Goal: Transaction & Acquisition: Purchase product/service

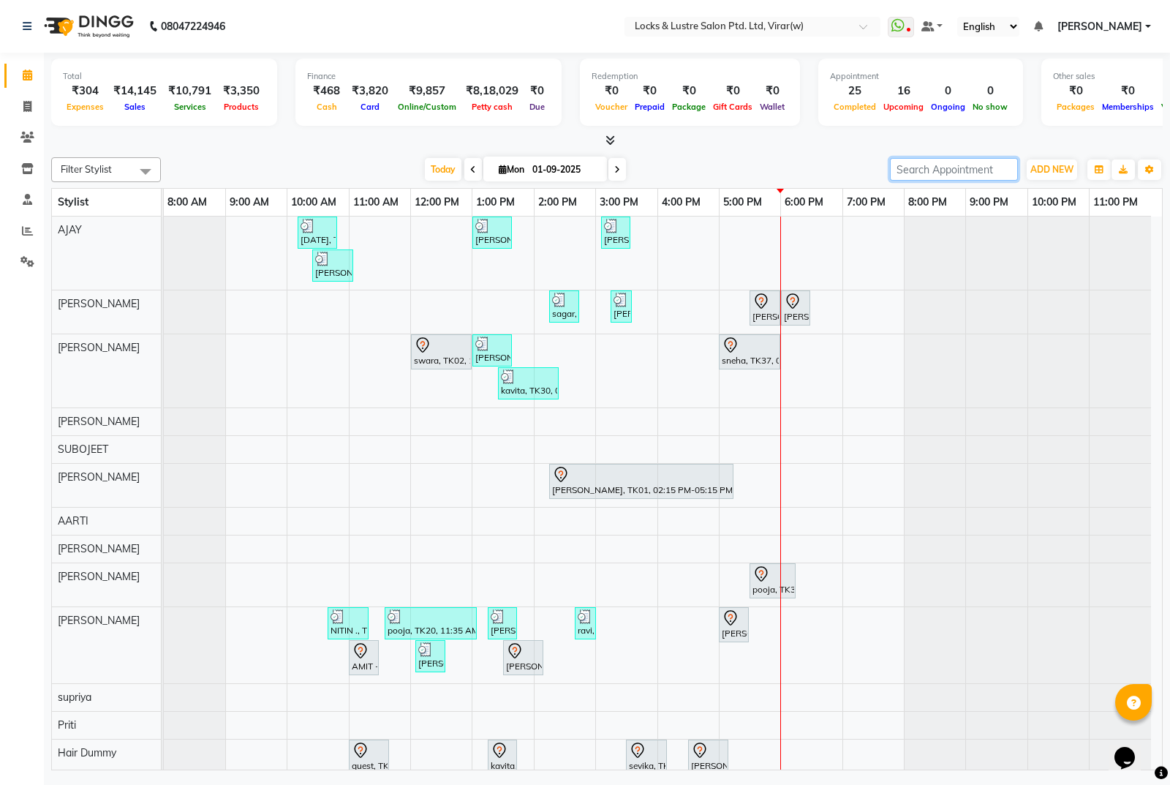
click at [945, 178] on input "search" at bounding box center [954, 169] width 128 height 23
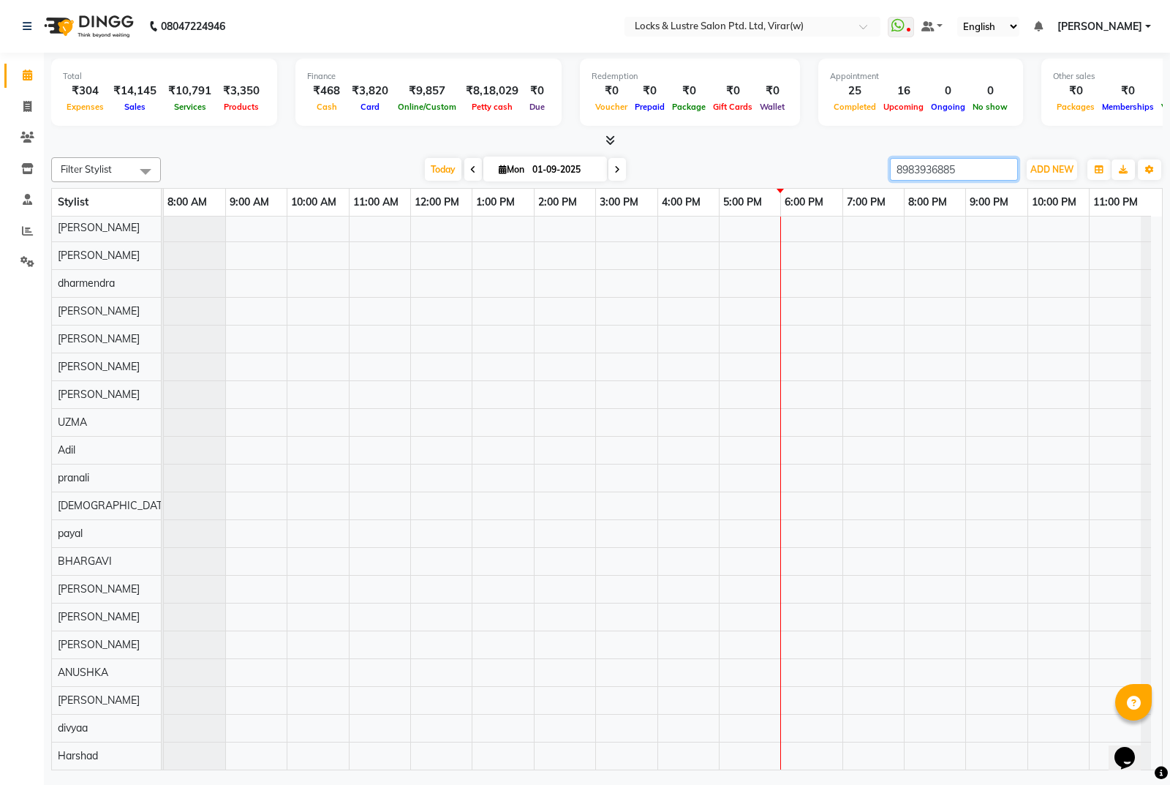
type input "8983936885"
click at [927, 181] on div "Filter Stylist Select All mani pedi dummy AARTI Abdul Khan Adil Admin AJAY AKAS…" at bounding box center [607, 460] width 1112 height 619
click at [927, 181] on div "Filter Stylist Select All mani pedi dummy AARTI Abdul Khan Adil Admin AJAY AKAS…" at bounding box center [607, 169] width 1112 height 25
click at [923, 175] on input "8983936885" at bounding box center [954, 169] width 128 height 23
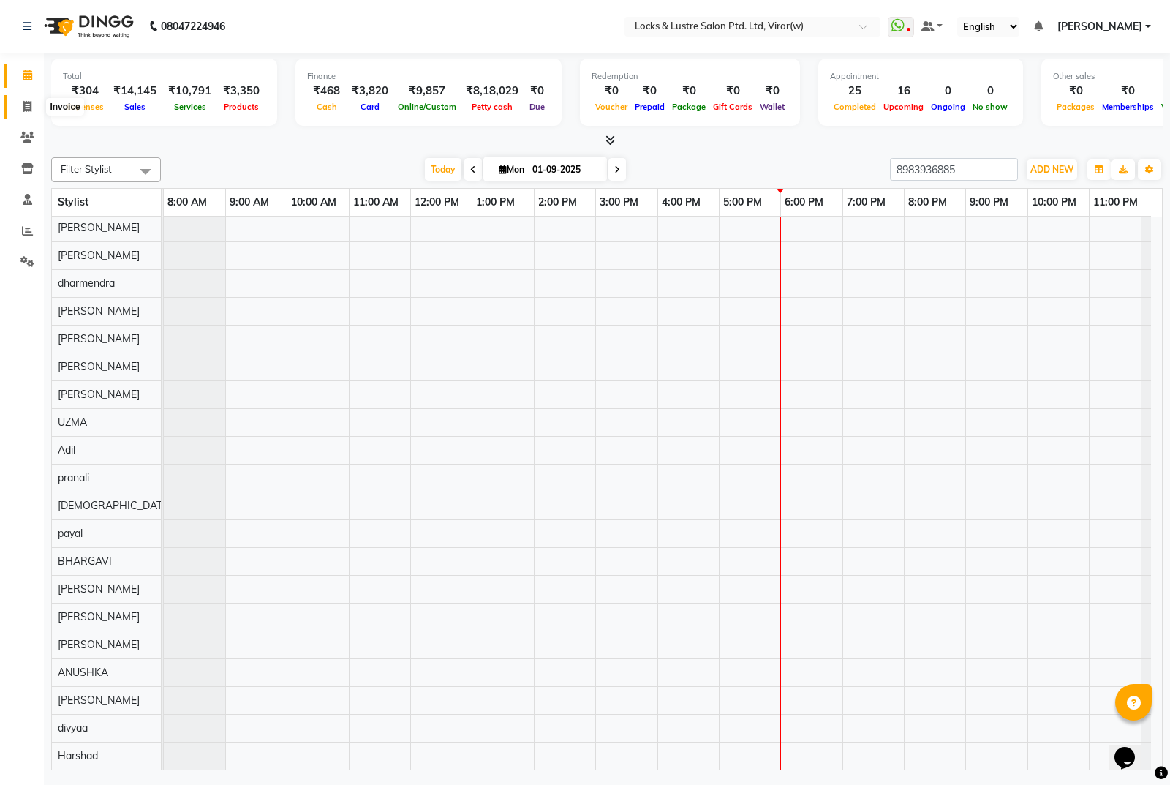
click at [29, 101] on icon at bounding box center [27, 106] width 8 height 11
select select "service"
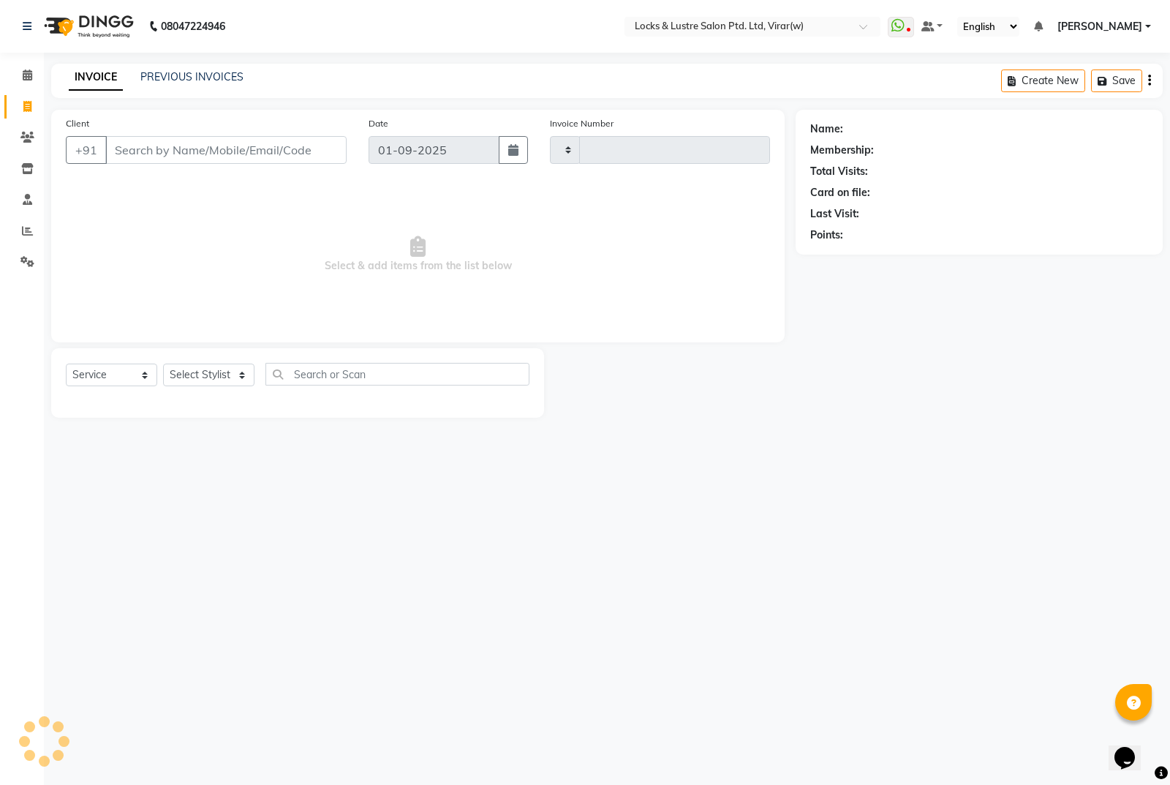
type input "14374"
select select "5944"
click at [181, 158] on input "Client" at bounding box center [225, 150] width 241 height 28
paste input "8983936885"
type input "8983936885"
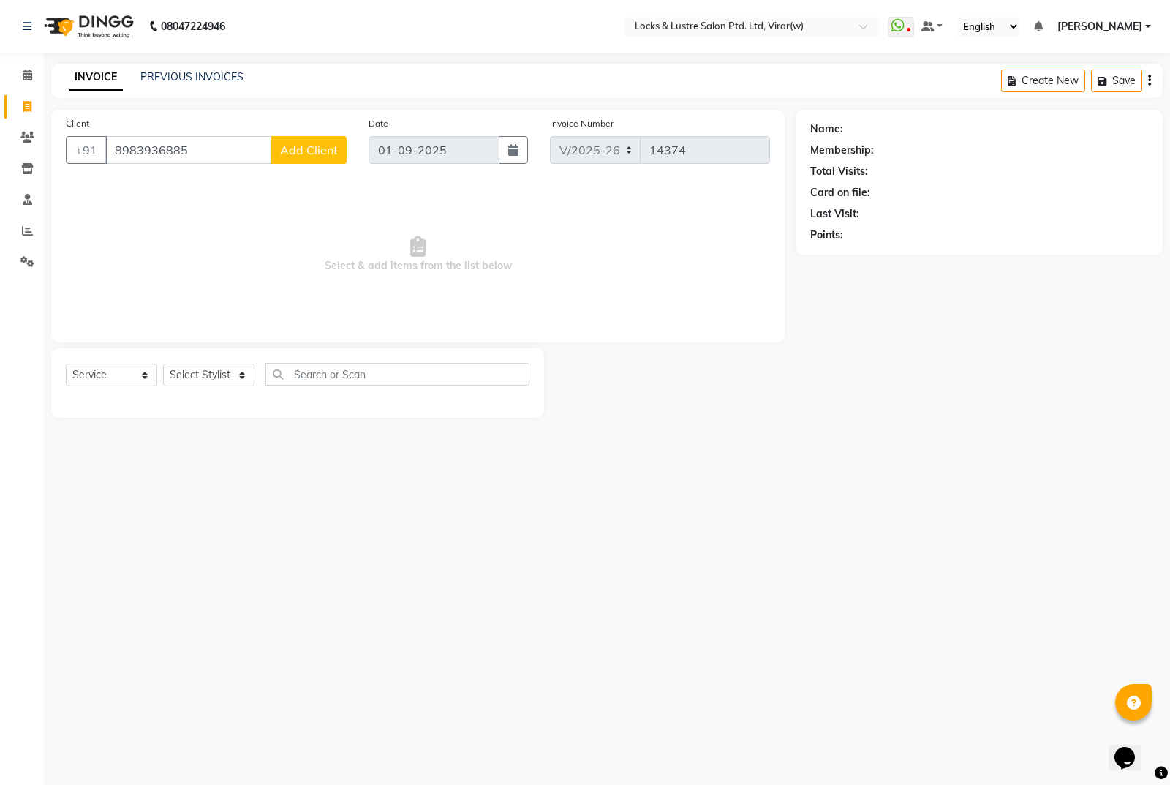
click at [290, 156] on span "Add Client" at bounding box center [309, 150] width 58 height 15
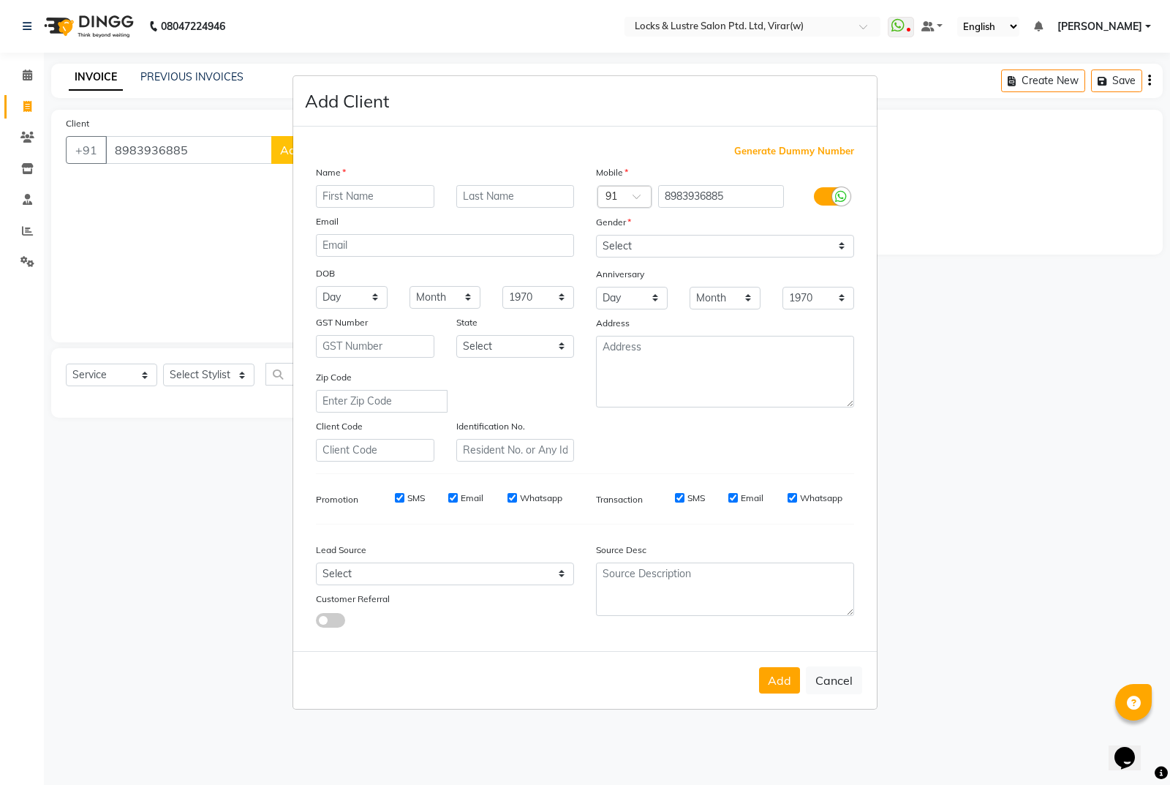
click at [323, 196] on input "text" at bounding box center [375, 196] width 118 height 23
click at [379, 200] on input "bushra" at bounding box center [375, 196] width 118 height 23
type input "bushra"
click at [696, 253] on select "Select [DEMOGRAPHIC_DATA] [DEMOGRAPHIC_DATA] Other Prefer Not To Say" at bounding box center [725, 246] width 258 height 23
select select "[DEMOGRAPHIC_DATA]"
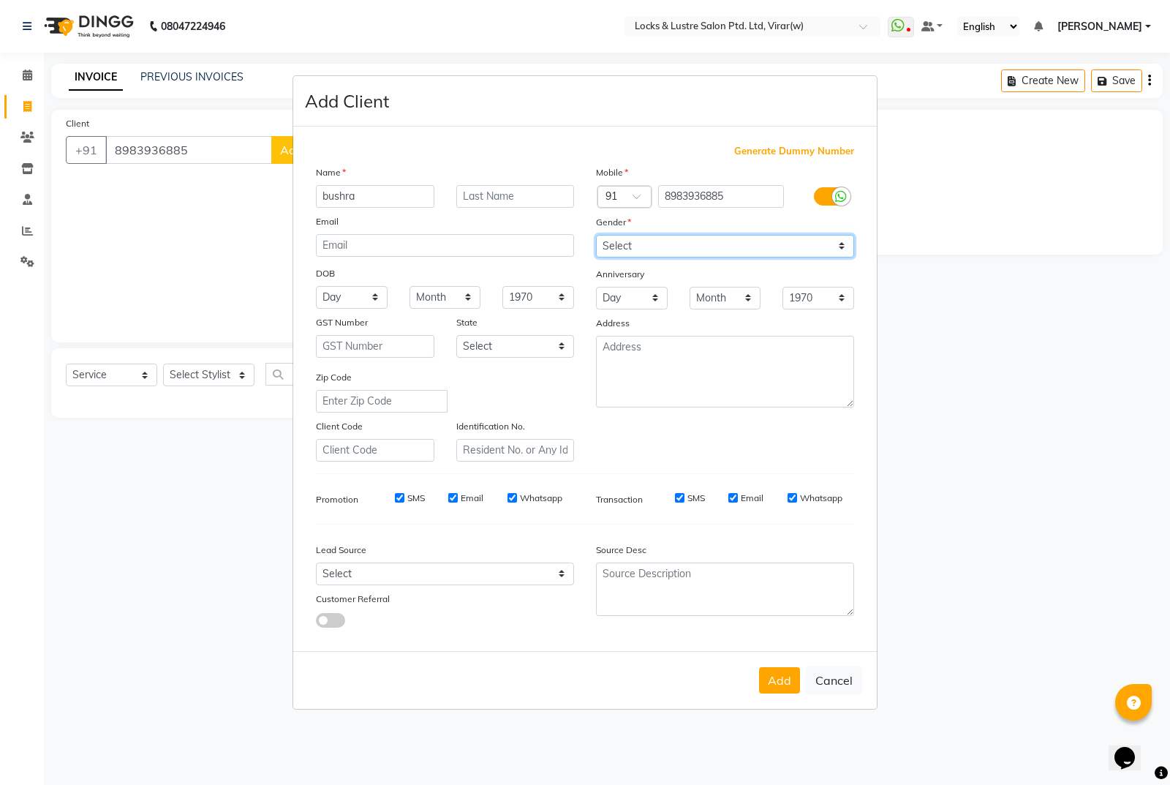
click at [596, 235] on select "Select [DEMOGRAPHIC_DATA] [DEMOGRAPHIC_DATA] Other Prefer Not To Say" at bounding box center [725, 246] width 258 height 23
click at [780, 680] on button "Add" at bounding box center [779, 680] width 41 height 26
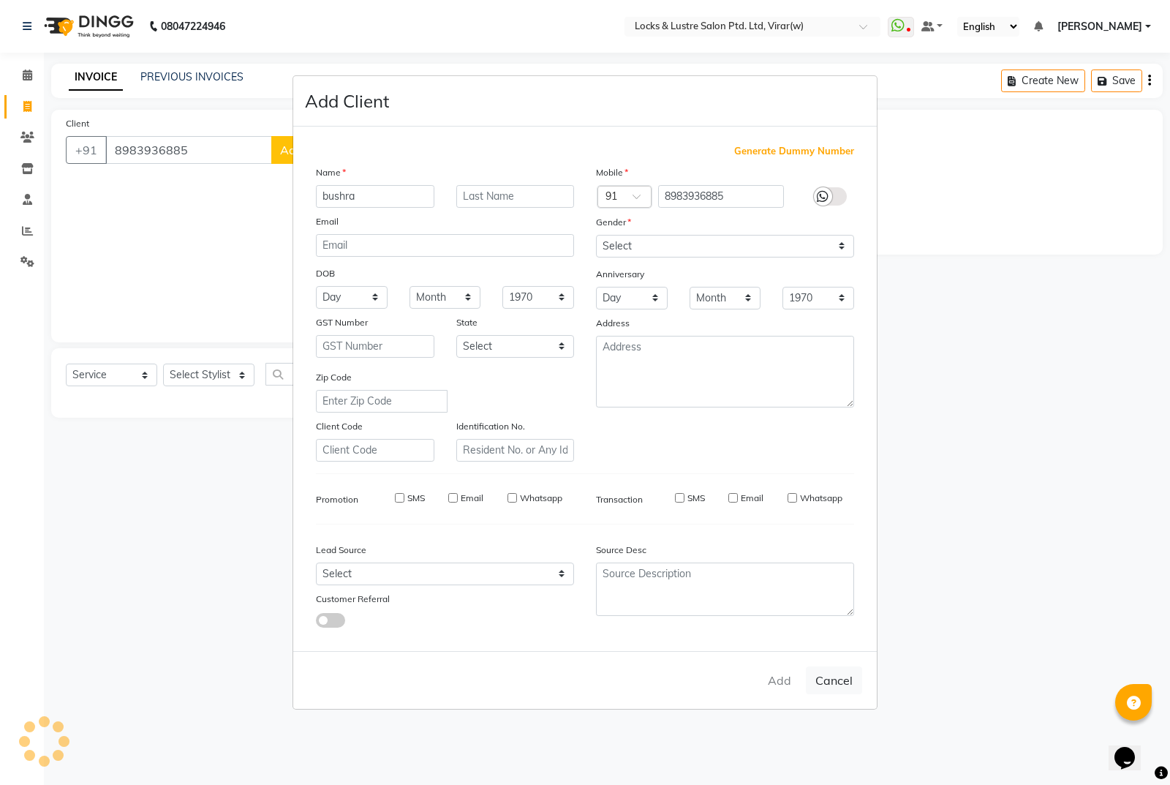
type input "89******85"
select select
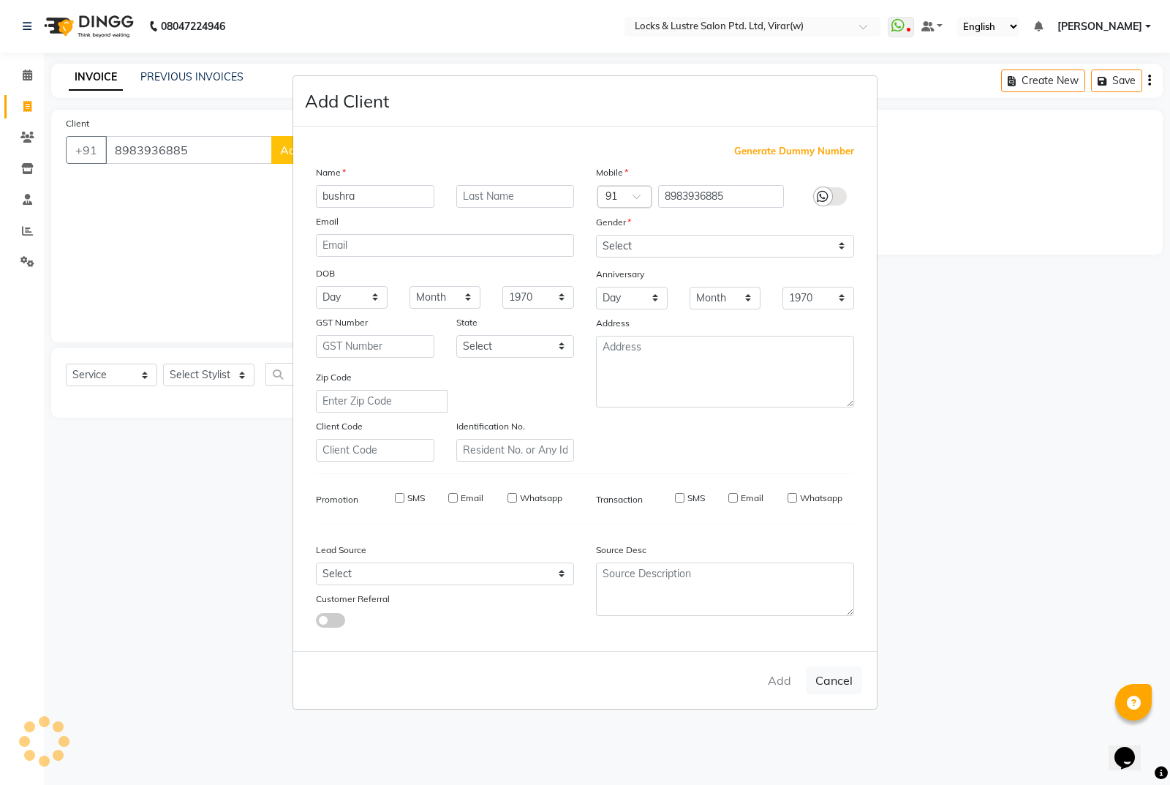
select select
checkbox input "false"
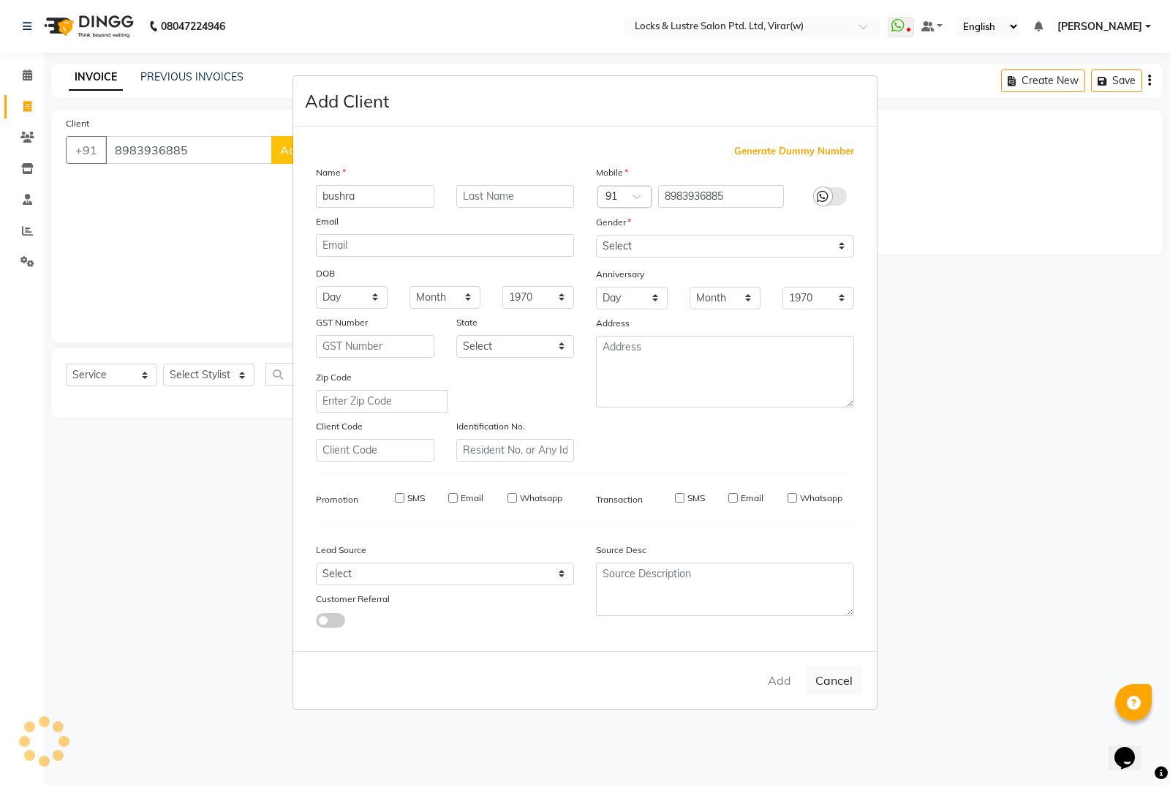
checkbox input "false"
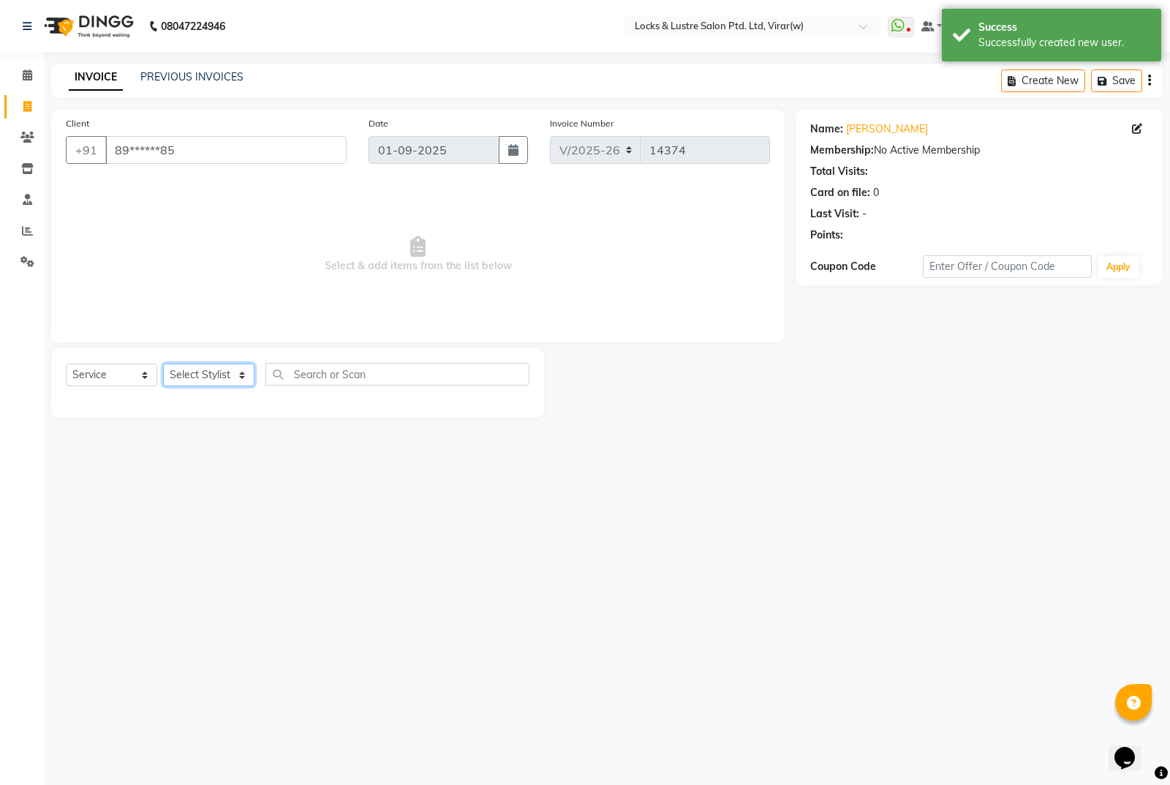
click at [223, 377] on select "Select Stylist AARTI Abdul Khan Adil Admin AJAY AKASH NHAVI ANUSHKA Ashwini Saw…" at bounding box center [208, 374] width 91 height 23
select select "68297"
click at [163, 363] on select "Select Stylist AARTI Abdul Khan Adil Admin AJAY AKASH NHAVI ANUSHKA Ashwini Saw…" at bounding box center [208, 374] width 91 height 23
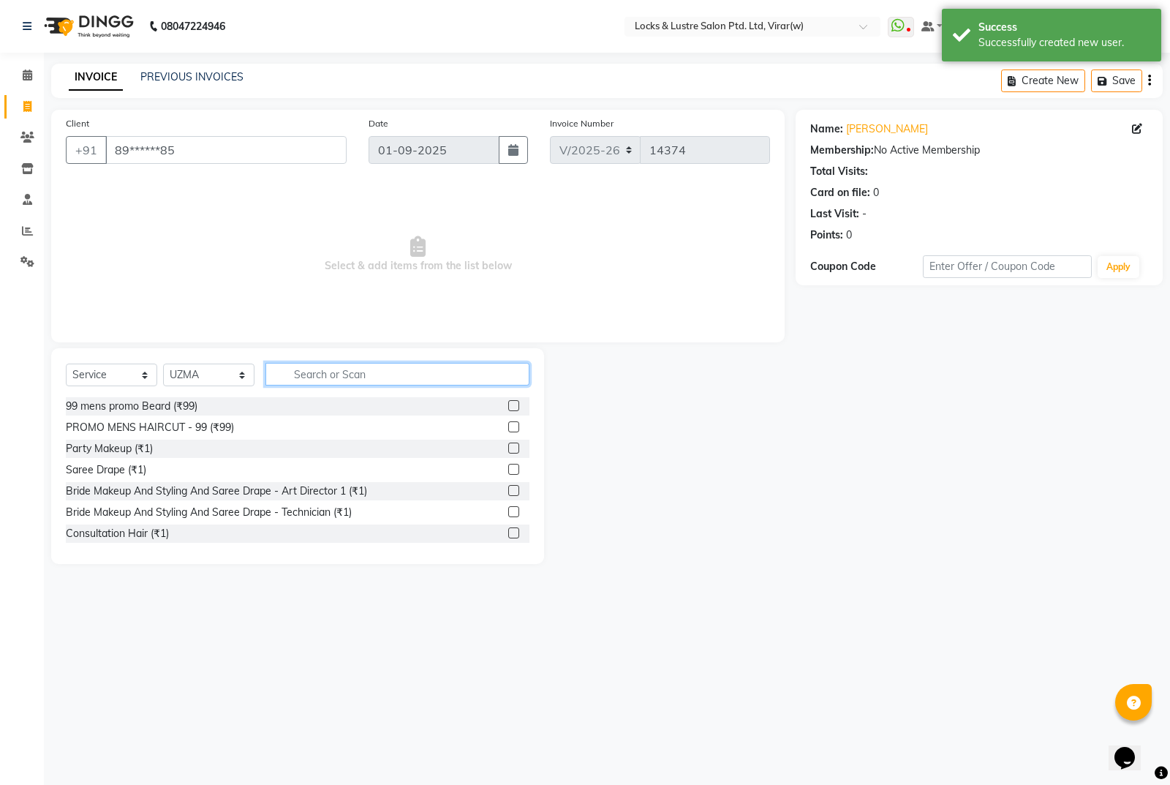
click at [330, 380] on input "text" at bounding box center [397, 374] width 264 height 23
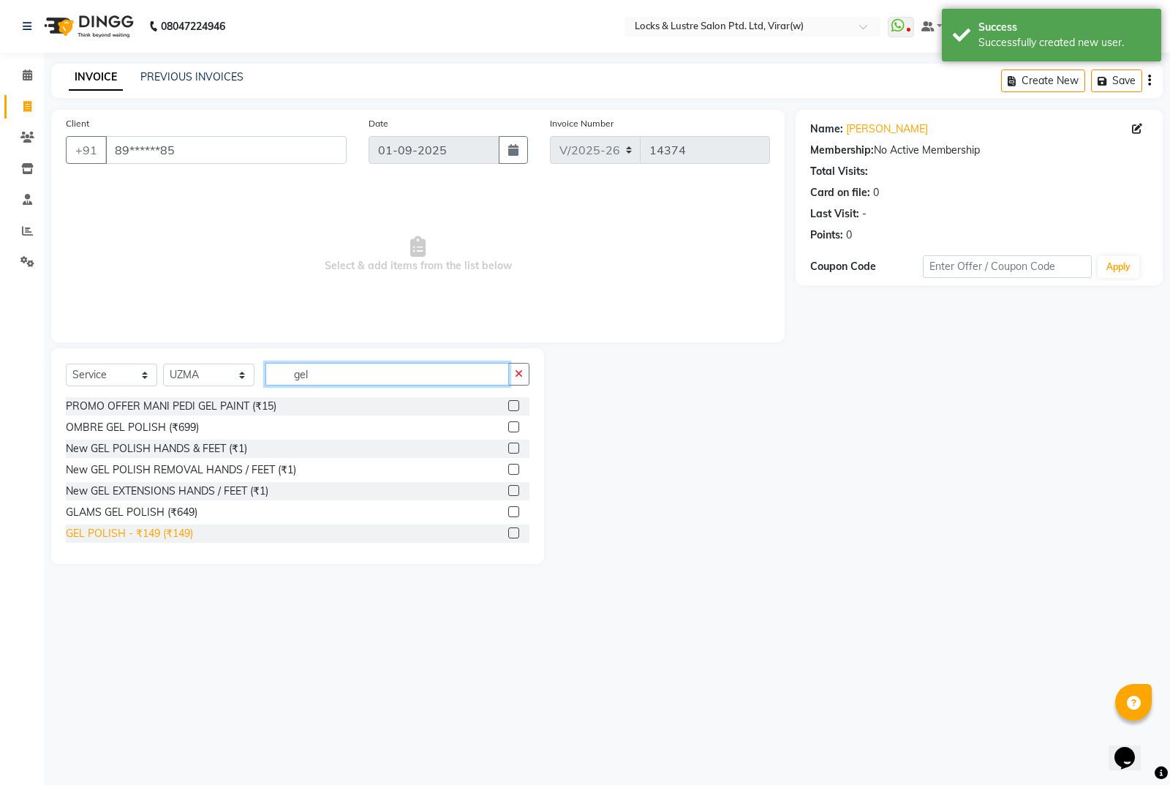
type input "gel"
click at [136, 539] on div "GEL POLISH - ₹149 (₹149)" at bounding box center [129, 533] width 127 height 15
checkbox input "false"
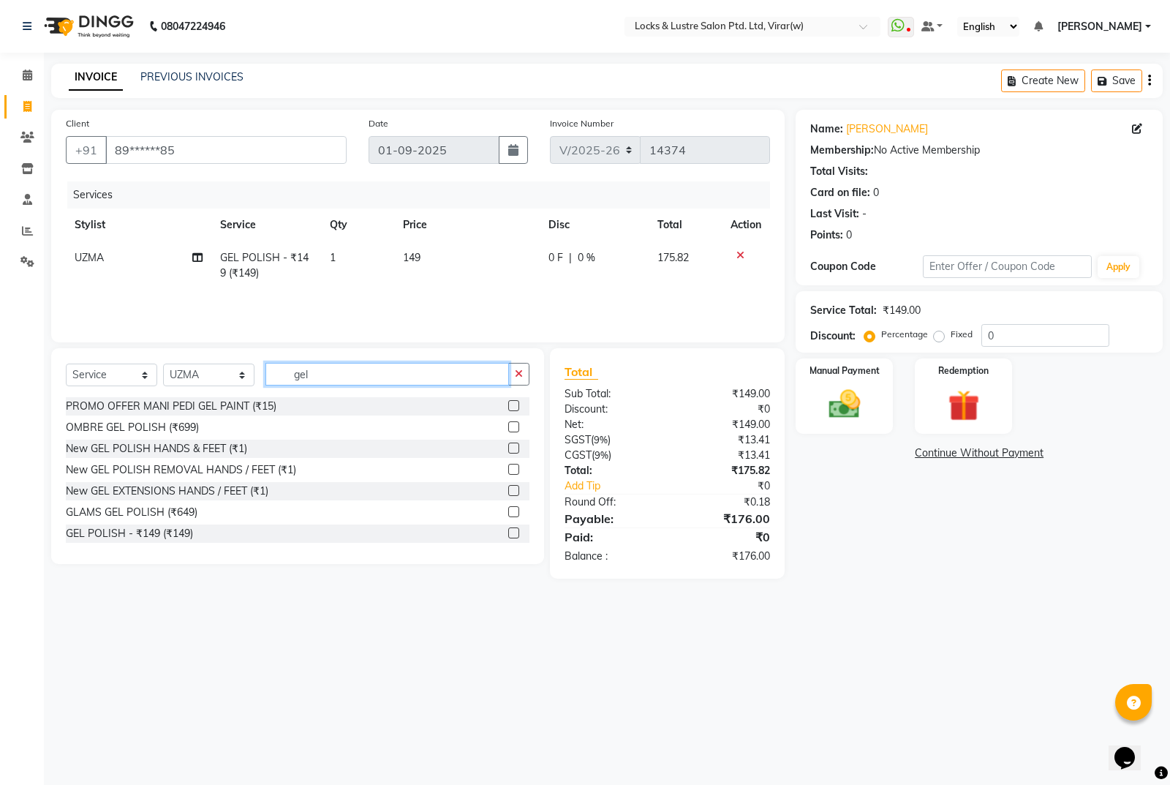
click at [373, 382] on input "gel" at bounding box center [387, 374] width 244 height 23
type input "g"
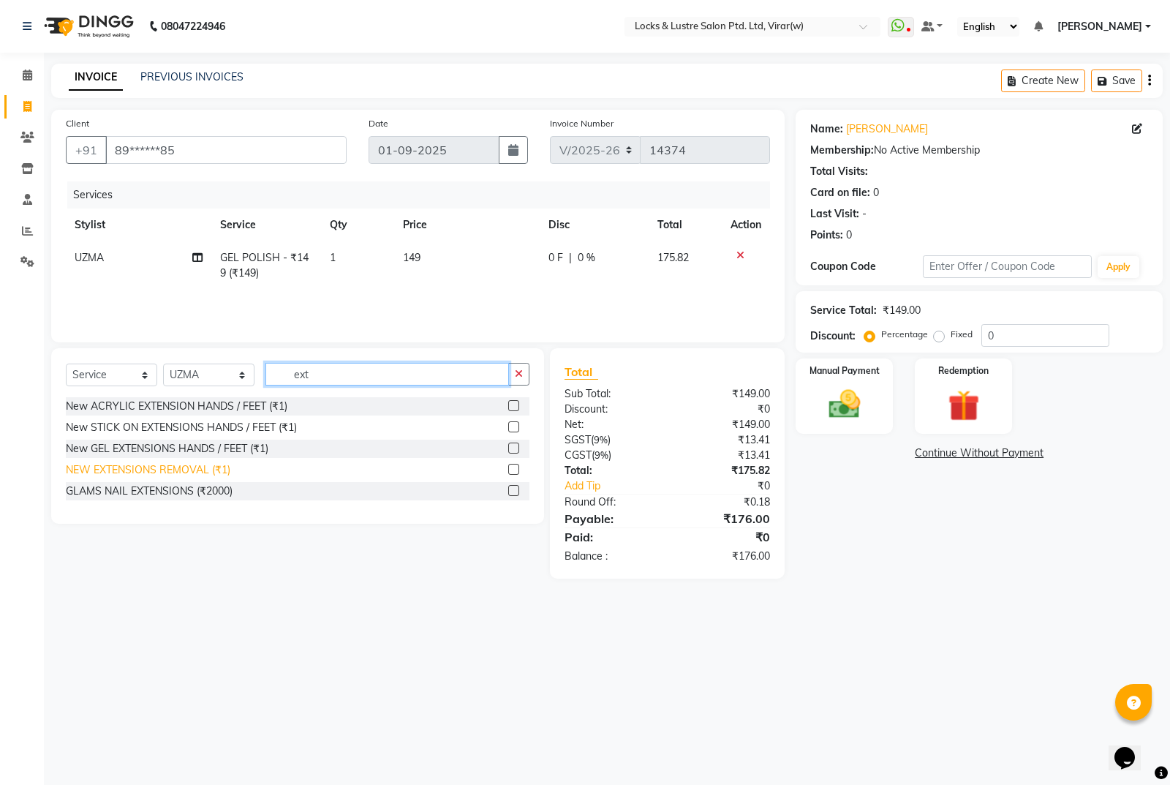
type input "ext"
click at [135, 473] on div "NEW EXTENSIONS REMOVAL (₹1)" at bounding box center [148, 469] width 165 height 15
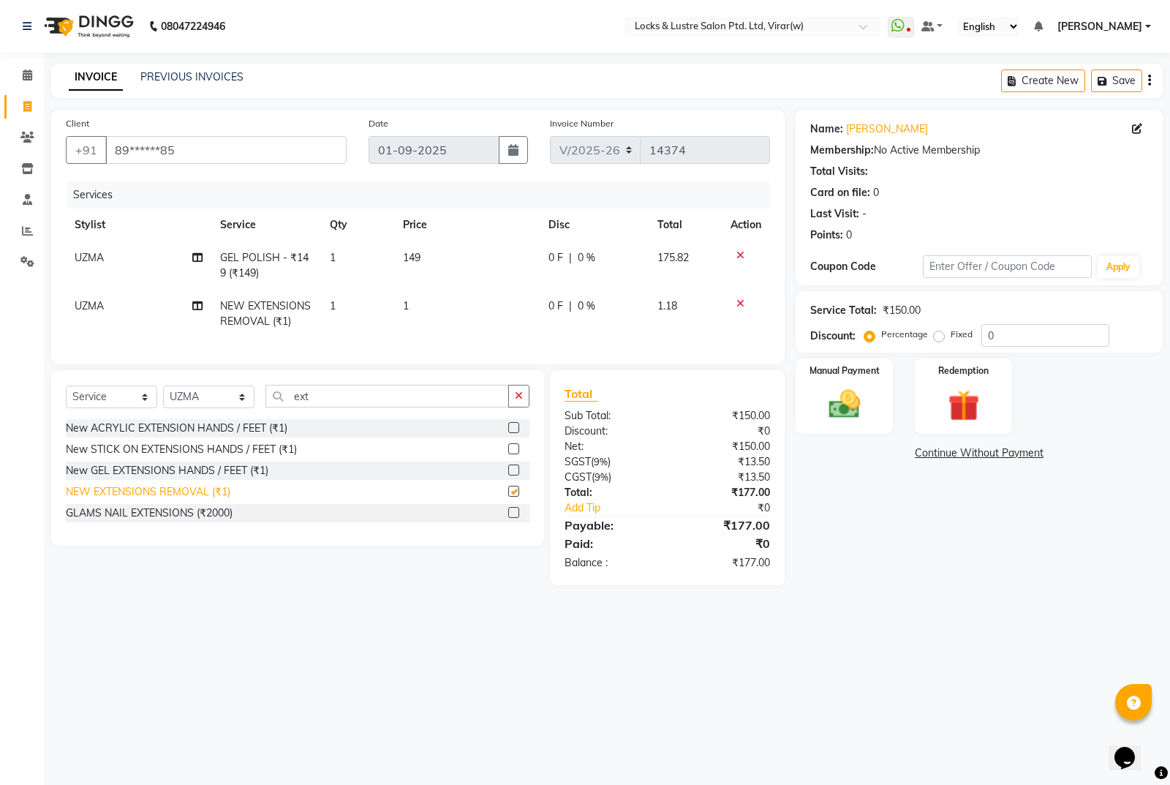
checkbox input "false"
click at [739, 302] on icon at bounding box center [740, 303] width 8 height 10
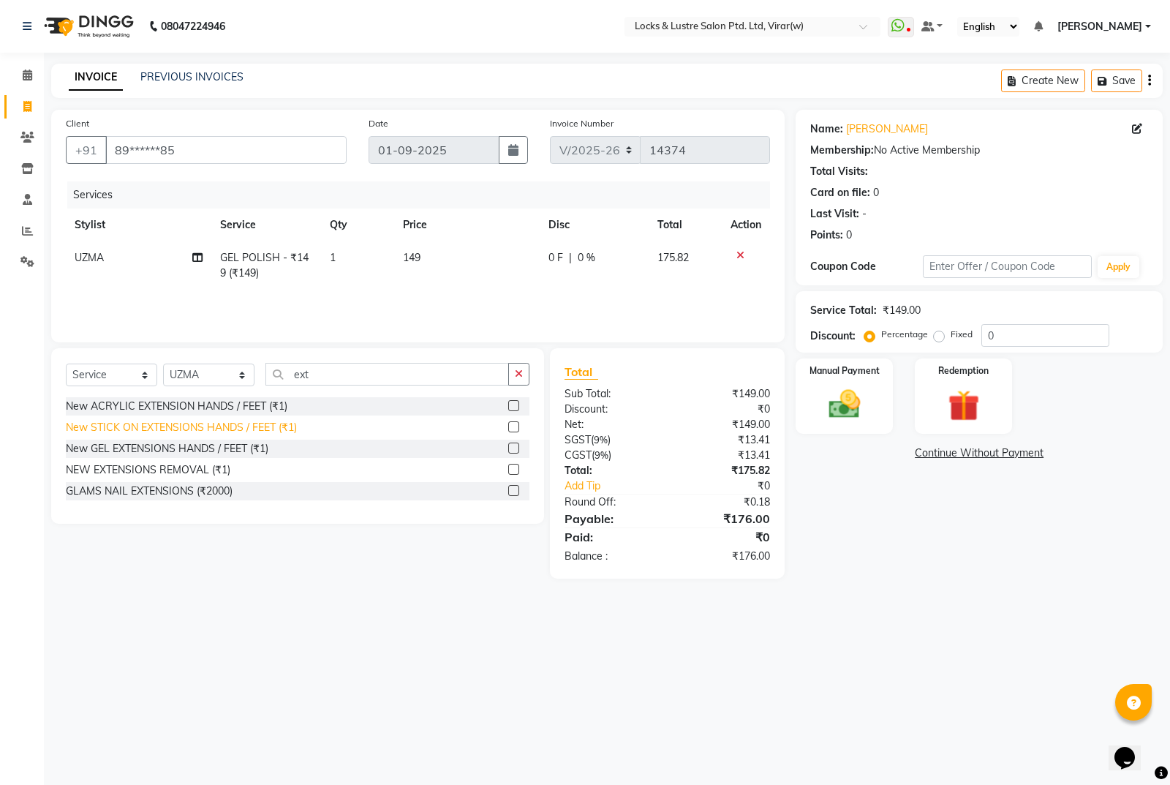
click at [182, 427] on div "New STICK ON EXTENSIONS HANDS / FEET (₹1)" at bounding box center [181, 427] width 231 height 15
checkbox input "false"
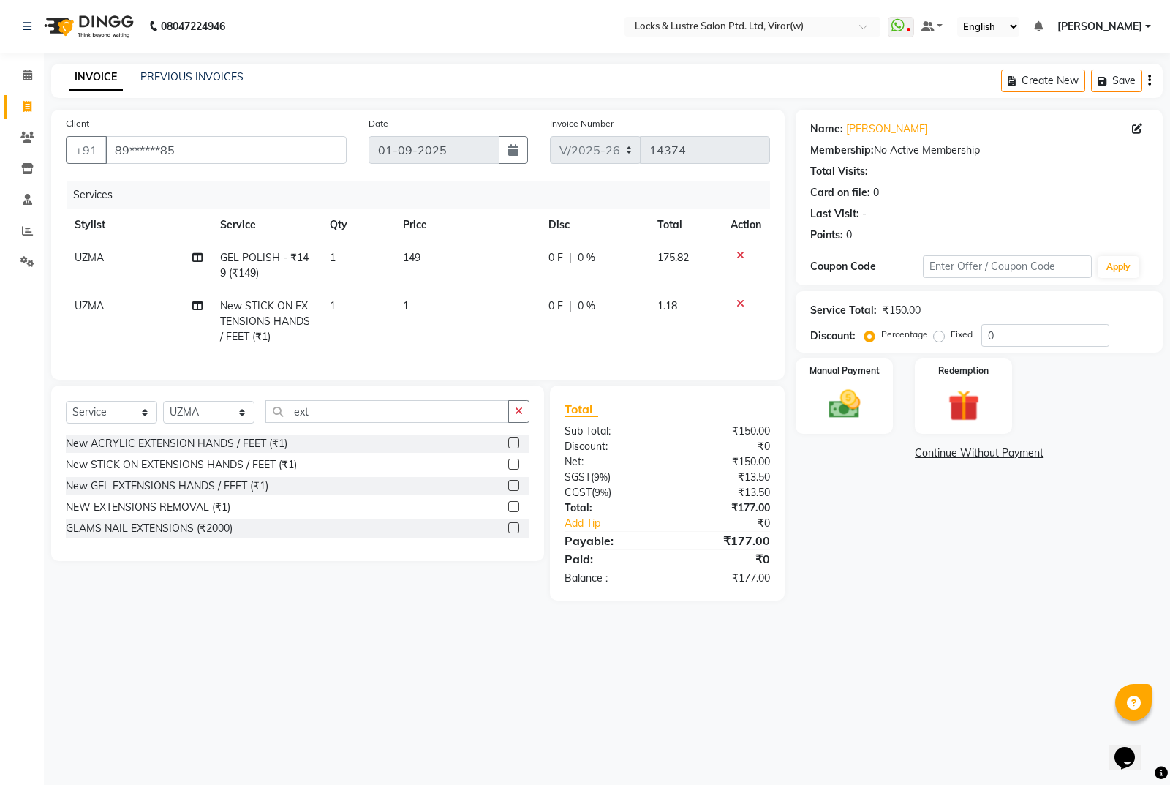
click at [417, 331] on td "1" at bounding box center [467, 322] width 146 height 64
select select "68297"
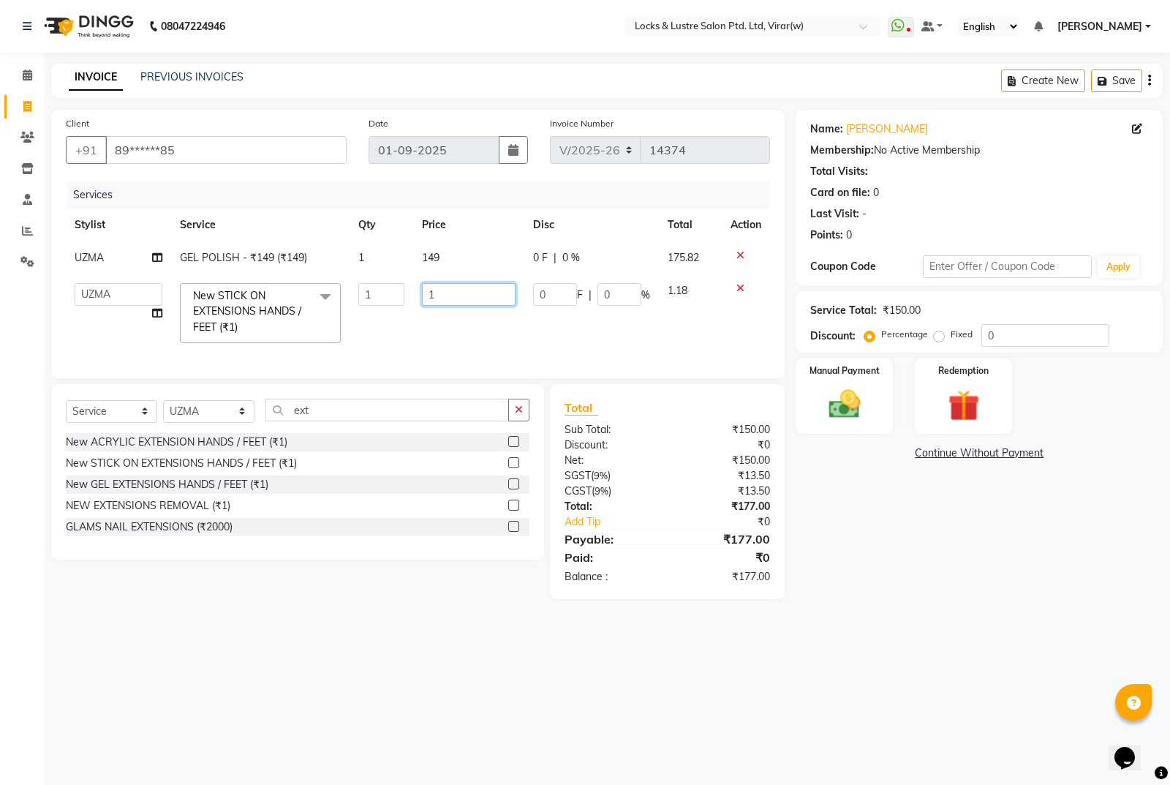
click at [500, 303] on input "1" at bounding box center [469, 294] width 94 height 23
type input "499"
click at [469, 258] on td "149" at bounding box center [468, 257] width 111 height 33
select select "68297"
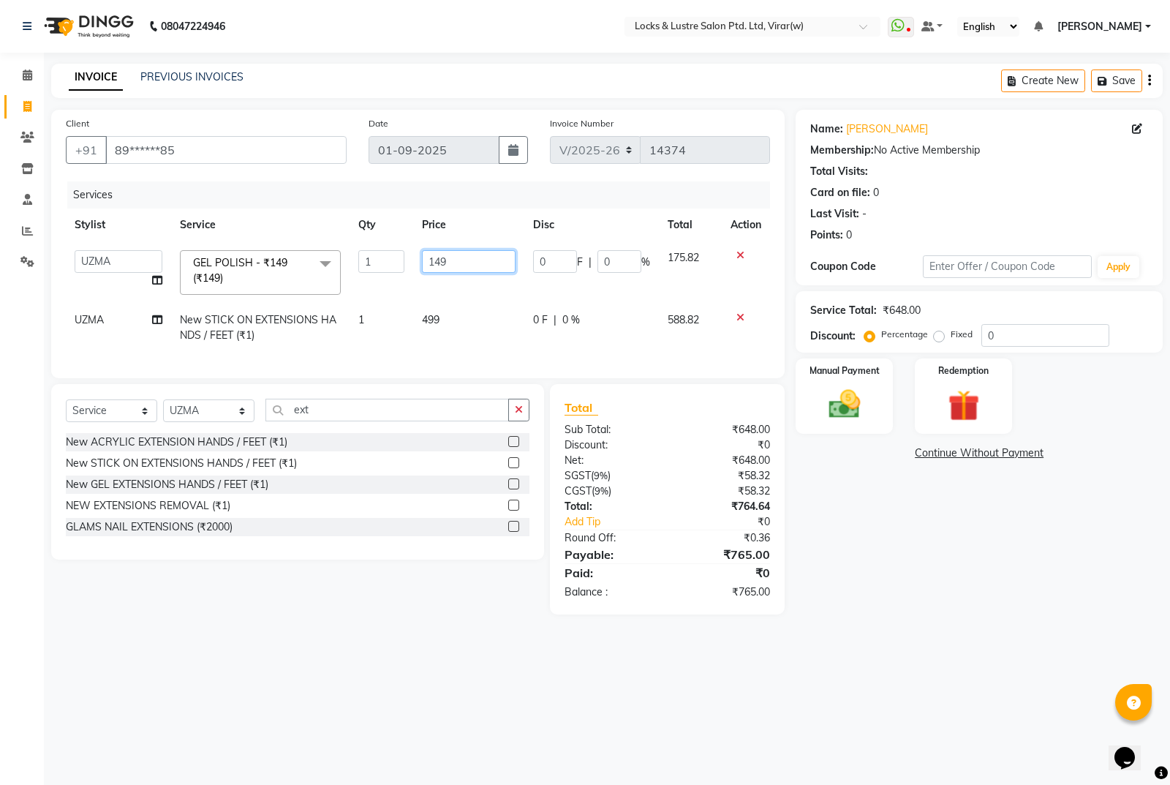
click at [470, 271] on input "149" at bounding box center [469, 261] width 94 height 23
type input "1"
type input "549"
click at [913, 584] on div "Name: Bushra Membership: No Active Membership Total Visits: Card on file: 0 Las…" at bounding box center [985, 362] width 378 height 505
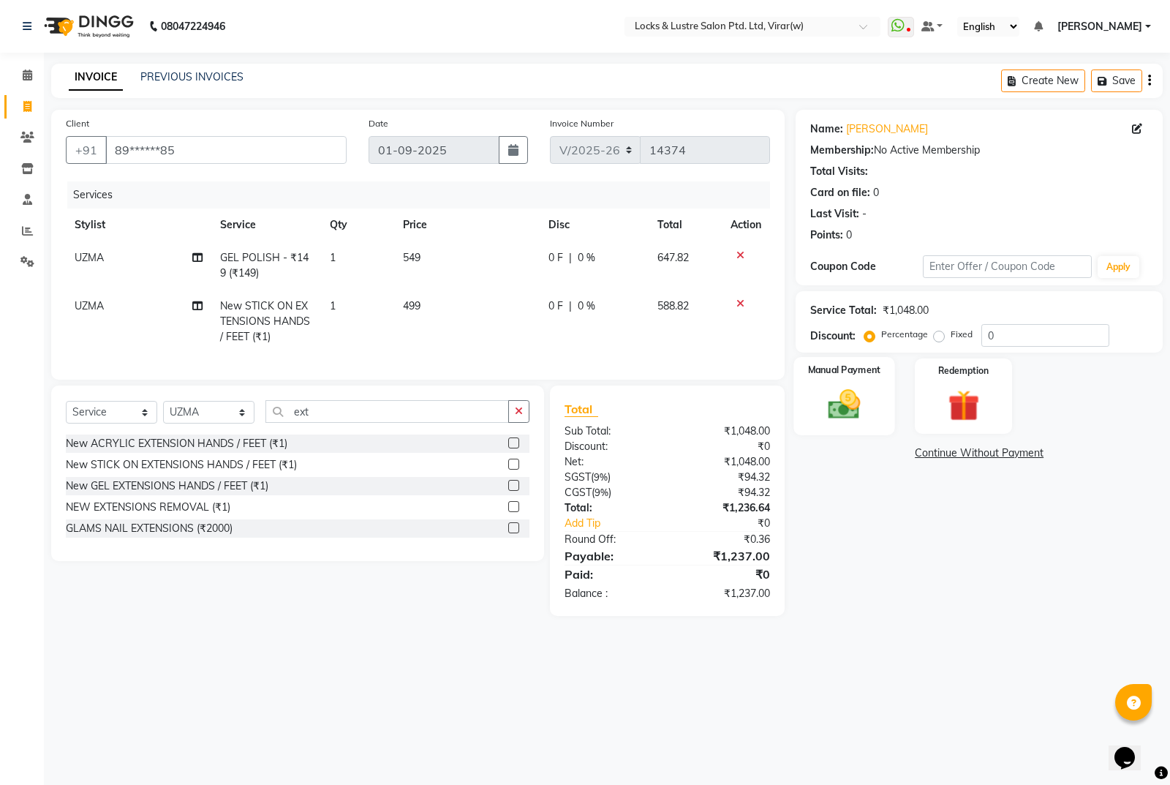
click at [856, 388] on img at bounding box center [844, 403] width 53 height 37
click at [951, 458] on span "UPI" at bounding box center [950, 453] width 23 height 17
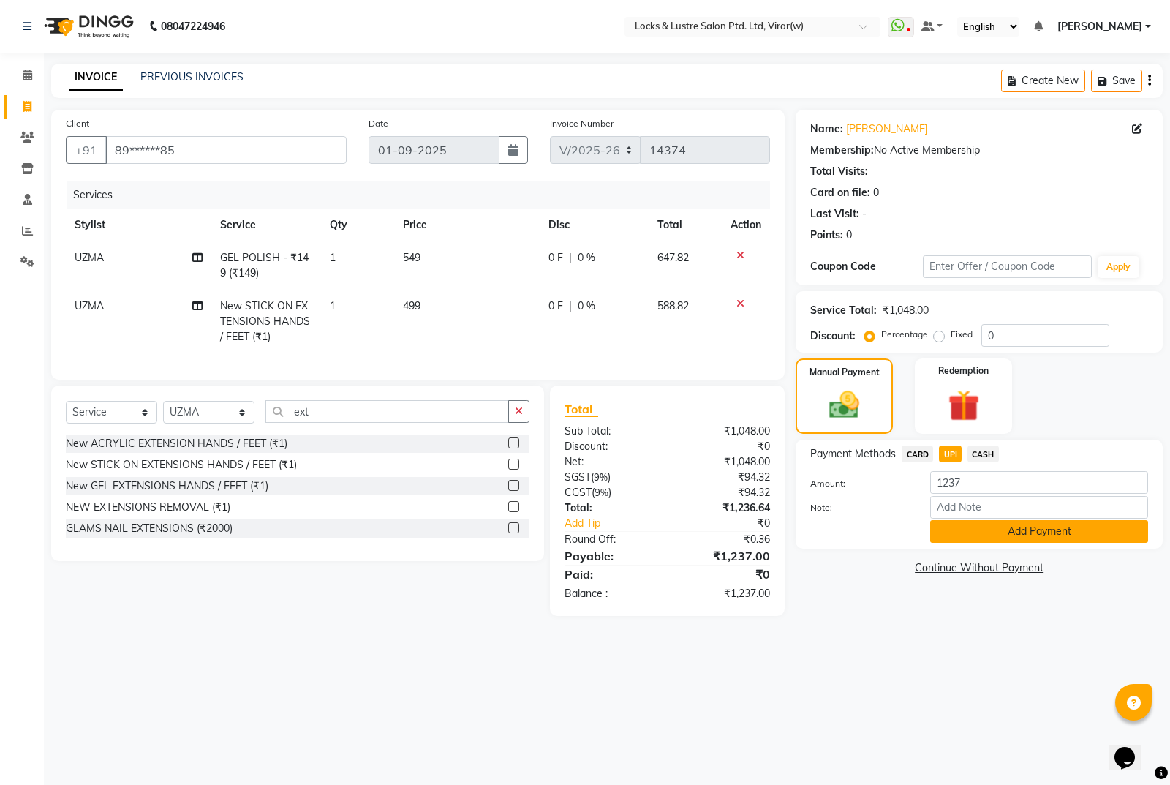
click at [1005, 529] on button "Add Payment" at bounding box center [1039, 531] width 218 height 23
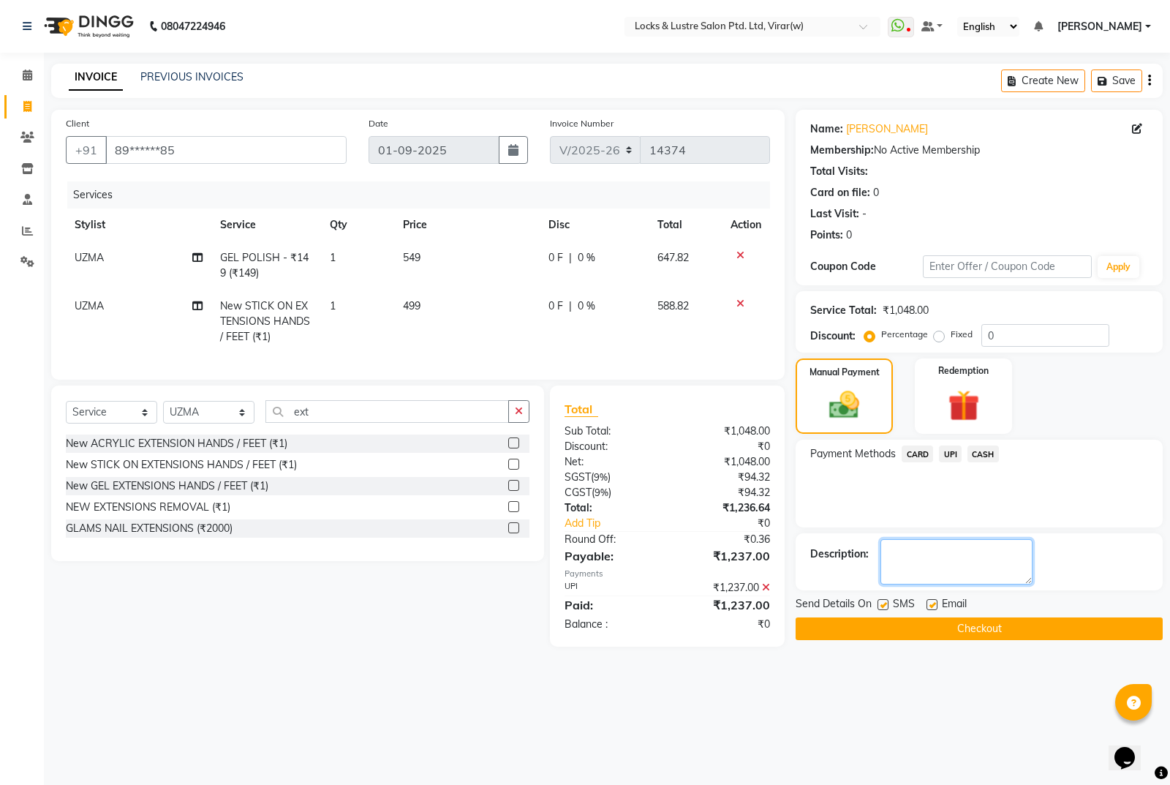
click at [946, 556] on textarea at bounding box center [957, 561] width 152 height 45
type textarea "524493723053"
click at [1049, 621] on button "Checkout" at bounding box center [979, 628] width 367 height 23
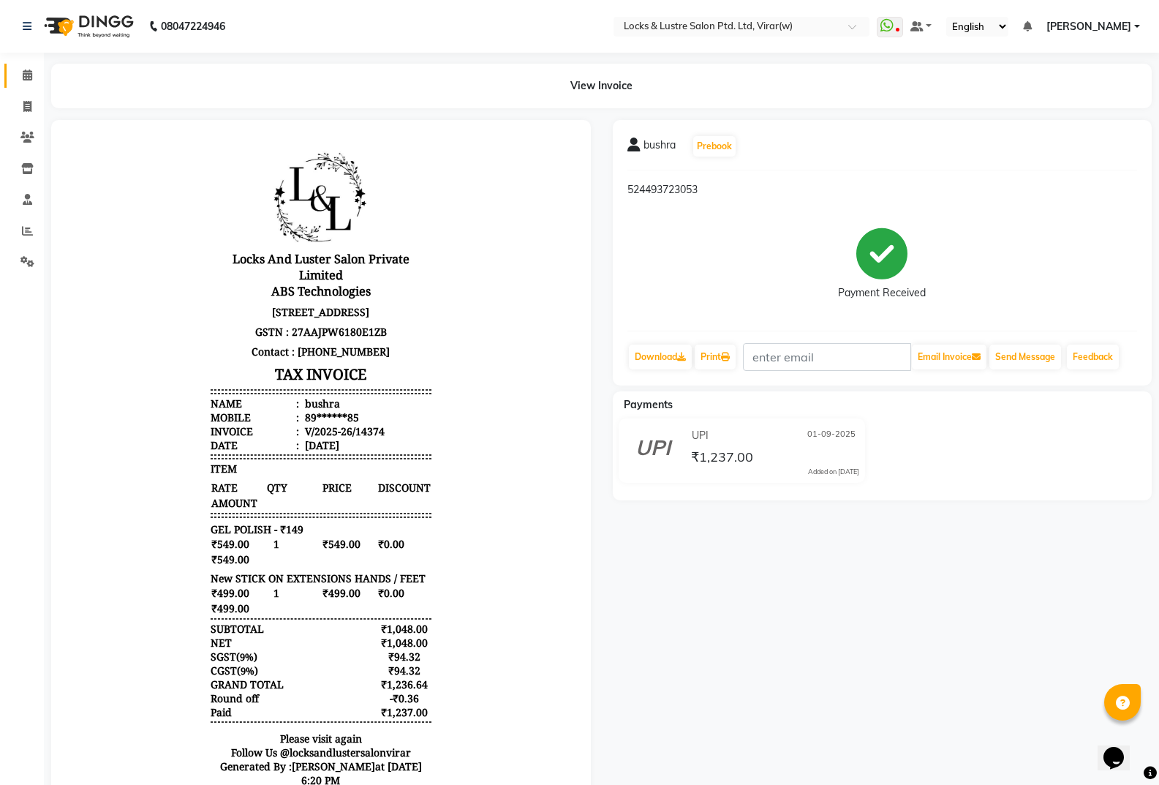
click at [24, 86] on link "Calendar" at bounding box center [21, 76] width 35 height 24
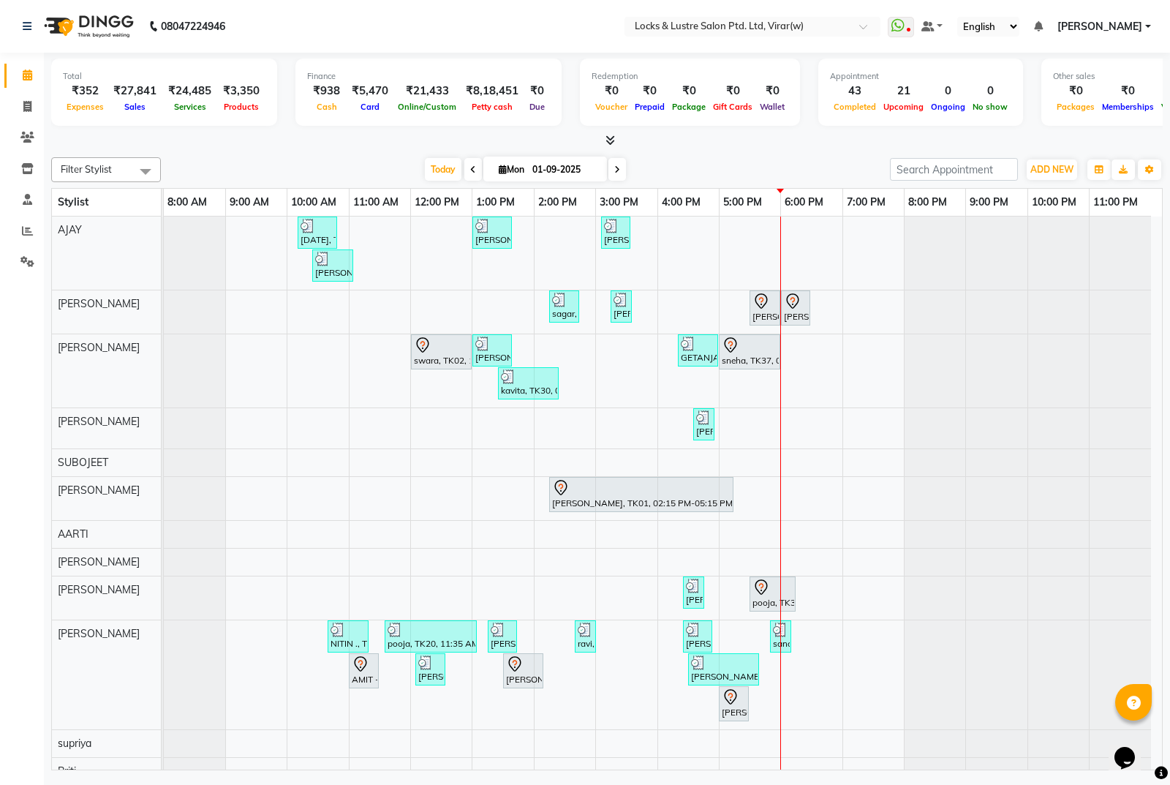
click at [1060, 191] on div "10:00 PM" at bounding box center [1058, 202] width 61 height 27
click at [1050, 162] on button "ADD NEW Toggle Dropdown" at bounding box center [1052, 169] width 50 height 20
click at [1014, 237] on link "Add Expense" at bounding box center [1019, 235] width 116 height 19
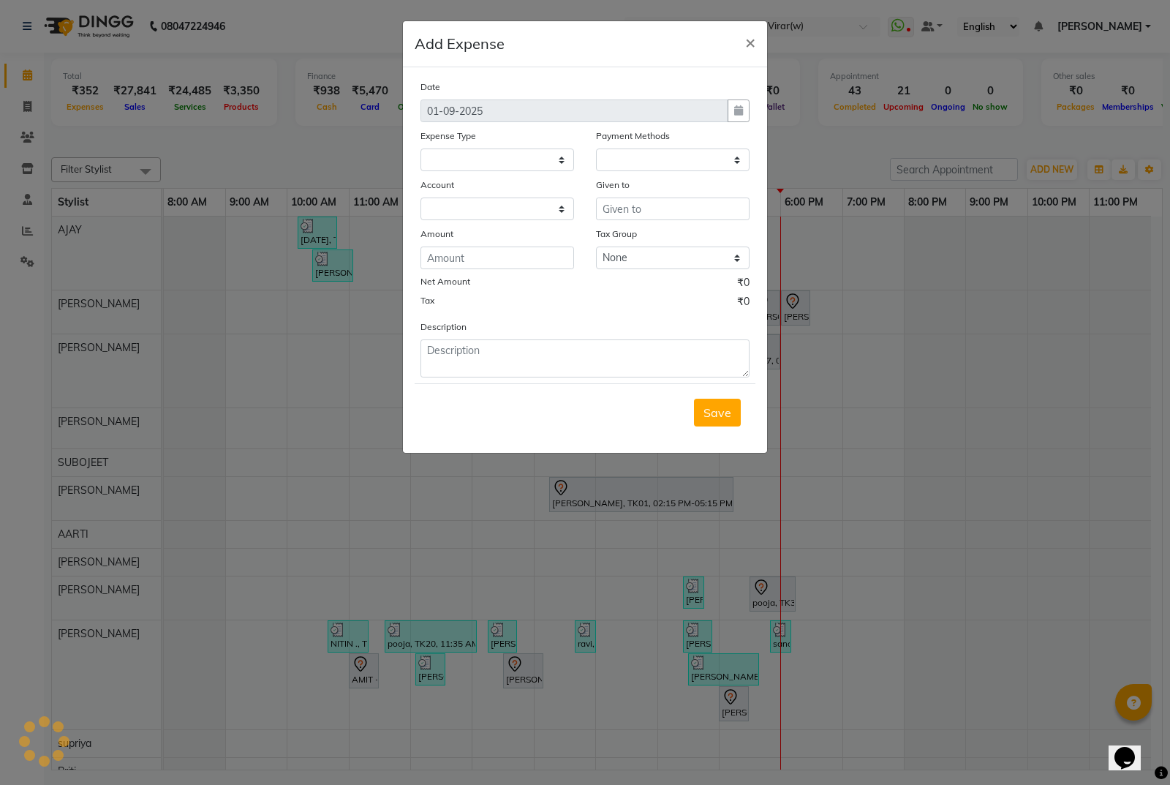
select select "1"
select select "4920"
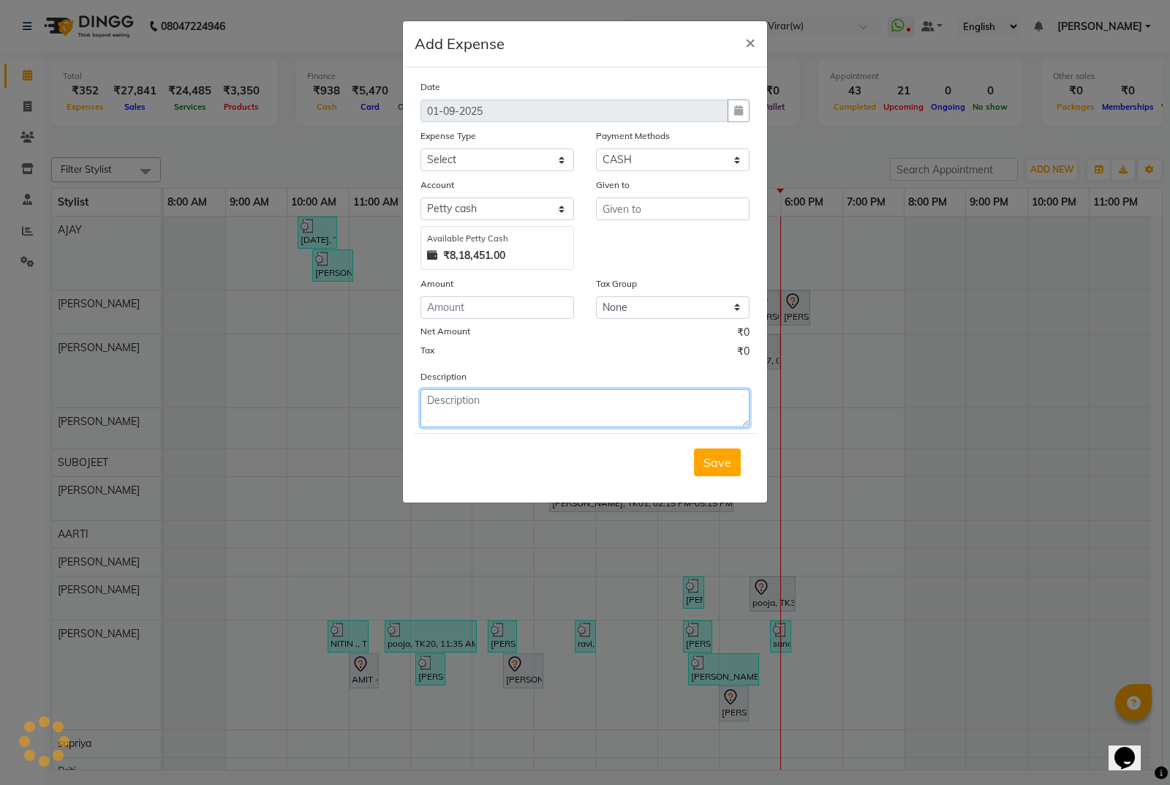
click at [594, 418] on textarea at bounding box center [585, 408] width 329 height 38
type textarea "staff snacks rs 315"
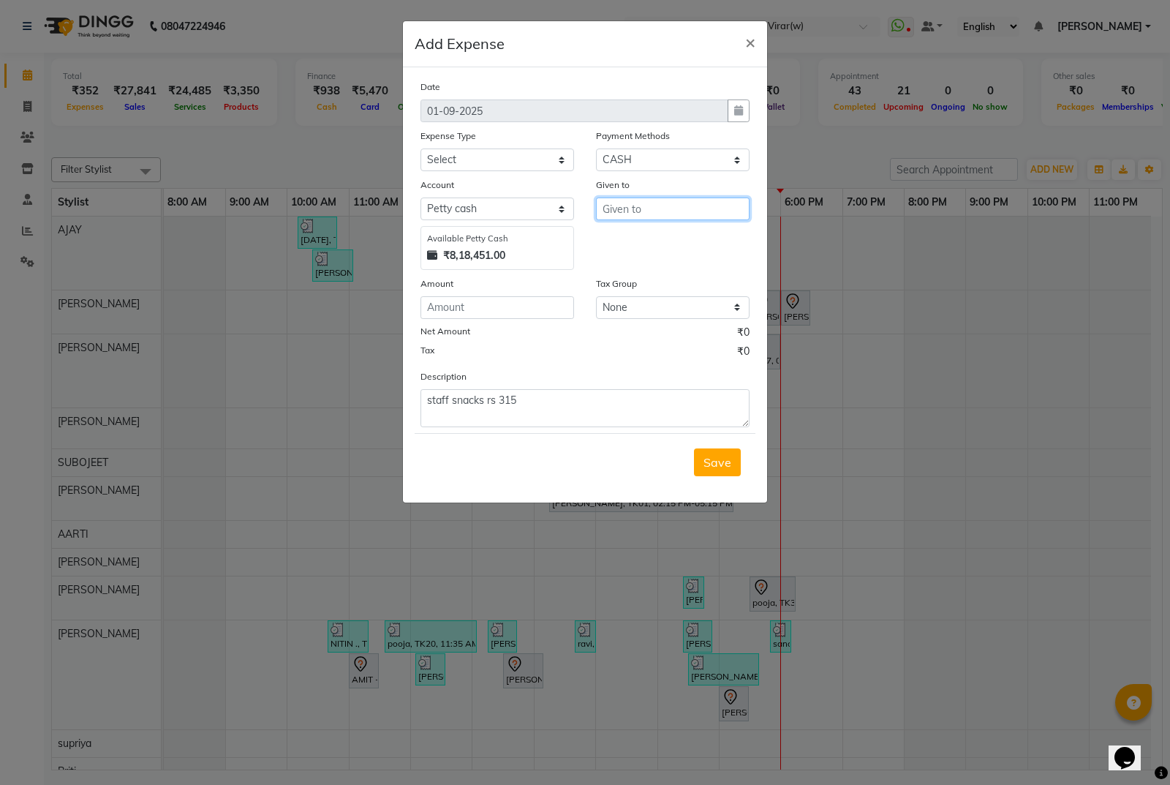
click at [711, 211] on input "text" at bounding box center [673, 208] width 154 height 23
type input "seller"
click at [545, 165] on select "Select Advance Salary Bank charges Cash transfer to bank Cash transfer to hub C…" at bounding box center [498, 159] width 154 height 23
select select "13758"
click at [421, 148] on select "Select Advance Salary Bank charges Cash transfer to bank Cash transfer to hub C…" at bounding box center [498, 159] width 154 height 23
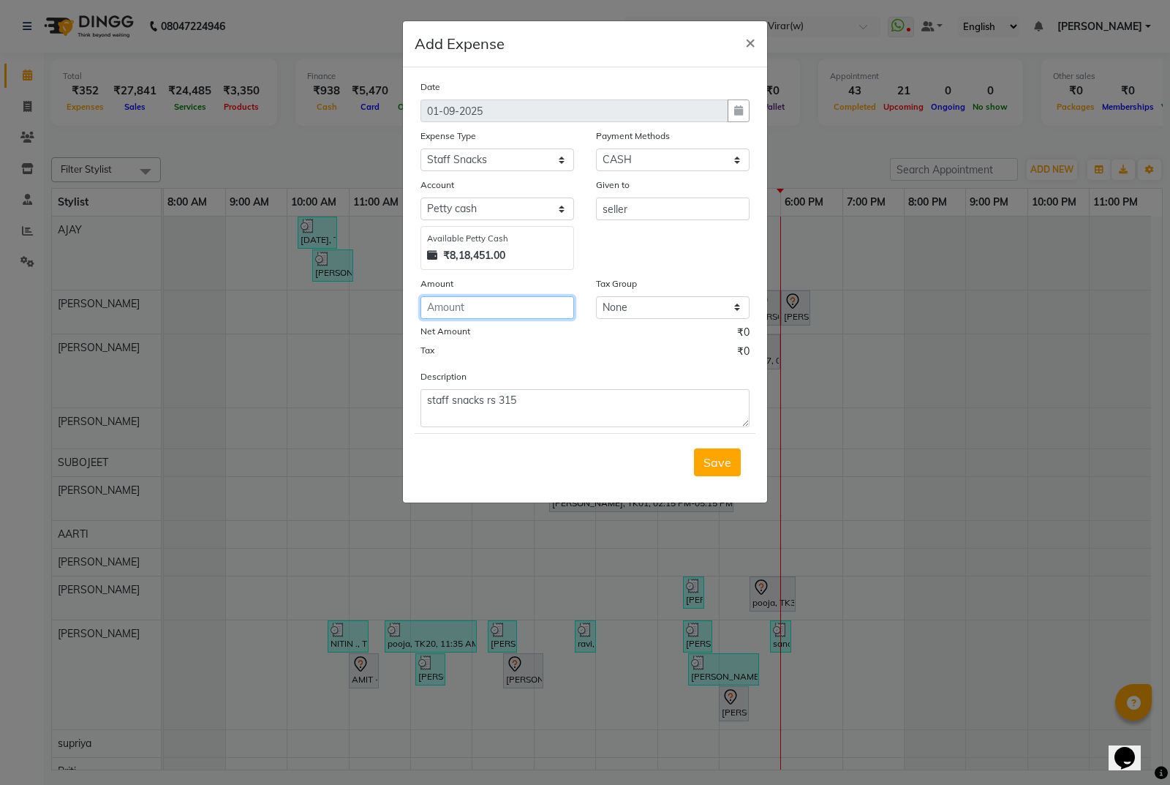
click at [517, 314] on input "number" at bounding box center [498, 307] width 154 height 23
type input "315"
click at [719, 467] on span "Save" at bounding box center [718, 462] width 28 height 15
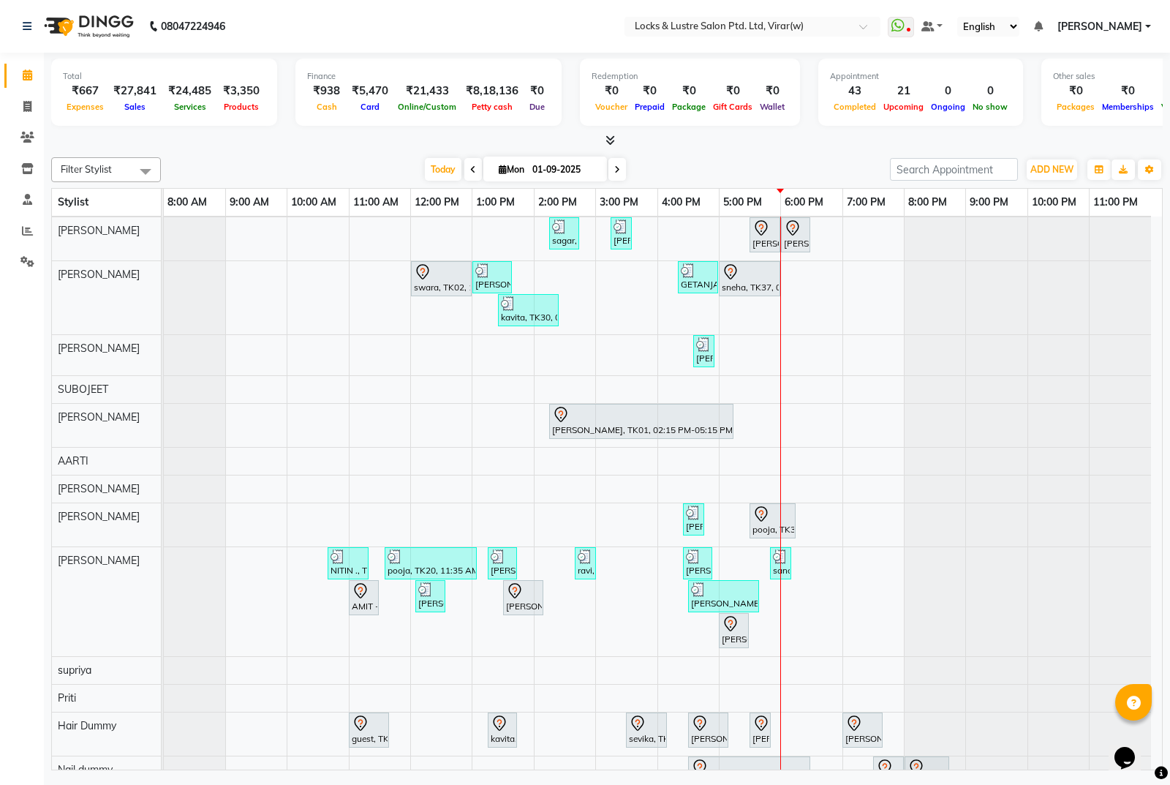
scroll to position [146, 0]
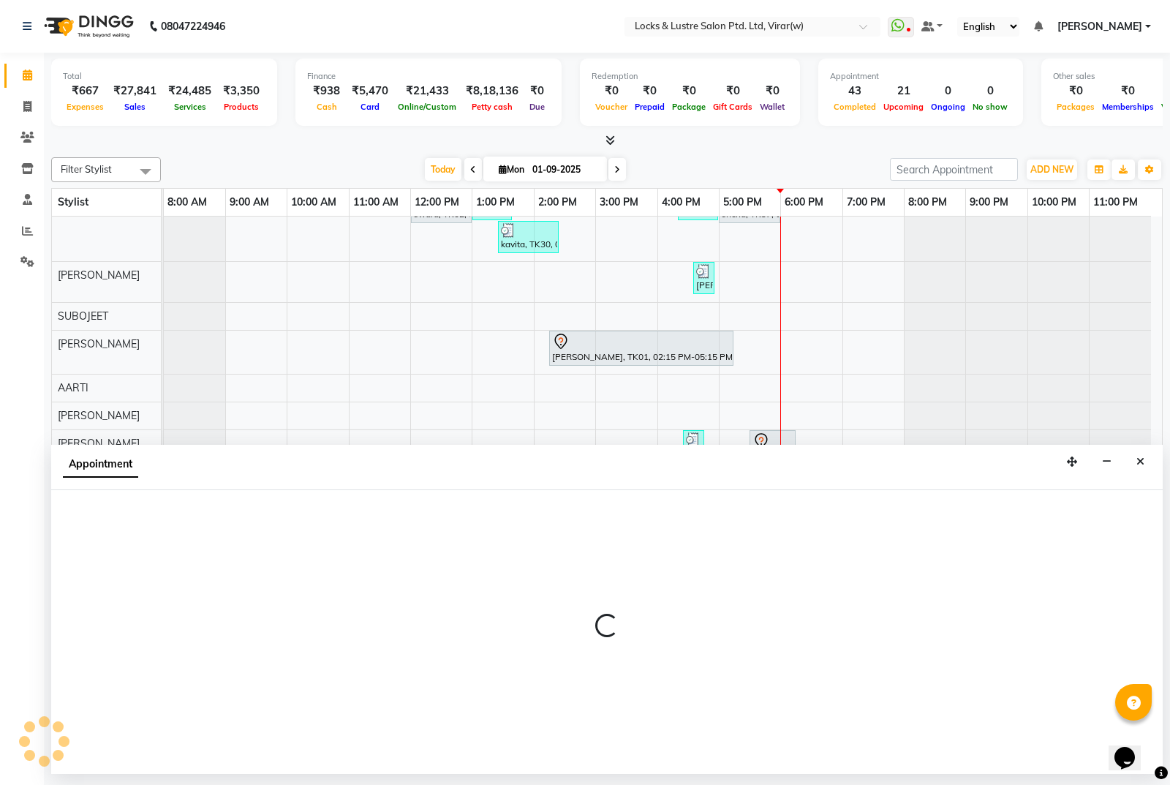
select select "42119"
select select "tentative"
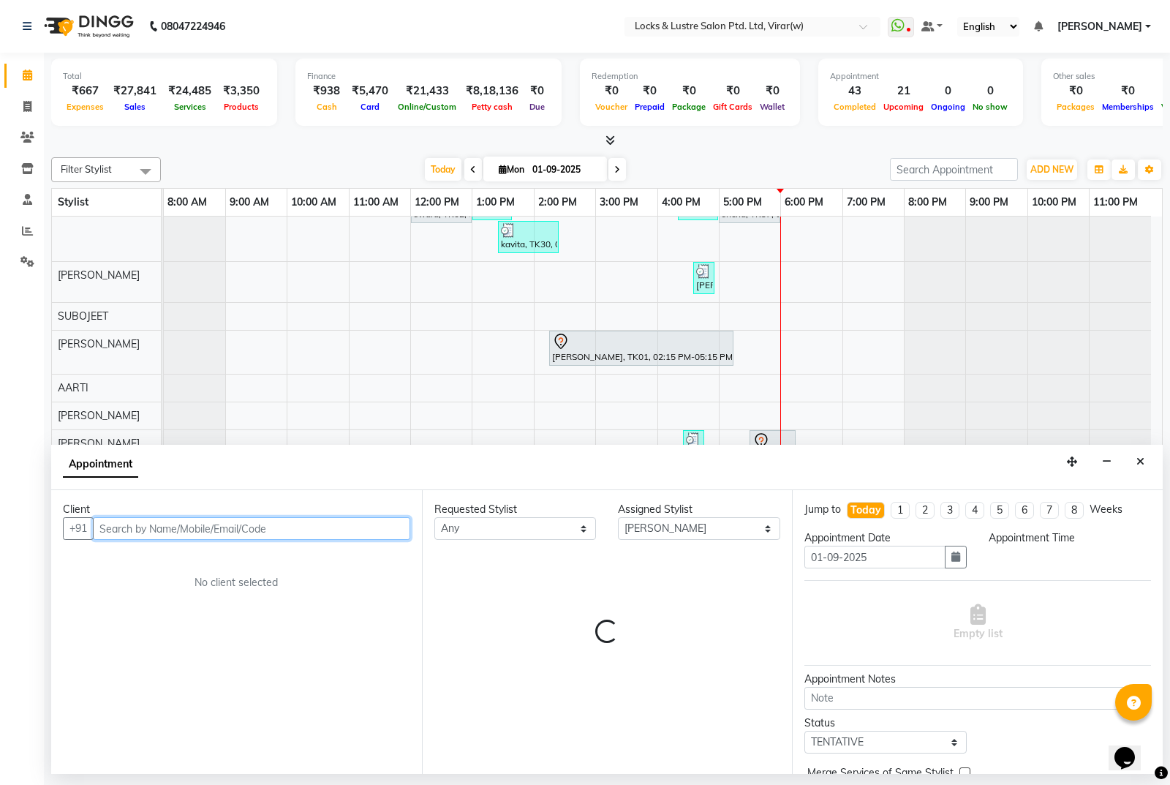
select select "1140"
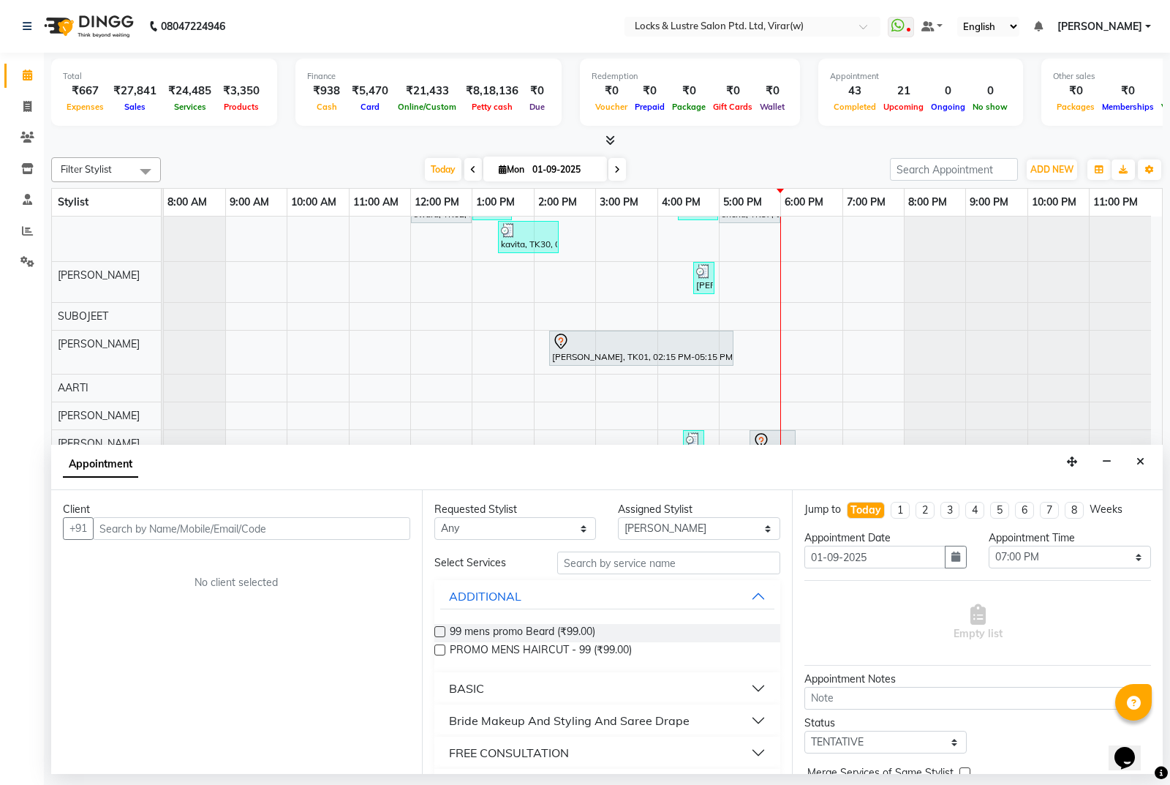
click at [304, 540] on div "Client +91 No client selected" at bounding box center [236, 632] width 371 height 284
click at [304, 535] on input "text" at bounding box center [251, 528] width 317 height 23
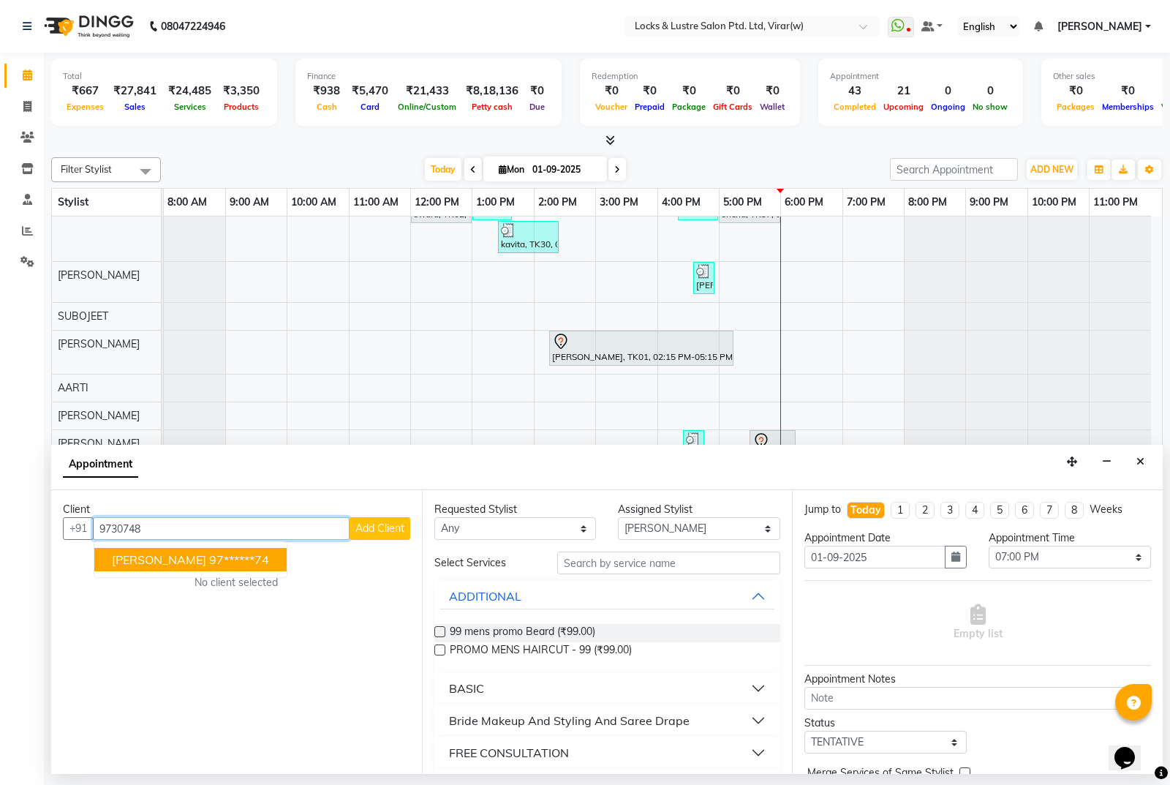
click at [209, 559] on ngb-highlight "97******74" at bounding box center [239, 559] width 60 height 15
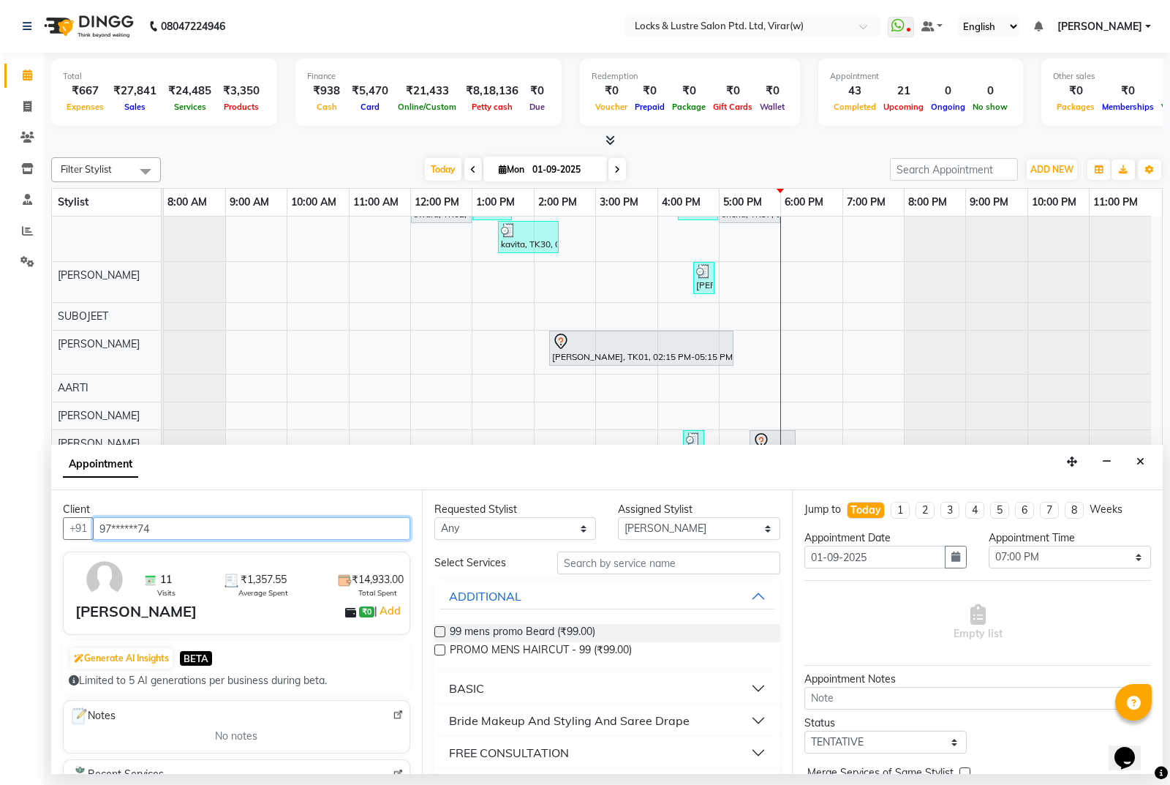
type input "97******74"
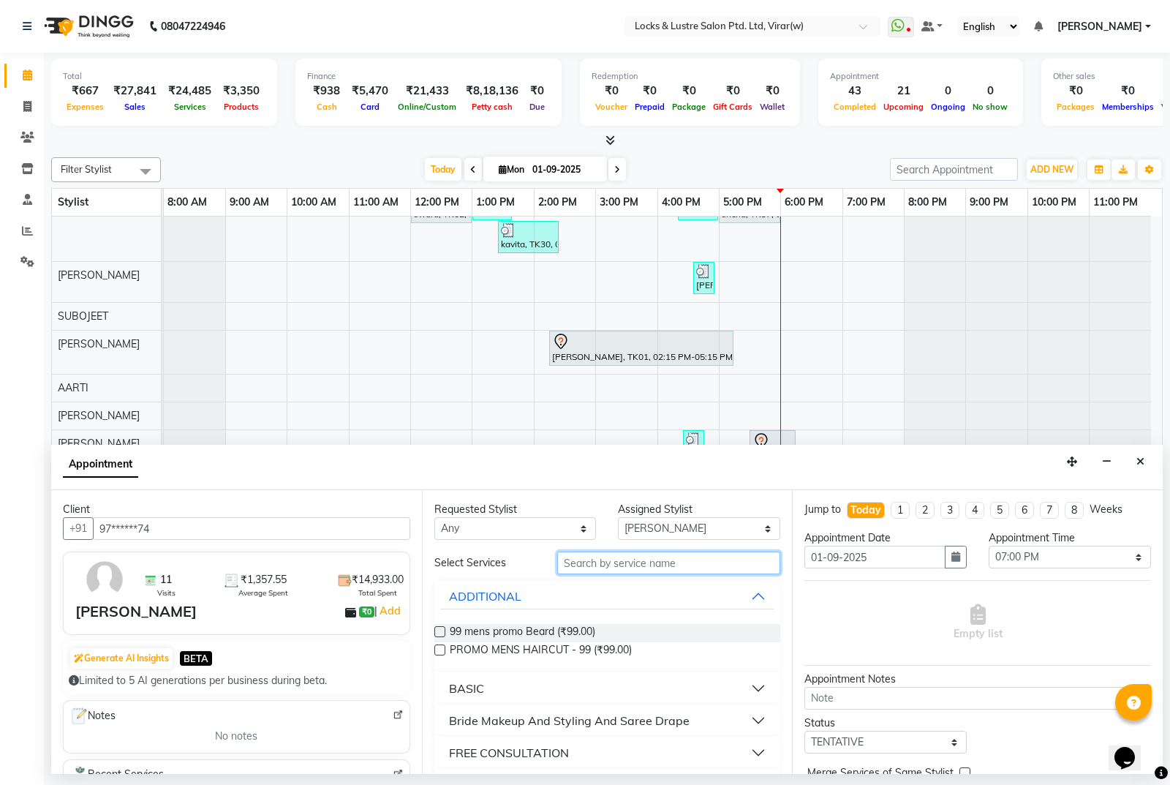
click at [668, 568] on input "text" at bounding box center [669, 562] width 224 height 23
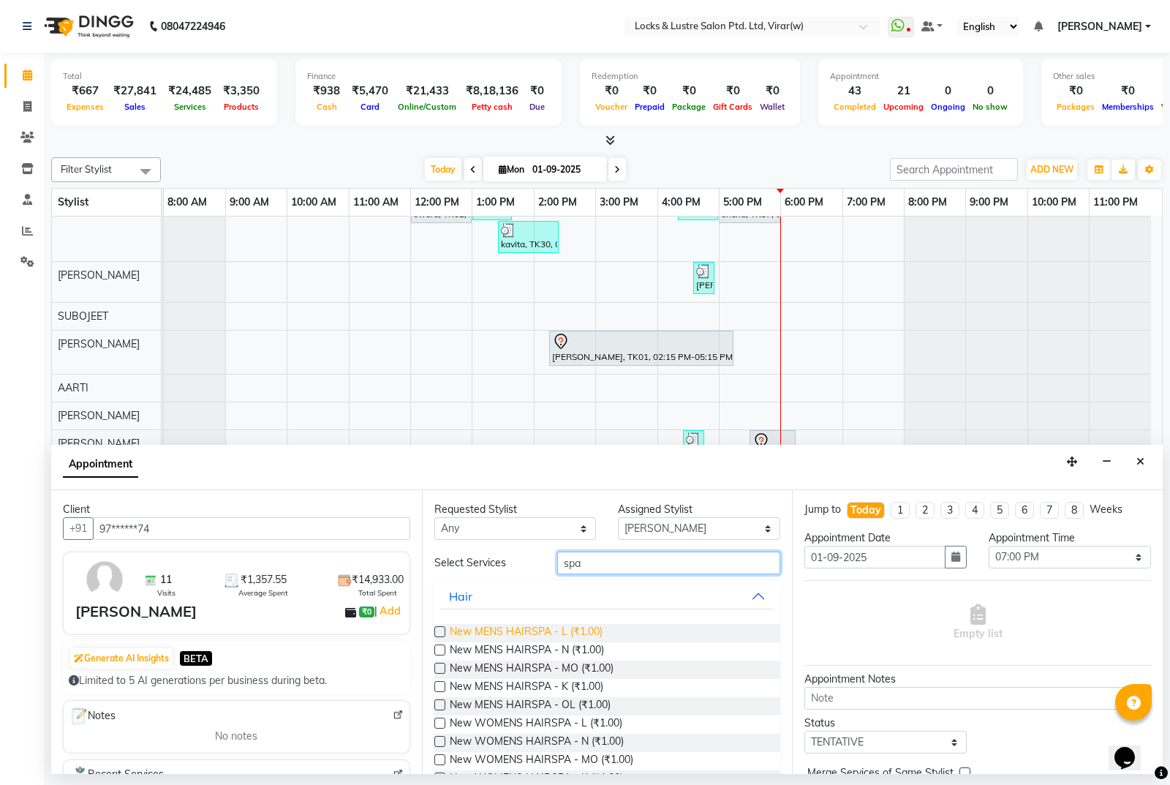
type input "spa"
click at [548, 639] on span "New MENS HAIRSPA - L (₹1.00)" at bounding box center [526, 633] width 153 height 18
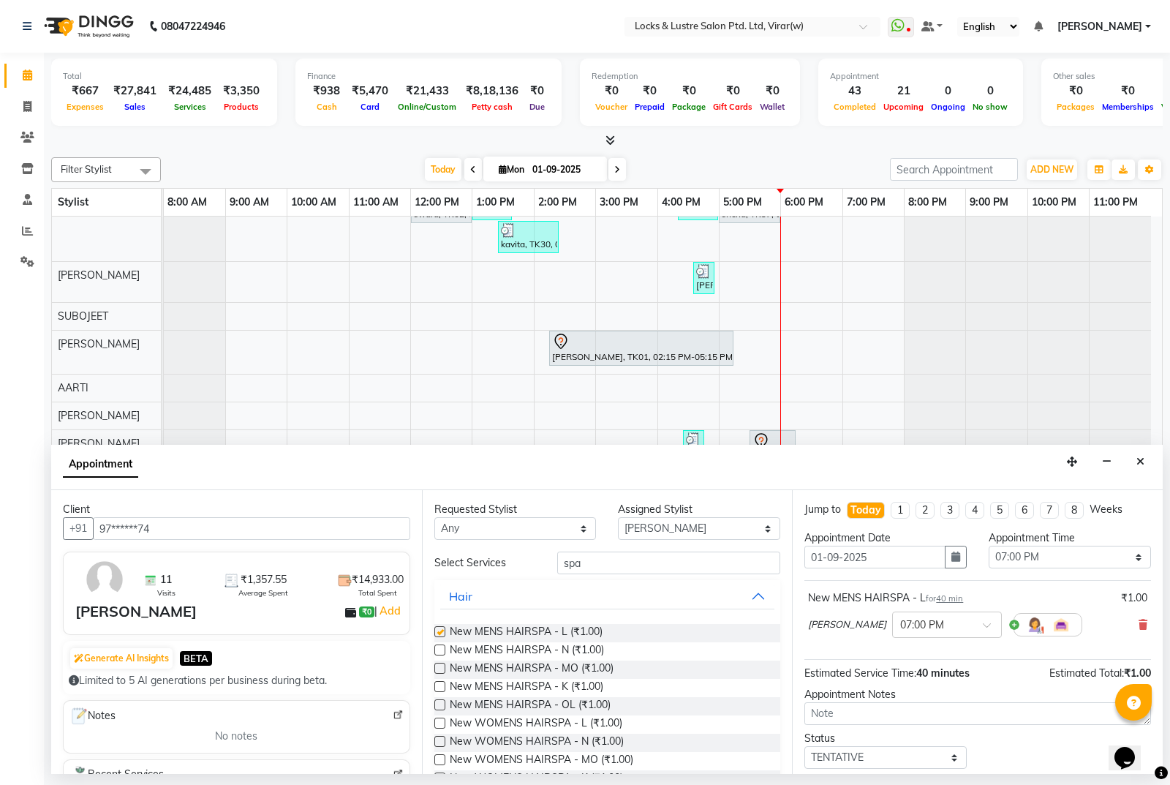
checkbox input "false"
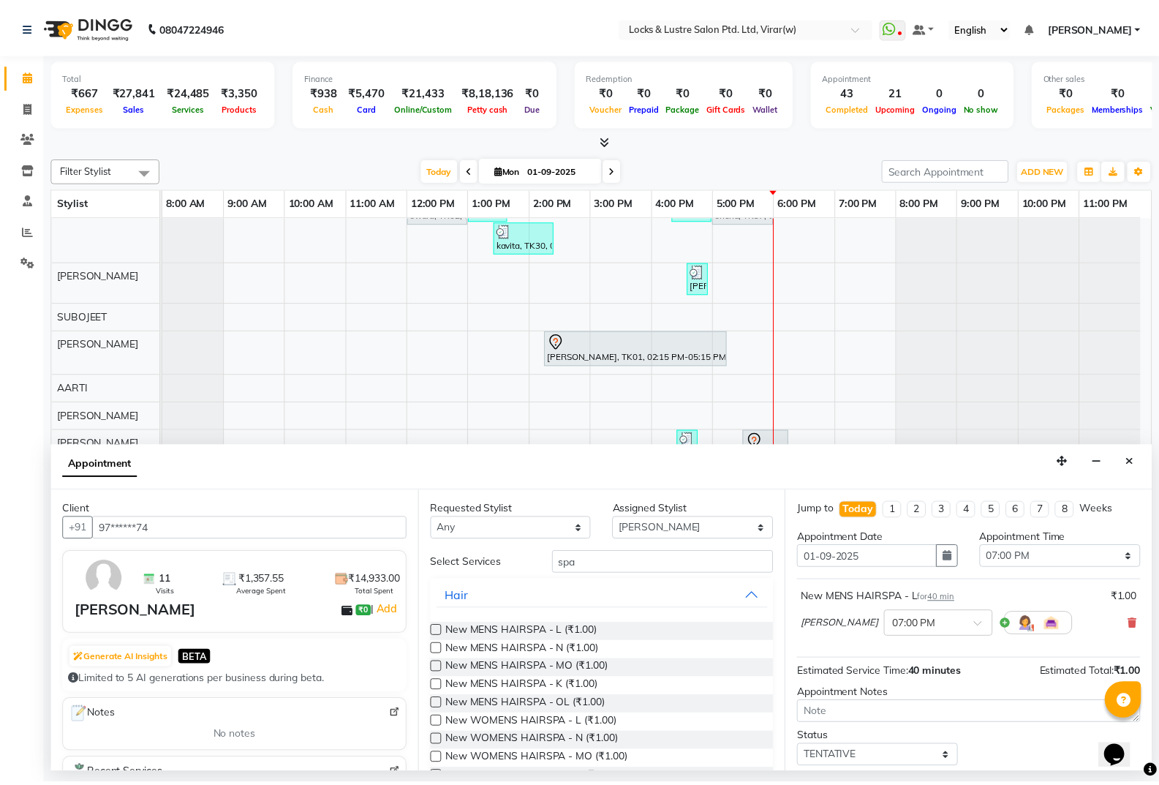
scroll to position [87, 0]
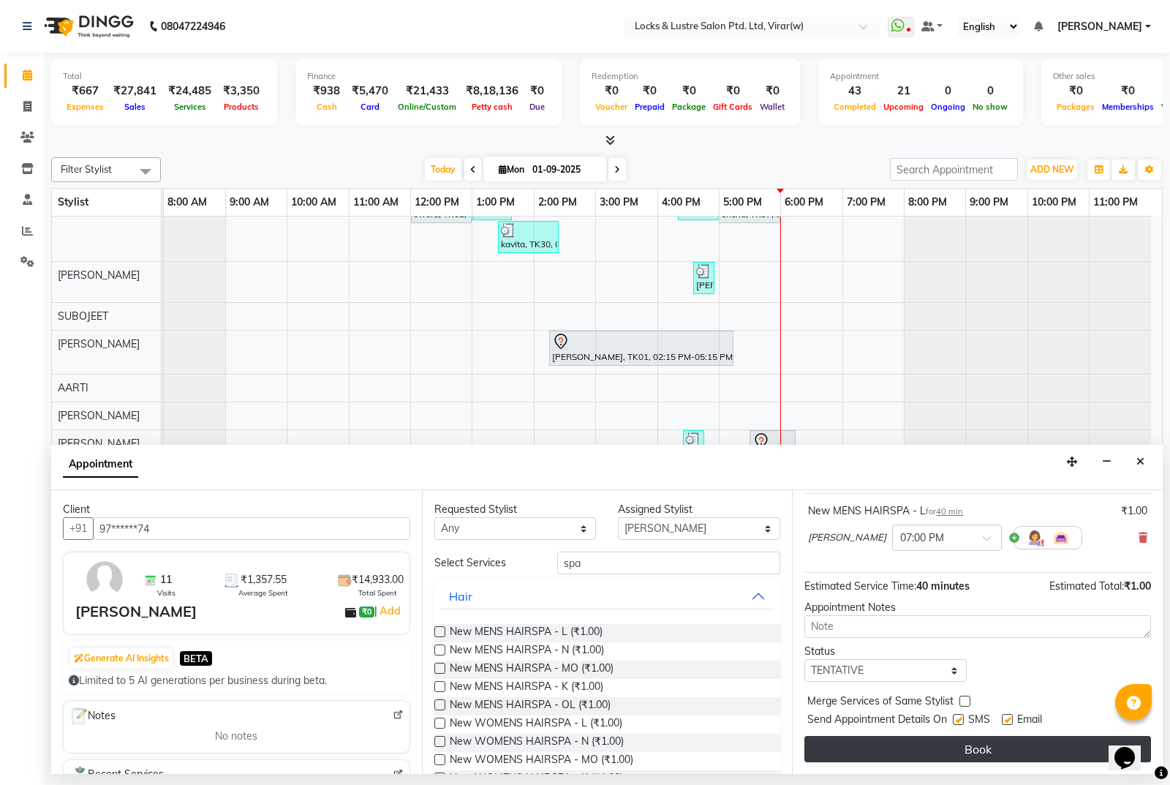
click at [1030, 743] on button "Book" at bounding box center [977, 749] width 347 height 26
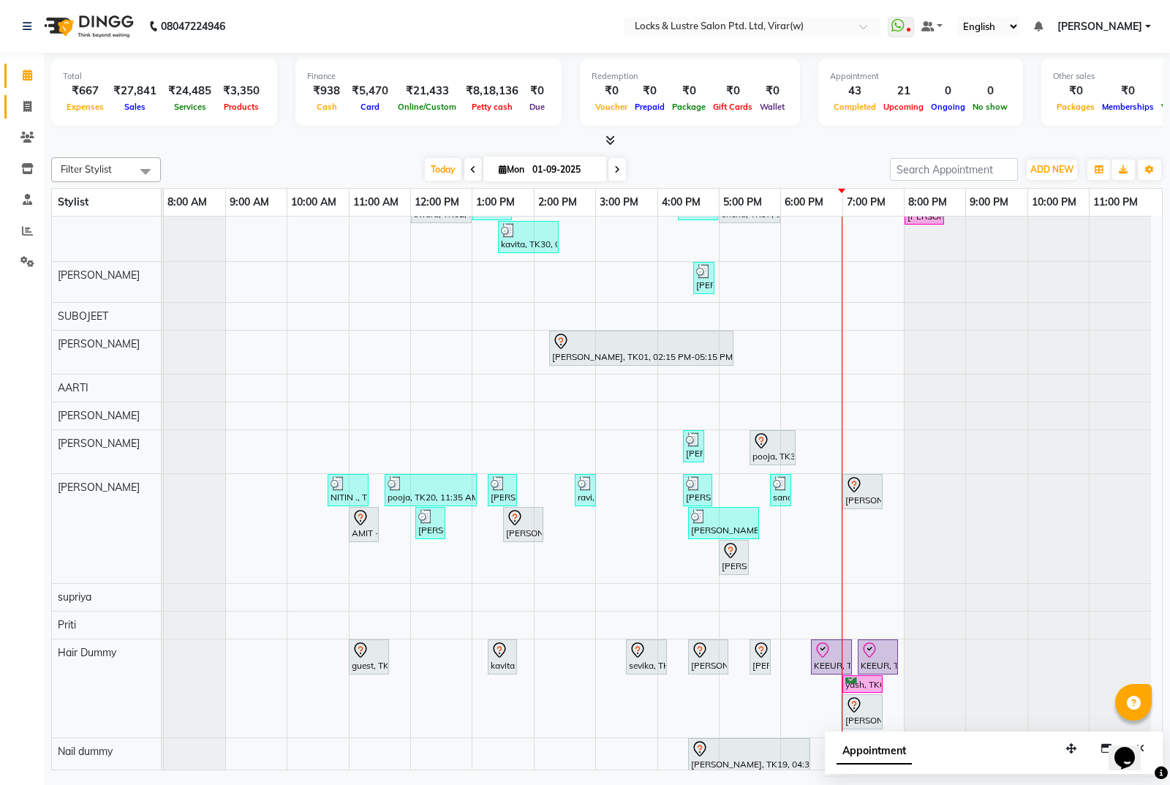
click at [27, 118] on link "Invoice" at bounding box center [21, 107] width 35 height 24
select select "5944"
select select "service"
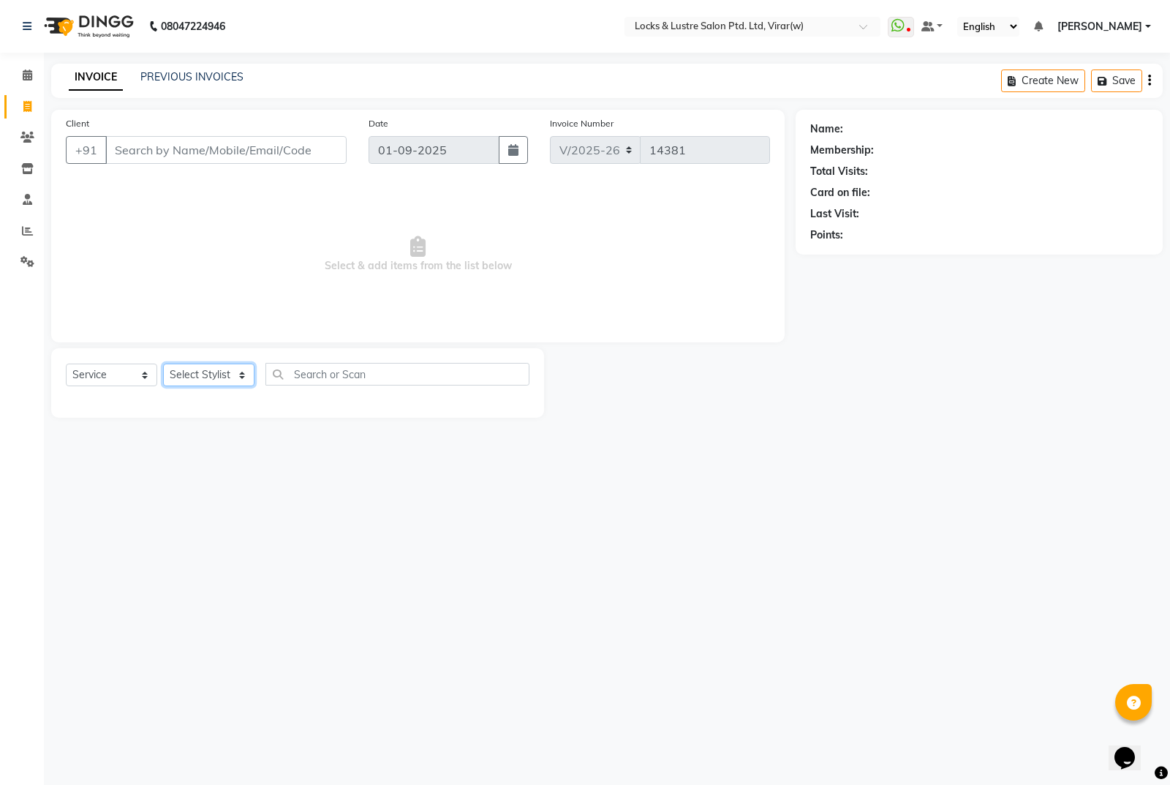
click at [218, 369] on select "Select Stylist AARTI Abdul Khan Adil Admin AJAY AKASH NHAVI ANUSHKA Ashwini Saw…" at bounding box center [208, 374] width 91 height 23
select select "42107"
click at [163, 363] on select "Select Stylist AARTI Abdul Khan Adil Admin AJAY AKASH NHAVI ANUSHKA Ashwini Saw…" at bounding box center [208, 374] width 91 height 23
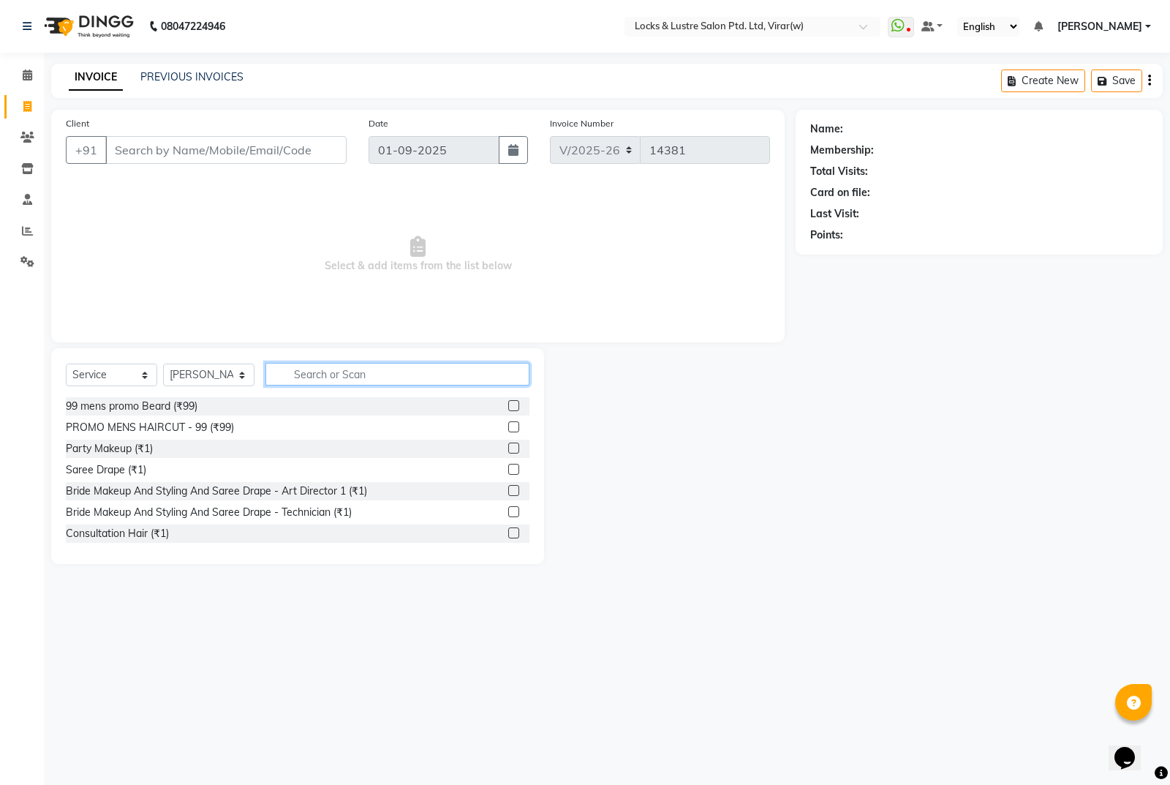
click at [360, 383] on input "text" at bounding box center [397, 374] width 264 height 23
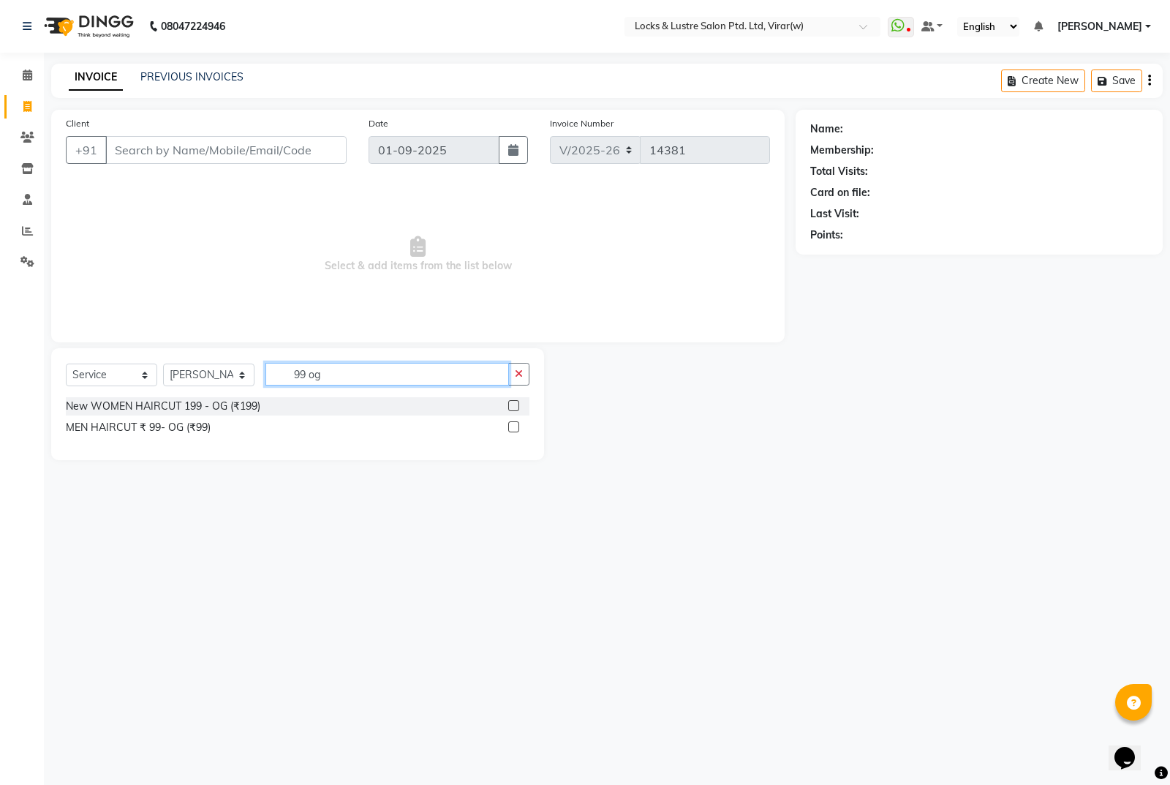
type input "99 og"
click at [519, 429] on div at bounding box center [518, 427] width 21 height 18
click at [514, 432] on div at bounding box center [513, 428] width 10 height 15
click at [516, 422] on label at bounding box center [513, 426] width 11 height 11
click at [516, 423] on input "checkbox" at bounding box center [513, 428] width 10 height 10
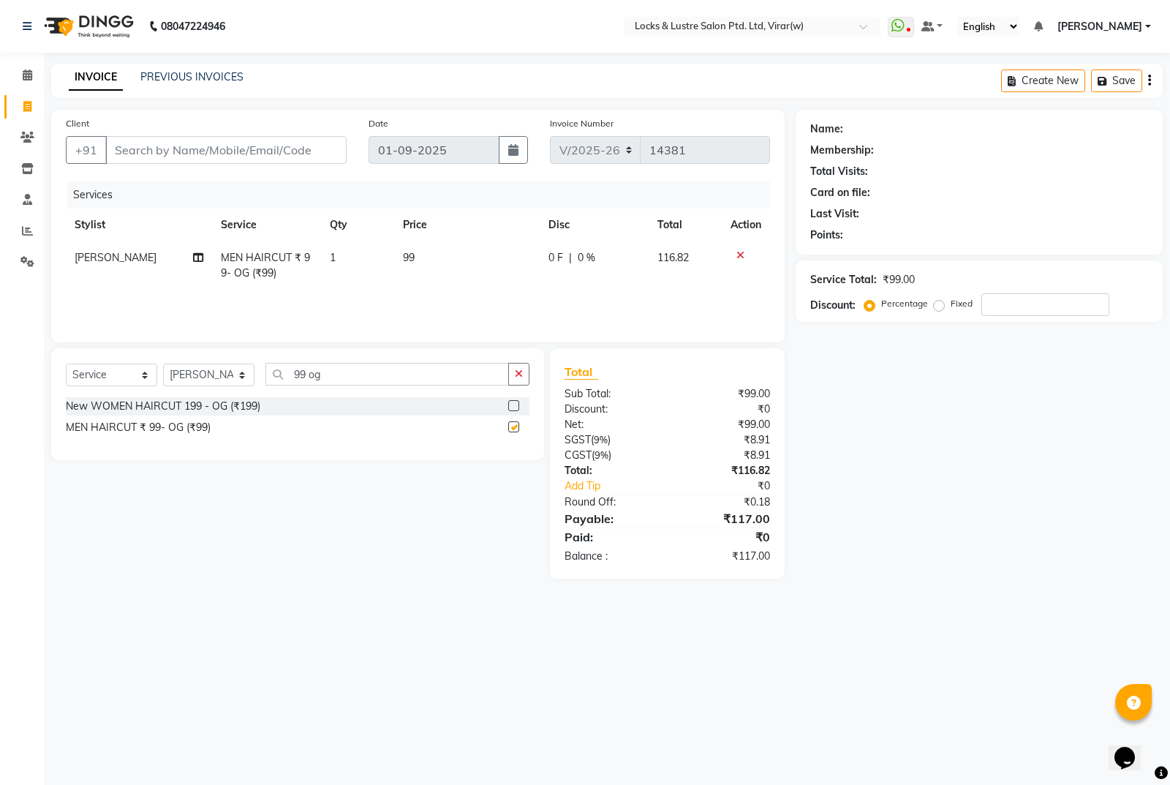
checkbox input "false"
click at [148, 142] on input "Client" at bounding box center [225, 150] width 241 height 28
type input "8"
type input "0"
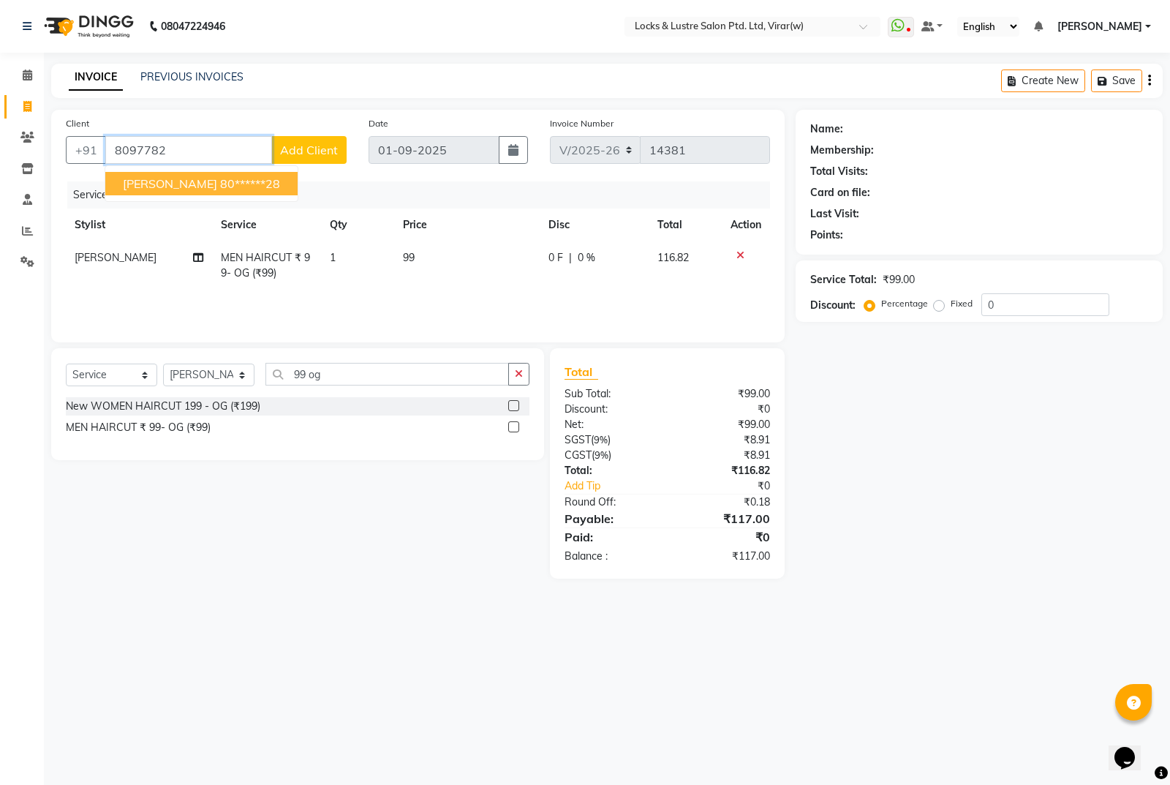
click at [280, 179] on ngb-highlight "80******28" at bounding box center [250, 183] width 60 height 15
type input "80******28"
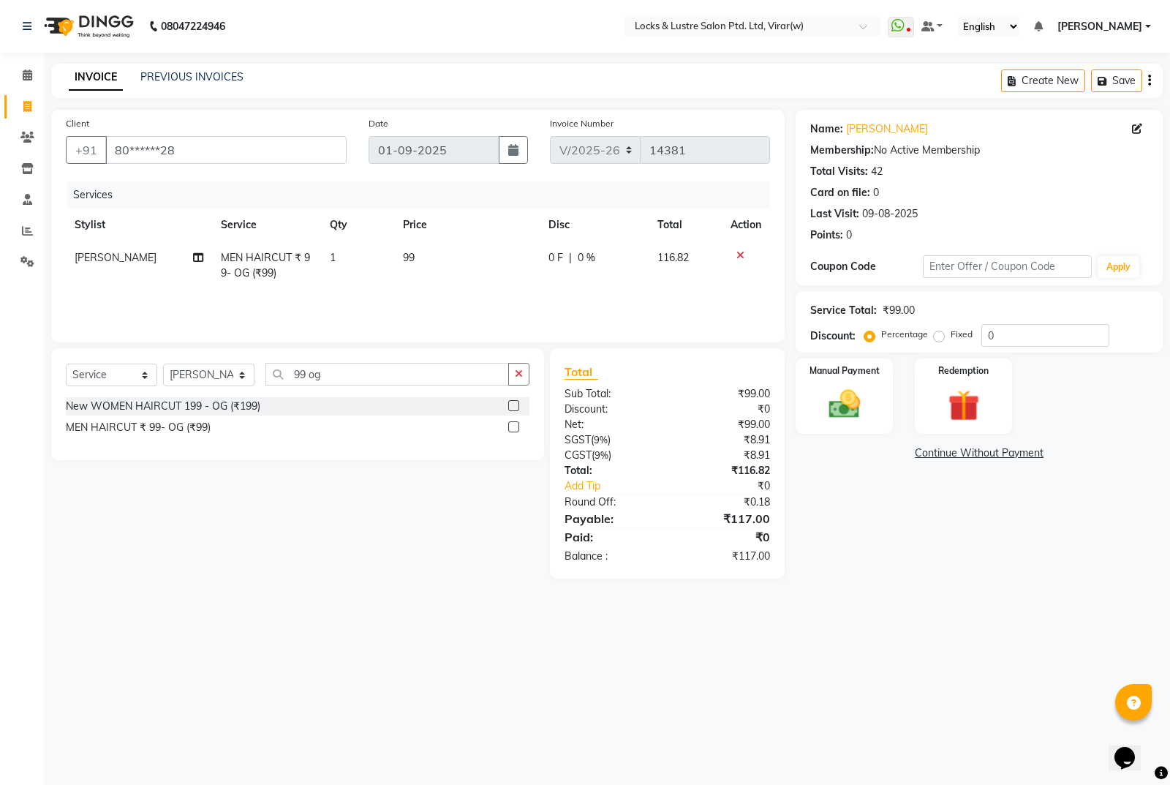
click at [855, 434] on div "Name: Vaibhav Parmar Membership: No Active Membership Total Visits: 42 Card on …" at bounding box center [985, 344] width 378 height 469
click at [851, 382] on div "Manual Payment" at bounding box center [844, 396] width 101 height 78
click at [954, 459] on span "UPI" at bounding box center [950, 453] width 23 height 17
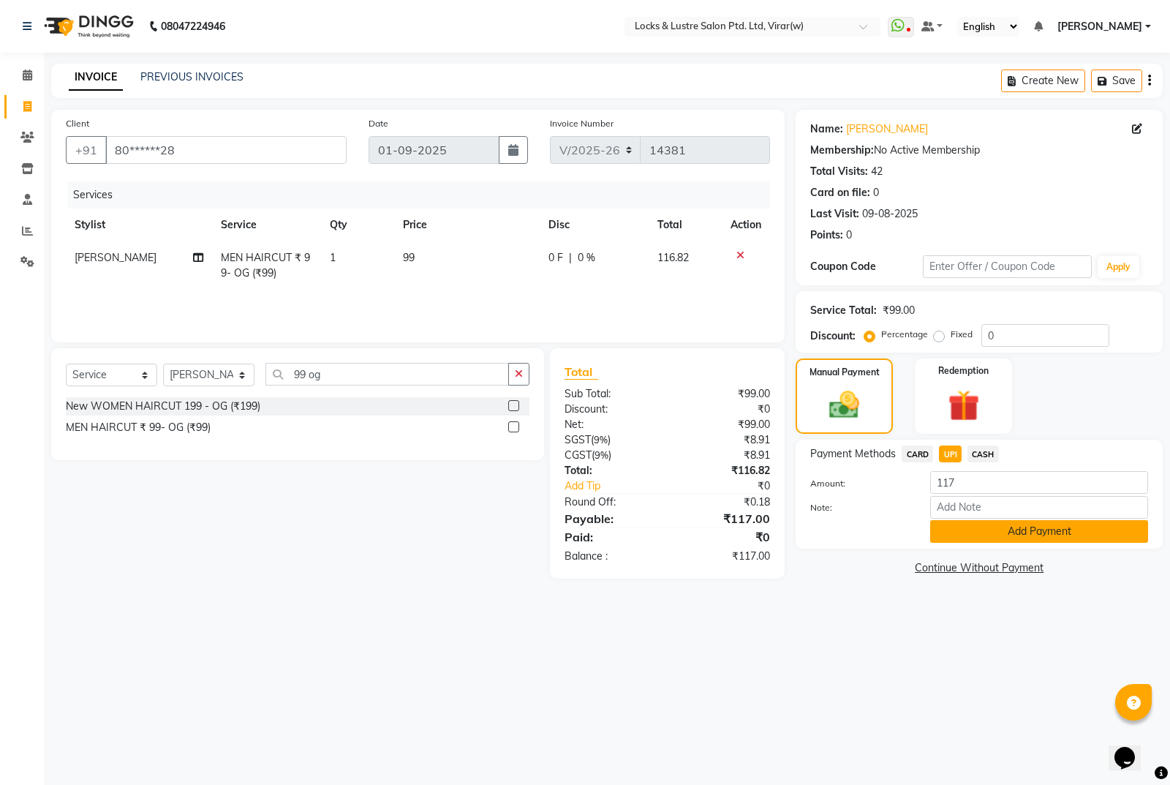
click at [995, 530] on button "Add Payment" at bounding box center [1039, 531] width 218 height 23
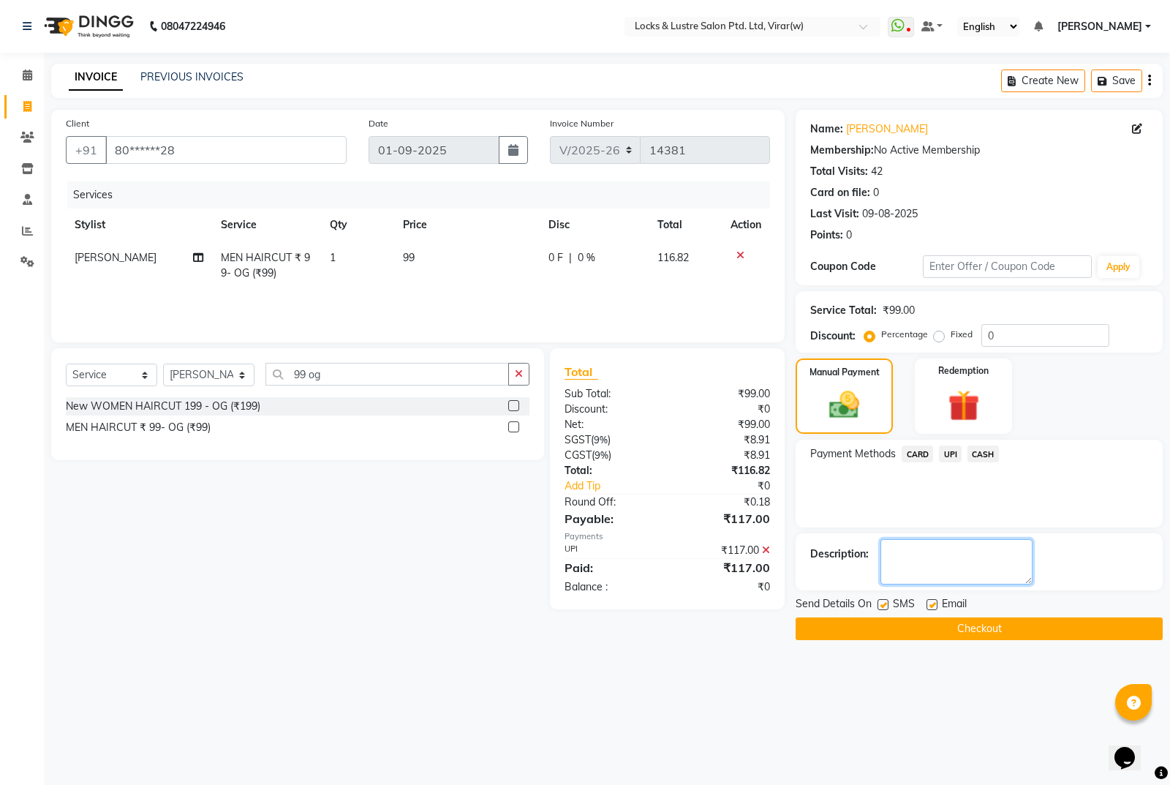
click at [962, 558] on textarea at bounding box center [957, 561] width 152 height 45
type textarea "524482837941"
click at [988, 617] on button "Checkout" at bounding box center [979, 628] width 367 height 23
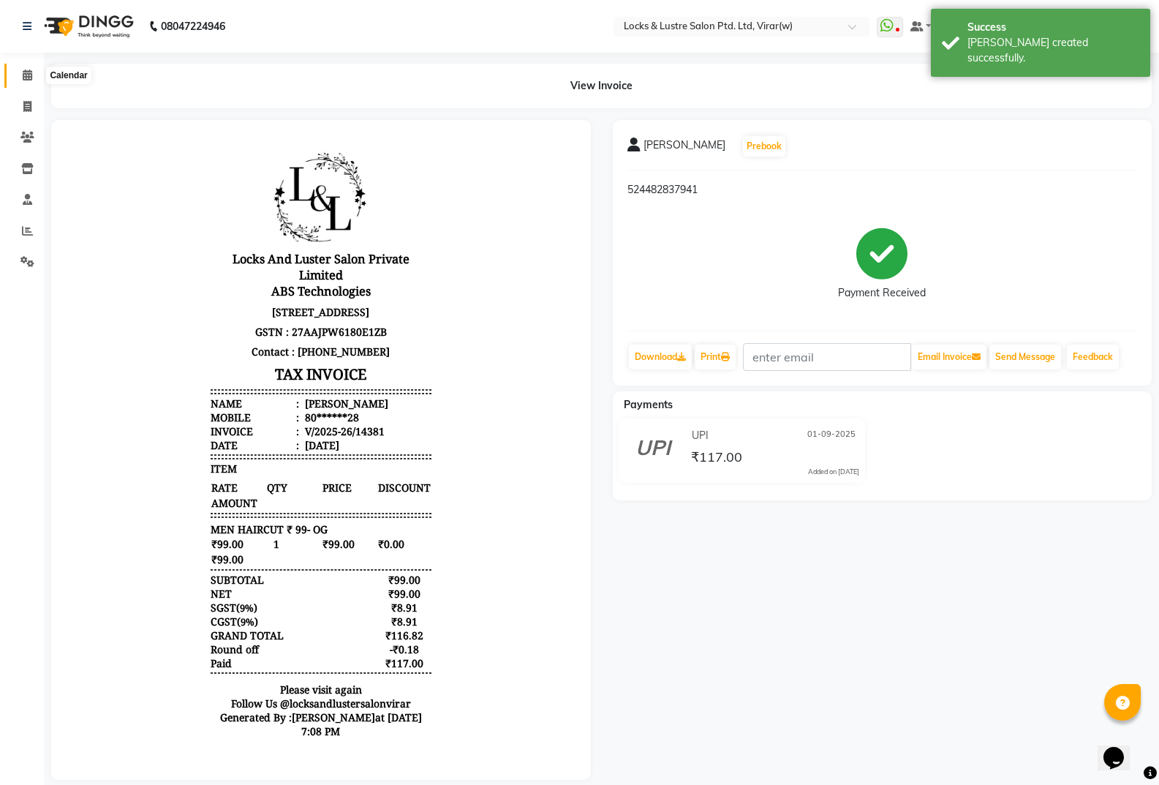
click at [29, 71] on icon at bounding box center [28, 74] width 10 height 11
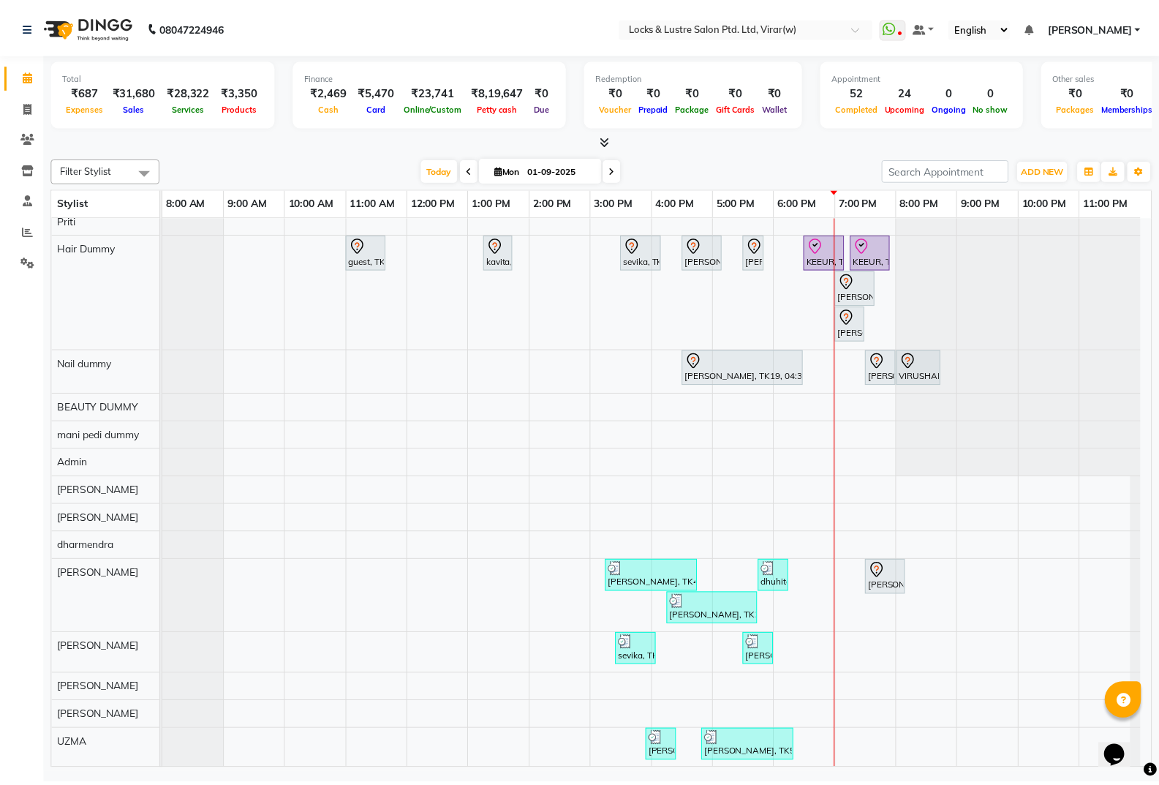
scroll to position [585, 0]
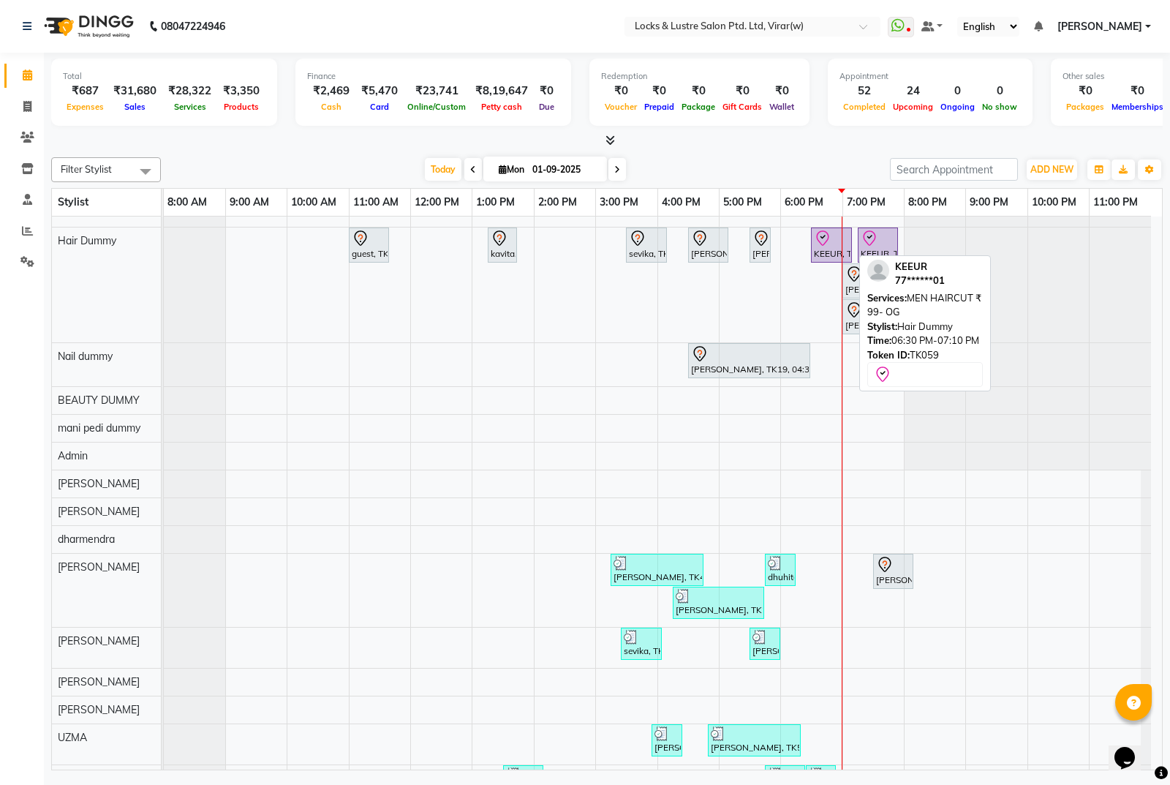
click at [821, 255] on div "KEEUR, TK59, 06:30 PM-07:10 PM, MEN HAIRCUT ₹ 99- OG" at bounding box center [832, 245] width 38 height 31
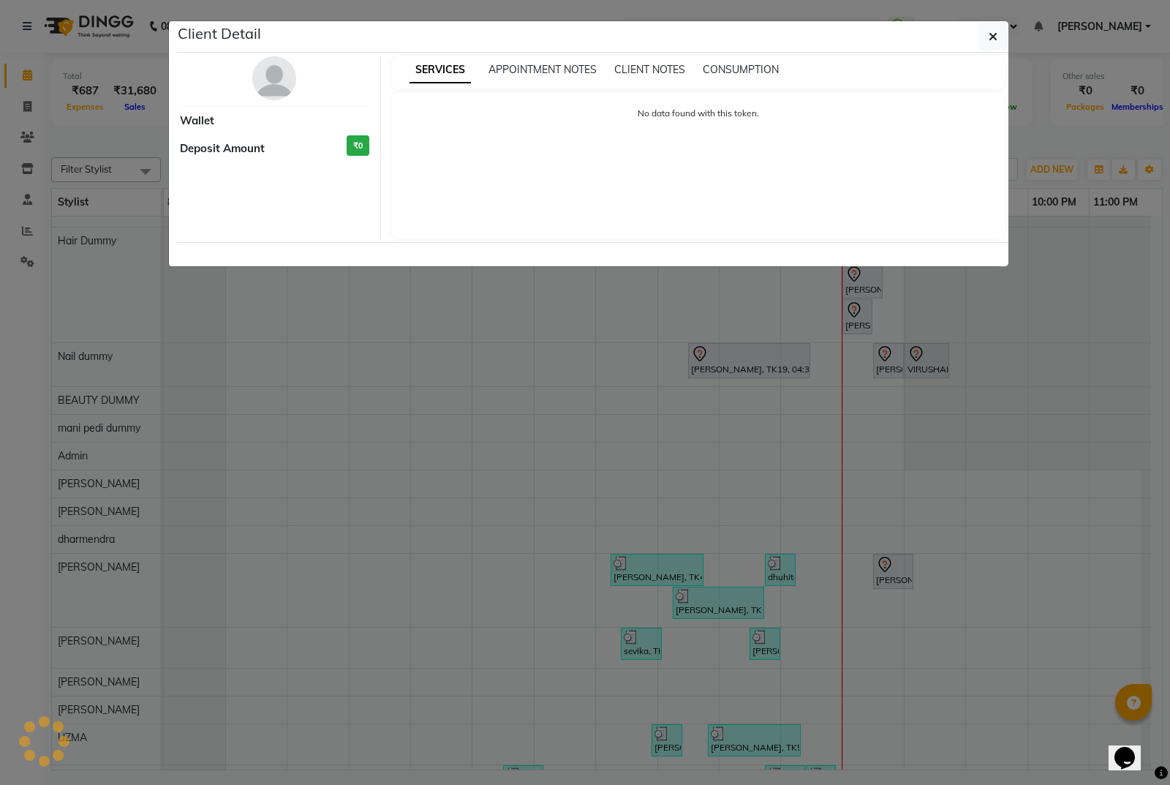
select select "8"
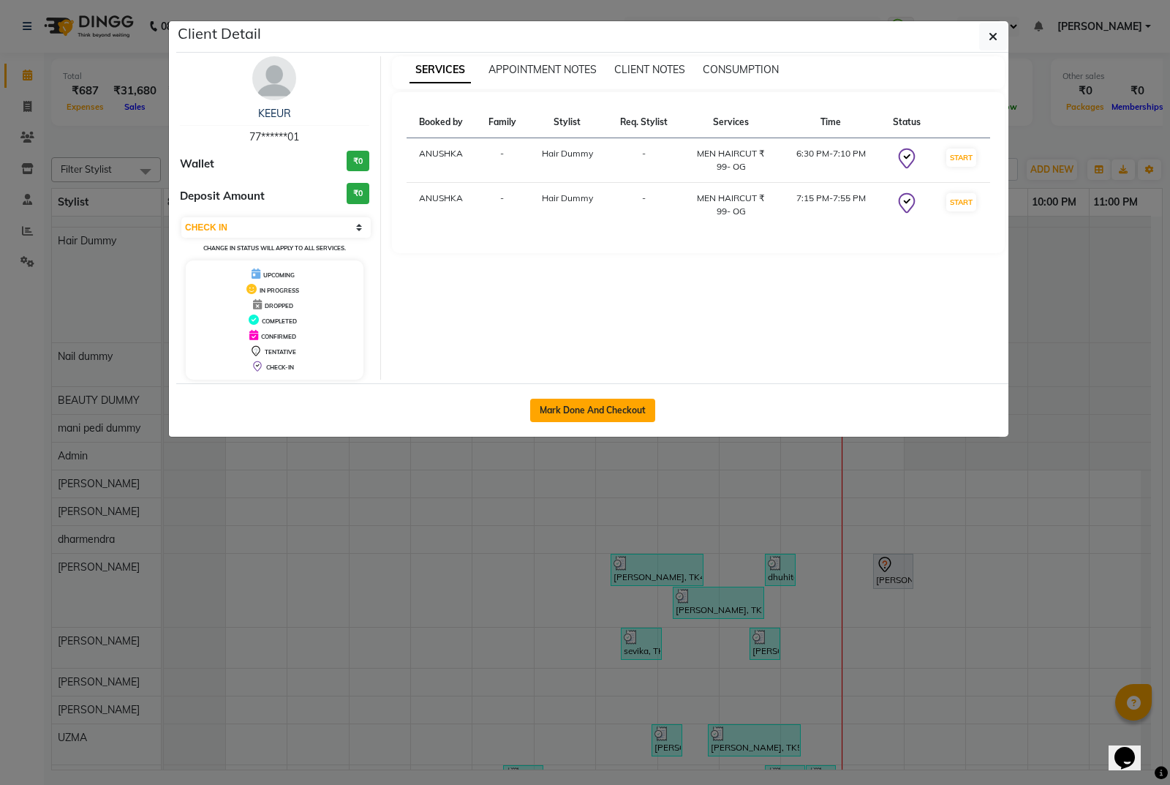
click at [645, 415] on button "Mark Done And Checkout" at bounding box center [592, 410] width 125 height 23
select select "service"
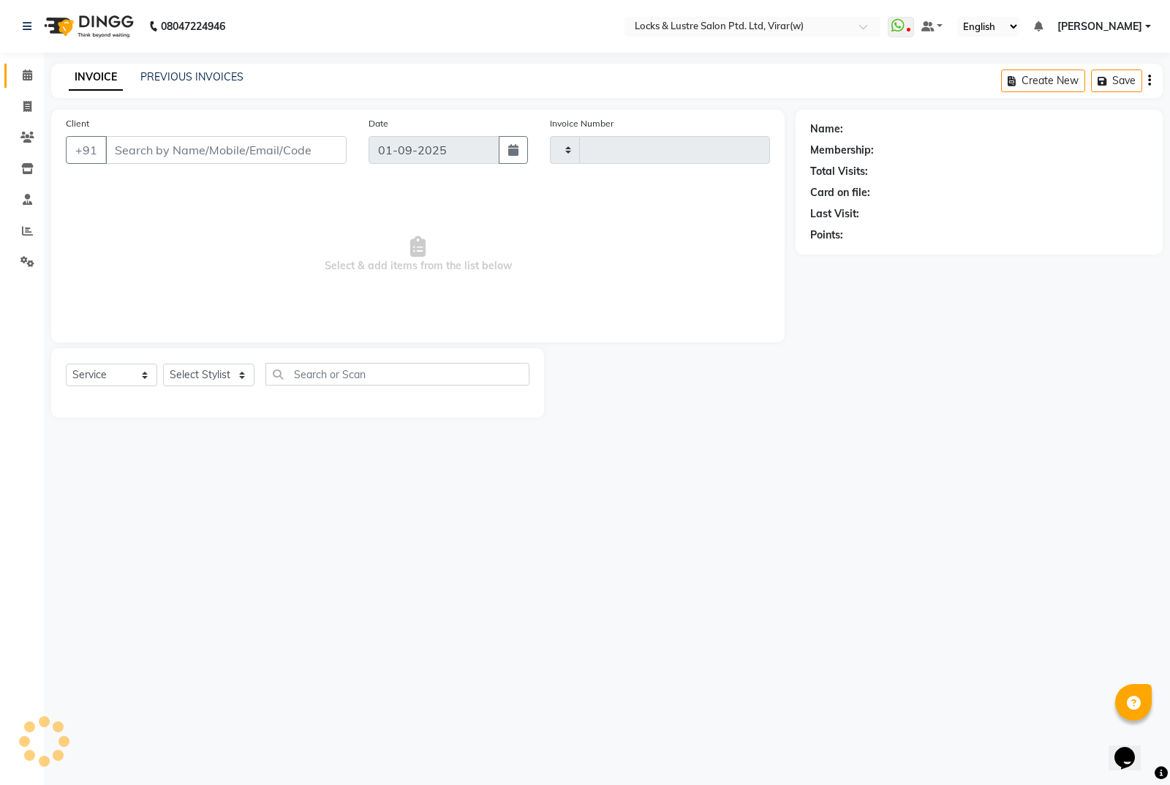
type input "14383"
select select "5944"
type input "77******01"
select select "43855"
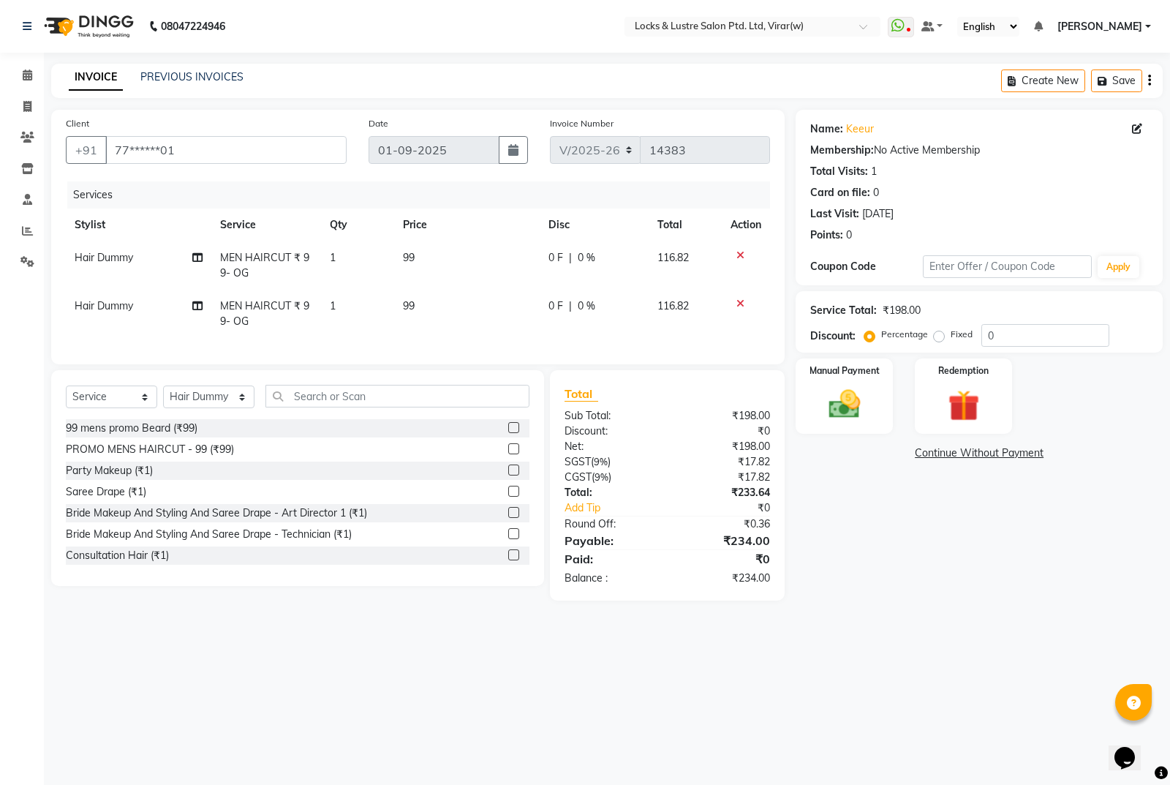
click at [126, 314] on td "Hair Dummy" at bounding box center [139, 314] width 146 height 48
select select "43855"
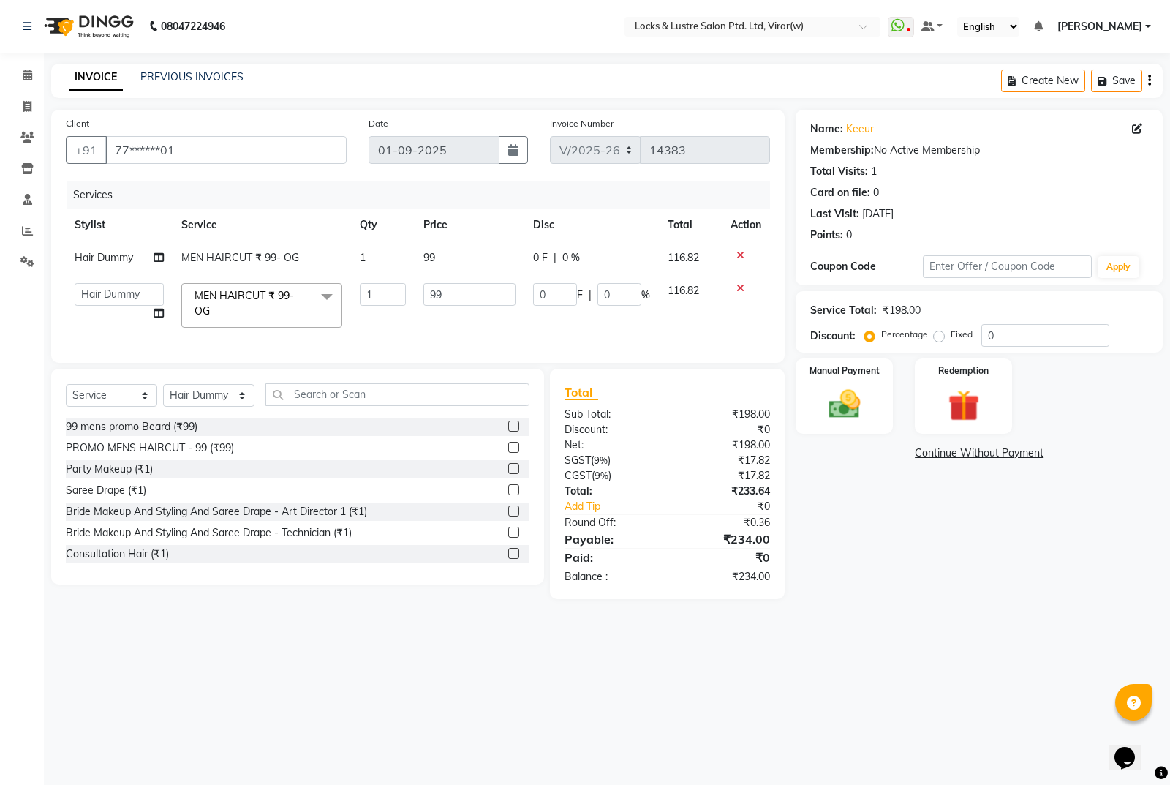
click at [99, 257] on span "Hair Dummy" at bounding box center [104, 257] width 59 height 13
select select "43855"
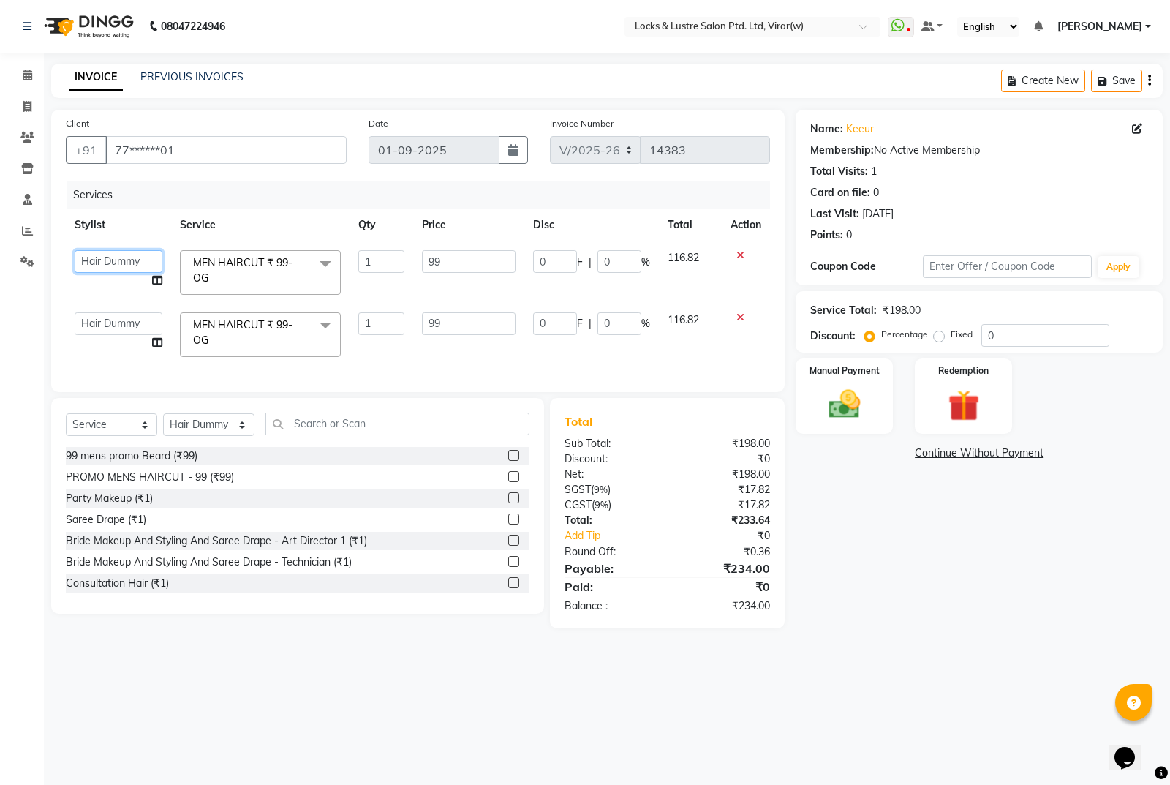
click at [113, 264] on select "[PERSON_NAME] [PERSON_NAME] [PERSON_NAME] AKASH [PERSON_NAME] [PERSON_NAME] [PE…" at bounding box center [119, 261] width 88 height 23
select select "83002"
click at [114, 309] on td "[PERSON_NAME] [PERSON_NAME] [PERSON_NAME] AKASH [PERSON_NAME] [PERSON_NAME] [PE…" at bounding box center [118, 334] width 105 height 62
click at [126, 328] on select "[PERSON_NAME] [PERSON_NAME] [PERSON_NAME] AKASH [PERSON_NAME] [PERSON_NAME] [PE…" at bounding box center [119, 323] width 88 height 23
select select "42107"
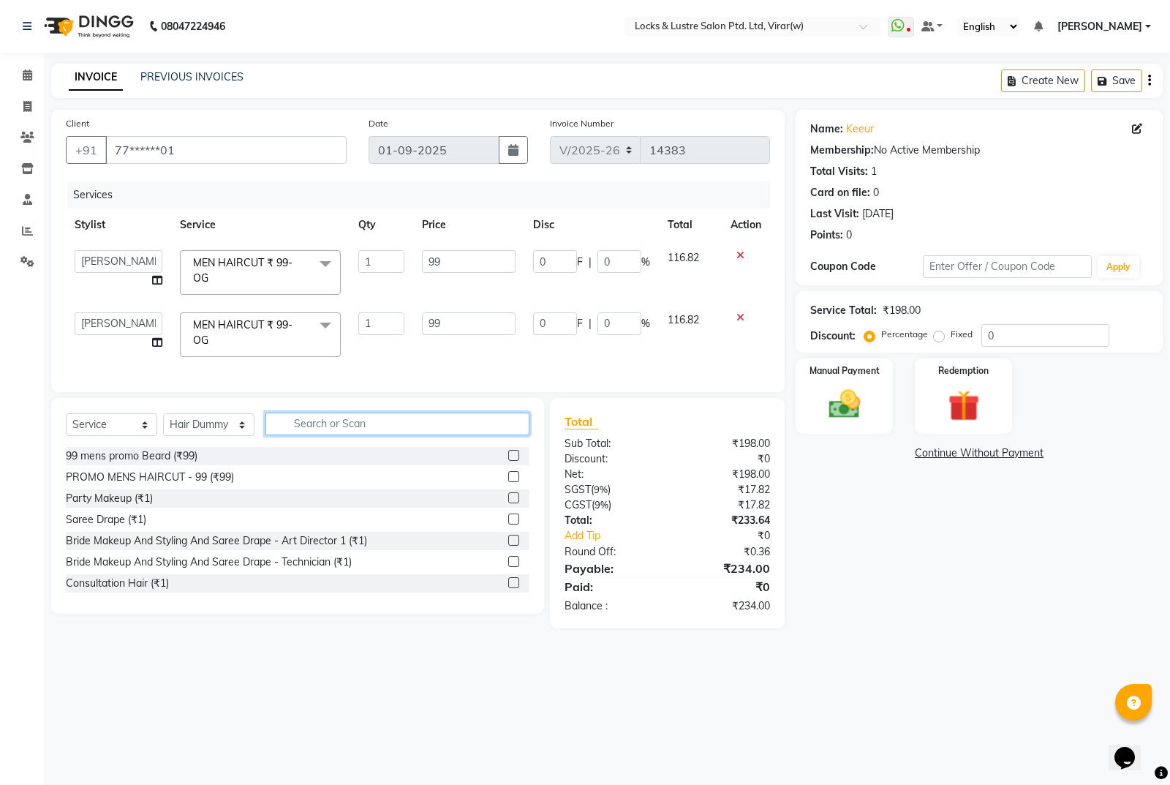
click at [372, 435] on input "text" at bounding box center [397, 423] width 264 height 23
click at [855, 407] on img at bounding box center [844, 403] width 53 height 37
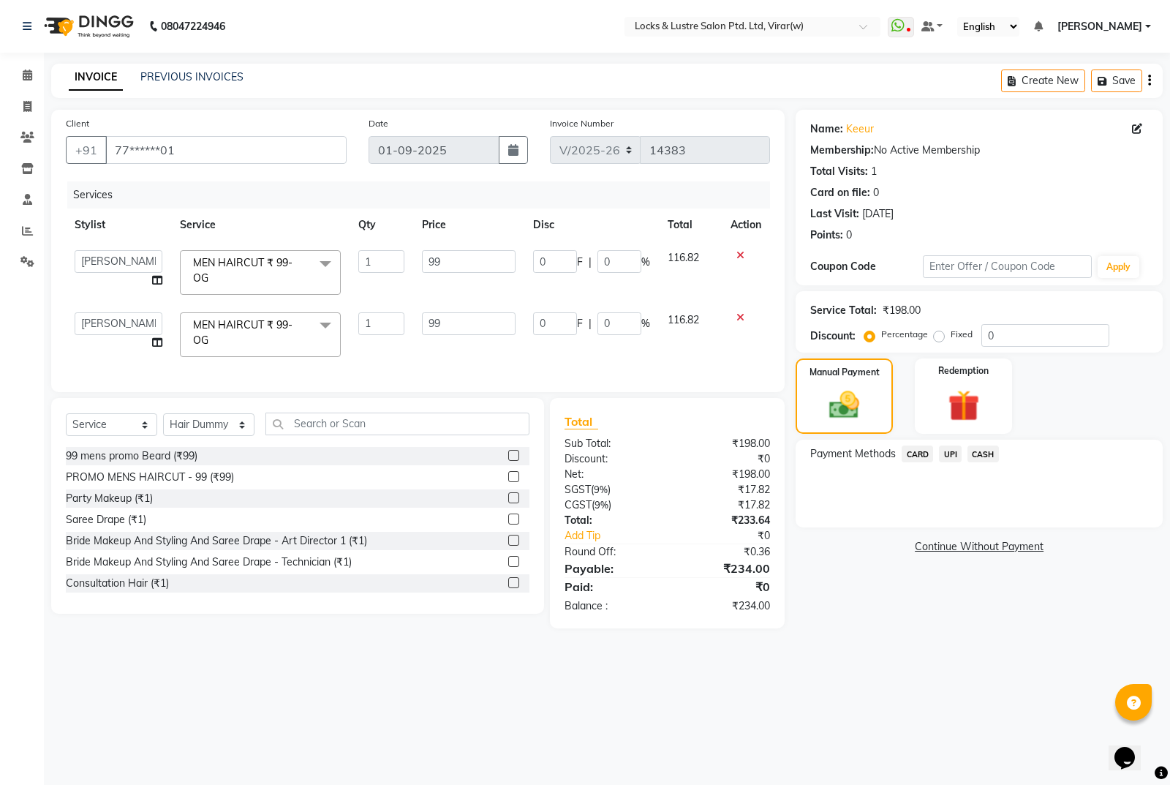
click at [989, 451] on span "CASH" at bounding box center [983, 453] width 31 height 17
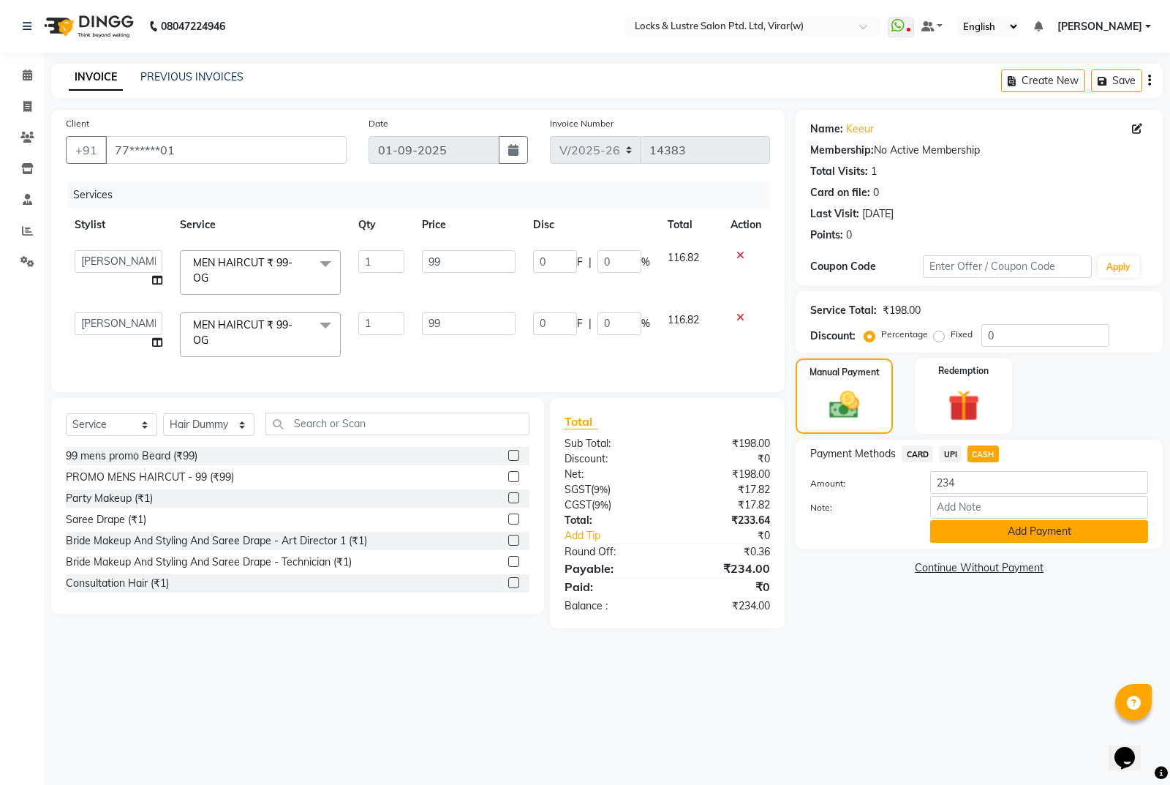
drag, startPoint x: 1004, startPoint y: 523, endPoint x: 1016, endPoint y: 532, distance: 14.6
click at [1004, 524] on button "Add Payment" at bounding box center [1039, 531] width 218 height 23
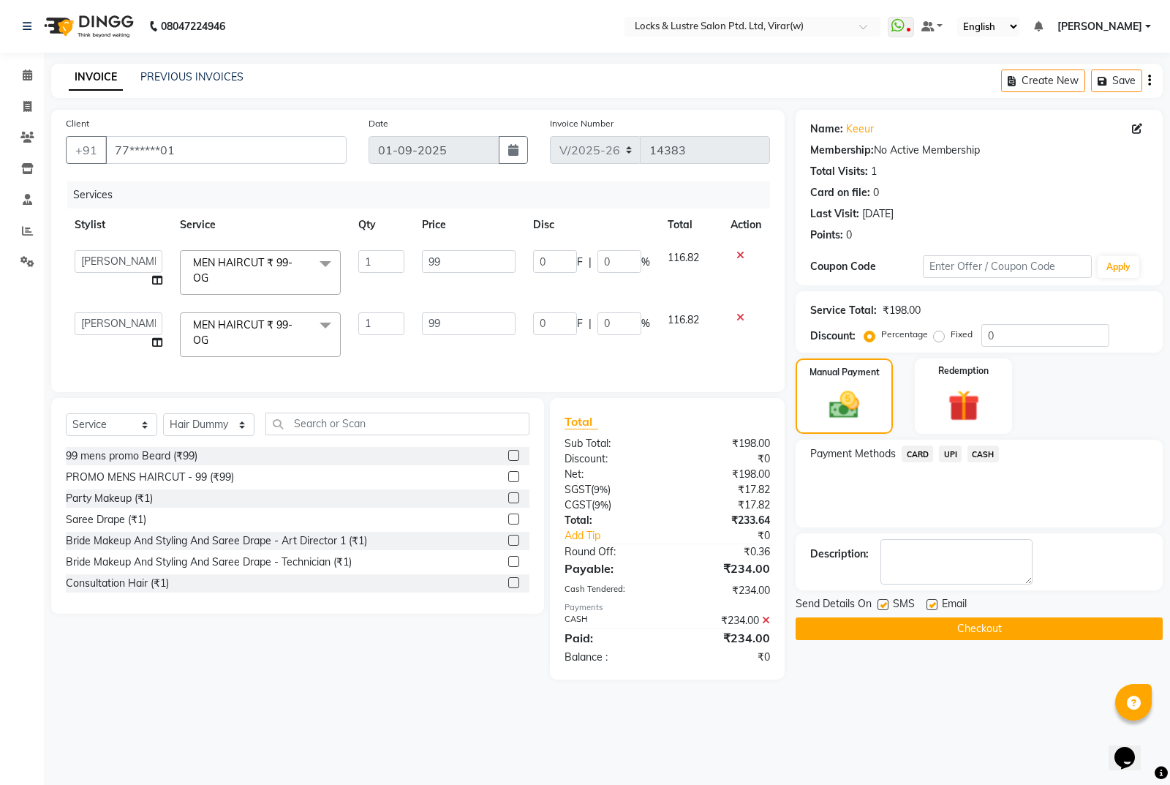
click at [913, 630] on button "Checkout" at bounding box center [979, 628] width 367 height 23
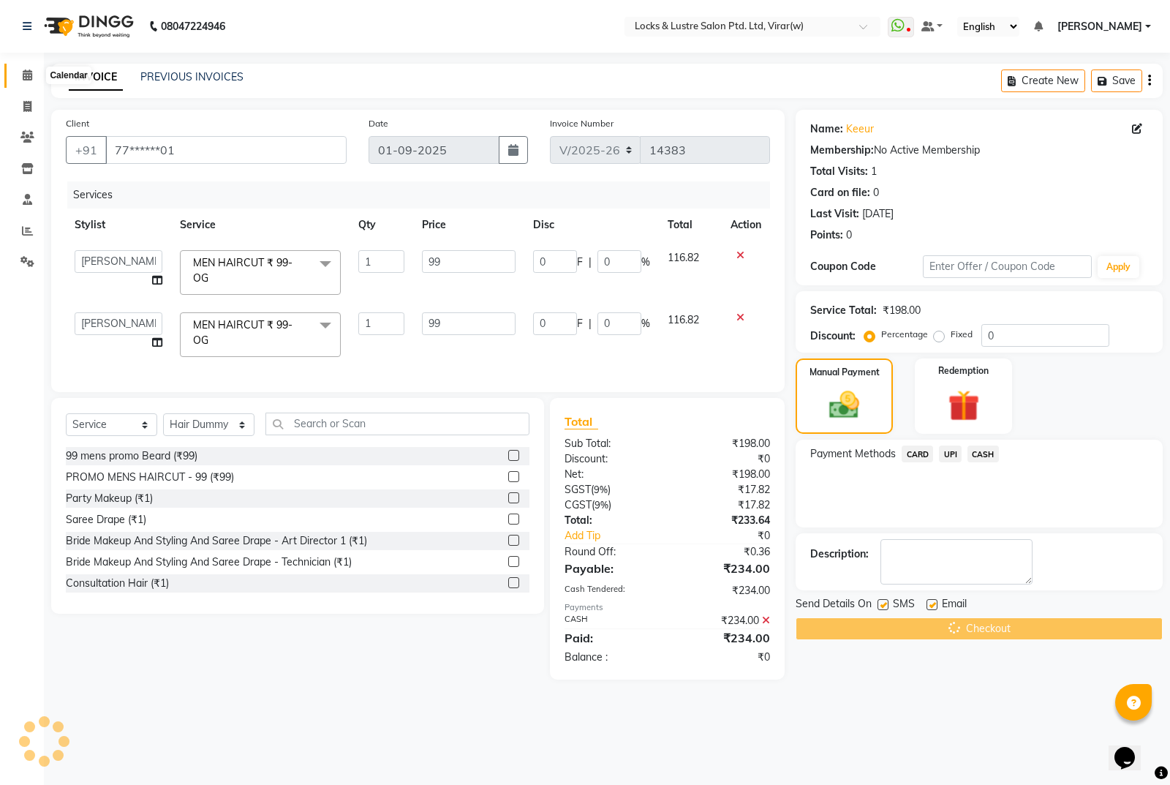
click at [29, 75] on icon at bounding box center [28, 74] width 10 height 11
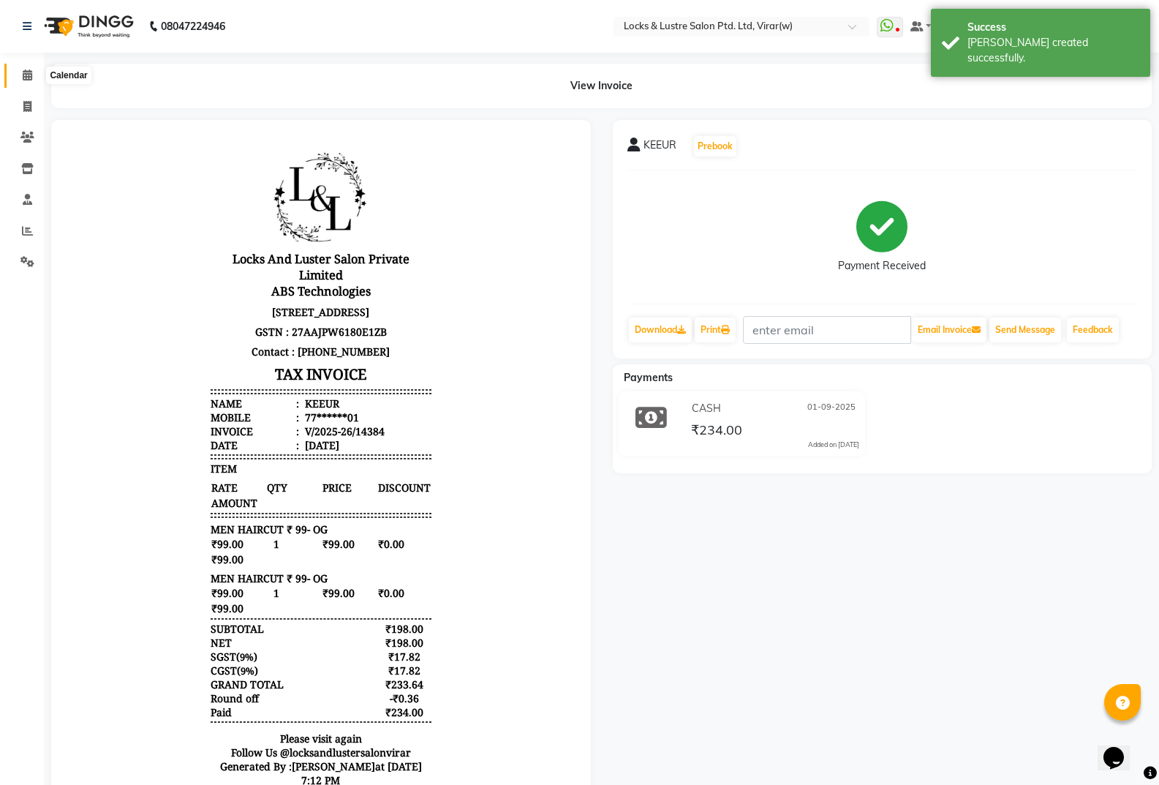
click at [20, 78] on span at bounding box center [28, 75] width 26 height 17
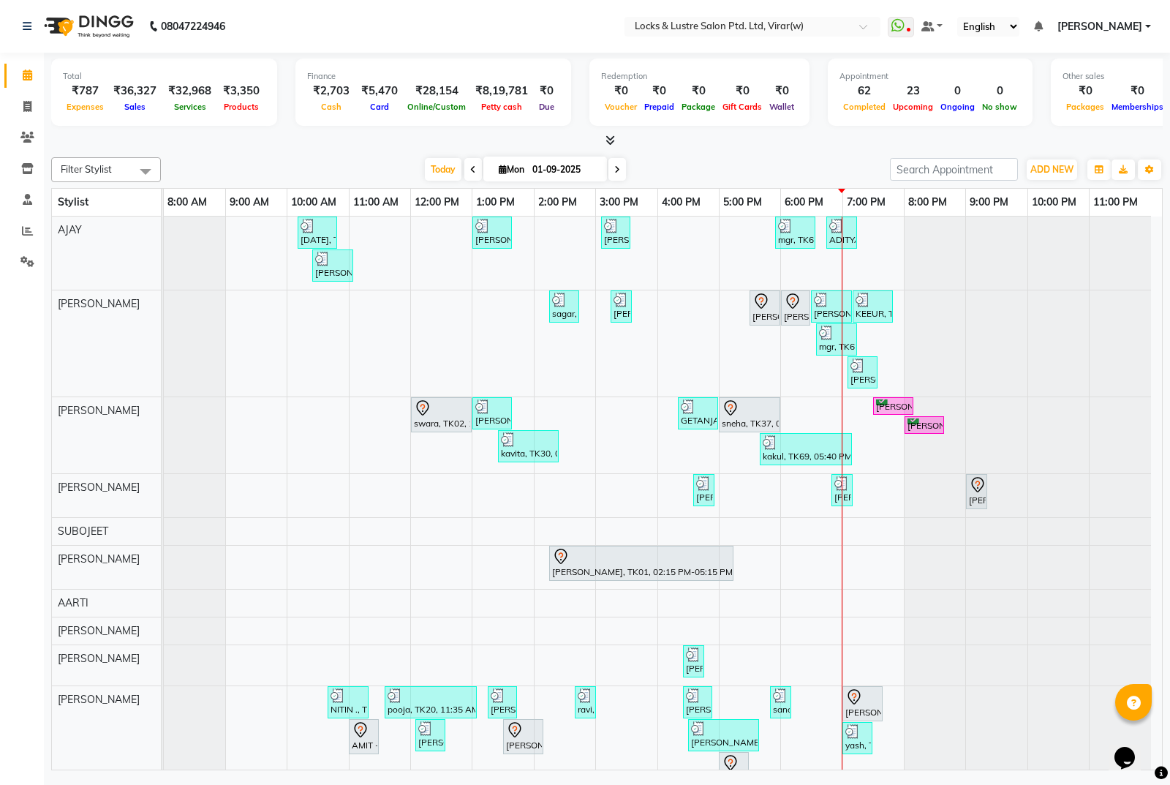
drag, startPoint x: 1162, startPoint y: 393, endPoint x: 1155, endPoint y: 494, distance: 101.2
click at [1155, 494] on td "kartik, TK07, 10:10 AM-10:50 AM, MEN HAIRCUT ₹ 99- OG (₹99) soham, TK17, 01:00 …" at bounding box center [663, 493] width 999 height 554
click at [1143, 474] on div at bounding box center [1028, 495] width 246 height 43
click at [799, 160] on div "Today Mon 01-09-2025" at bounding box center [525, 170] width 715 height 22
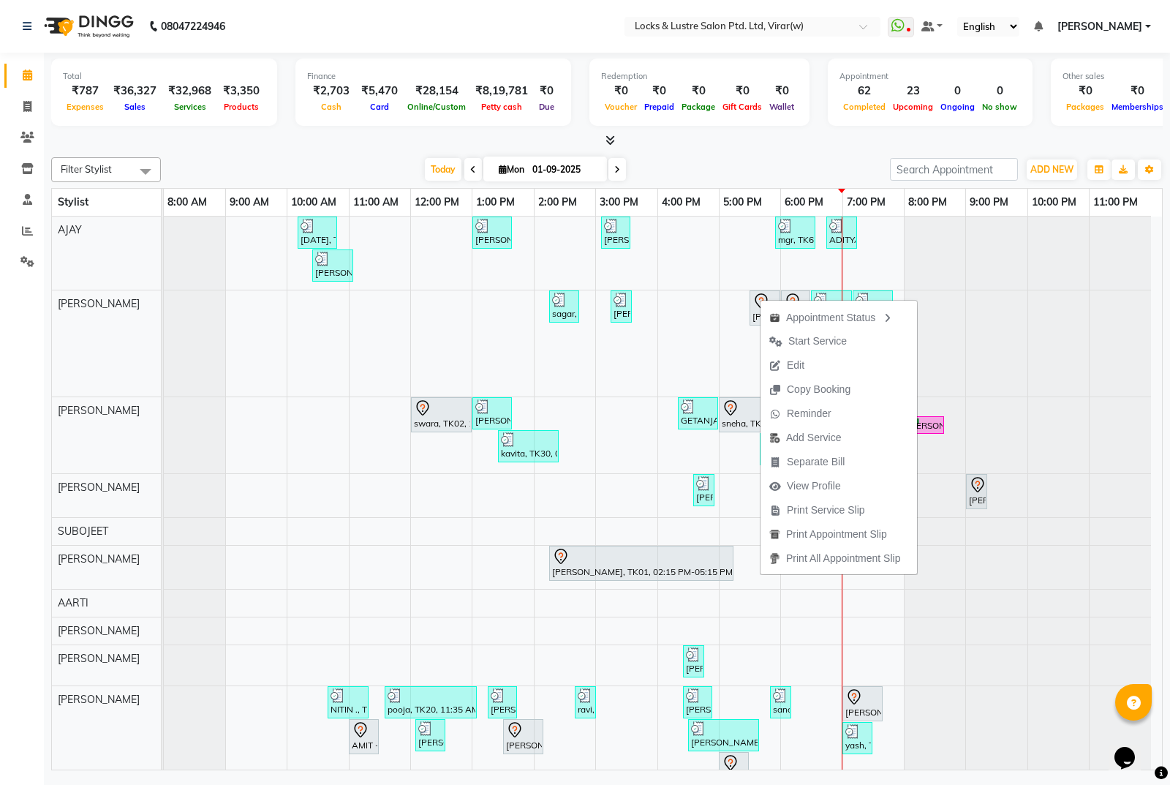
click at [760, 298] on div "Appointment Status Start Service Edit Copy Booking Reminder Add Service Separat…" at bounding box center [839, 436] width 158 height 276
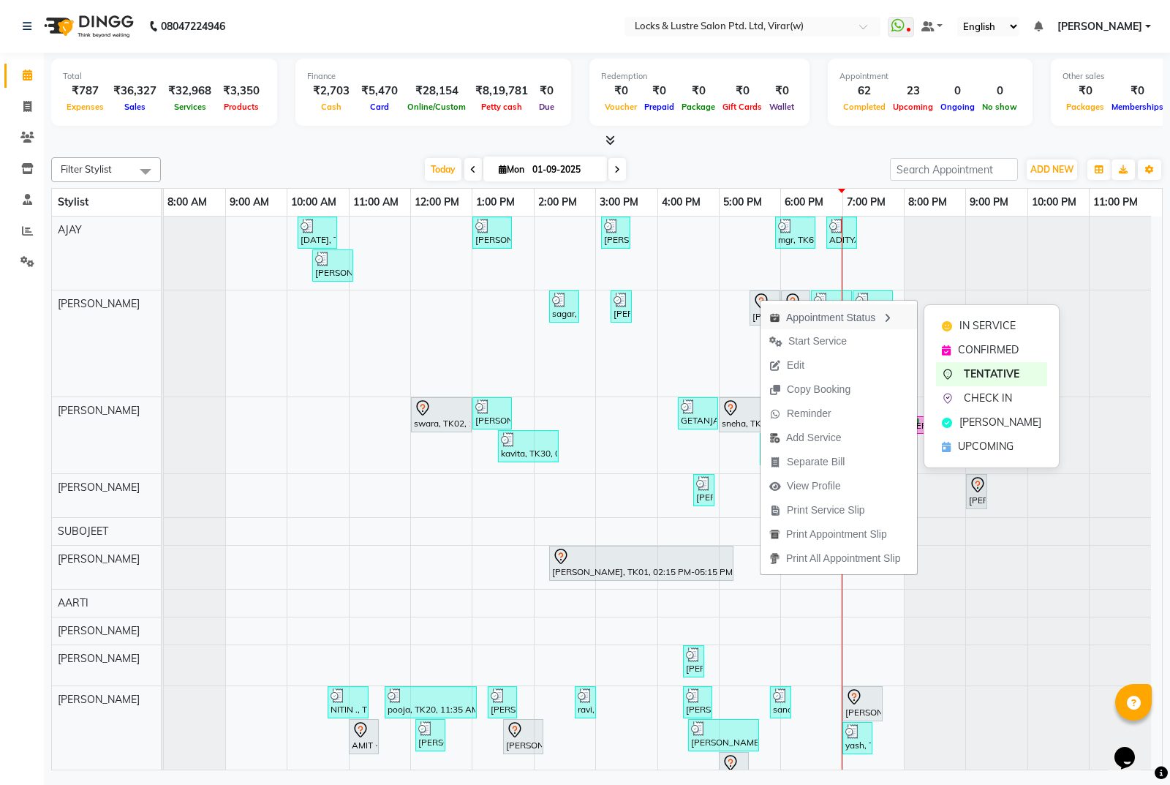
click at [873, 317] on div "Appointment Status" at bounding box center [839, 316] width 157 height 25
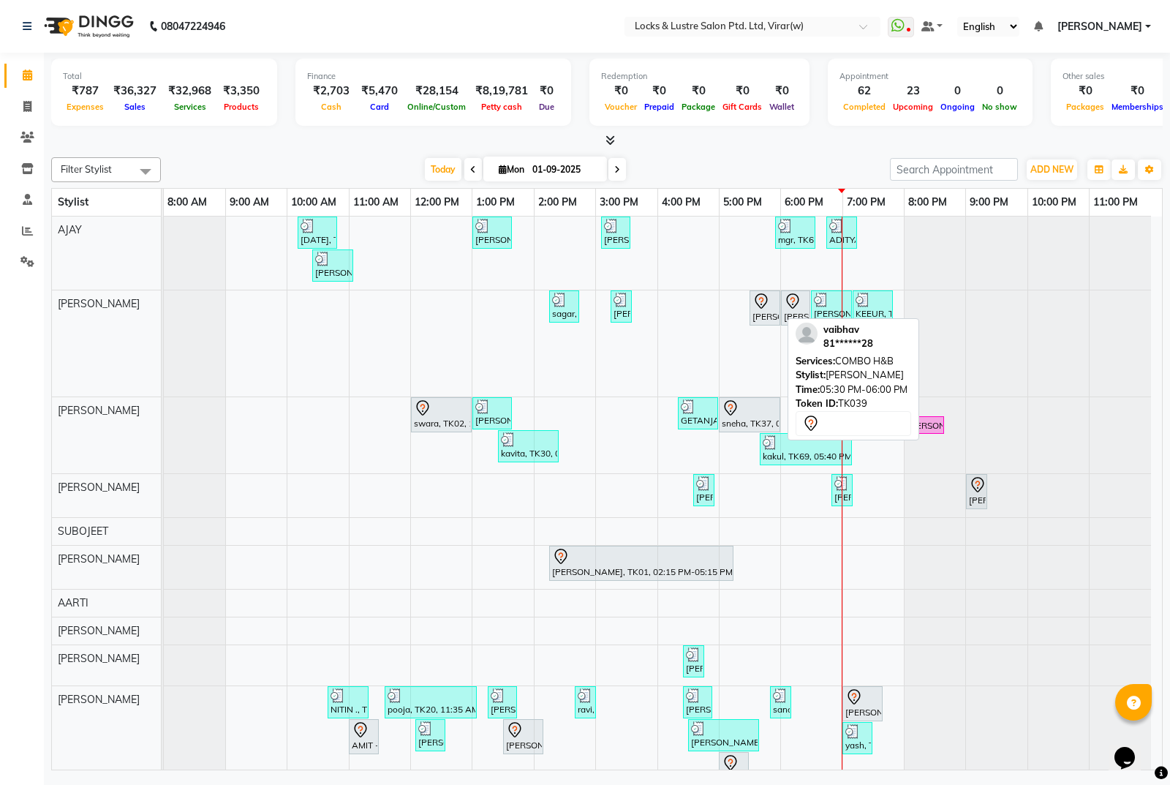
click at [774, 316] on div "[PERSON_NAME], TK39, 05:30 PM-06:00 PM, [PERSON_NAME] H&B" at bounding box center [765, 308] width 28 height 31
select select "7"
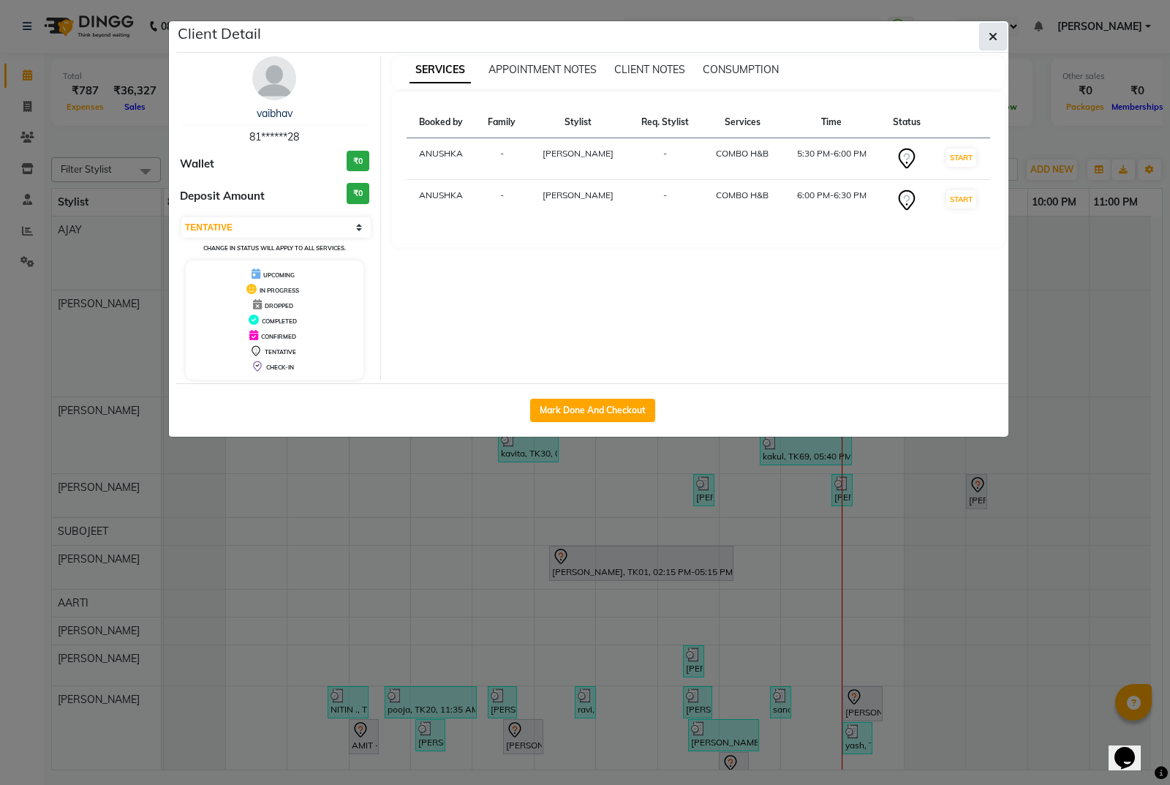
click at [987, 42] on button "button" at bounding box center [993, 37] width 28 height 28
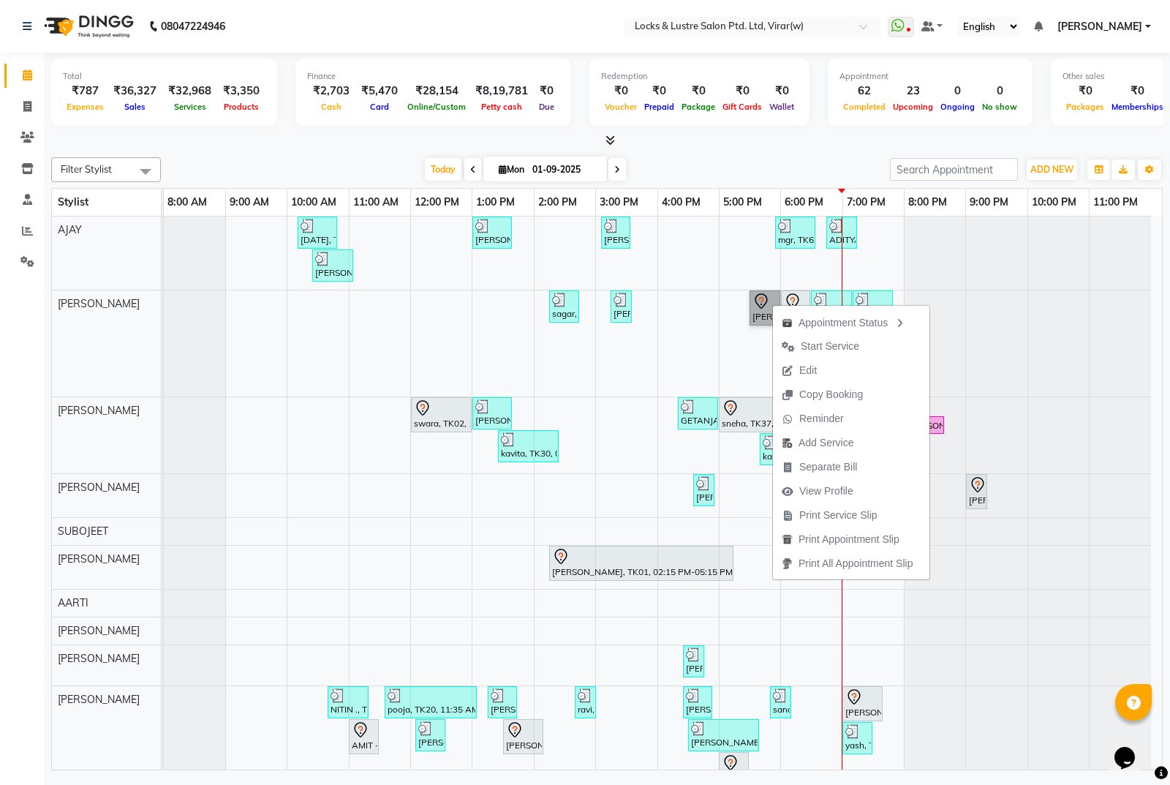
drag, startPoint x: 772, startPoint y: 303, endPoint x: 759, endPoint y: 309, distance: 14.4
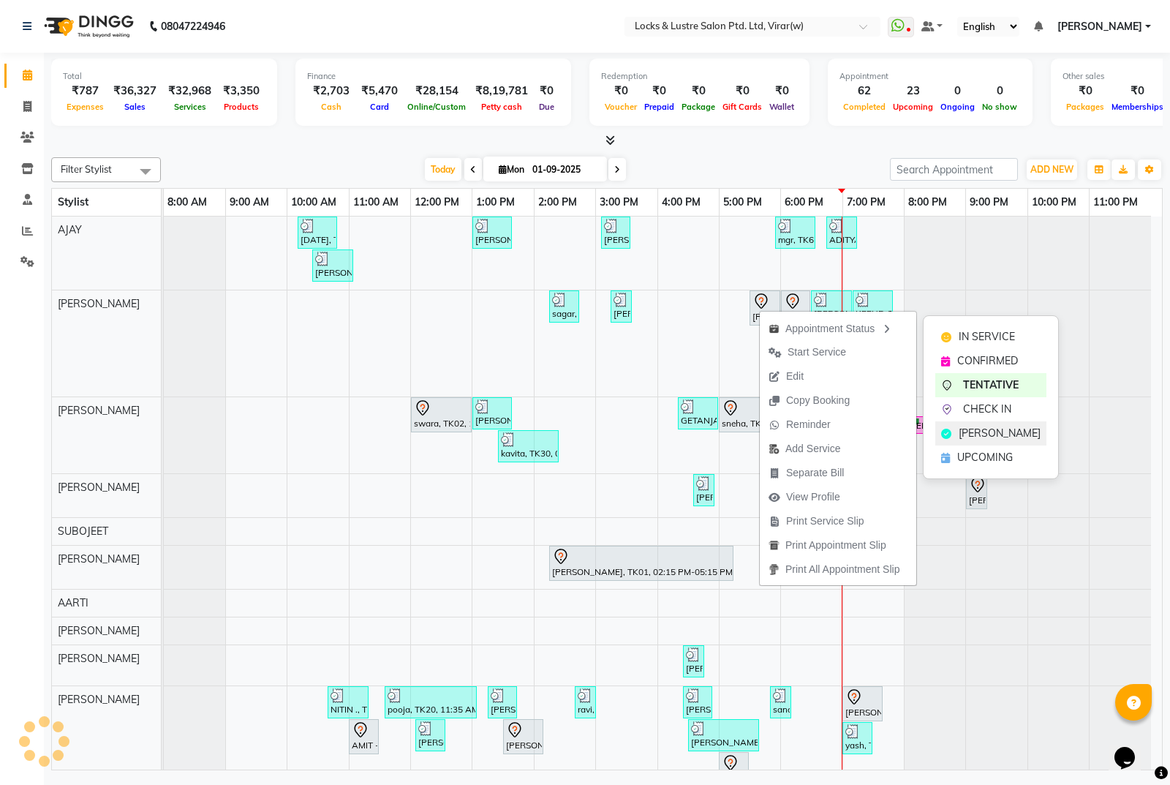
click at [1011, 435] on span "[PERSON_NAME]" at bounding box center [1000, 433] width 82 height 15
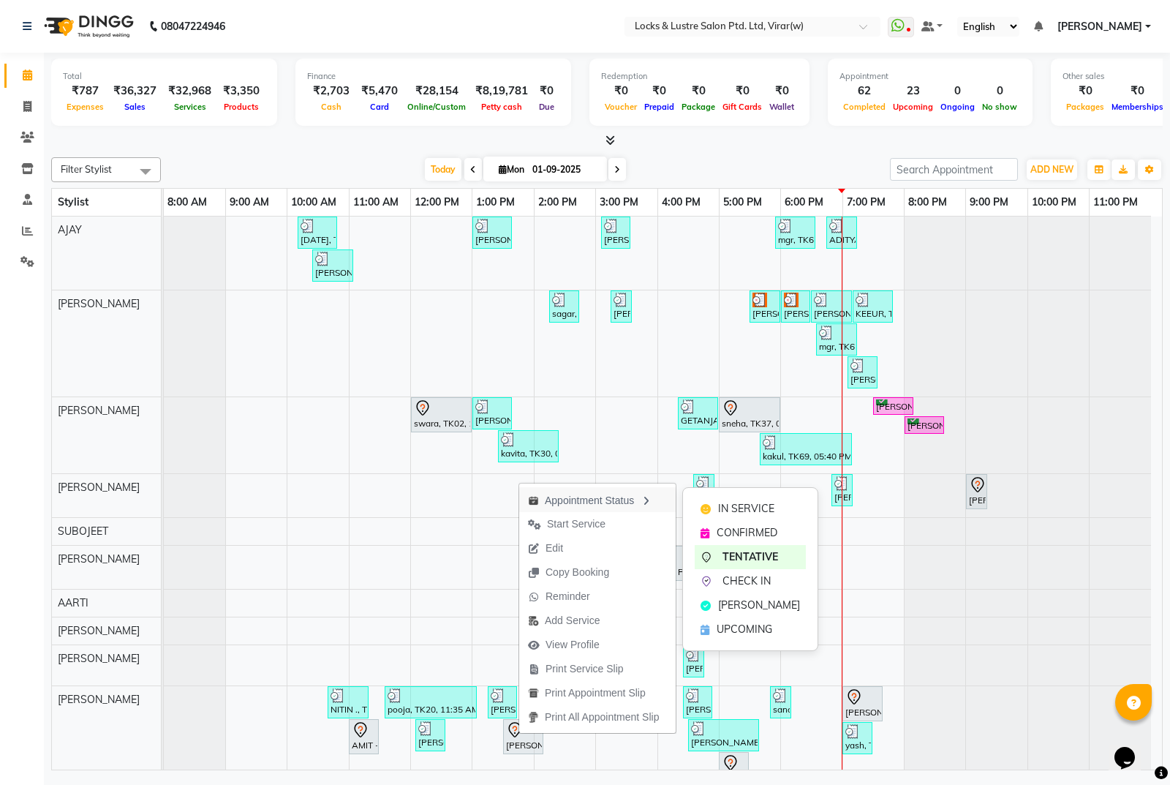
click at [616, 499] on div "Appointment Status" at bounding box center [597, 499] width 157 height 25
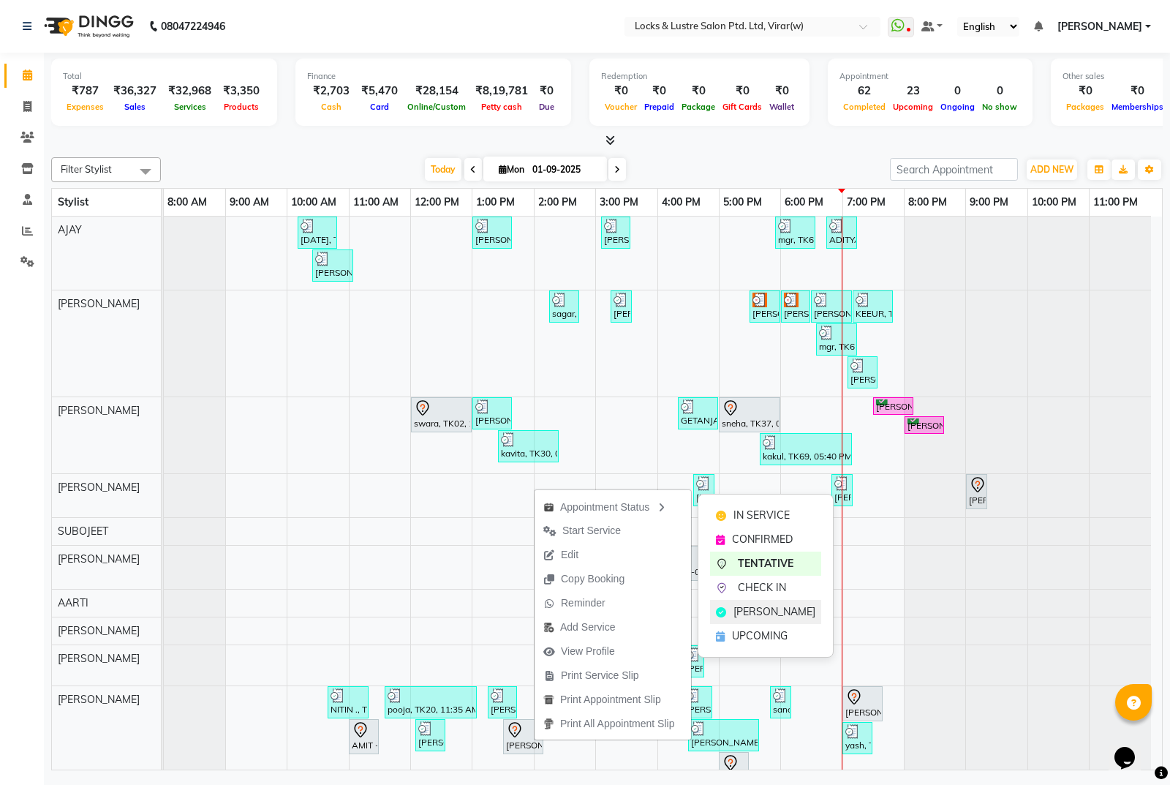
click at [758, 608] on span "[PERSON_NAME]" at bounding box center [775, 611] width 82 height 15
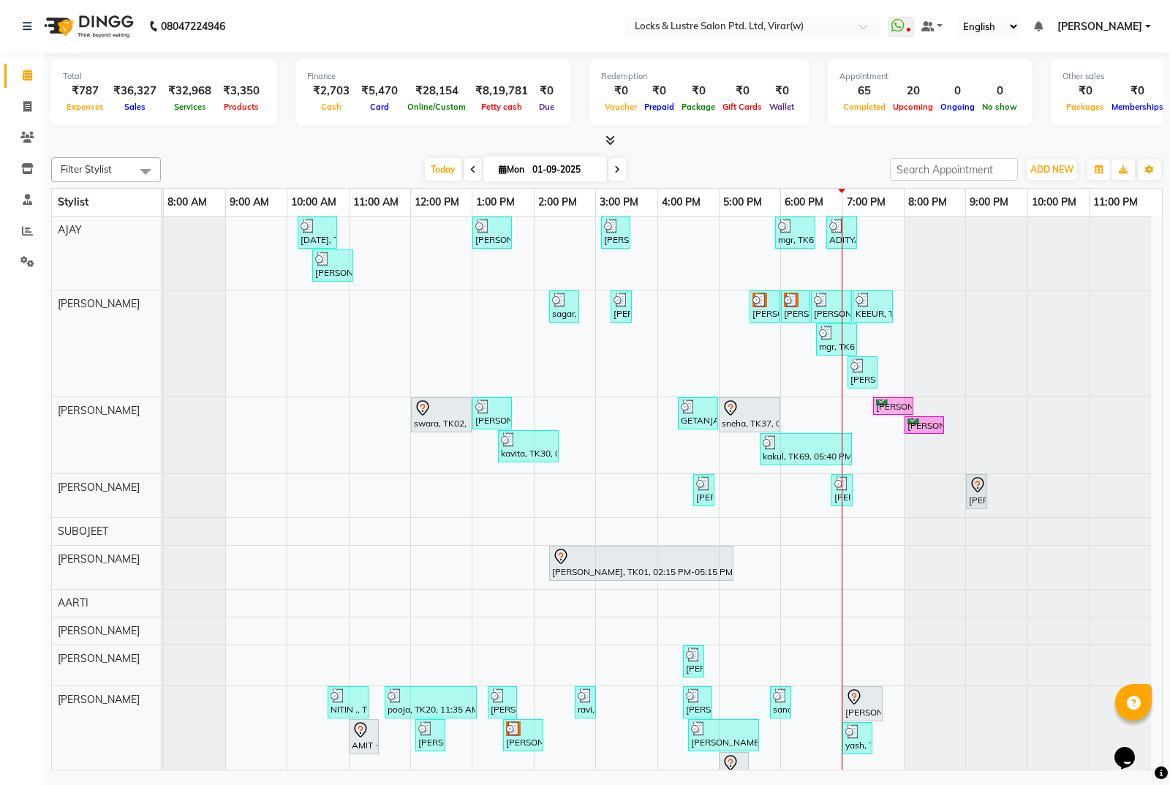
click at [437, 31] on nav "08047224946 Select Location × Locks & Lustre Salon Ptd. Ltd, Virar(w) WhatsApp …" at bounding box center [585, 26] width 1170 height 53
drag, startPoint x: 388, startPoint y: 726, endPoint x: 358, endPoint y: 747, distance: 35.7
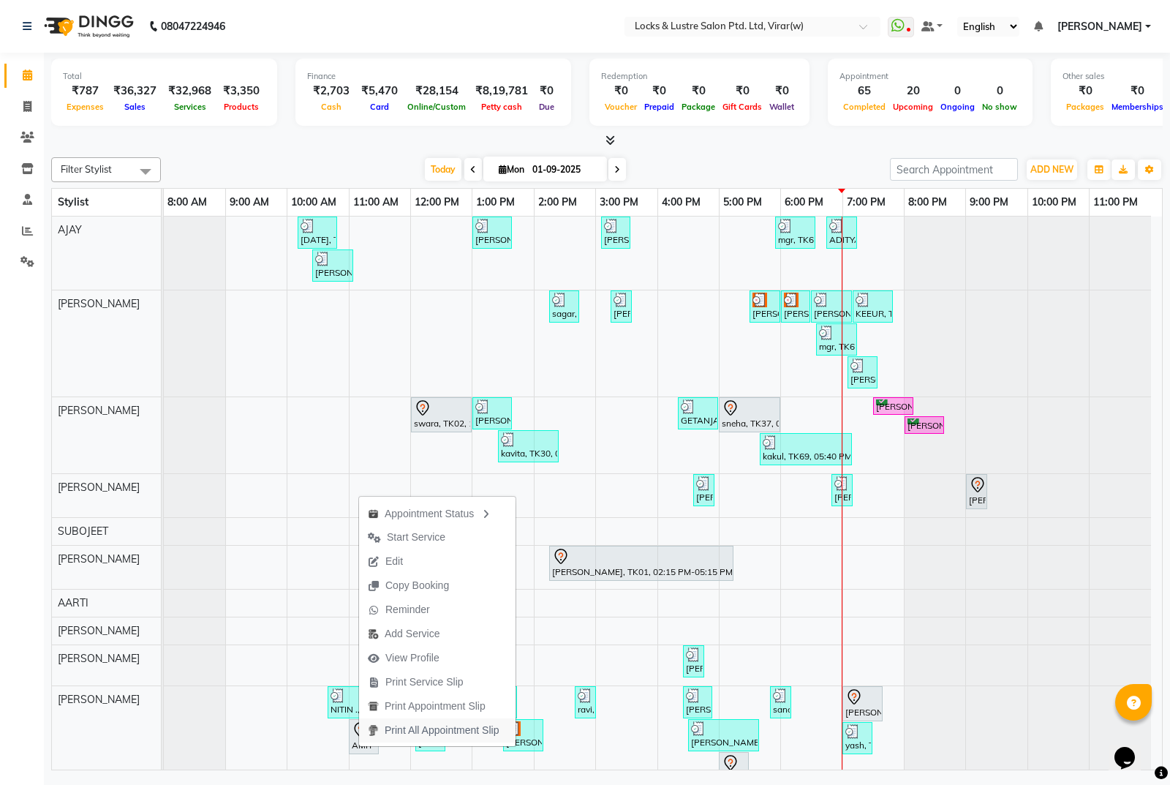
click at [368, 741] on span "Print All Appointment Slip" at bounding box center [433, 730] width 148 height 24
click at [263, 175] on div "[DATE] [DATE]" at bounding box center [525, 170] width 715 height 22
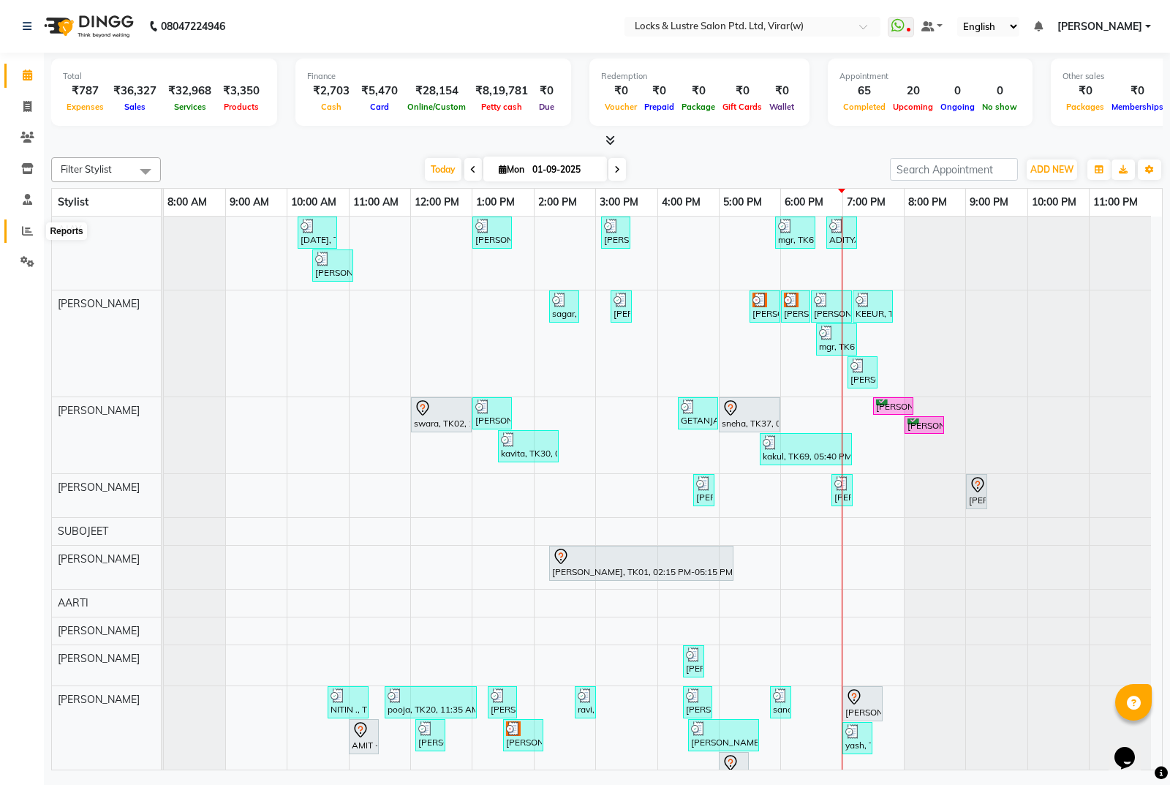
click at [28, 226] on icon at bounding box center [27, 230] width 11 height 11
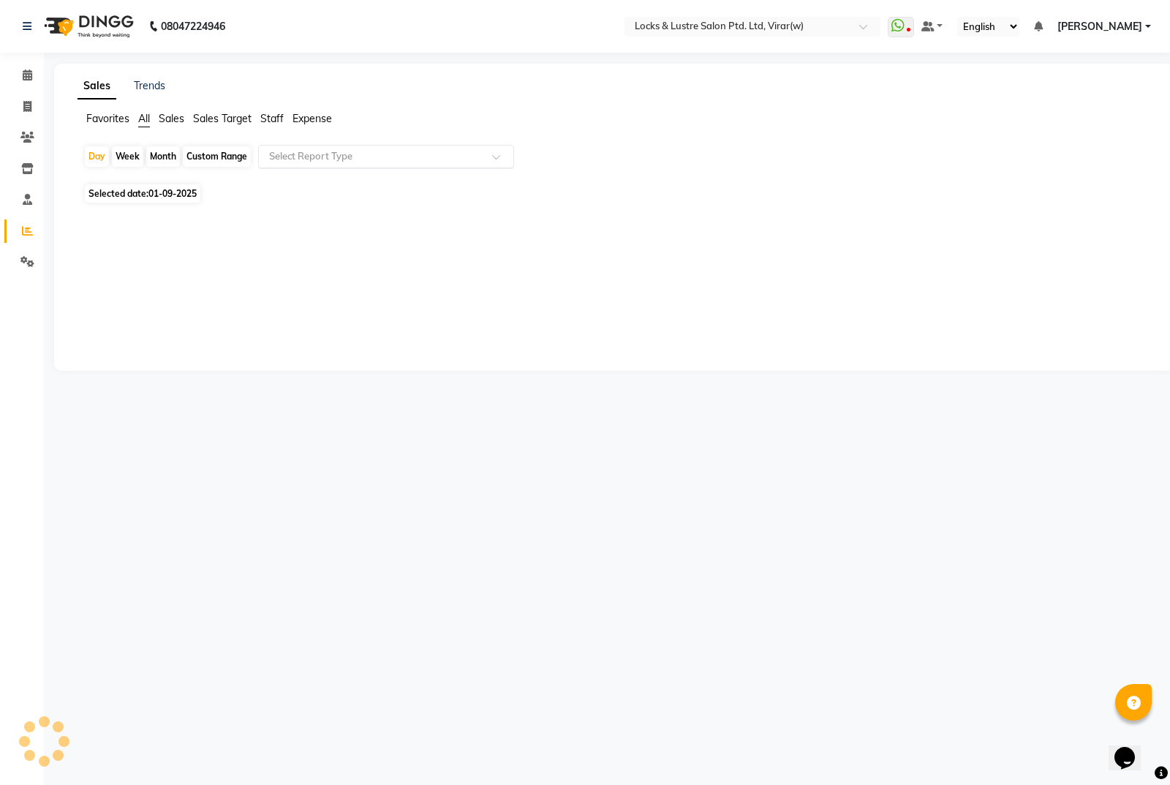
click at [401, 150] on input "text" at bounding box center [371, 156] width 211 height 15
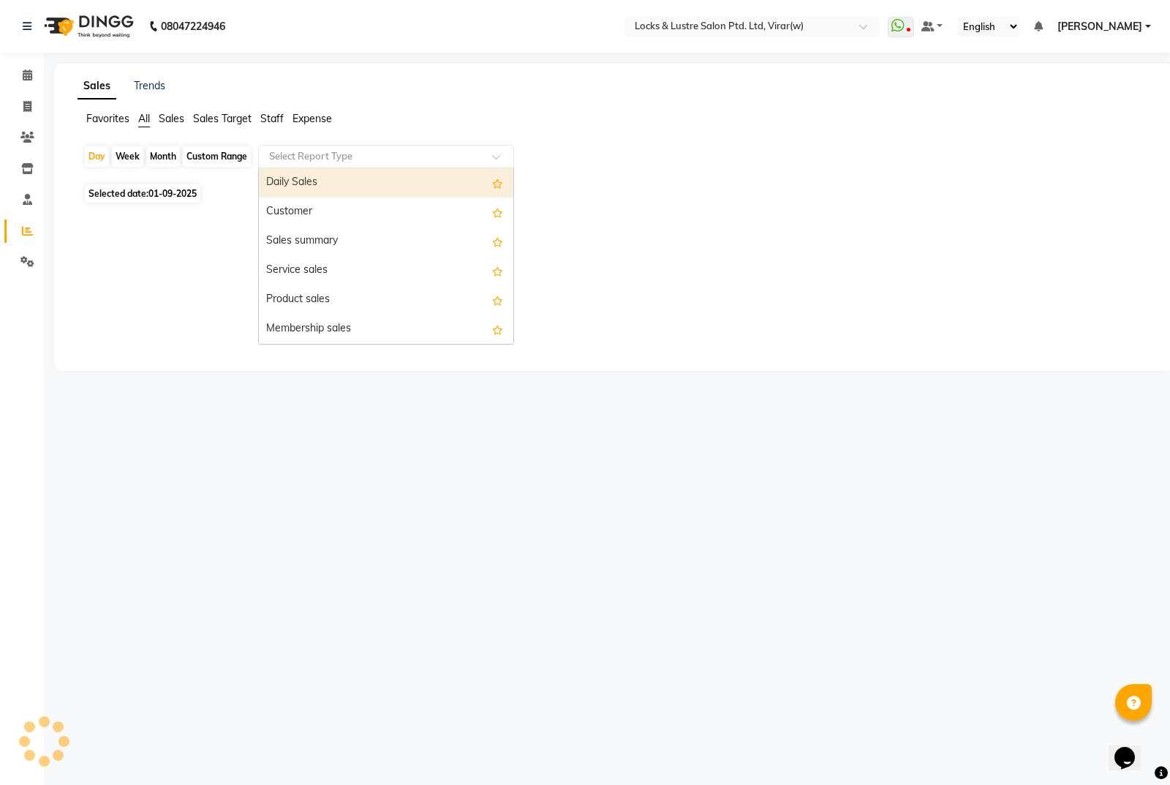
click at [381, 177] on div "Daily Sales" at bounding box center [386, 182] width 255 height 29
select select "csv"
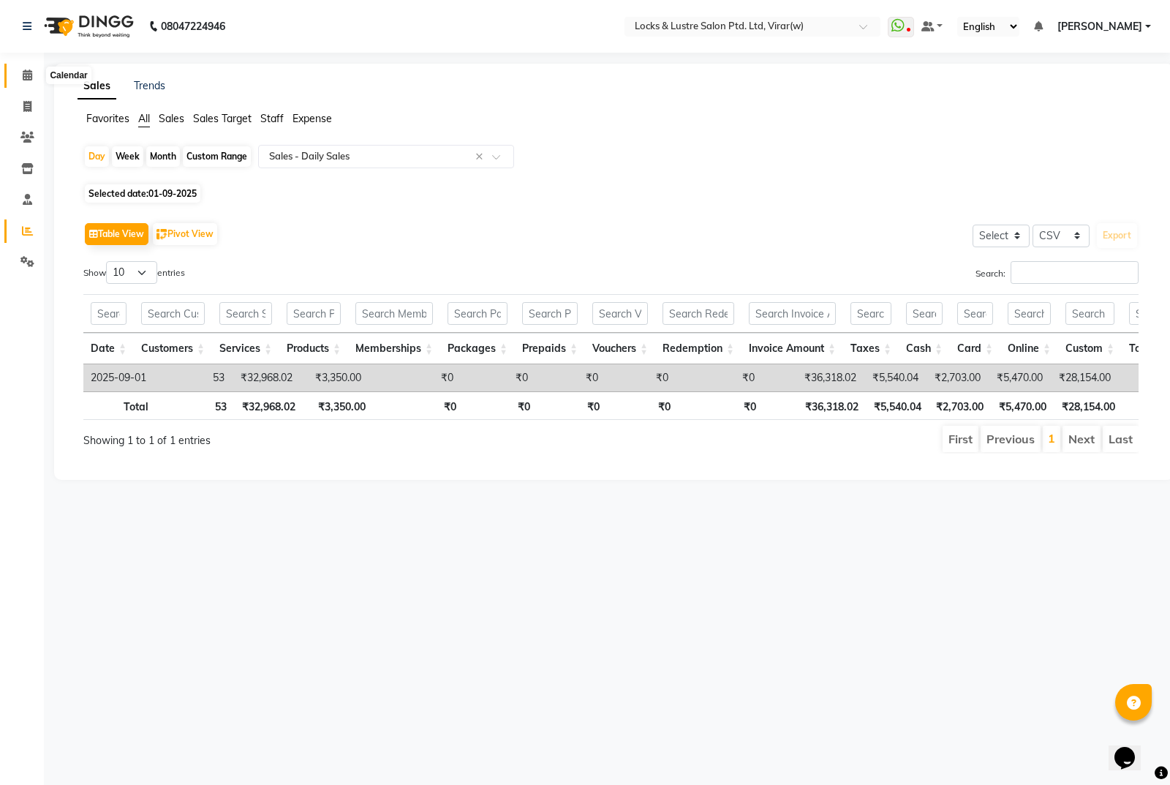
click at [30, 76] on icon at bounding box center [28, 74] width 10 height 11
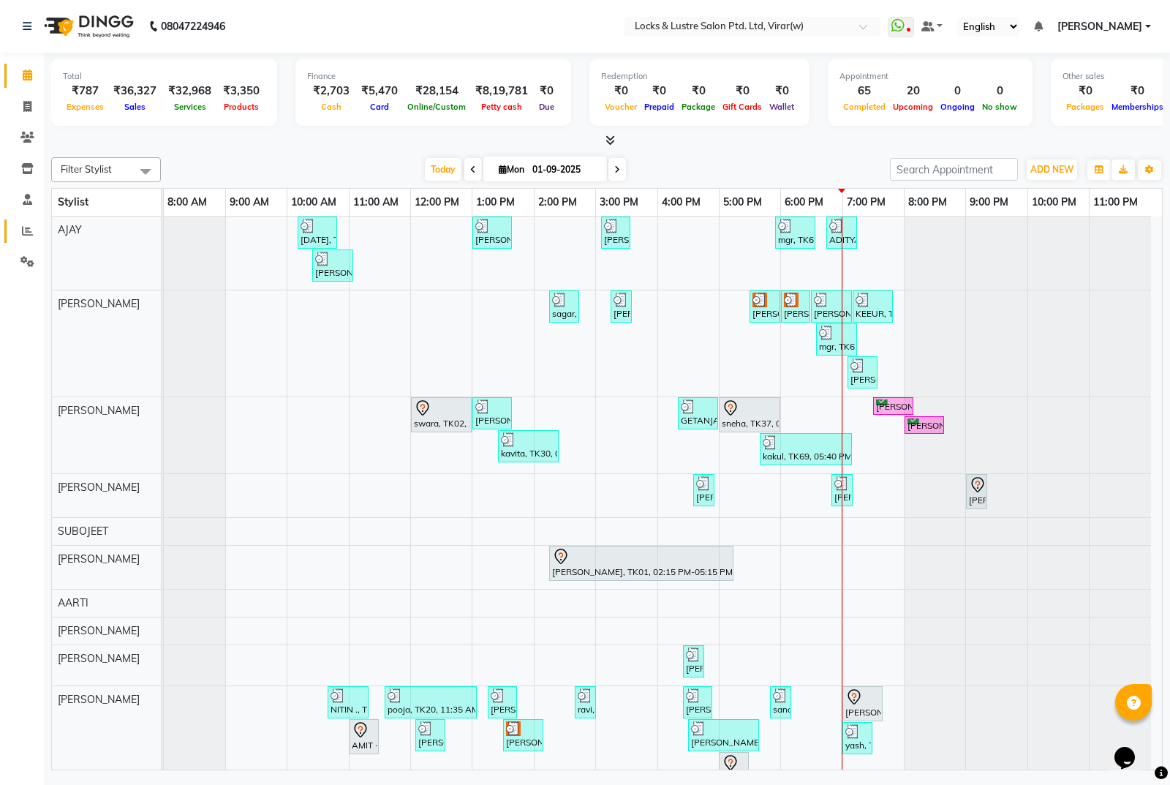
click at [10, 225] on link "Reports" at bounding box center [21, 231] width 35 height 24
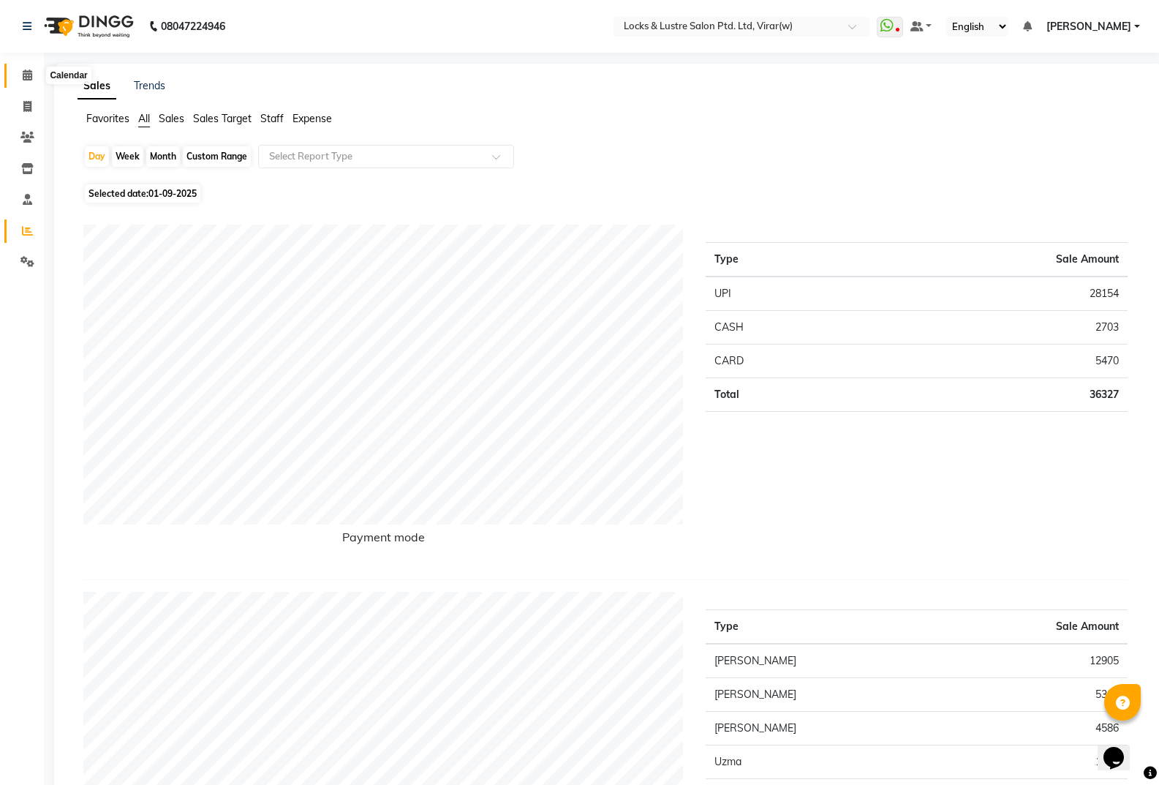
click at [37, 76] on span at bounding box center [28, 75] width 26 height 17
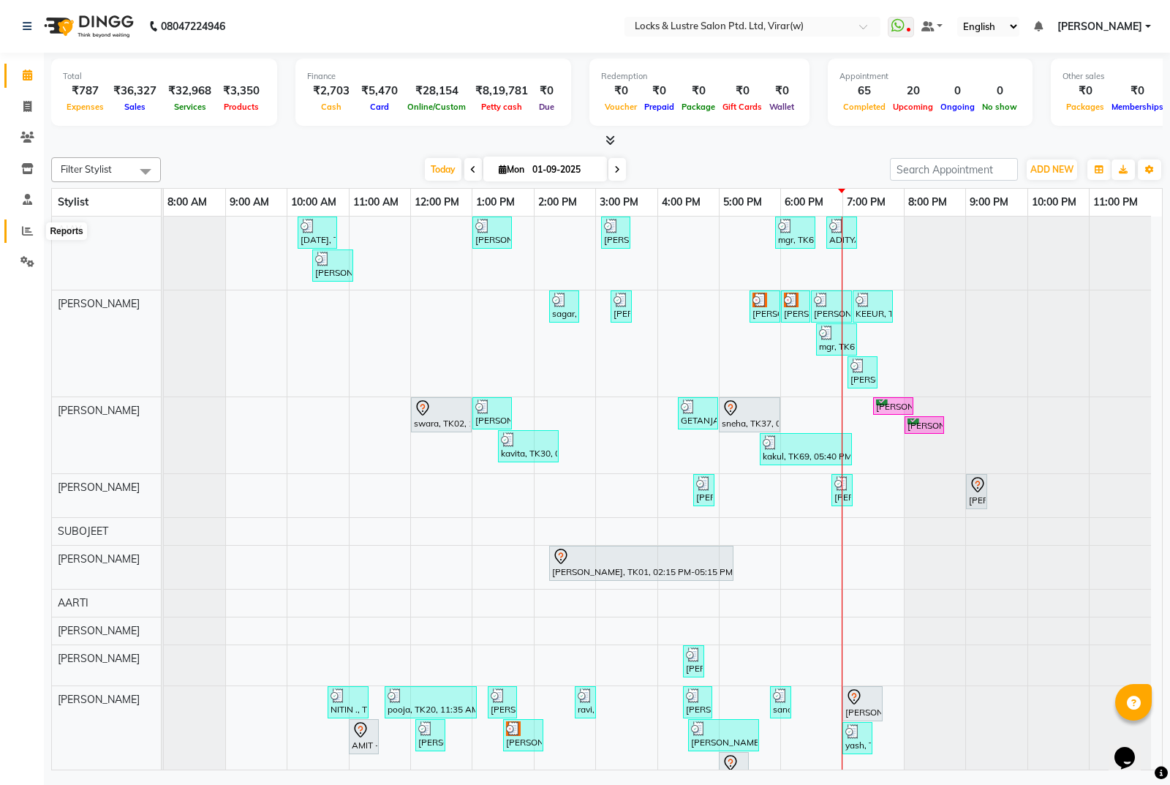
click at [26, 229] on icon at bounding box center [27, 230] width 11 height 11
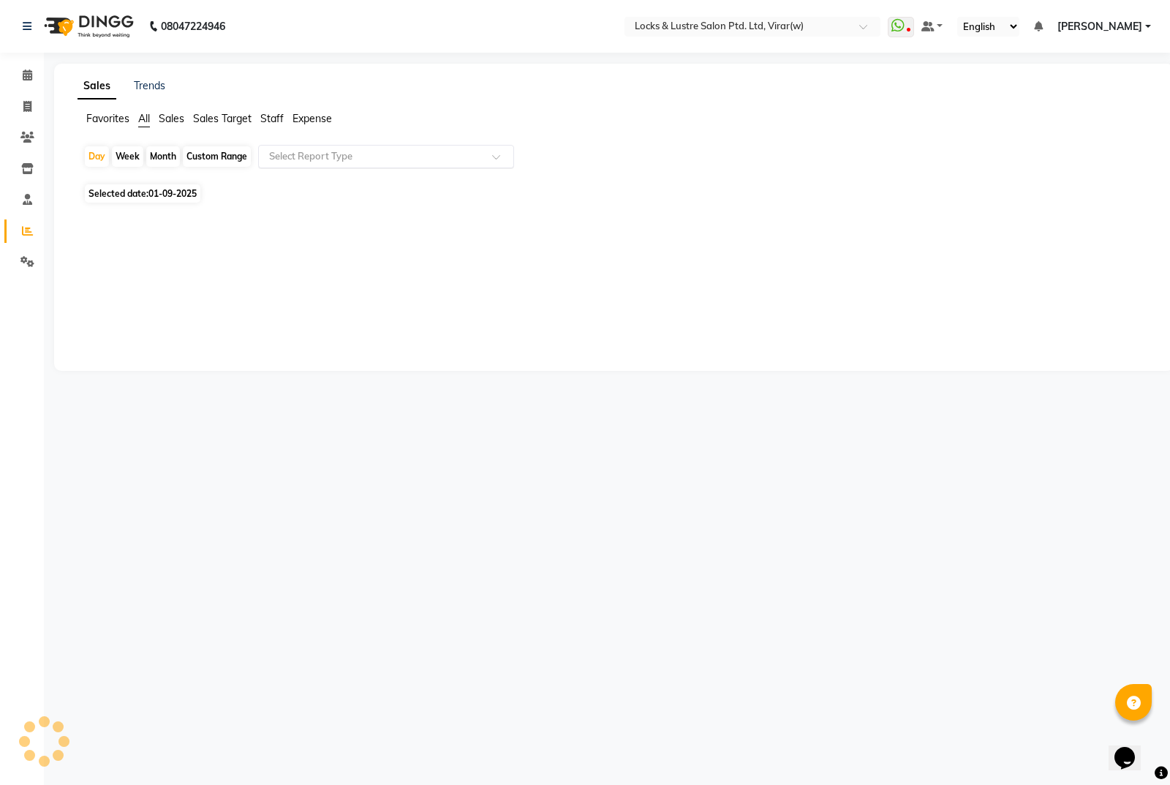
click at [312, 160] on input "text" at bounding box center [371, 156] width 211 height 15
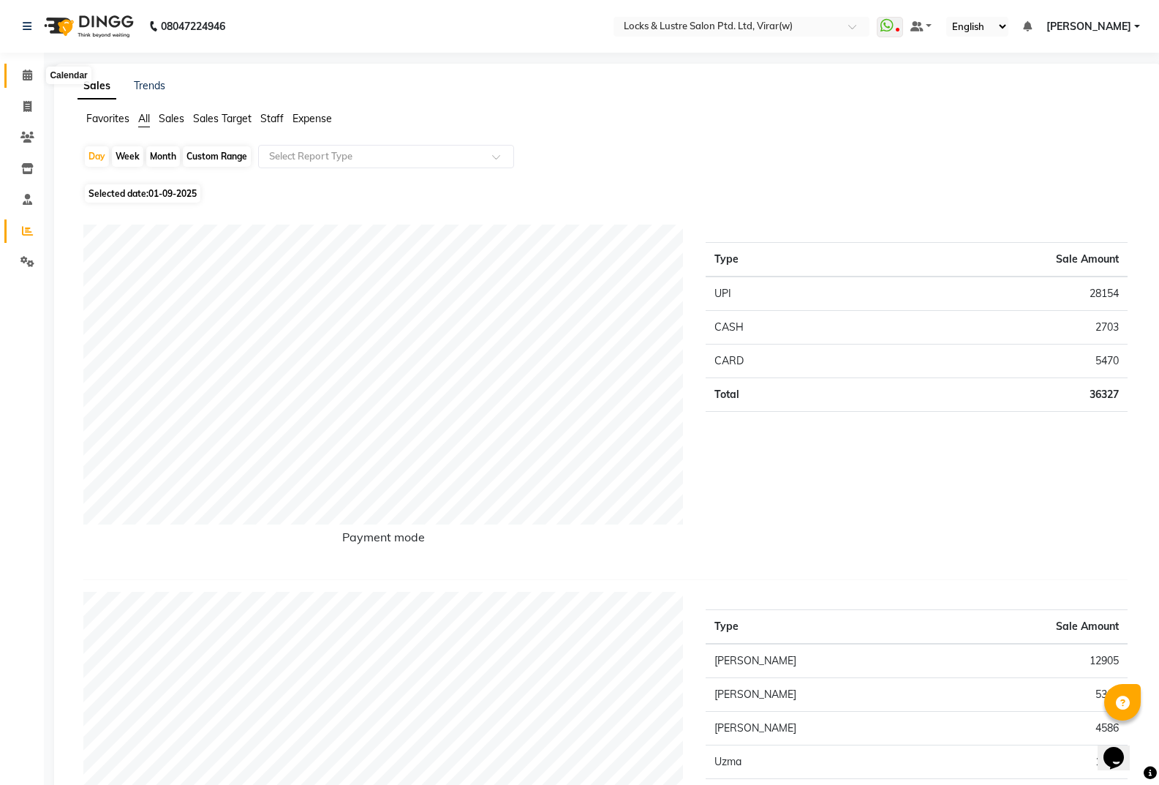
click at [34, 68] on span at bounding box center [28, 75] width 26 height 17
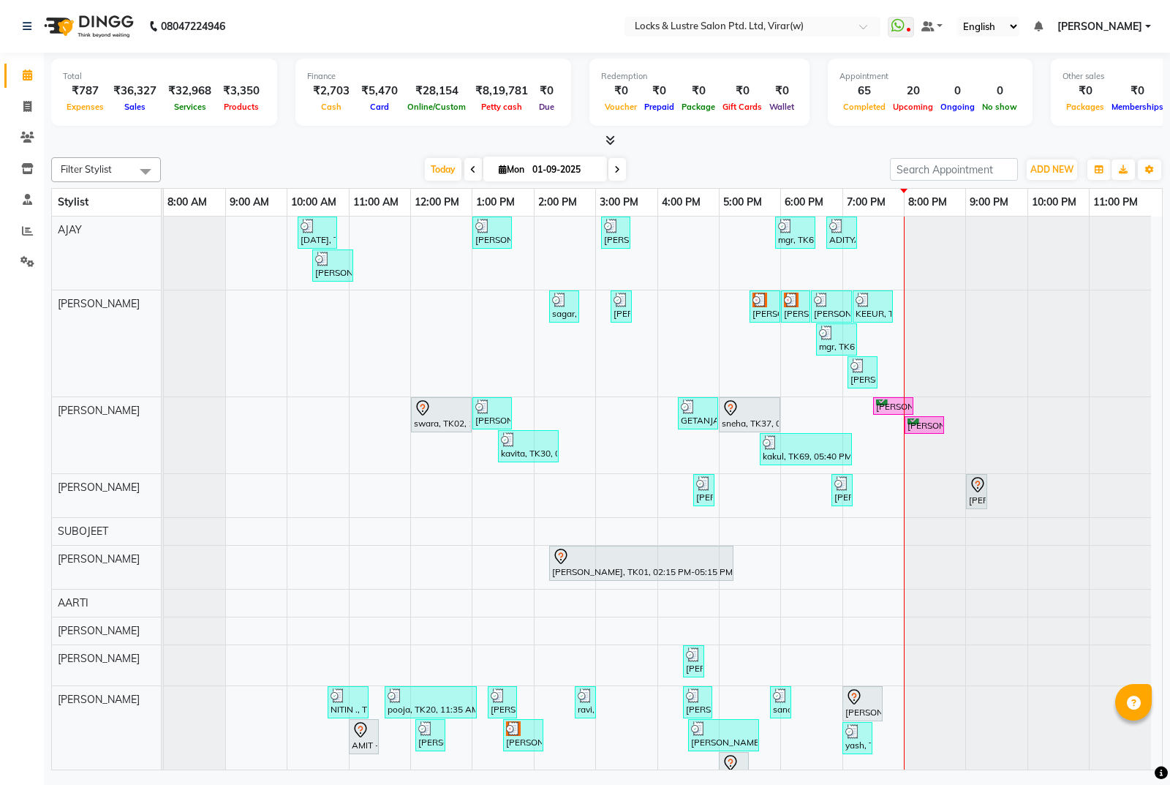
click at [981, 186] on div "Filter Stylist Select All mani pedi dummy [PERSON_NAME] [PERSON_NAME] [PERSON_N…" at bounding box center [607, 460] width 1112 height 619
click at [451, 165] on span "Today" at bounding box center [443, 169] width 37 height 23
click at [33, 102] on span at bounding box center [28, 107] width 26 height 17
select select "5944"
select select "service"
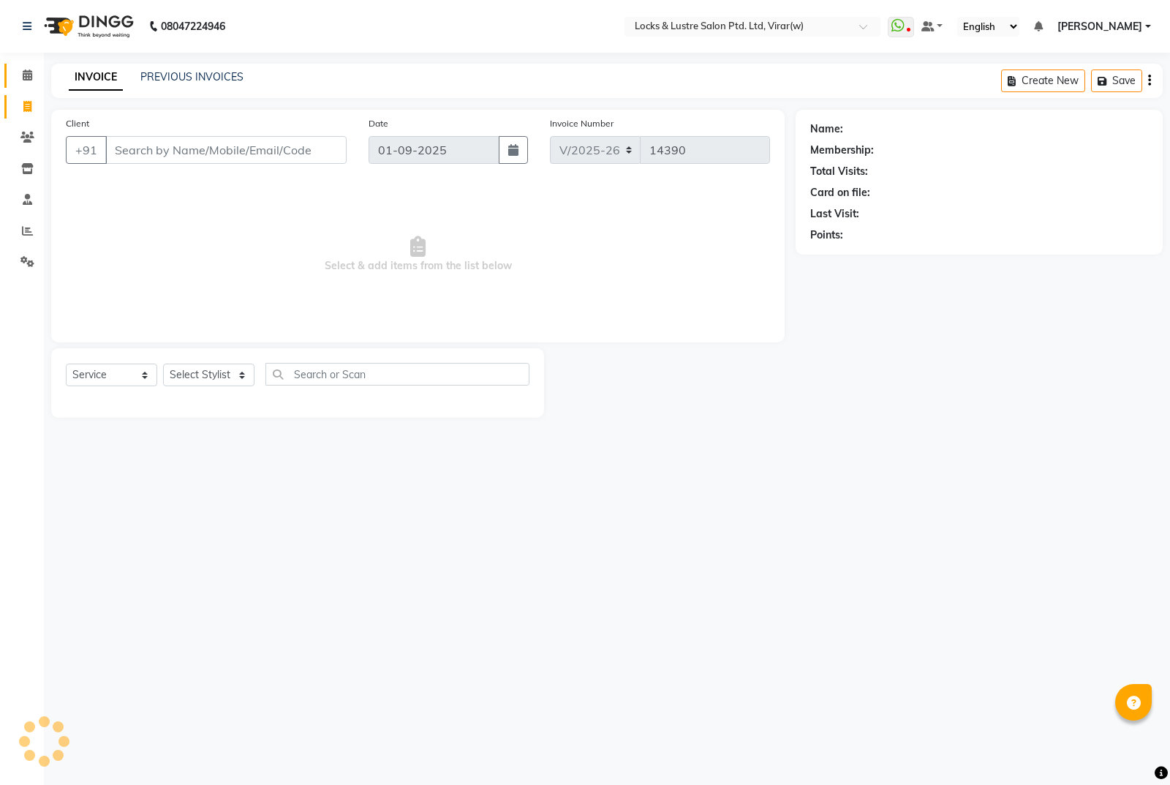
click at [34, 80] on span at bounding box center [28, 75] width 26 height 17
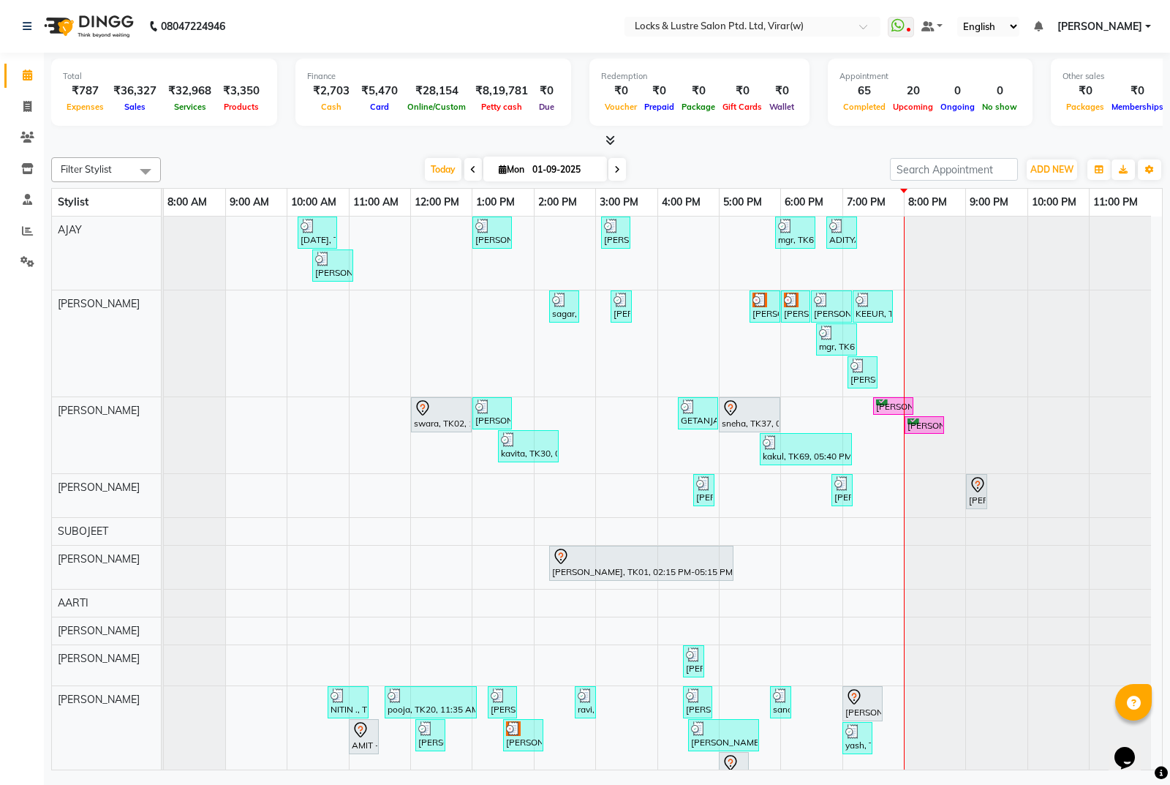
click at [946, 150] on div "Total ₹787 Expenses ₹36,327 Sales ₹32,968 Services ₹3,350 Products Finance ₹2,7…" at bounding box center [607, 413] width 1126 height 721
click at [945, 166] on input "search" at bounding box center [954, 169] width 128 height 23
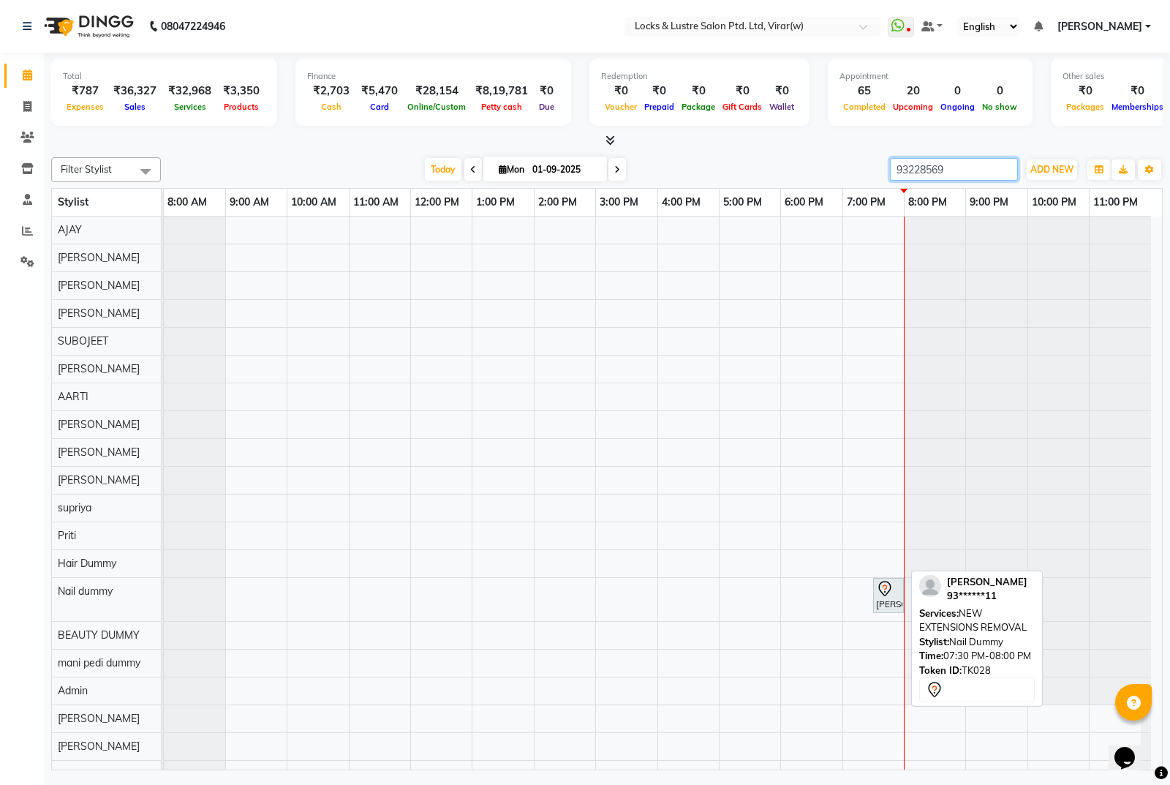
click at [887, 588] on icon at bounding box center [885, 589] width 18 height 18
type input "93228569"
select select "7"
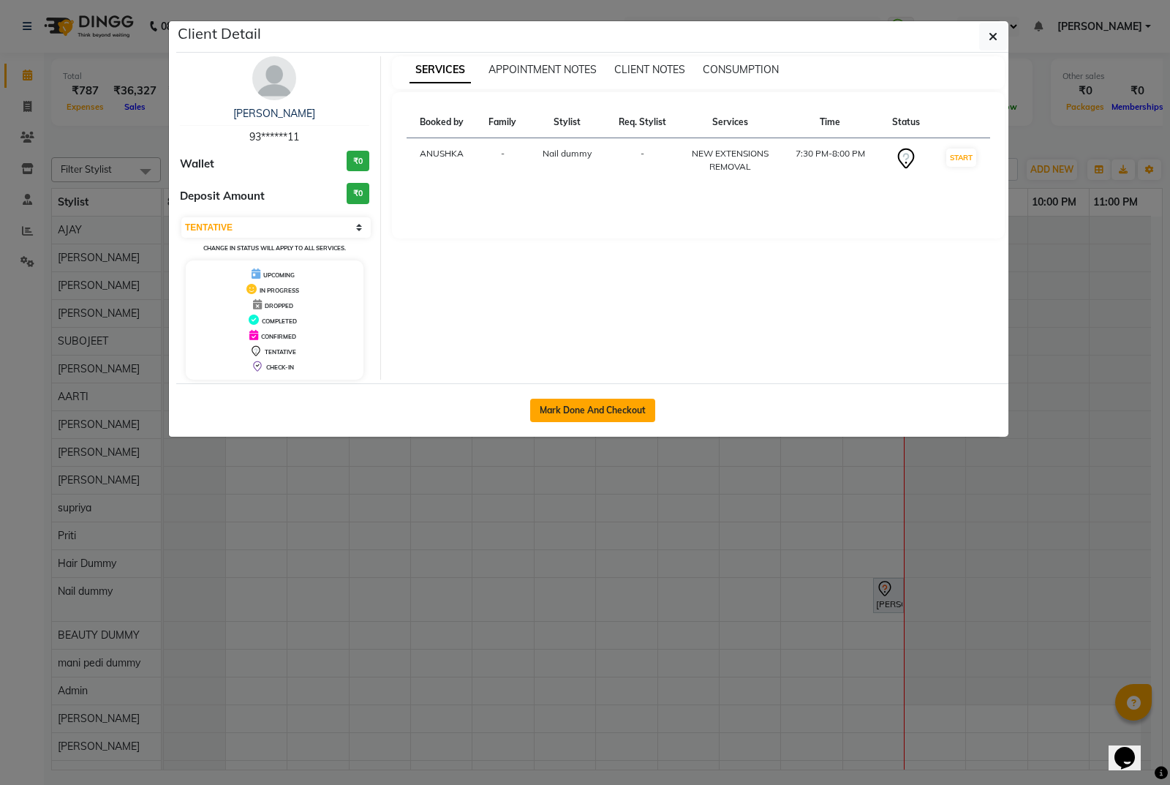
click at [615, 399] on button "Mark Done And Checkout" at bounding box center [592, 410] width 125 height 23
select select "5944"
select select "service"
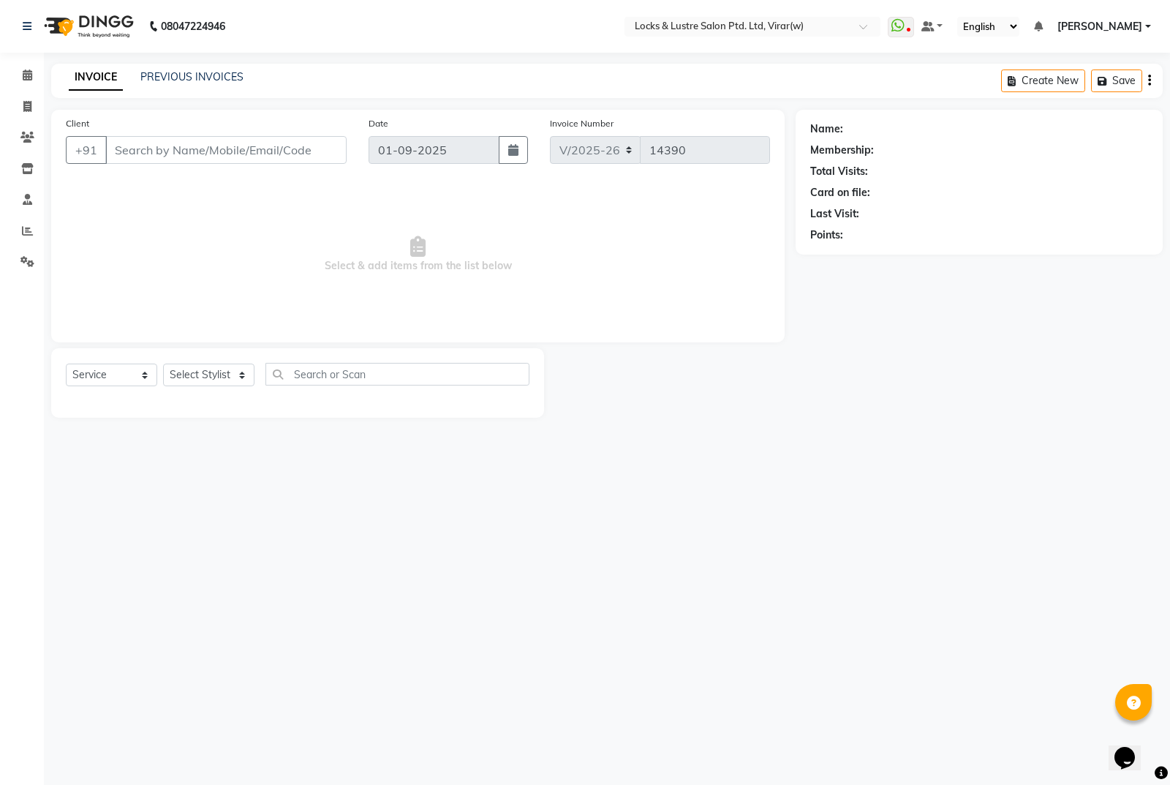
select select "3"
type input "93******11"
select select "43856"
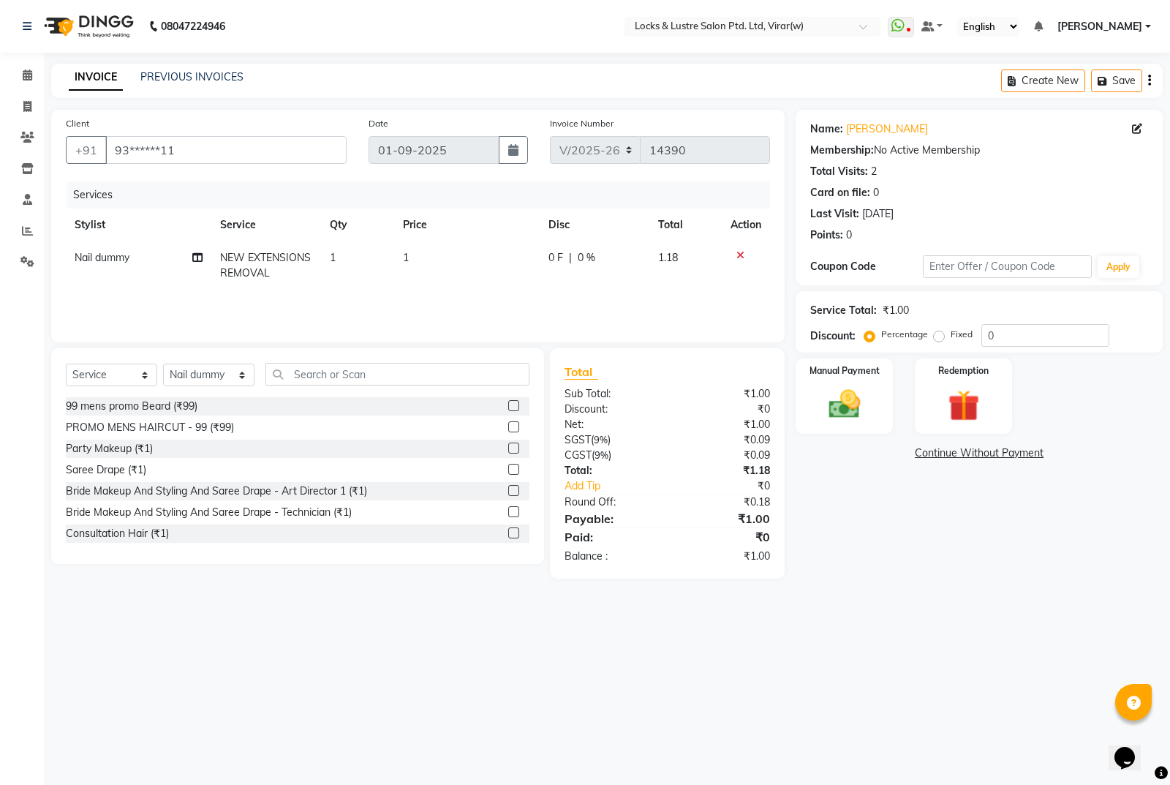
click at [448, 276] on td "1" at bounding box center [467, 265] width 146 height 48
select select "43856"
click at [143, 257] on select "AARTI Abdul Khan Adil Admin AJAY AKASH NHAVI ANUSHKA Ashwini Sawant BEAUTY DUMM…" at bounding box center [119, 261] width 89 height 23
select select "68297"
drag, startPoint x: 469, startPoint y: 284, endPoint x: 470, endPoint y: 263, distance: 20.5
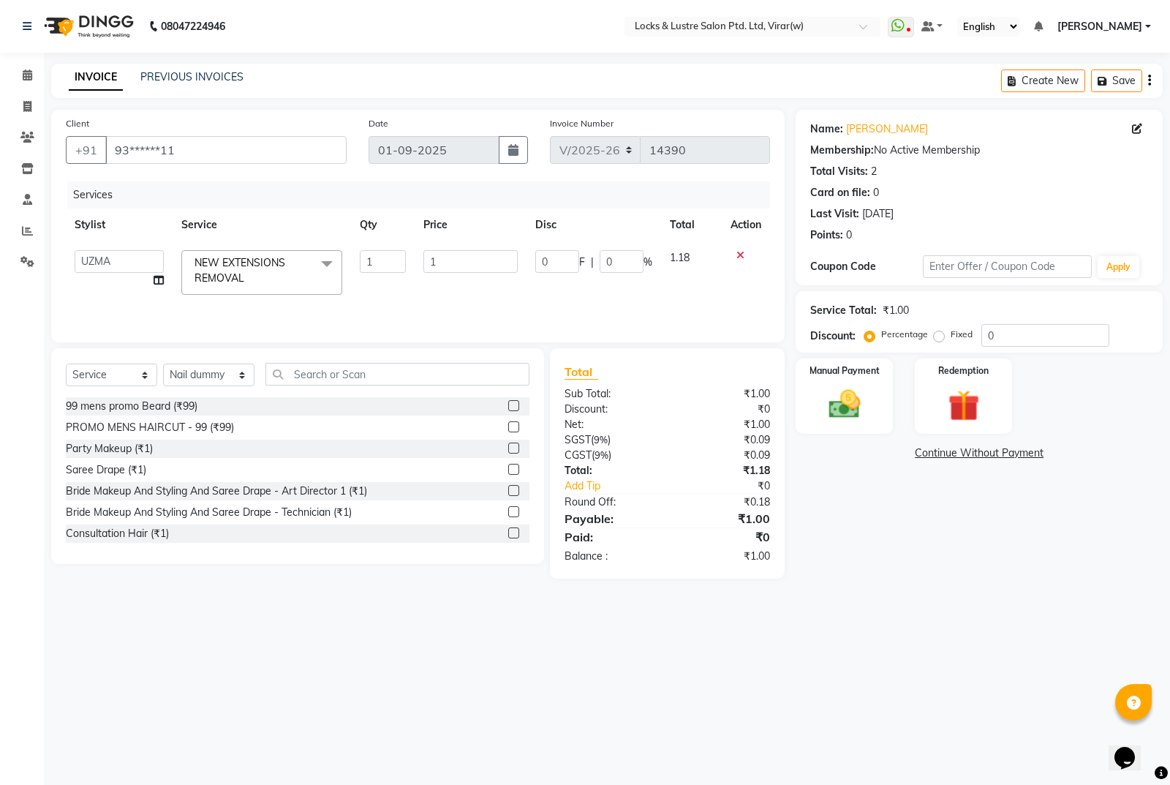
click at [469, 276] on td "1" at bounding box center [471, 272] width 112 height 62
click at [470, 259] on input "1" at bounding box center [470, 261] width 94 height 23
type input "350"
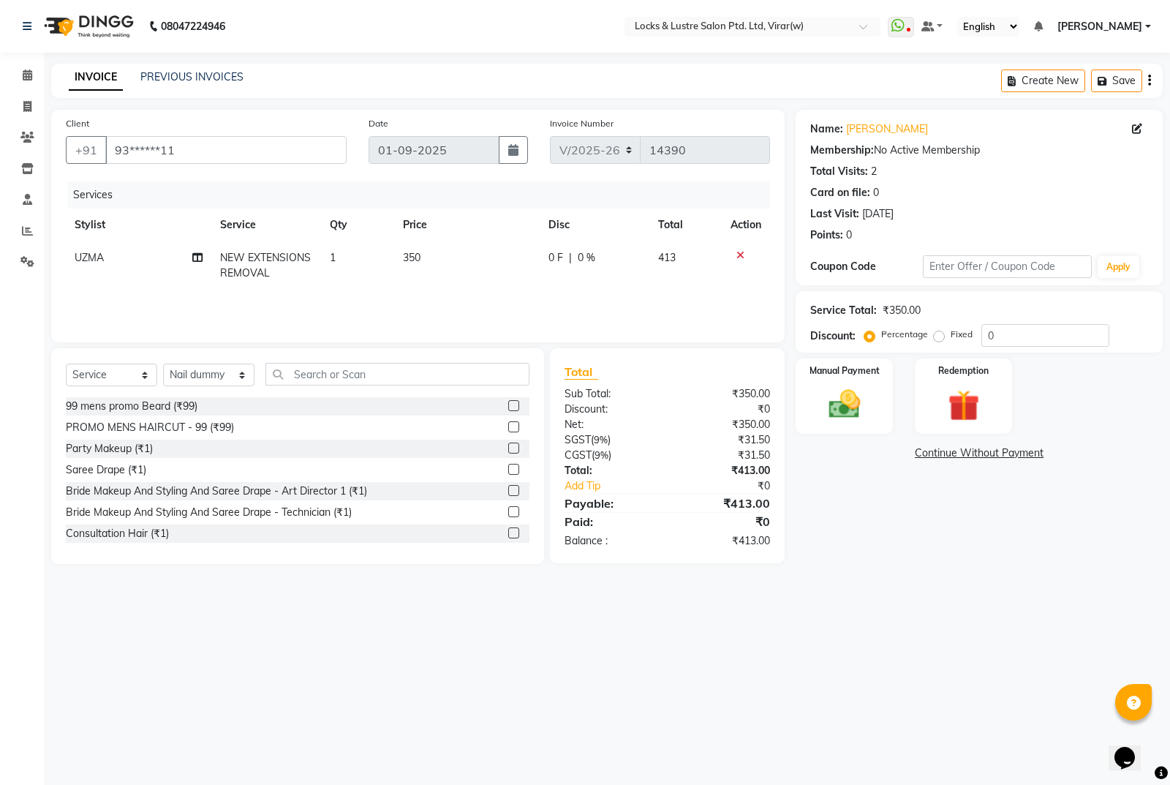
click at [917, 564] on main "INVOICE PREVIOUS INVOICES Create New Save Client +91 93******11 Date 01-09-2025…" at bounding box center [607, 325] width 1126 height 522
click at [821, 406] on img at bounding box center [844, 403] width 53 height 37
click at [946, 453] on span "UPI" at bounding box center [950, 453] width 23 height 17
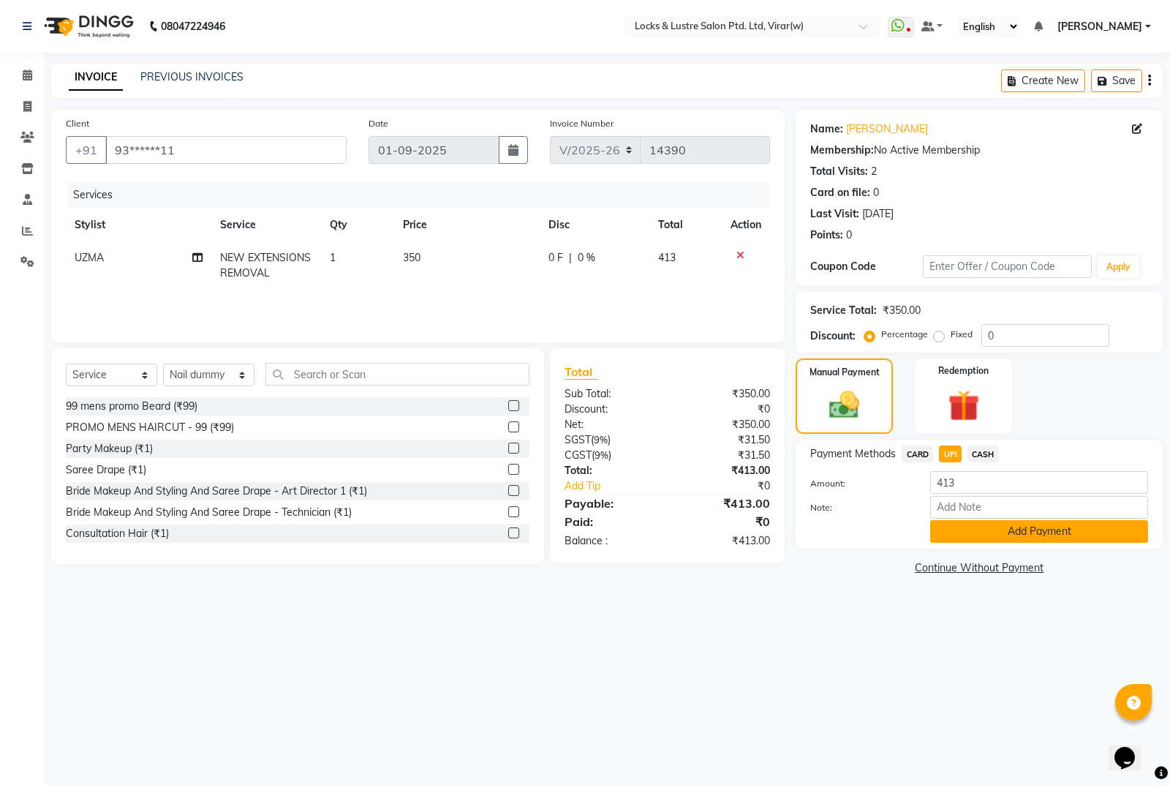
click at [1023, 537] on button "Add Payment" at bounding box center [1039, 531] width 218 height 23
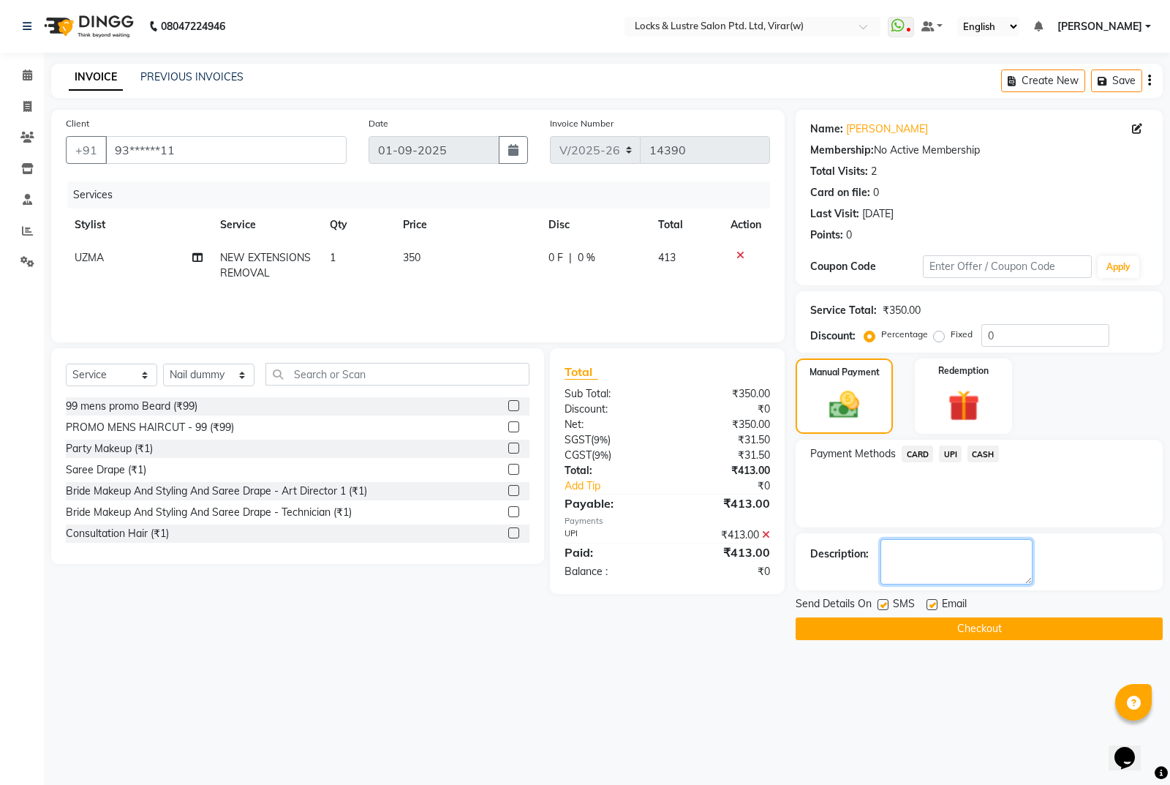
click at [979, 565] on textarea at bounding box center [957, 561] width 152 height 45
type textarea "561028277566"
click at [1010, 636] on button "Checkout" at bounding box center [979, 628] width 367 height 23
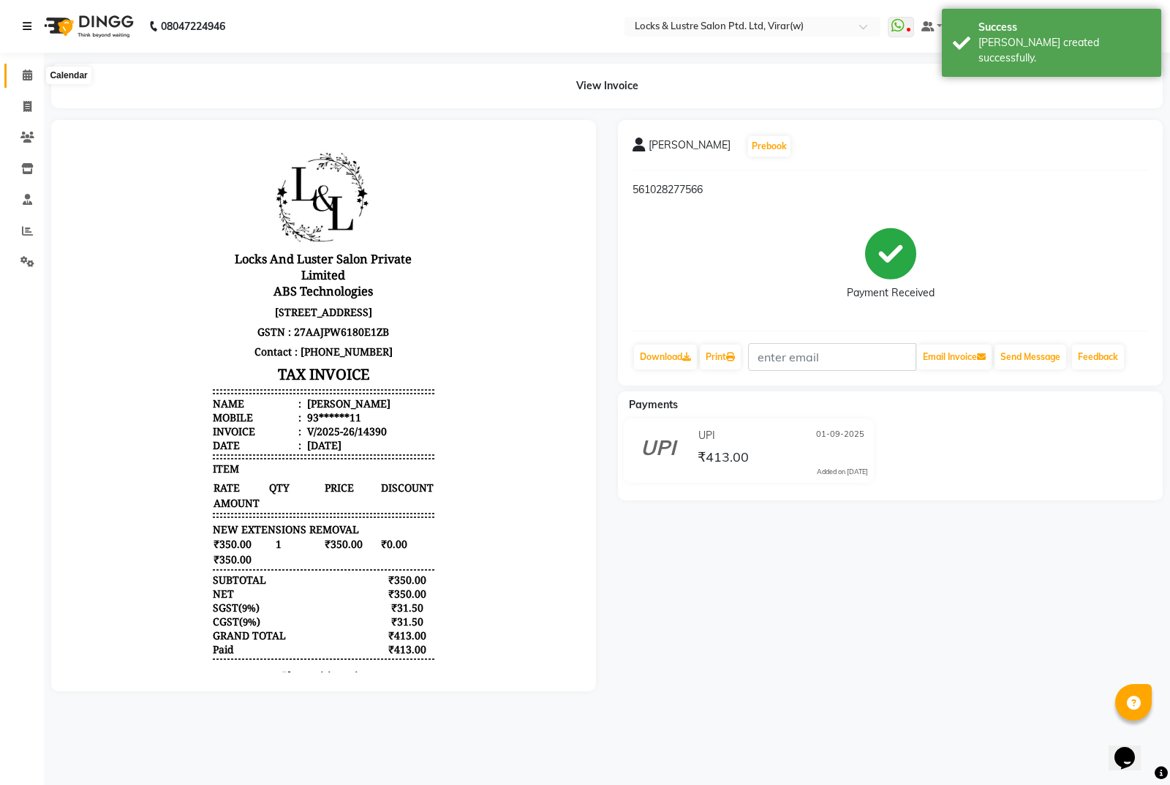
drag, startPoint x: 17, startPoint y: 72, endPoint x: 30, endPoint y: 42, distance: 32.1
click at [15, 72] on span at bounding box center [28, 75] width 26 height 17
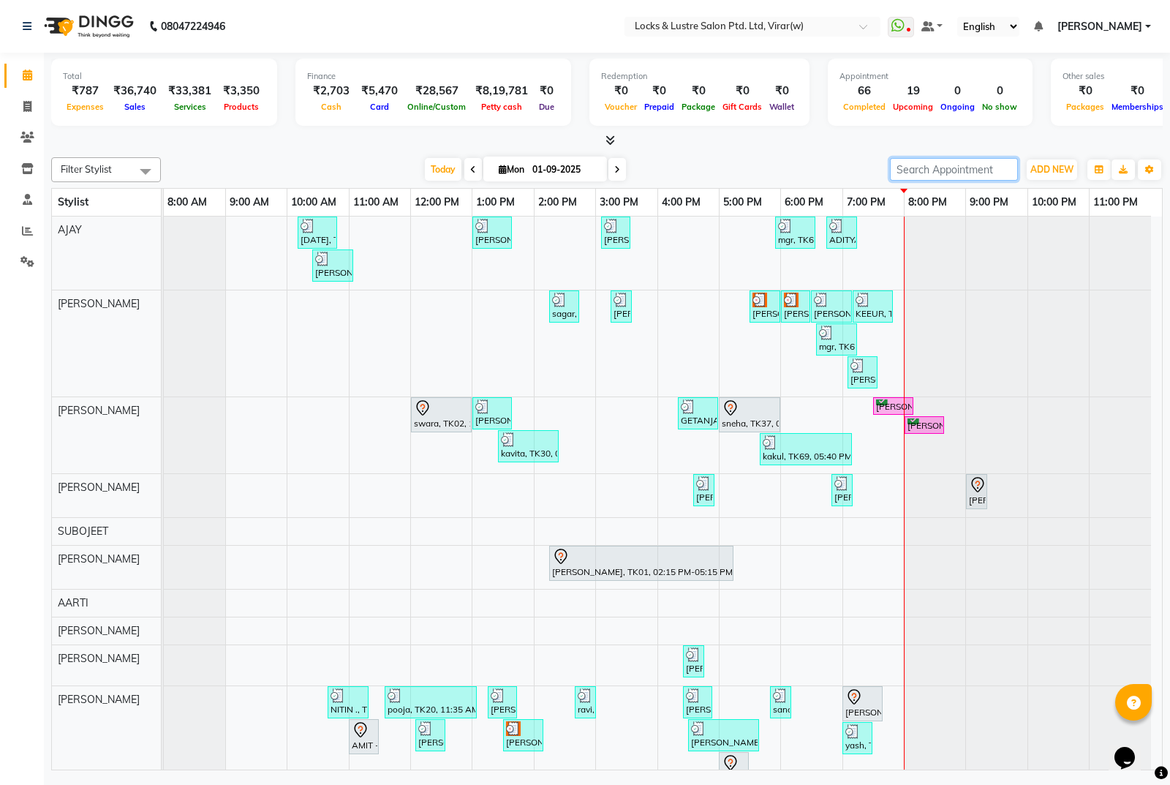
click at [965, 169] on input "search" at bounding box center [954, 169] width 128 height 23
drag, startPoint x: 24, startPoint y: 100, endPoint x: 31, endPoint y: 105, distance: 8.3
click at [25, 101] on icon at bounding box center [27, 106] width 8 height 11
select select "service"
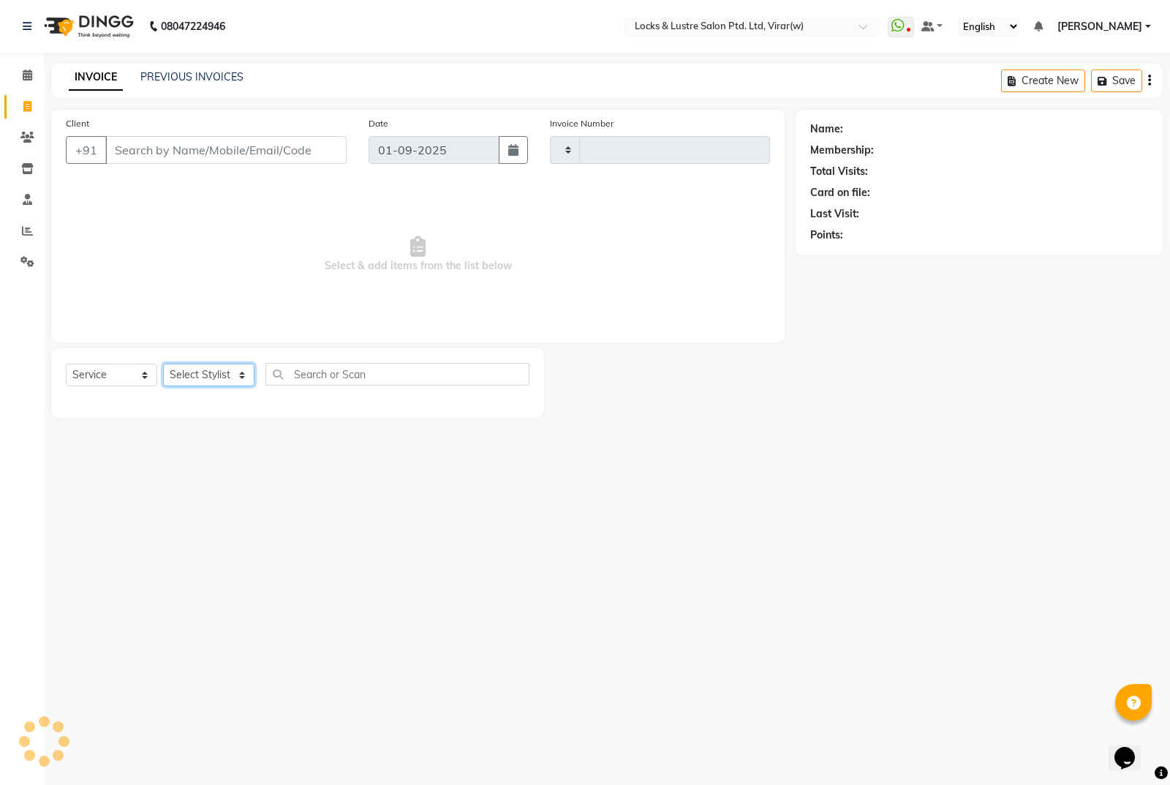
click at [205, 380] on select "Select Stylist" at bounding box center [208, 374] width 91 height 23
click at [239, 372] on select "Select Stylist" at bounding box center [208, 374] width 91 height 23
type input "14391"
select select "5944"
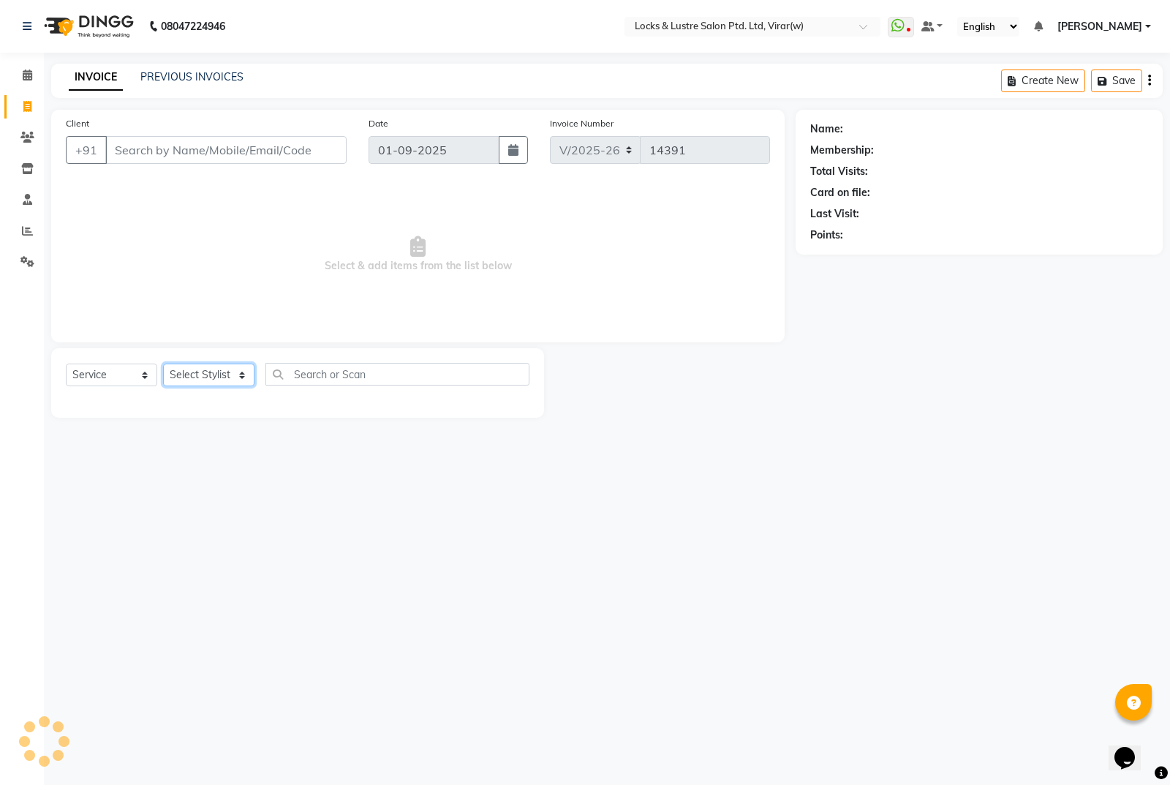
drag, startPoint x: 239, startPoint y: 372, endPoint x: 246, endPoint y: 363, distance: 11.0
click at [239, 372] on select "Select Stylist" at bounding box center [208, 374] width 91 height 23
click at [244, 372] on select "Select Stylist [PERSON_NAME] [PERSON_NAME] [PERSON_NAME] AKASH [PERSON_NAME] [P…" at bounding box center [208, 374] width 91 height 23
select select "42108"
click at [163, 363] on select "Select Stylist [PERSON_NAME] [PERSON_NAME] [PERSON_NAME] AKASH [PERSON_NAME] [P…" at bounding box center [208, 374] width 91 height 23
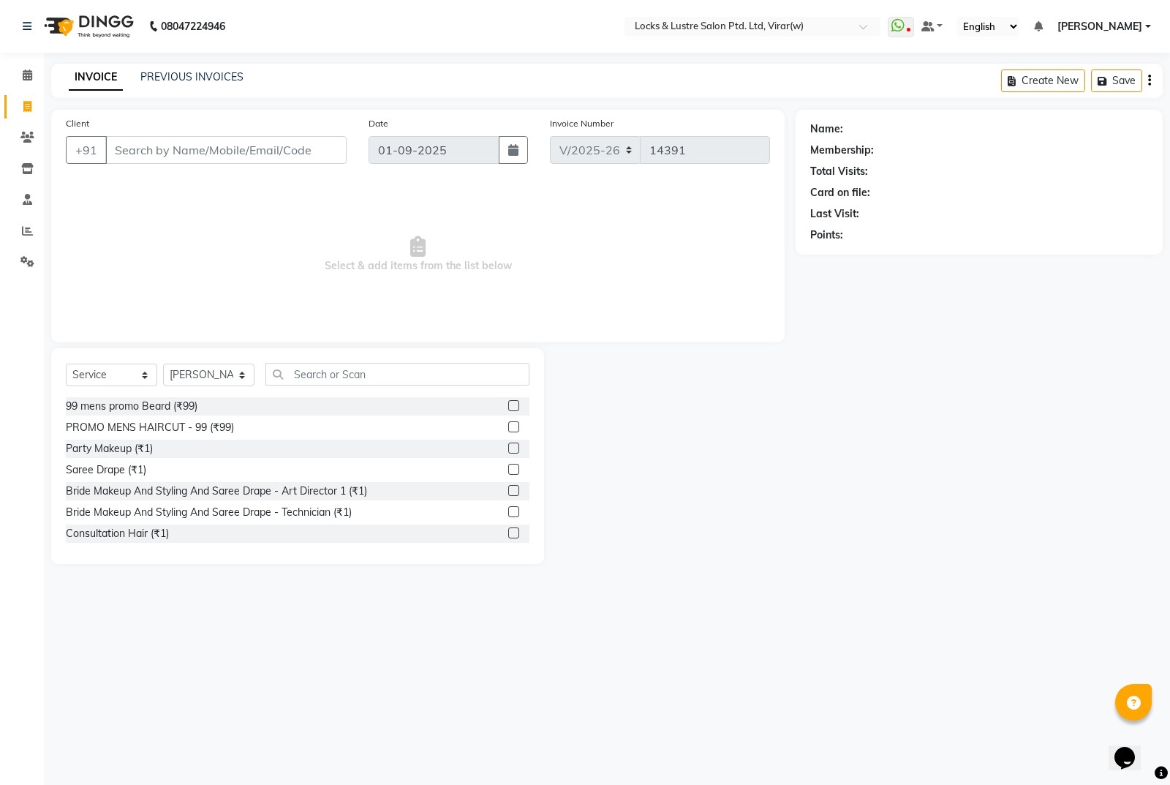
click at [361, 389] on div "Select Service Product Membership Package Voucher Prepaid Gift Card Select Styl…" at bounding box center [298, 380] width 464 height 34
click at [381, 382] on input "text" at bounding box center [397, 374] width 264 height 23
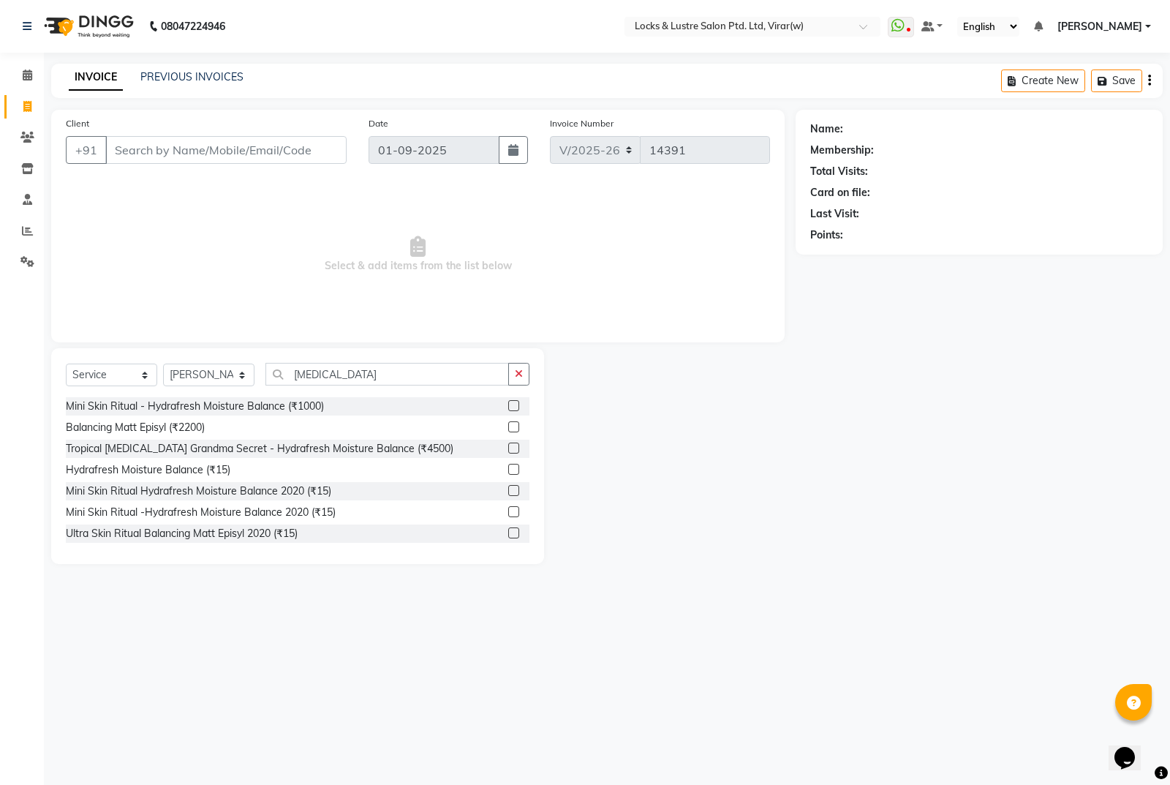
click at [359, 385] on div "Select Service Product Membership Package Voucher Prepaid Gift Card Select Styl…" at bounding box center [298, 380] width 464 height 34
click at [367, 374] on input "[MEDICAL_DATA]" at bounding box center [387, 374] width 244 height 23
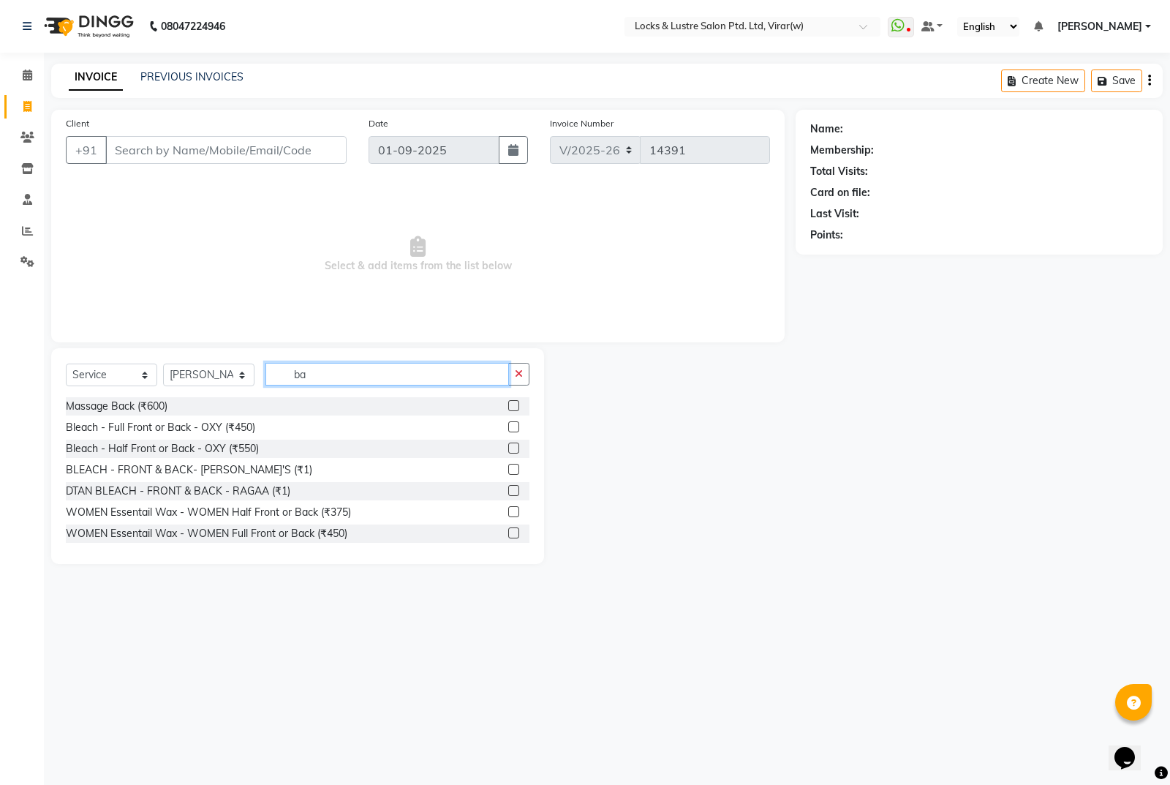
type input "b"
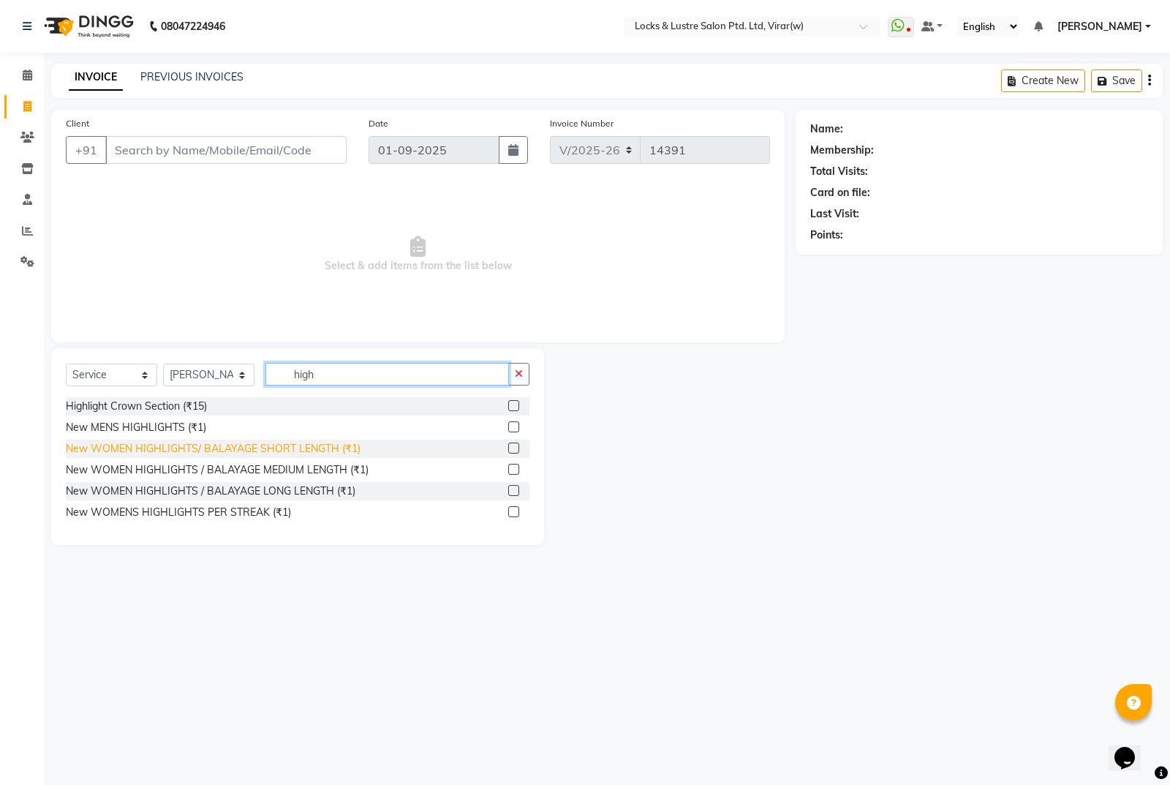
type input "high"
click at [219, 453] on div "New WOMEN HIGHLIGHTS/ BALAYAGE SHORT LENGTH (₹1)" at bounding box center [213, 448] width 295 height 15
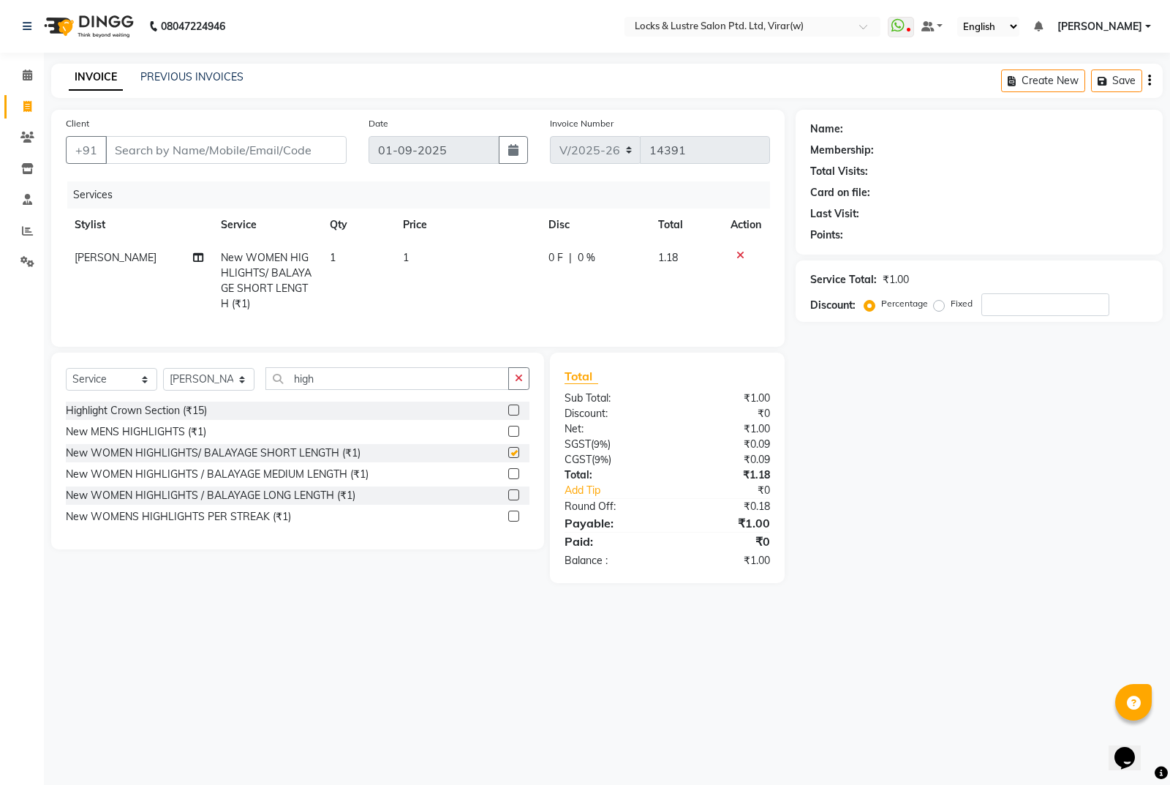
checkbox input "false"
click at [482, 265] on td "1" at bounding box center [467, 280] width 146 height 79
select select "42108"
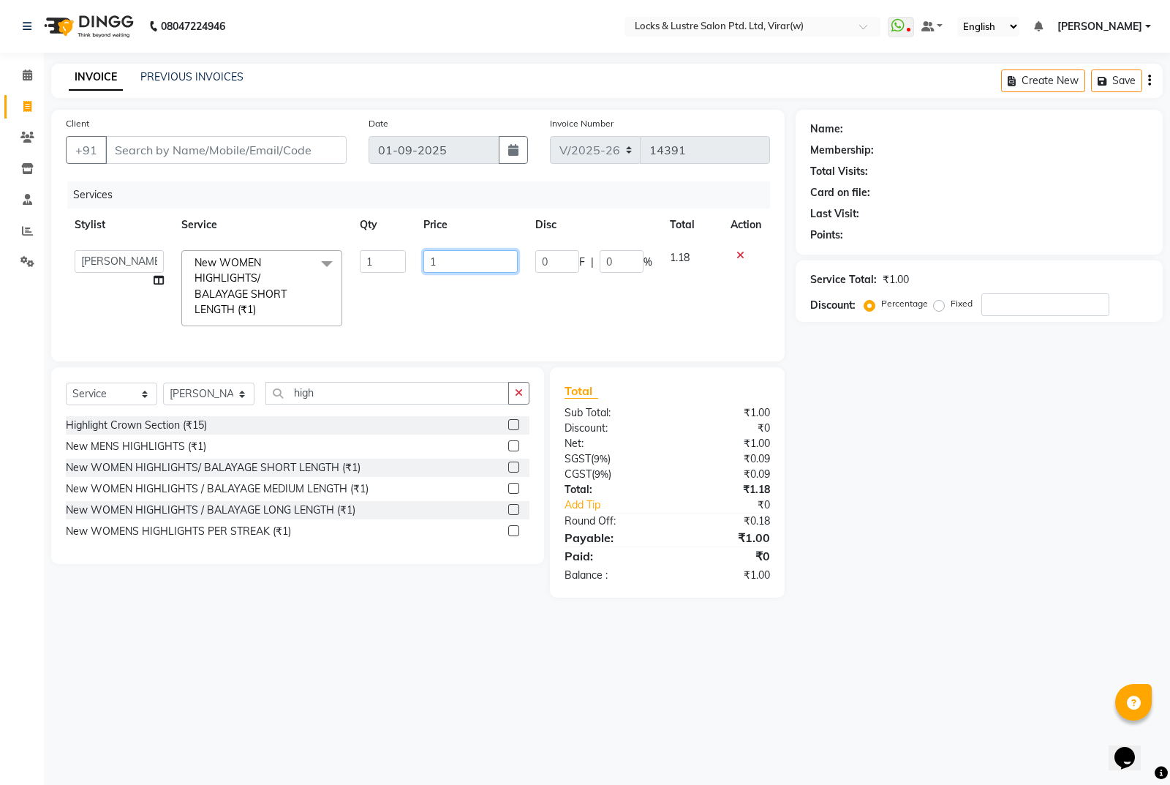
click at [514, 260] on input "1" at bounding box center [470, 261] width 94 height 23
type input "7000"
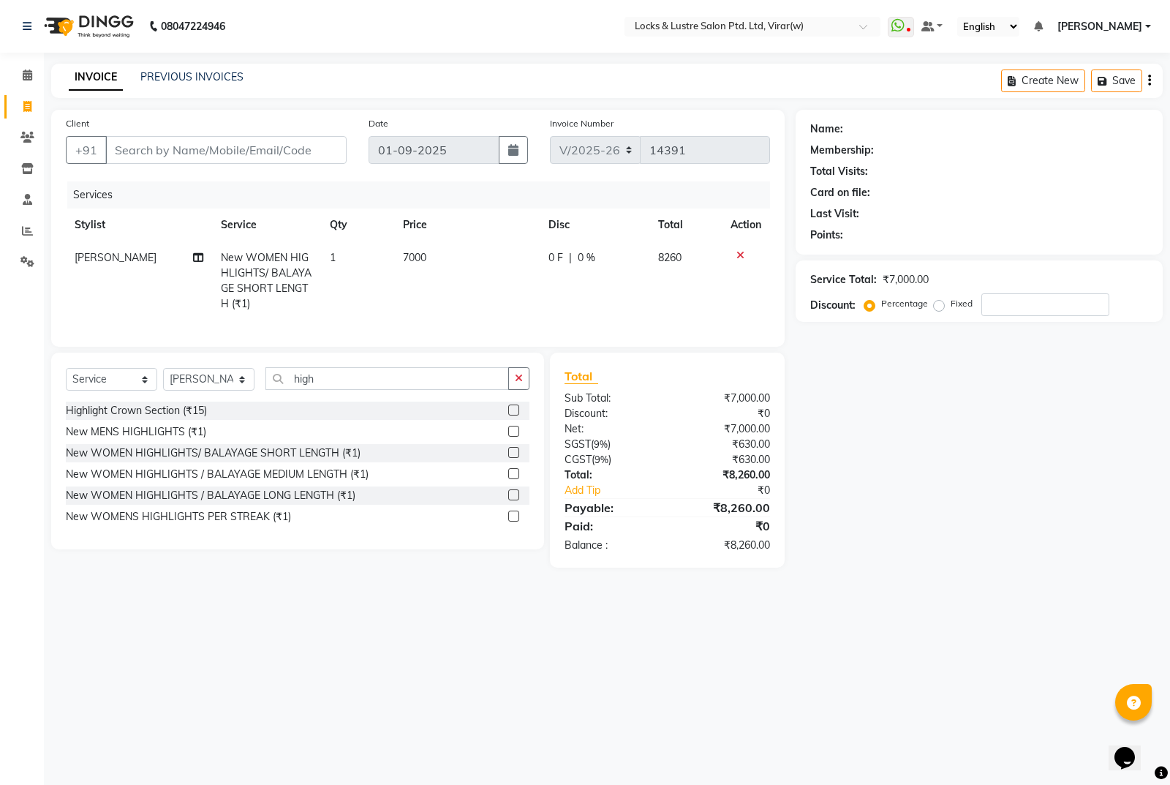
click at [916, 506] on div "Name: Membership: Total Visits: Card on file: Last Visit: Points: Service Total…" at bounding box center [985, 339] width 378 height 458
click at [369, 390] on input "high" at bounding box center [387, 378] width 244 height 23
type input "h"
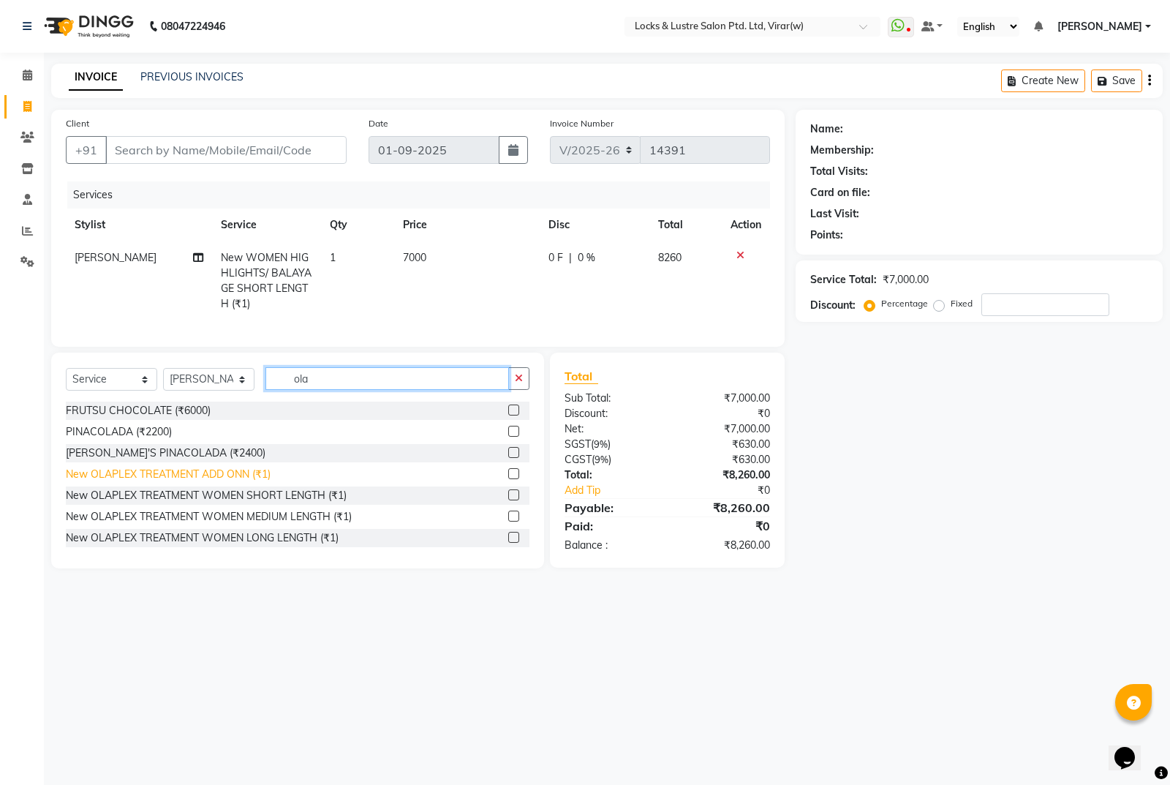
type input "ola"
click at [222, 482] on div "New OLAPLEX TREATMENT ADD ONN (₹1)" at bounding box center [168, 474] width 205 height 15
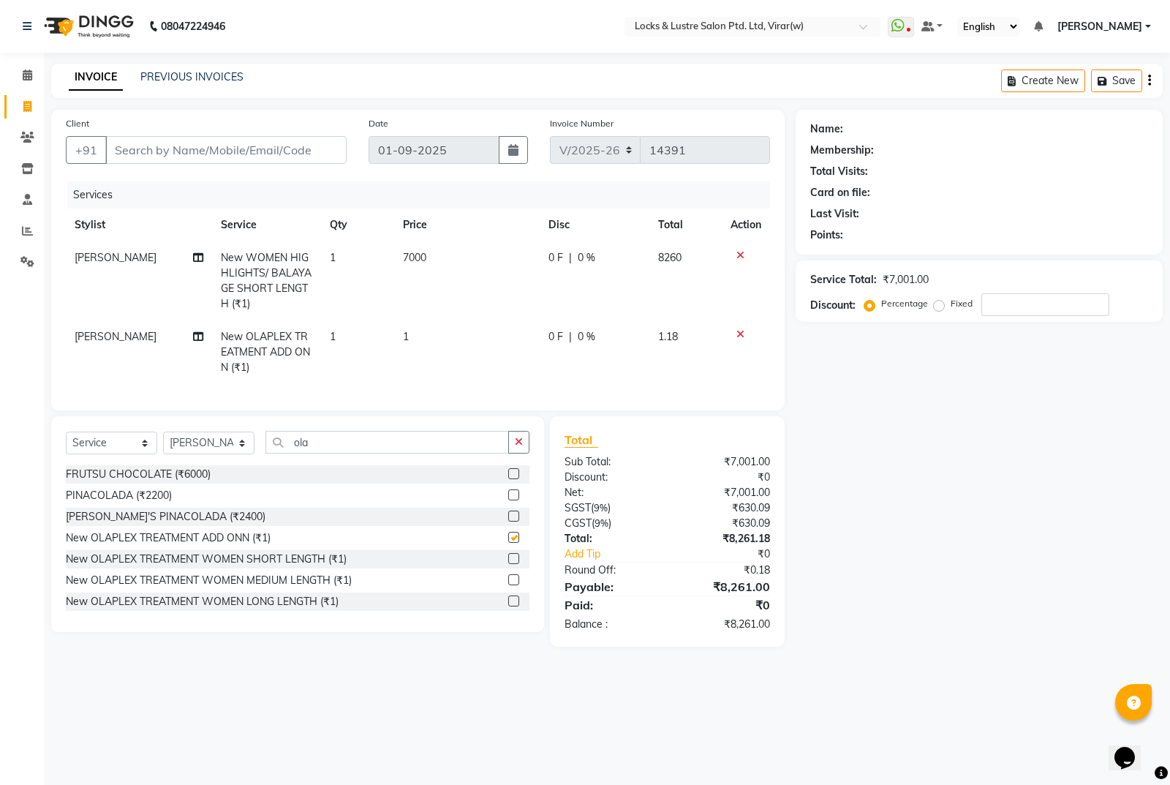
checkbox input "false"
click at [452, 344] on td "1" at bounding box center [467, 352] width 146 height 64
select select "42108"
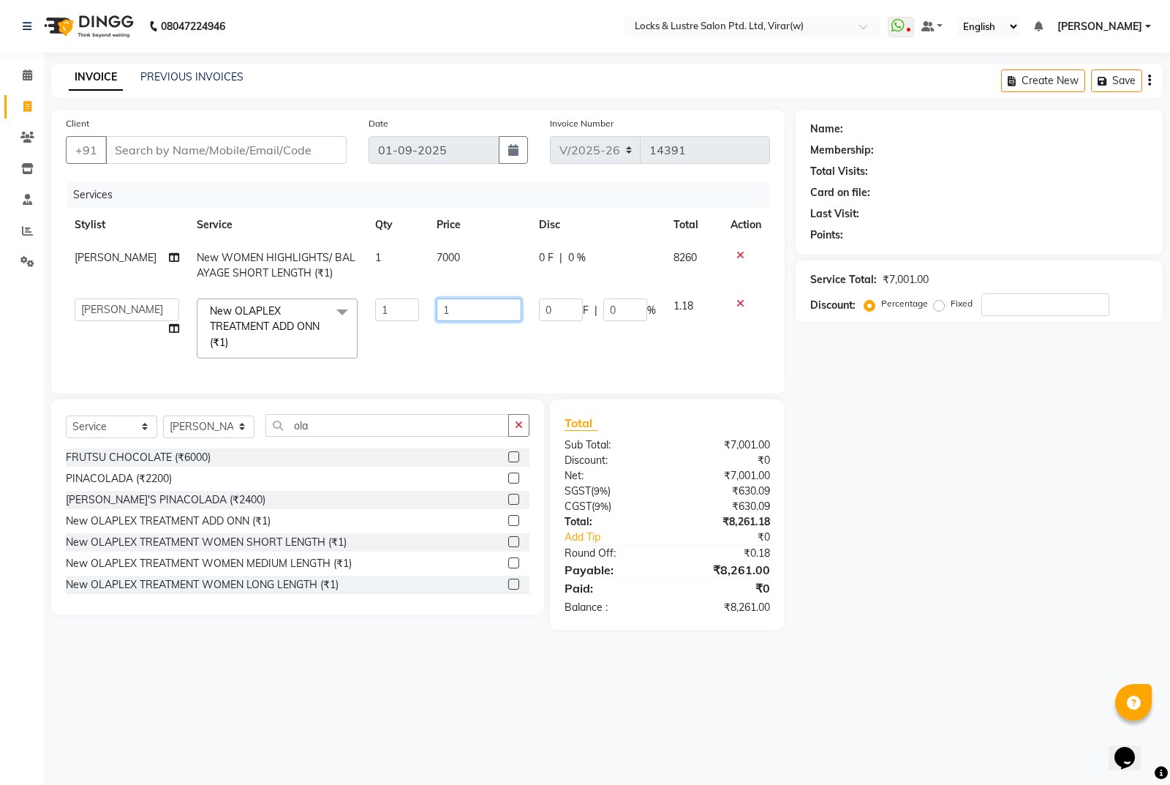
click at [502, 308] on input "1" at bounding box center [479, 309] width 85 height 23
type input "2500"
click at [990, 468] on div "Name: Membership: Total Visits: Card on file: Last Visit: Points: Service Total…" at bounding box center [985, 370] width 378 height 520
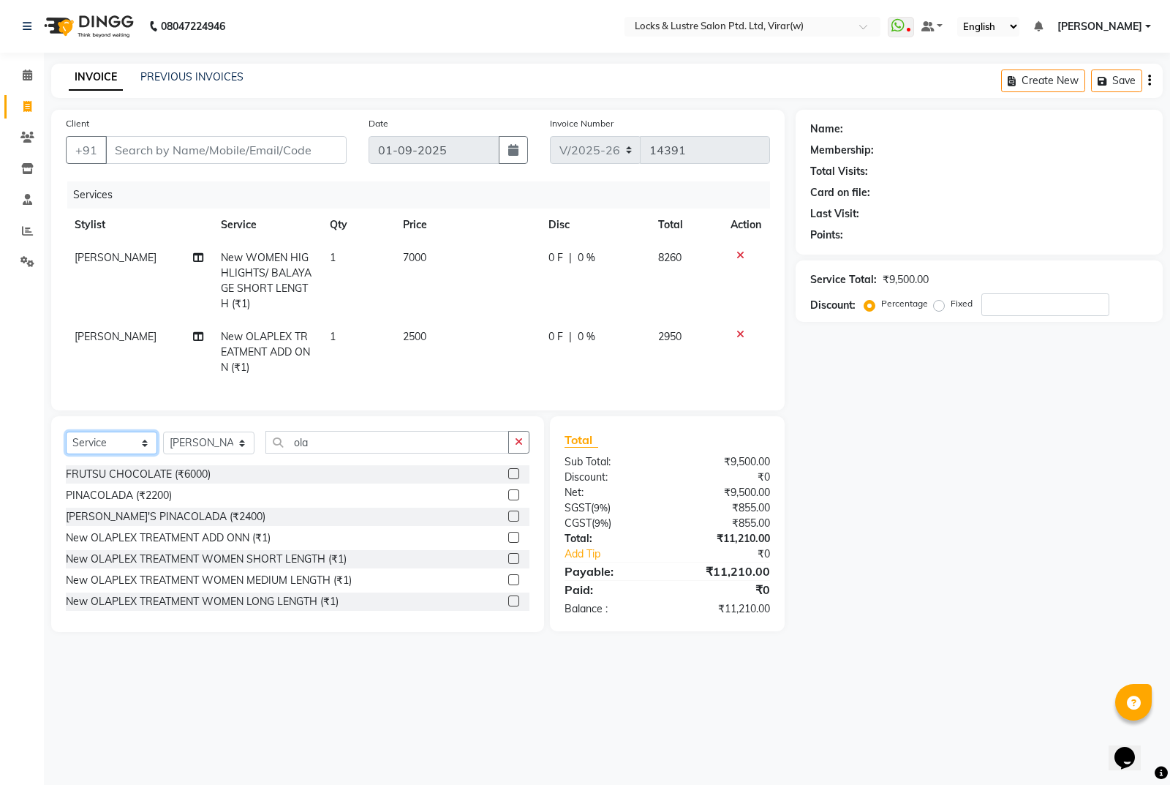
click at [120, 454] on select "Select Service Product Membership Package Voucher Prepaid Gift Card" at bounding box center [111, 442] width 91 height 23
select select "product"
click at [66, 442] on select "Select Service Product Membership Package Voucher Prepaid Gift Card" at bounding box center [111, 442] width 91 height 23
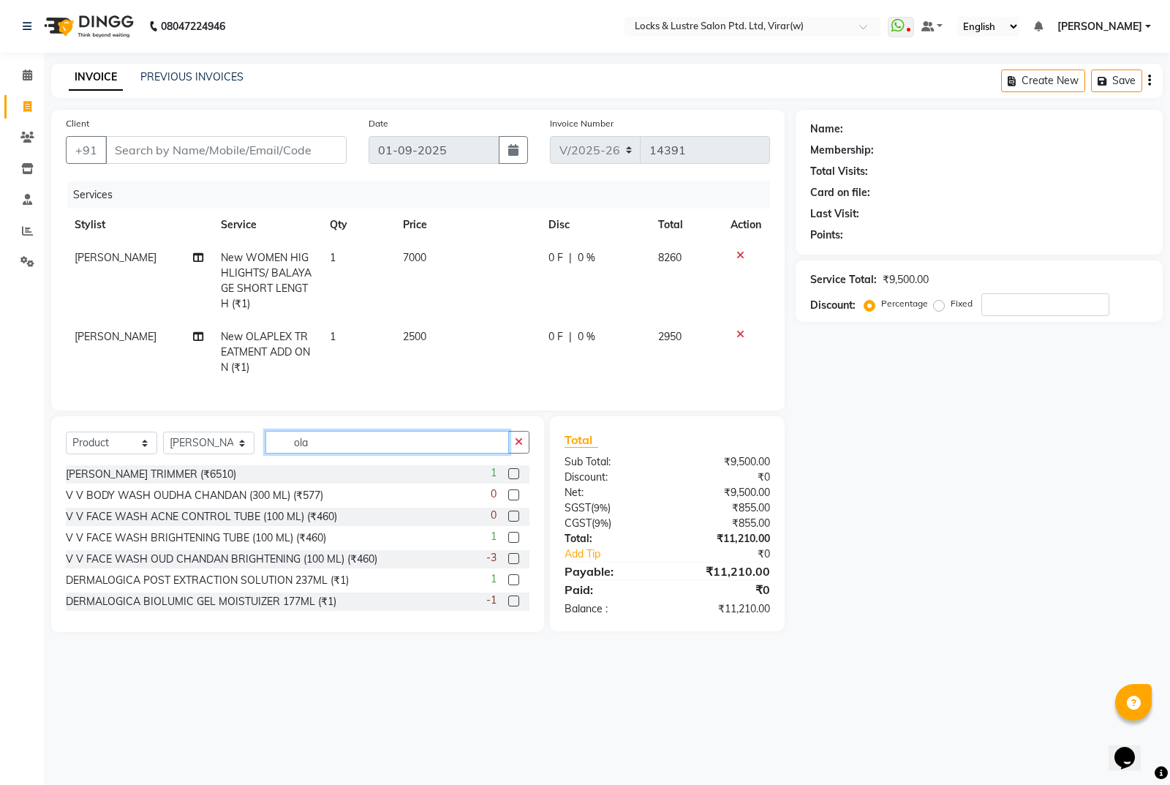
click at [336, 450] on input "ola" at bounding box center [387, 442] width 244 height 23
type input "o"
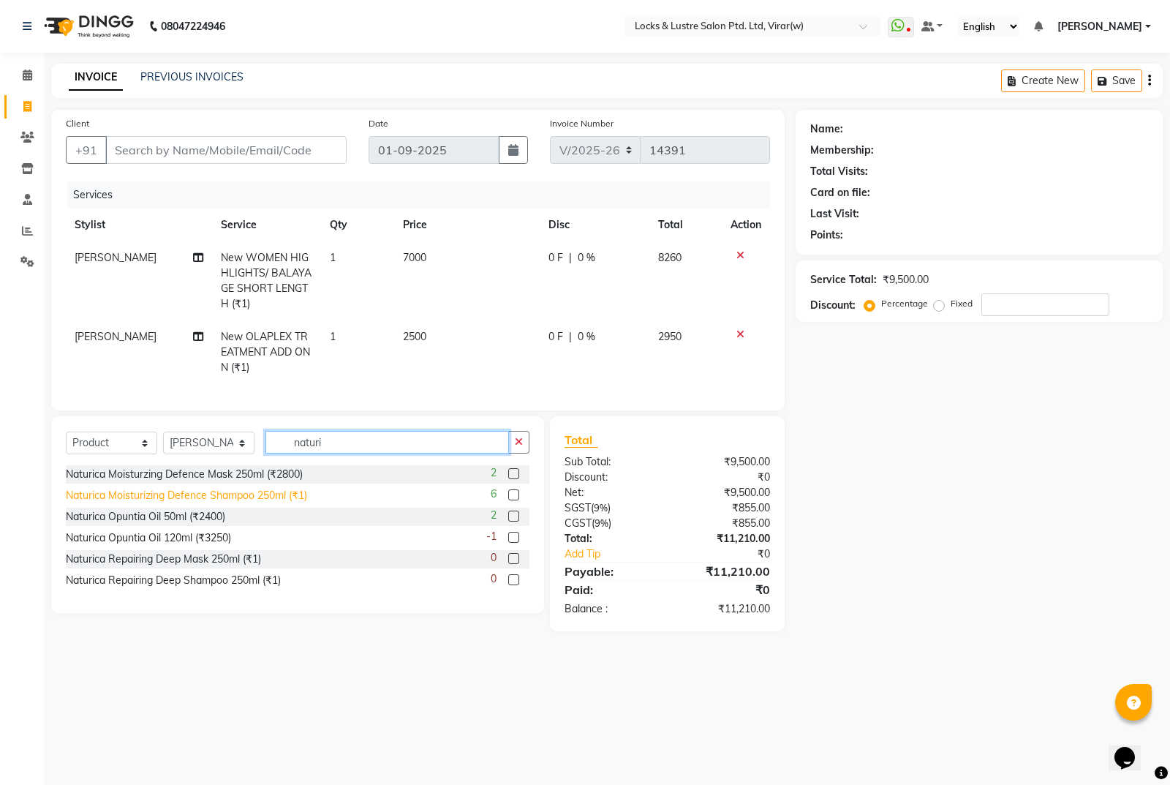
type input "naturi"
click at [229, 503] on div "Naturica Moisturizing Defence Shampoo 250ml (₹1)" at bounding box center [186, 495] width 241 height 15
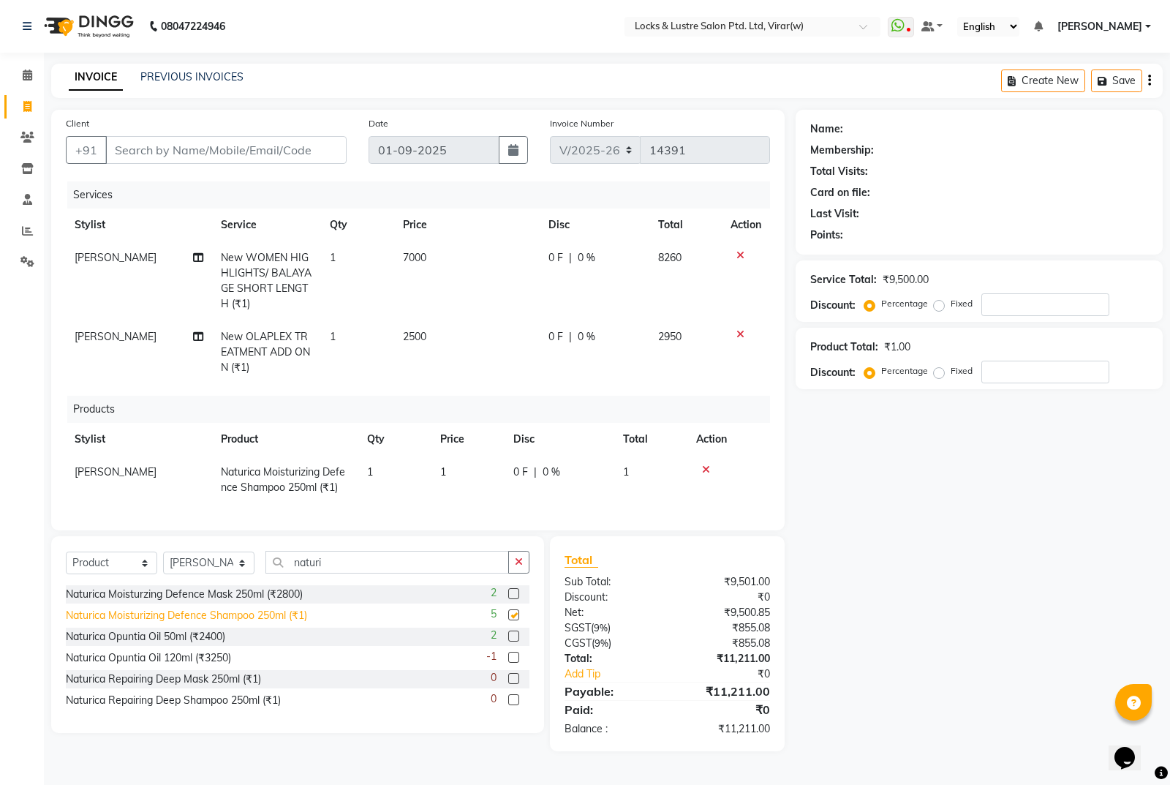
checkbox input "false"
click at [474, 475] on td "1" at bounding box center [467, 480] width 73 height 48
select select "42108"
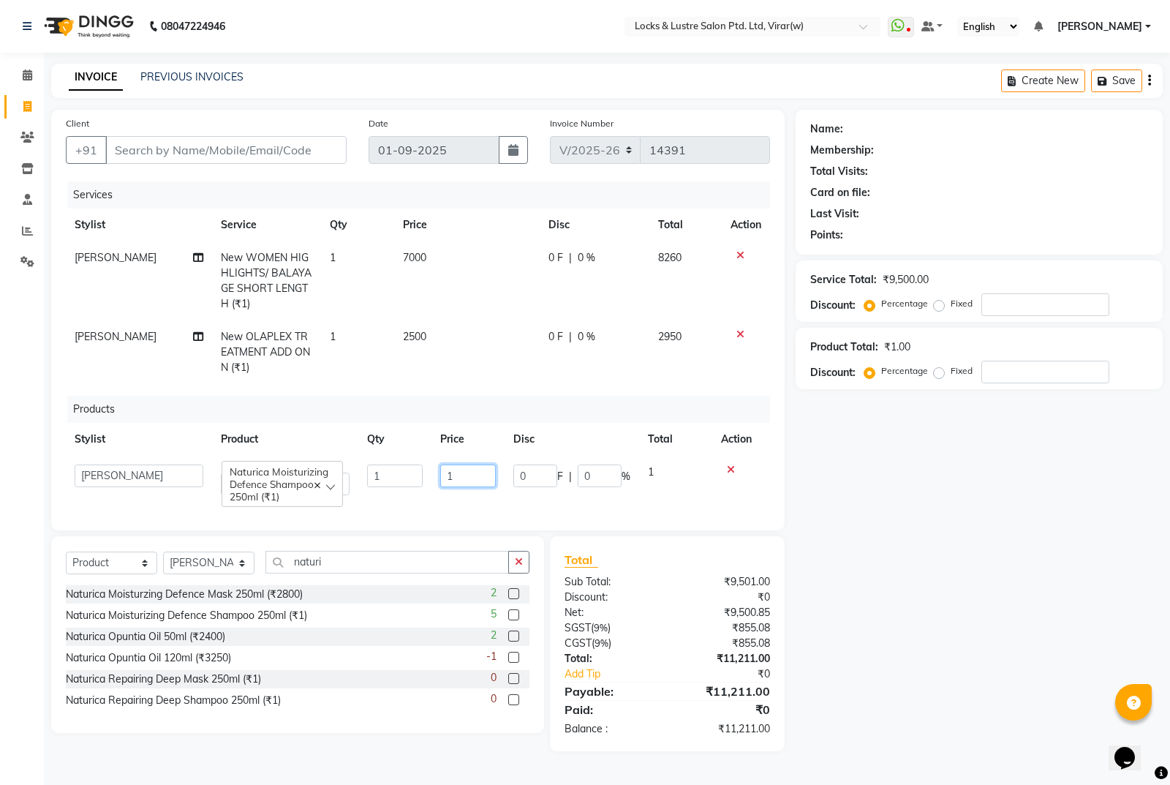
click at [474, 474] on input "1" at bounding box center [468, 475] width 56 height 23
type input "1900"
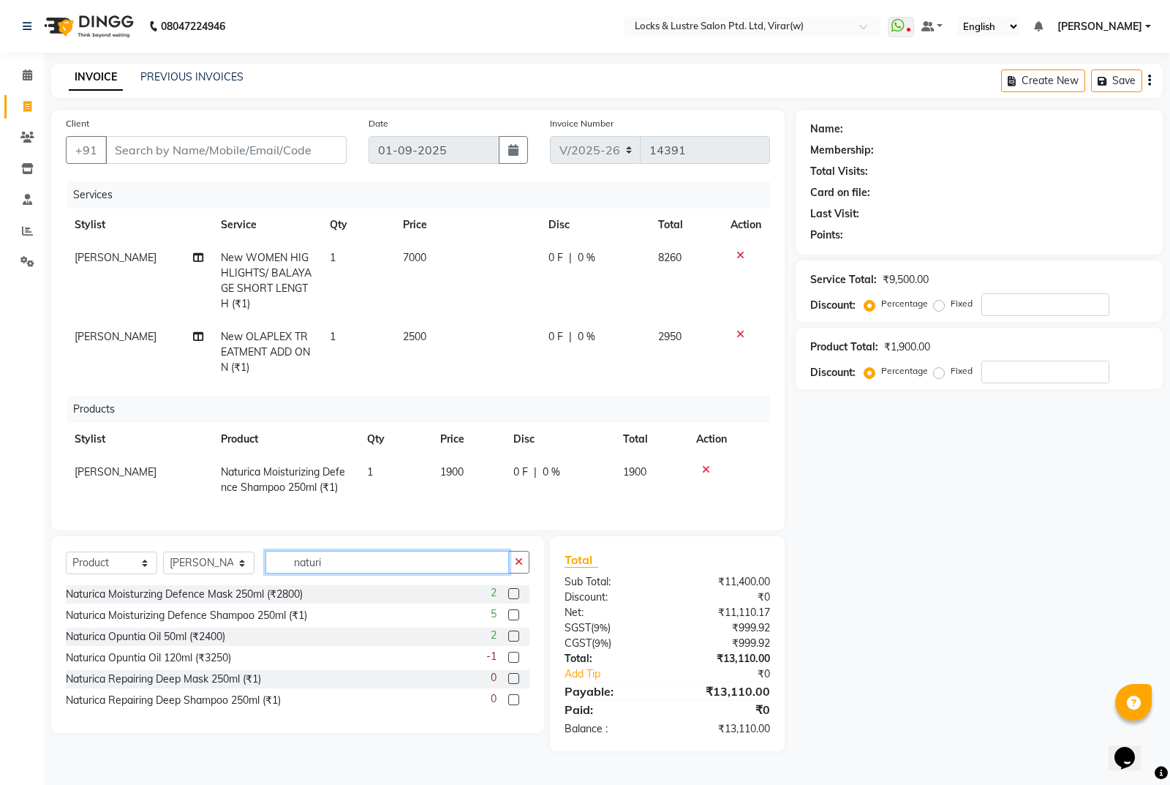
click at [419, 573] on input "naturi" at bounding box center [387, 562] width 244 height 23
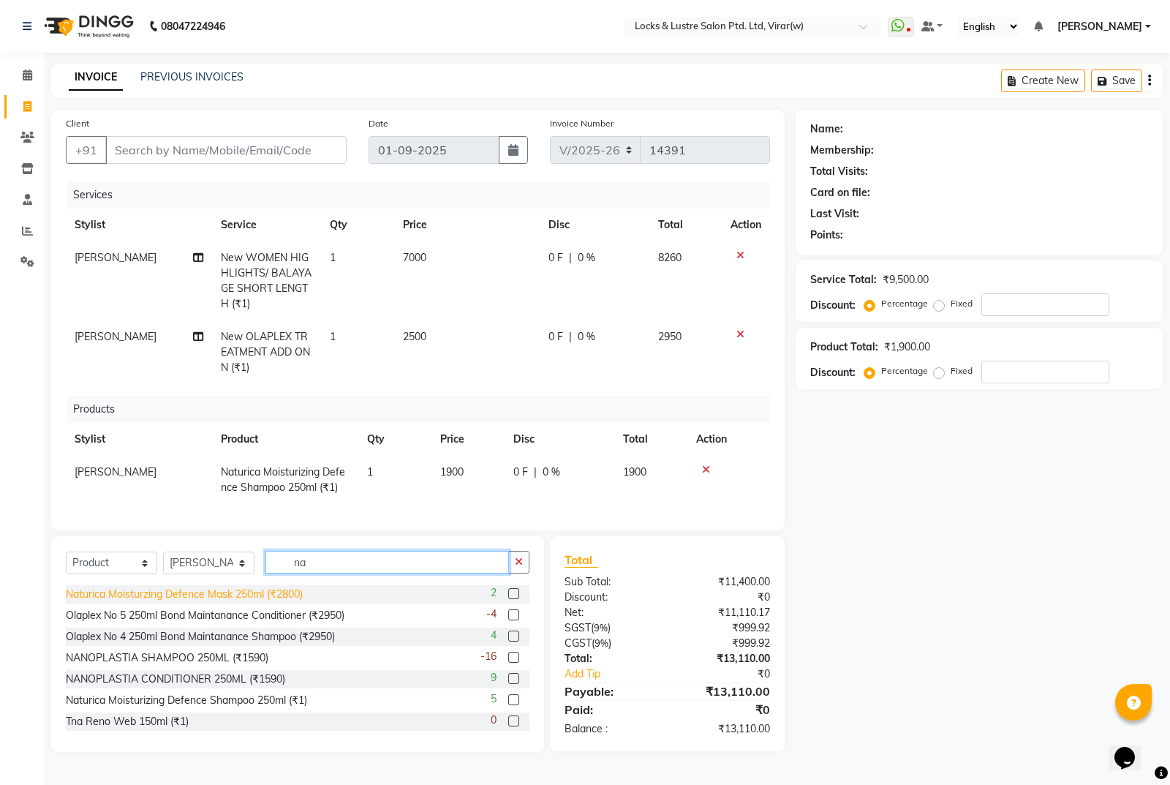
type input "na"
click at [235, 602] on div "Naturica Moisturzing Defence Mask 250ml (₹2800)" at bounding box center [184, 594] width 237 height 15
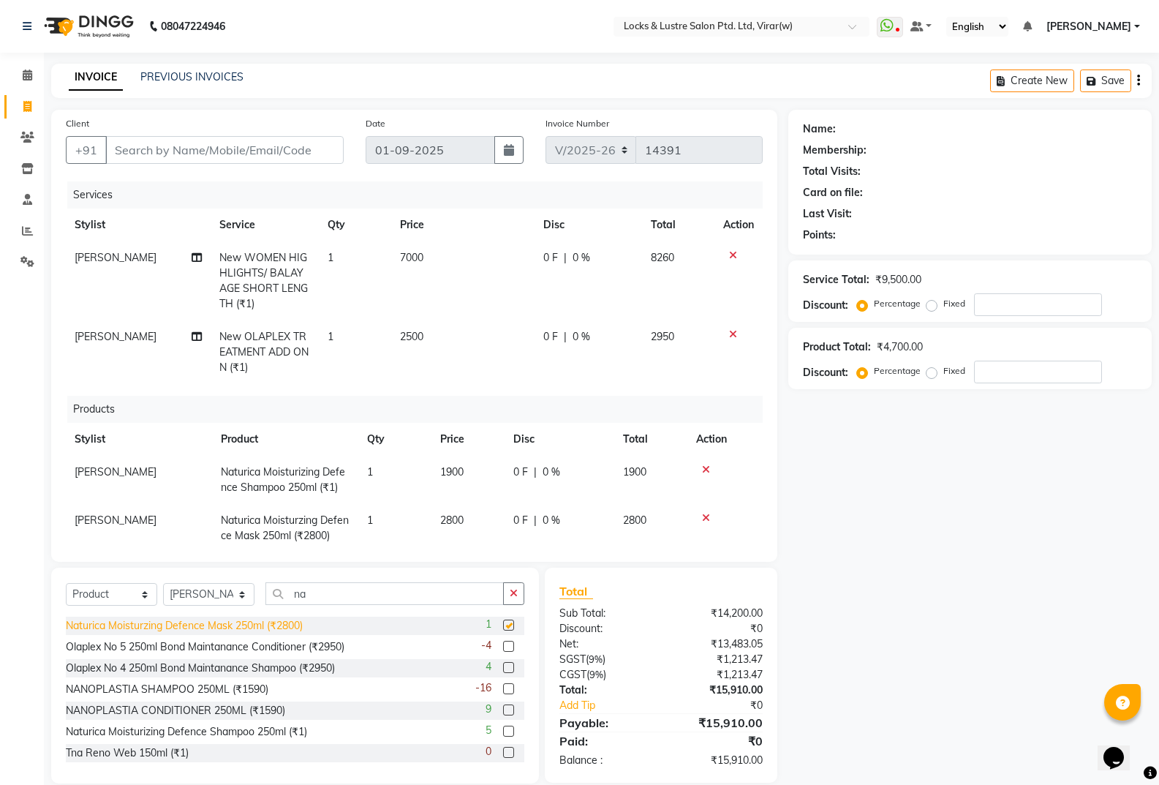
checkbox input "false"
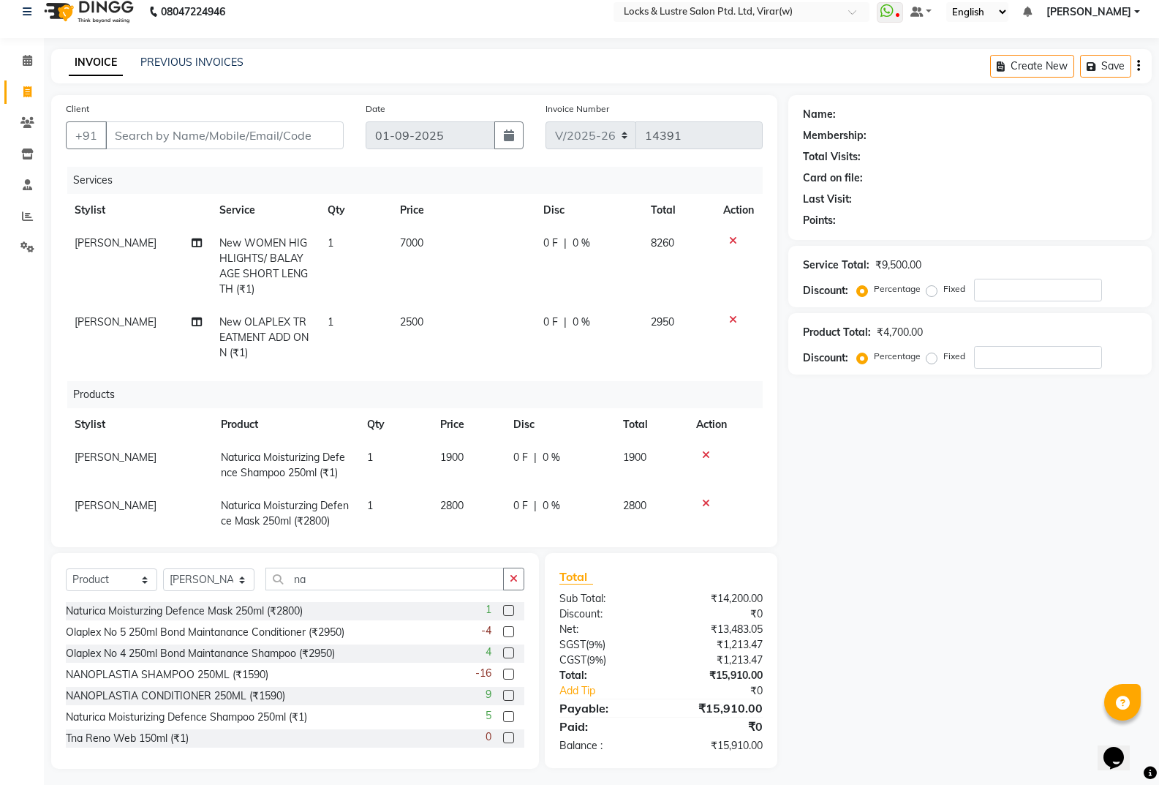
scroll to position [20, 0]
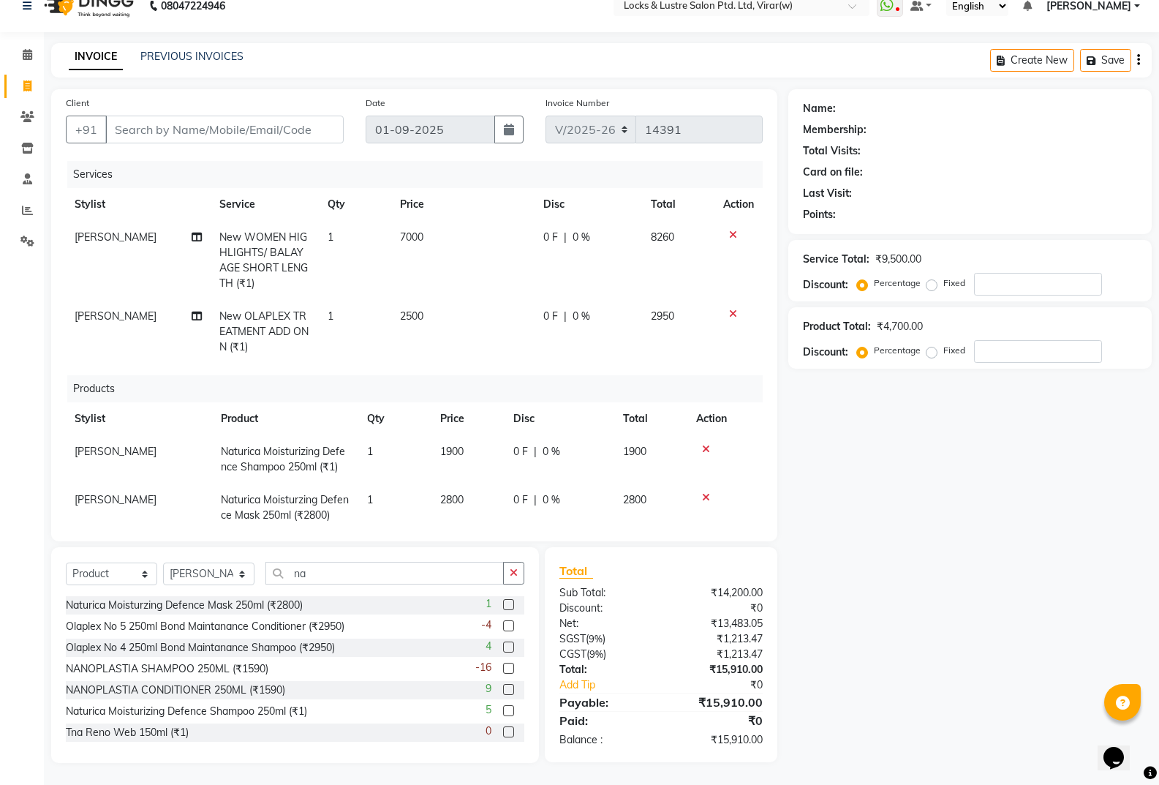
click at [573, 232] on span "0 %" at bounding box center [582, 237] width 18 height 15
select select "42108"
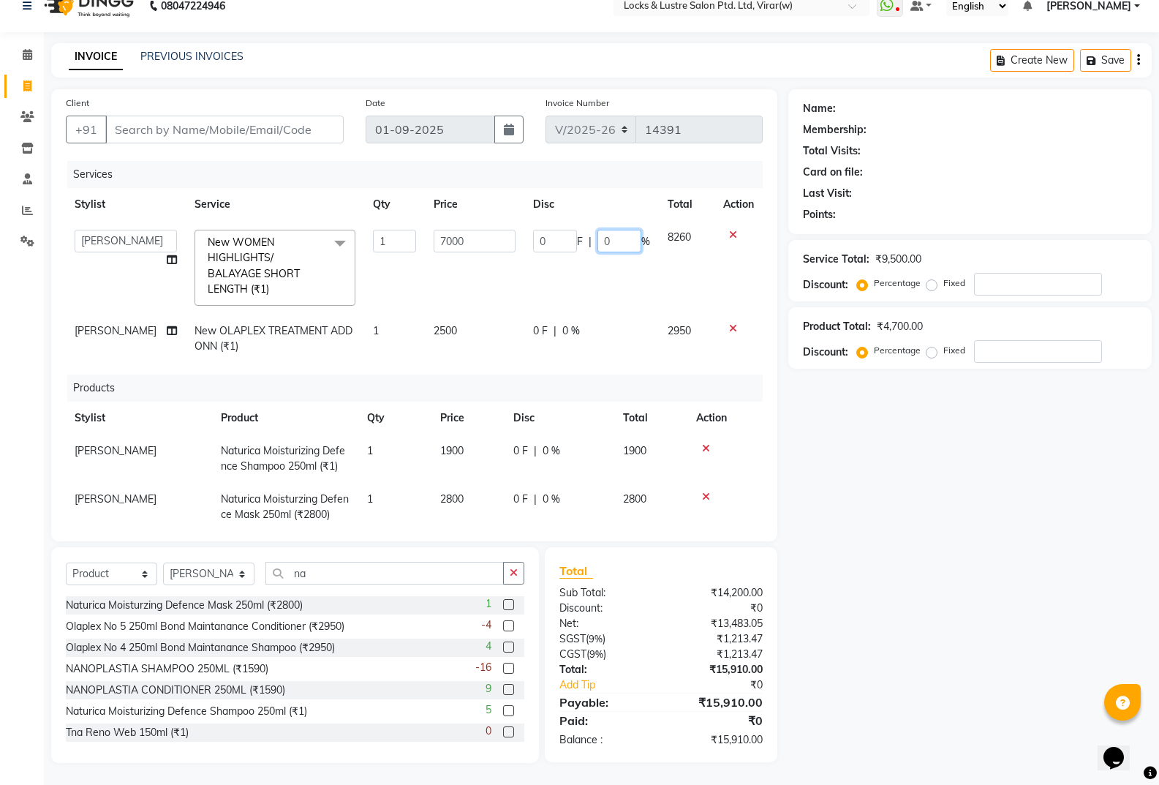
click at [604, 244] on input "0" at bounding box center [619, 241] width 44 height 23
type input "20"
click at [881, 529] on div "Name: Membership: Total Visits: Card on file: Last Visit: Points: Service Total…" at bounding box center [975, 426] width 374 height 674
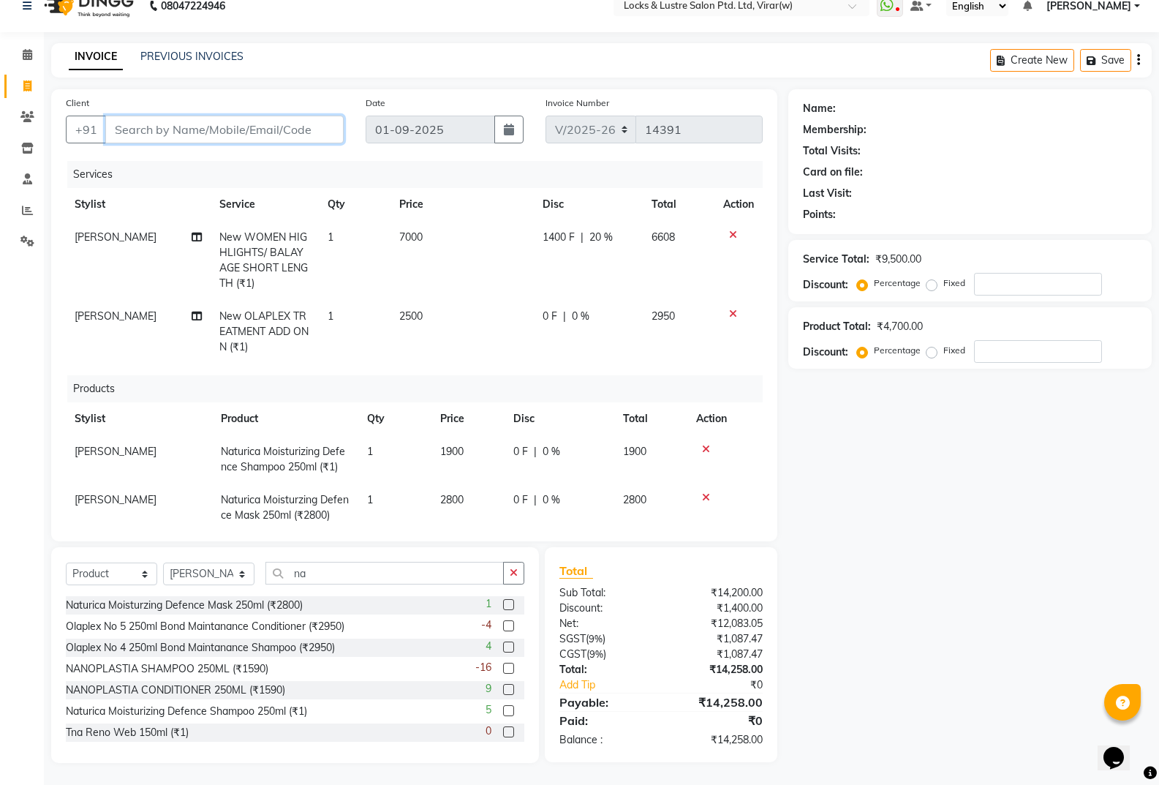
click at [223, 135] on input "Client" at bounding box center [224, 130] width 238 height 28
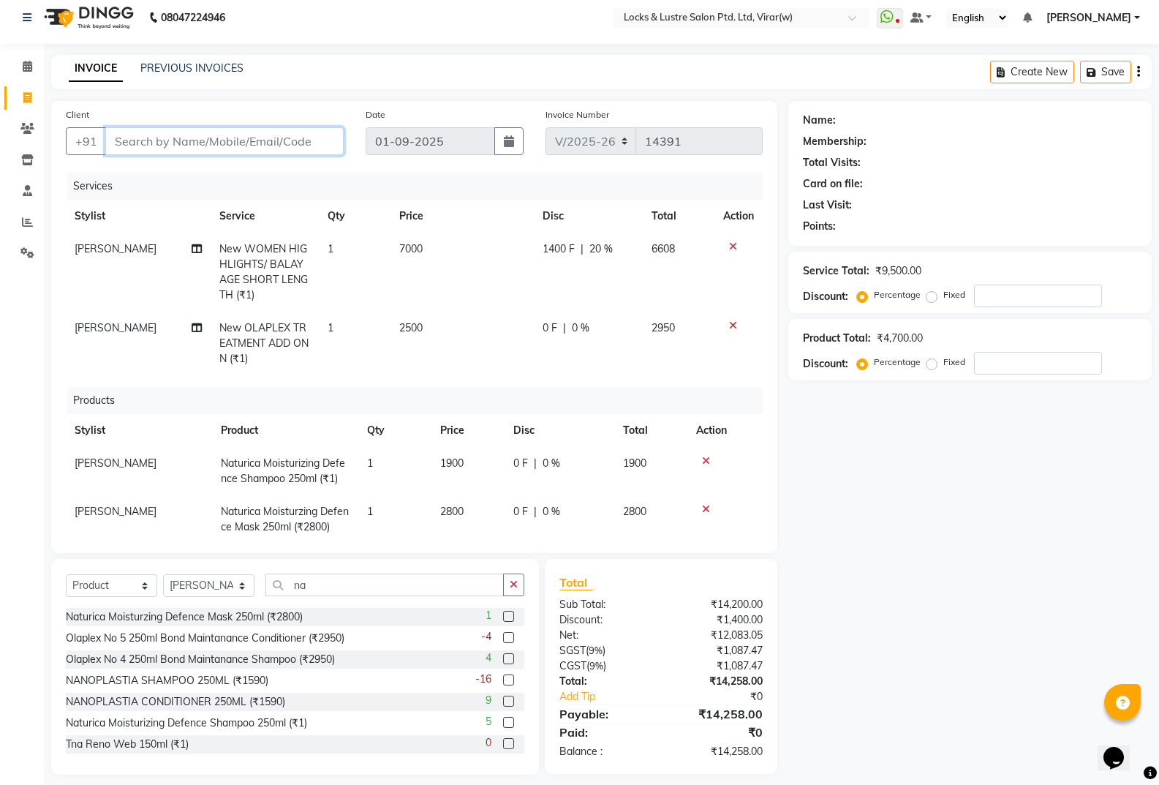
scroll to position [0, 0]
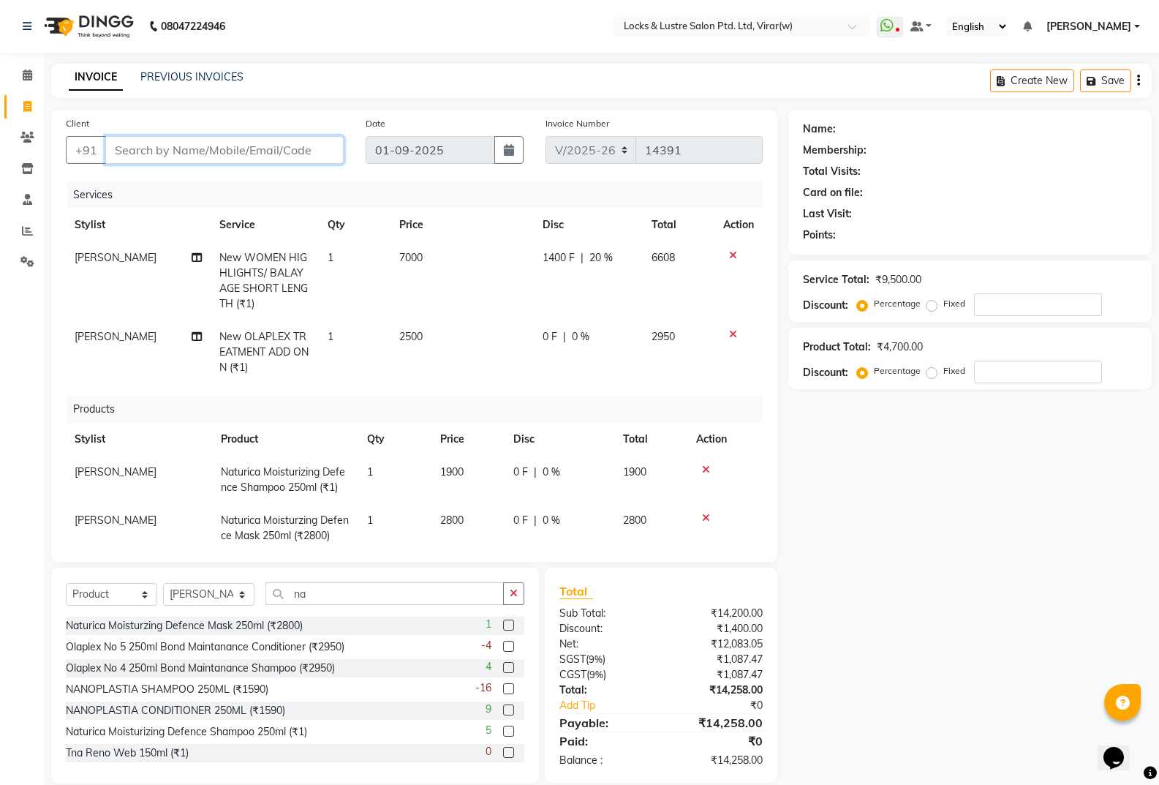
click at [182, 146] on input "Client" at bounding box center [224, 150] width 238 height 28
type input "9"
type input "0"
type input "9665183867"
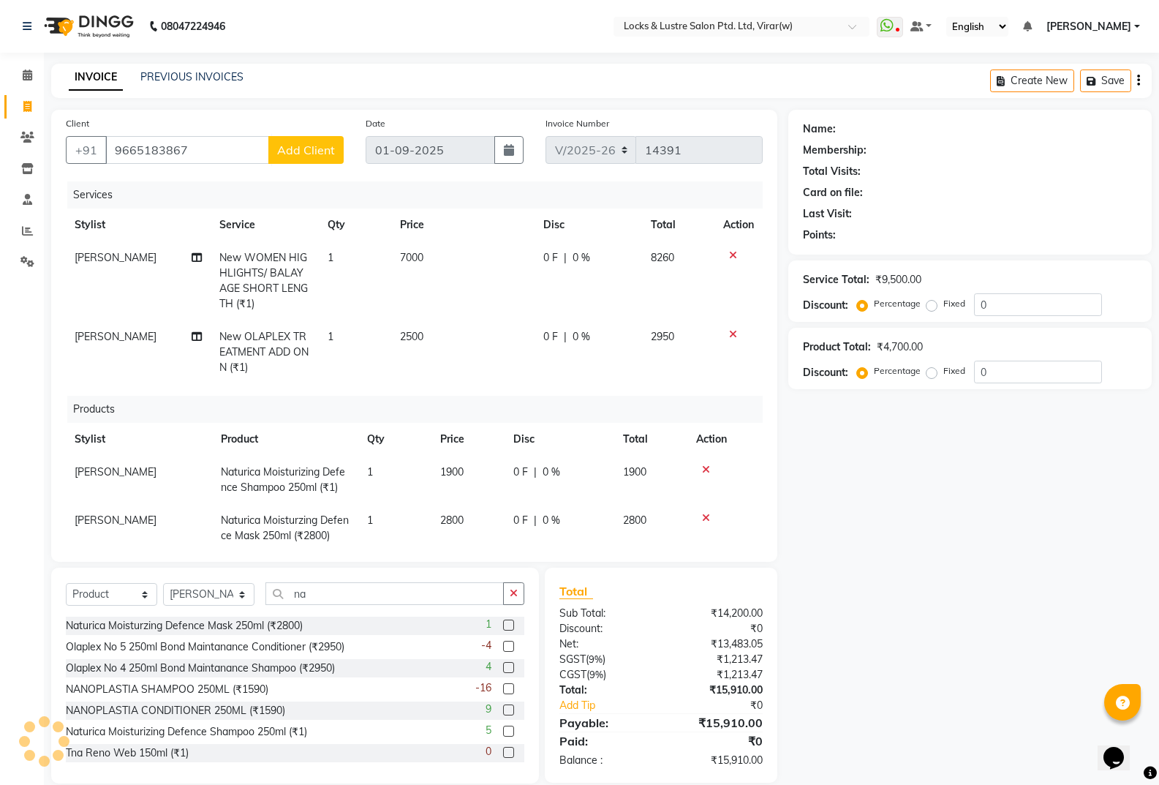
click at [285, 144] on span "Add Client" at bounding box center [306, 150] width 58 height 15
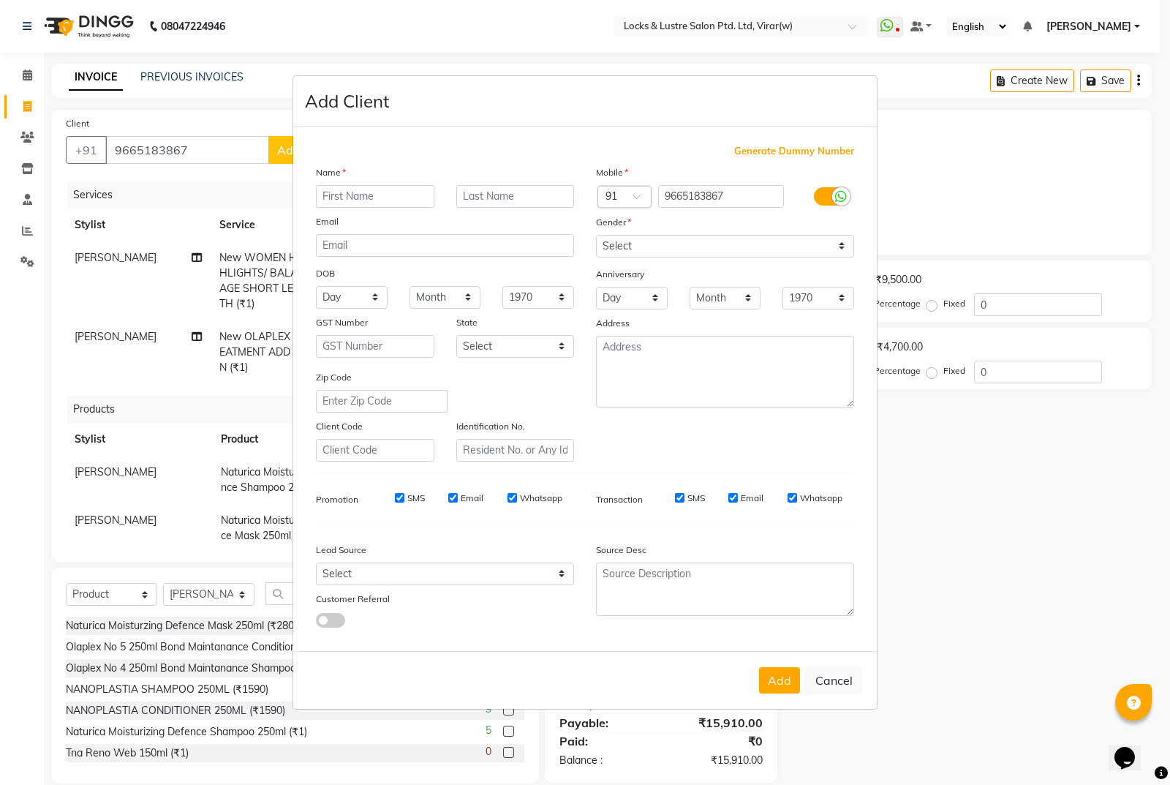
click at [395, 186] on input "text" at bounding box center [375, 196] width 118 height 23
type input "[PERSON_NAME]"
click at [631, 255] on select "Select Male Female Other Prefer Not To Say" at bounding box center [725, 246] width 258 height 23
select select "[DEMOGRAPHIC_DATA]"
click at [596, 235] on select "Select Male Female Other Prefer Not To Say" at bounding box center [725, 246] width 258 height 23
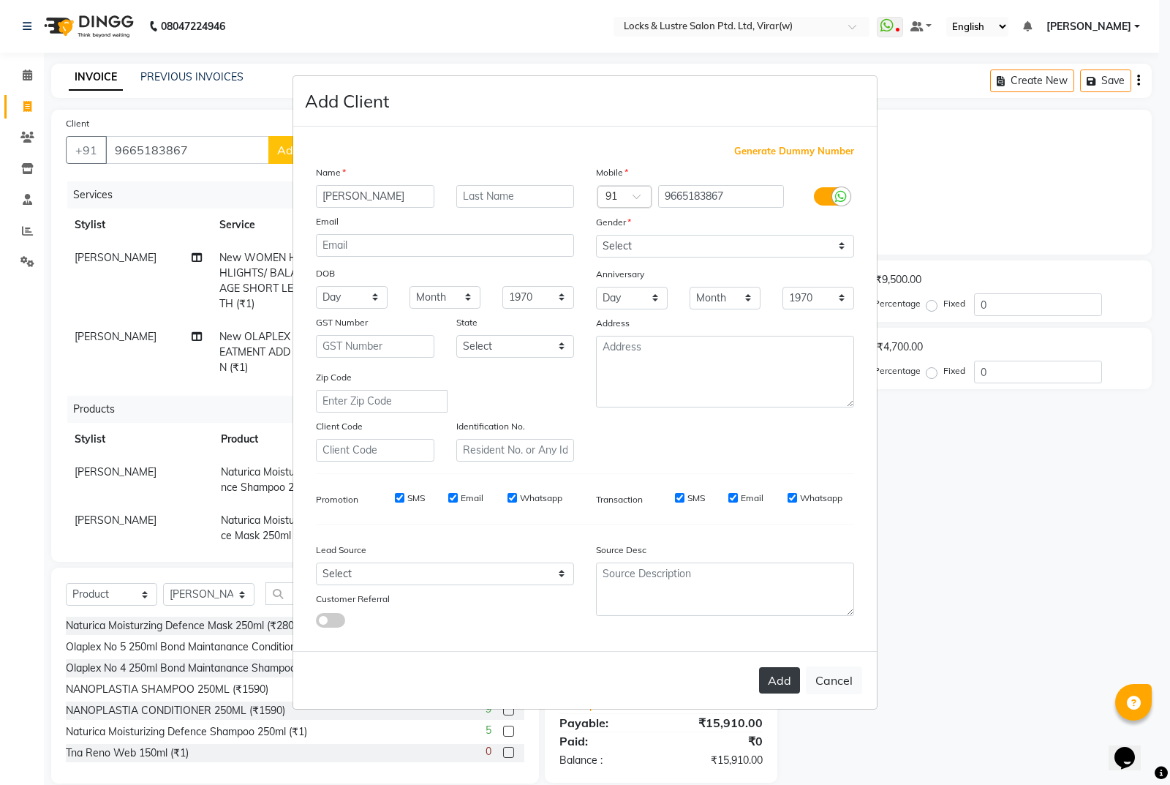
click at [787, 675] on button "Add" at bounding box center [779, 680] width 41 height 26
type input "96******67"
select select
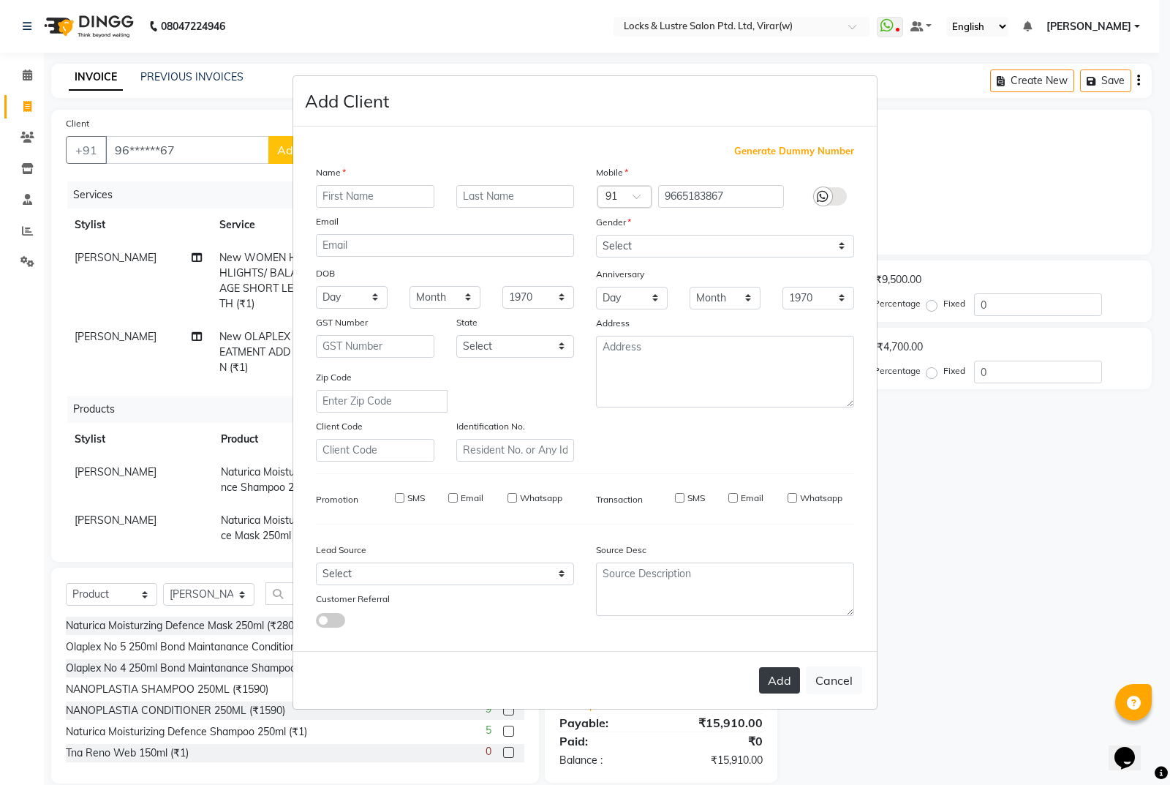
select select
checkbox input "false"
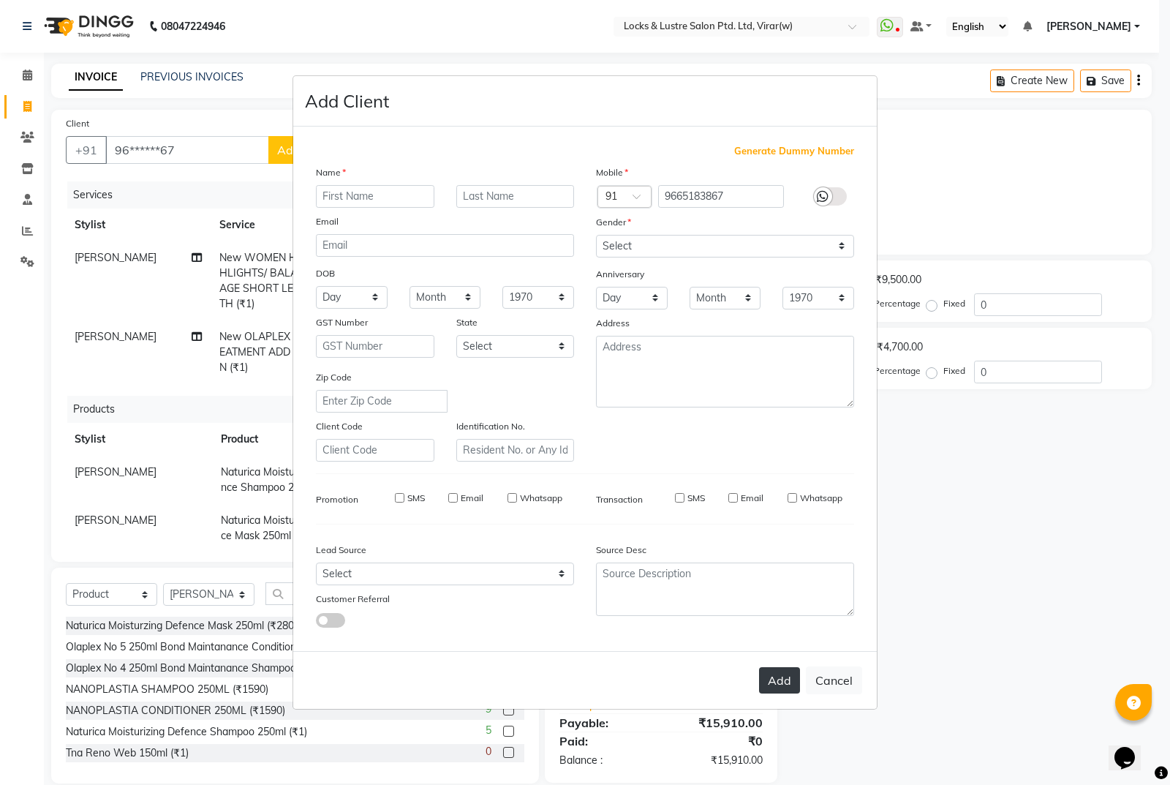
checkbox input "false"
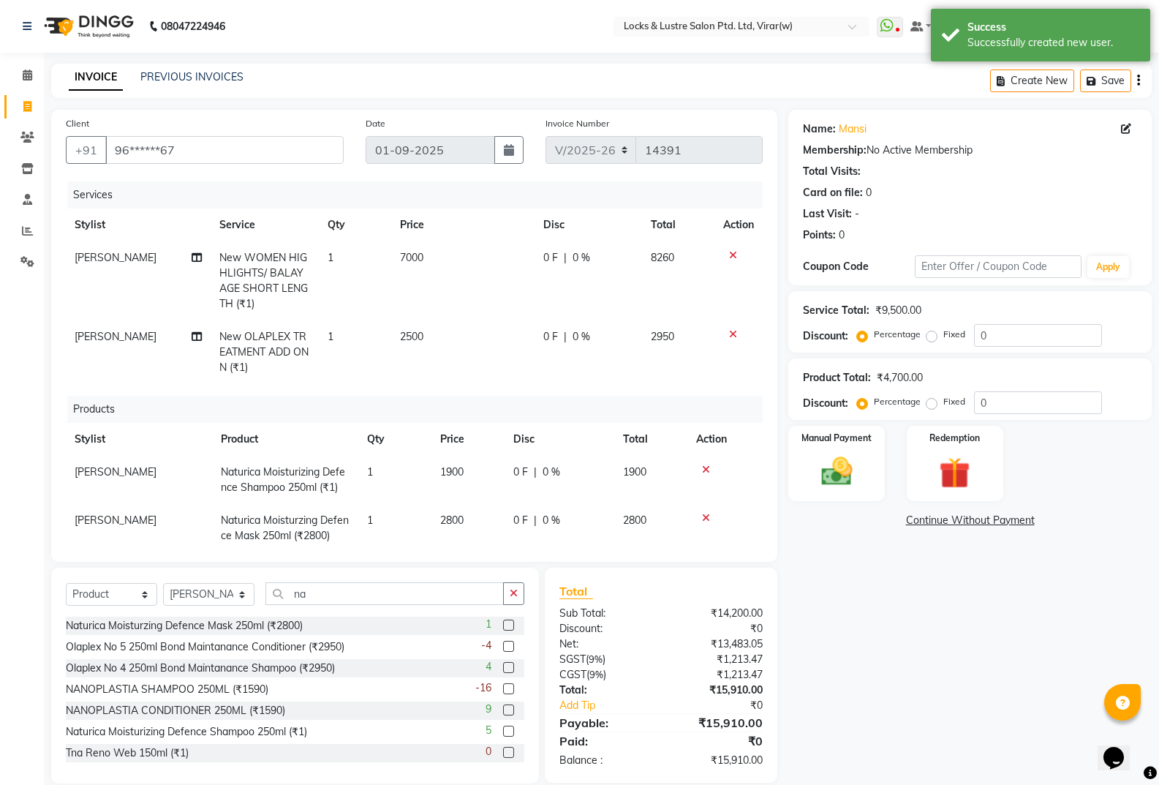
click at [569, 269] on td "0 F | 0 %" at bounding box center [589, 280] width 108 height 79
select select "42108"
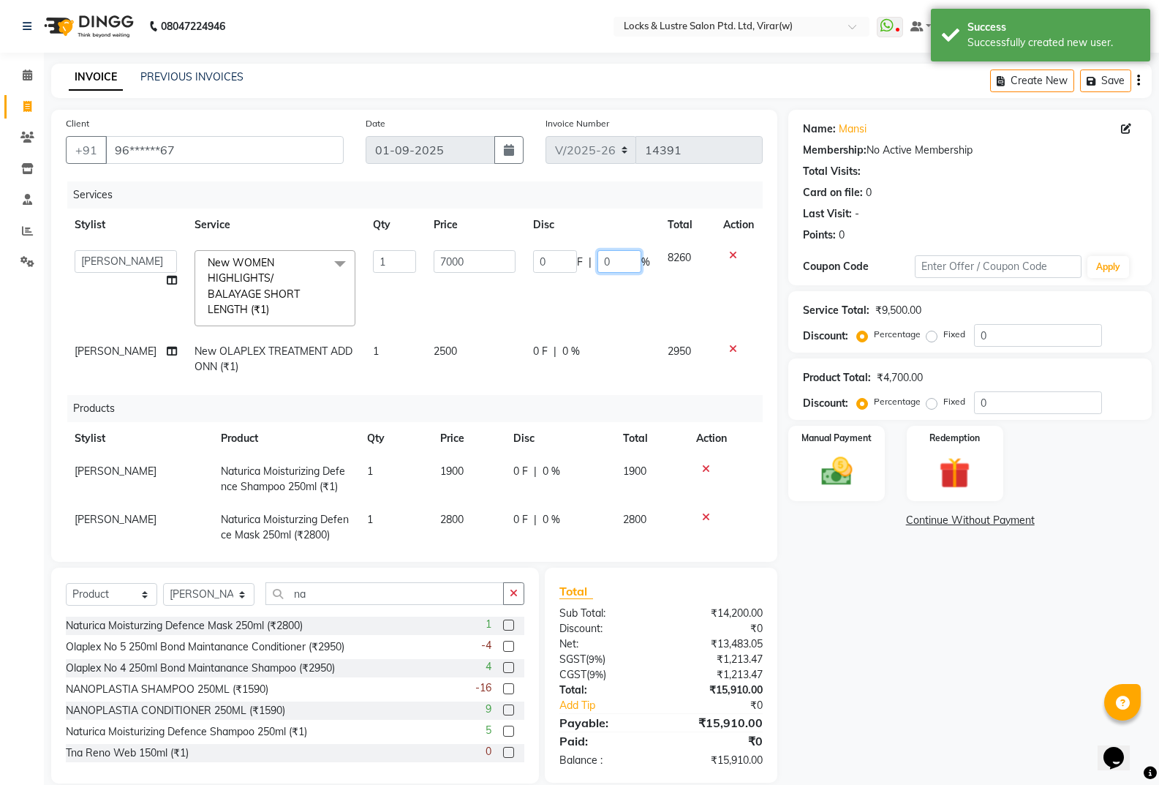
click at [625, 260] on input "0" at bounding box center [619, 261] width 44 height 23
type input "20"
click at [595, 304] on td "0 F | 20 %" at bounding box center [591, 288] width 135 height 94
select select "42108"
click at [595, 304] on td "1400 F | 20 %" at bounding box center [591, 288] width 135 height 94
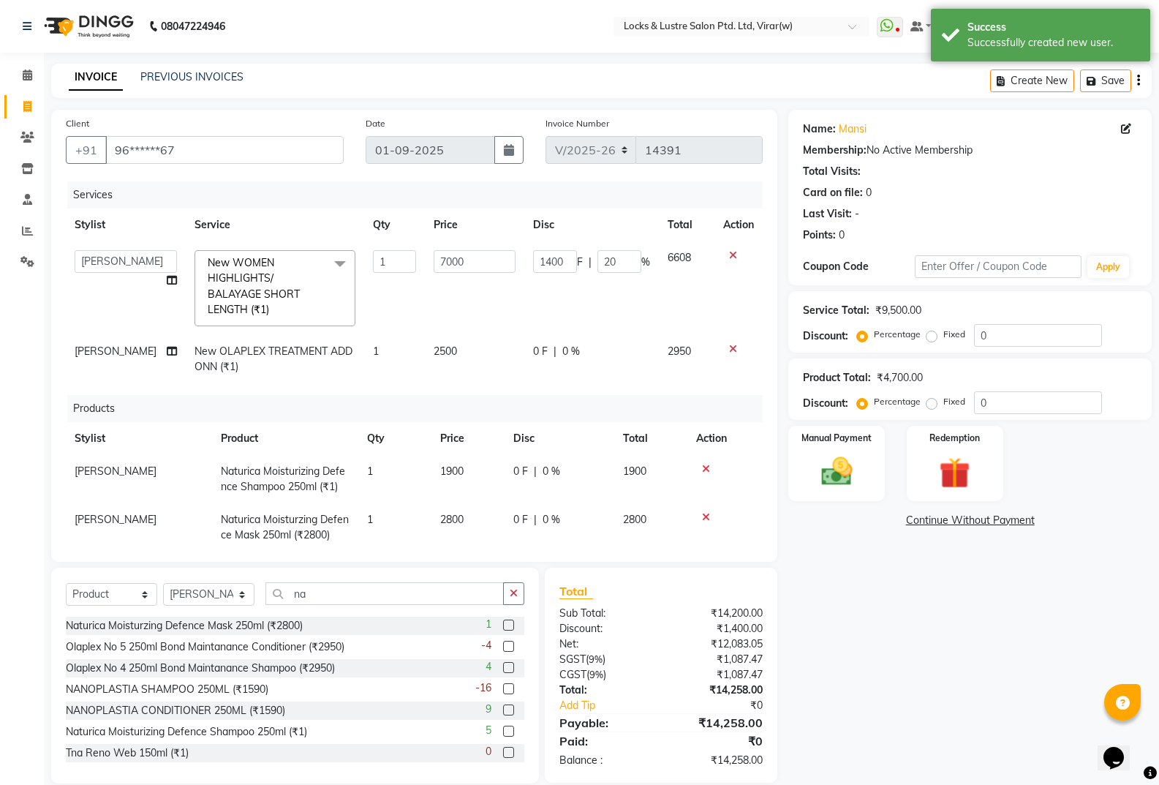
scroll to position [20, 0]
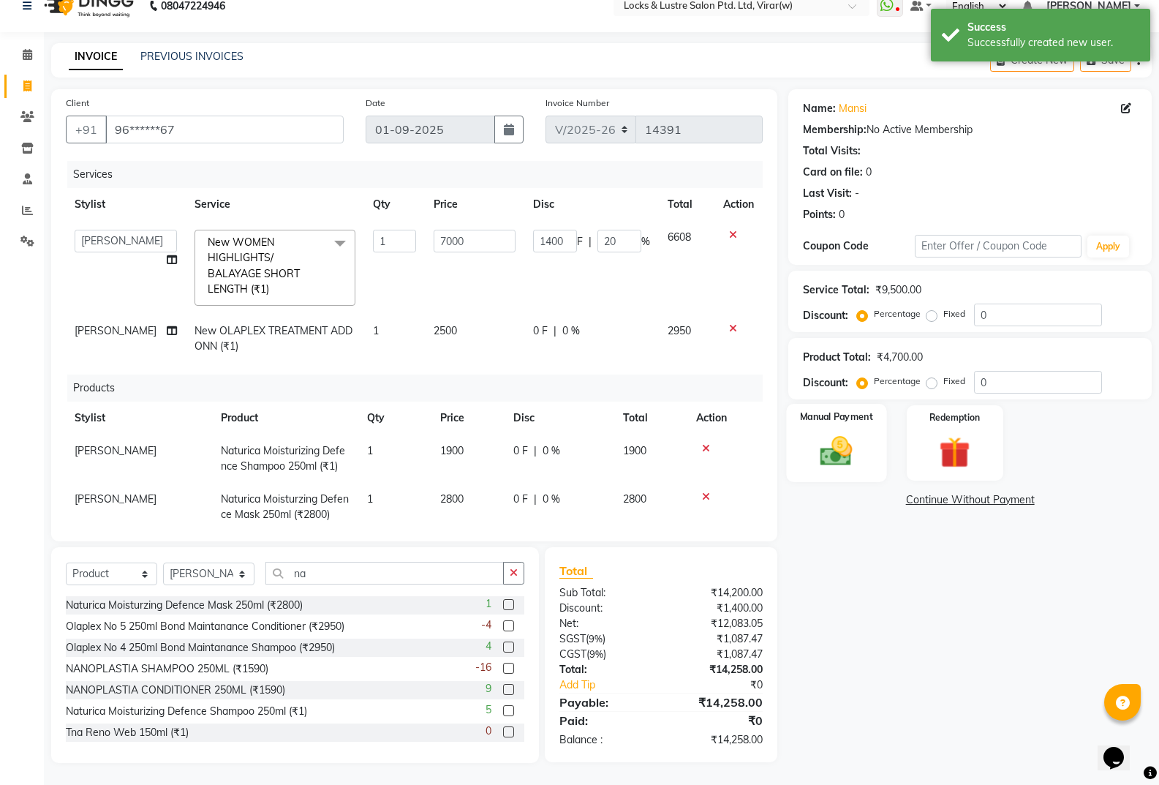
click at [859, 450] on img at bounding box center [836, 450] width 52 height 37
click at [950, 497] on span "UPI" at bounding box center [943, 500] width 23 height 17
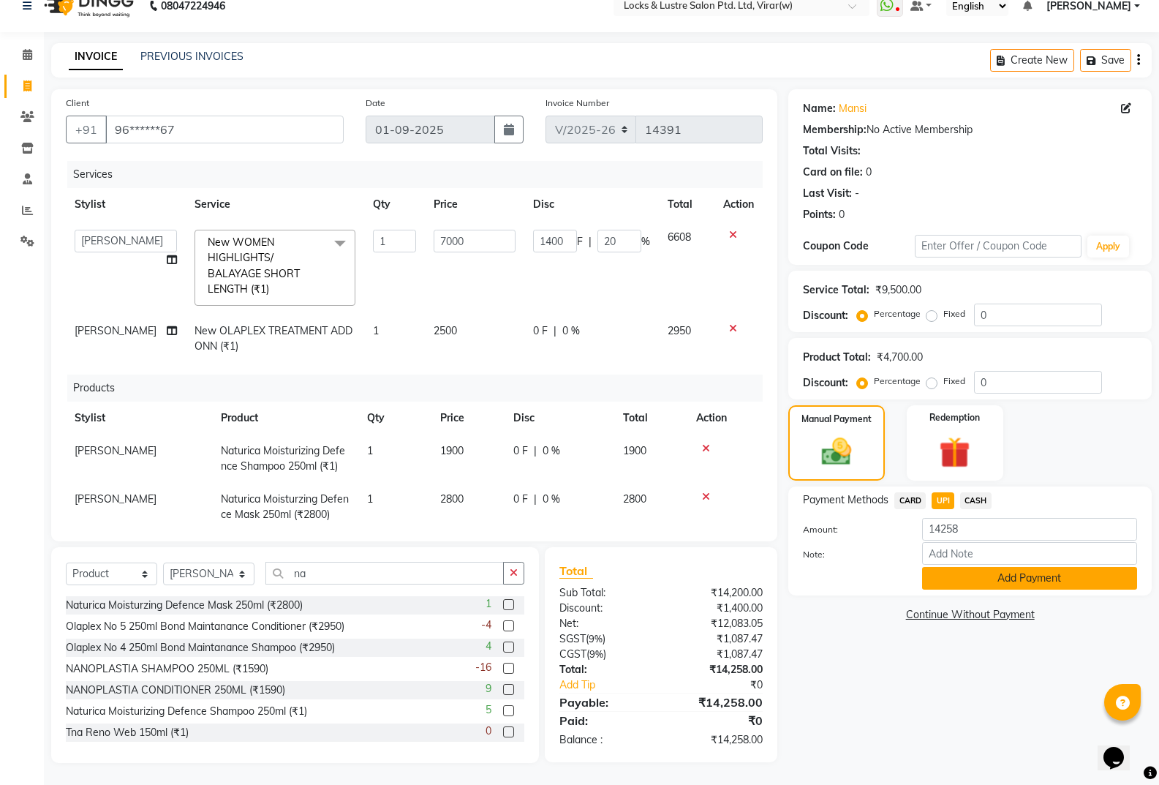
click at [1001, 573] on button "Add Payment" at bounding box center [1029, 578] width 215 height 23
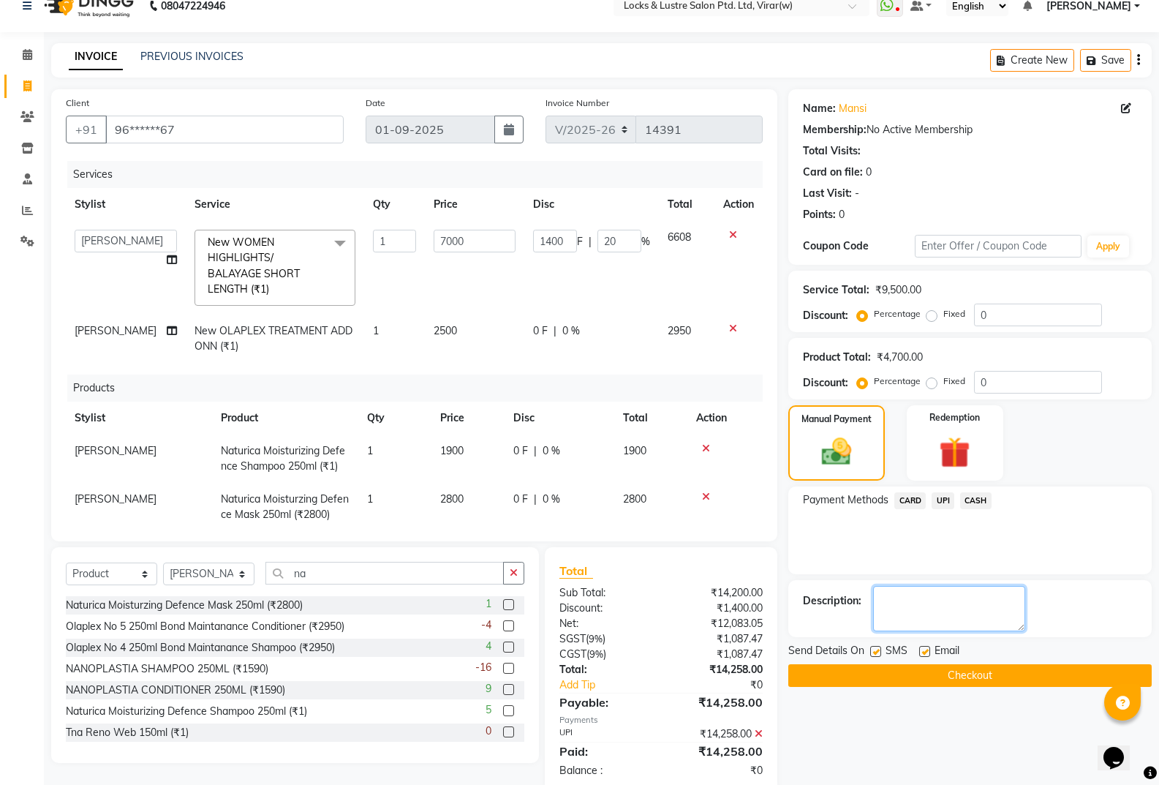
click at [940, 603] on textarea at bounding box center [949, 608] width 152 height 45
type textarea "5610292088586"
click at [927, 674] on button "Checkout" at bounding box center [969, 675] width 363 height 23
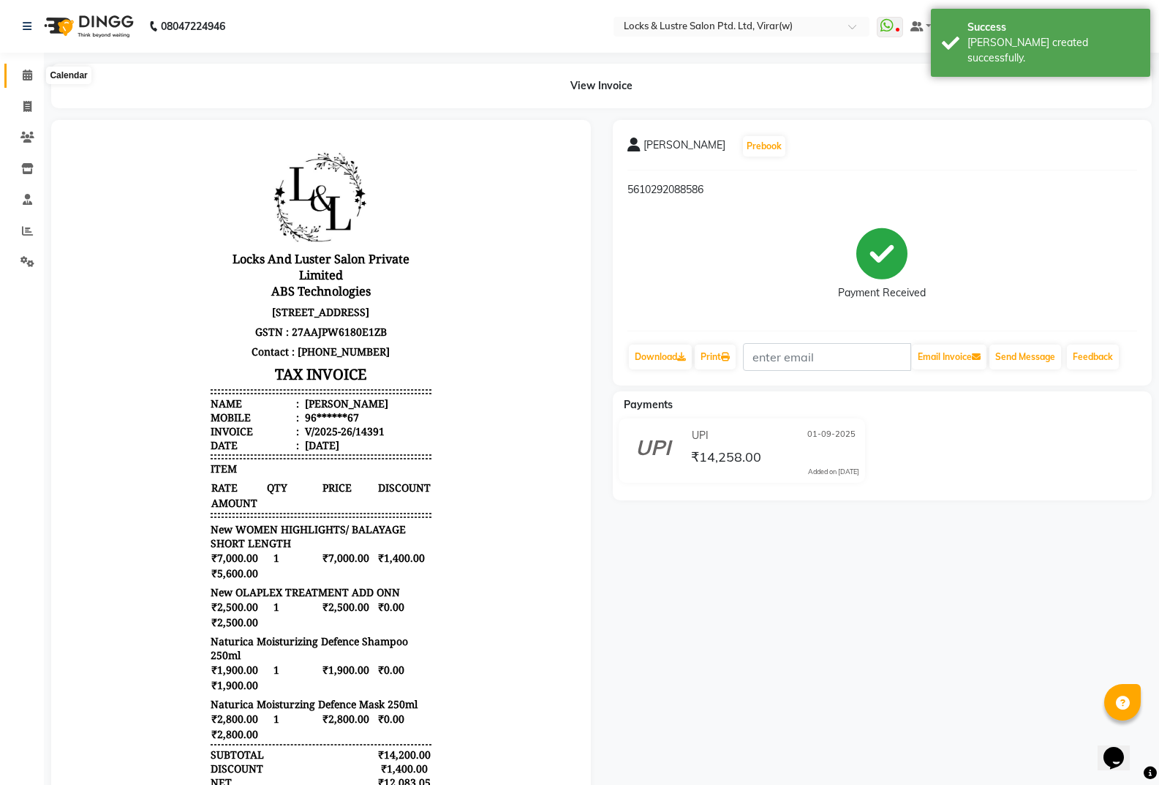
click at [31, 74] on icon at bounding box center [28, 74] width 10 height 11
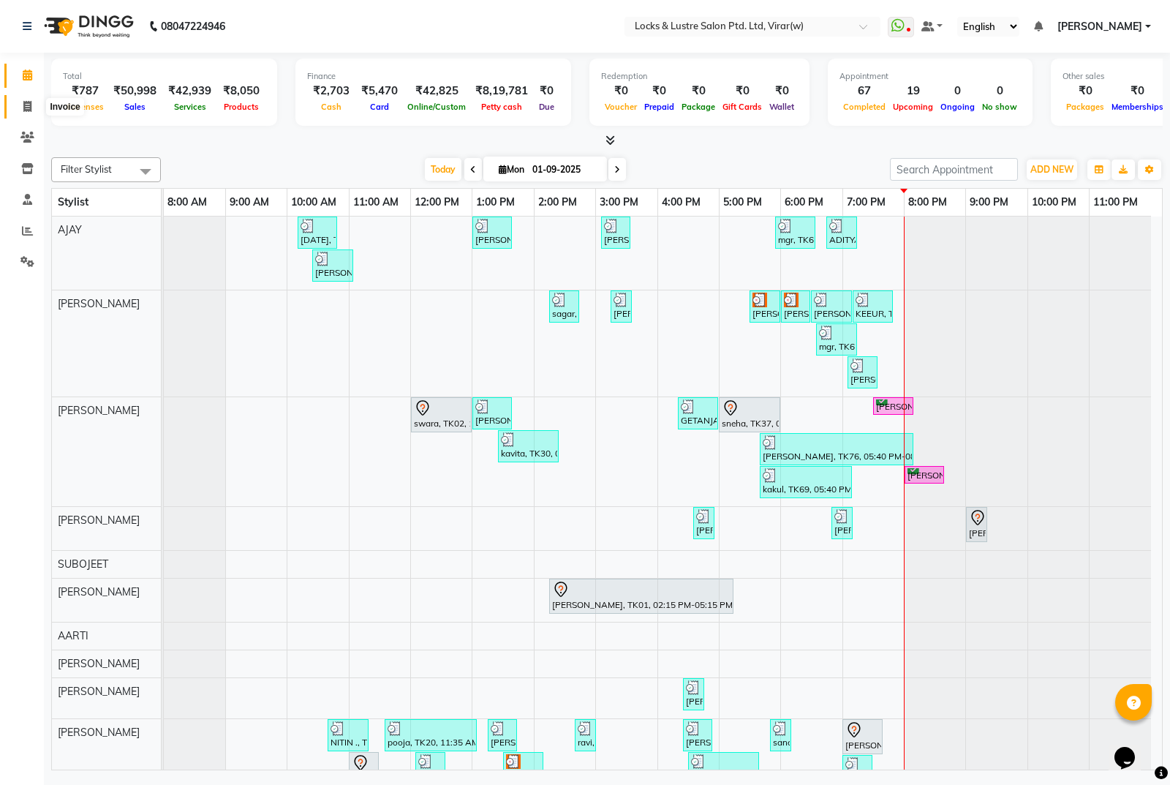
click at [22, 102] on span at bounding box center [28, 107] width 26 height 17
select select "5944"
select select "service"
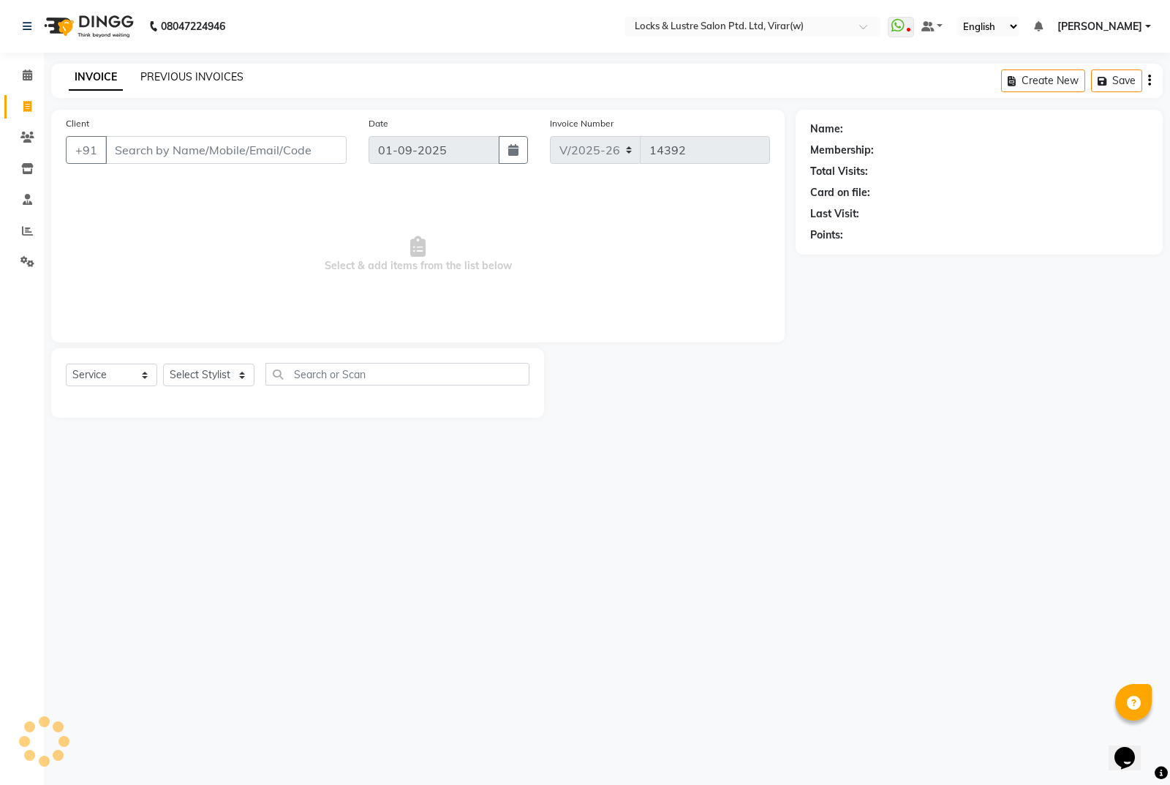
click at [206, 76] on link "PREVIOUS INVOICES" at bounding box center [191, 76] width 103 height 13
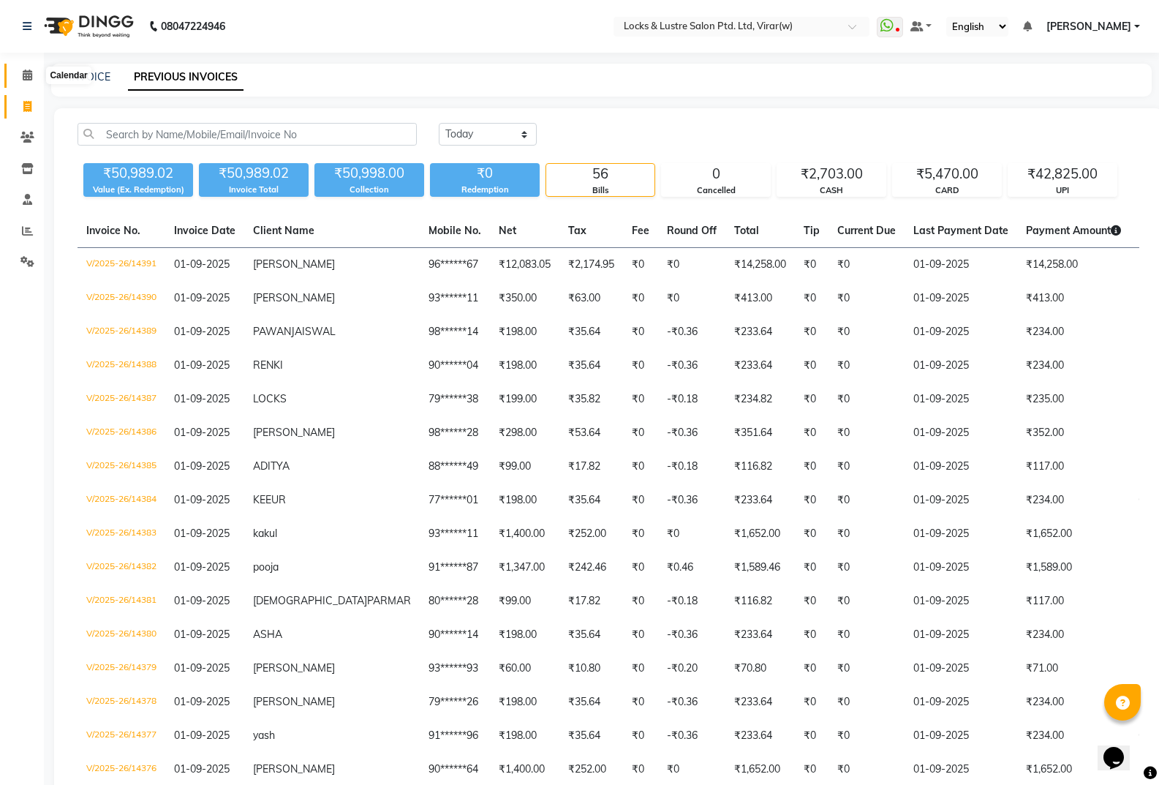
click at [26, 79] on icon at bounding box center [28, 74] width 10 height 11
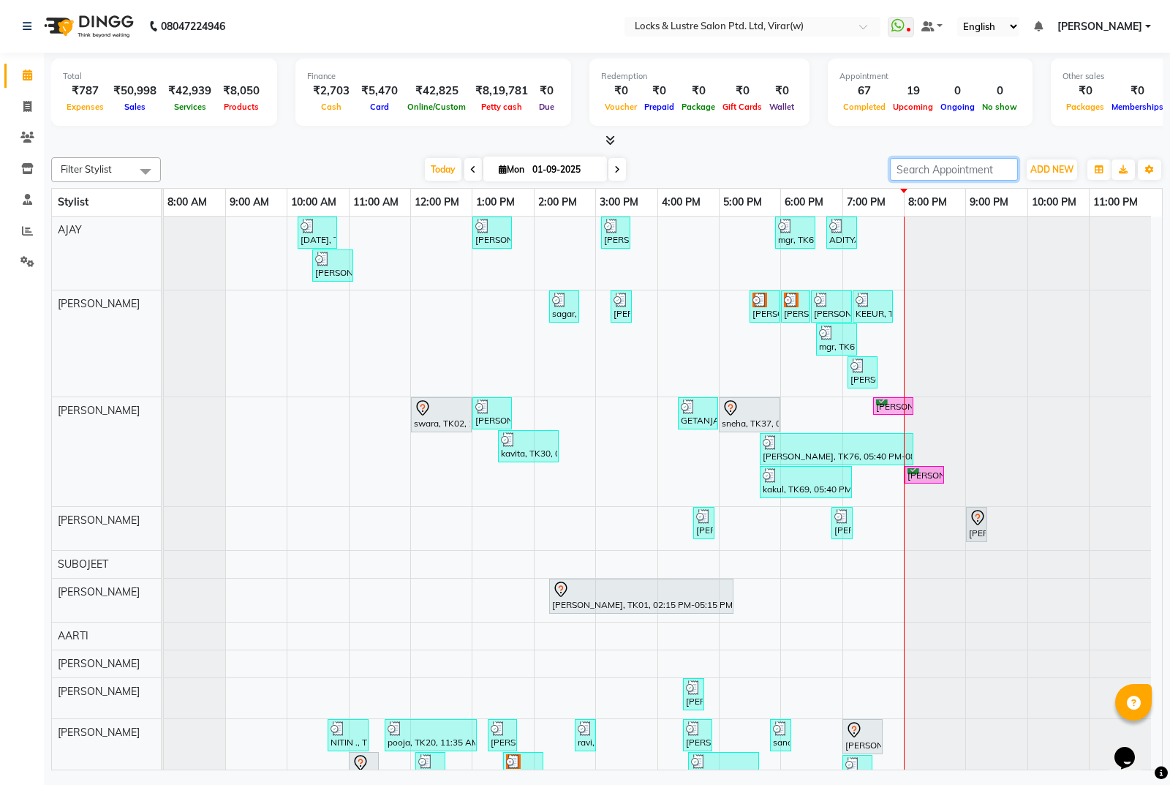
click at [950, 173] on input "search" at bounding box center [954, 169] width 128 height 23
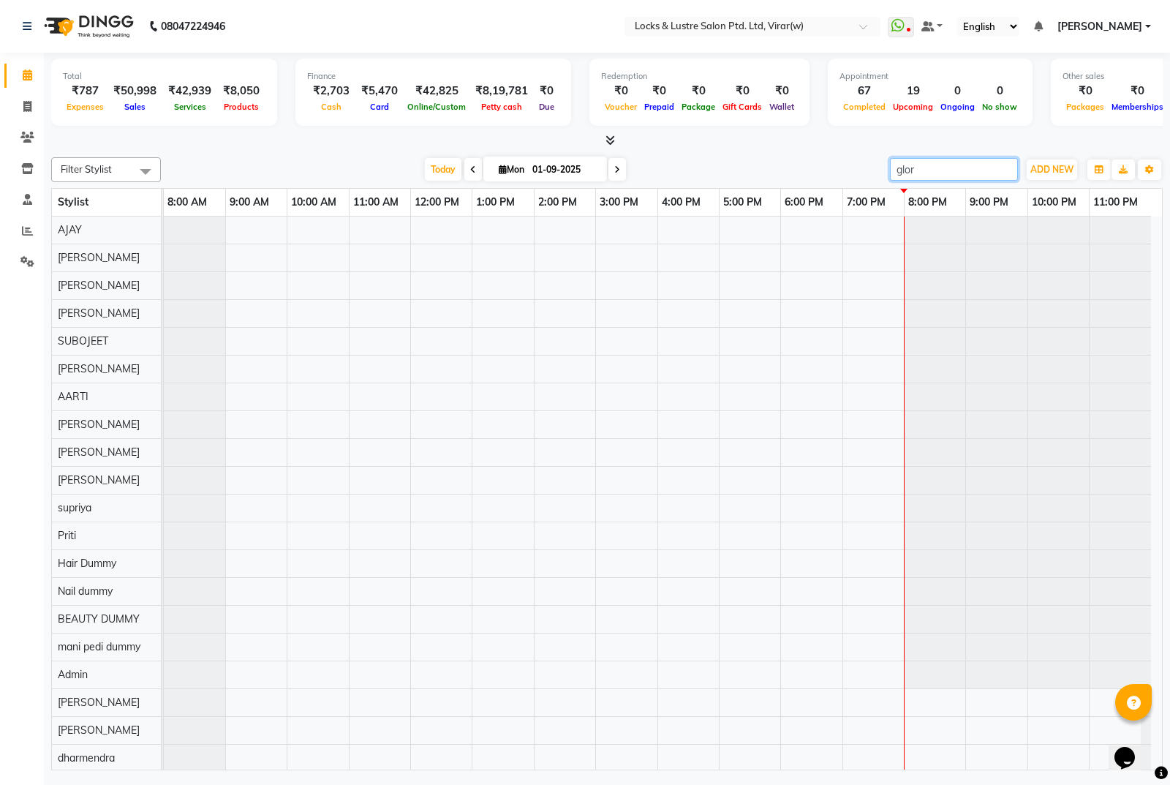
scroll to position [265, 0]
type input "glor"
click at [15, 76] on span at bounding box center [28, 75] width 26 height 17
click at [31, 138] on icon at bounding box center [27, 137] width 14 height 11
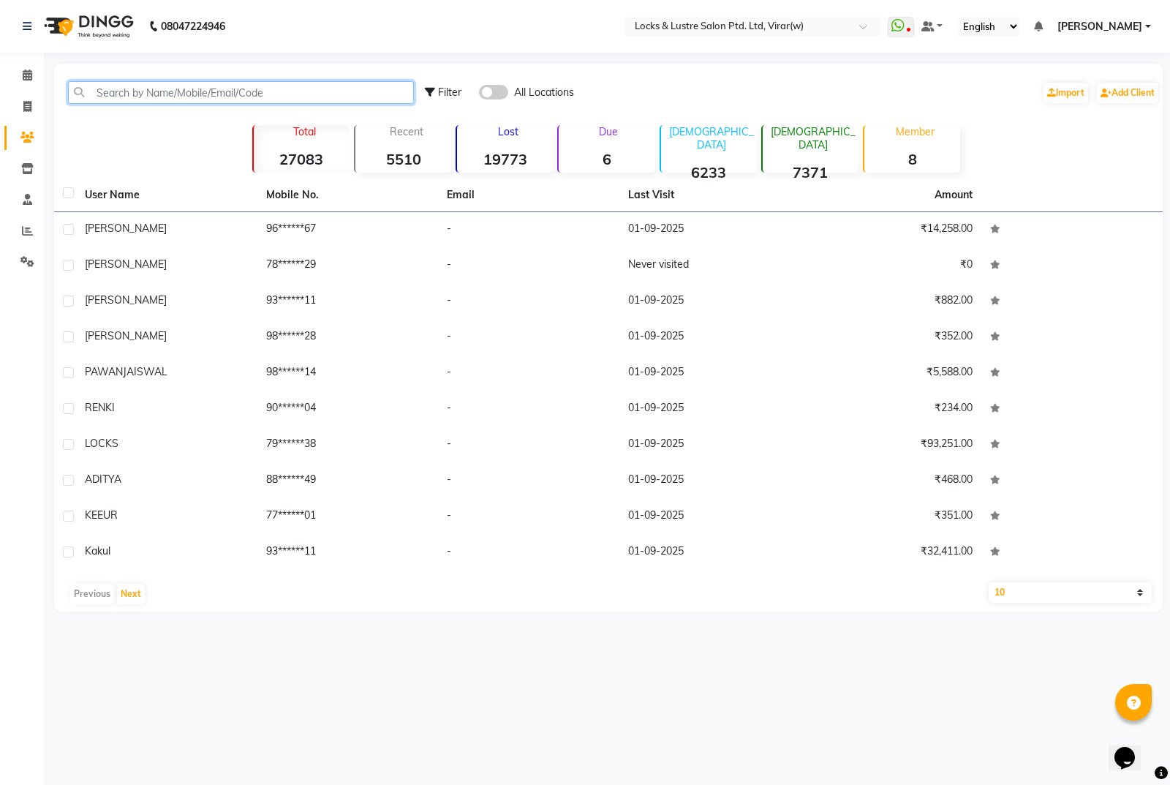
click at [172, 102] on input "text" at bounding box center [241, 92] width 346 height 23
paste input "Joshua Dsouza"
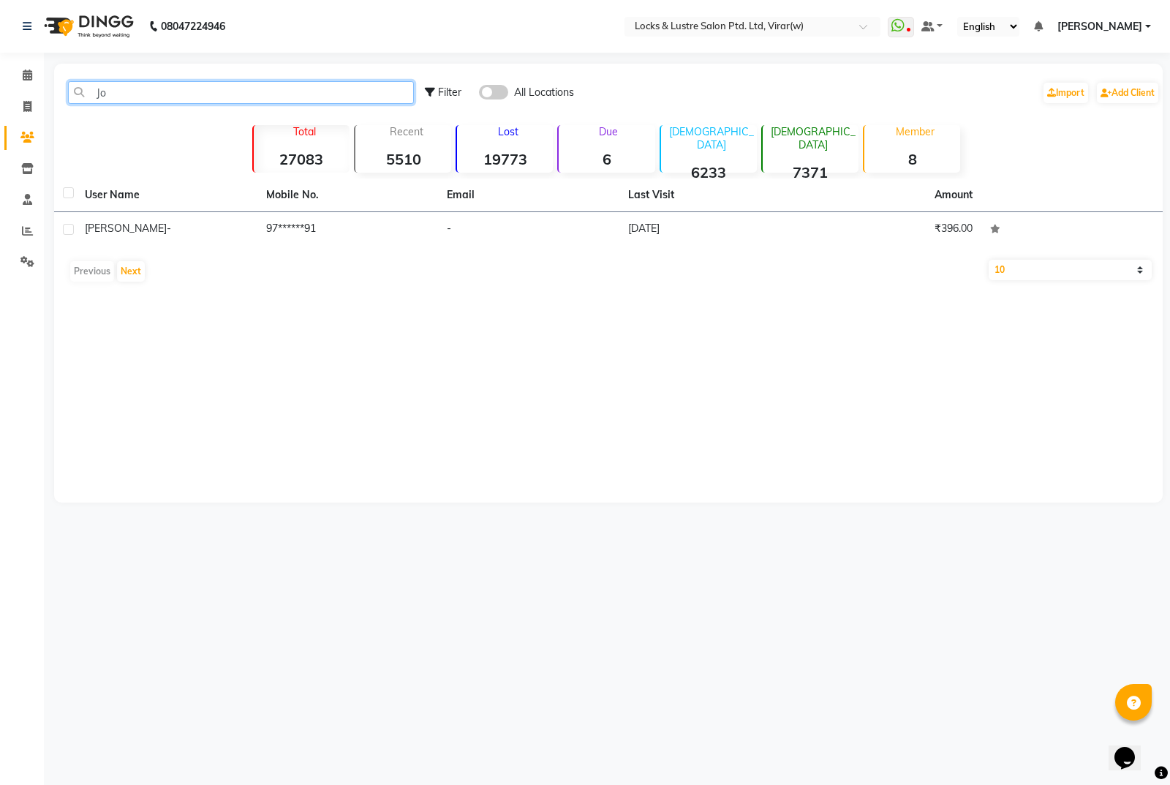
type input "J"
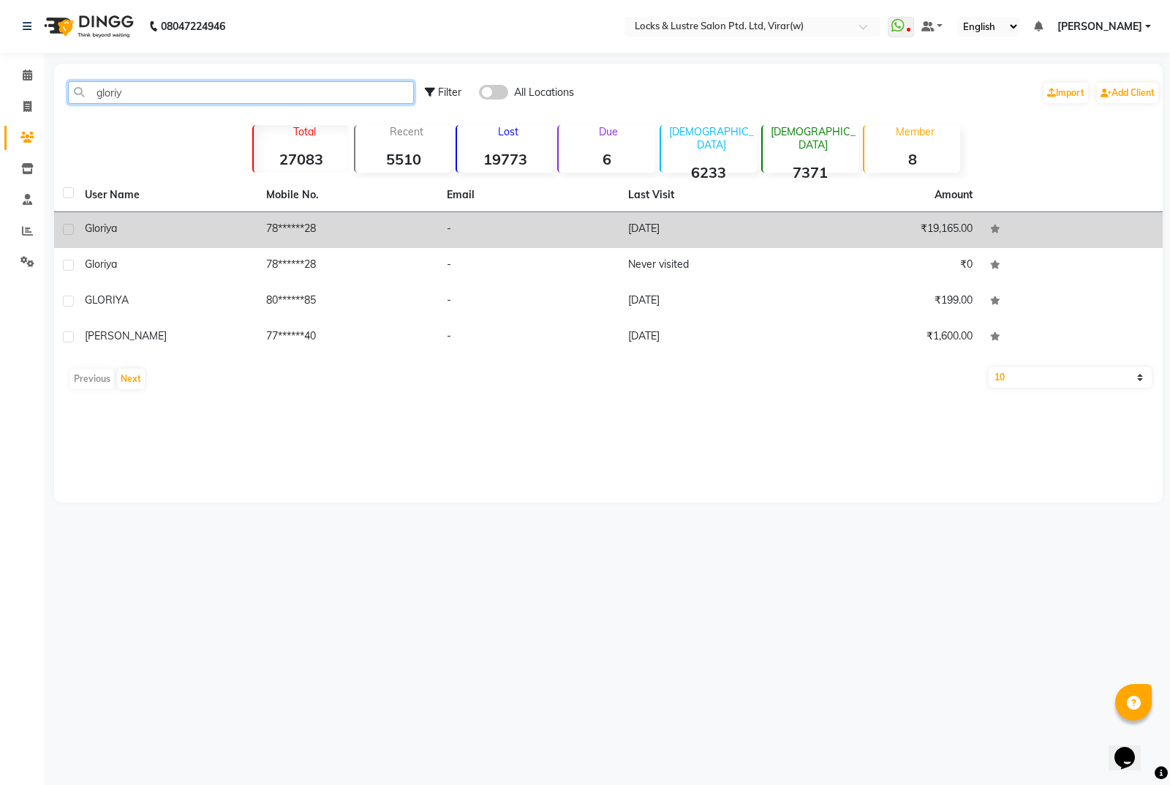
type input "gloriy"
click at [721, 243] on td "[DATE]" at bounding box center [709, 230] width 181 height 36
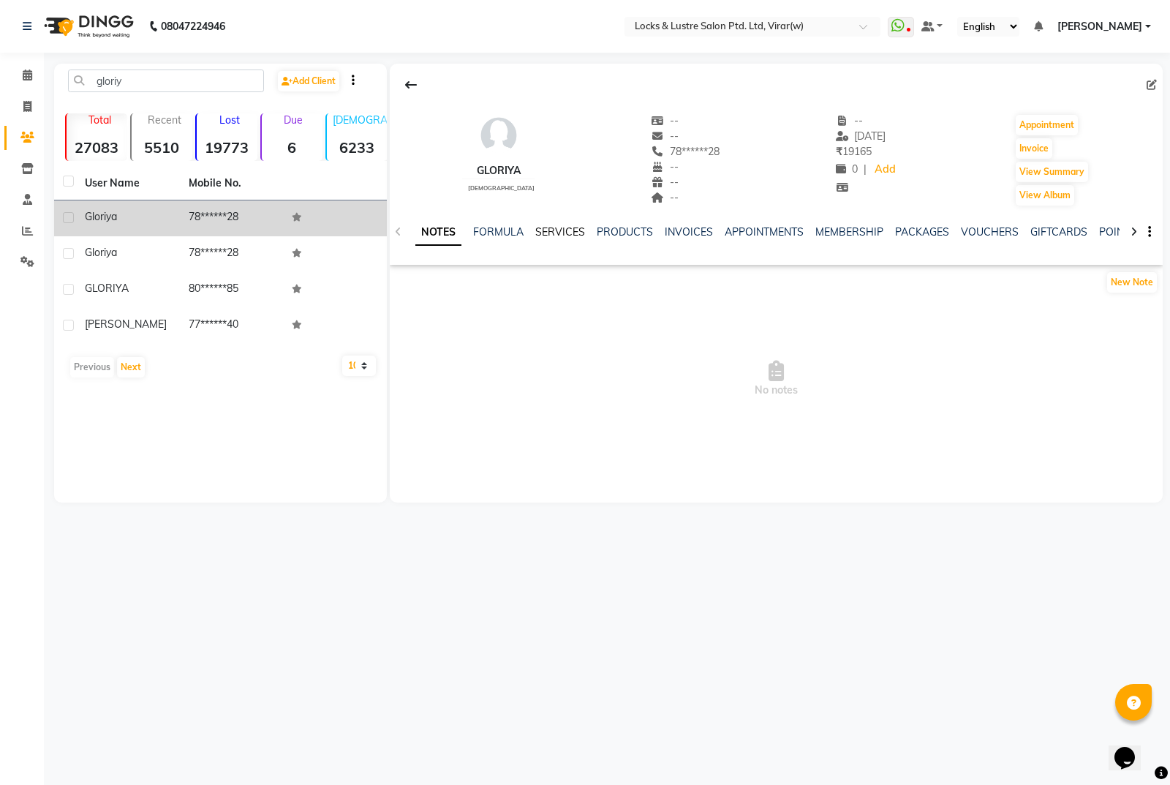
click at [568, 233] on link "SERVICES" at bounding box center [560, 231] width 50 height 13
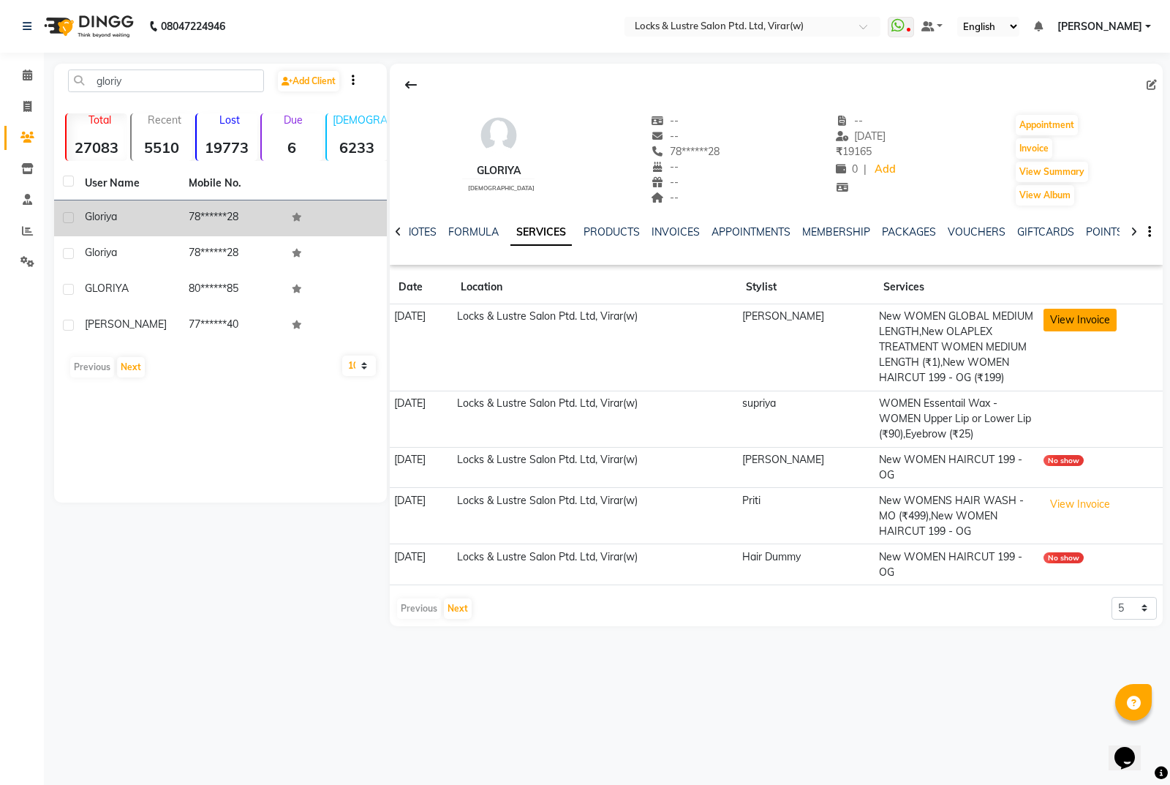
click at [1068, 323] on button "View Invoice" at bounding box center [1080, 320] width 73 height 23
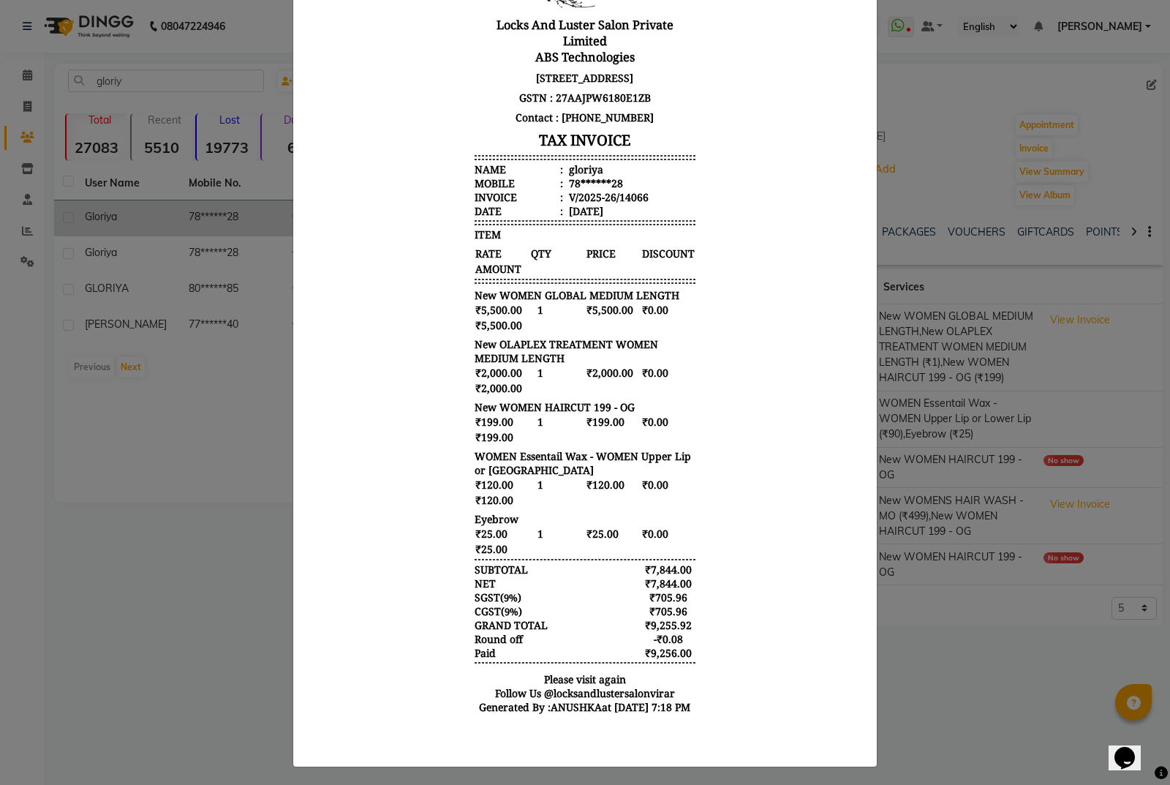
scroll to position [201, 0]
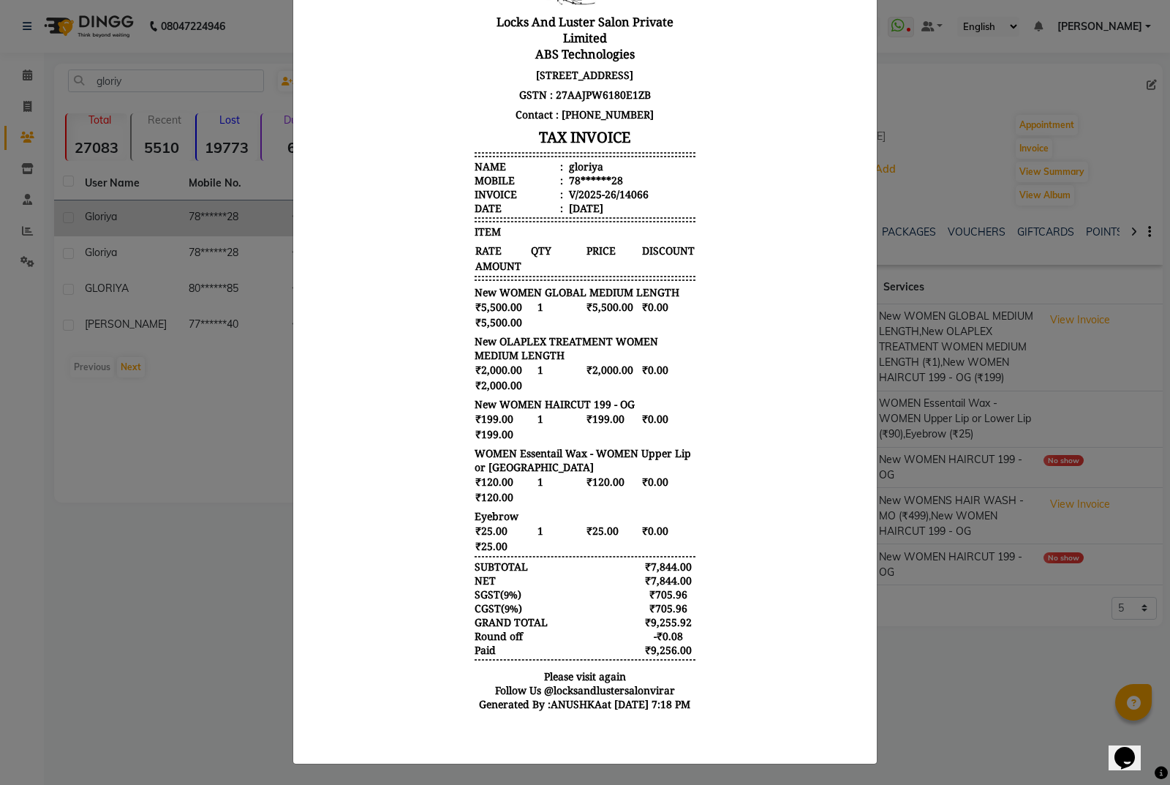
click at [959, 695] on ngb-modal-window "INVOICE View Invoice Close" at bounding box center [585, 392] width 1170 height 785
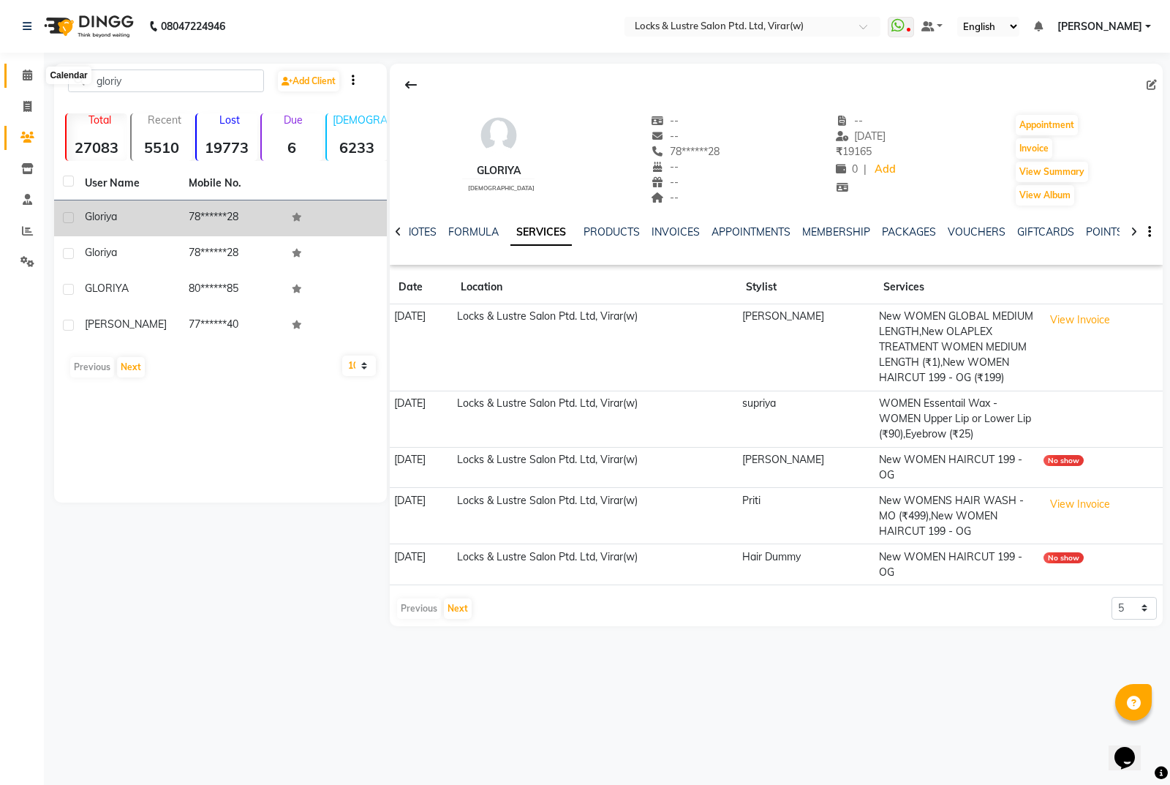
click at [23, 70] on icon at bounding box center [28, 74] width 10 height 11
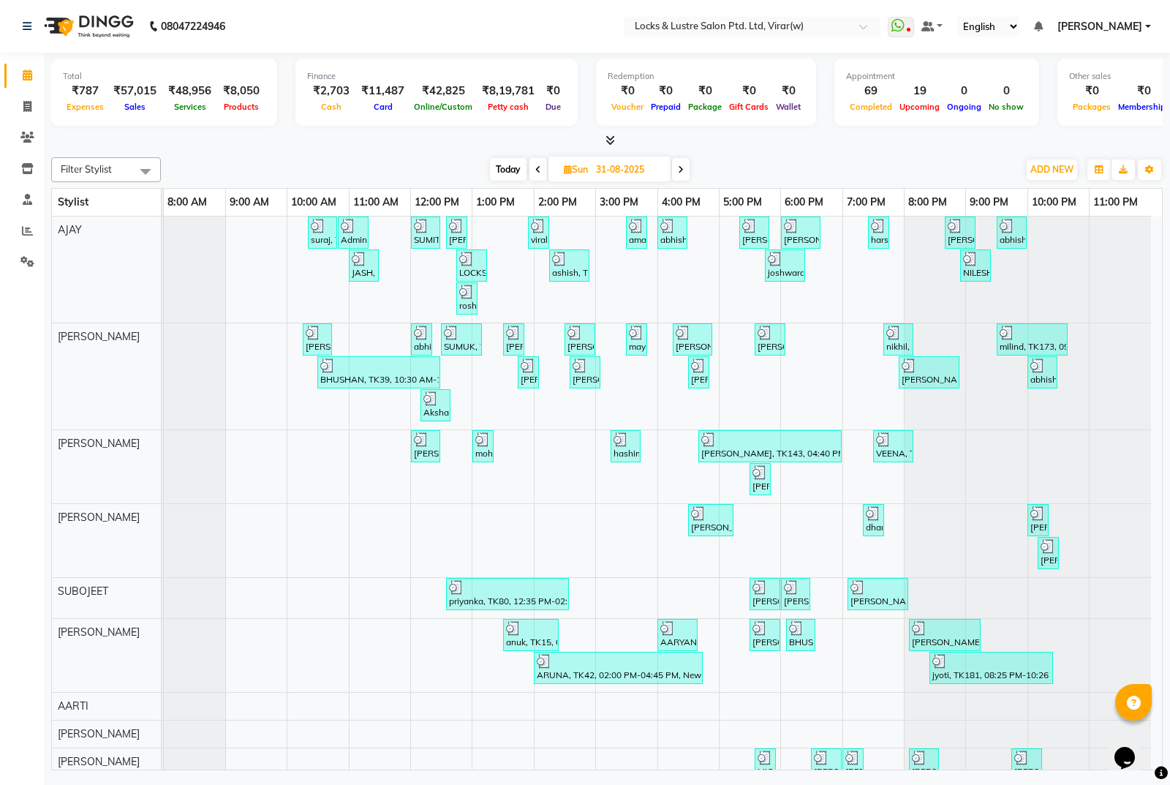
click at [499, 162] on span "Today" at bounding box center [508, 169] width 37 height 23
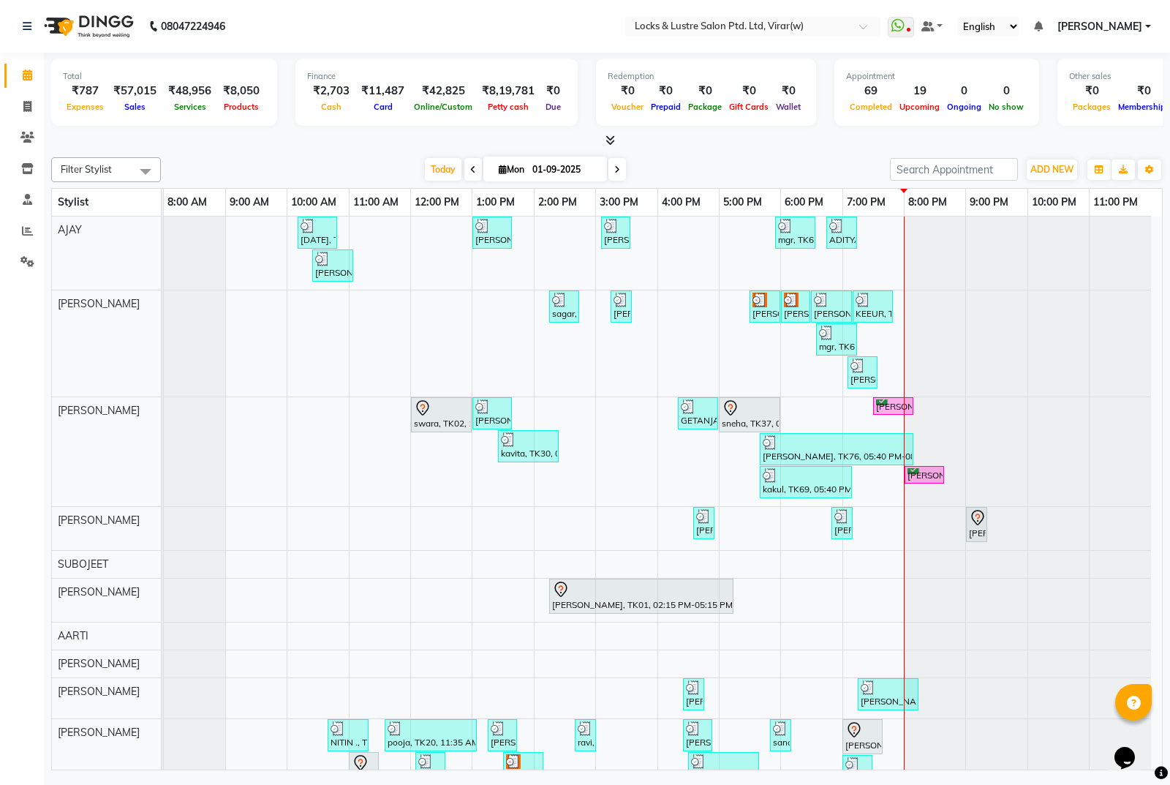
click at [606, 173] on div "Today Mon 01-09-2025" at bounding box center [525, 170] width 204 height 22
click at [615, 168] on icon at bounding box center [617, 169] width 6 height 9
type input "02-09-2025"
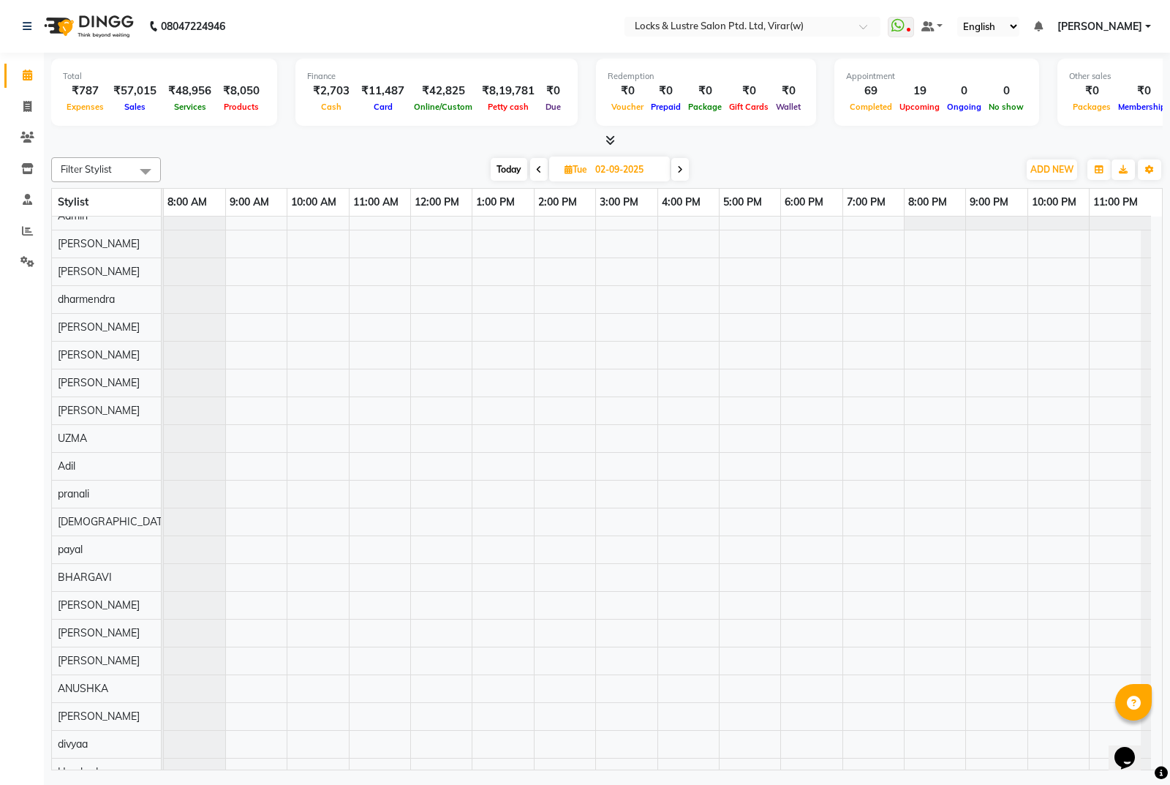
scroll to position [555, 0]
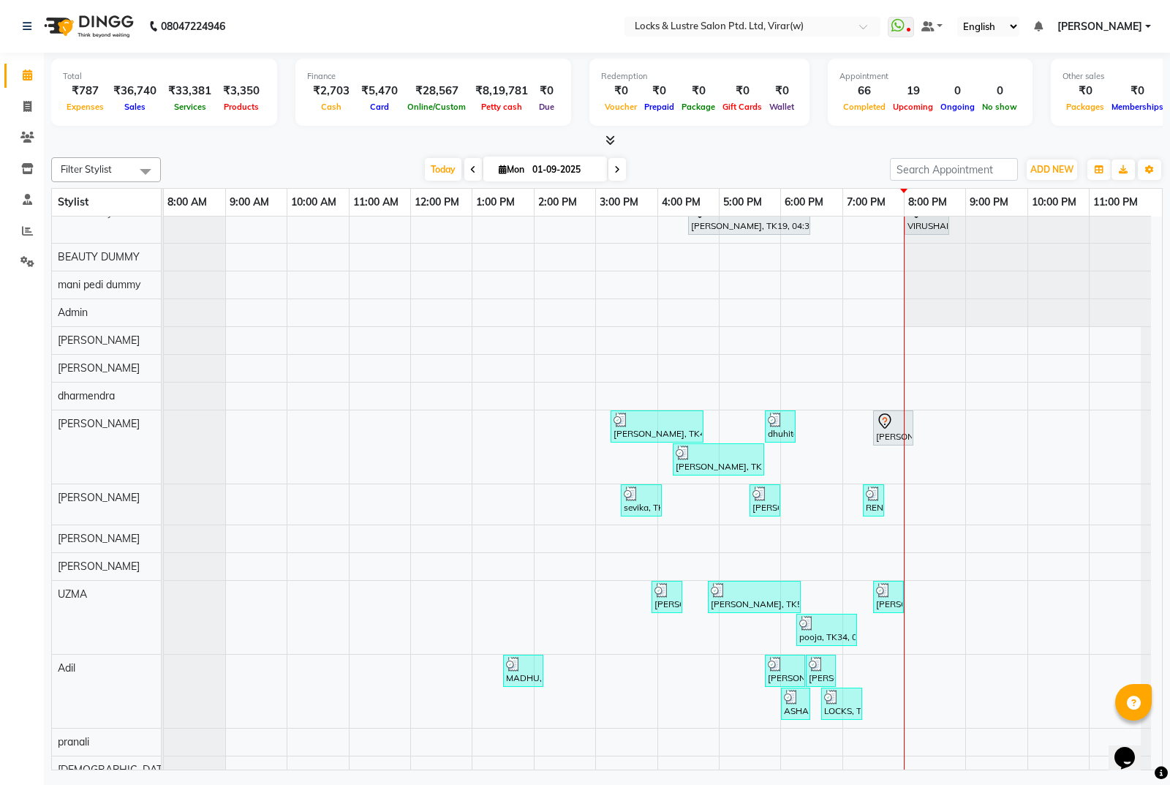
scroll to position [872, 0]
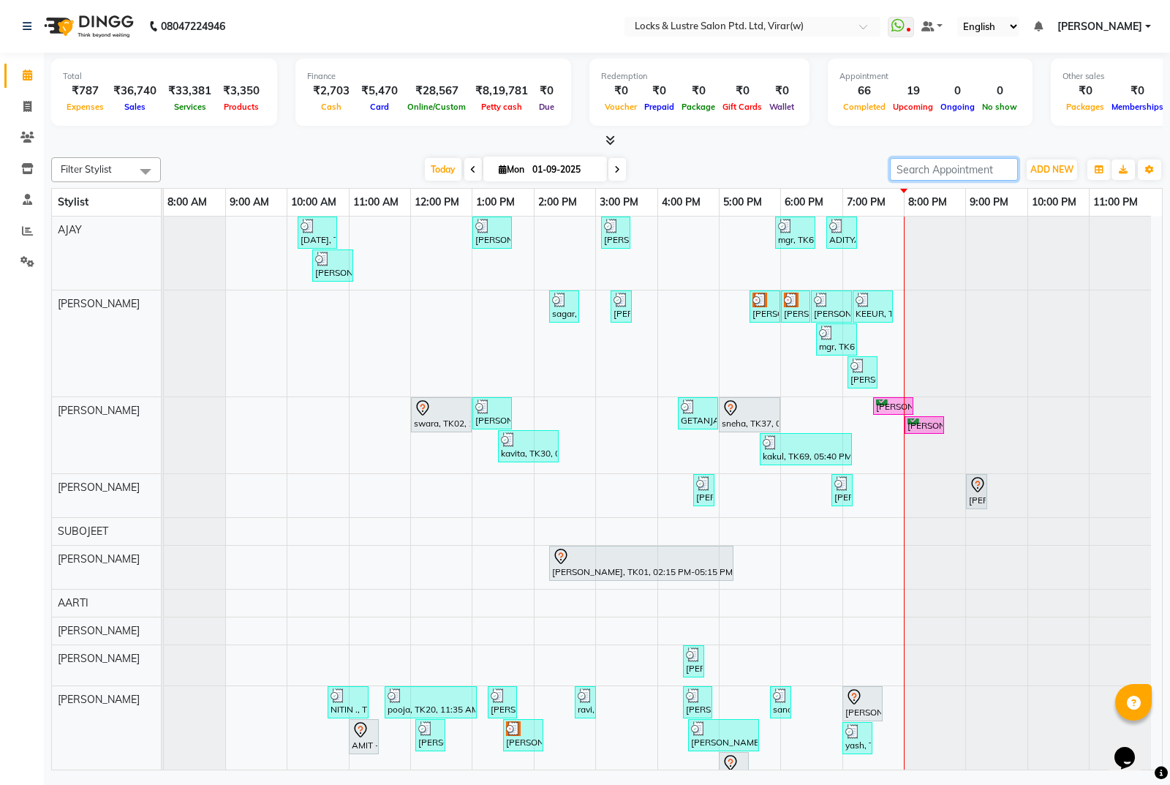
click at [929, 170] on input "search" at bounding box center [954, 169] width 128 height 23
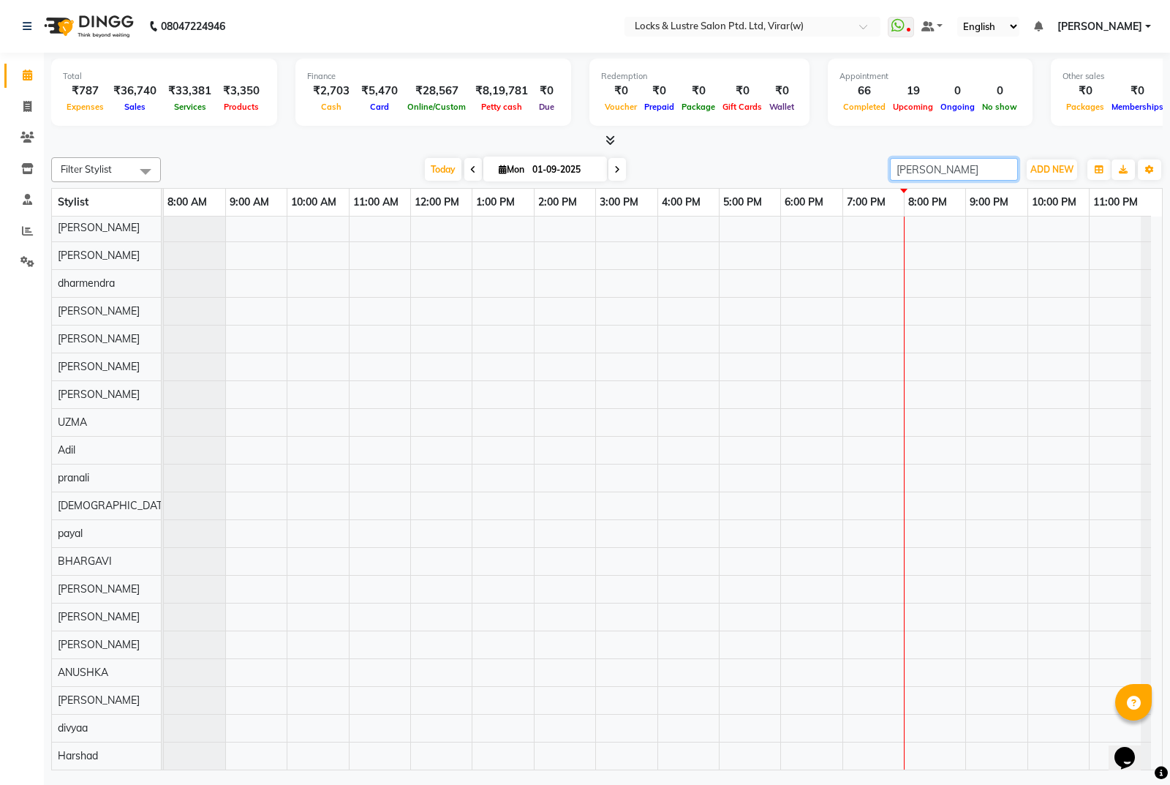
type input "[PERSON_NAME]"
click at [483, 173] on span "[DATE]" at bounding box center [545, 169] width 124 height 25
click at [472, 174] on span at bounding box center [473, 169] width 18 height 23
type input "31-08-2025"
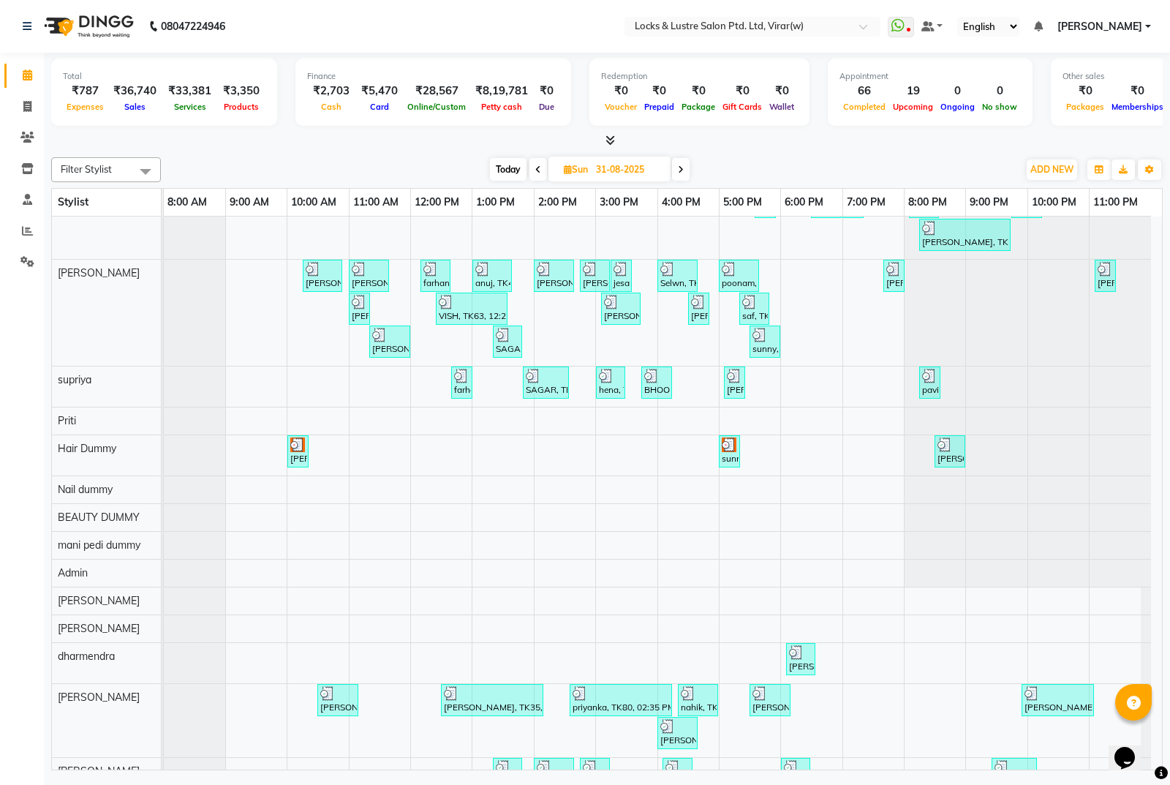
scroll to position [687, 0]
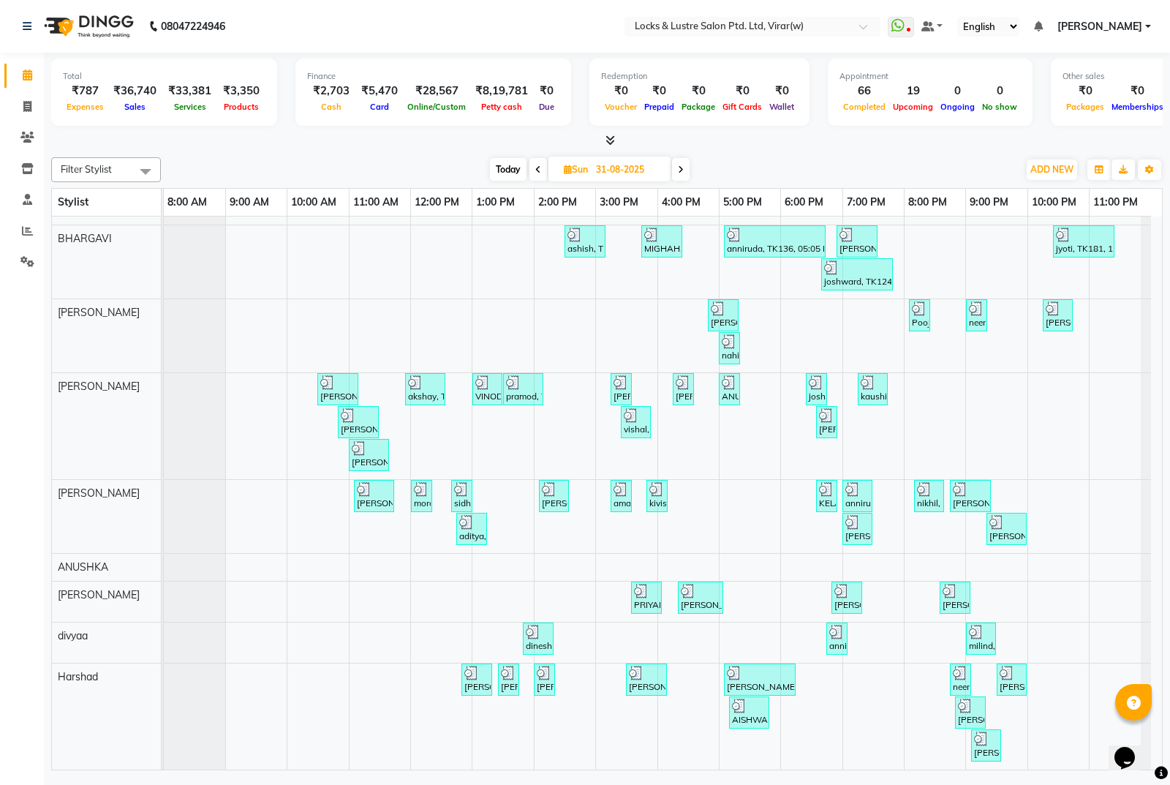
click at [45, 141] on div "Total ₹787 Expenses ₹36,740 Sales ₹33,381 Services ₹3,350 Products Finance ₹2,7…" at bounding box center [607, 413] width 1126 height 721
click at [26, 138] on icon at bounding box center [27, 137] width 14 height 11
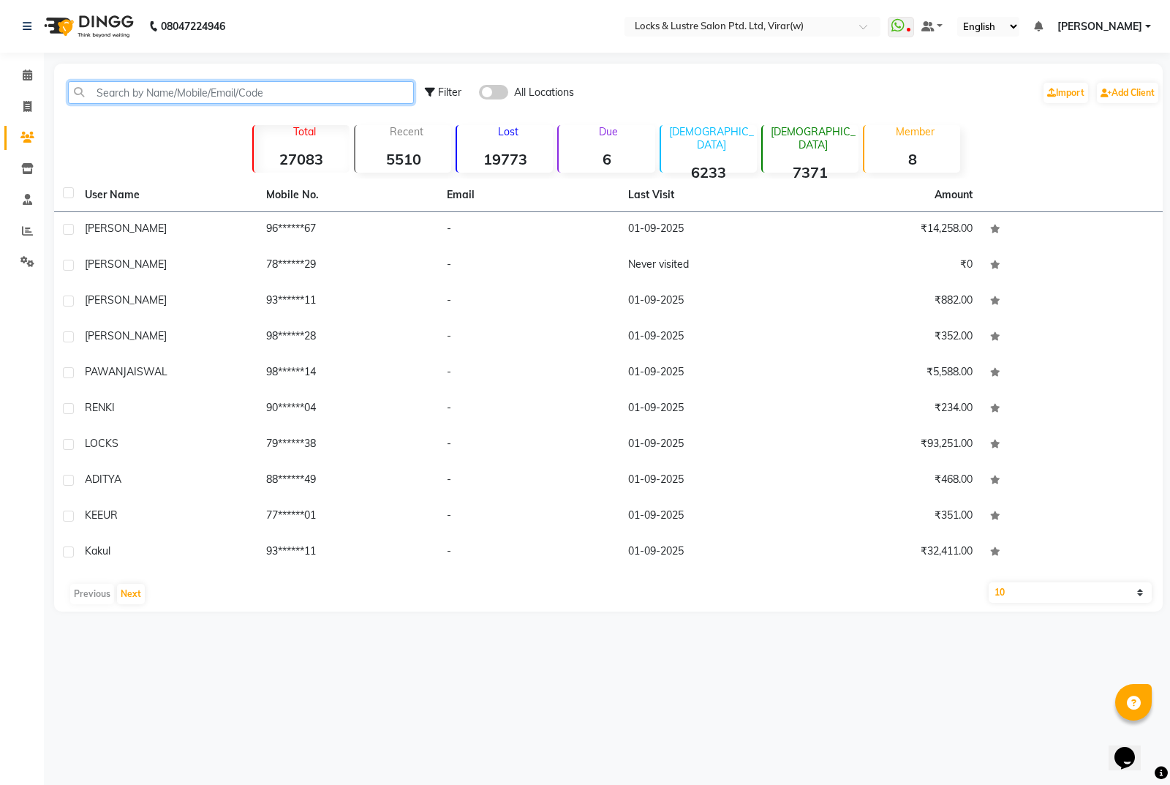
click at [207, 92] on input "text" at bounding box center [241, 92] width 346 height 23
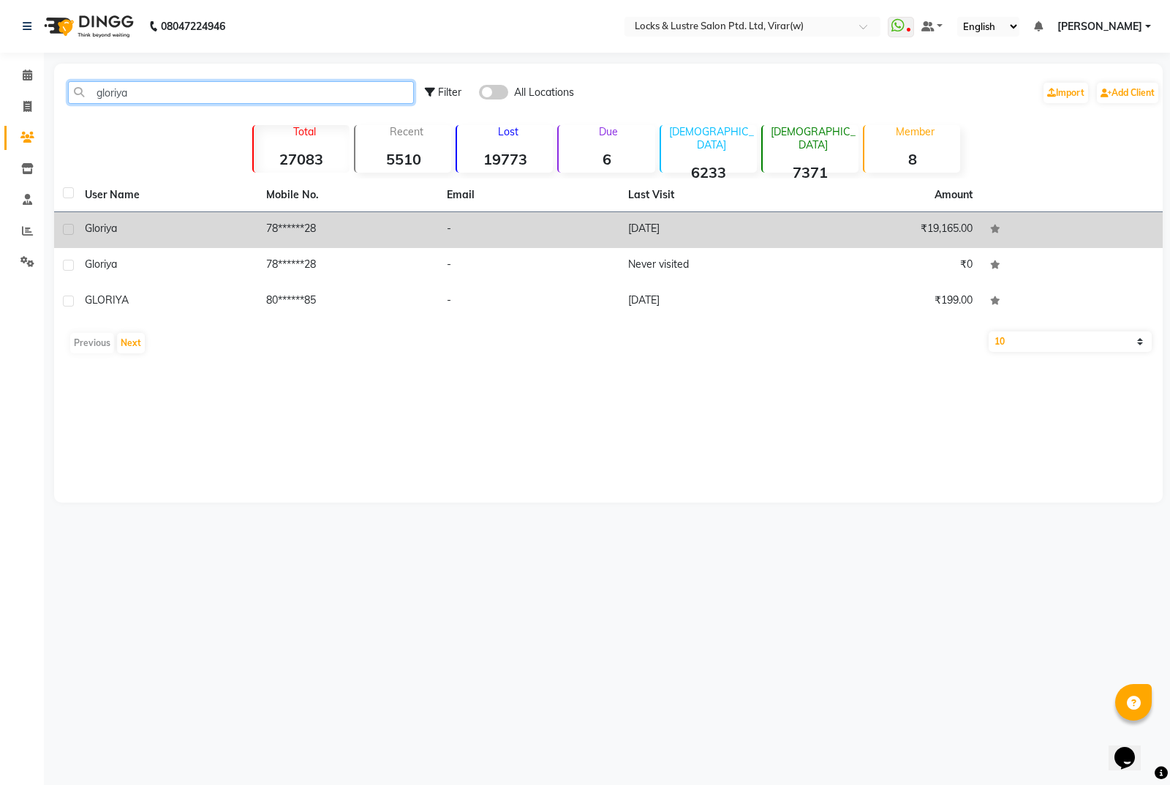
type input "gloriya"
click at [693, 230] on td "[DATE]" at bounding box center [709, 230] width 181 height 36
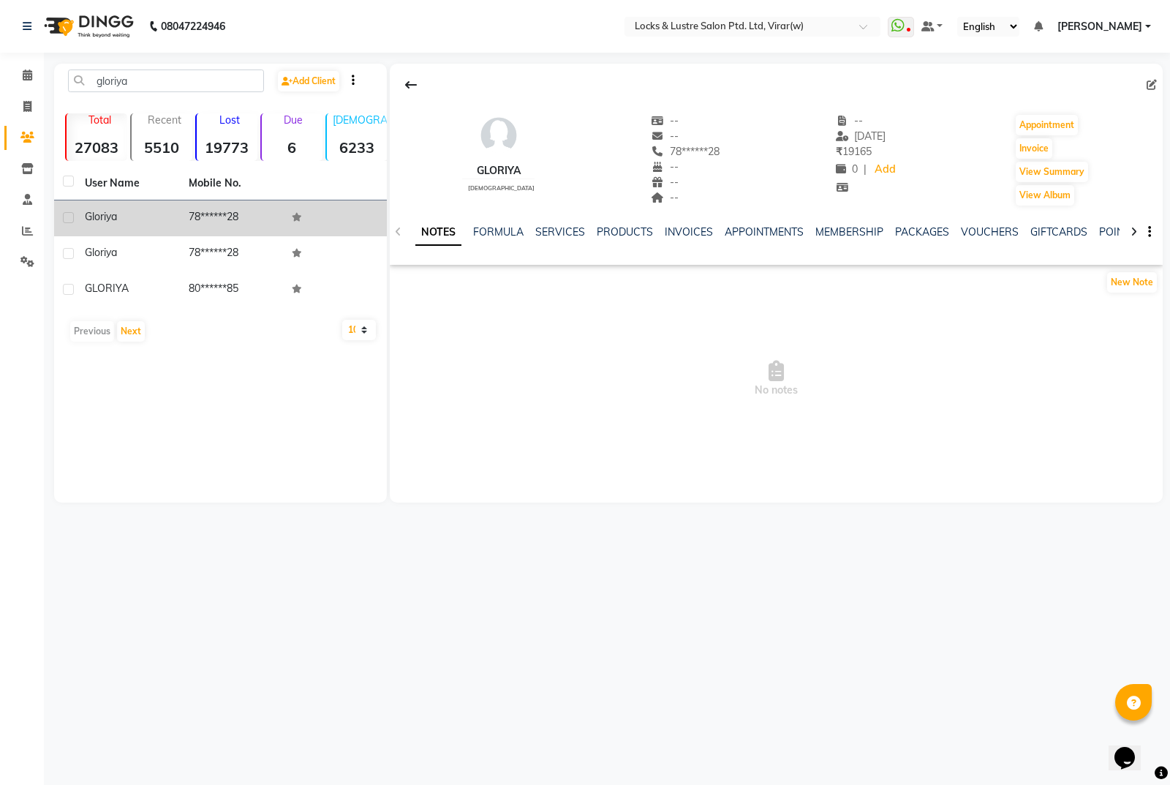
click at [549, 222] on div "NOTES FORMULA SERVICES PRODUCTS INVOICES APPOINTMENTS MEMBERSHIP PACKAGES VOUCH…" at bounding box center [776, 232] width 773 height 50
click at [551, 229] on link "SERVICES" at bounding box center [560, 231] width 50 height 13
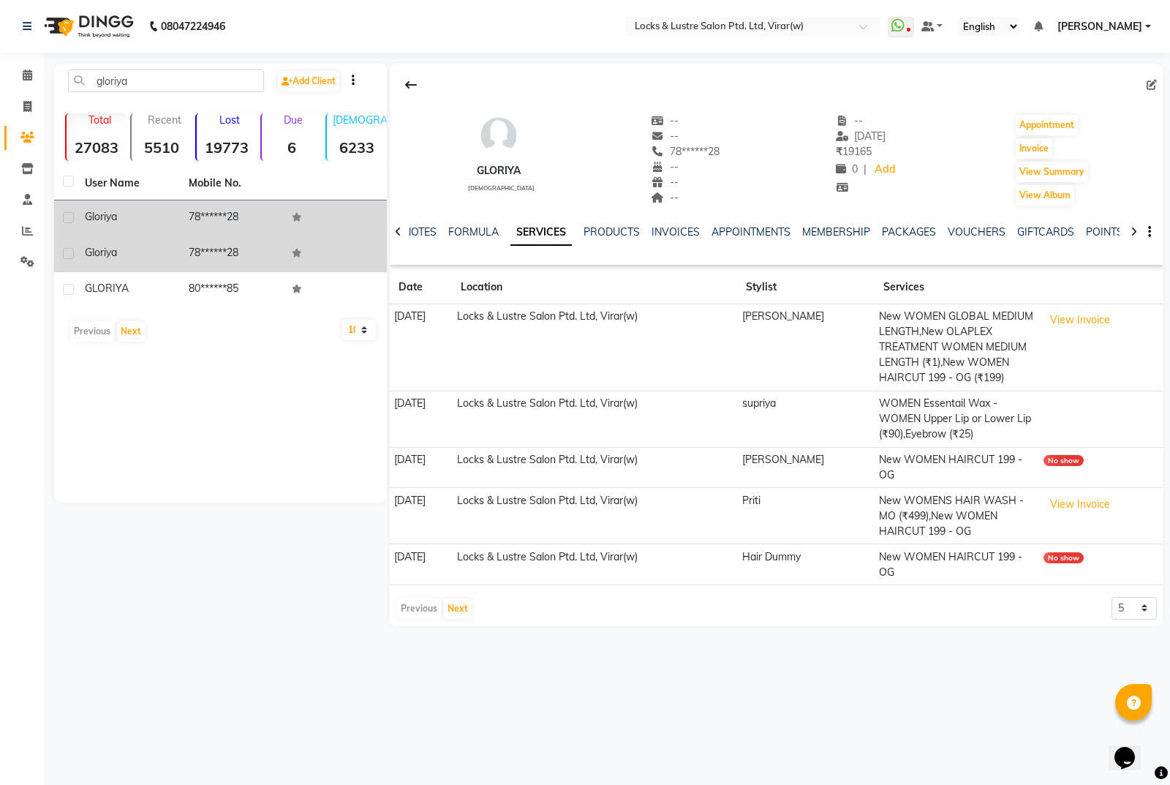
click at [203, 249] on td "78******28" at bounding box center [232, 254] width 104 height 36
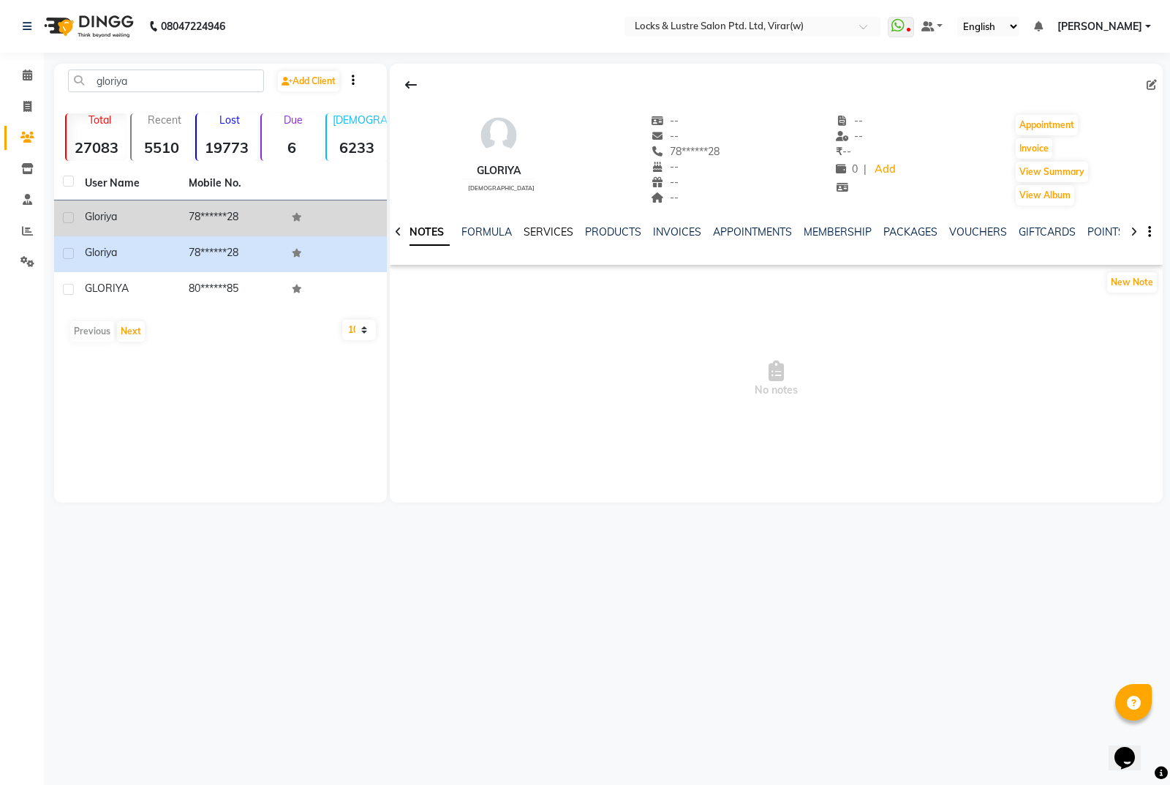
click at [537, 234] on link "SERVICES" at bounding box center [549, 231] width 50 height 13
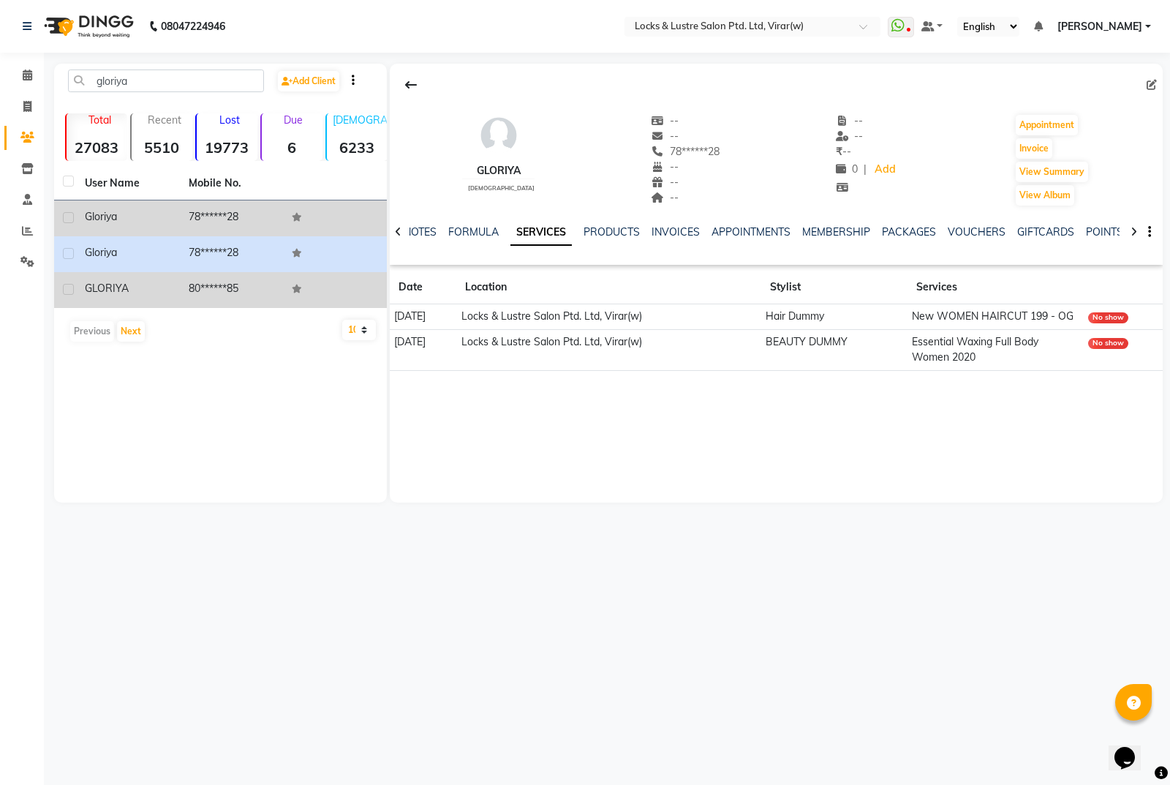
click at [224, 290] on td "80******85" at bounding box center [232, 290] width 104 height 36
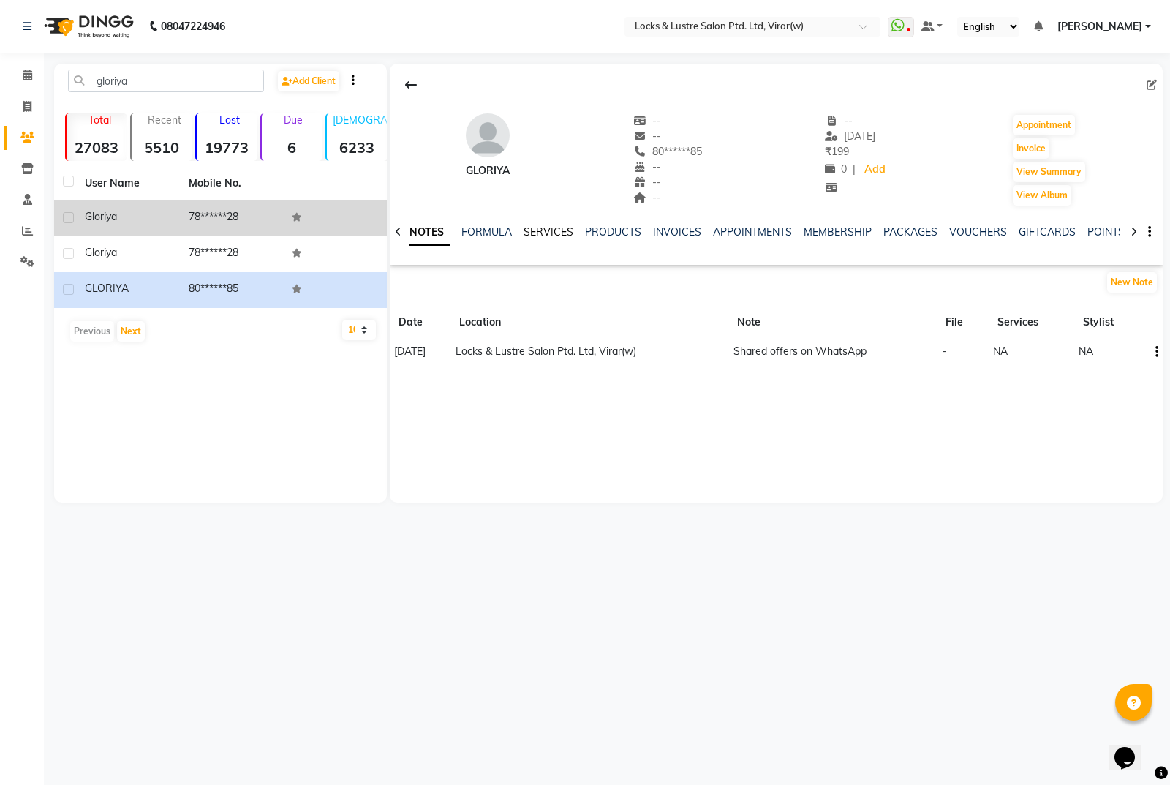
click at [548, 233] on link "SERVICES" at bounding box center [549, 231] width 50 height 13
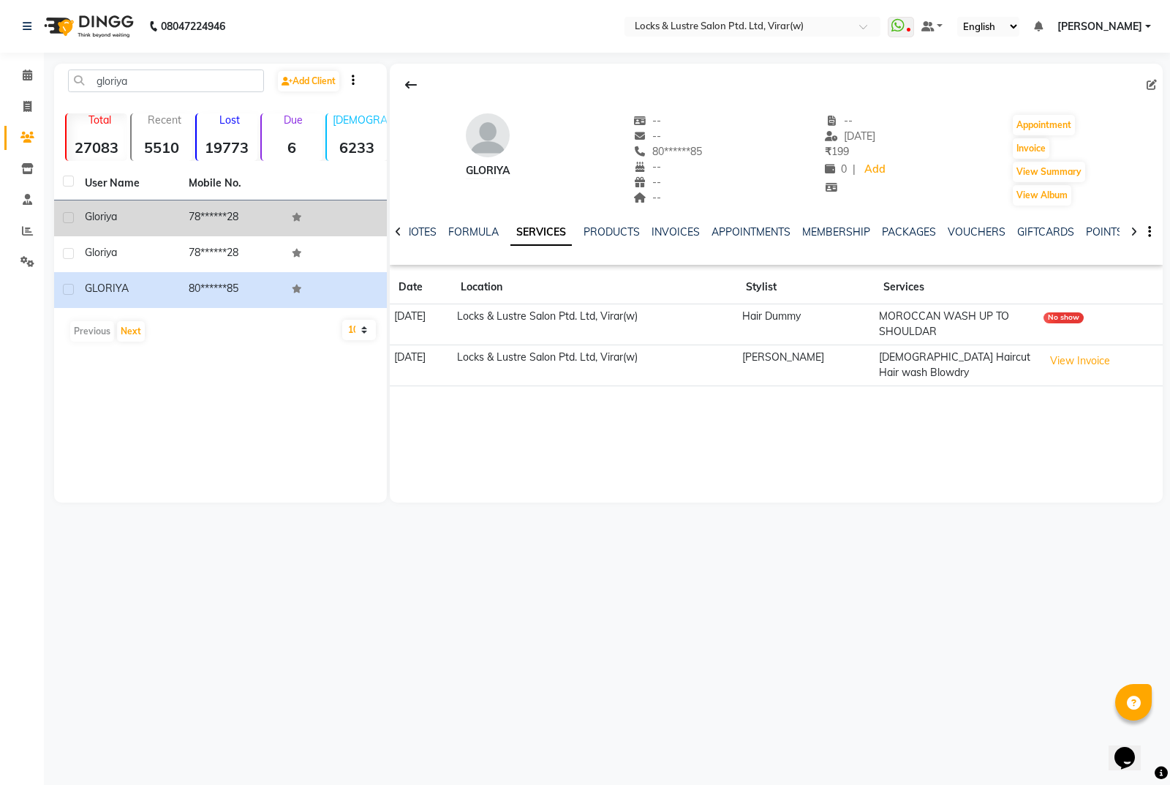
click at [165, 223] on div "gloriya" at bounding box center [128, 216] width 86 height 15
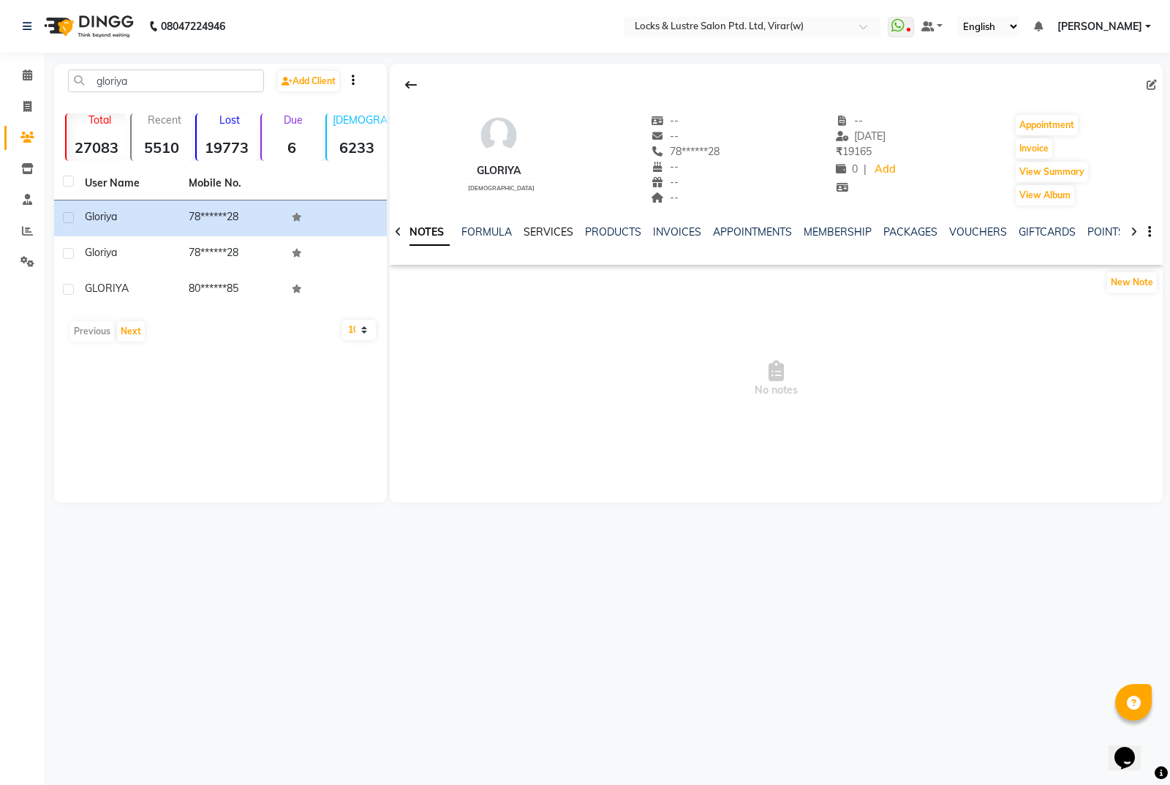
click at [528, 233] on link "SERVICES" at bounding box center [549, 231] width 50 height 13
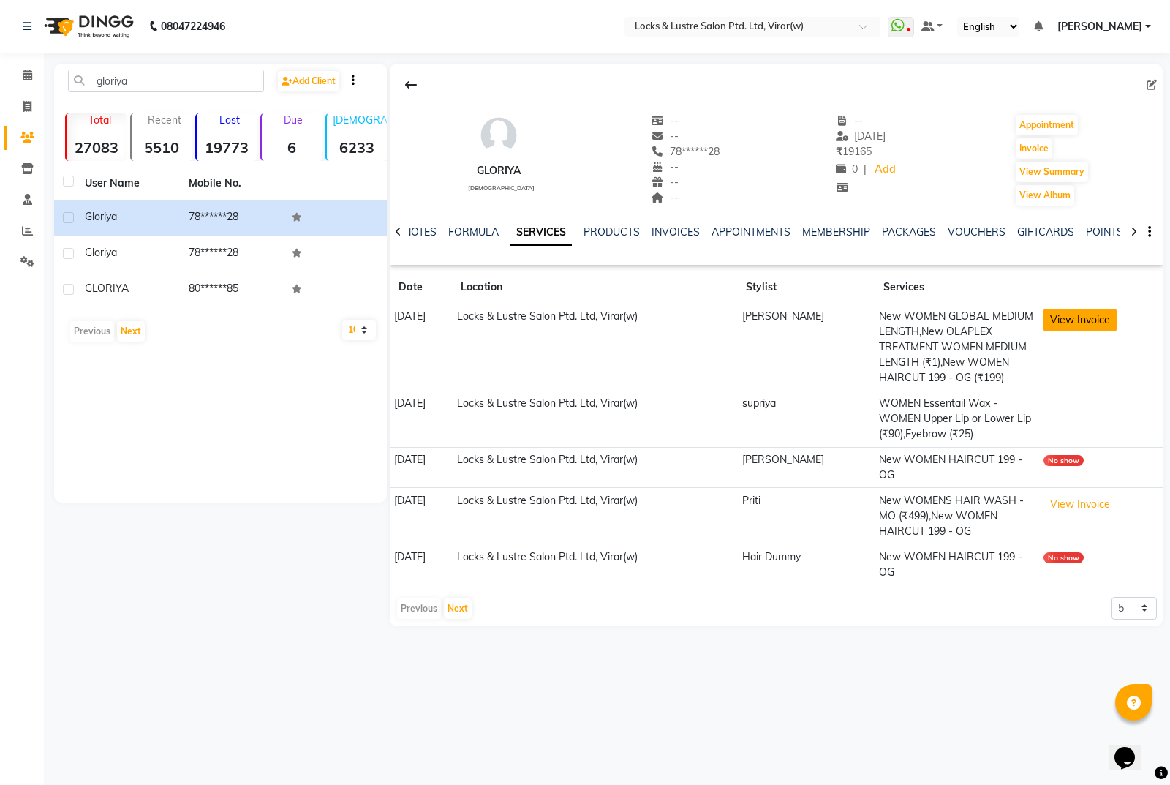
click at [1094, 325] on button "View Invoice" at bounding box center [1080, 320] width 73 height 23
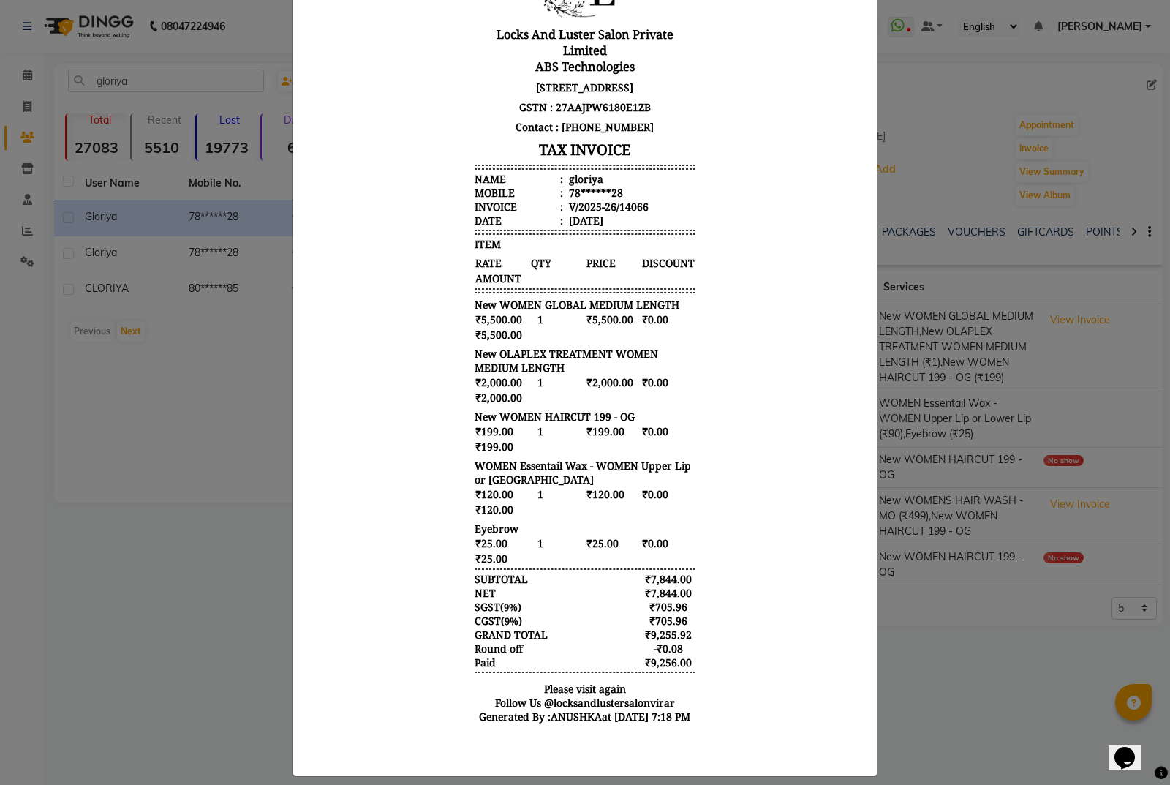
scroll to position [201, 0]
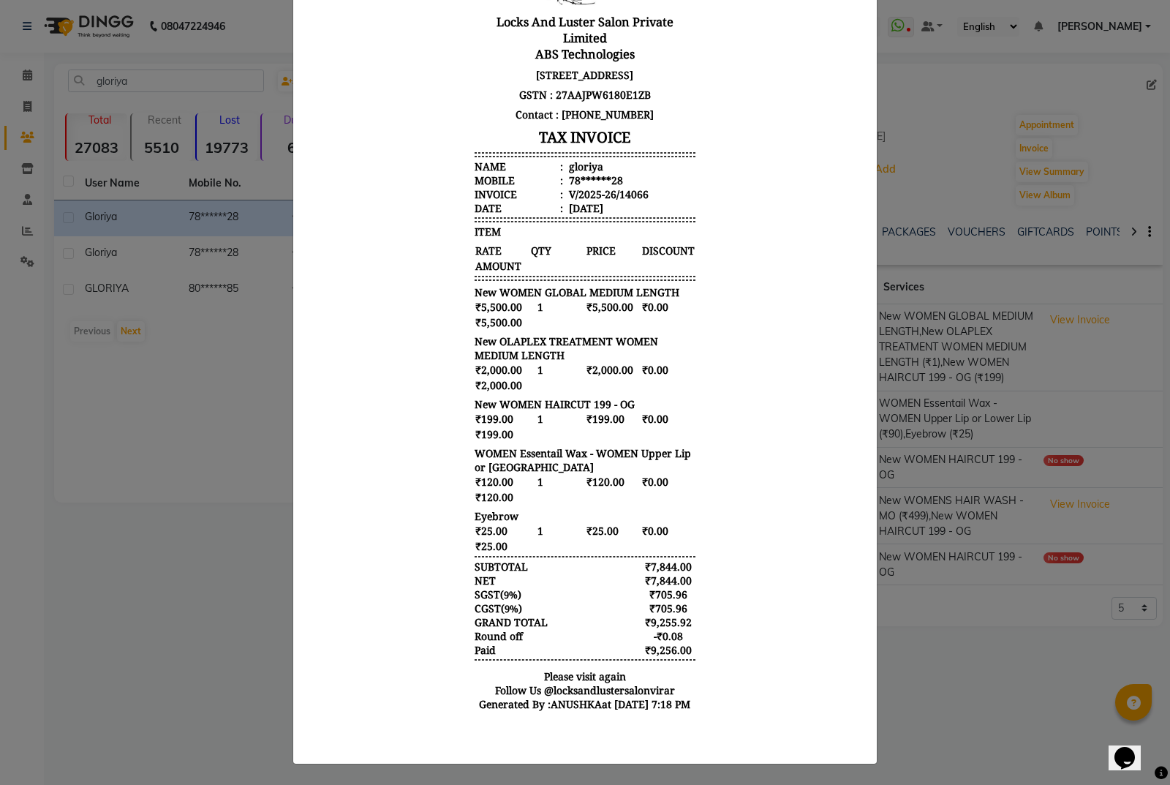
click at [969, 739] on ngb-modal-window "INVOICE View Invoice Close" at bounding box center [585, 392] width 1170 height 785
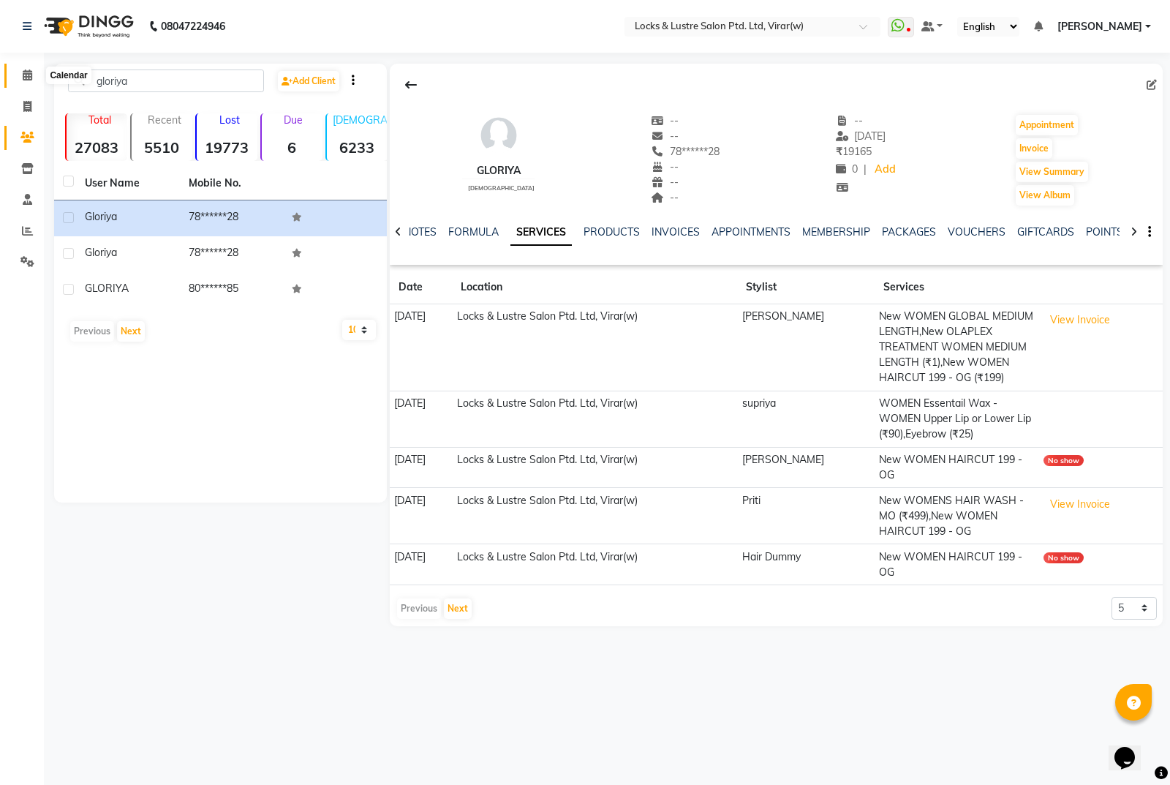
click at [24, 78] on icon at bounding box center [28, 74] width 10 height 11
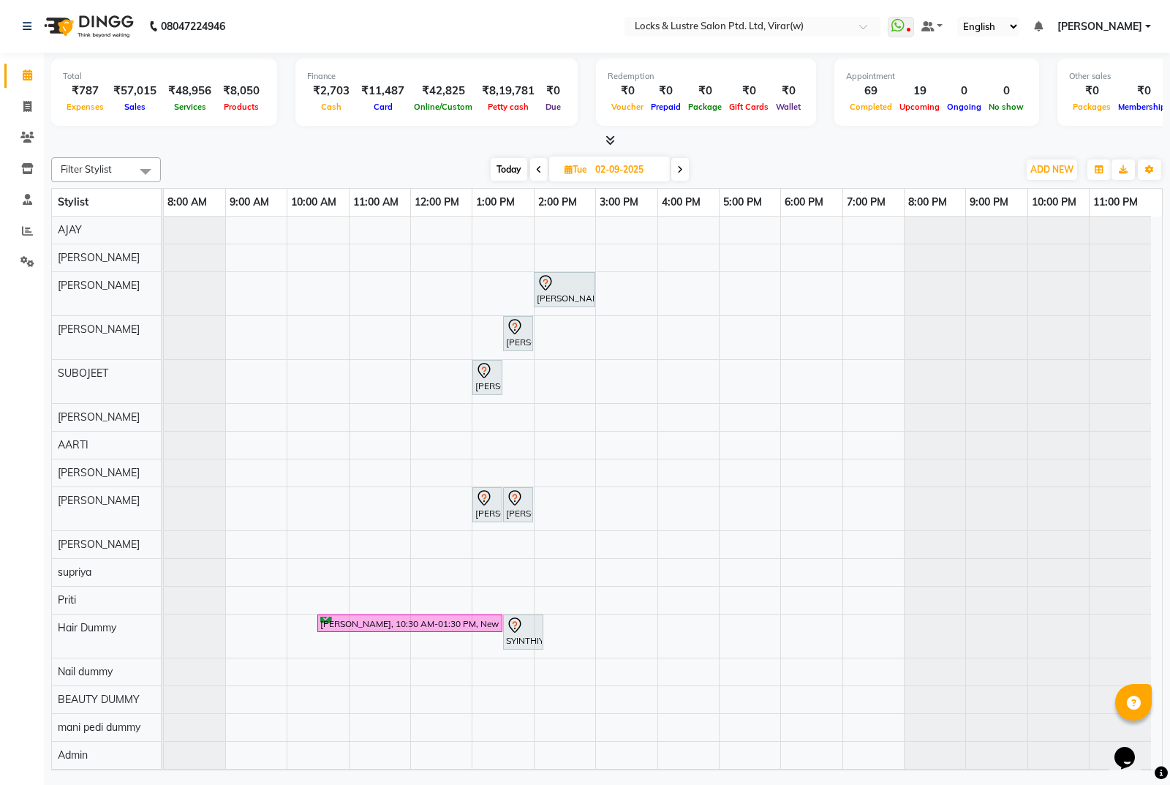
click at [538, 162] on span at bounding box center [539, 169] width 18 height 23
type input "01-09-2025"
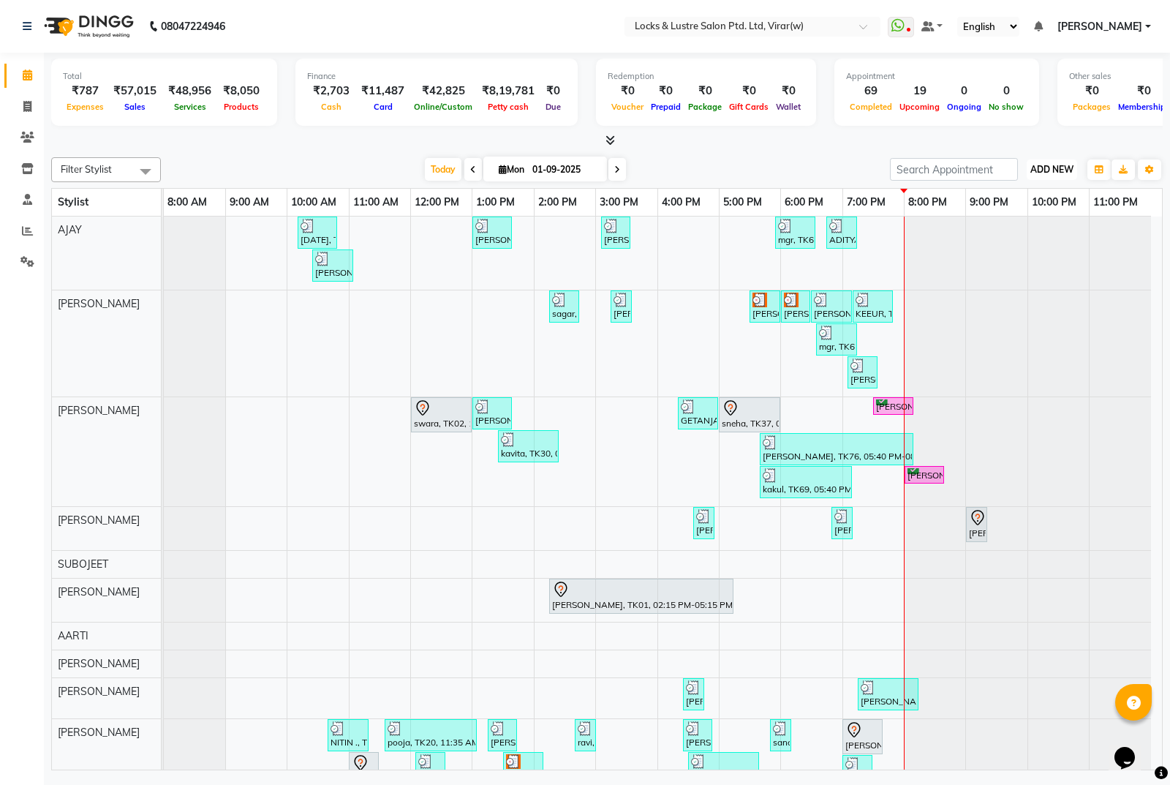
click at [1049, 170] on span "ADD NEW" at bounding box center [1051, 169] width 43 height 11
click at [727, 133] on div at bounding box center [607, 140] width 1112 height 15
click at [1038, 169] on span "ADD NEW" at bounding box center [1051, 169] width 43 height 11
click at [879, 170] on div "Filter Stylist Select All mani pedi dummy AARTI Abdul Khan Adil Admin AJAY AKAS…" at bounding box center [607, 169] width 1112 height 25
drag, startPoint x: 45, startPoint y: 140, endPoint x: 18, endPoint y: 130, distance: 28.0
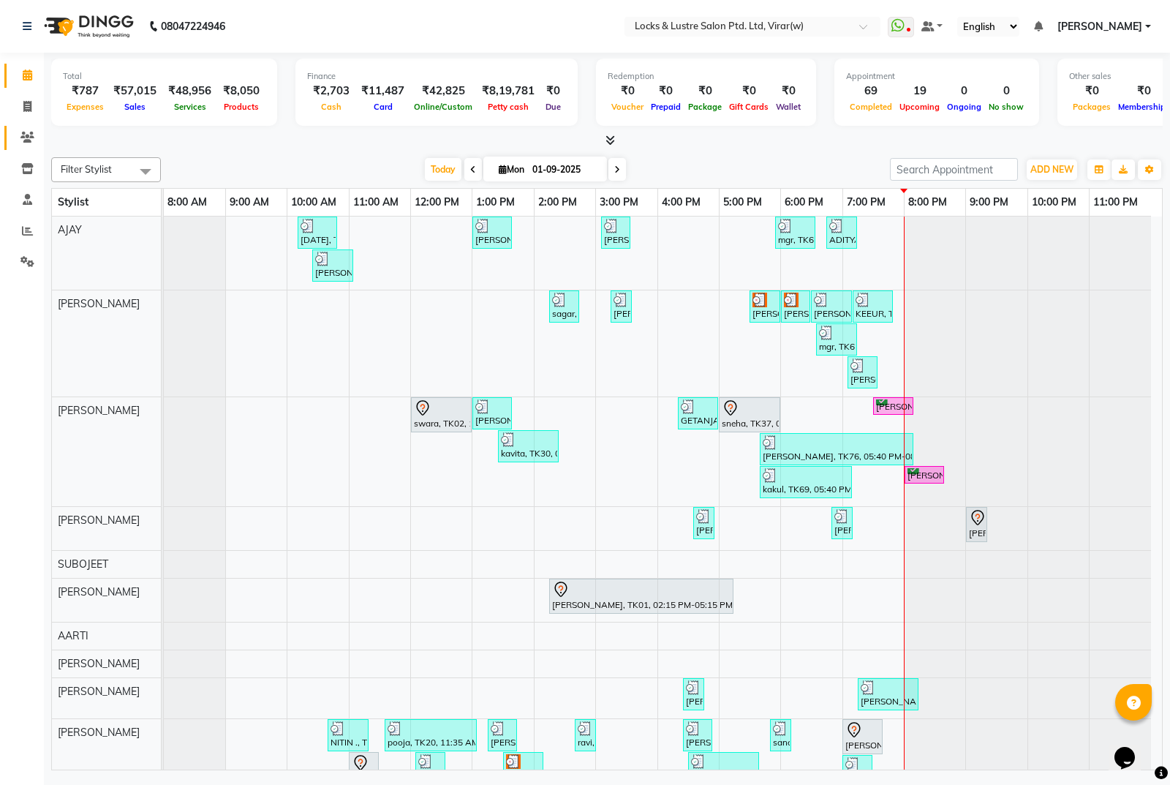
click at [41, 138] on app-home "08047224946 Select Location × Locks & Lustre Salon Ptd. Ltd, Virar(w) WhatsApp …" at bounding box center [585, 387] width 1170 height 774
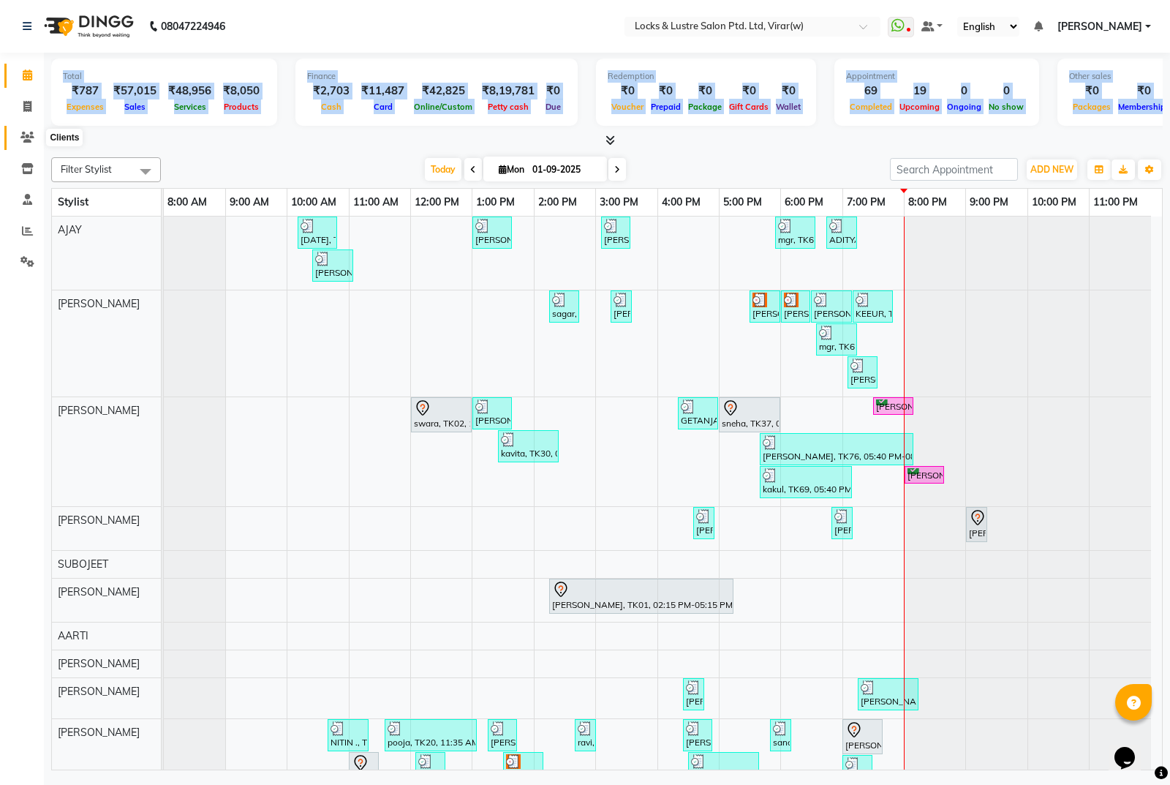
click at [18, 130] on span at bounding box center [28, 137] width 26 height 17
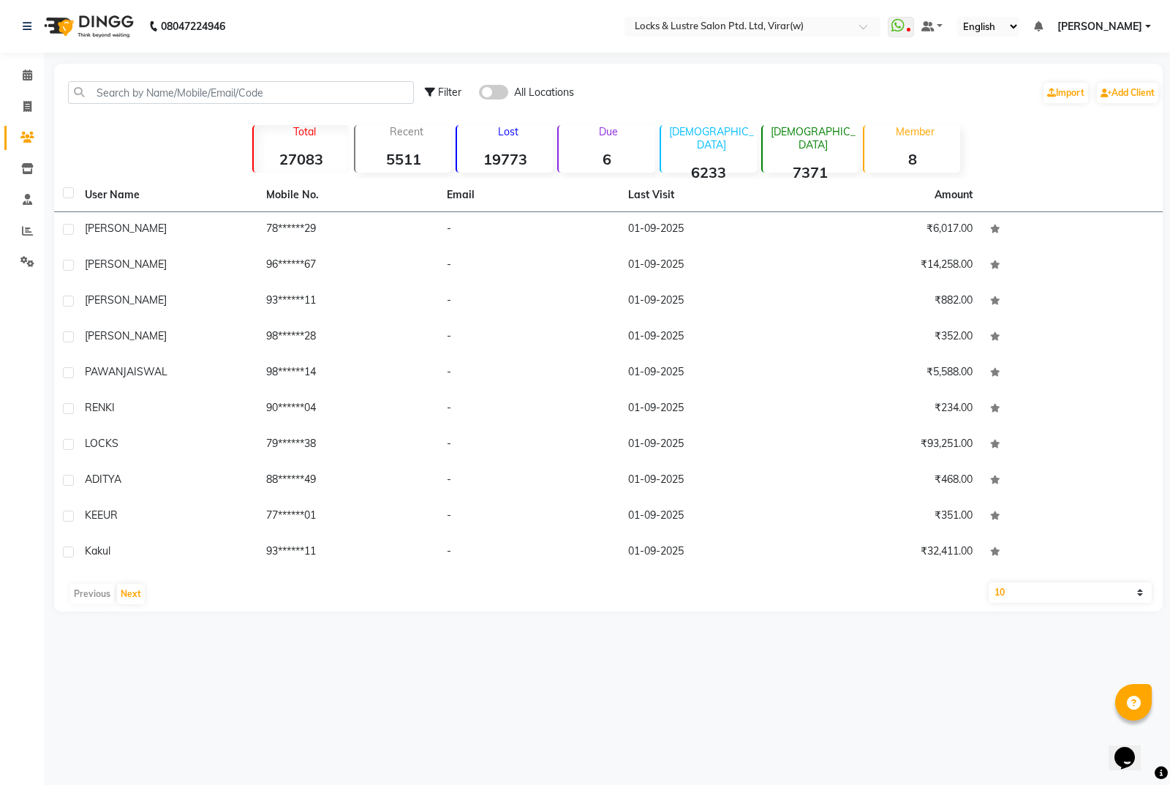
click at [188, 104] on div "Filter All Locations Import Add Client" at bounding box center [608, 92] width 1103 height 46
click at [189, 96] on input "text" at bounding box center [241, 92] width 346 height 23
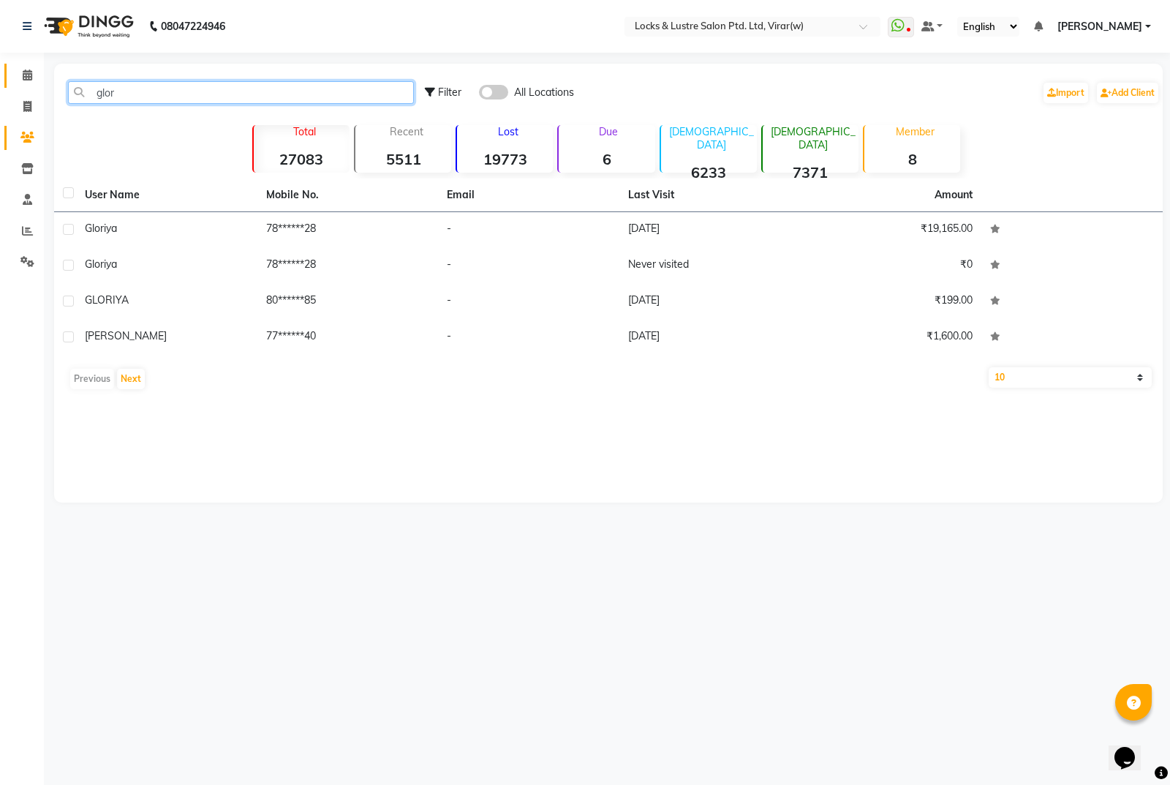
type input "glor"
click at [35, 79] on span at bounding box center [28, 75] width 26 height 17
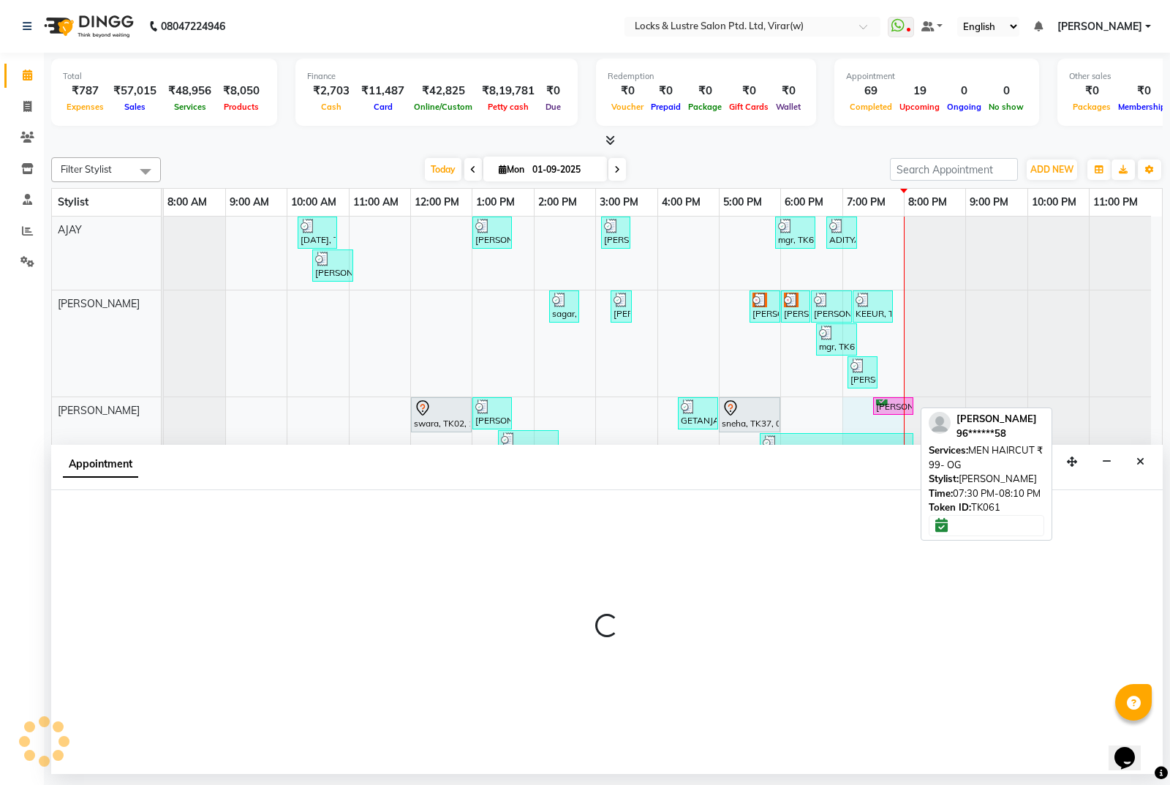
click at [900, 399] on div at bounding box center [893, 399] width 34 height 1
select select "6"
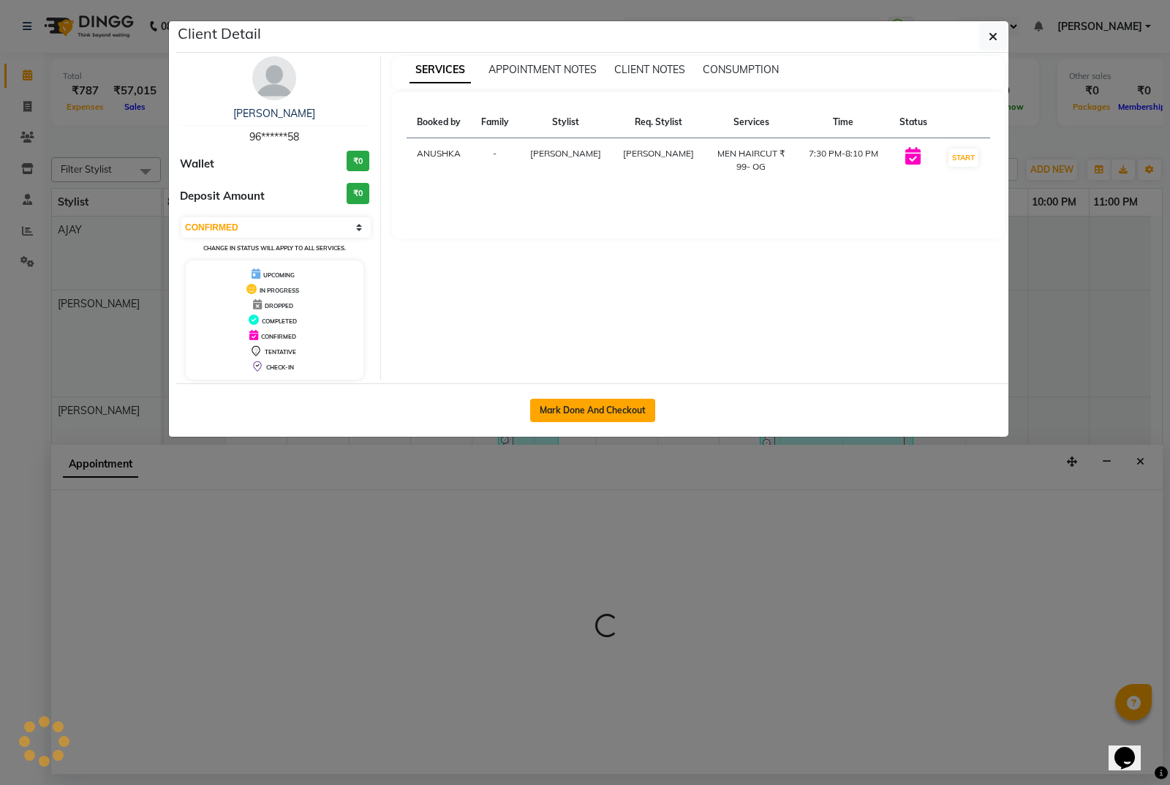
click at [623, 418] on button "Mark Done And Checkout" at bounding box center [592, 410] width 125 height 23
select select "5944"
select select "service"
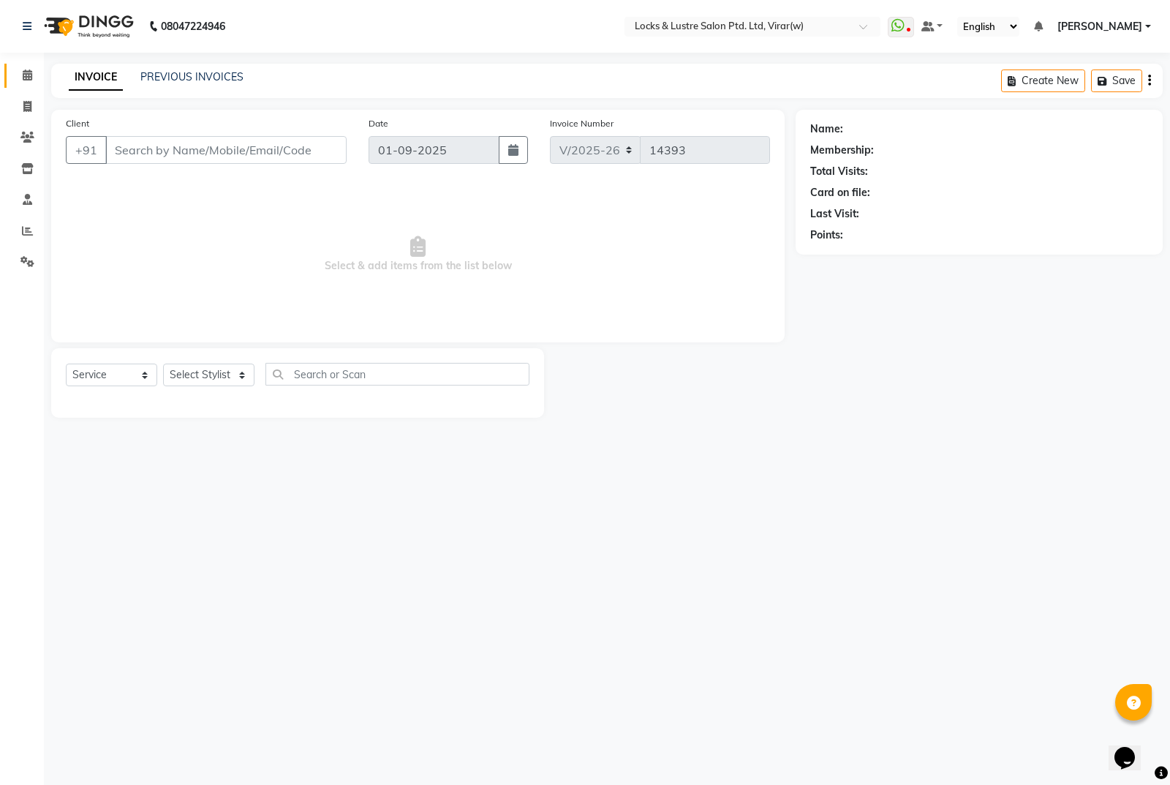
type input "96******58"
select select "42108"
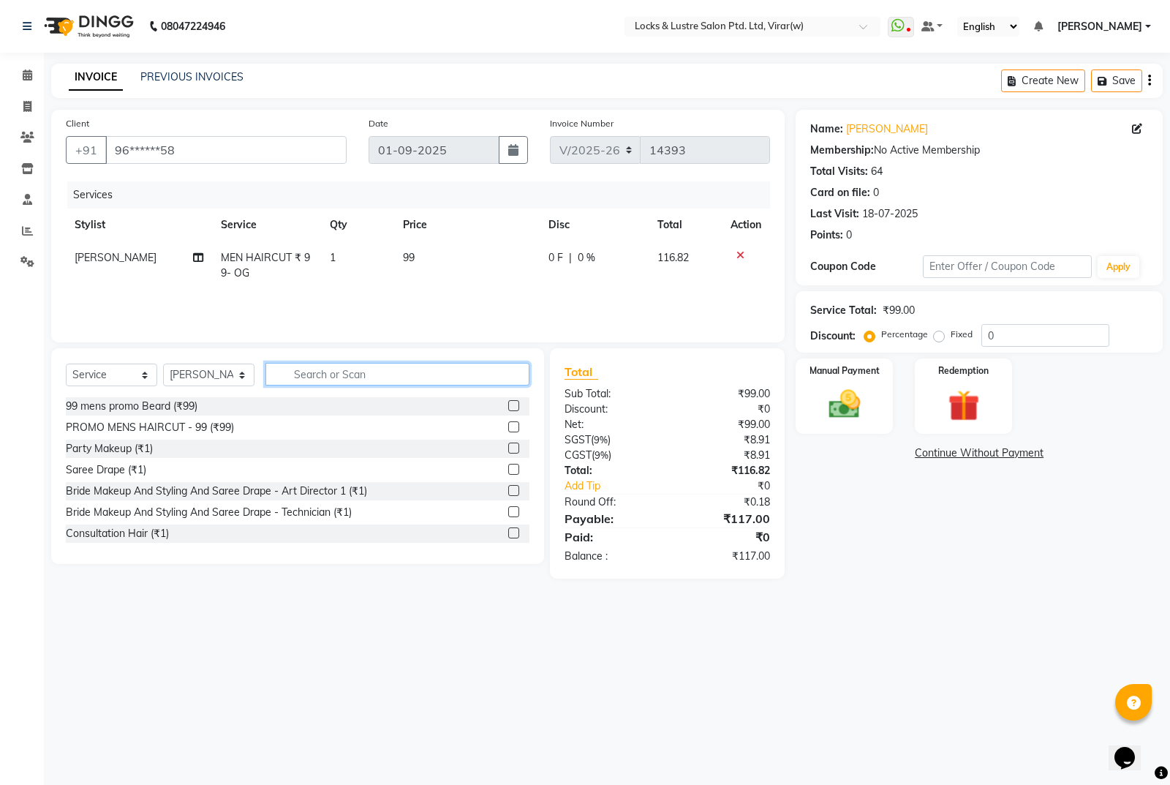
click at [327, 371] on input "text" at bounding box center [397, 374] width 264 height 23
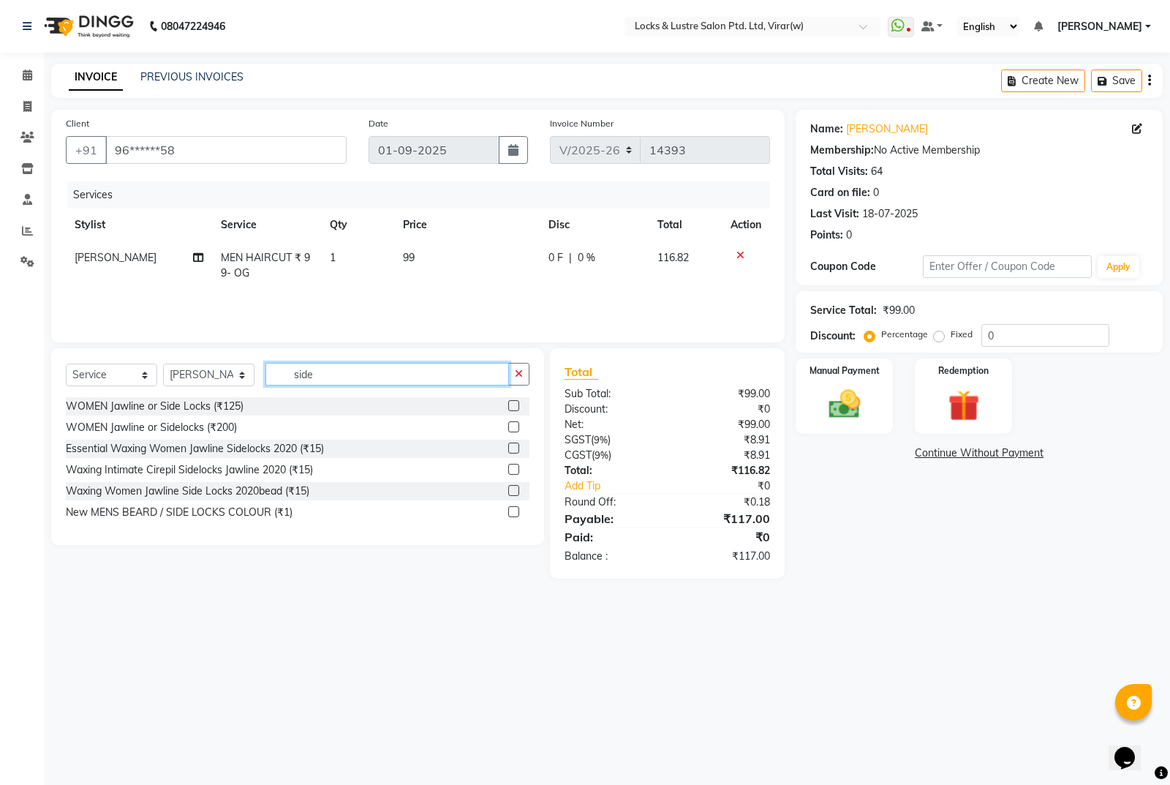
type input "side"
click at [512, 514] on label at bounding box center [513, 511] width 11 height 11
click at [512, 514] on input "checkbox" at bounding box center [513, 513] width 10 height 10
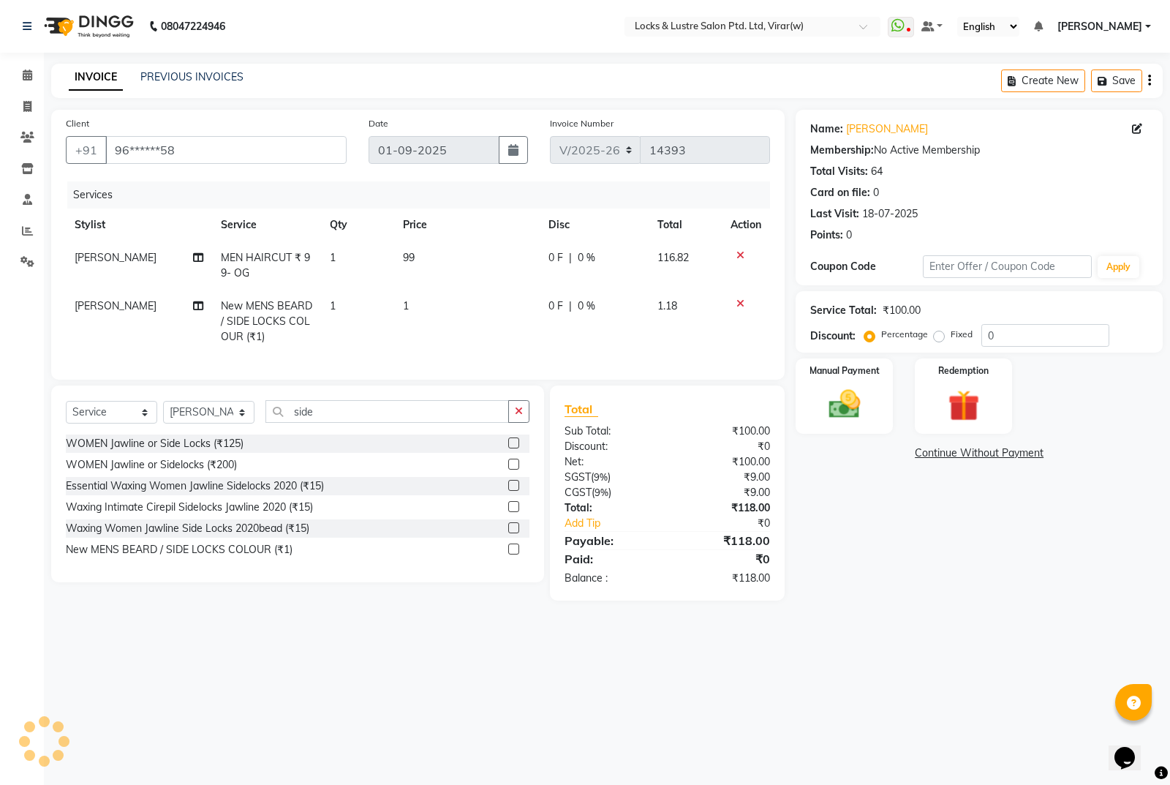
checkbox input "false"
click at [426, 331] on td "1" at bounding box center [467, 322] width 146 height 64
select select "42108"
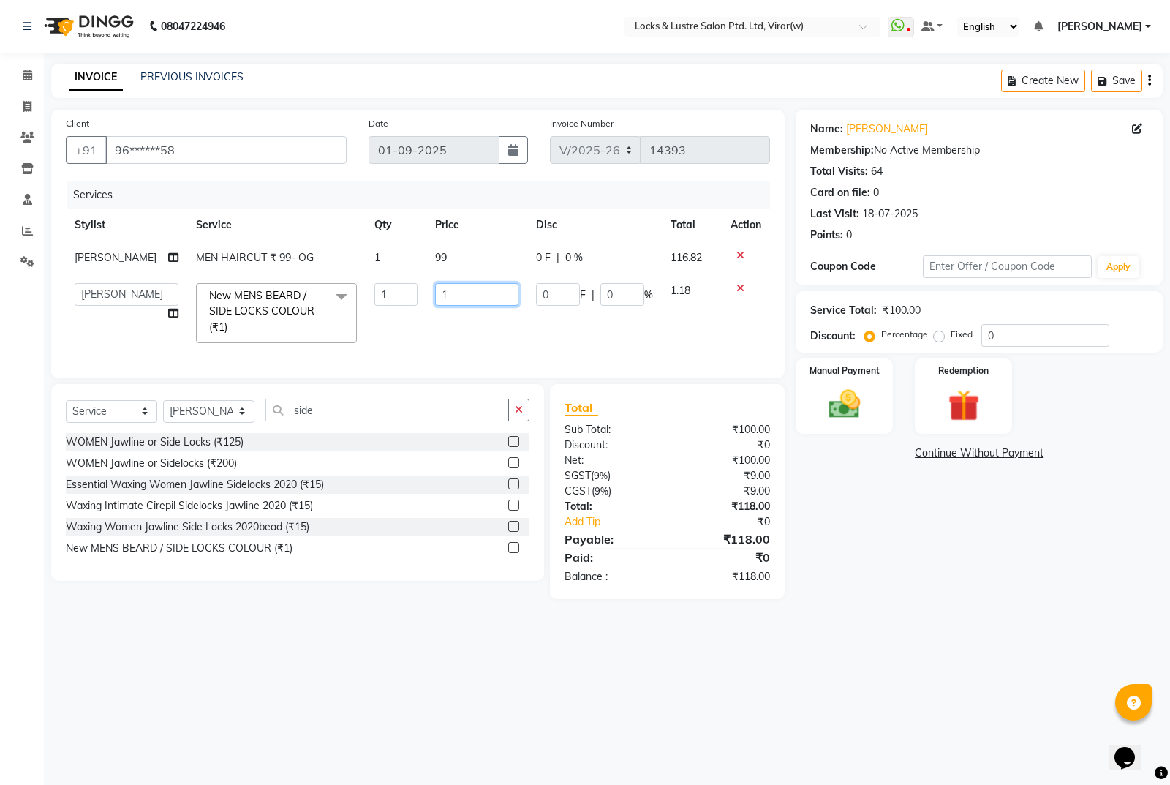
click at [478, 303] on input "1" at bounding box center [476, 294] width 83 height 23
type input "160"
click at [473, 329] on td "160" at bounding box center [476, 313] width 101 height 78
select select "42108"
click at [473, 329] on td "160" at bounding box center [476, 313] width 101 height 78
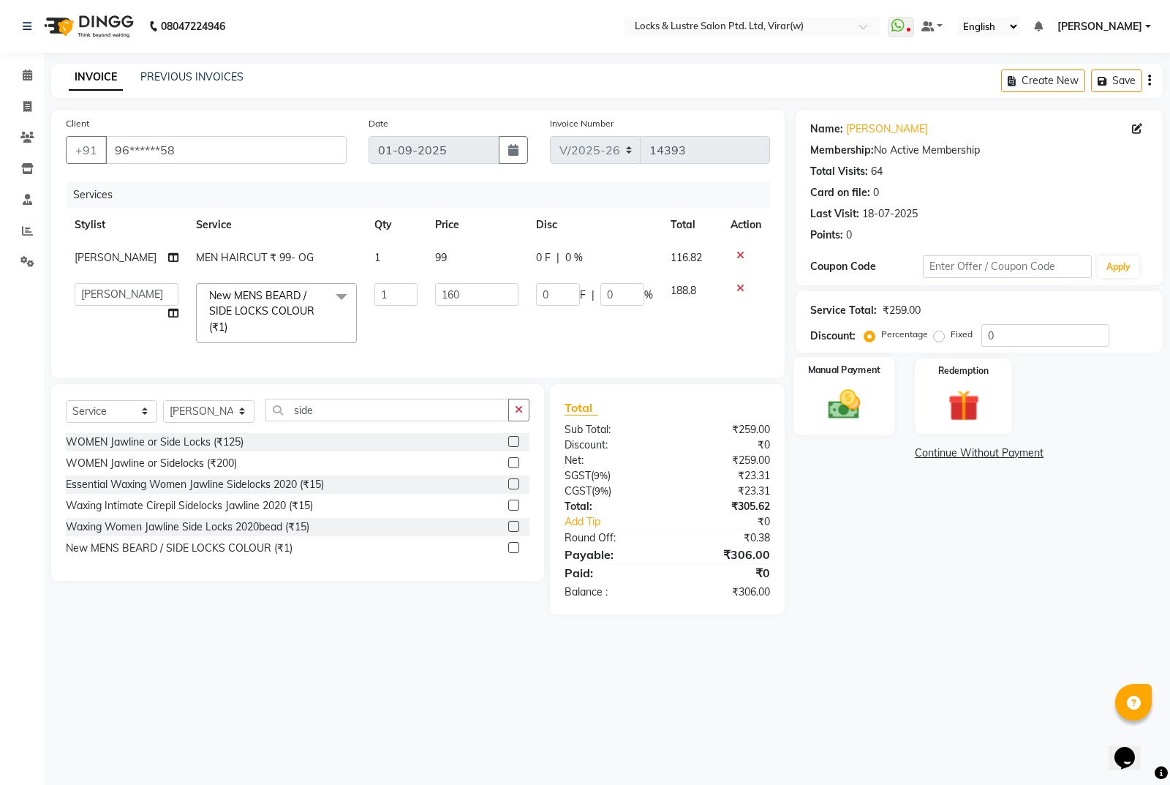
click at [856, 391] on img at bounding box center [844, 403] width 53 height 37
click at [956, 453] on span "UPI" at bounding box center [950, 453] width 23 height 17
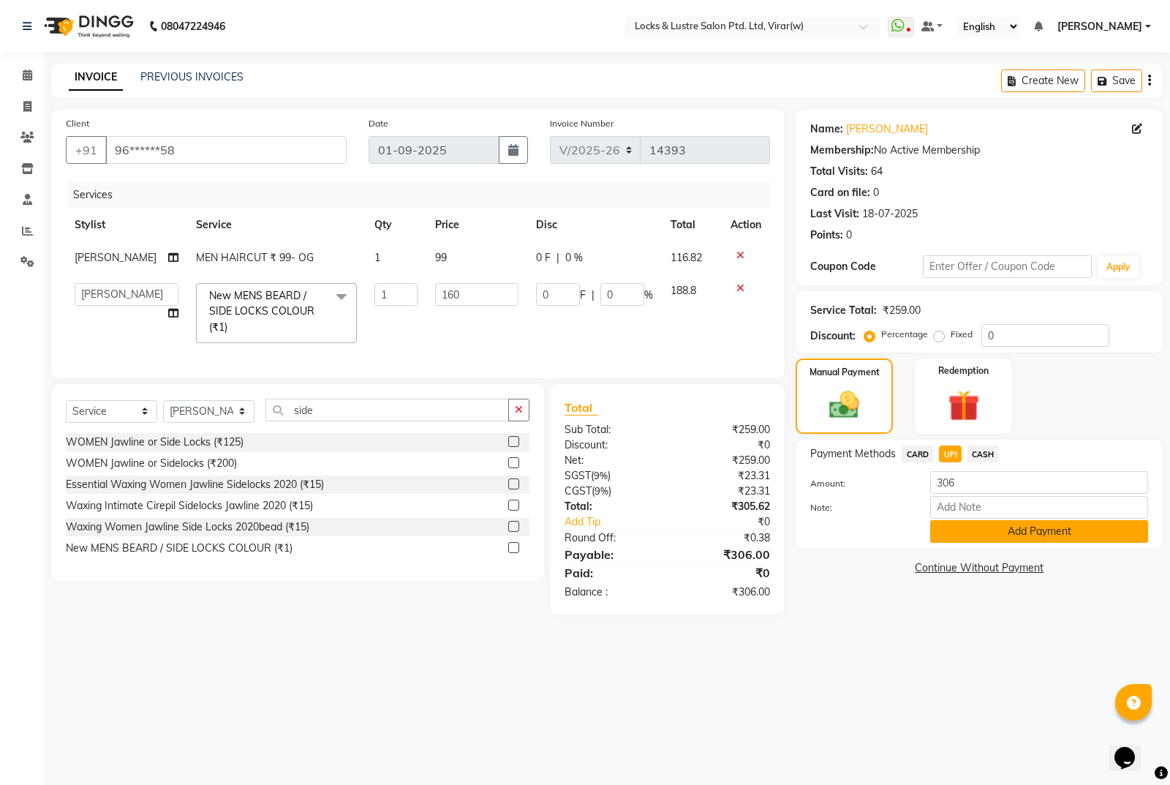
click at [995, 527] on button "Add Payment" at bounding box center [1039, 531] width 218 height 23
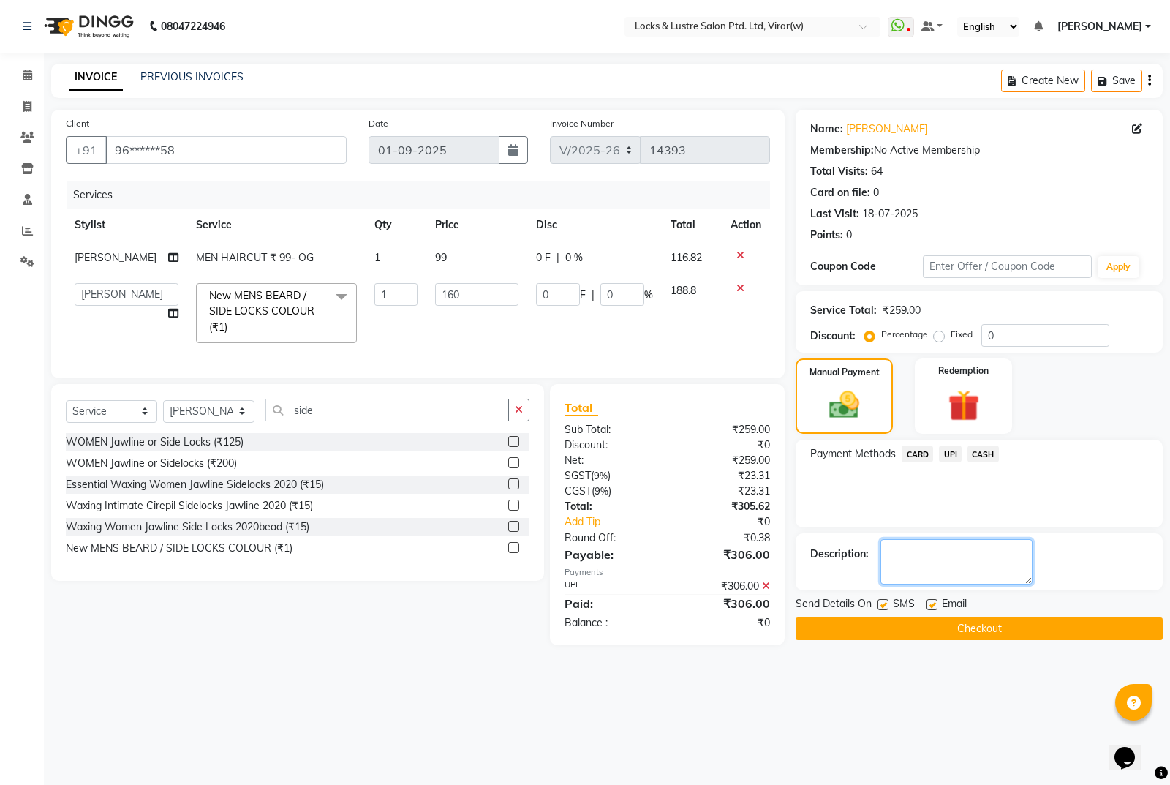
click at [904, 552] on textarea at bounding box center [957, 561] width 152 height 45
type textarea "524494950819"
click at [959, 636] on button "Checkout" at bounding box center [979, 628] width 367 height 23
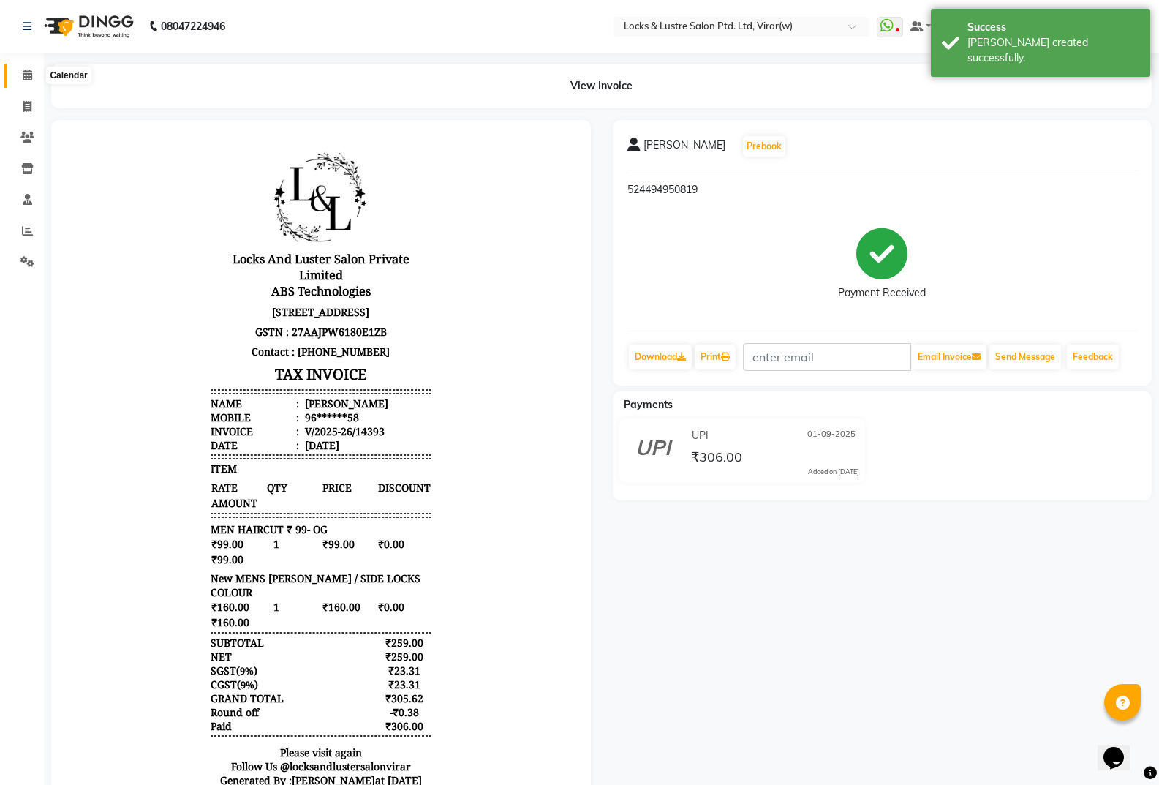
click at [35, 80] on span at bounding box center [28, 75] width 26 height 17
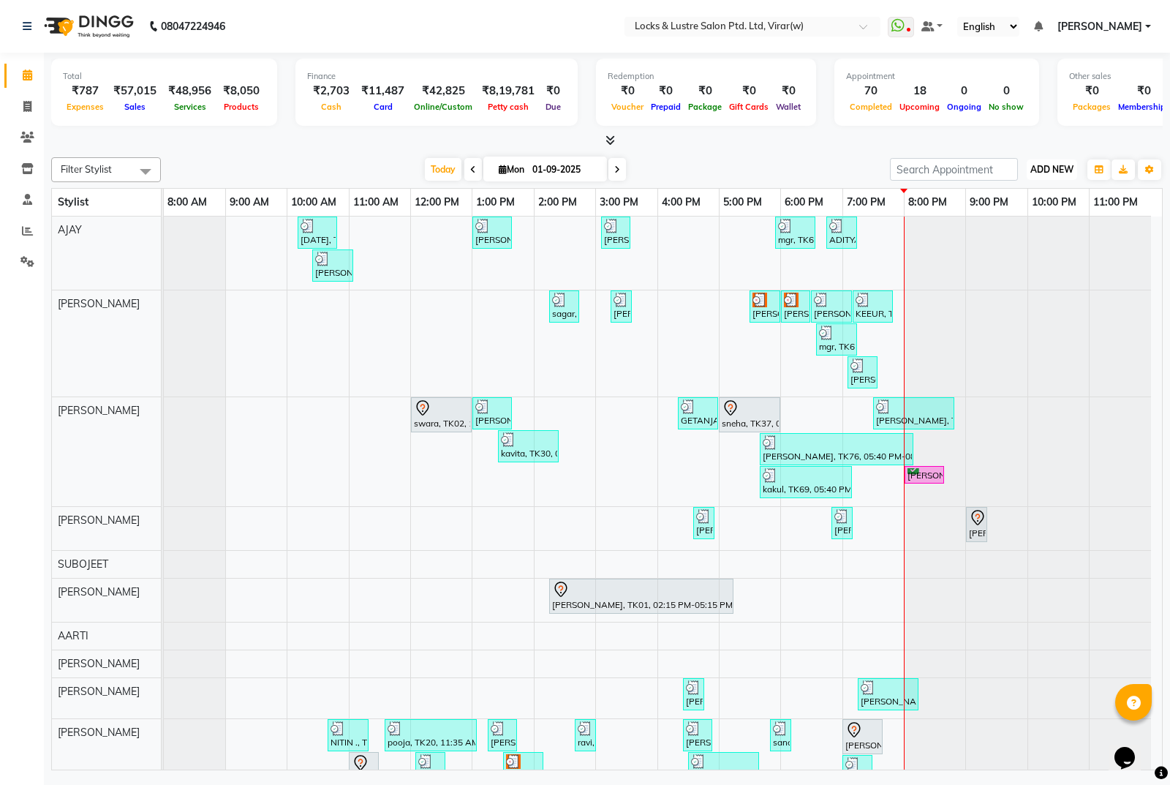
click at [1062, 170] on span "ADD NEW" at bounding box center [1051, 169] width 43 height 11
click at [1020, 234] on link "Add Expense" at bounding box center [1019, 235] width 116 height 19
select select "1"
select select "4920"
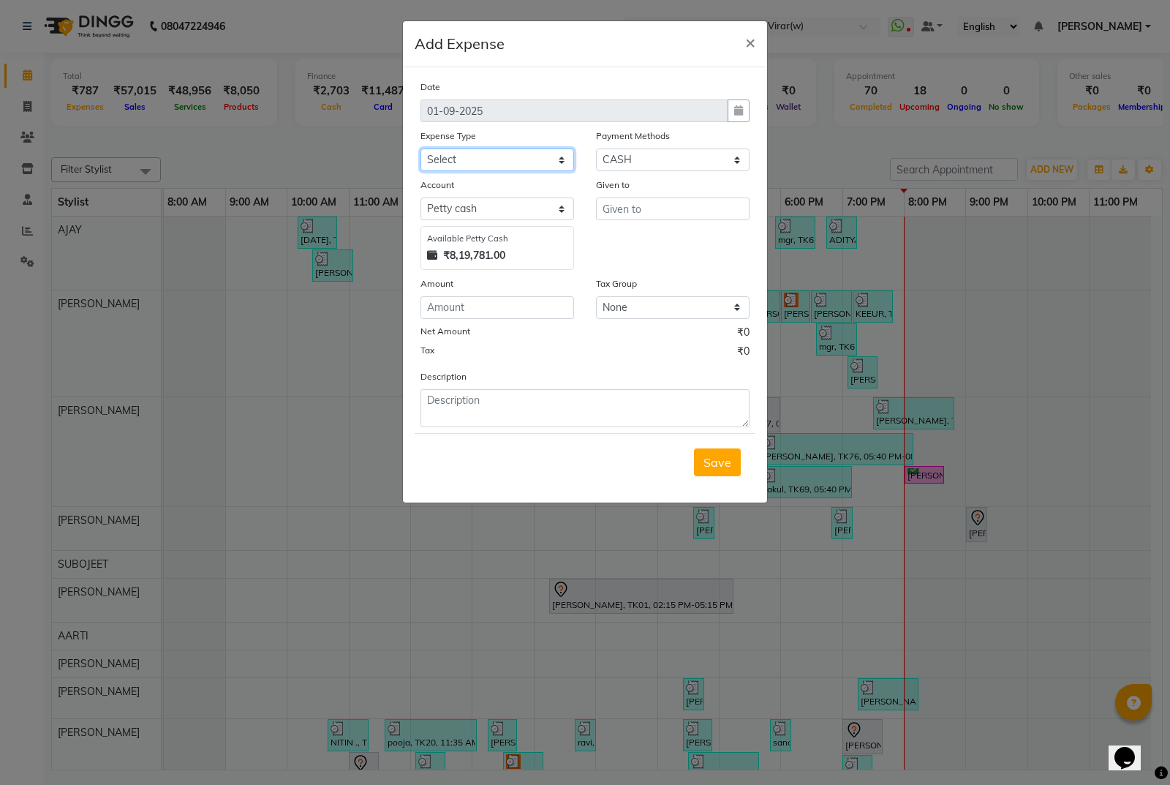
click at [452, 164] on select "Select Advance Salary Bank charges Cash transfer to bank Cash transfer to hub C…" at bounding box center [498, 159] width 154 height 23
select select "15198"
click at [421, 148] on select "Select Advance Salary Bank charges Cash transfer to bank Cash transfer to hub C…" at bounding box center [498, 159] width 154 height 23
click at [477, 415] on textarea at bounding box center [585, 408] width 329 height 38
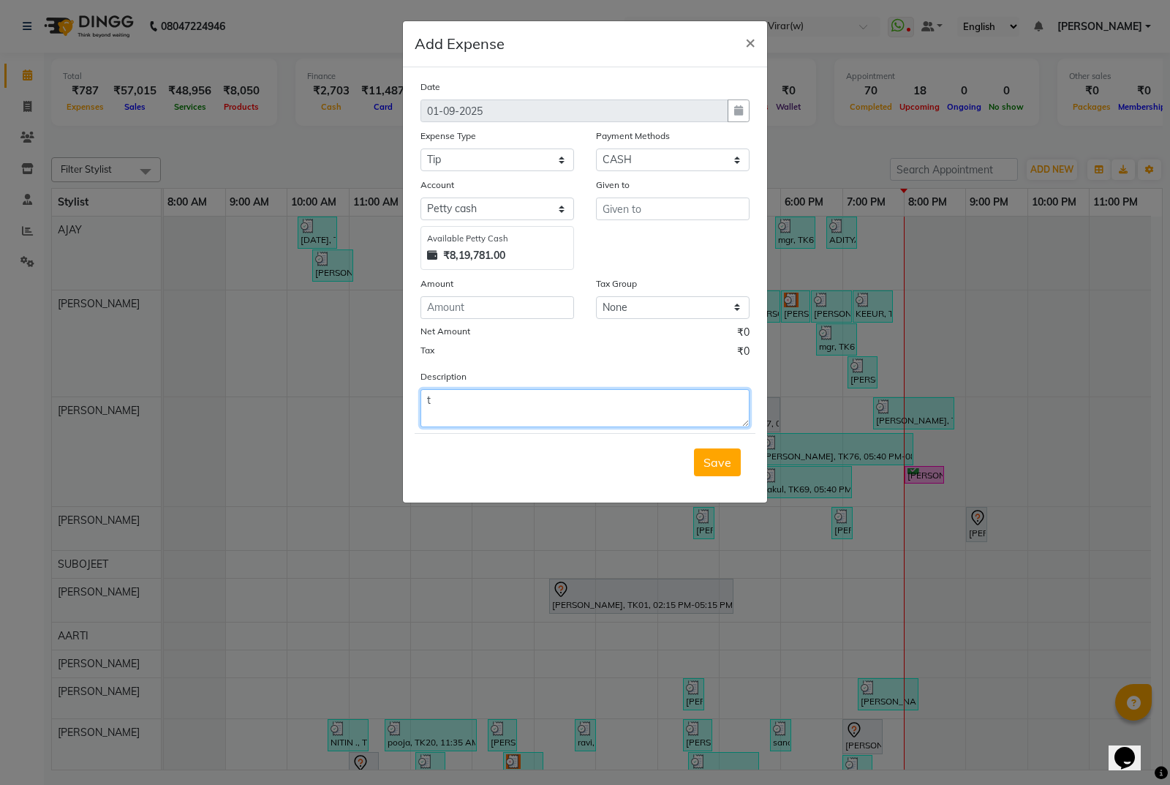
type textarea "t"
click at [645, 216] on input "text" at bounding box center [673, 208] width 154 height 23
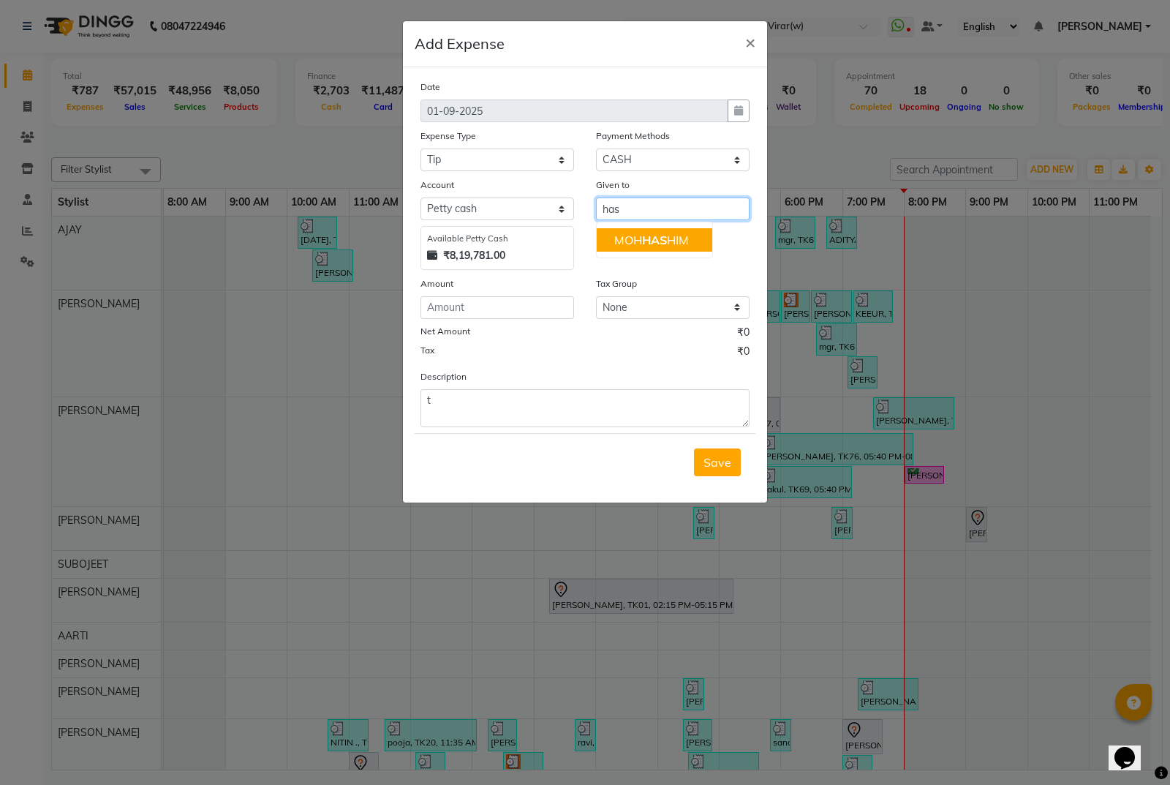
click at [645, 236] on span "HAS" at bounding box center [654, 240] width 25 height 15
type input "[PERSON_NAME]"
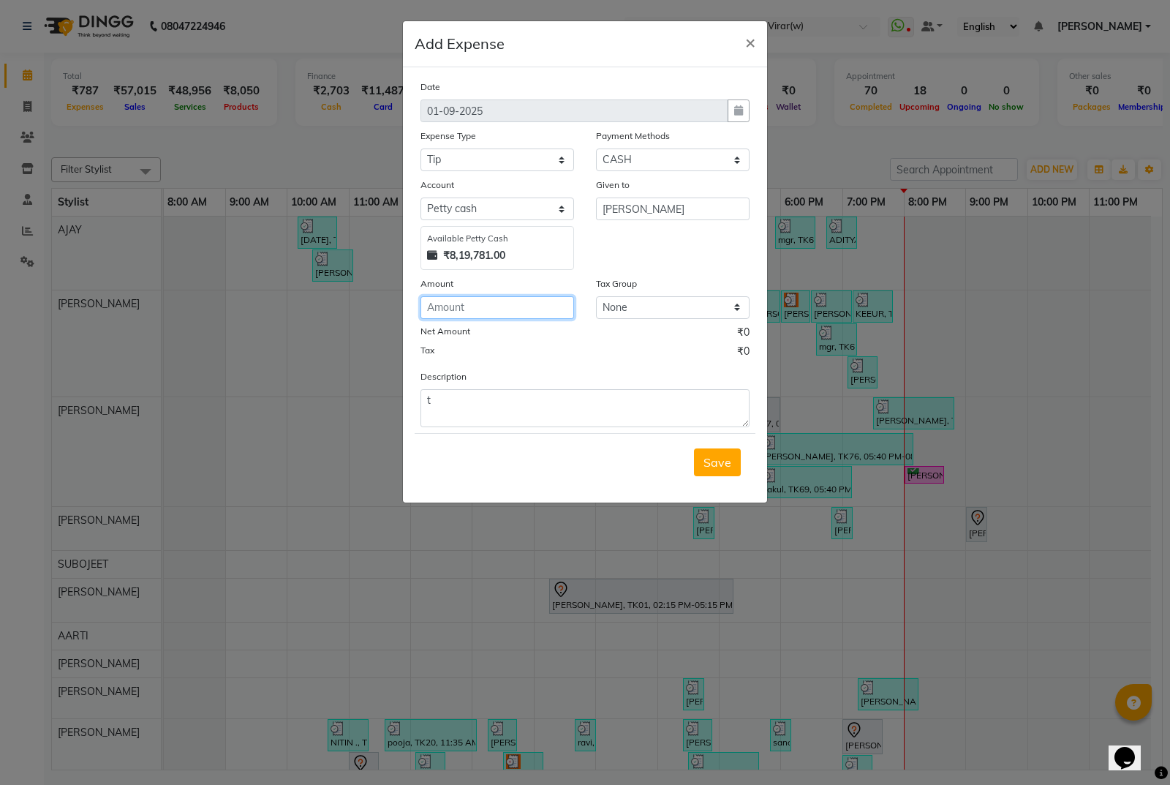
click at [465, 309] on input "number" at bounding box center [498, 307] width 154 height 23
type input "1000"
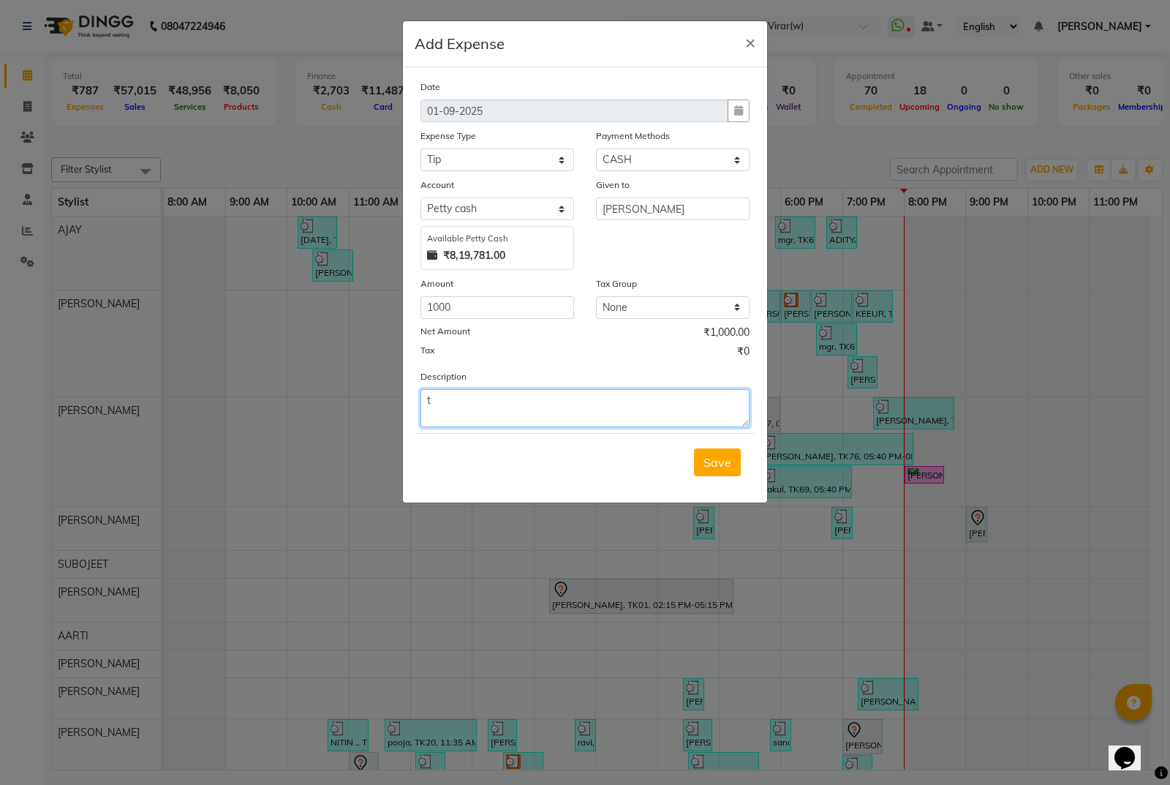
click at [541, 425] on textarea "t" at bounding box center [585, 408] width 329 height 38
type textarea "tip 1000 given to hashim"
click at [704, 461] on button "Save" at bounding box center [717, 462] width 47 height 28
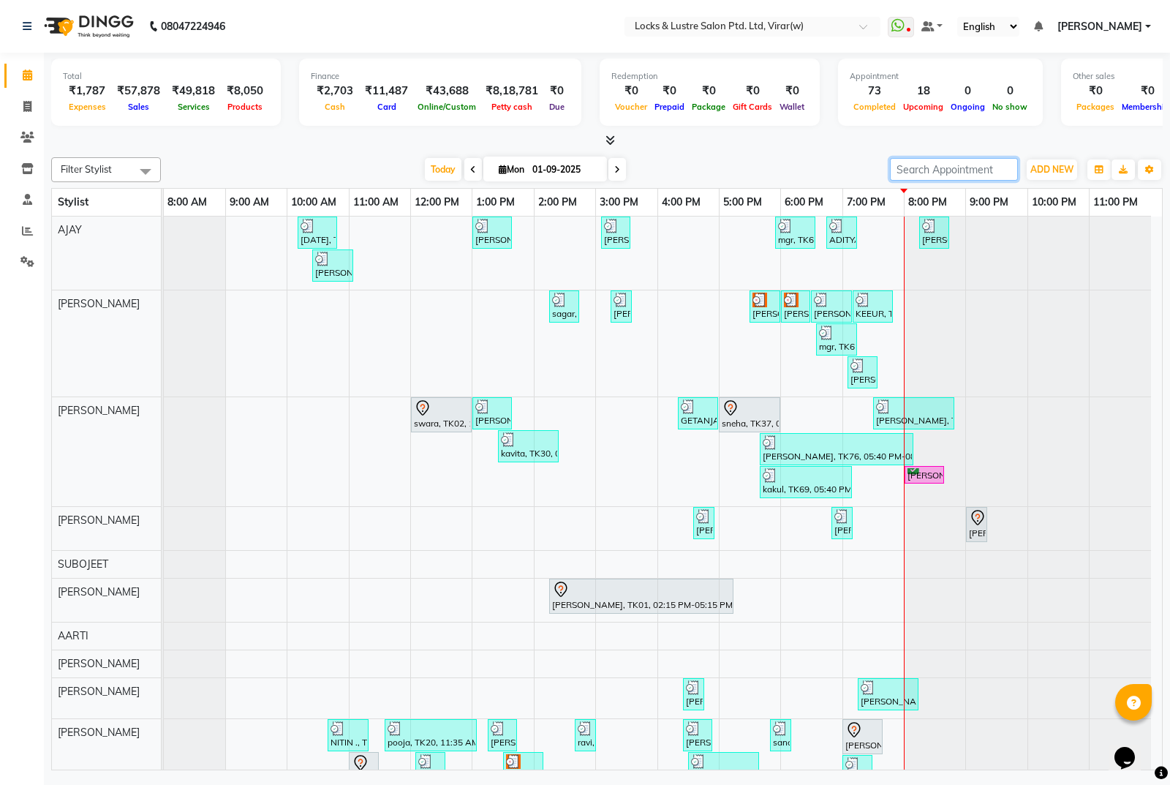
click at [900, 160] on input "search" at bounding box center [954, 169] width 128 height 23
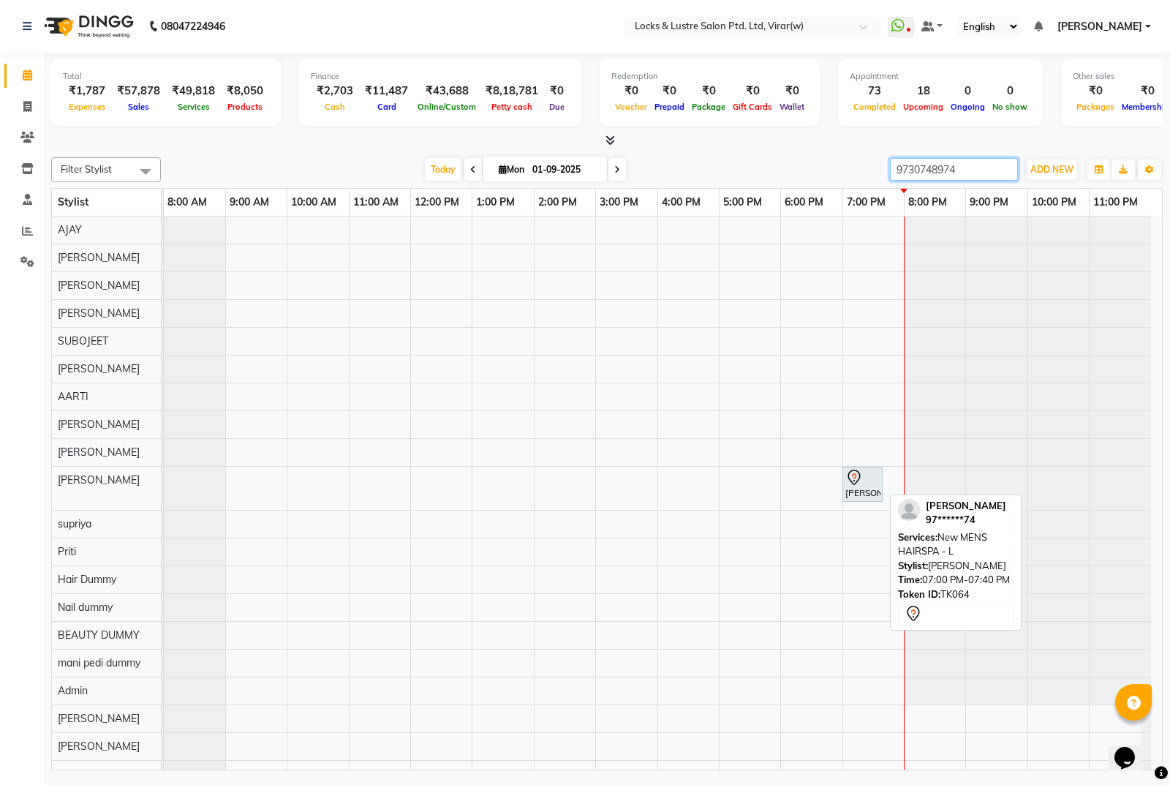
click at [867, 496] on div "jayjani, TK64, 07:00 PM-07:40 PM, New MENS HAIRSPA - L" at bounding box center [862, 484] width 37 height 31
type input "9730748974"
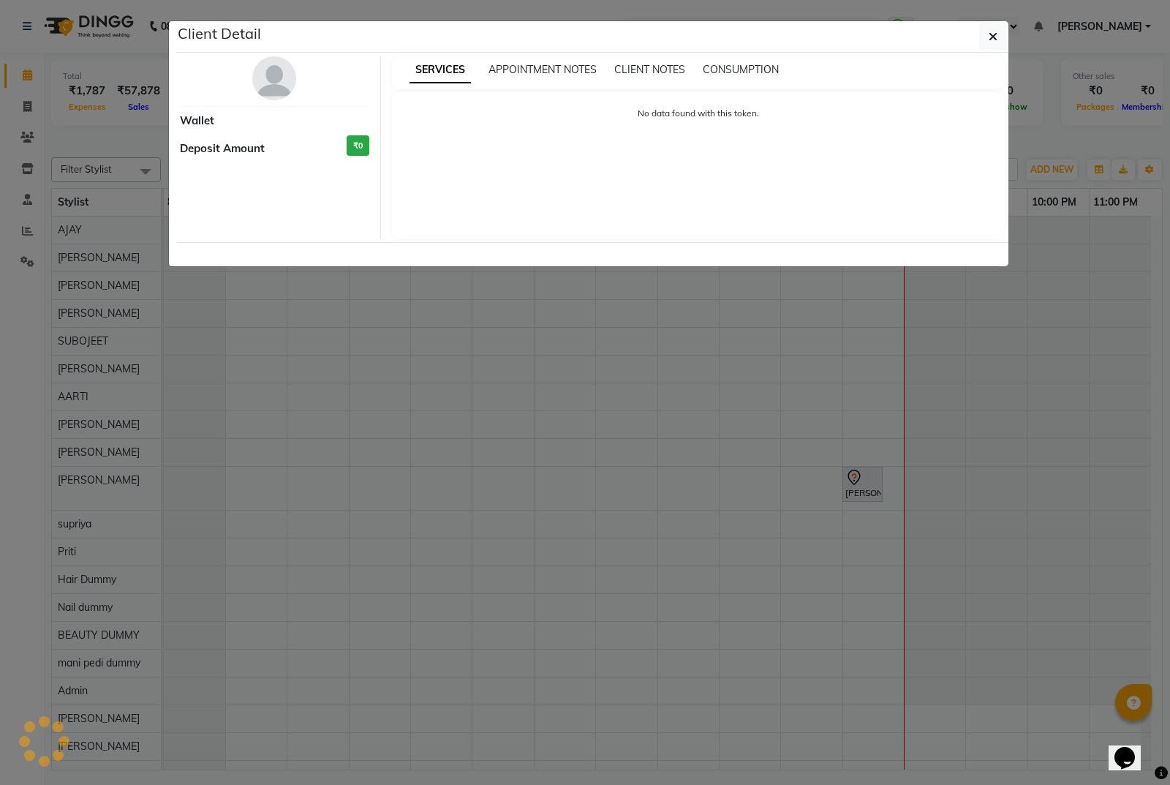
select select "7"
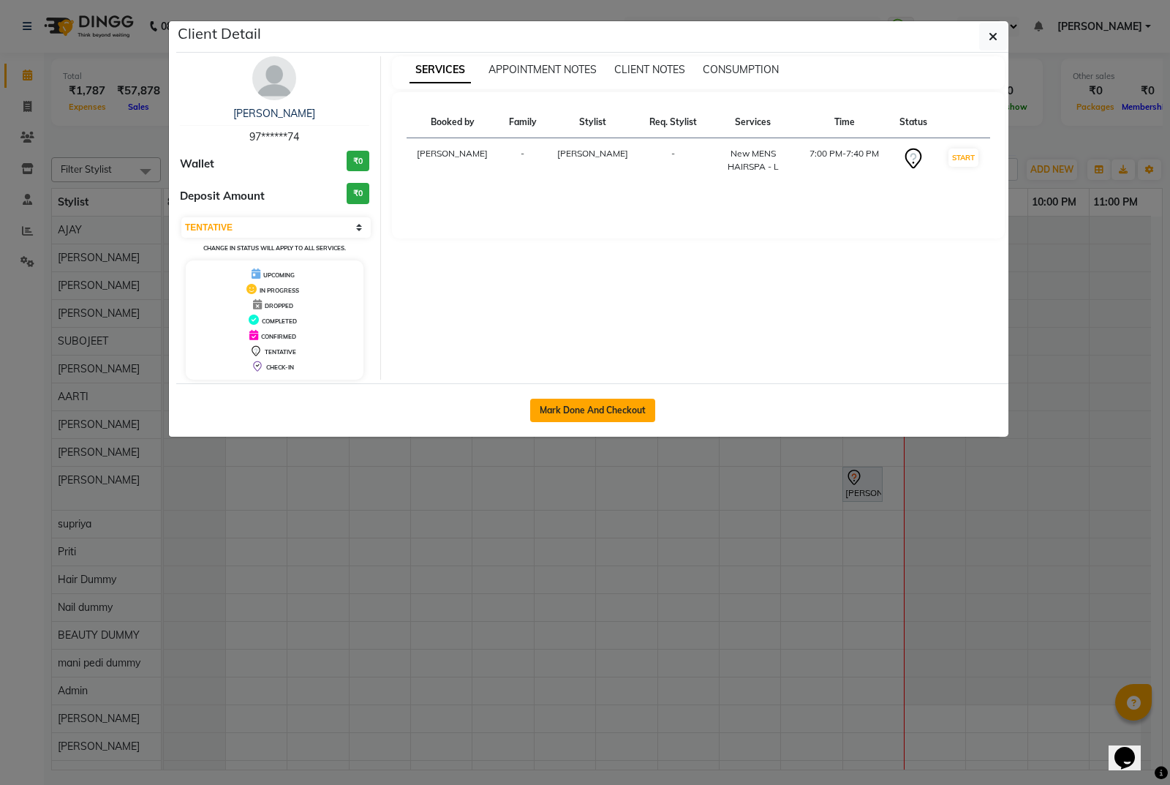
click at [622, 409] on button "Mark Done And Checkout" at bounding box center [592, 410] width 125 height 23
select select "5944"
select select "service"
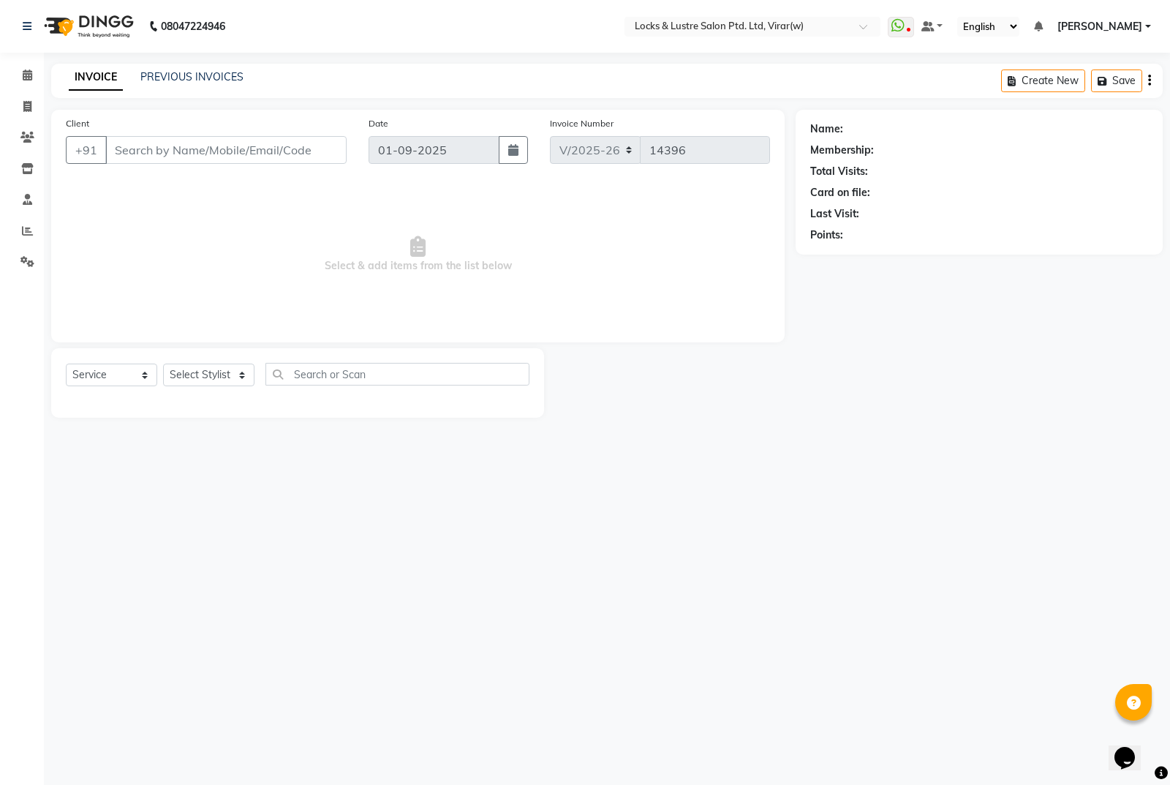
select select "3"
type input "97******74"
select select "42119"
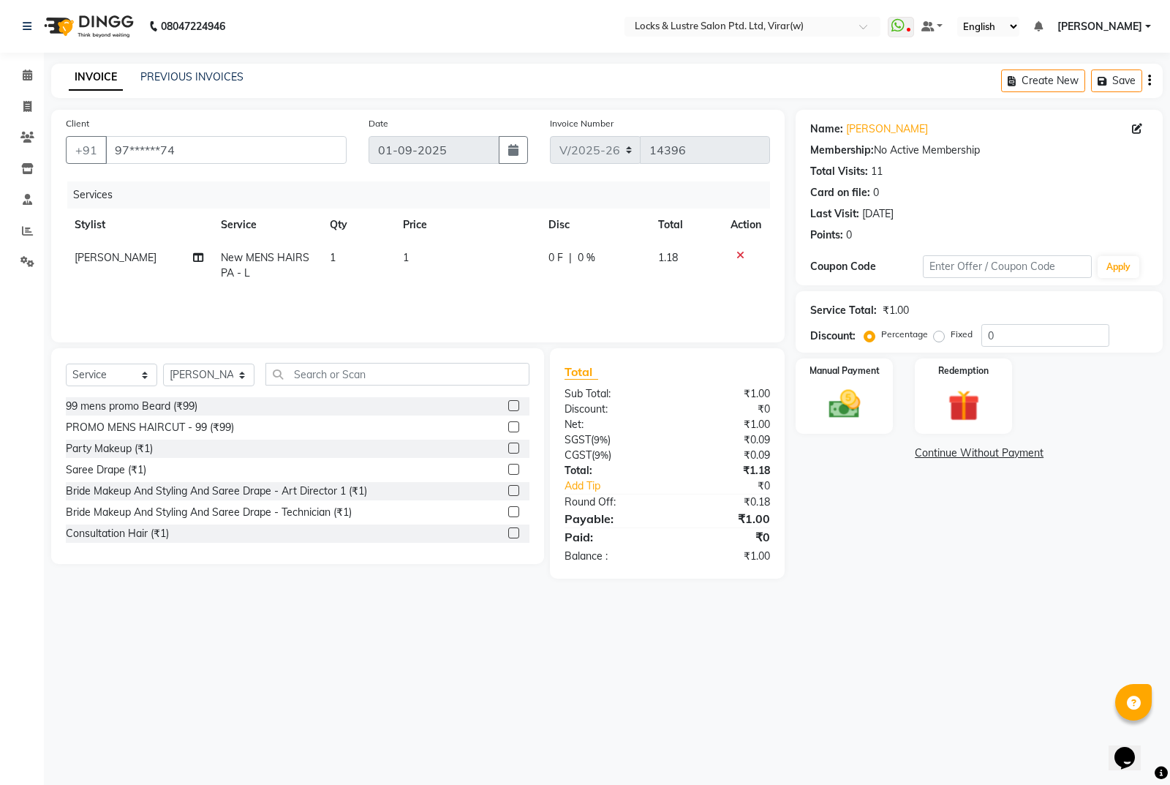
click at [736, 255] on icon at bounding box center [740, 255] width 8 height 10
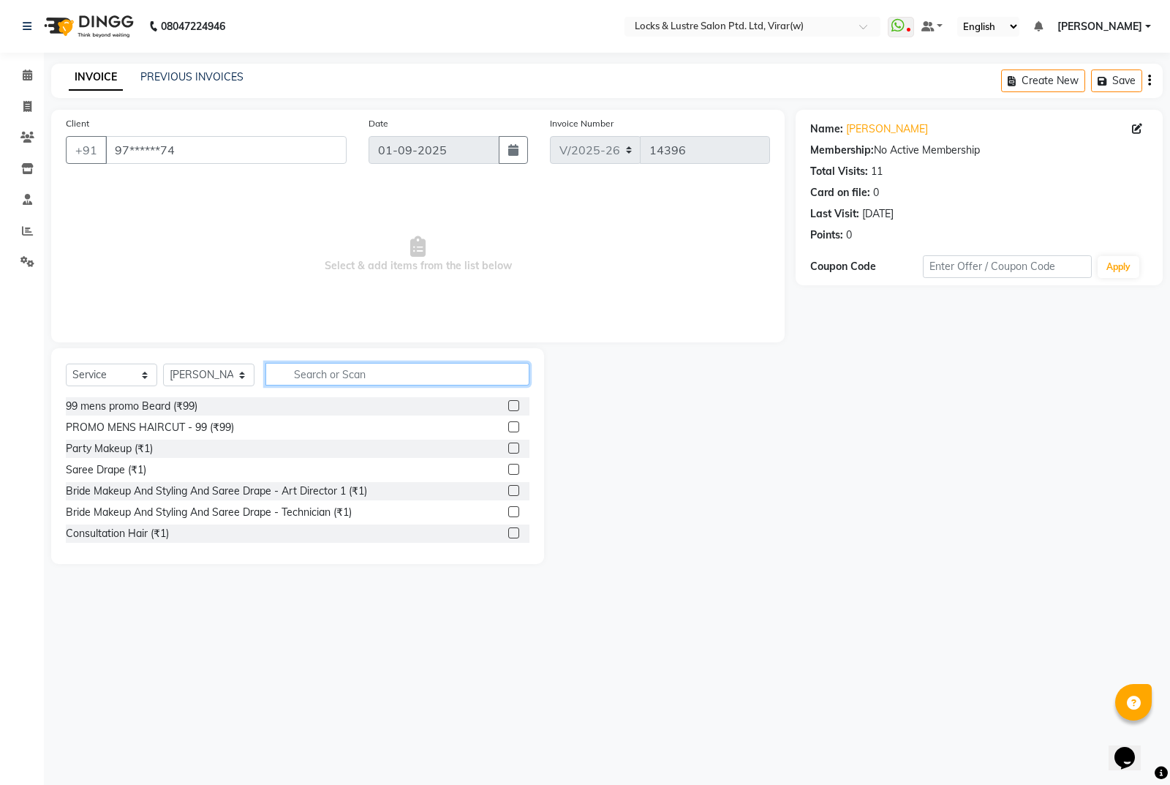
click at [385, 373] on input "text" at bounding box center [397, 374] width 264 height 23
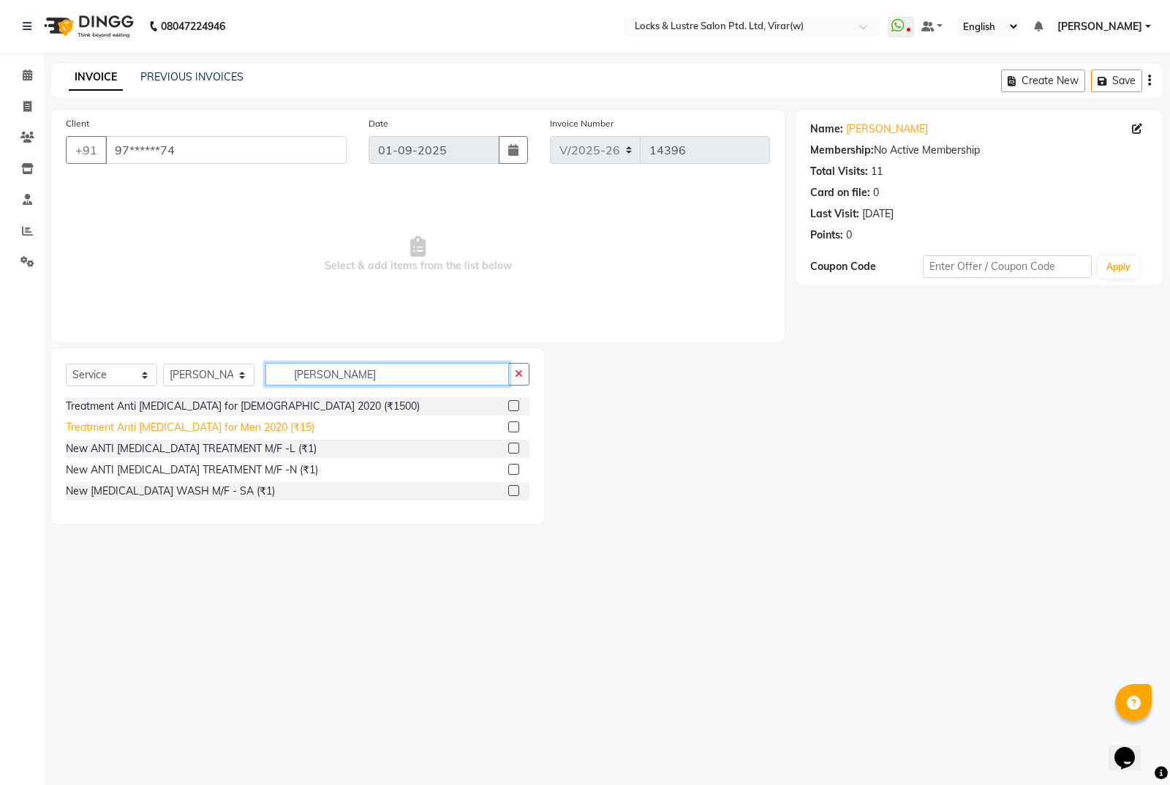
type input "dan"
click at [240, 424] on div "Treatment Anti [MEDICAL_DATA] for Men 2020 (₹15)" at bounding box center [190, 427] width 249 height 15
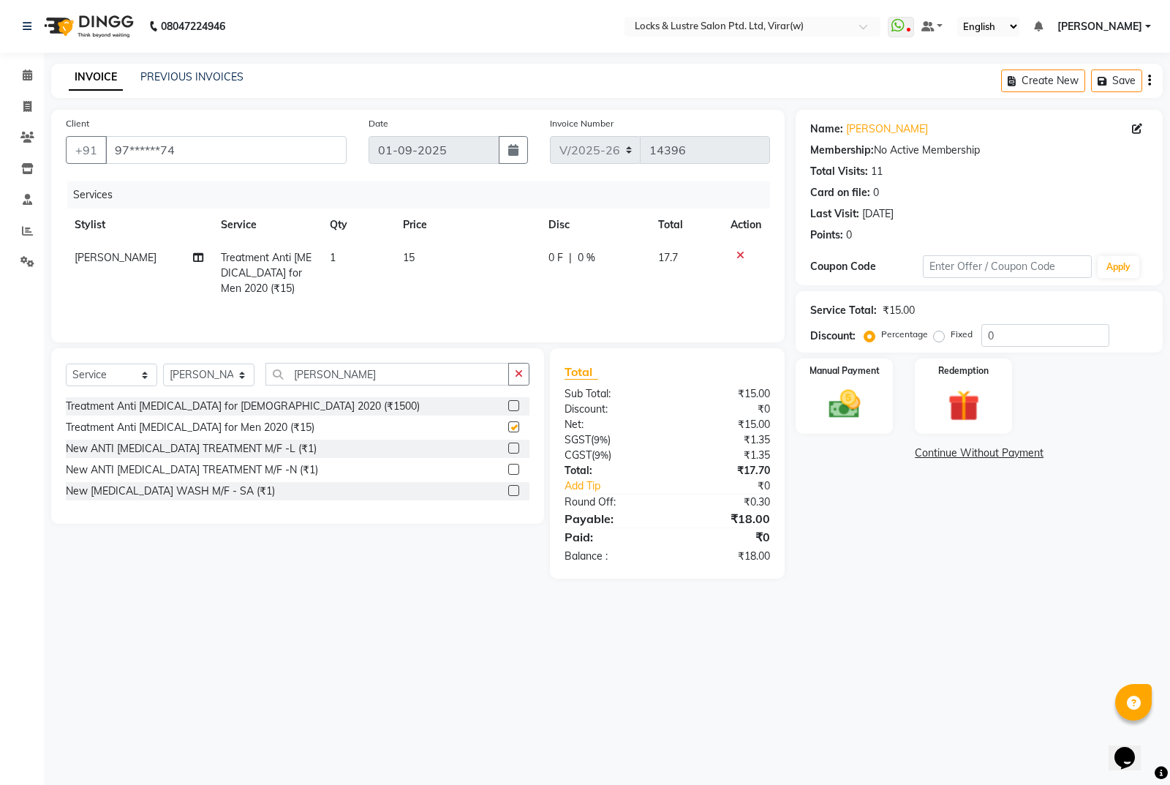
checkbox input "false"
click at [466, 284] on td "15" at bounding box center [467, 273] width 146 height 64
select select "42119"
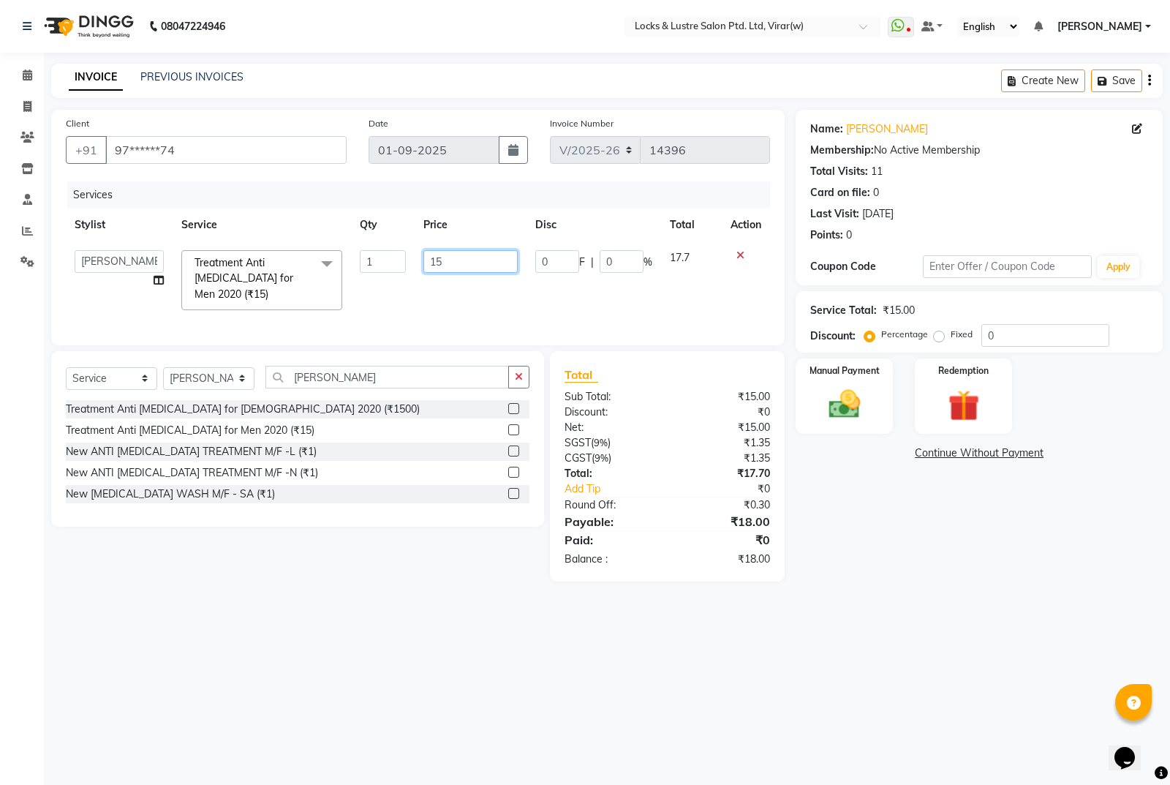
click at [466, 261] on input "15" at bounding box center [470, 261] width 94 height 23
type input "1"
type input "3500"
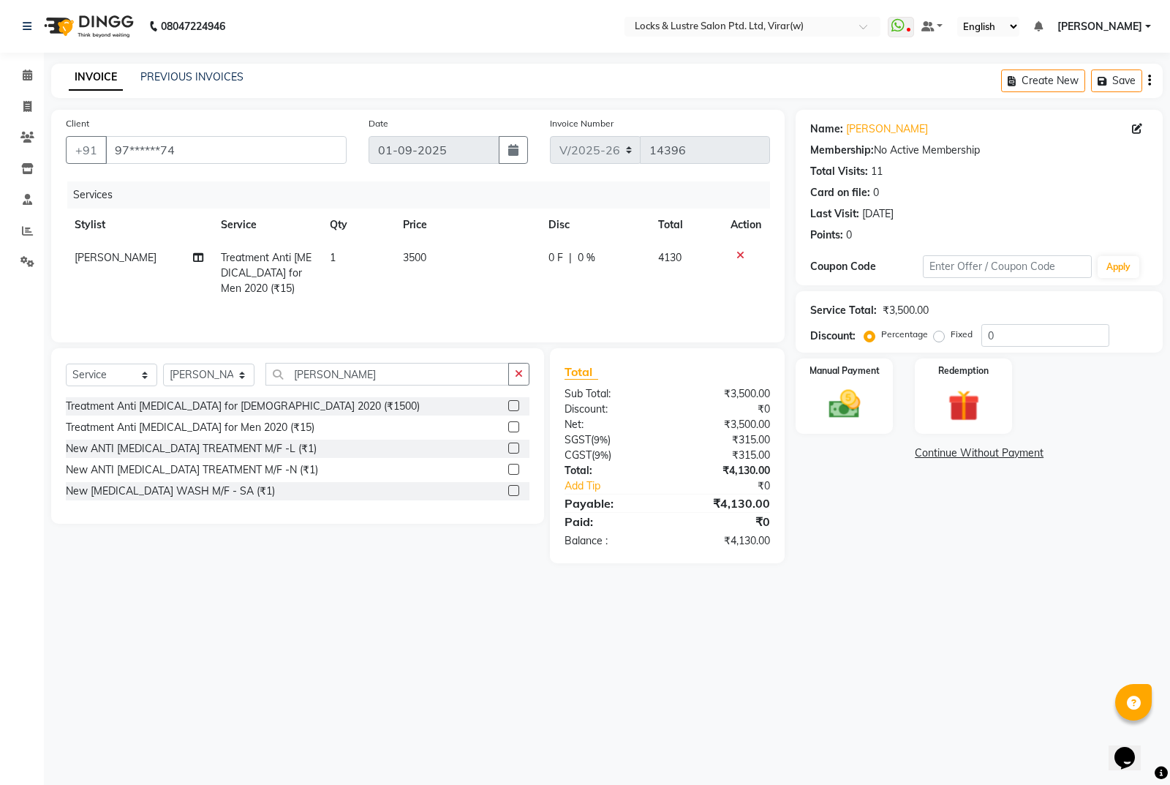
click at [597, 259] on div "0 F | 0 %" at bounding box center [594, 257] width 92 height 15
select select "42119"
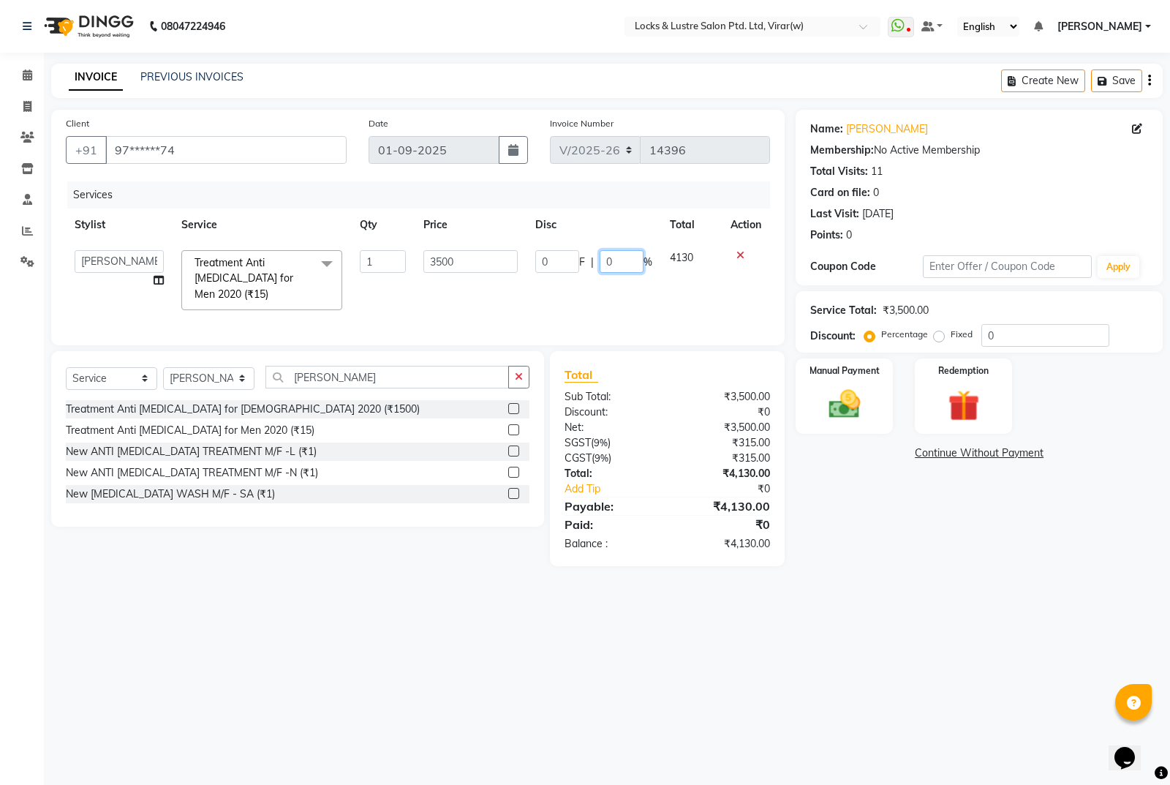
click at [629, 264] on input "0" at bounding box center [622, 261] width 44 height 23
type input "20"
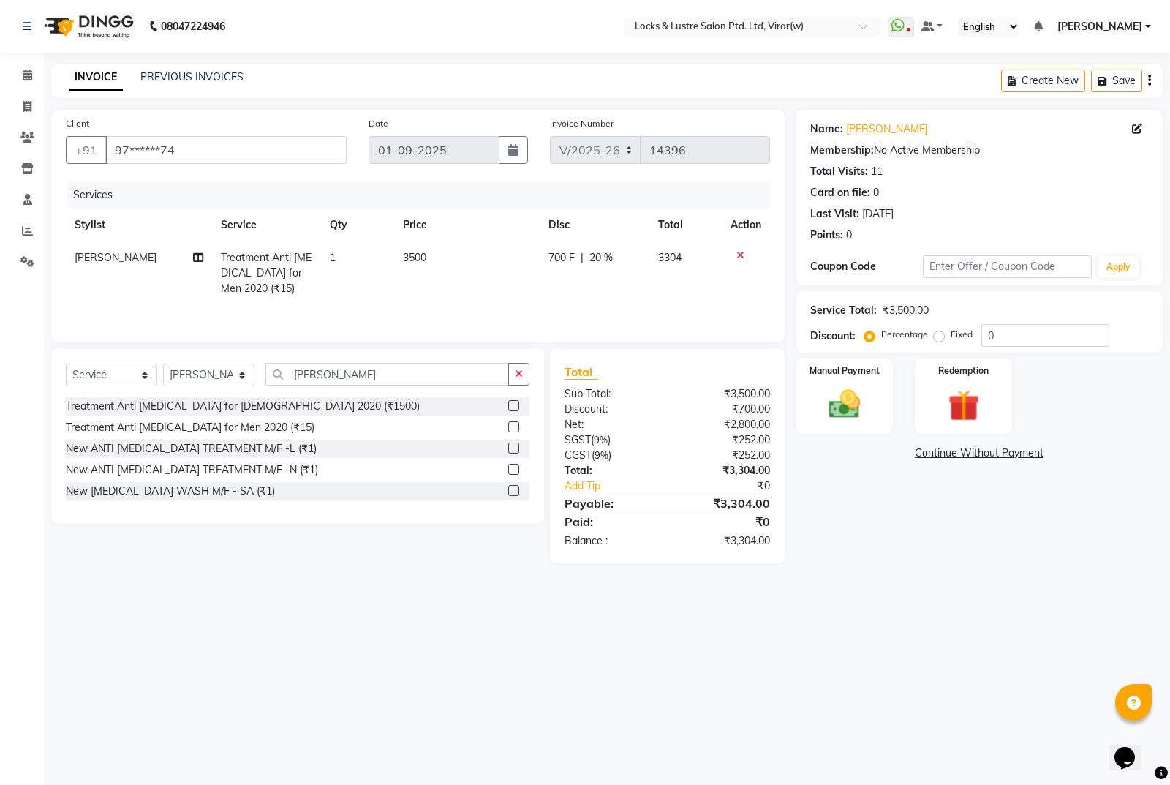
click at [875, 528] on div "Name: Jayjani Membership: No Active Membership Total Visits: 11 Card on file: 0…" at bounding box center [985, 336] width 378 height 453
click at [246, 372] on select "Select Stylist [PERSON_NAME] [PERSON_NAME] [PERSON_NAME] AKASH [PERSON_NAME] [P…" at bounding box center [208, 374] width 91 height 23
select select "42109"
click at [163, 363] on select "Select Stylist [PERSON_NAME] [PERSON_NAME] [PERSON_NAME] AKASH [PERSON_NAME] [P…" at bounding box center [208, 374] width 91 height 23
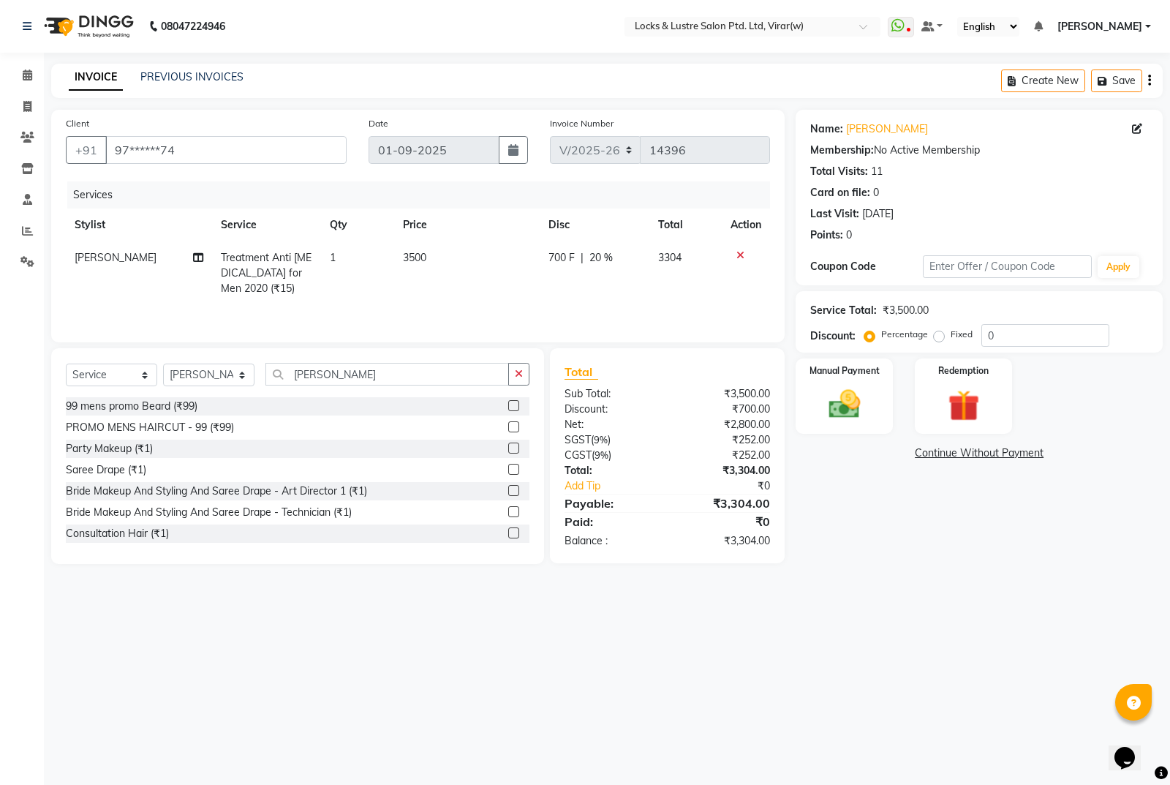
drag, startPoint x: 423, startPoint y: 392, endPoint x: 431, endPoint y: 383, distance: 11.9
click at [422, 391] on div "Select Service Product Membership Package Voucher Prepaid Gift Card Select Styl…" at bounding box center [298, 380] width 464 height 34
click at [434, 380] on input "dan" at bounding box center [387, 374] width 244 height 23
type input "d"
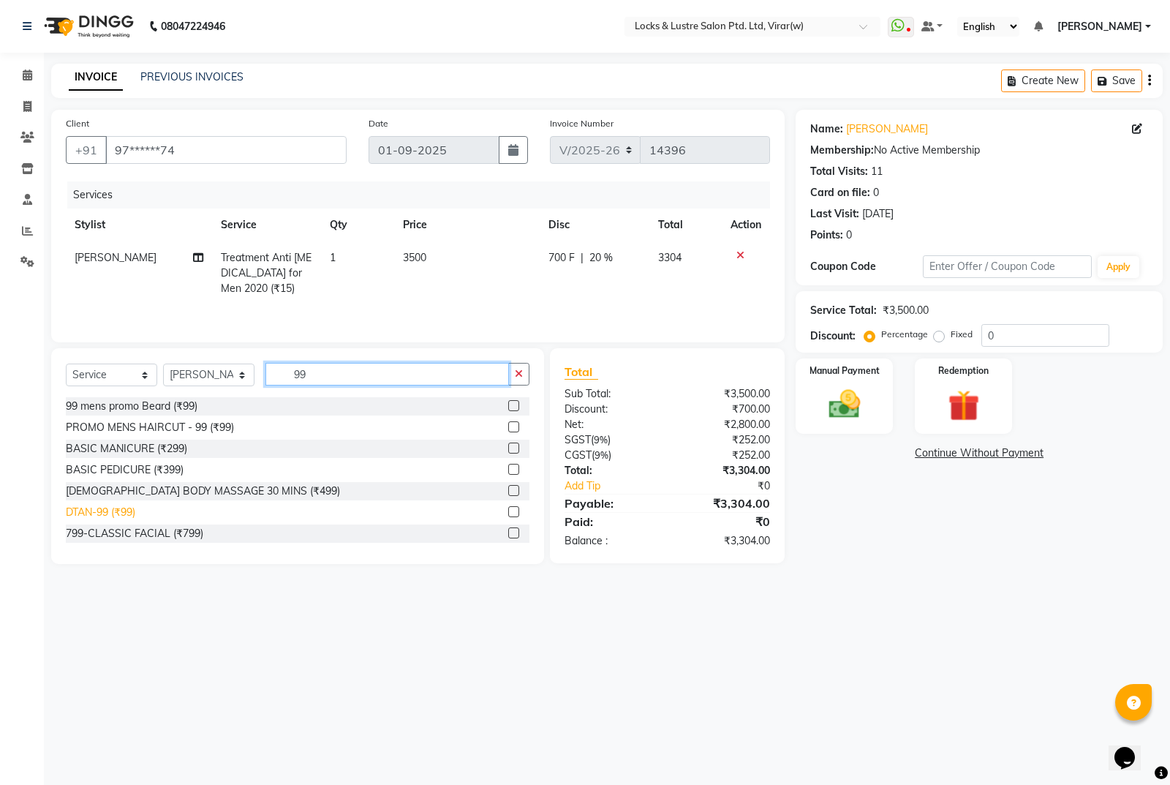
type input "99"
click at [118, 512] on div "DTAN-99 (₹99)" at bounding box center [100, 512] width 69 height 15
checkbox input "false"
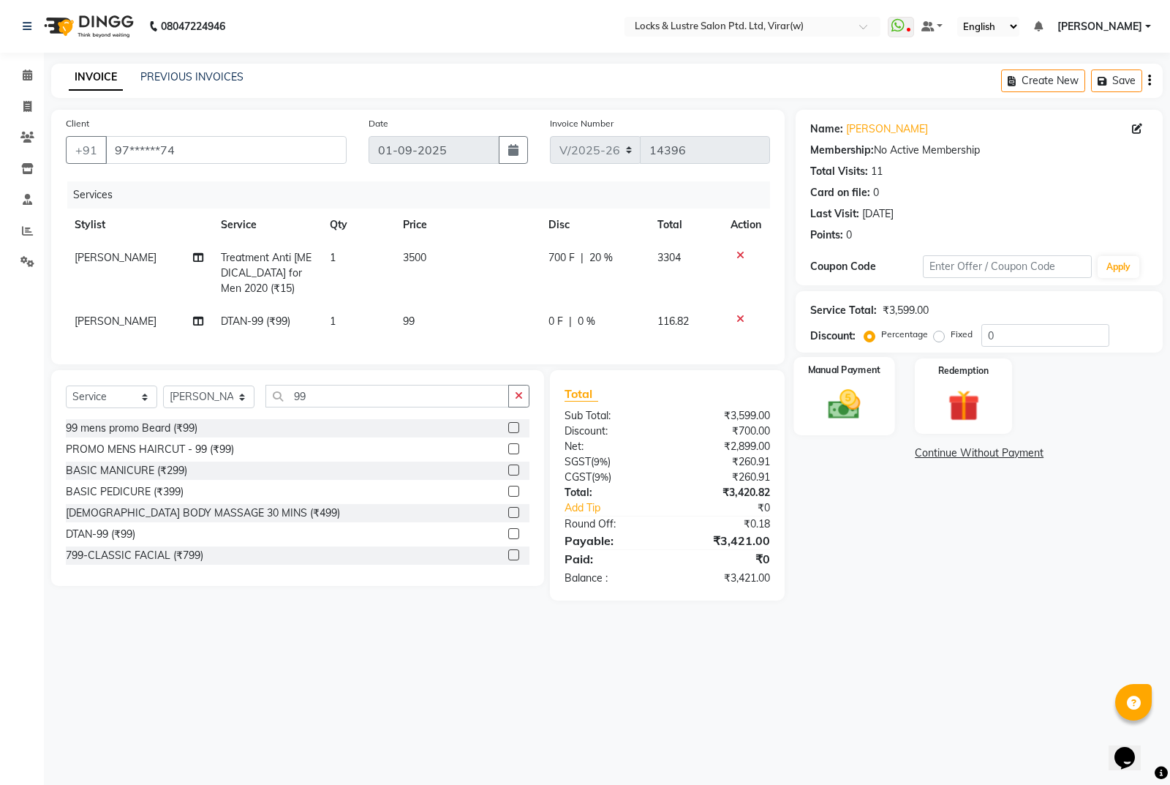
click at [835, 396] on img at bounding box center [844, 403] width 53 height 37
click at [921, 453] on span "CARD" at bounding box center [917, 453] width 31 height 17
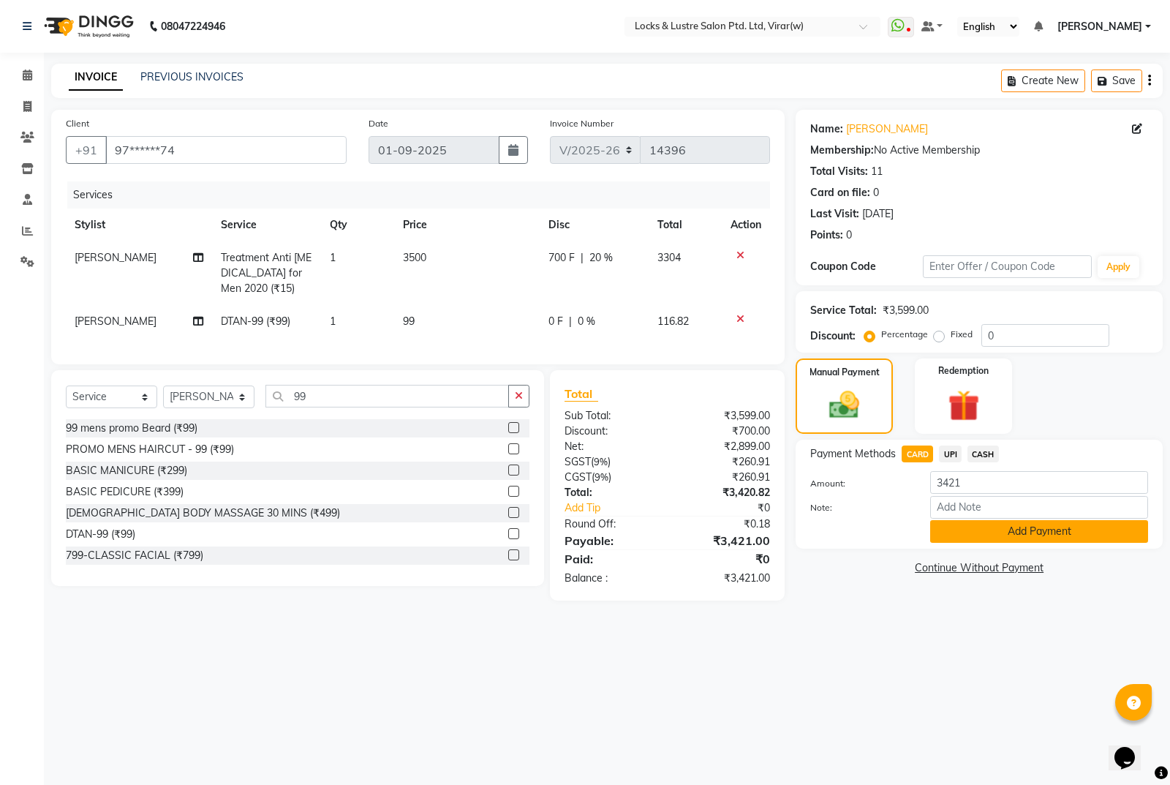
click at [1001, 534] on button "Add Payment" at bounding box center [1039, 531] width 218 height 23
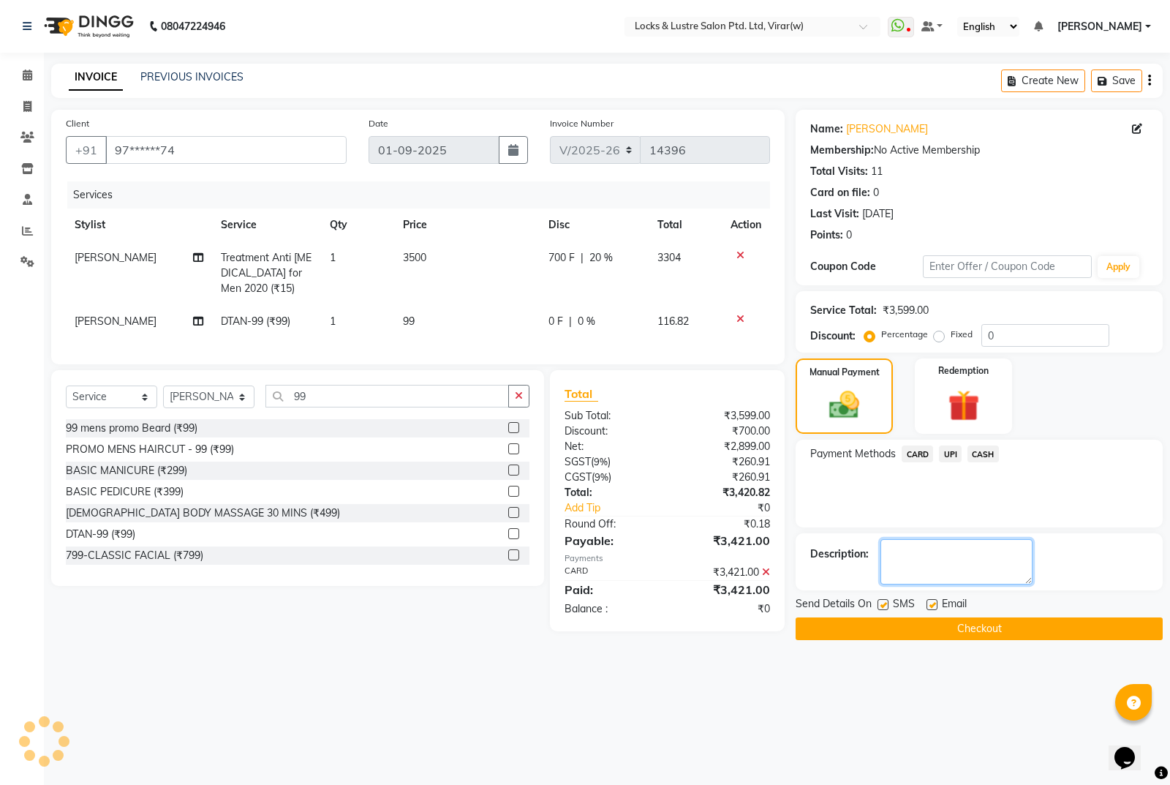
click at [943, 561] on textarea at bounding box center [957, 561] width 152 height 45
type textarea "524415372462"
click at [1028, 628] on button "Checkout" at bounding box center [979, 628] width 367 height 23
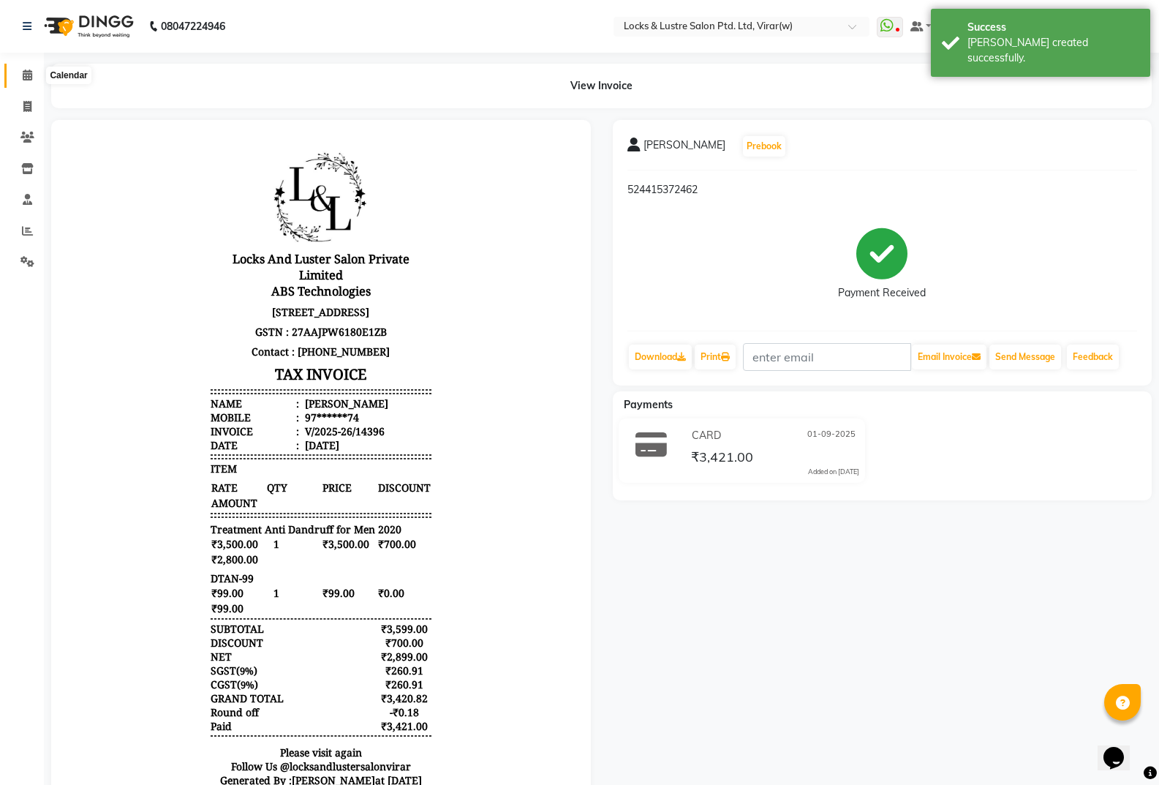
drag, startPoint x: 26, startPoint y: 80, endPoint x: 53, endPoint y: 45, distance: 44.8
click at [26, 80] on icon at bounding box center [28, 74] width 10 height 11
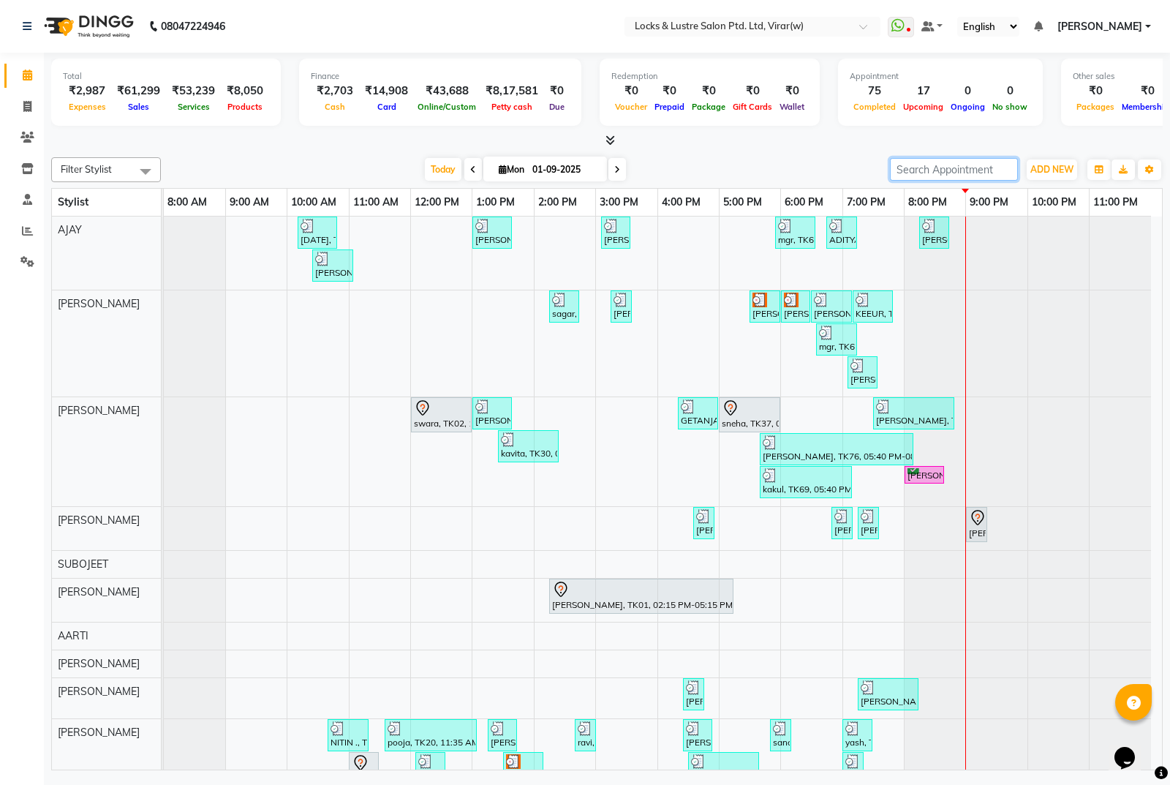
click at [962, 167] on input "search" at bounding box center [954, 169] width 128 height 23
click at [23, 104] on icon at bounding box center [27, 106] width 8 height 11
select select "5944"
select select "service"
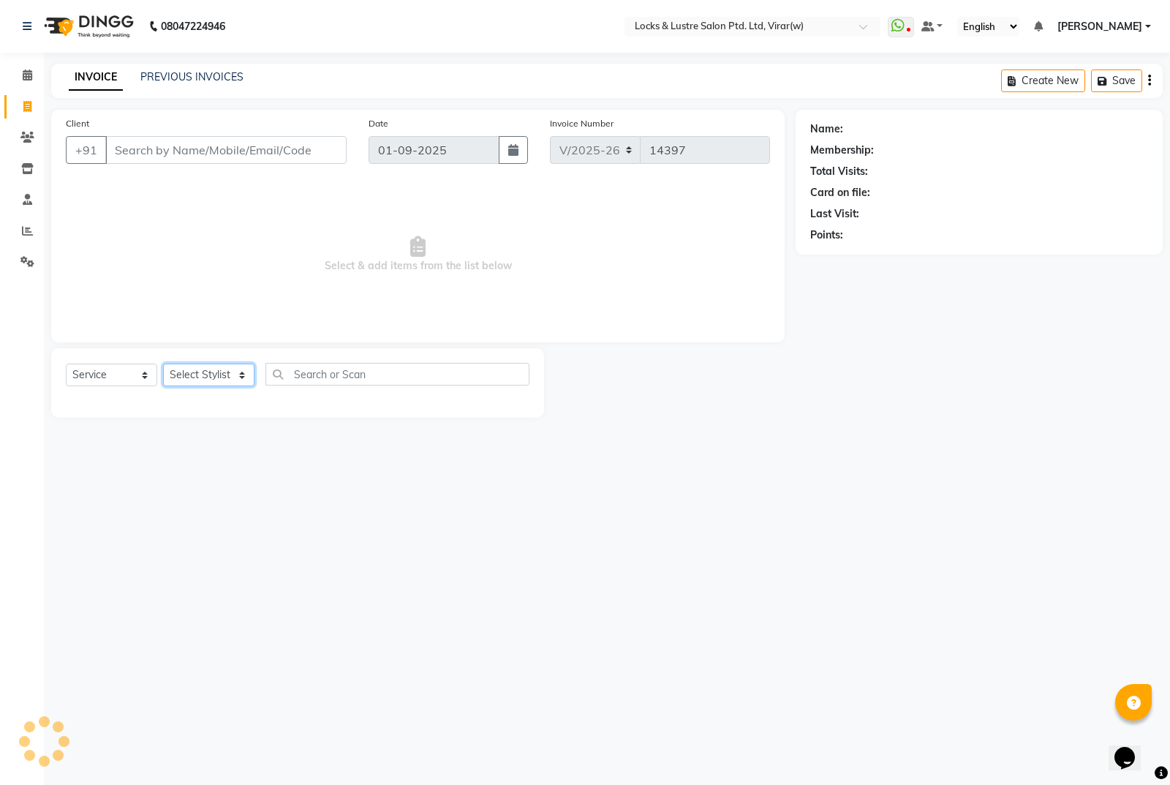
click at [216, 378] on select "Select Stylist [PERSON_NAME] [PERSON_NAME] [PERSON_NAME] AKASH [PERSON_NAME] [P…" at bounding box center [208, 374] width 91 height 23
select select "68717"
click at [163, 363] on select "Select Stylist [PERSON_NAME] [PERSON_NAME] [PERSON_NAME] AKASH [PERSON_NAME] [P…" at bounding box center [208, 374] width 91 height 23
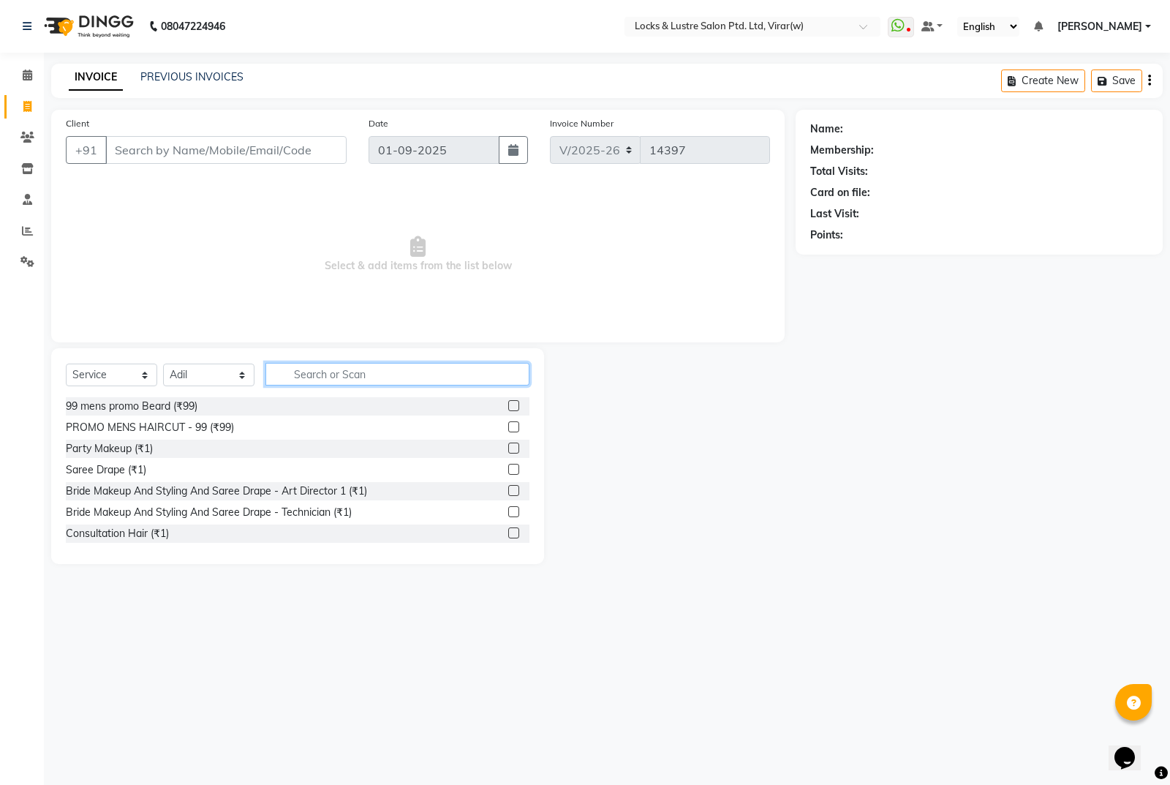
click at [350, 367] on input "text" at bounding box center [397, 374] width 264 height 23
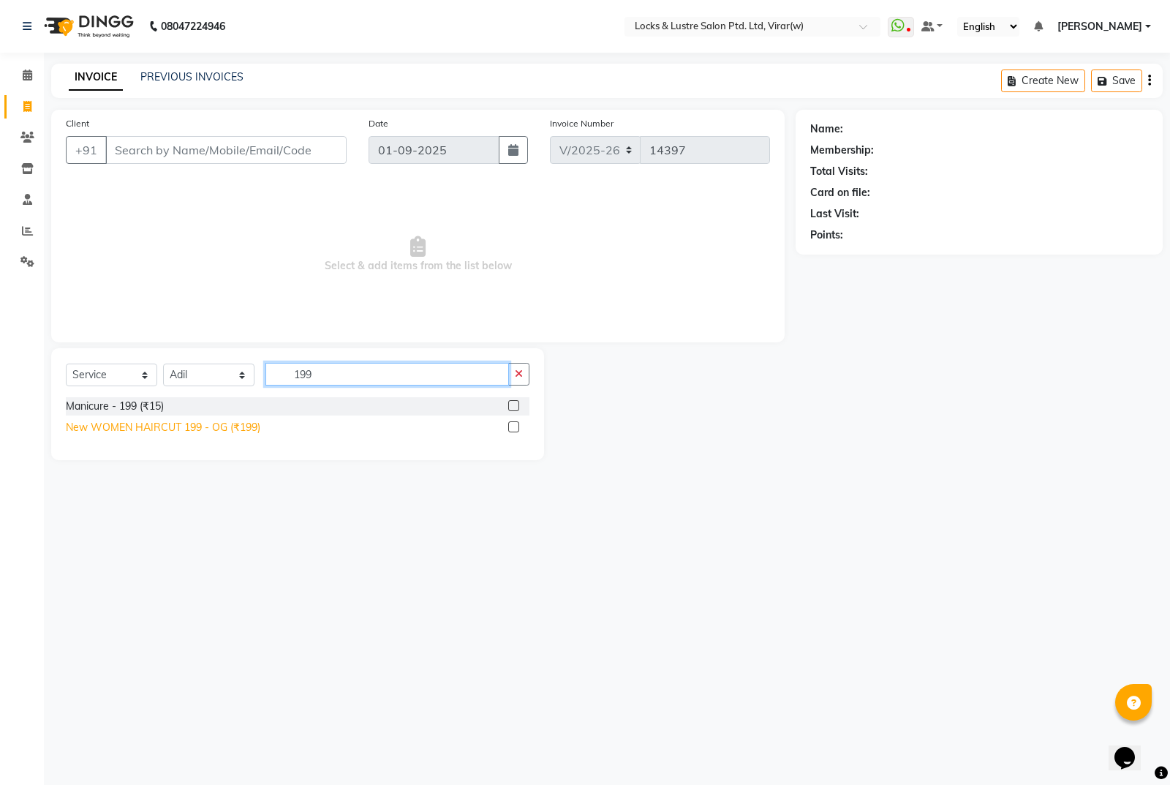
type input "199"
click at [212, 428] on div "New WOMEN HAIRCUT 199 - OG (₹199)" at bounding box center [163, 427] width 195 height 15
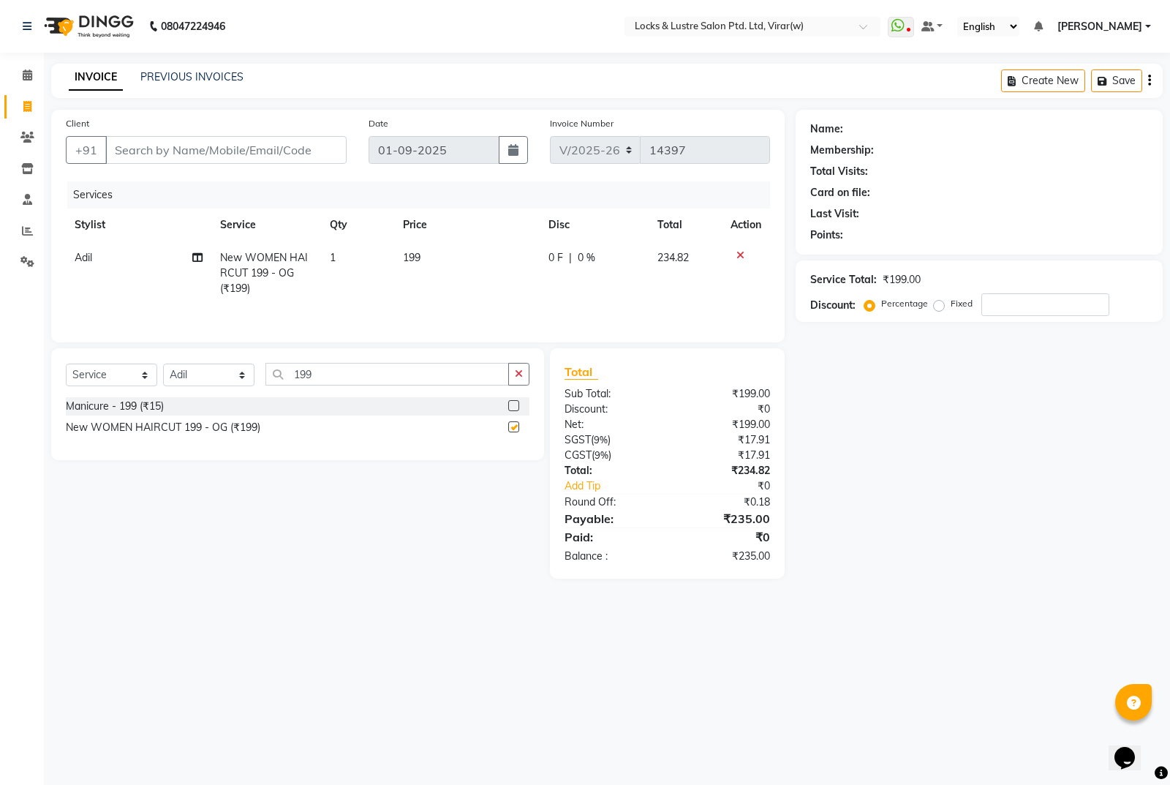
checkbox input "false"
click at [354, 382] on input "199" at bounding box center [387, 374] width 244 height 23
type input "1"
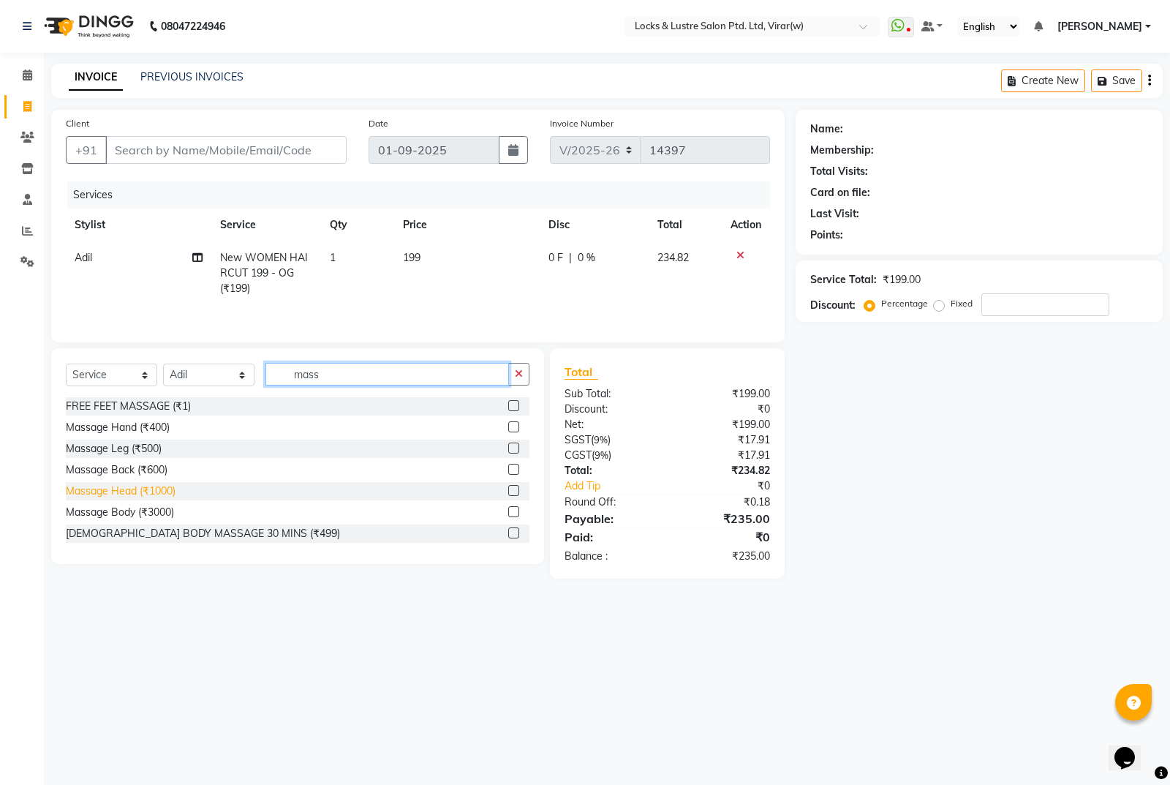
type input "mass"
click at [145, 494] on div "Massage Head (₹1000)" at bounding box center [121, 490] width 110 height 15
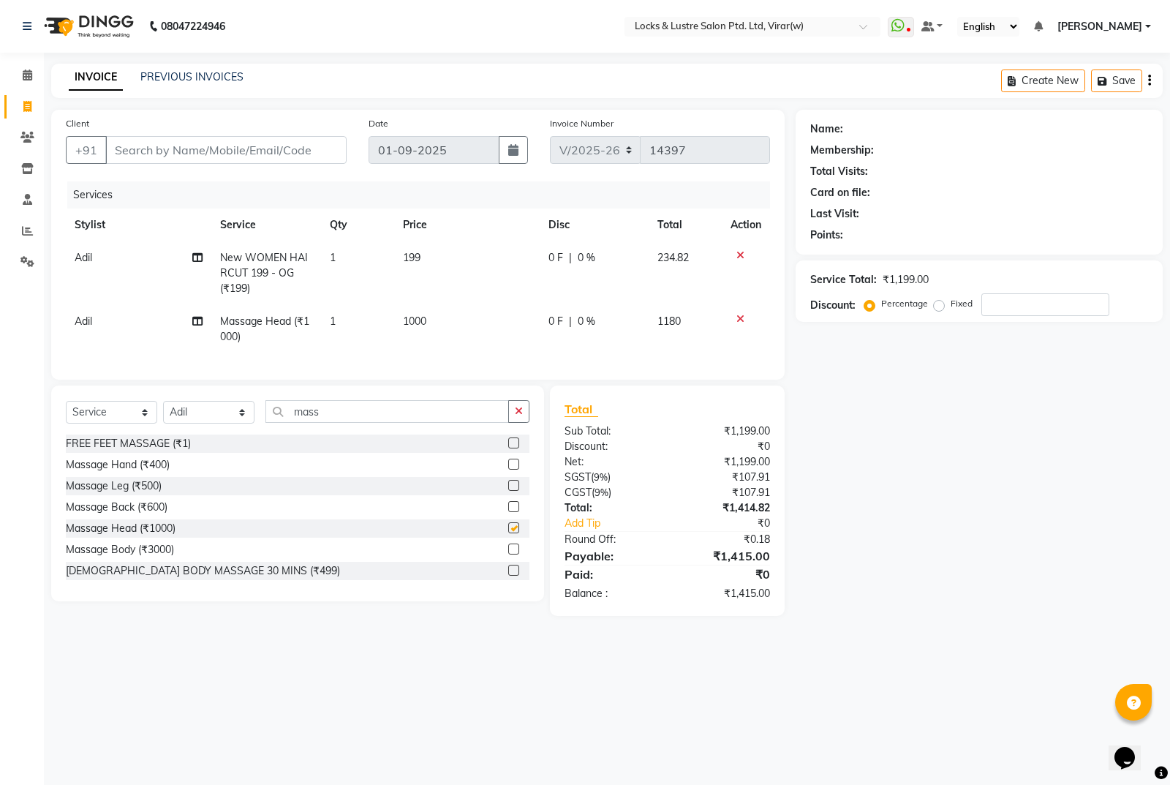
checkbox input "false"
click at [469, 332] on td "1000" at bounding box center [467, 329] width 146 height 48
select select "68717"
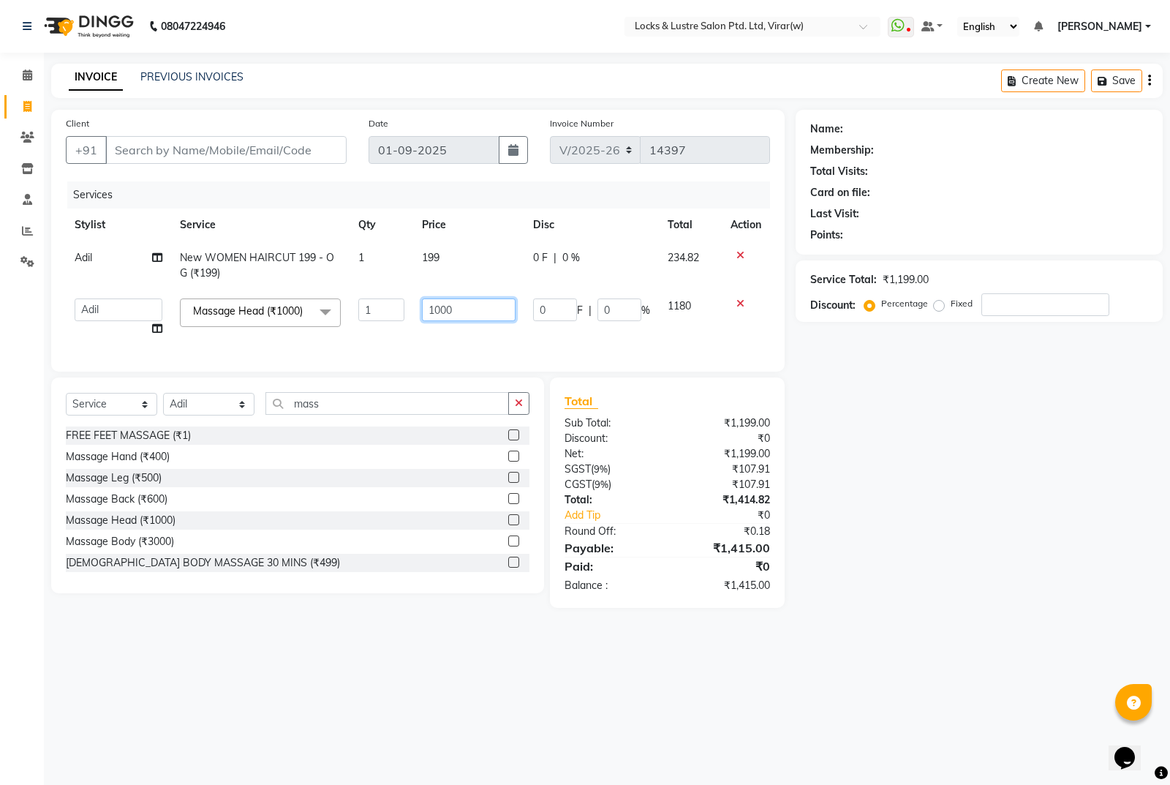
click at [479, 315] on input "1000" at bounding box center [469, 309] width 94 height 23
type input "1"
type input "500"
click at [909, 523] on div "Name: Membership: Total Visits: Card on file: Last Visit: Points: Service Total…" at bounding box center [985, 359] width 378 height 498
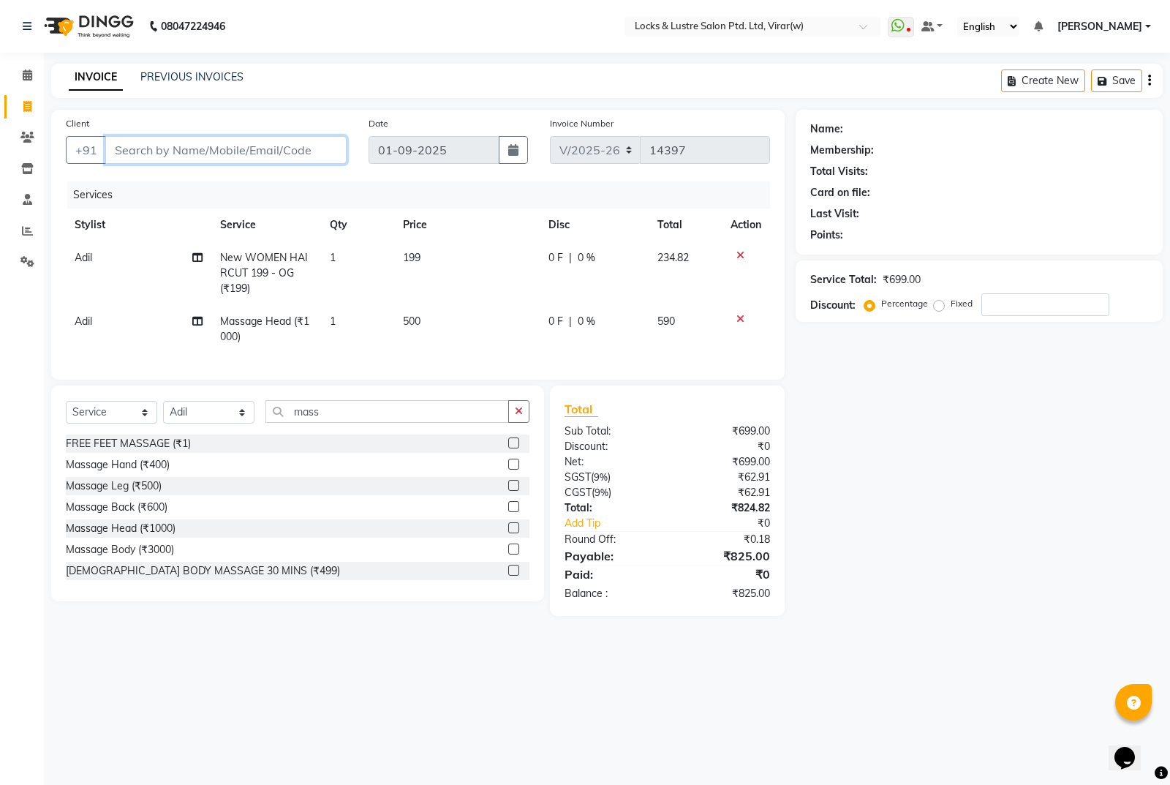
click at [262, 154] on input "Client" at bounding box center [225, 150] width 241 height 28
type input "8"
type input "0"
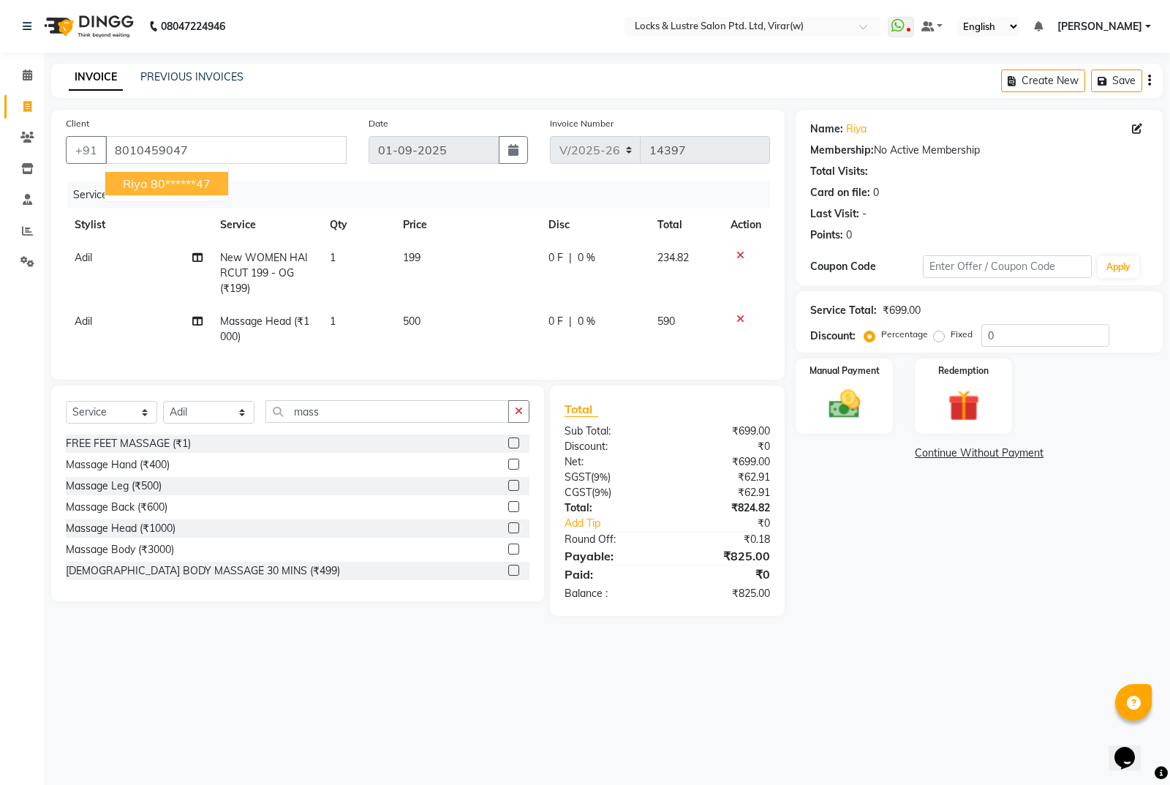
click at [186, 186] on ngb-highlight "80******47" at bounding box center [181, 183] width 60 height 15
type input "80******47"
click at [827, 403] on img at bounding box center [844, 403] width 53 height 37
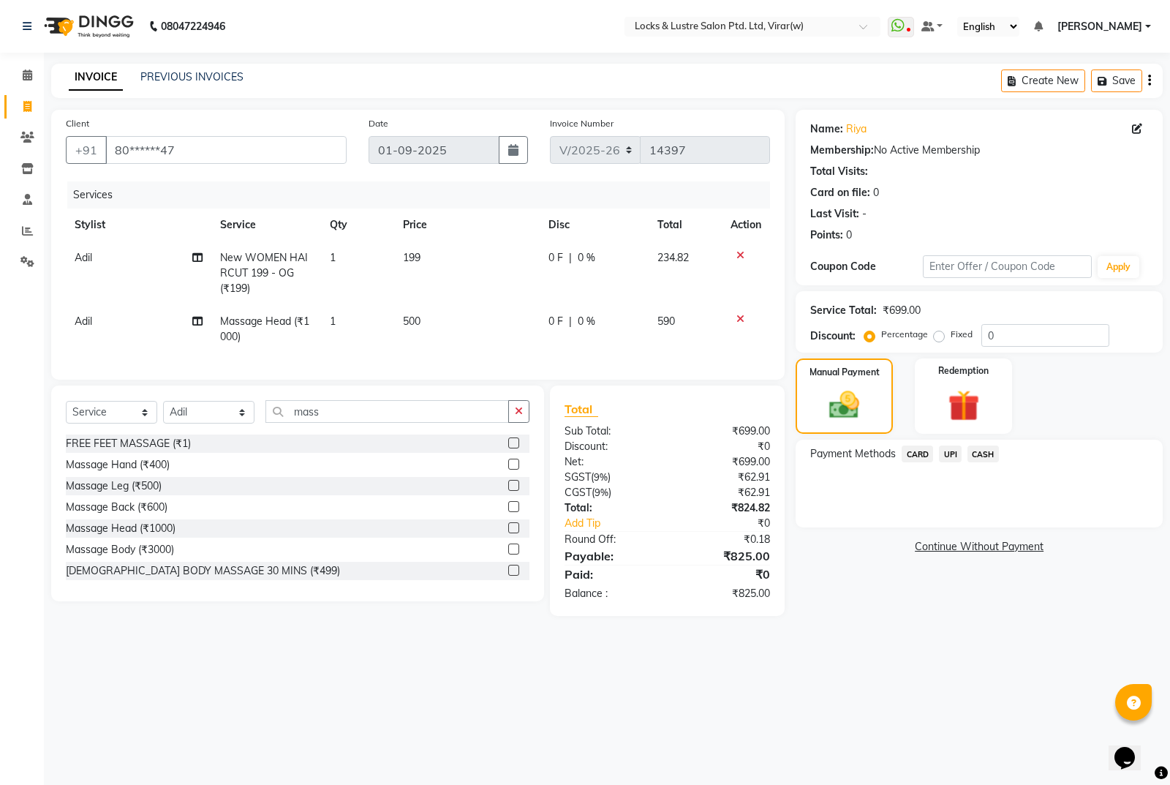
click at [956, 453] on span "UPI" at bounding box center [950, 453] width 23 height 17
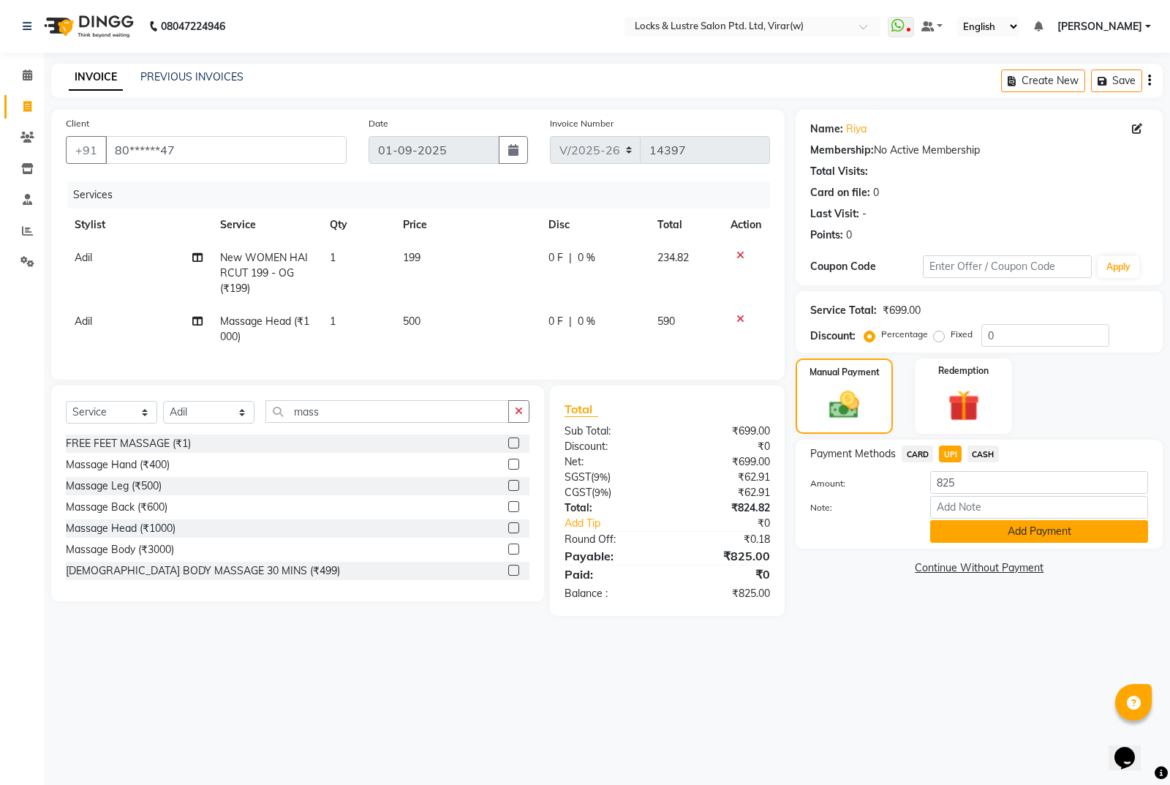
click at [1040, 529] on button "Add Payment" at bounding box center [1039, 531] width 218 height 23
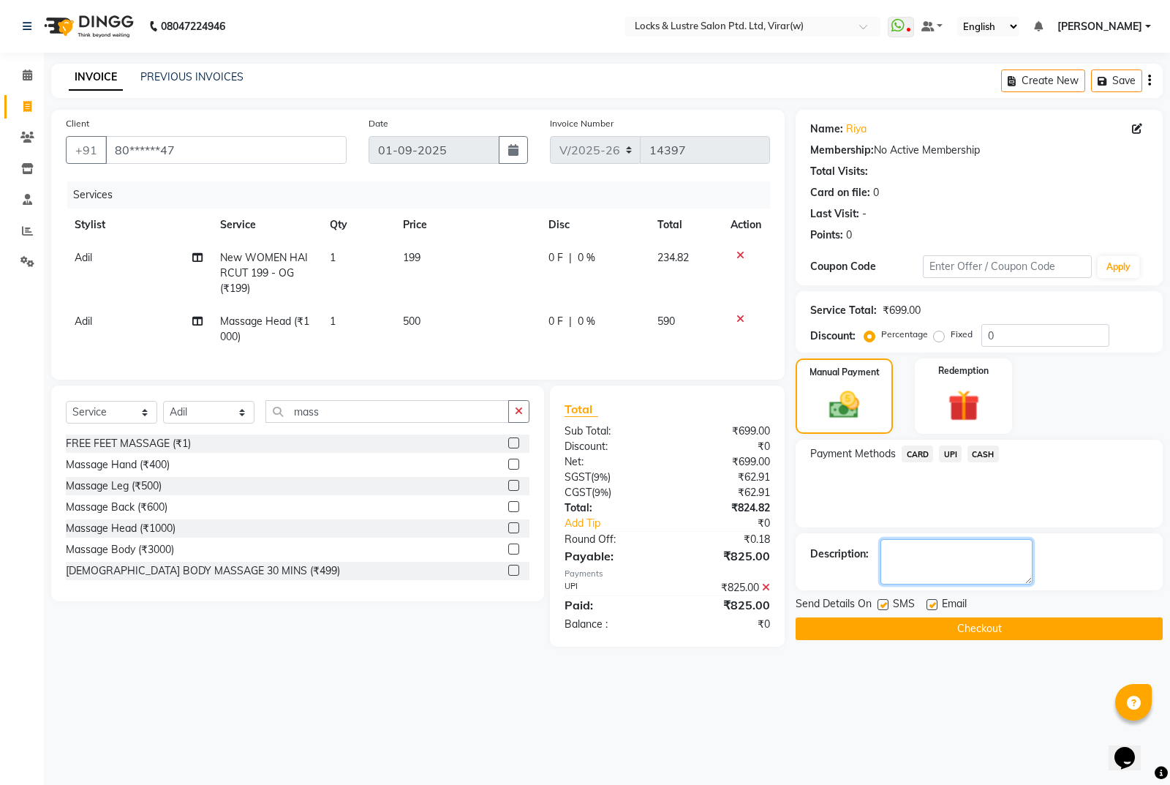
click at [967, 554] on textarea at bounding box center [957, 561] width 152 height 45
type textarea "524441856223"
click at [996, 637] on button "Checkout" at bounding box center [979, 628] width 367 height 23
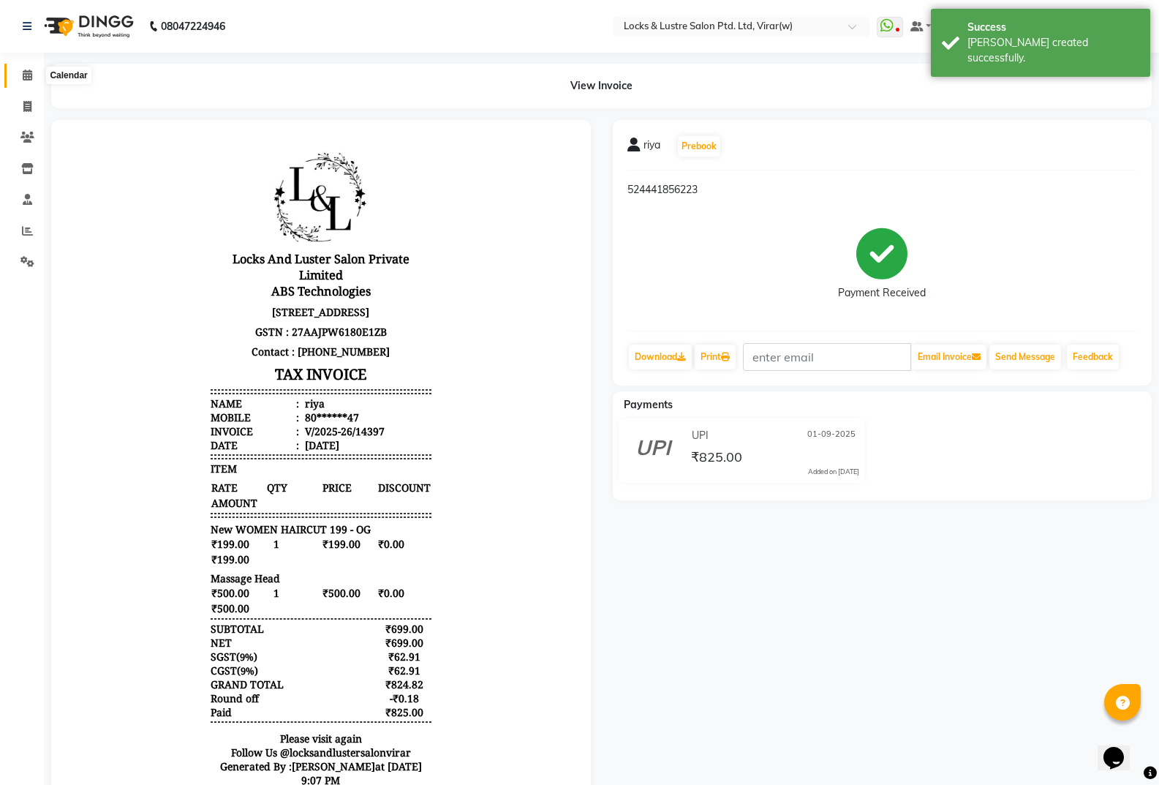
click at [30, 74] on icon at bounding box center [28, 74] width 10 height 11
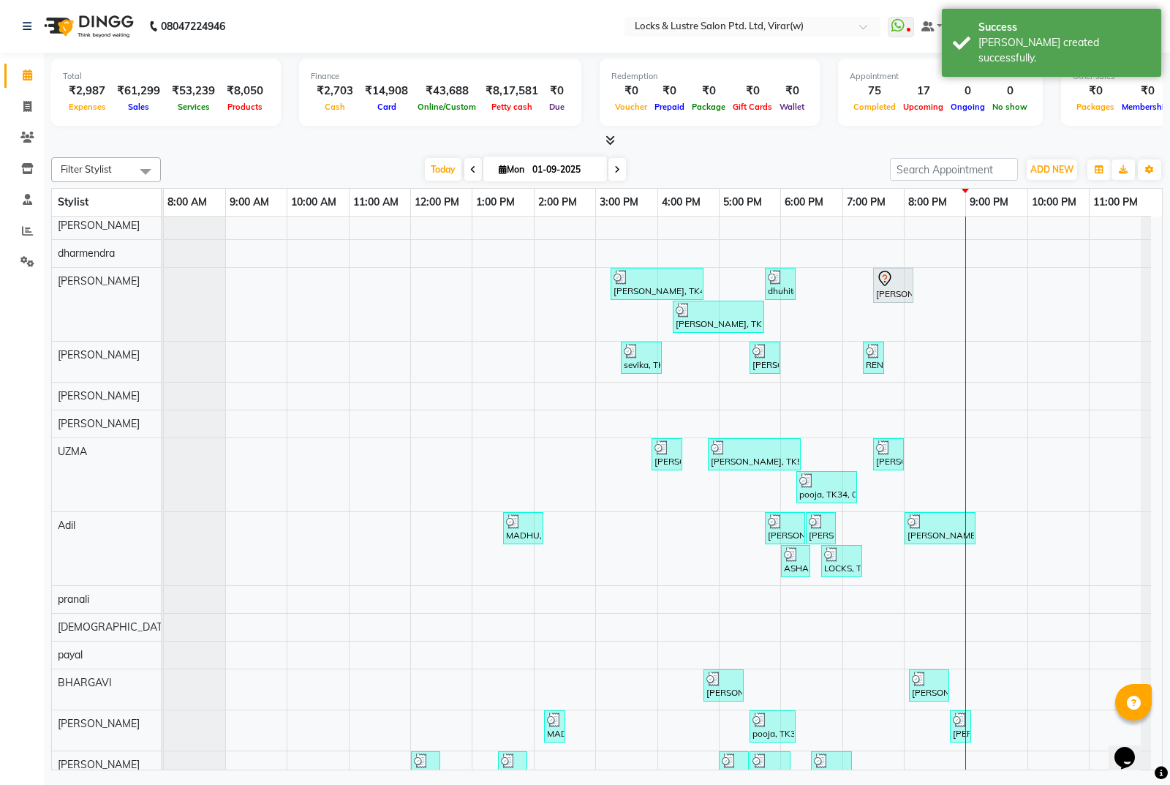
scroll to position [951, 0]
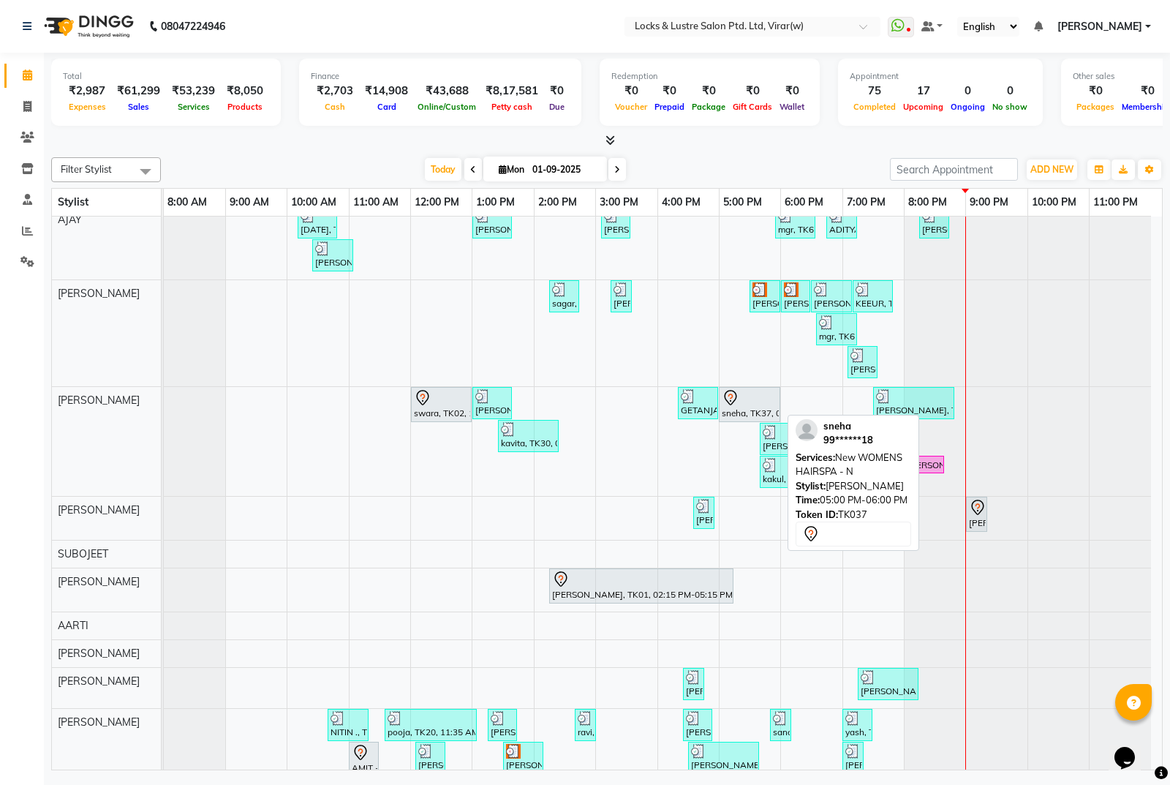
click at [750, 404] on div at bounding box center [750, 398] width 56 height 18
select select "7"
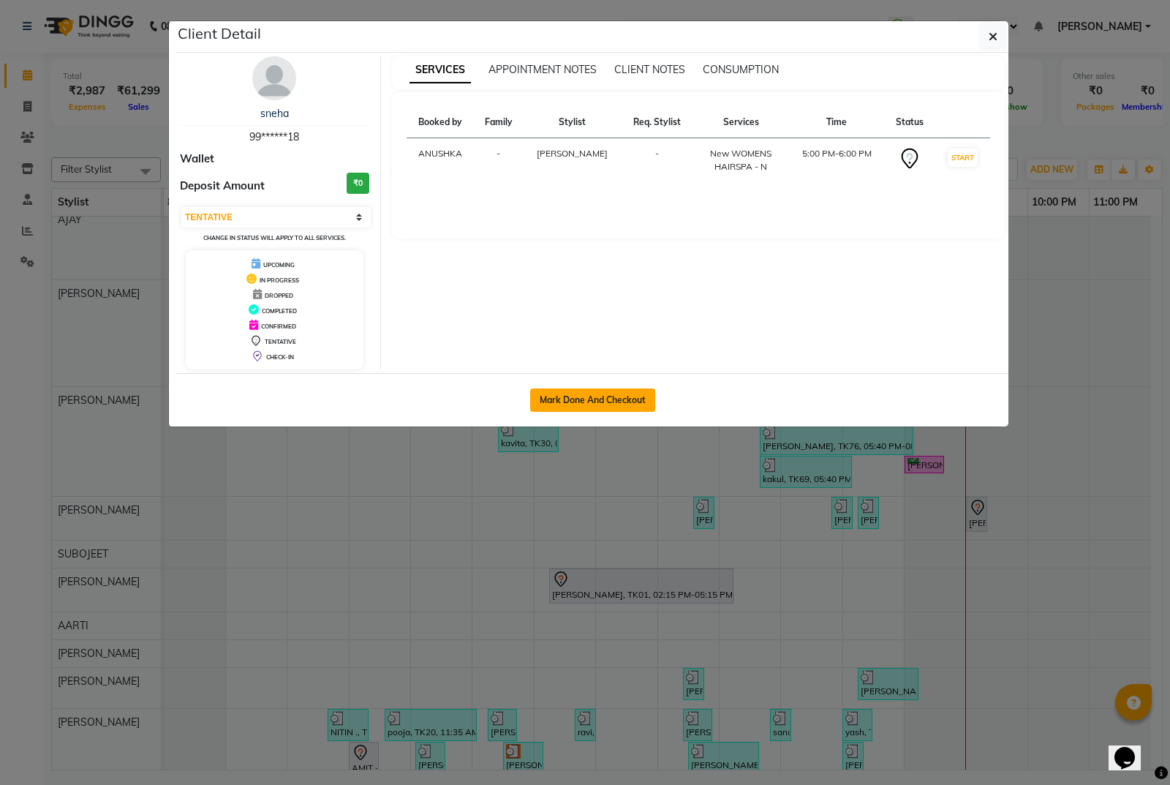
click at [640, 404] on button "Mark Done And Checkout" at bounding box center [592, 399] width 125 height 23
select select "5944"
select select "service"
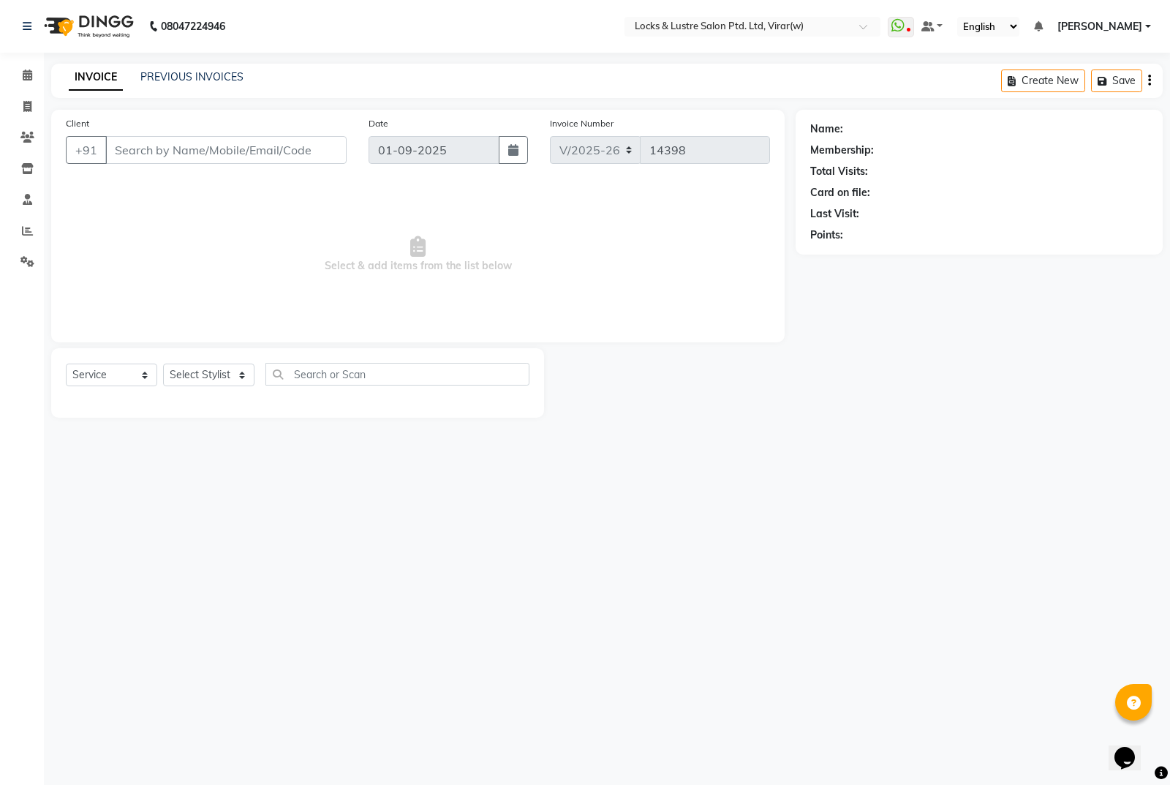
select select "3"
type input "99******18"
select select "42108"
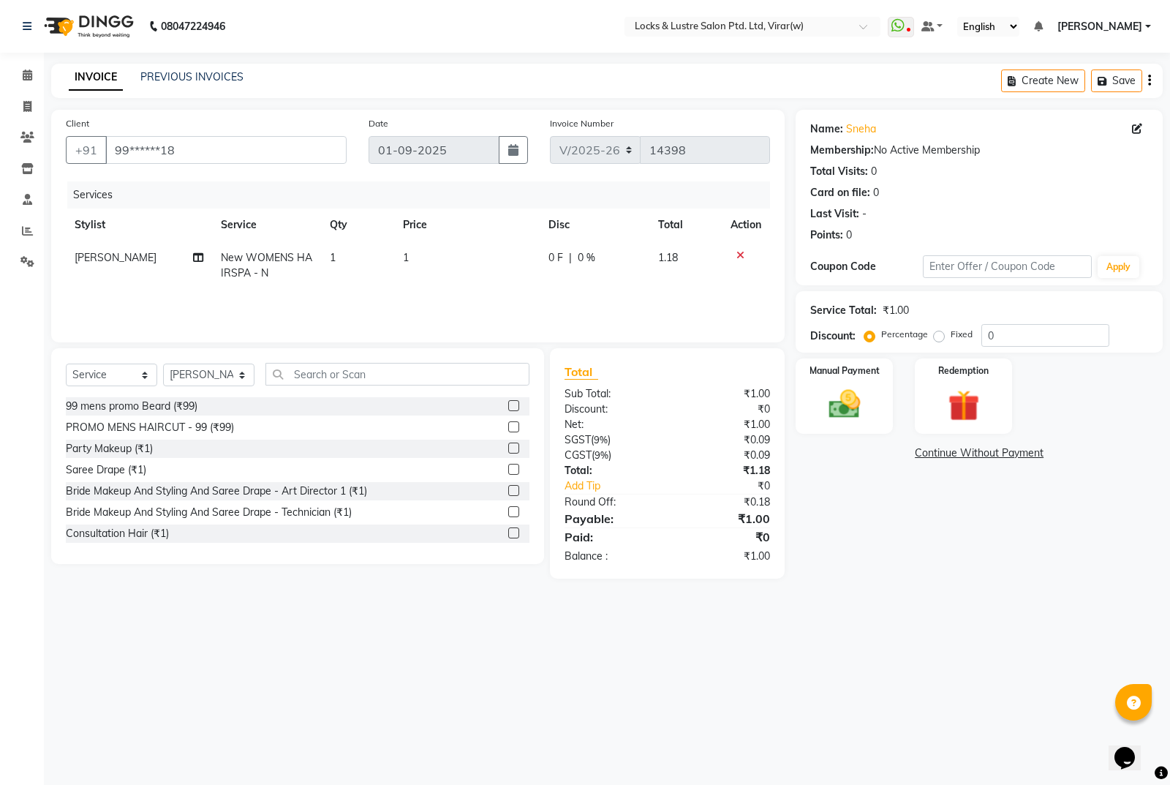
click at [445, 248] on td "1" at bounding box center [467, 265] width 146 height 48
select select "42108"
click at [497, 262] on input "1" at bounding box center [470, 261] width 94 height 23
type input "2700"
click at [936, 530] on div "Name: Sneha Membership: No Active Membership Total Visits: 0 Card on file: 0 La…" at bounding box center [985, 344] width 378 height 469
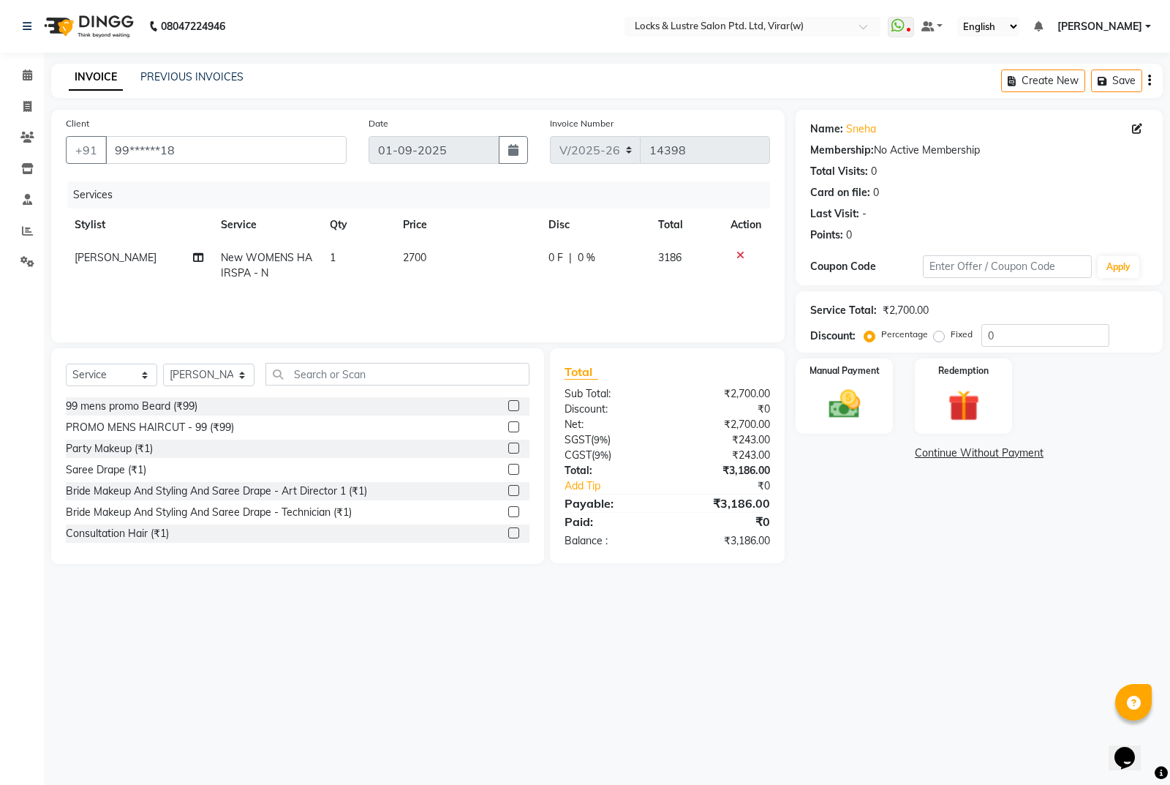
click at [598, 249] on td "0 F | 0 %" at bounding box center [595, 265] width 110 height 48
select select "42108"
click at [625, 268] on input "0" at bounding box center [622, 261] width 44 height 23
type input "20"
click at [973, 663] on div "08047224946 Select Location × Locks & Lustre Salon Ptd. Ltd, Virar(w) WhatsApp …" at bounding box center [585, 392] width 1170 height 785
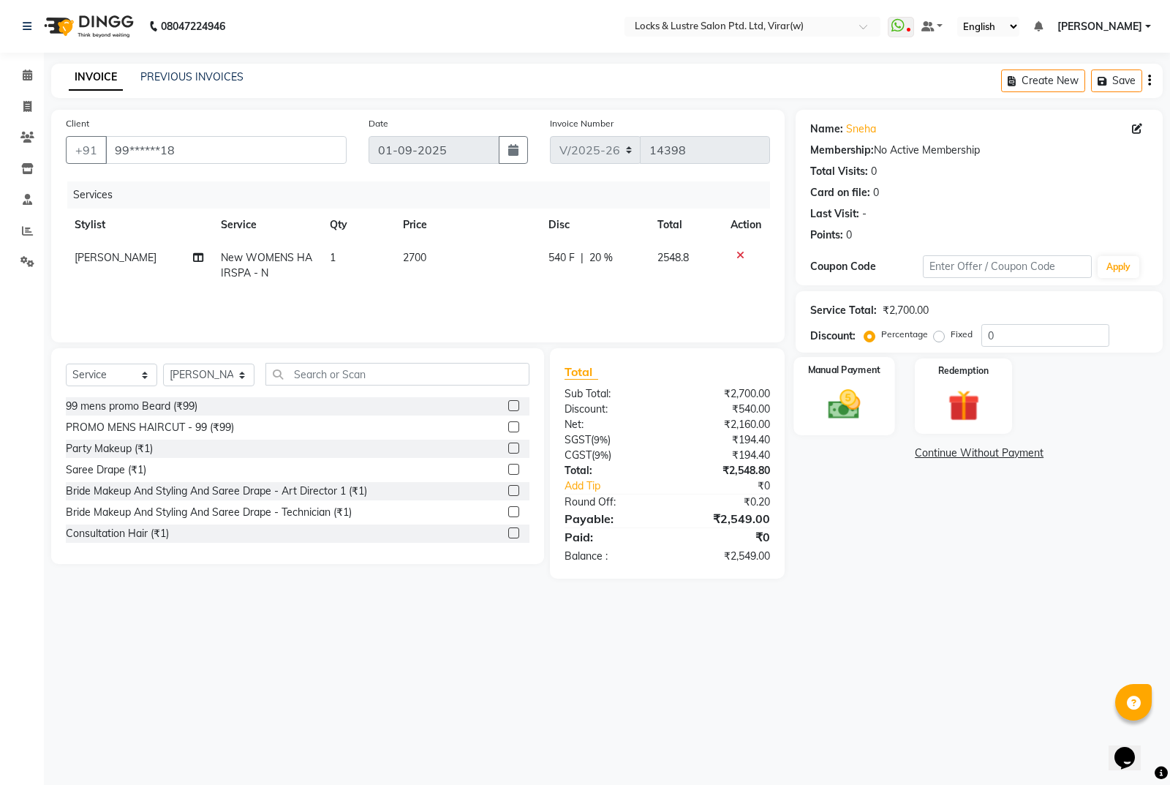
click at [845, 404] on img at bounding box center [844, 403] width 53 height 37
click at [951, 450] on span "UPI" at bounding box center [950, 453] width 23 height 17
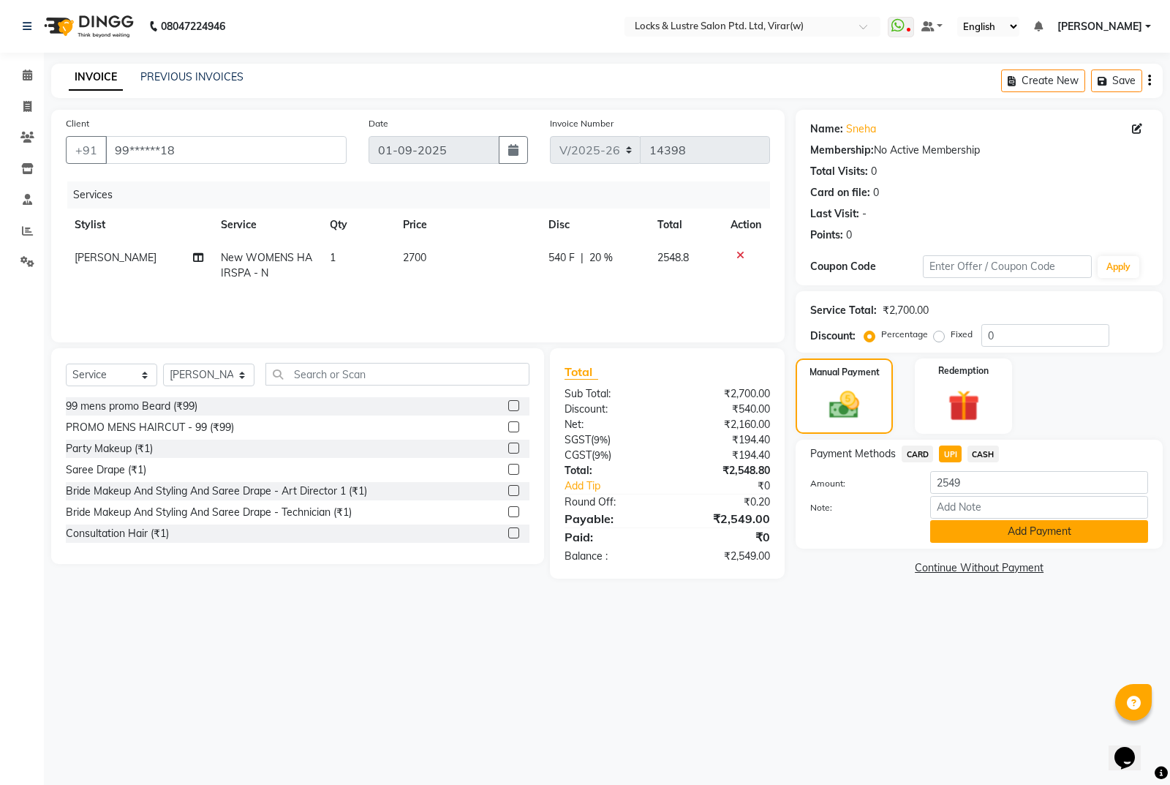
click at [1031, 532] on button "Add Payment" at bounding box center [1039, 531] width 218 height 23
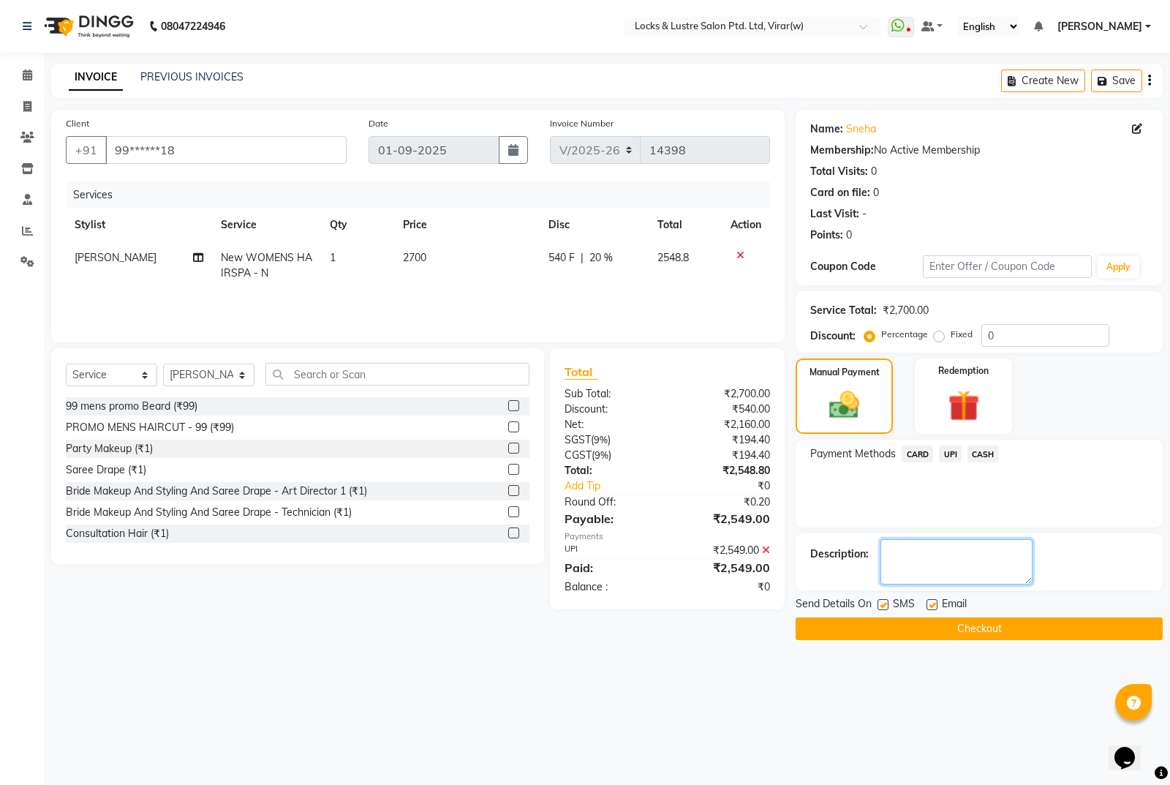
click at [977, 552] on textarea at bounding box center [957, 561] width 152 height 45
type textarea "561080795210"
click at [999, 631] on button "Checkout" at bounding box center [979, 628] width 367 height 23
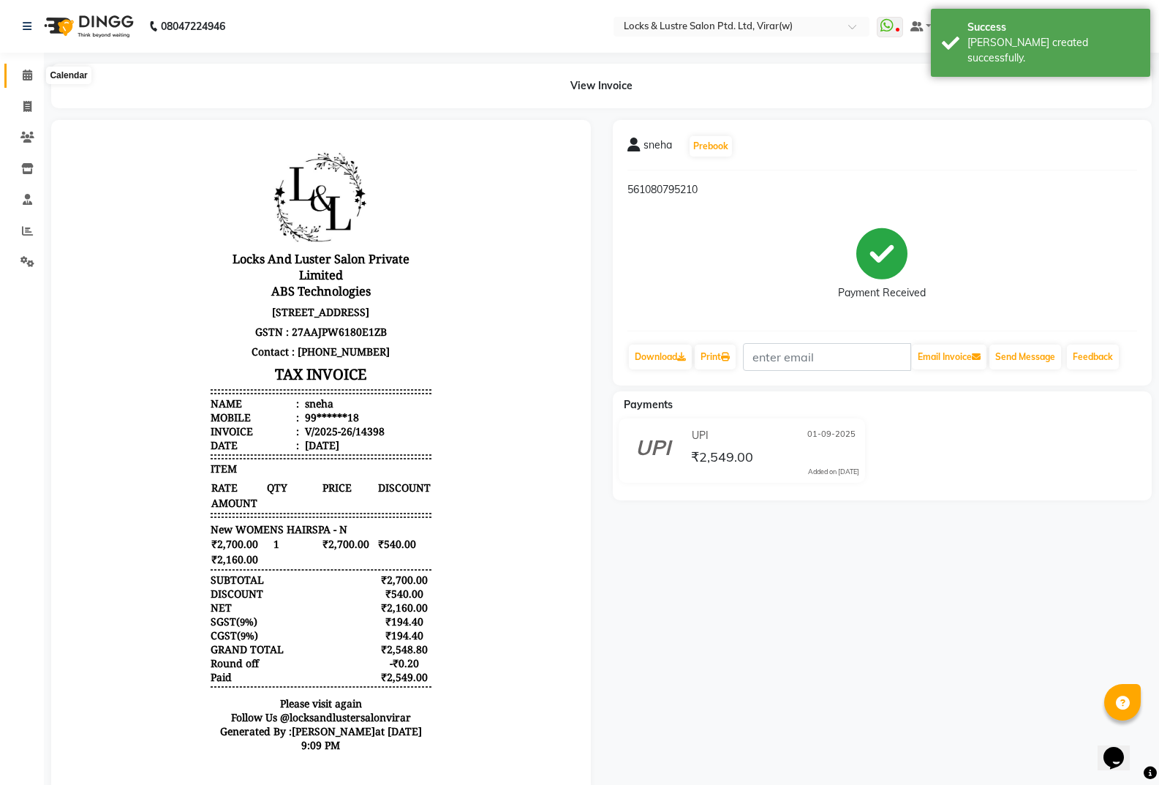
click at [20, 82] on span at bounding box center [28, 75] width 26 height 17
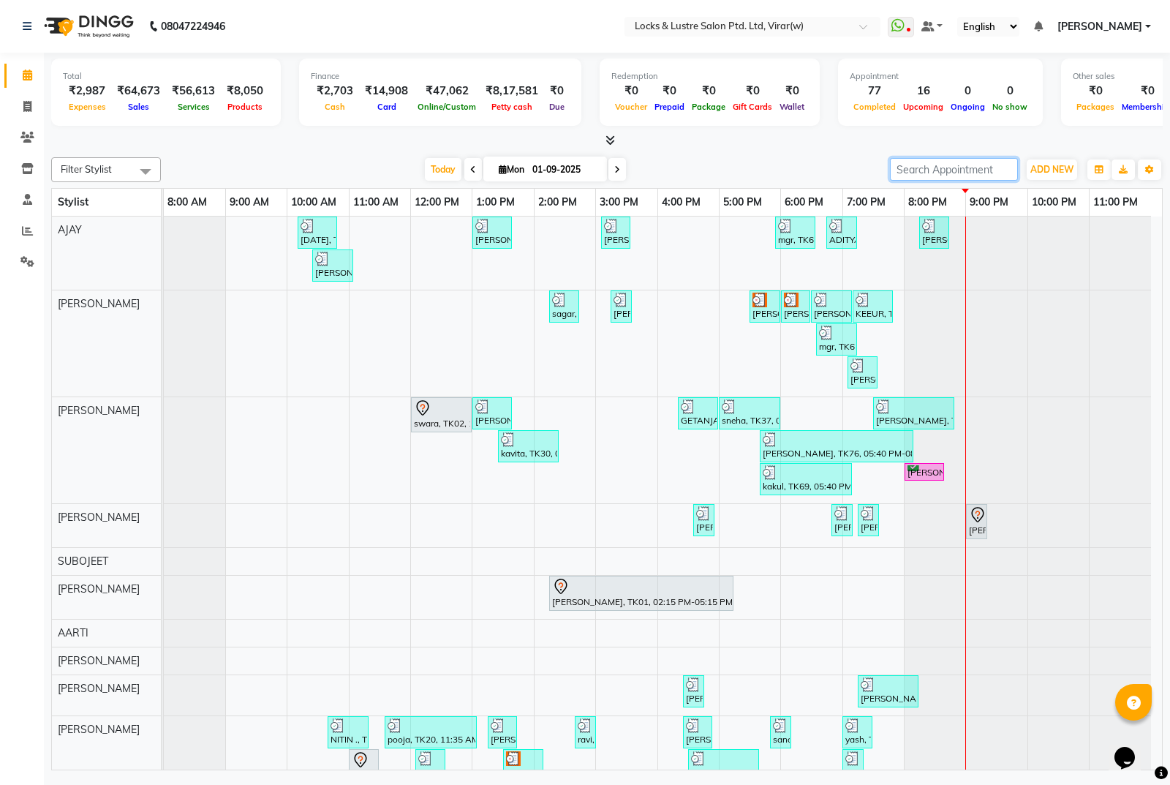
click at [954, 165] on input "search" at bounding box center [954, 169] width 128 height 23
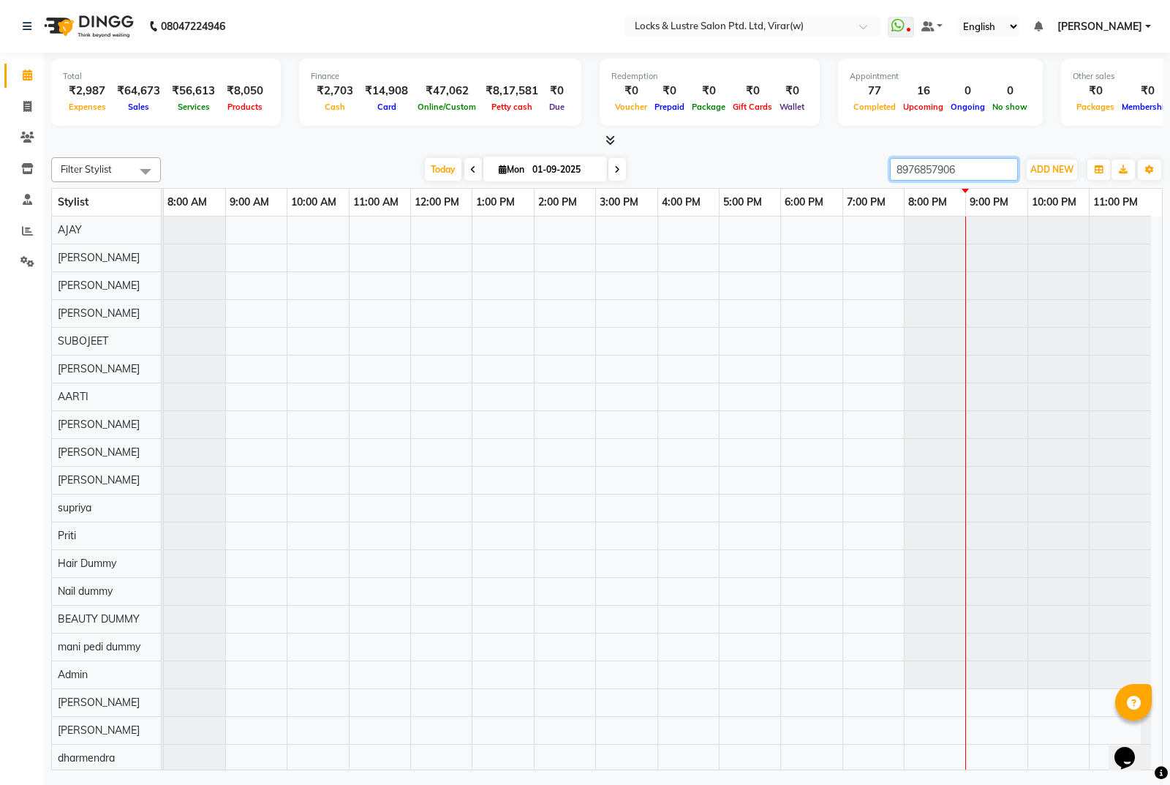
click at [954, 165] on input "8976857906" at bounding box center [954, 169] width 128 height 23
type input "8976857906"
click at [37, 118] on li "Invoice" at bounding box center [22, 106] width 44 height 31
click at [18, 101] on span at bounding box center [28, 107] width 26 height 17
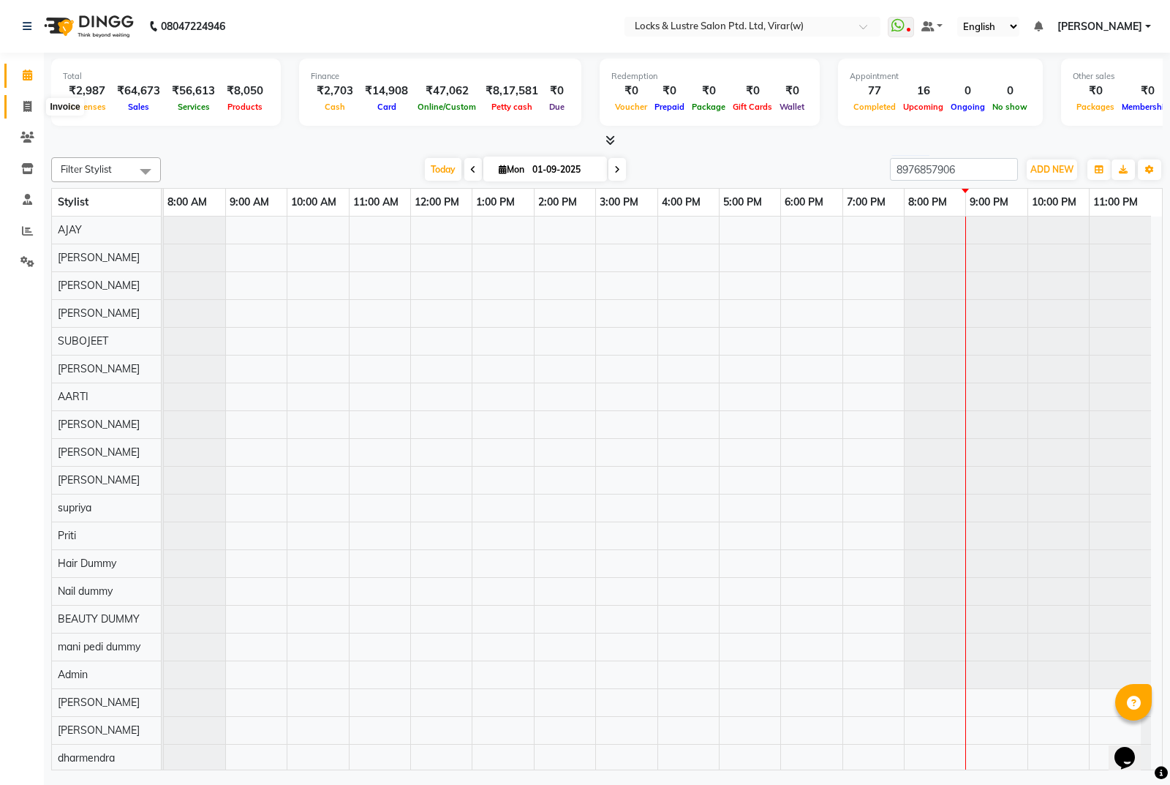
select select "5944"
select select "service"
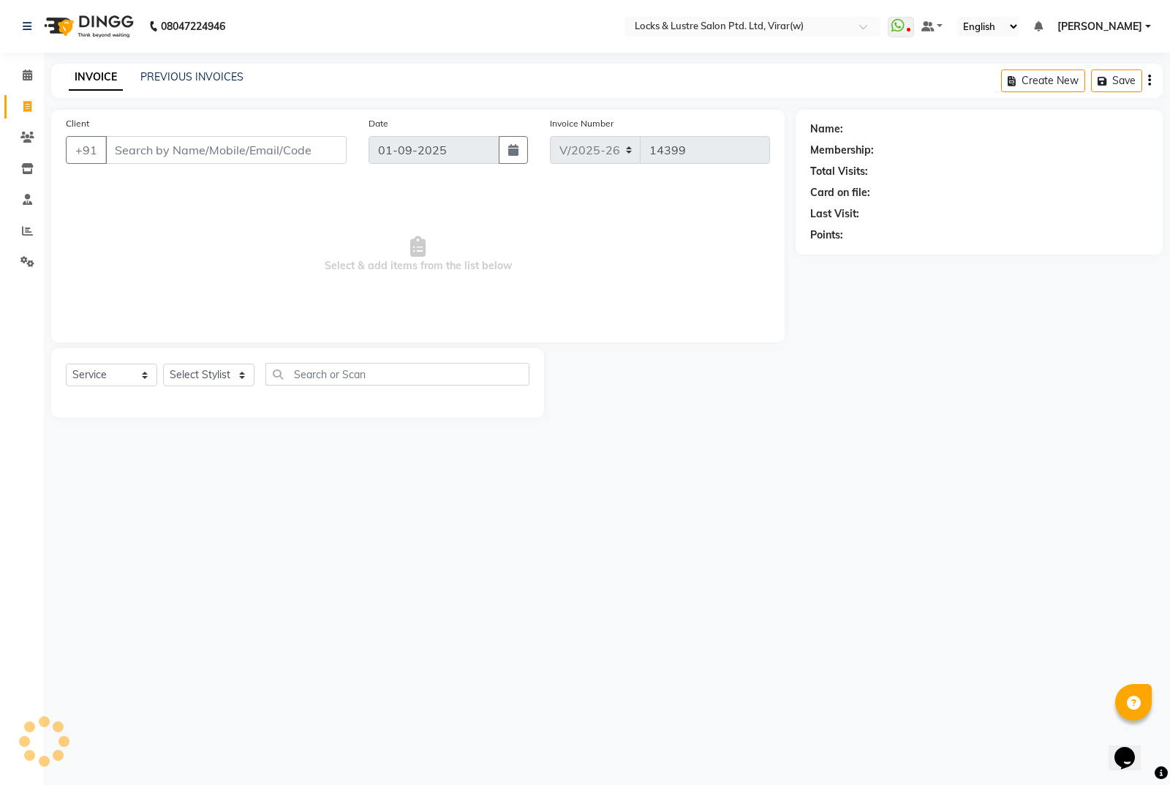
drag, startPoint x: 222, startPoint y: 167, endPoint x: 225, endPoint y: 159, distance: 7.6
click at [224, 161] on div "Client +91" at bounding box center [206, 146] width 303 height 60
click at [227, 155] on input "Client" at bounding box center [225, 150] width 241 height 28
paste input "8976857906"
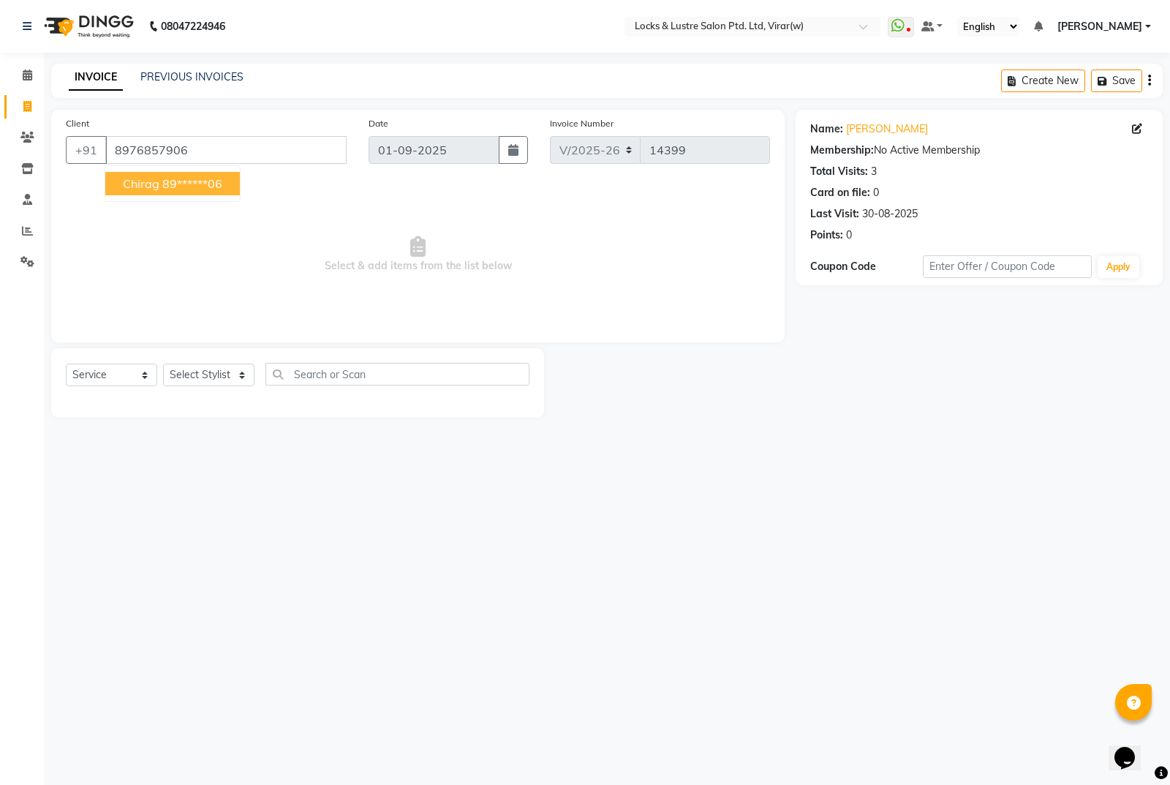
click at [184, 184] on ngb-highlight "89******06" at bounding box center [192, 183] width 60 height 15
type input "89******06"
click at [241, 376] on select "Select Stylist [PERSON_NAME] [PERSON_NAME] [PERSON_NAME] AKASH [PERSON_NAME] [P…" at bounding box center [208, 374] width 91 height 23
select select "42117"
click at [163, 363] on select "Select Stylist [PERSON_NAME] [PERSON_NAME] [PERSON_NAME] AKASH [PERSON_NAME] [P…" at bounding box center [208, 374] width 91 height 23
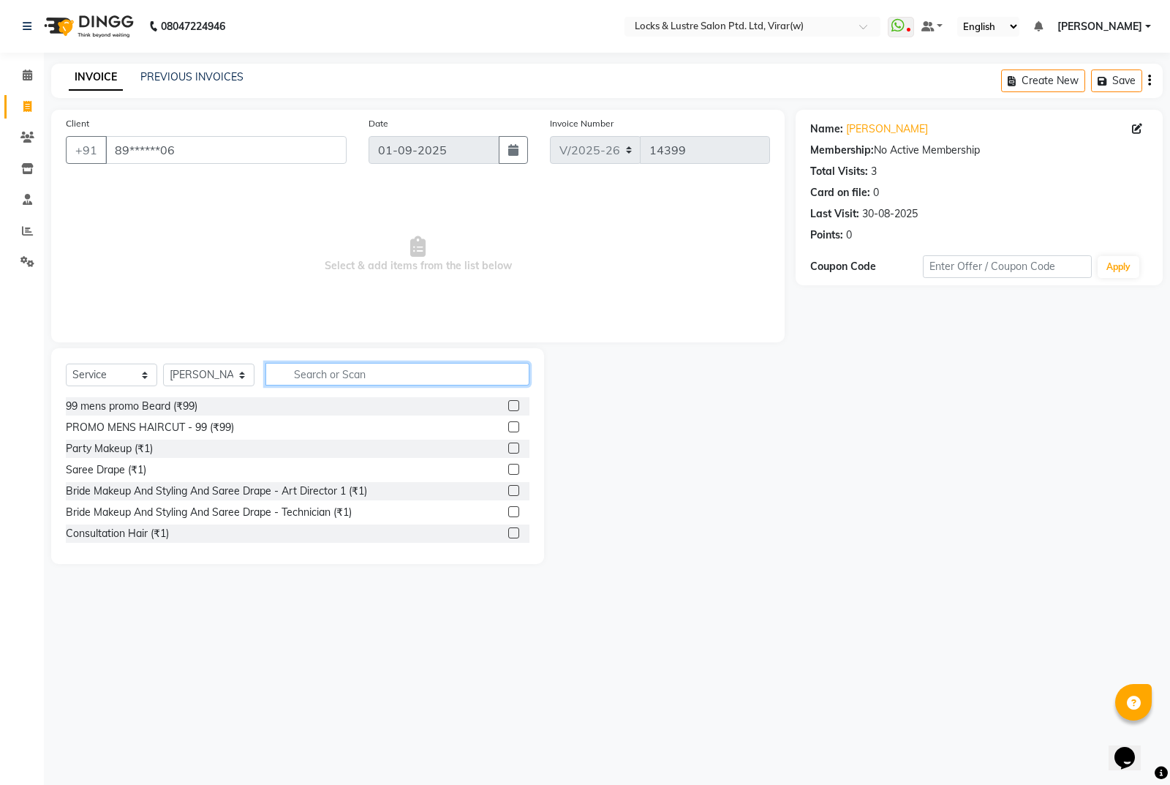
click at [434, 374] on input "text" at bounding box center [397, 374] width 264 height 23
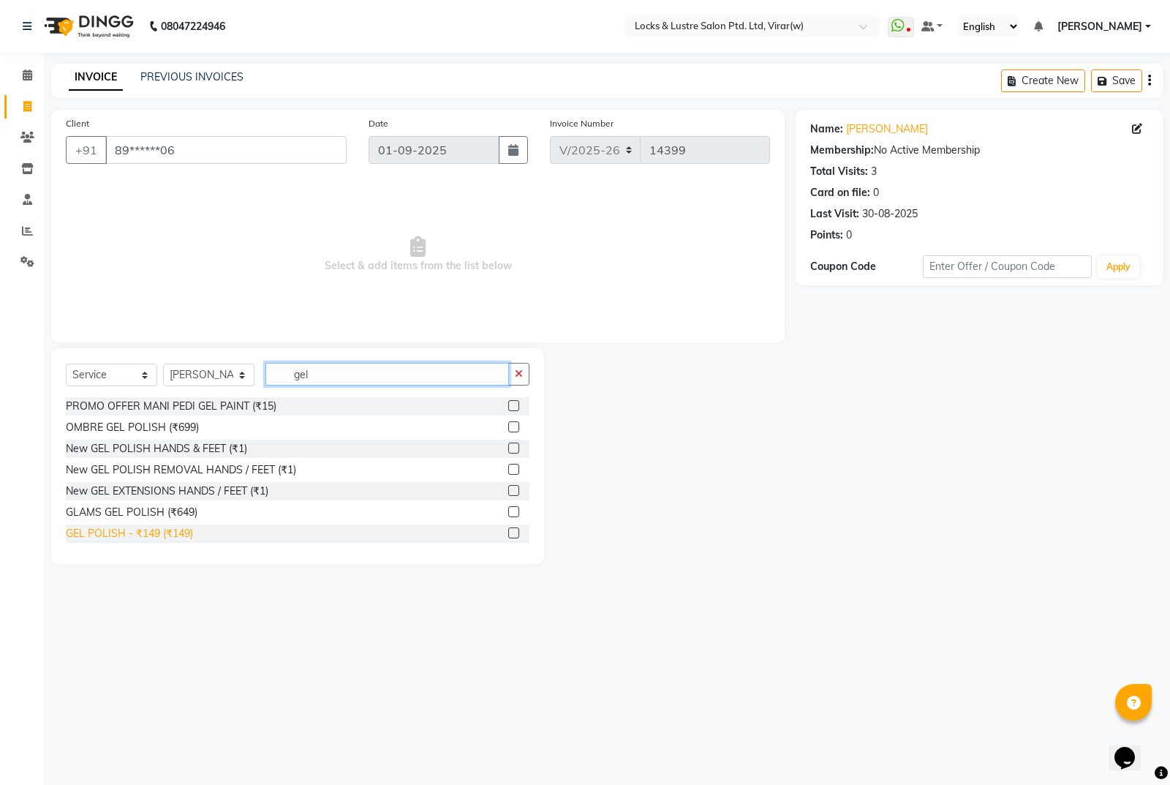
type input "gel"
click at [178, 526] on div "GEL POLISH - ₹149 (₹149)" at bounding box center [129, 533] width 127 height 15
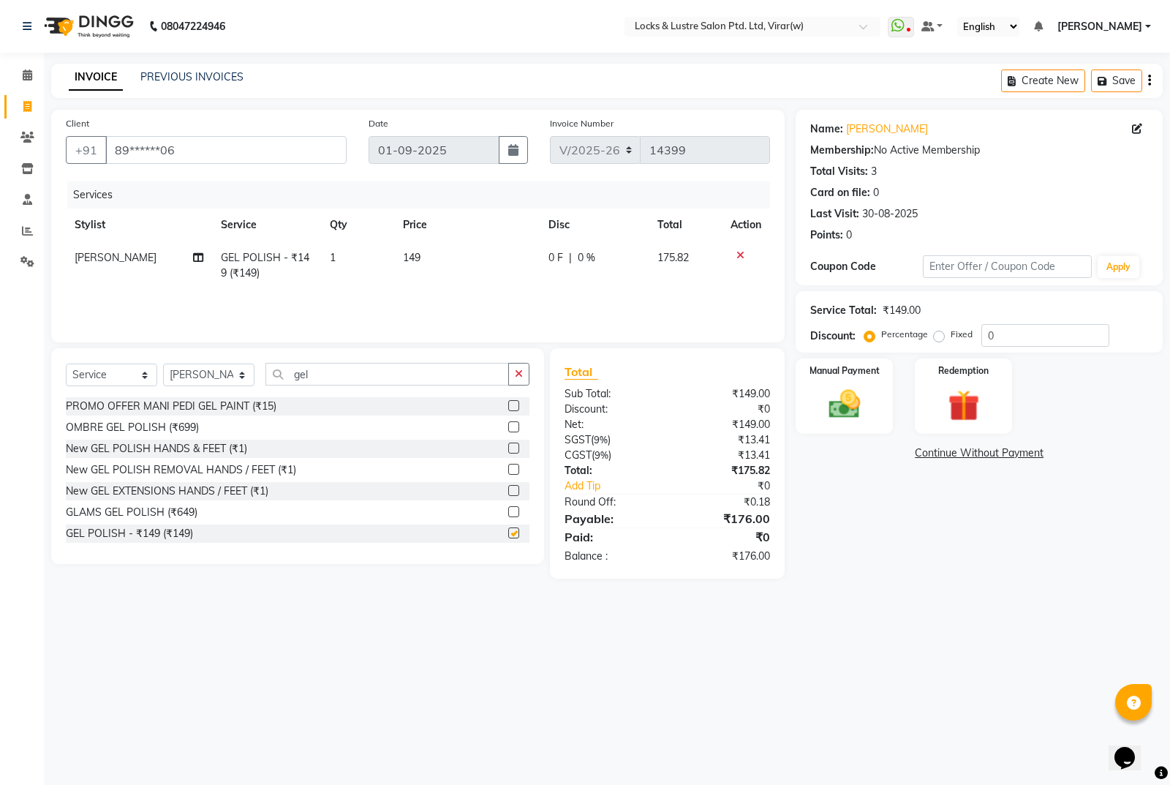
checkbox input "false"
click at [450, 254] on td "149" at bounding box center [467, 265] width 146 height 48
select select "42117"
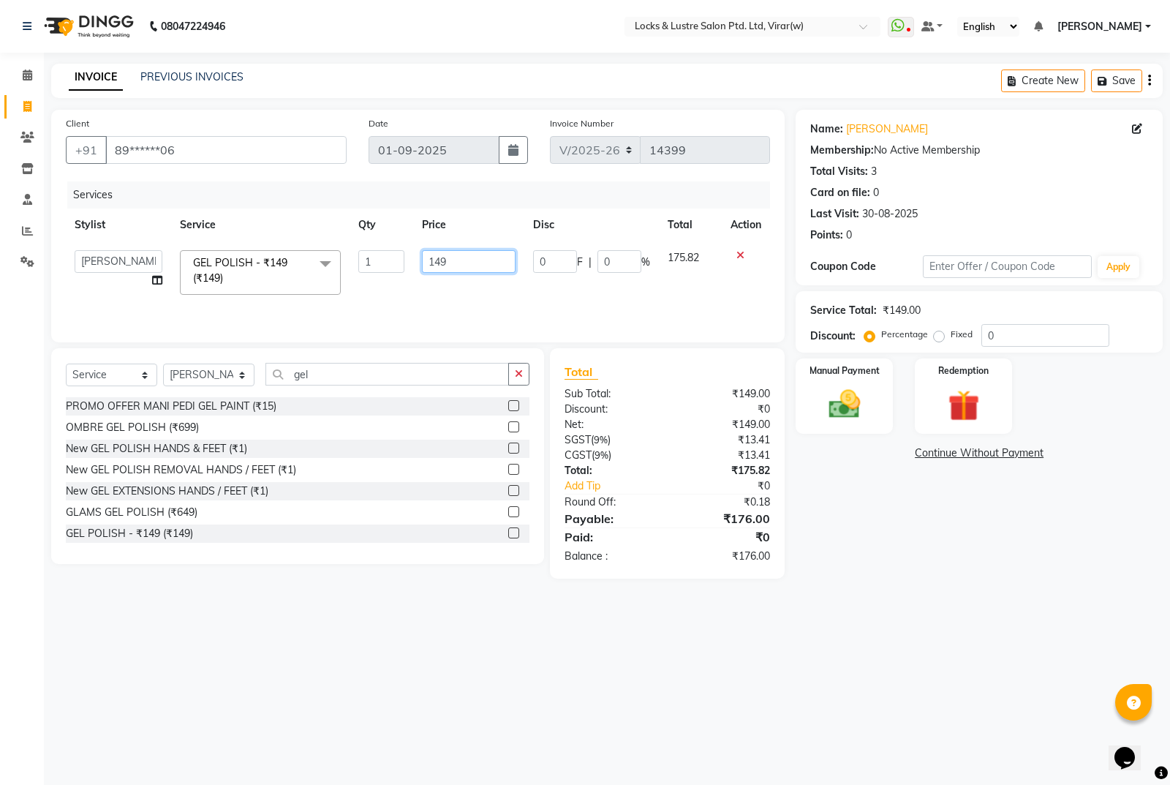
click at [486, 252] on input "149" at bounding box center [469, 261] width 94 height 23
type input "1"
type input "249"
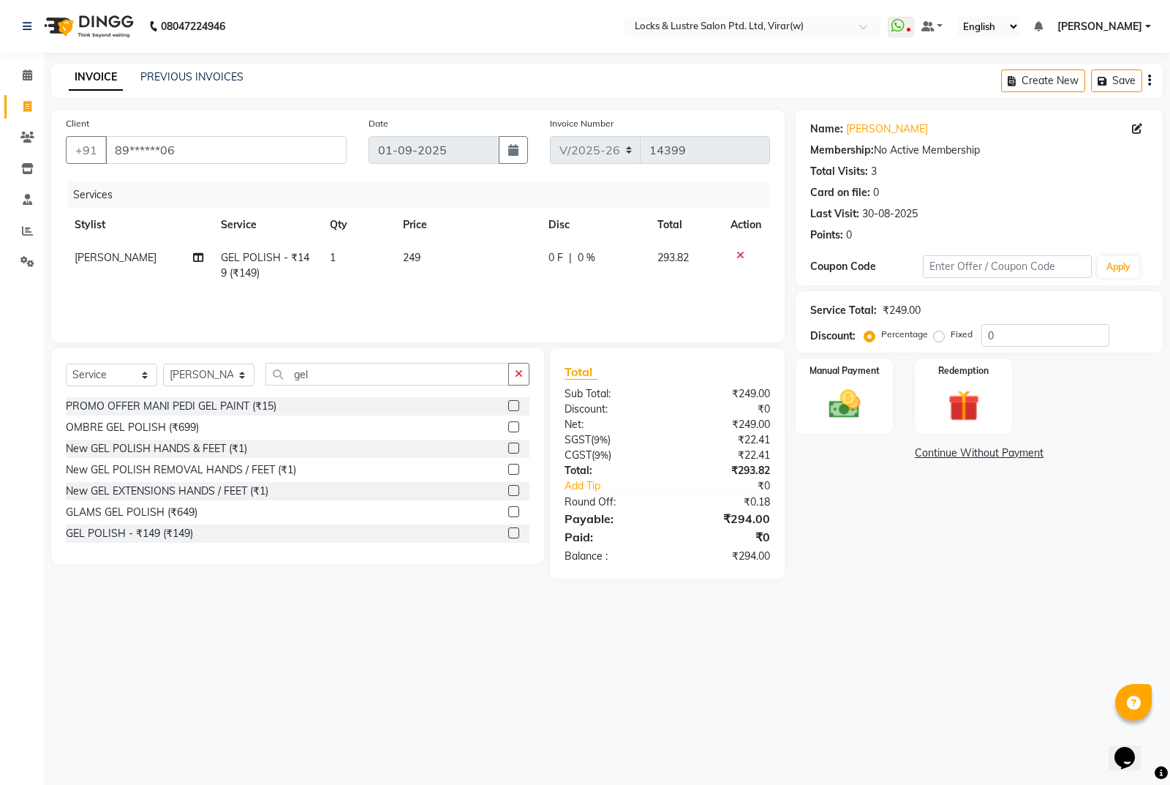
click at [1027, 520] on div "Name: [PERSON_NAME] Membership: No Active Membership Total Visits: 3 Card on fi…" at bounding box center [985, 344] width 378 height 469
click at [851, 396] on img at bounding box center [844, 403] width 53 height 37
click at [975, 456] on span "CASH" at bounding box center [983, 453] width 31 height 17
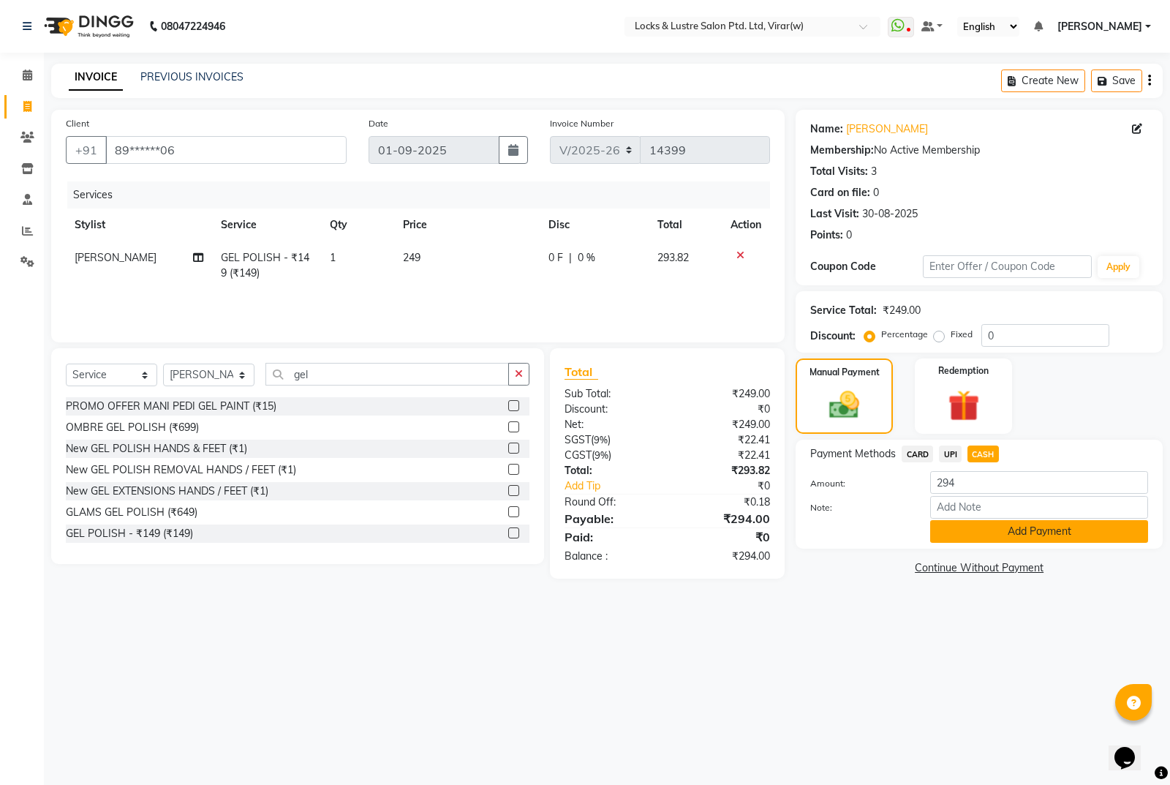
click at [1036, 534] on button "Add Payment" at bounding box center [1039, 531] width 218 height 23
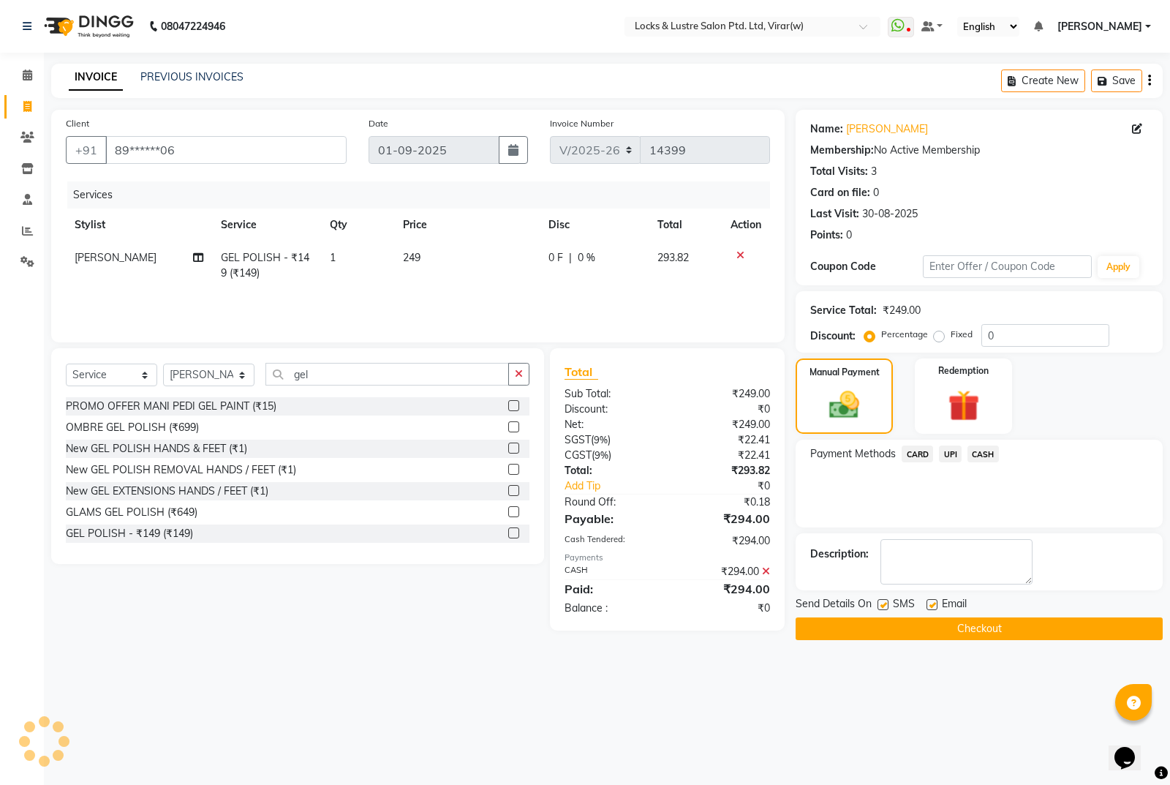
click at [1033, 633] on button "Checkout" at bounding box center [979, 628] width 367 height 23
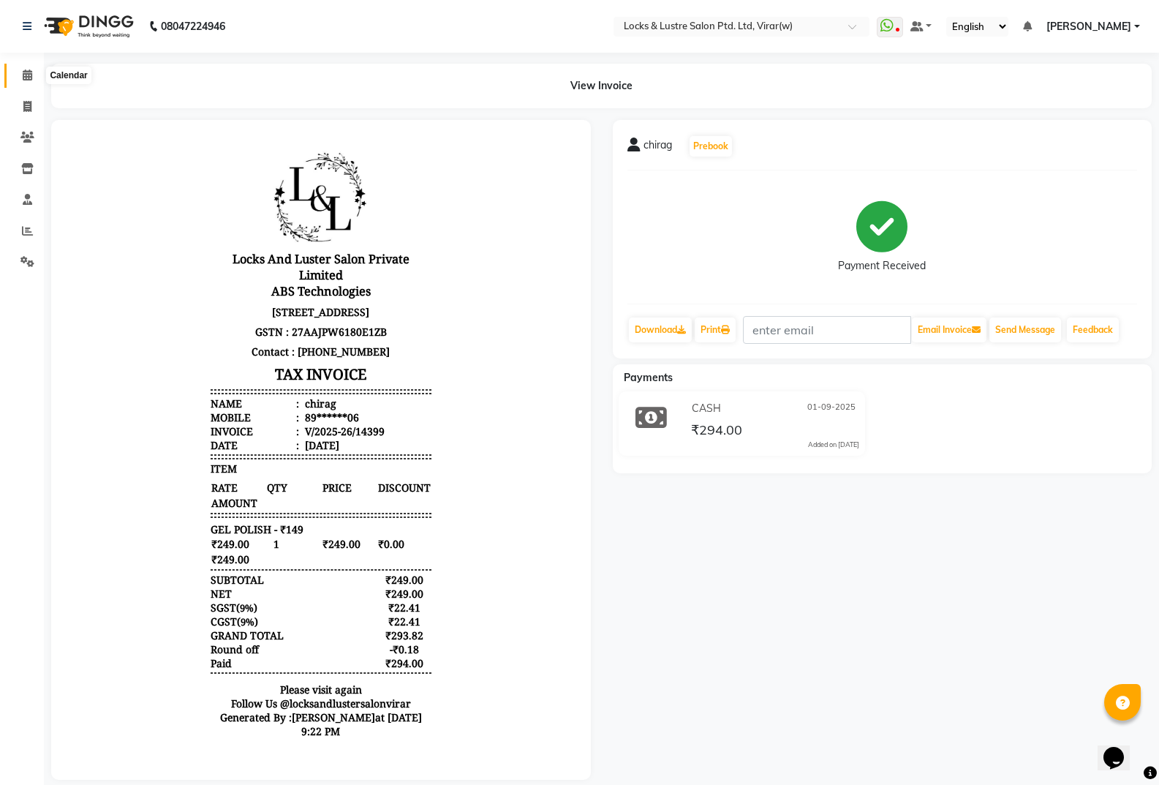
click at [21, 69] on span at bounding box center [28, 75] width 26 height 17
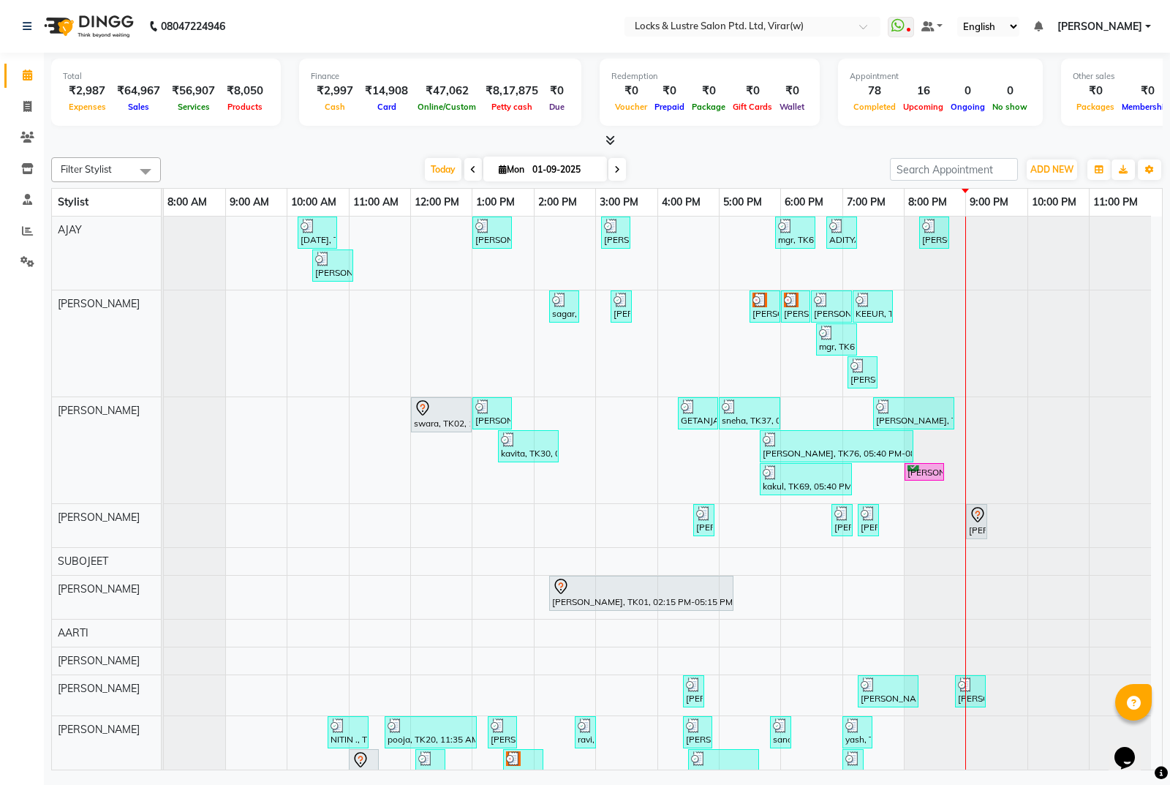
click at [935, 182] on div "Filter Stylist Select All mani pedi dummy [PERSON_NAME] [PERSON_NAME] [PERSON_N…" at bounding box center [607, 460] width 1112 height 619
click at [946, 167] on input "search" at bounding box center [954, 169] width 128 height 23
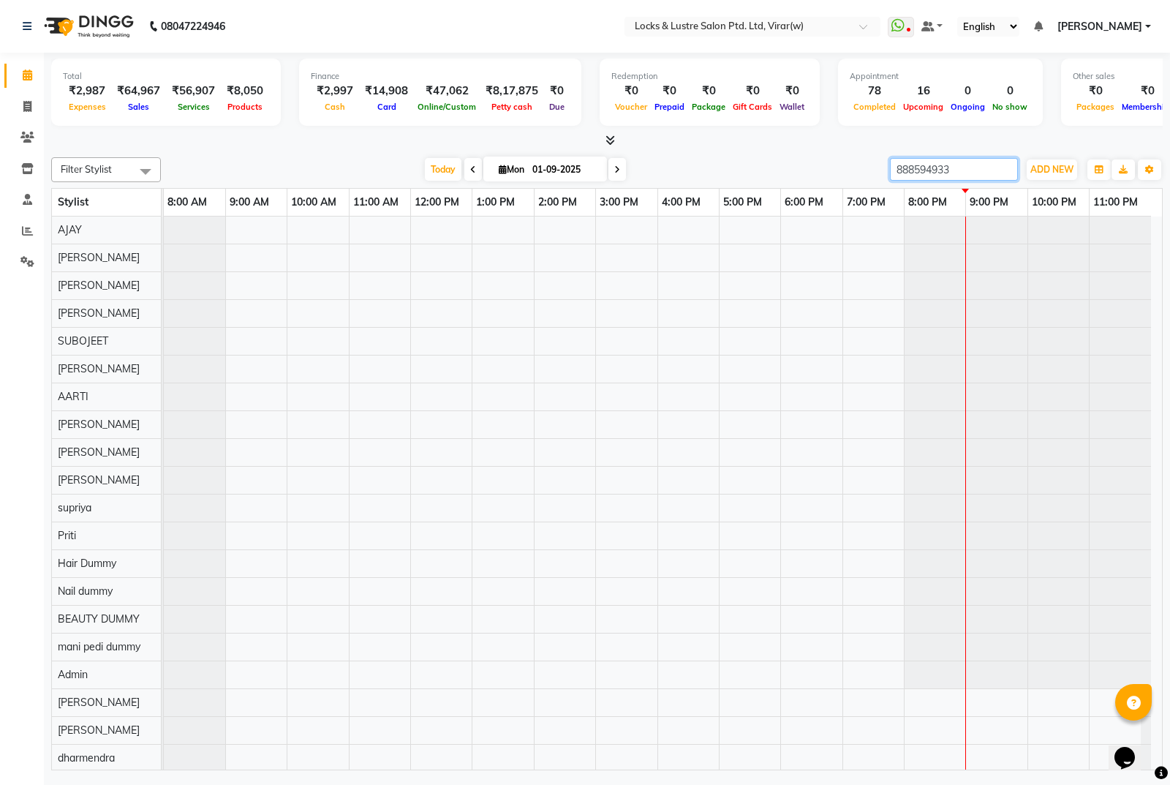
type input "8885949333"
click at [929, 170] on input "8885949333" at bounding box center [954, 169] width 128 height 23
click at [593, 471] on div at bounding box center [663, 730] width 998 height 1028
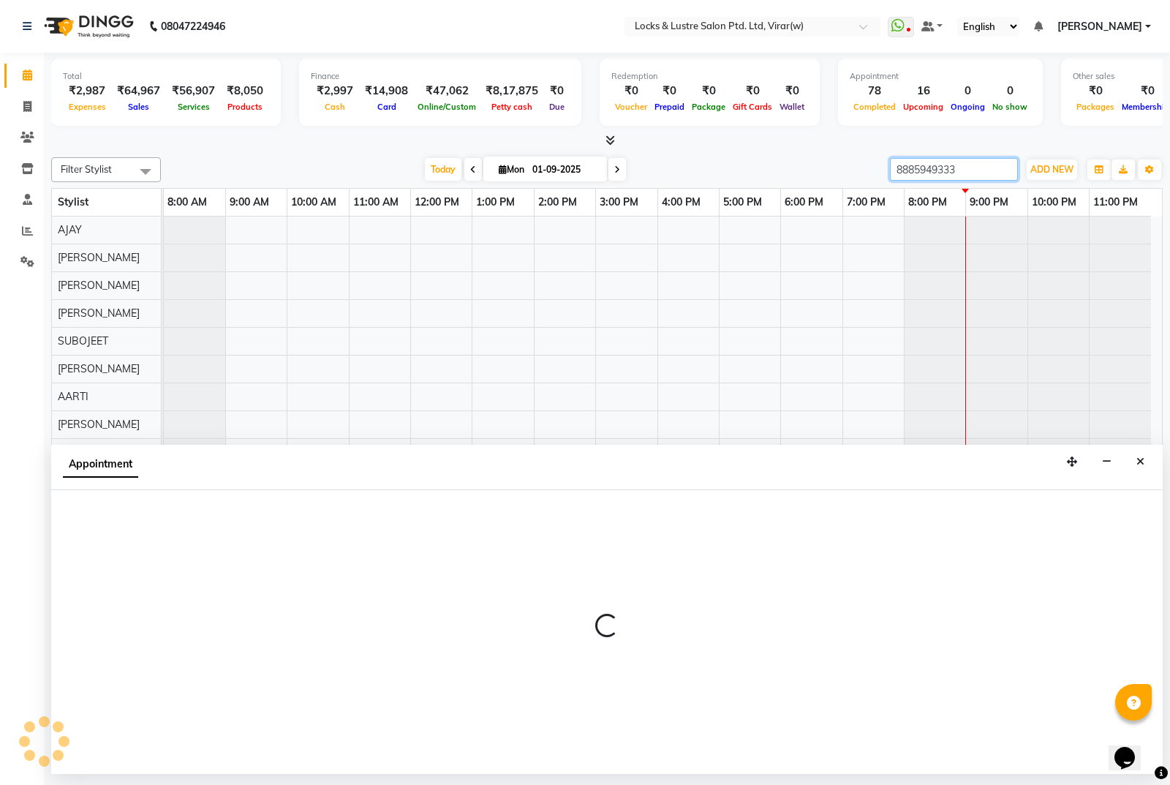
select select "42119"
select select "tentative"
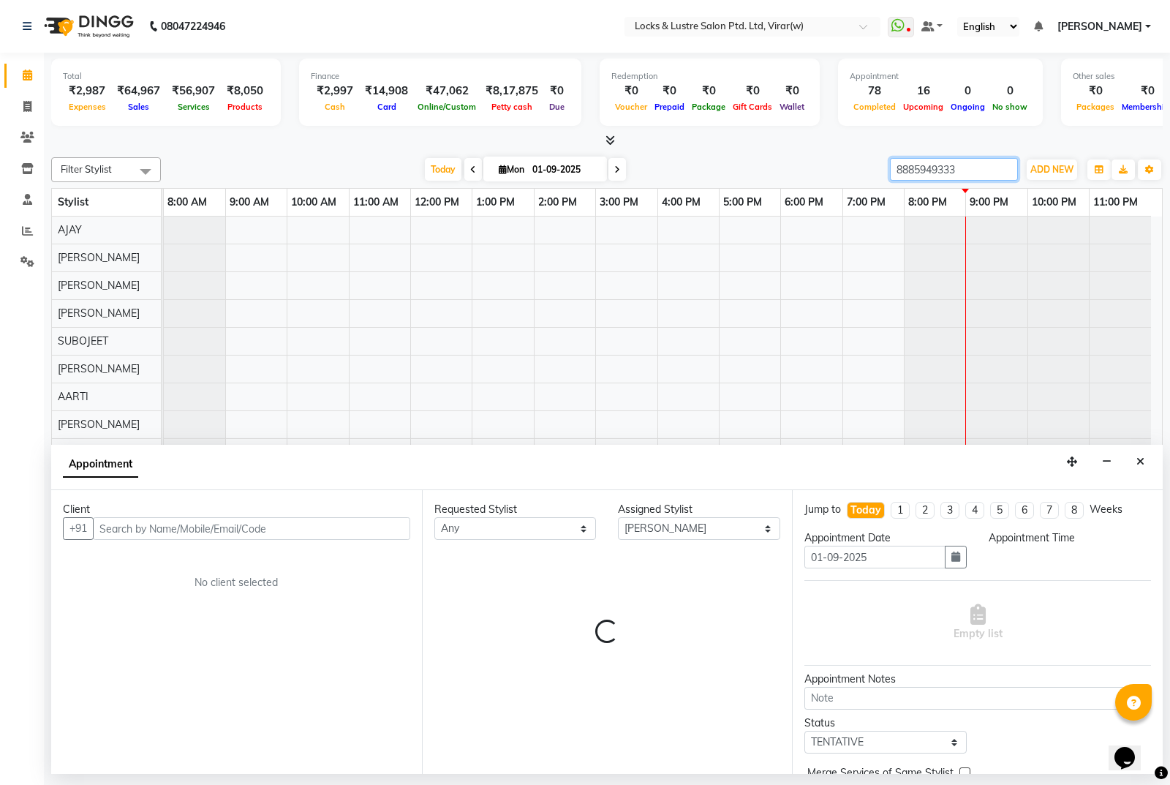
type input "8885949333"
select select "840"
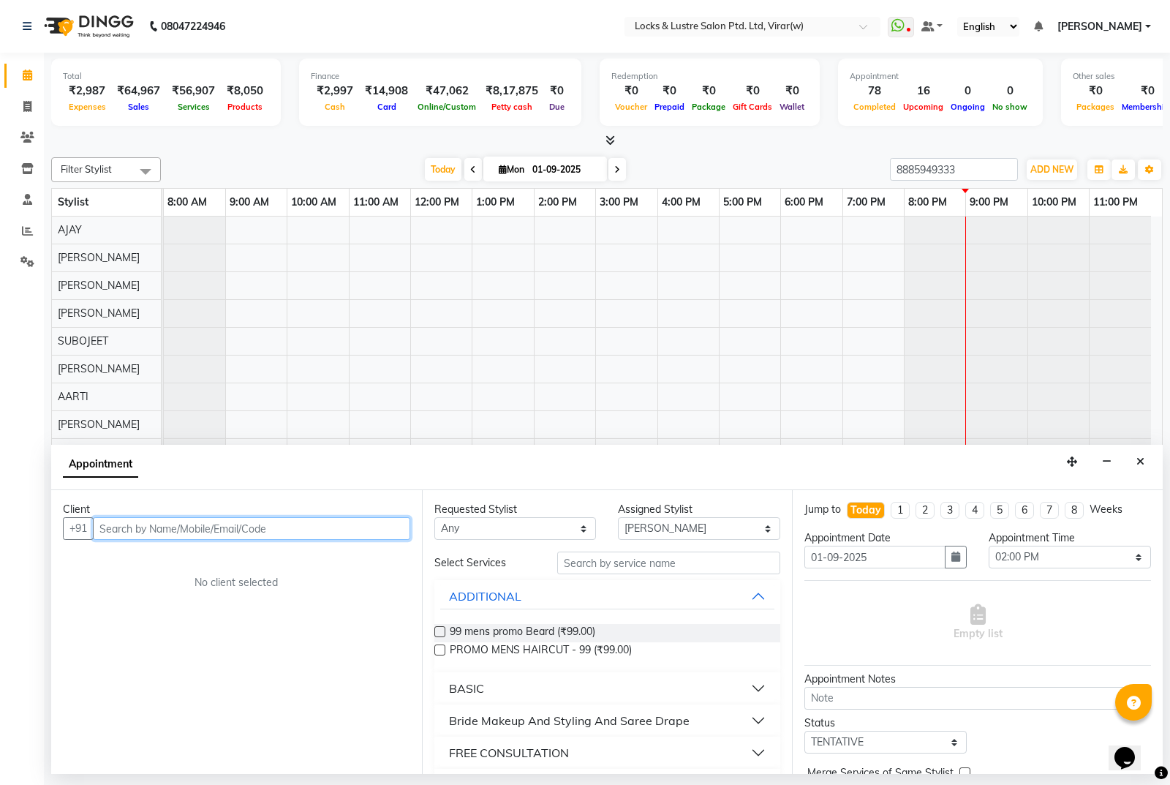
paste input "8885949333"
type input "8885949333"
click at [1141, 471] on button "Close" at bounding box center [1140, 461] width 21 height 23
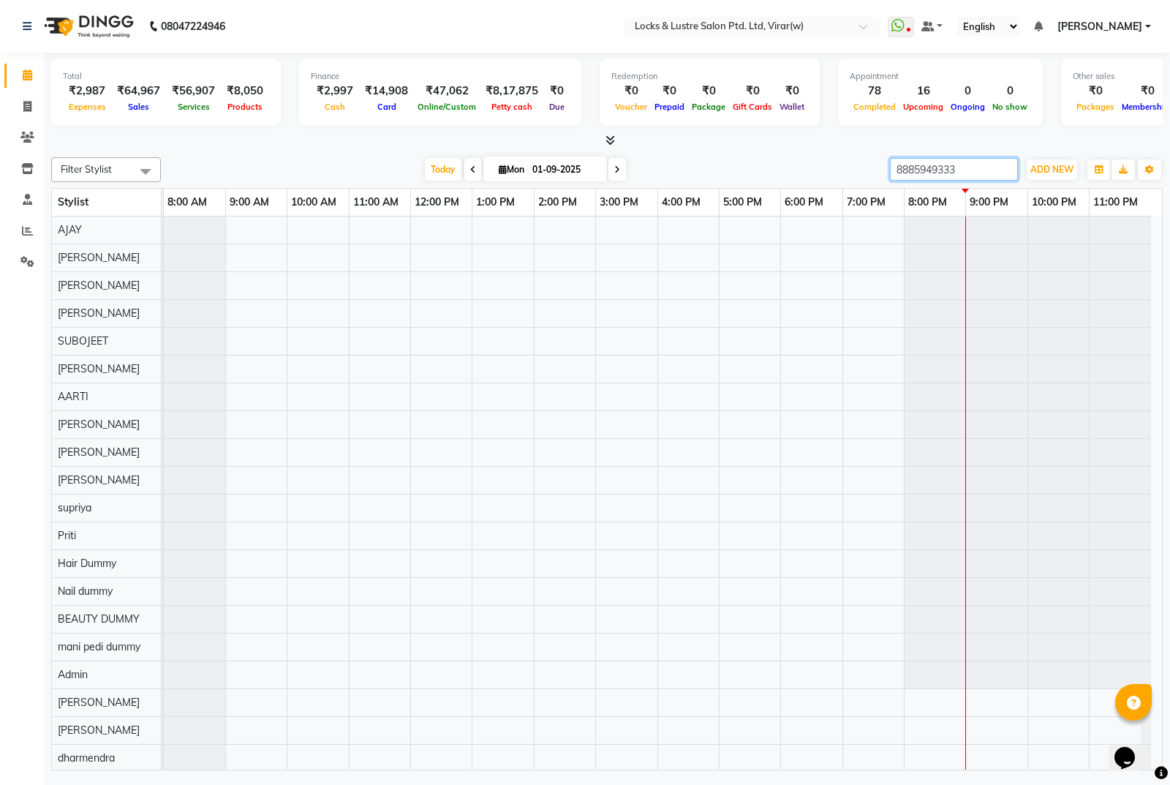
click at [979, 172] on input "8885949333" at bounding box center [954, 169] width 128 height 23
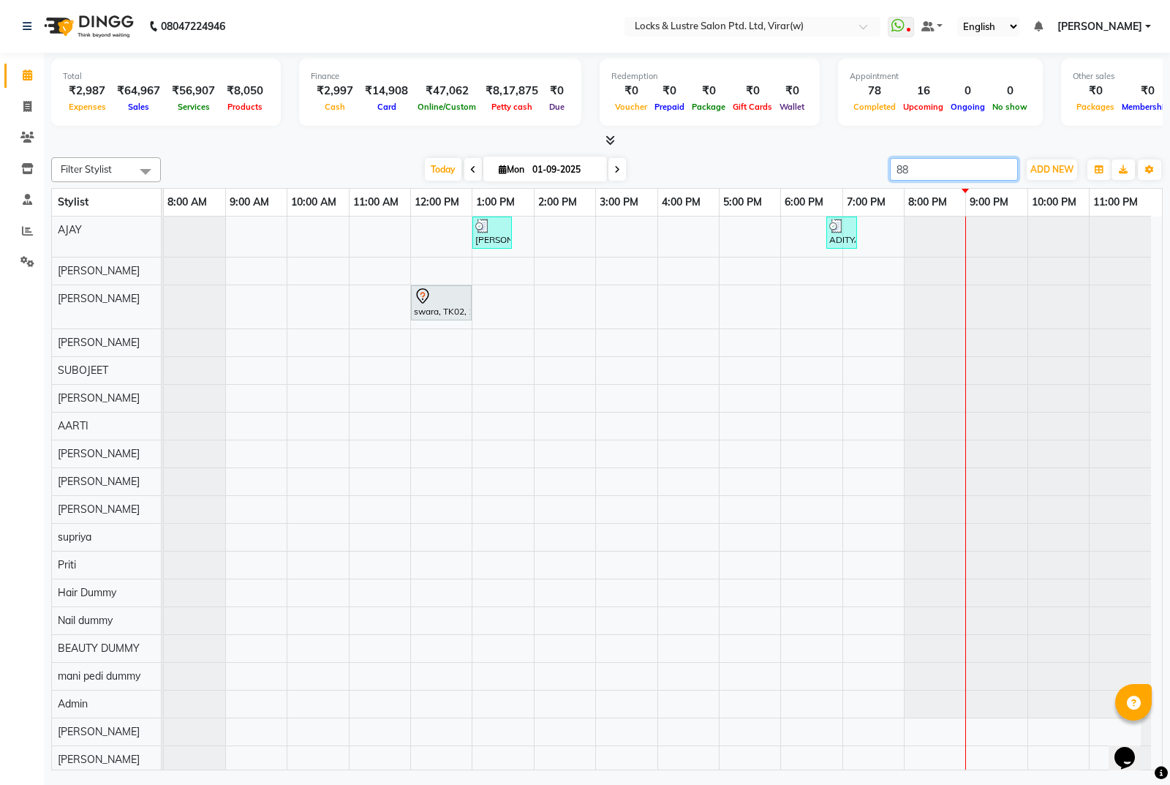
type input "8"
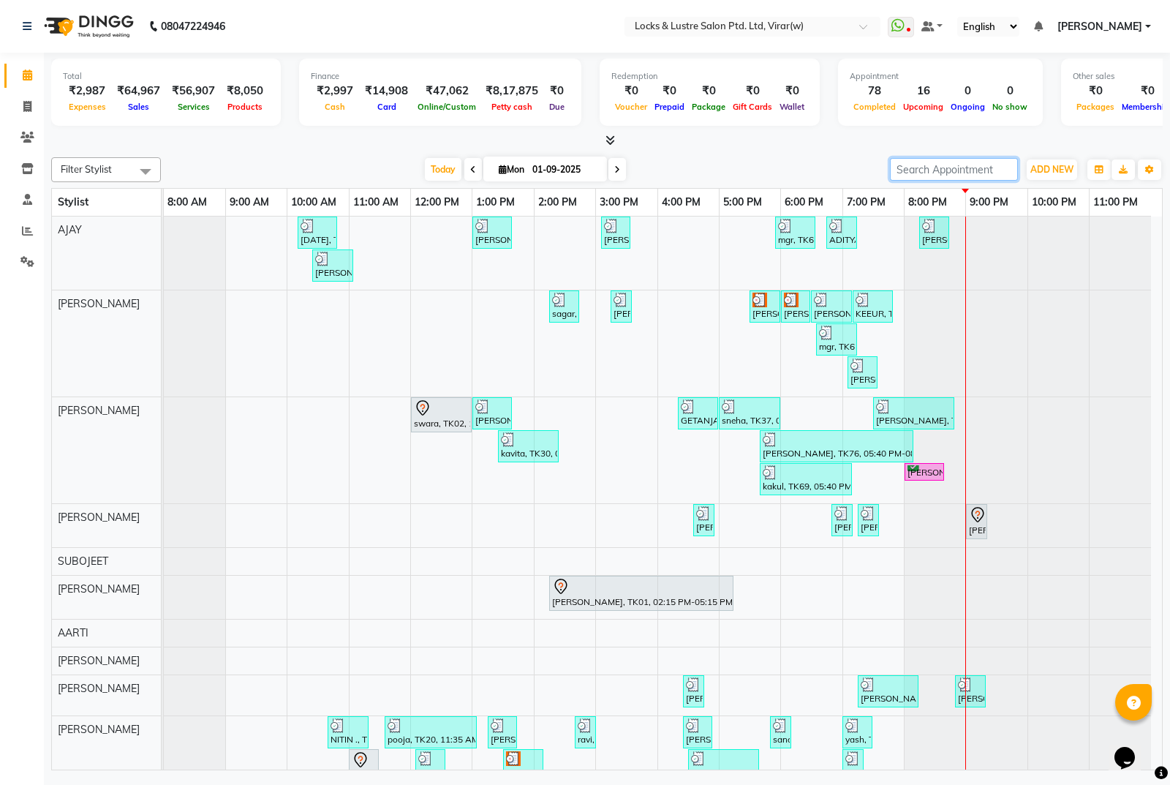
click at [918, 163] on input "search" at bounding box center [954, 169] width 128 height 23
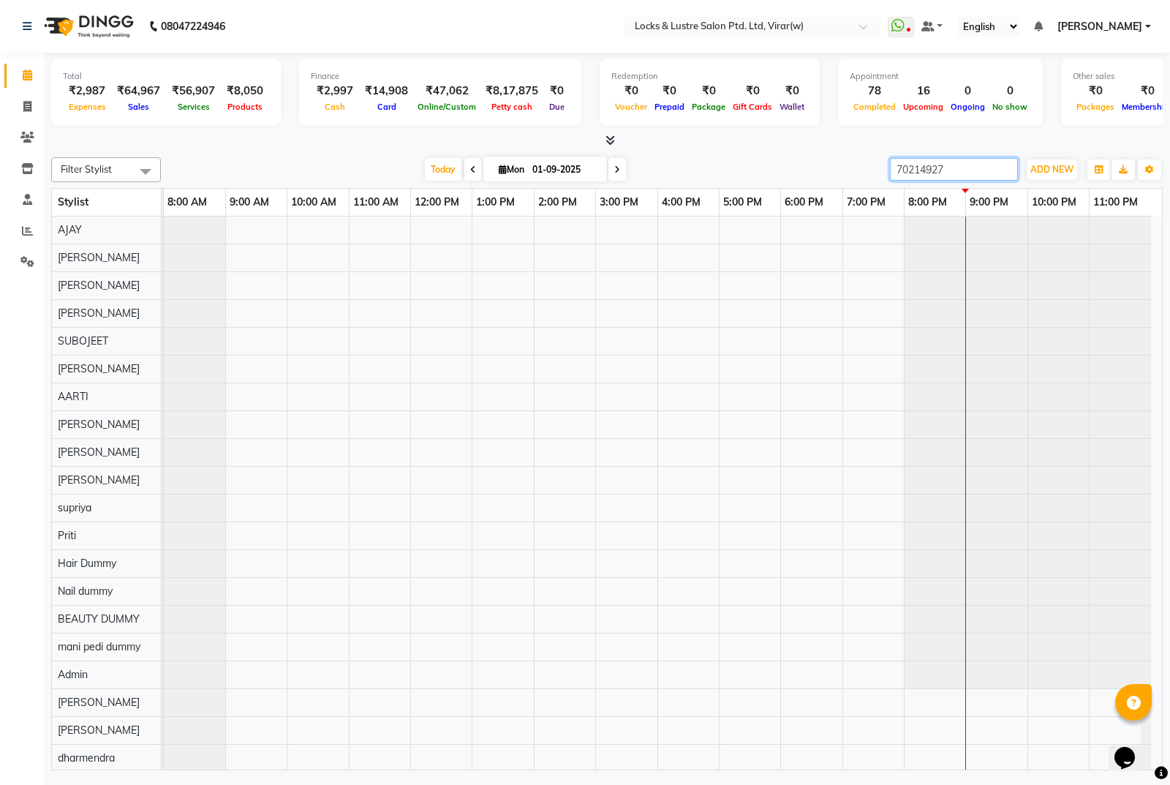
click at [949, 166] on input "70214927" at bounding box center [954, 169] width 128 height 23
click at [951, 170] on input "70214927" at bounding box center [954, 169] width 128 height 23
type input "70214927"
click at [30, 108] on icon at bounding box center [27, 106] width 8 height 11
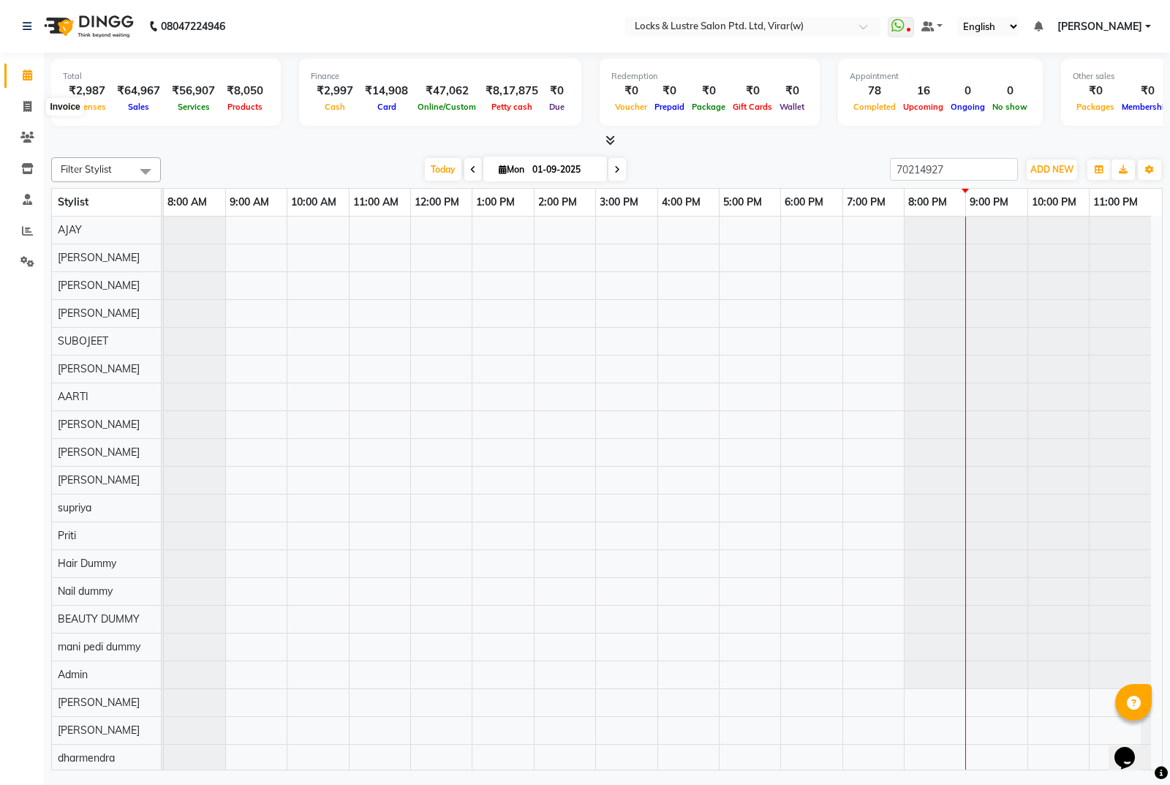
select select "5944"
select select "service"
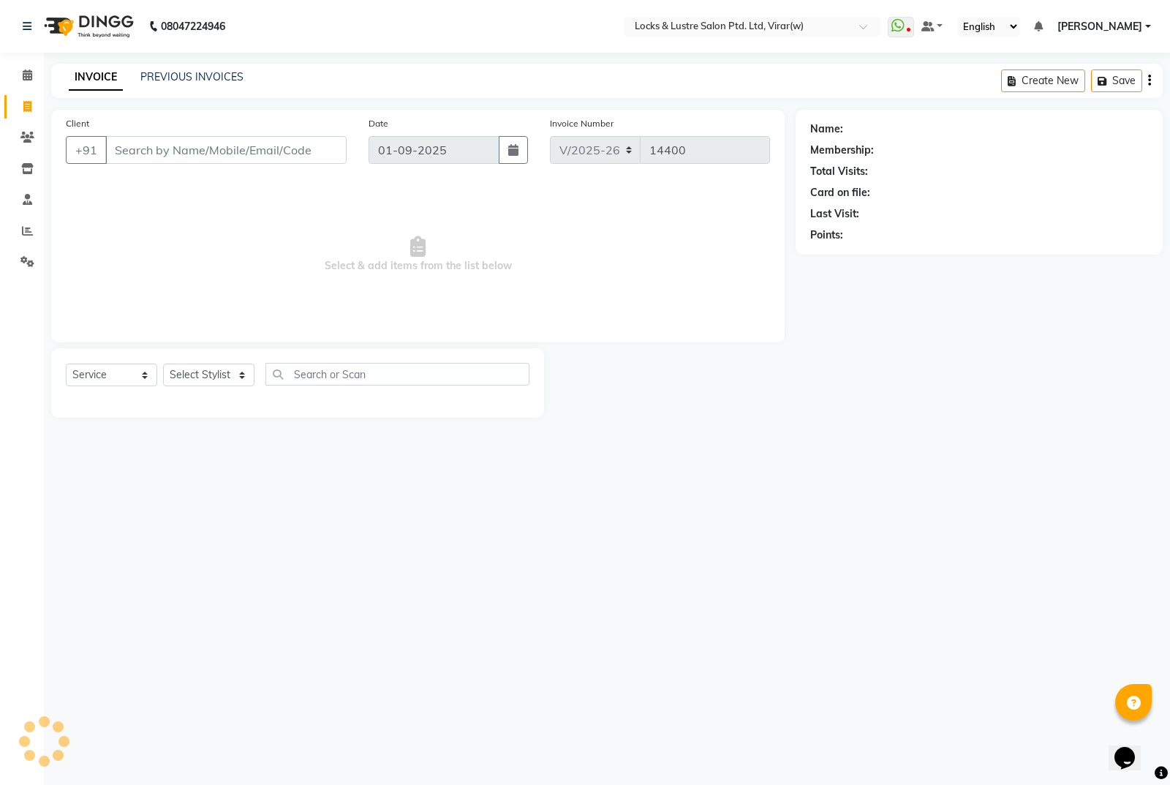
click at [192, 140] on input "Client" at bounding box center [225, 150] width 241 height 28
click at [192, 143] on input "Client" at bounding box center [225, 150] width 241 height 28
click at [193, 148] on input "Client" at bounding box center [225, 150] width 241 height 28
click at [203, 153] on input "70214927" at bounding box center [188, 150] width 167 height 28
drag, startPoint x: 164, startPoint y: 132, endPoint x: 176, endPoint y: 152, distance: 23.3
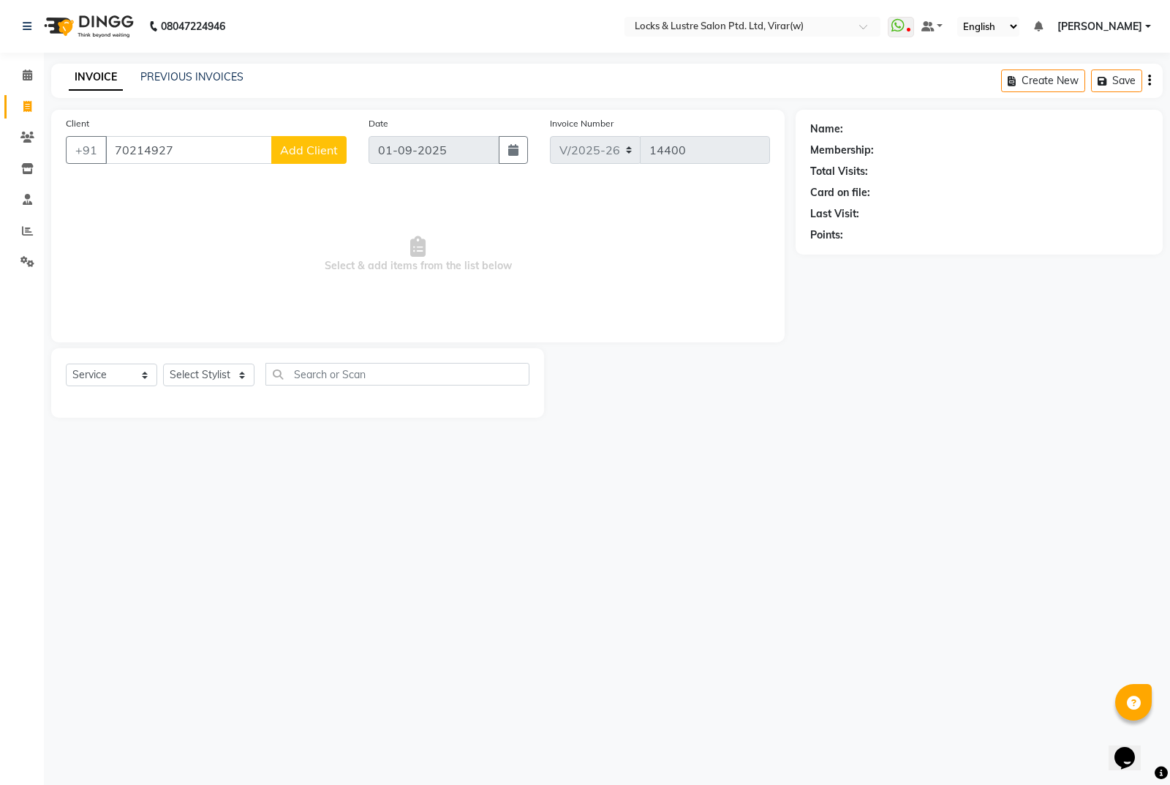
click at [167, 141] on div "Client +91 70214927 Add Client" at bounding box center [206, 146] width 303 height 60
click at [174, 152] on input "70214927" at bounding box center [188, 150] width 167 height 28
type input "7021492747"
click at [299, 149] on span "Add Client" at bounding box center [309, 150] width 58 height 15
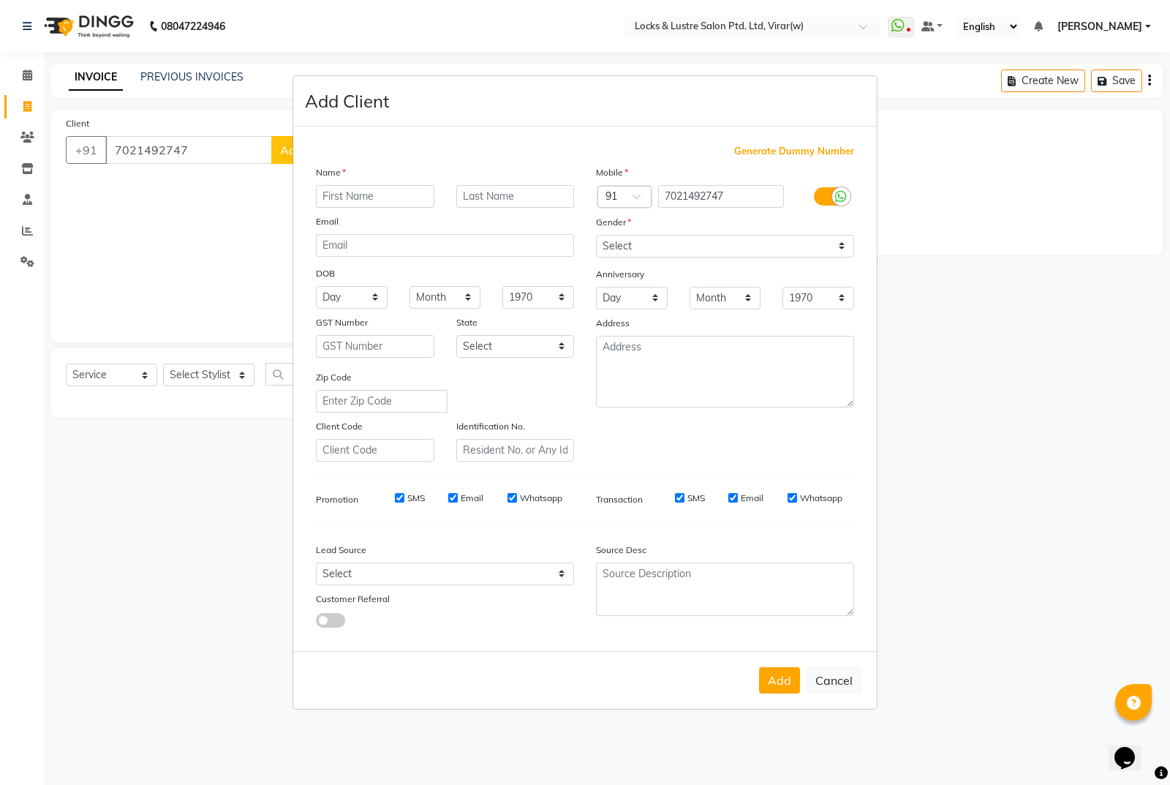
click at [366, 192] on input "text" at bounding box center [375, 196] width 118 height 23
type input "darshan"
click at [610, 252] on select "Select Male Female Other Prefer Not To Say" at bounding box center [725, 246] width 258 height 23
select select "male"
click at [596, 235] on select "Select Male Female Other Prefer Not To Say" at bounding box center [725, 246] width 258 height 23
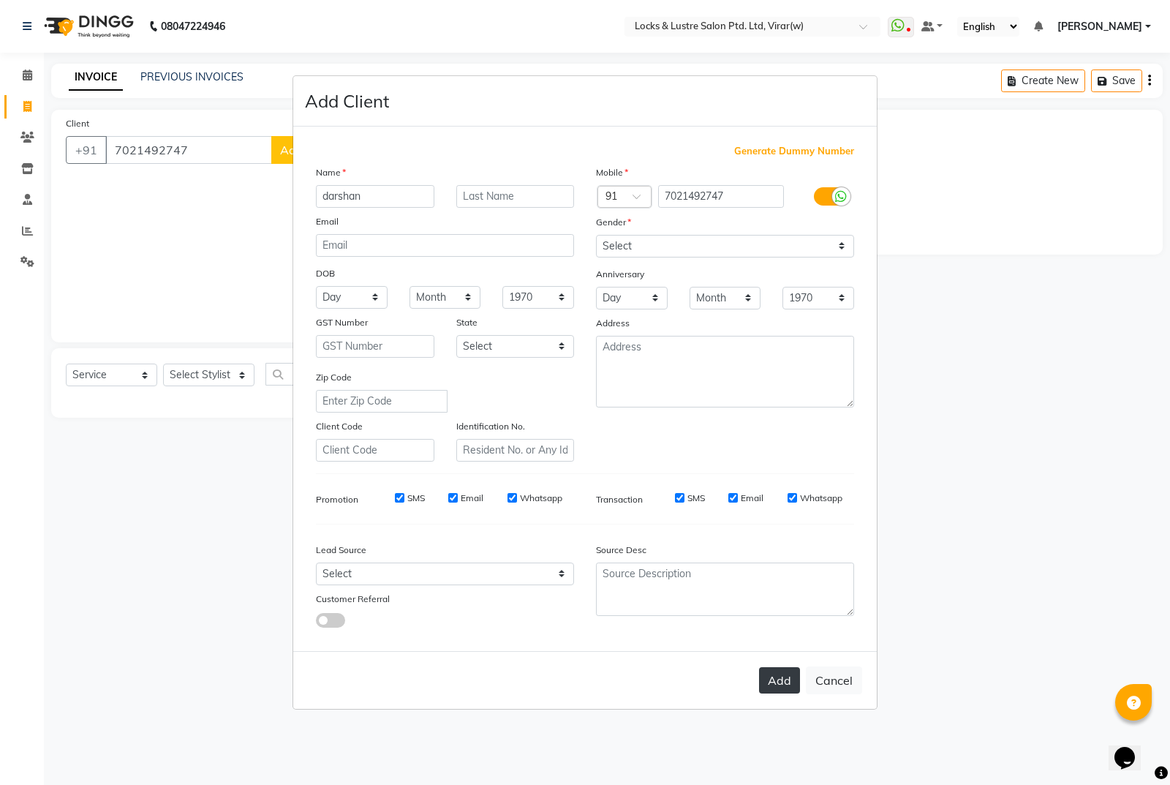
drag, startPoint x: 783, startPoint y: 673, endPoint x: 780, endPoint y: 663, distance: 10.6
click at [783, 671] on button "Add" at bounding box center [779, 680] width 41 height 26
type input "70******47"
select select
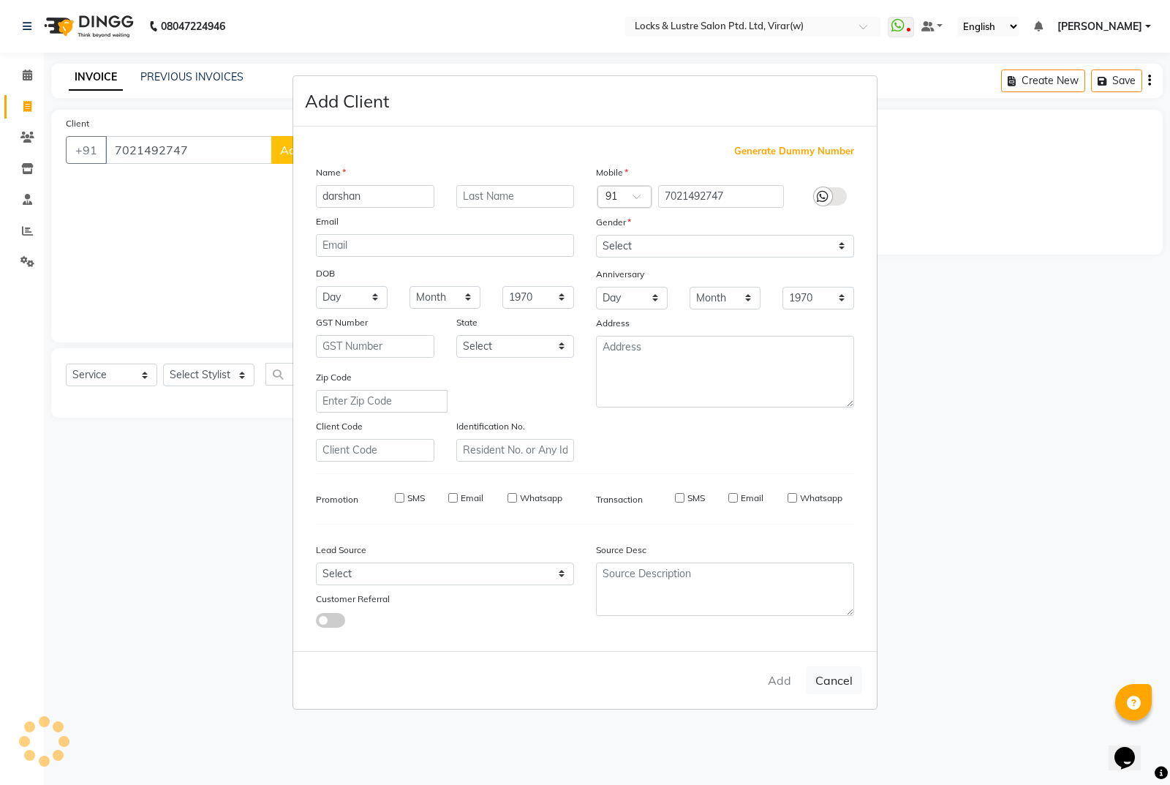
select select
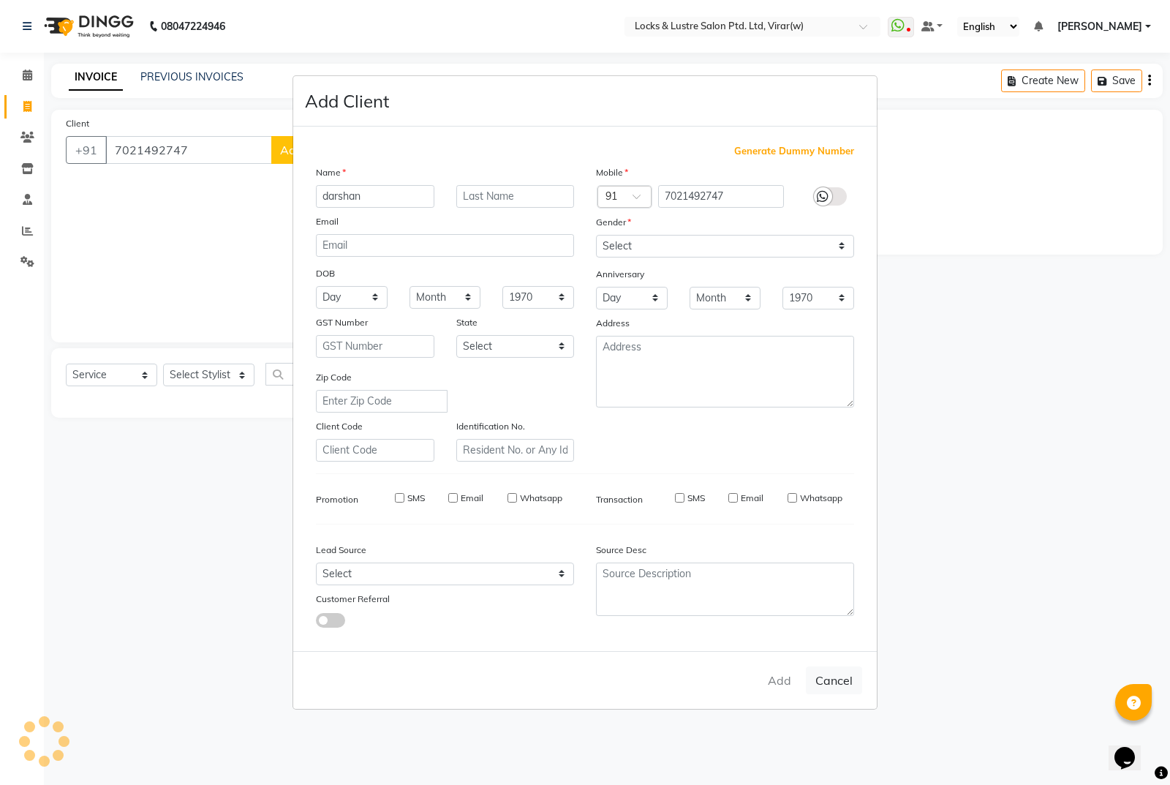
checkbox input "false"
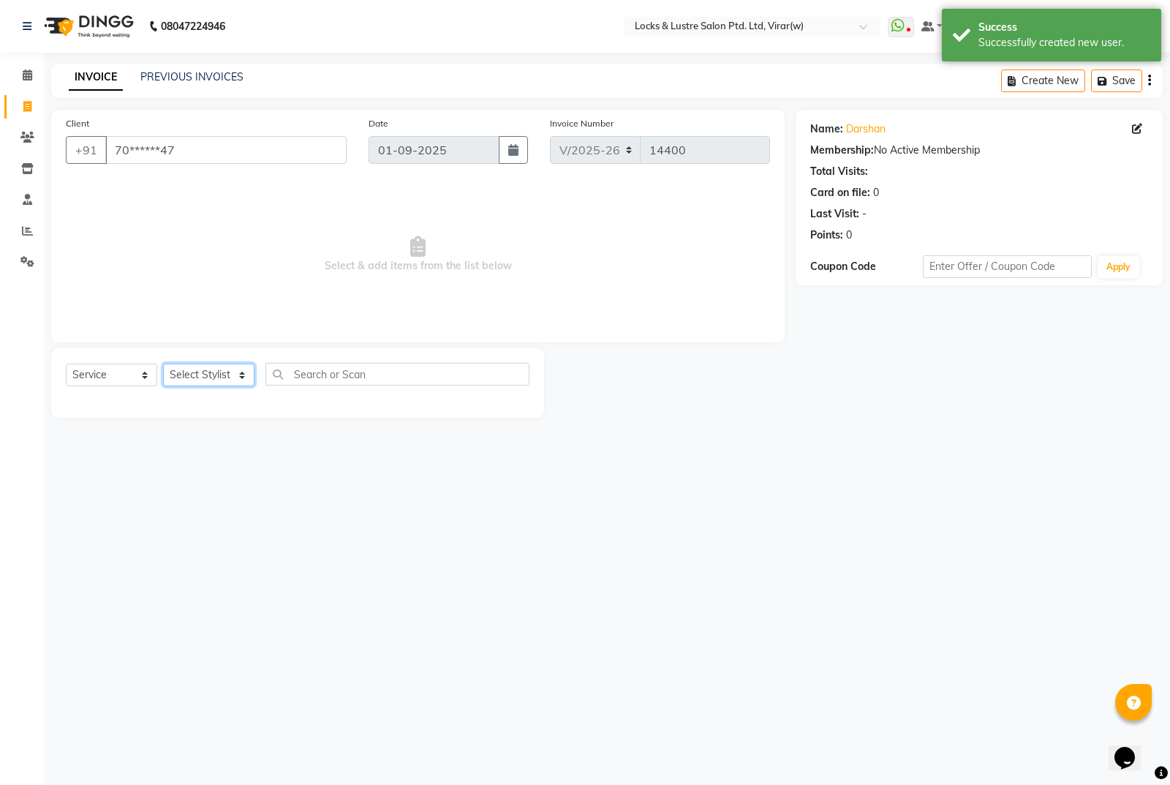
click at [222, 379] on select "Select Stylist [PERSON_NAME] [PERSON_NAME] [PERSON_NAME] AKASH [PERSON_NAME] [P…" at bounding box center [208, 374] width 91 height 23
select select "84172"
click at [163, 363] on select "Select Stylist [PERSON_NAME] [PERSON_NAME] [PERSON_NAME] AKASH [PERSON_NAME] [P…" at bounding box center [208, 374] width 91 height 23
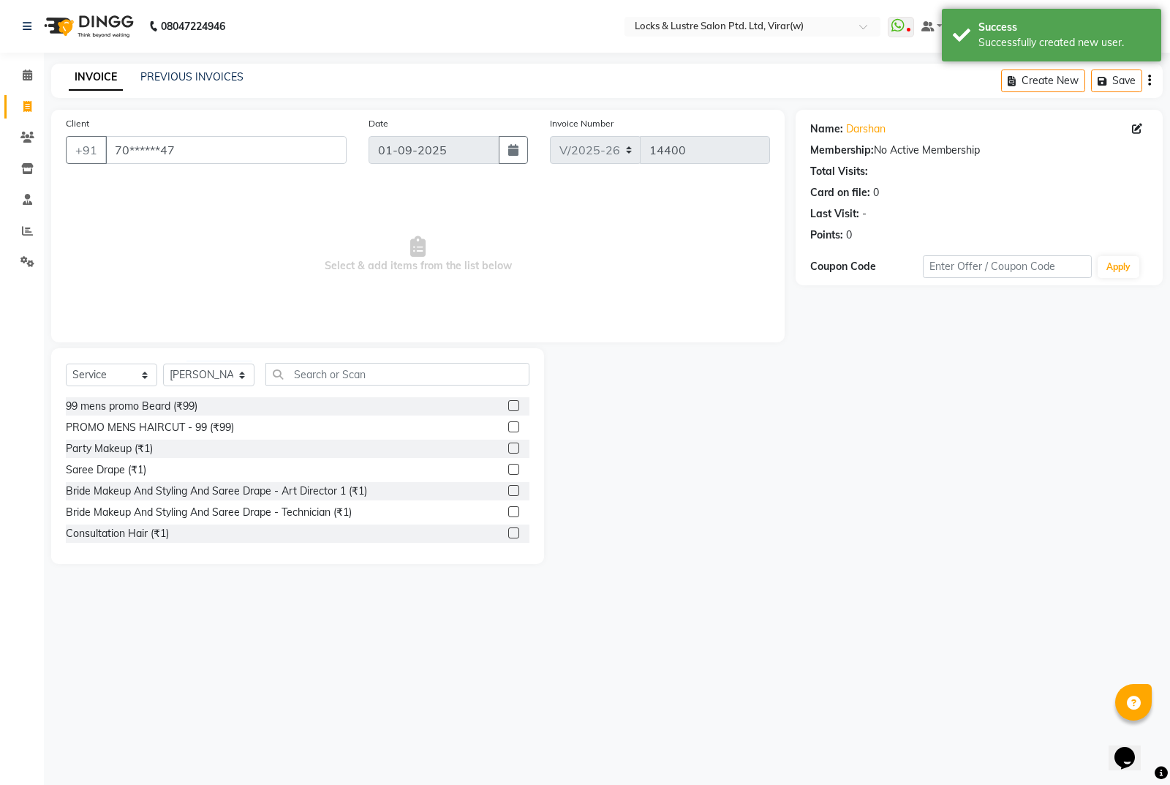
click at [362, 388] on div "Select Service Product Membership Package Voucher Prepaid Gift Card Select Styl…" at bounding box center [298, 380] width 464 height 34
click at [380, 364] on input "text" at bounding box center [397, 374] width 264 height 23
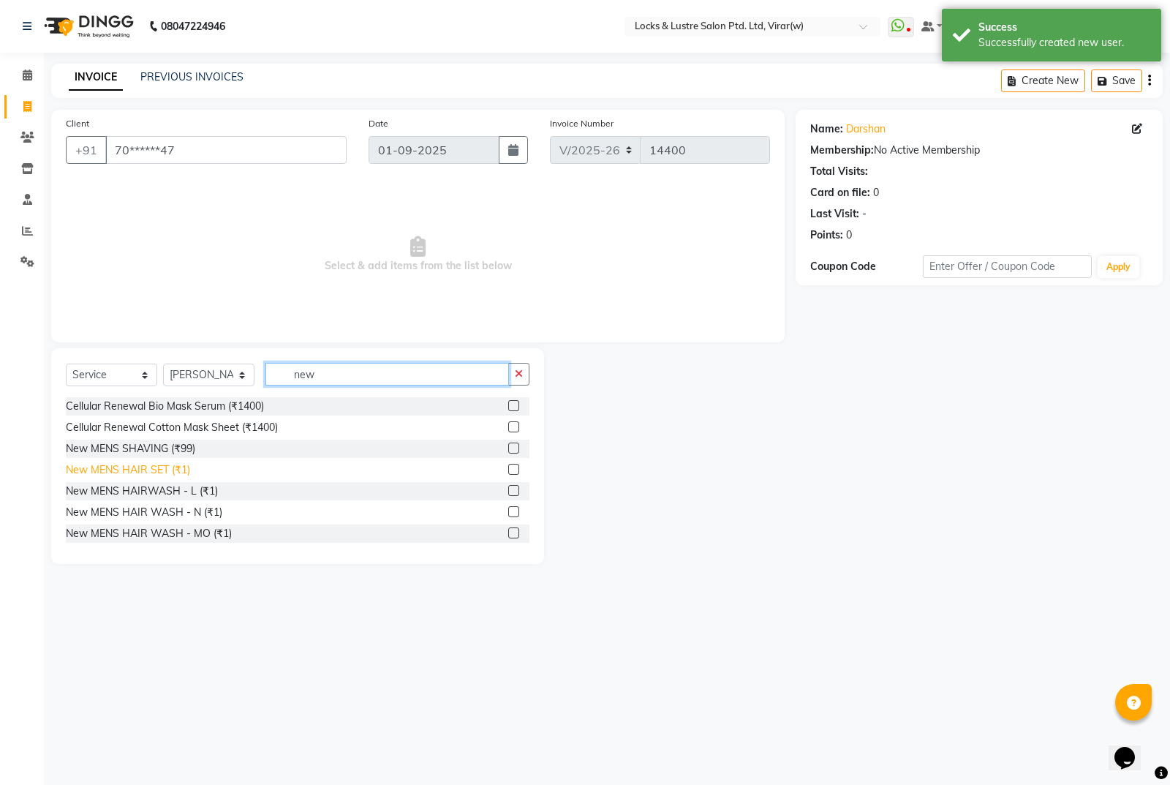
type input "new"
drag, startPoint x: 125, startPoint y: 473, endPoint x: 301, endPoint y: 377, distance: 201.0
click at [125, 470] on div "New MENS HAIR SET (₹1)" at bounding box center [128, 469] width 124 height 15
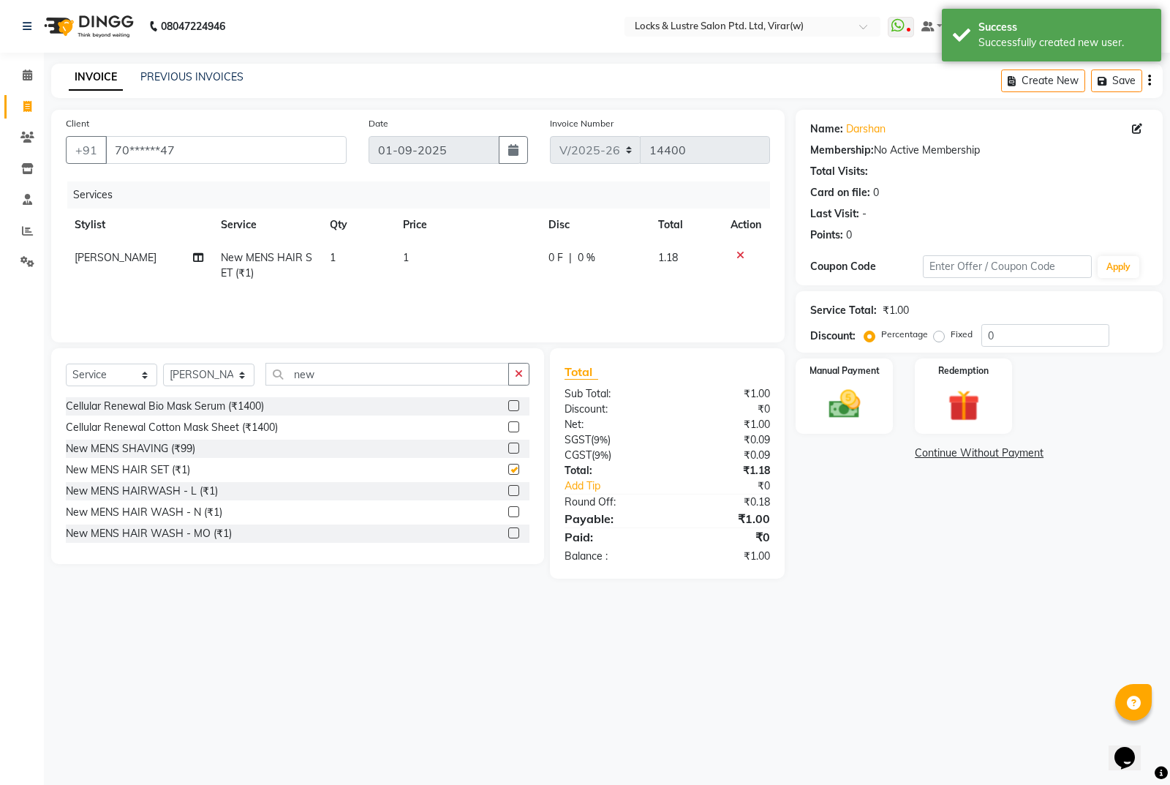
checkbox input "false"
click at [437, 249] on td "1" at bounding box center [467, 265] width 146 height 48
select select "84172"
click at [453, 255] on input "1" at bounding box center [470, 261] width 94 height 23
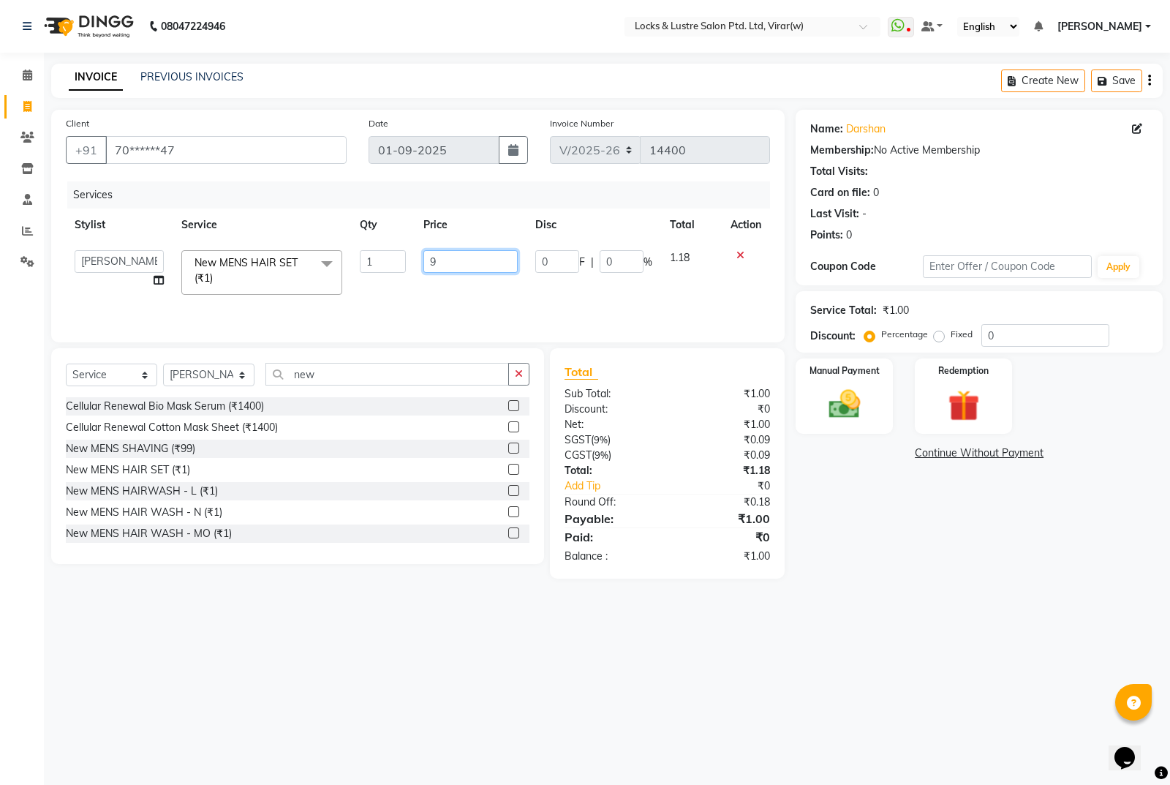
type input "99"
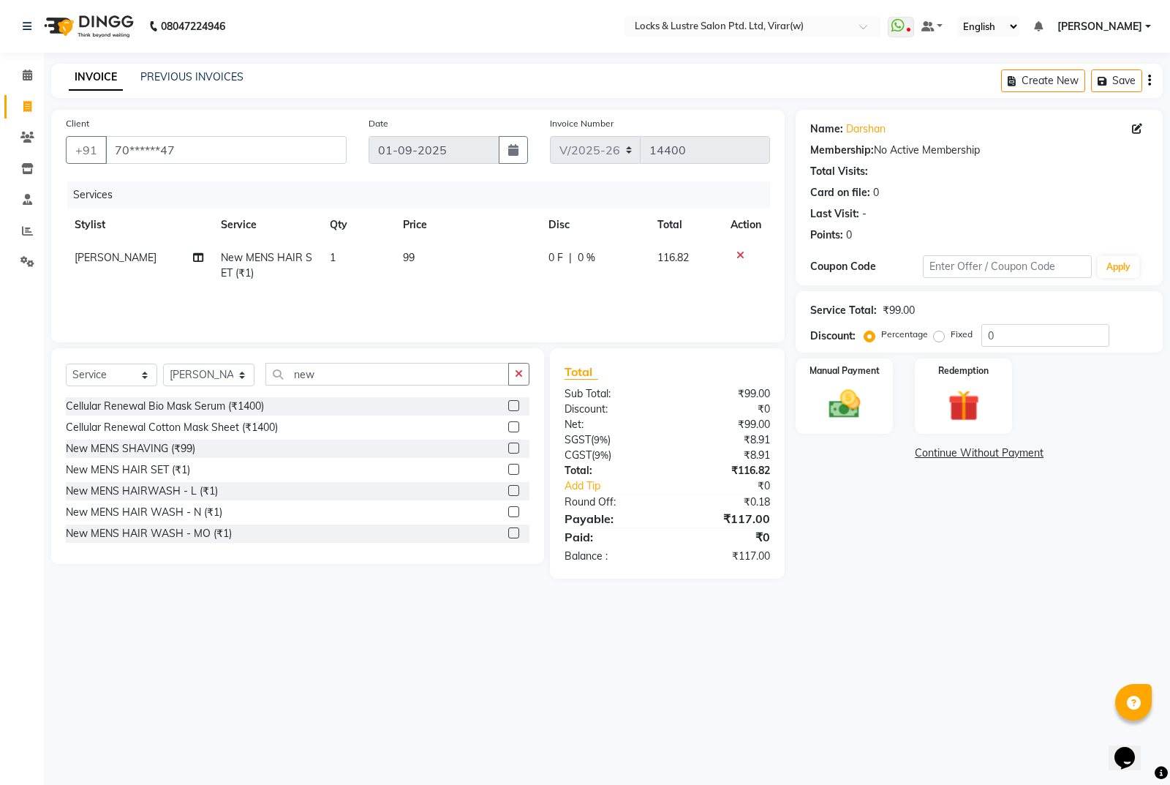
click at [896, 655] on div "08047224946 Select Location × Locks & Lustre Salon Ptd. Ltd, Virar(w) WhatsApp …" at bounding box center [585, 392] width 1170 height 785
click at [857, 418] on img at bounding box center [844, 403] width 53 height 37
click at [957, 463] on div "UPI" at bounding box center [947, 455] width 29 height 20
click at [949, 452] on span "UPI" at bounding box center [950, 453] width 23 height 17
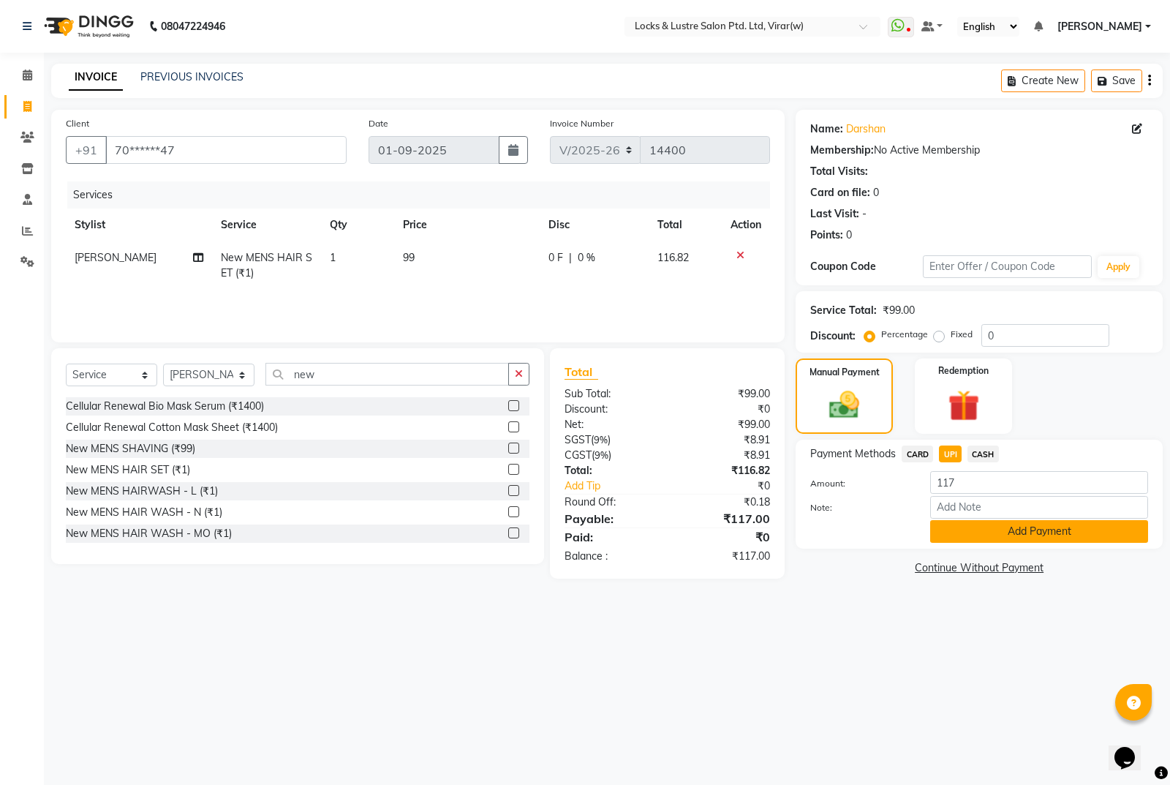
click at [1003, 533] on button "Add Payment" at bounding box center [1039, 531] width 218 height 23
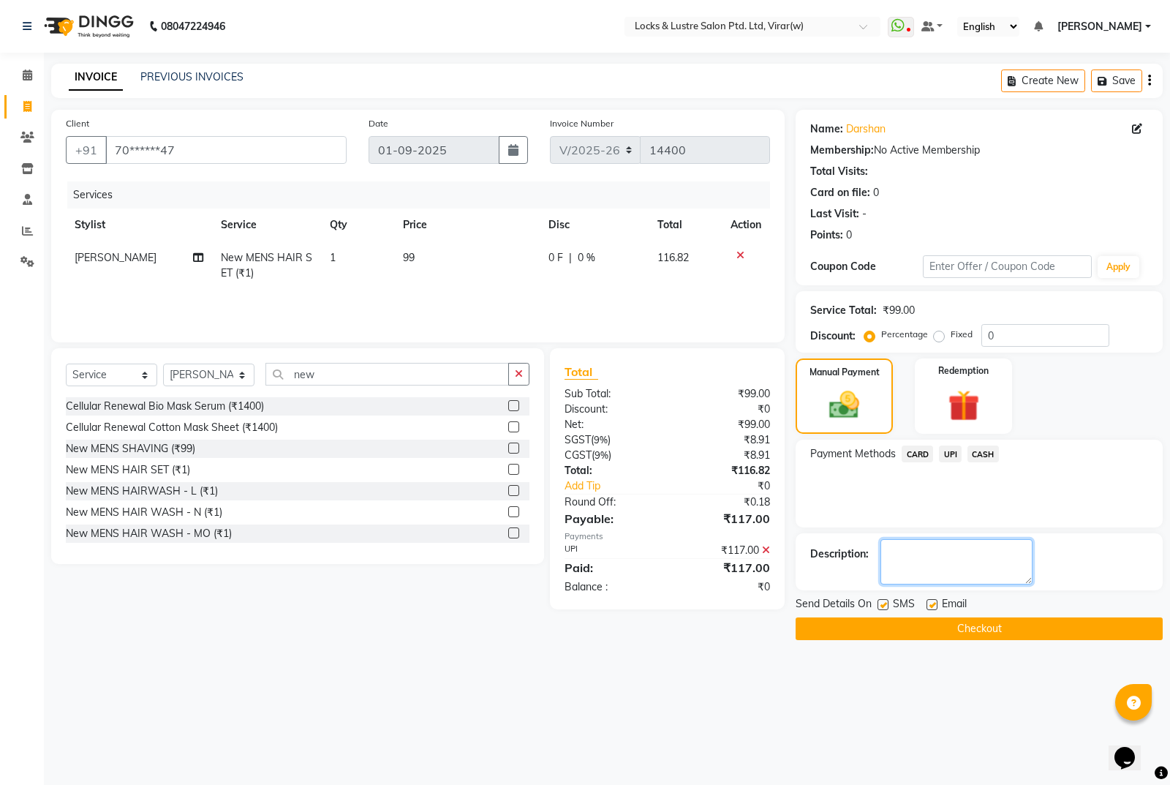
click at [942, 556] on textarea at bounding box center [957, 561] width 152 height 45
type textarea "524457368244"
click at [999, 631] on button "Checkout" at bounding box center [979, 628] width 367 height 23
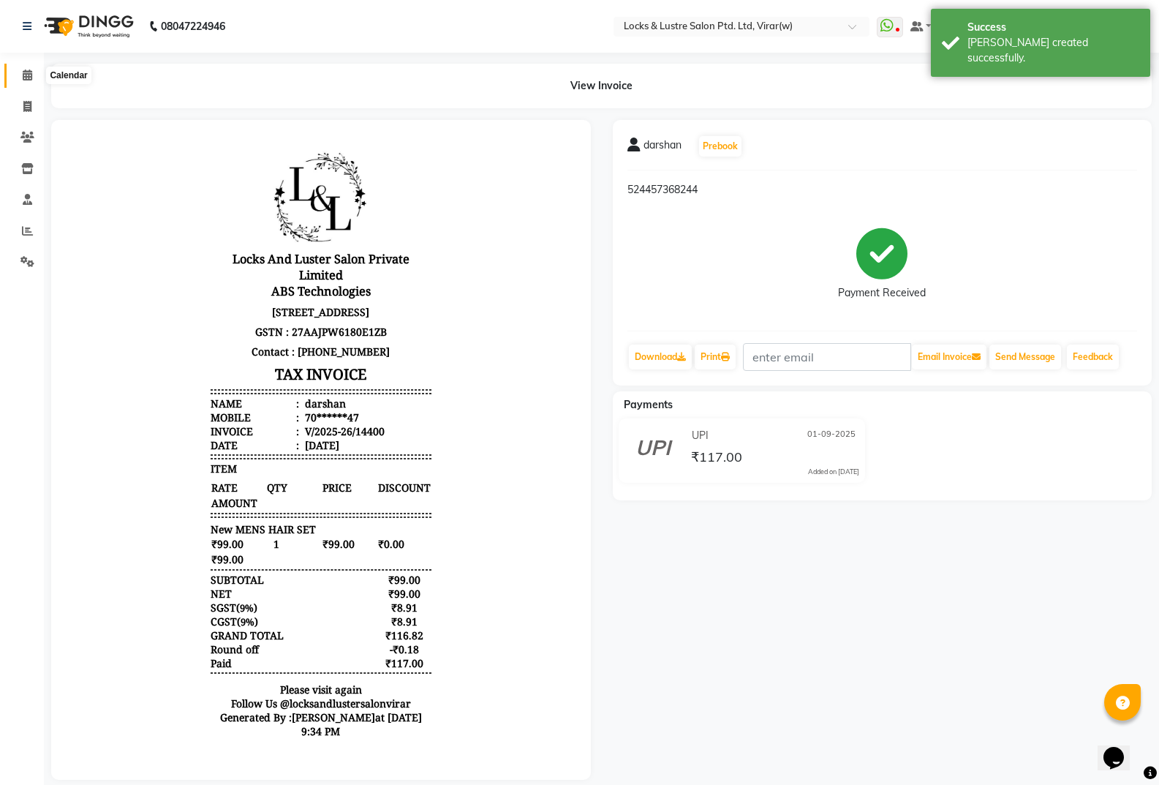
click at [27, 83] on span at bounding box center [28, 75] width 26 height 17
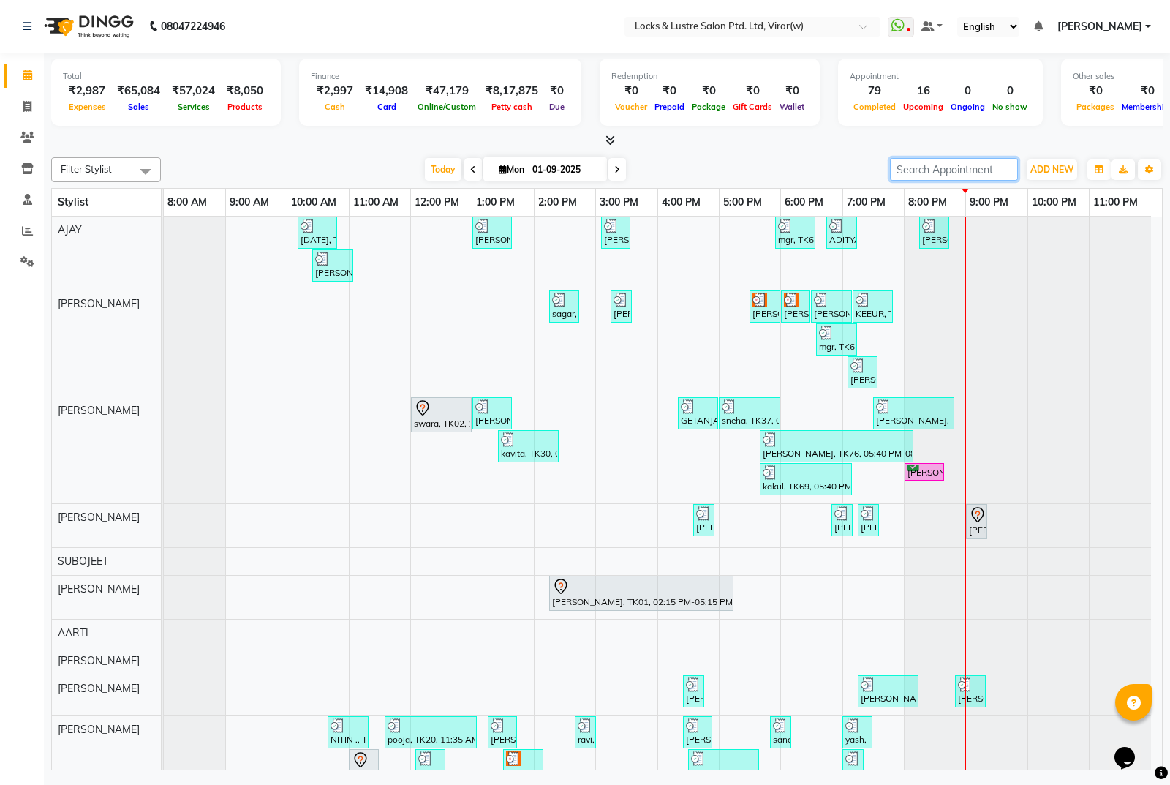
click at [973, 176] on input "search" at bounding box center [954, 169] width 128 height 23
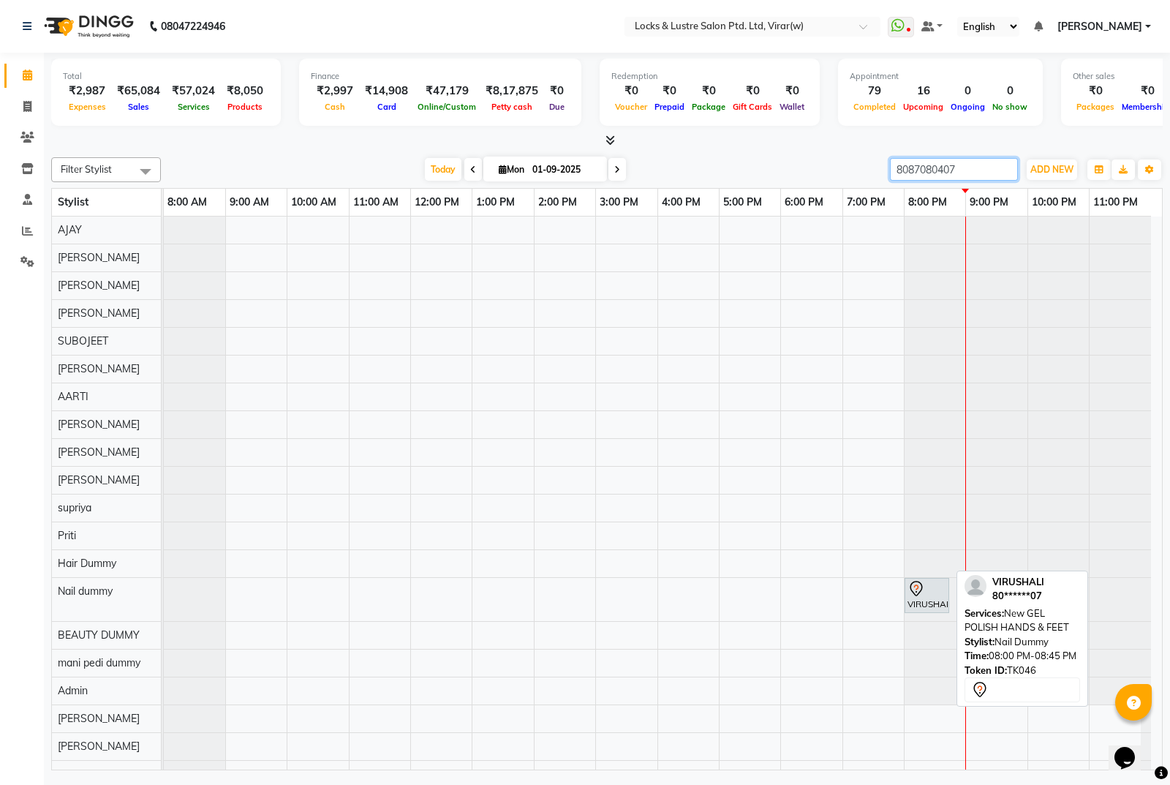
click at [923, 590] on icon at bounding box center [917, 589] width 18 height 18
type input "8087080407"
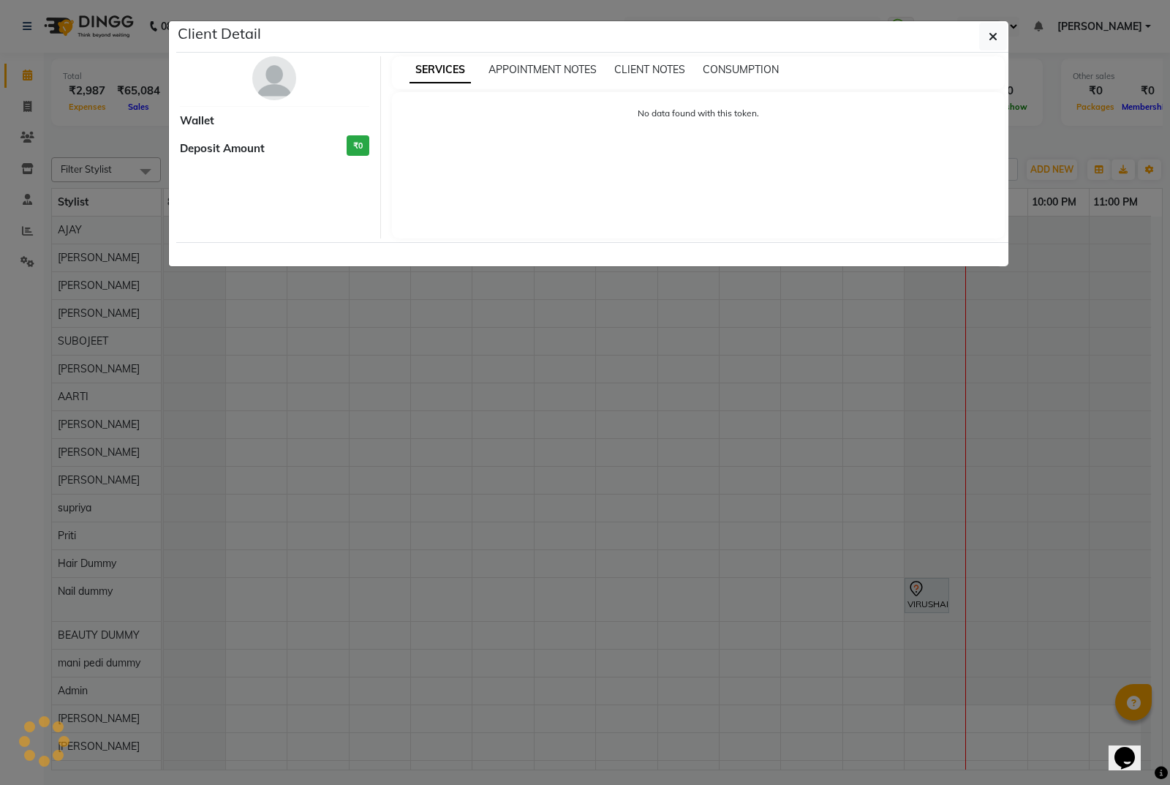
select select "7"
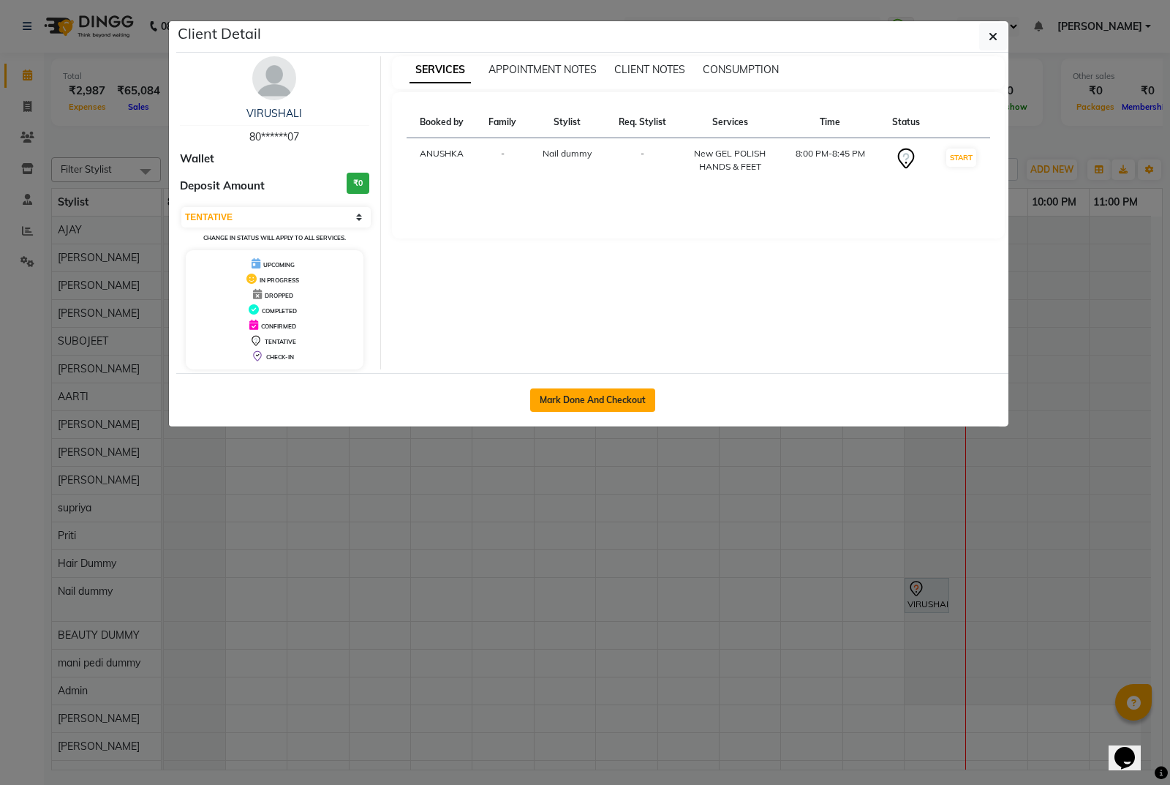
click at [610, 398] on button "Mark Done And Checkout" at bounding box center [592, 399] width 125 height 23
select select "5944"
select select "service"
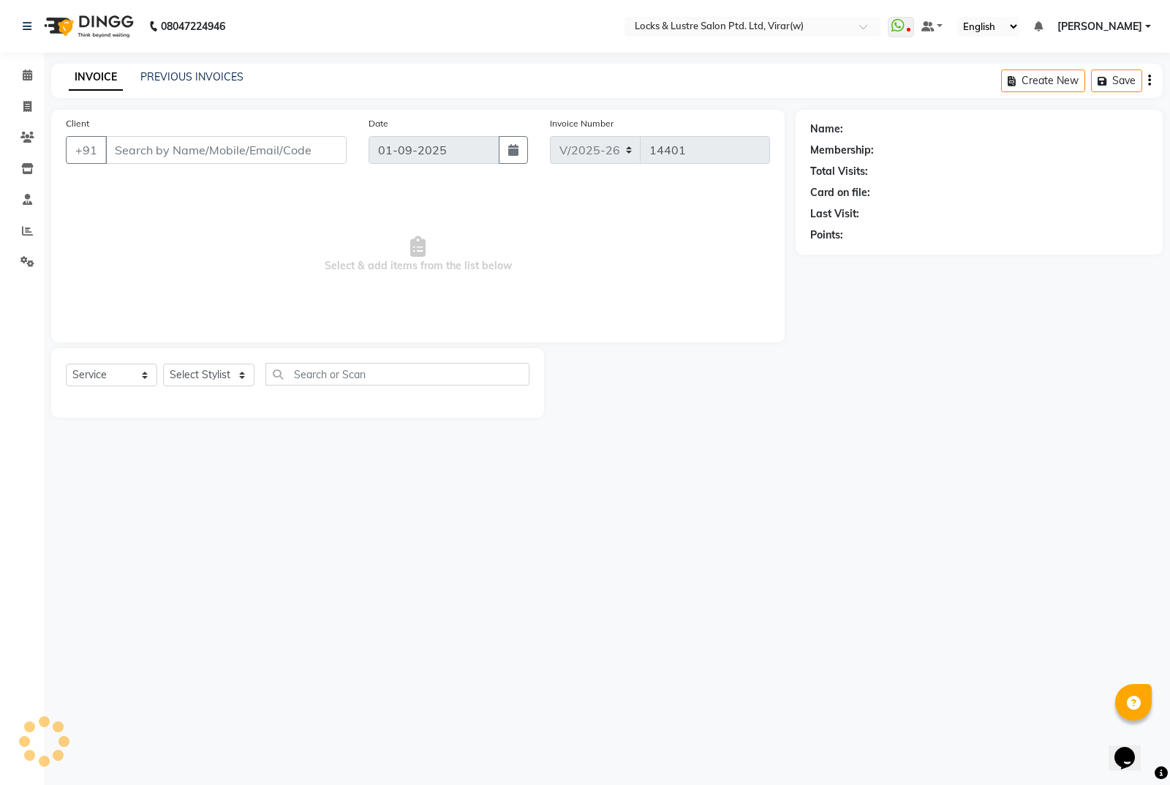
type input "80******07"
select select "43856"
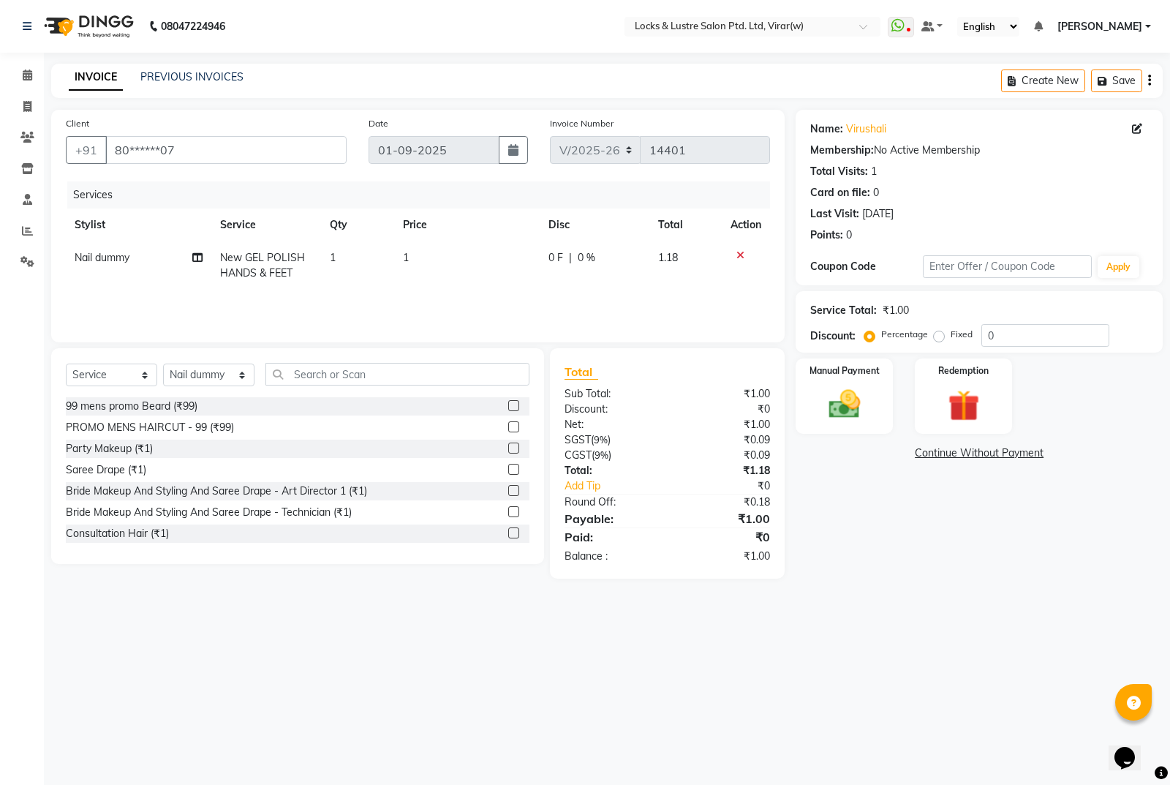
click at [81, 265] on td "Nail dummy" at bounding box center [139, 265] width 146 height 48
select select "43856"
click at [89, 257] on select "AARTI Abdul Khan Adil Admin AJAY AKASH NHAVI ANUSHKA Ashwini Sawant BEAUTY DUMM…" at bounding box center [119, 261] width 89 height 23
select select "68297"
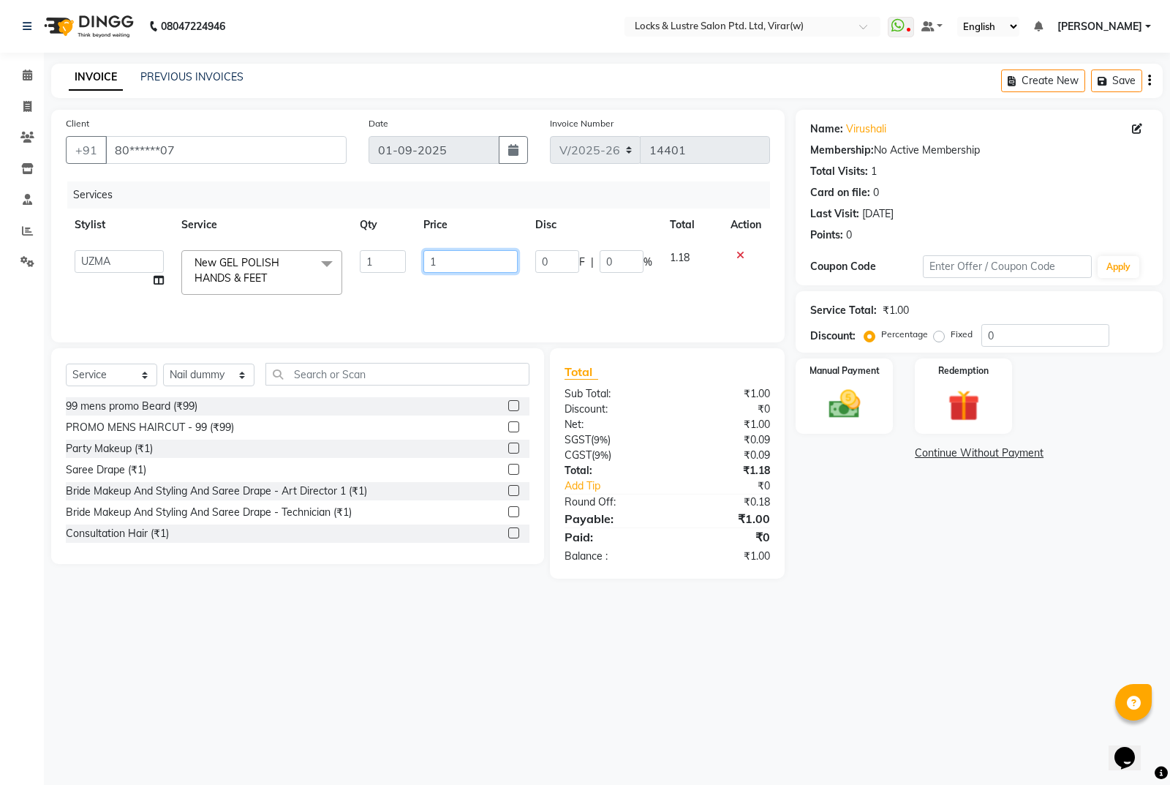
click at [499, 263] on input "1" at bounding box center [470, 261] width 94 height 23
type input "549"
click at [873, 533] on div "Name: Virushali Membership: No Active Membership Total Visits: 1 Card on file: …" at bounding box center [985, 344] width 378 height 469
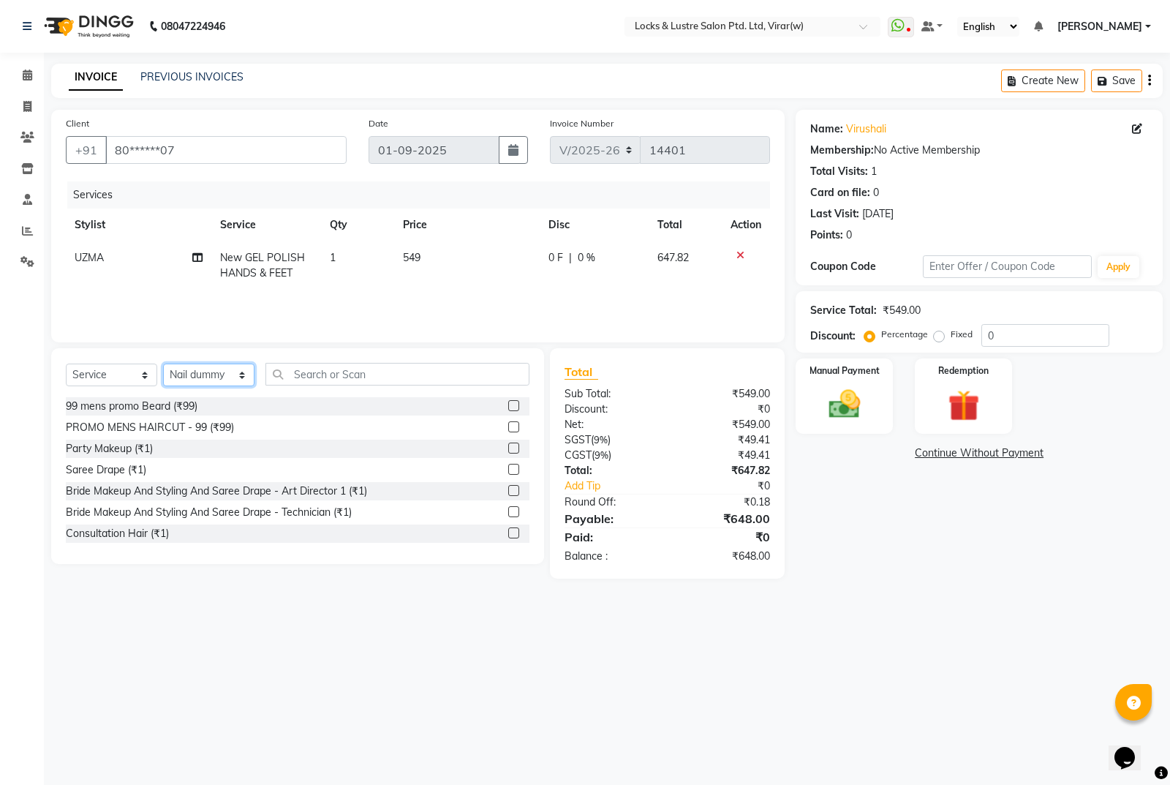
drag, startPoint x: 234, startPoint y: 369, endPoint x: 246, endPoint y: 369, distance: 11.7
click at [239, 369] on select "Select Stylist AARTI Abdul Khan Adil Admin AJAY AKASH NHAVI ANUSHKA Ashwini Saw…" at bounding box center [208, 374] width 91 height 23
select select "68297"
click at [163, 363] on select "Select Stylist AARTI Abdul Khan Adil Admin AJAY AKASH NHAVI ANUSHKA Ashwini Saw…" at bounding box center [208, 374] width 91 height 23
click at [442, 381] on input "text" at bounding box center [397, 374] width 264 height 23
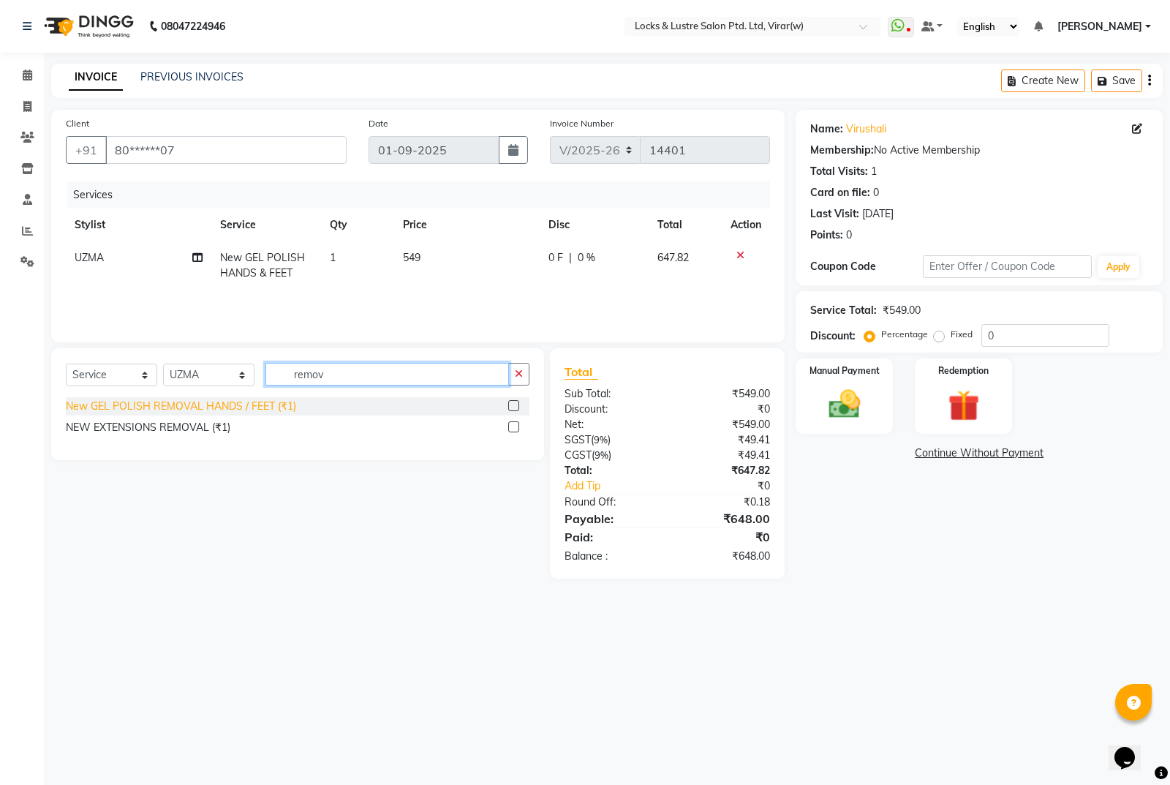
type input "remov"
click at [149, 401] on div "New GEL POLISH REMOVAL HANDS / FEET (₹1)" at bounding box center [181, 406] width 230 height 15
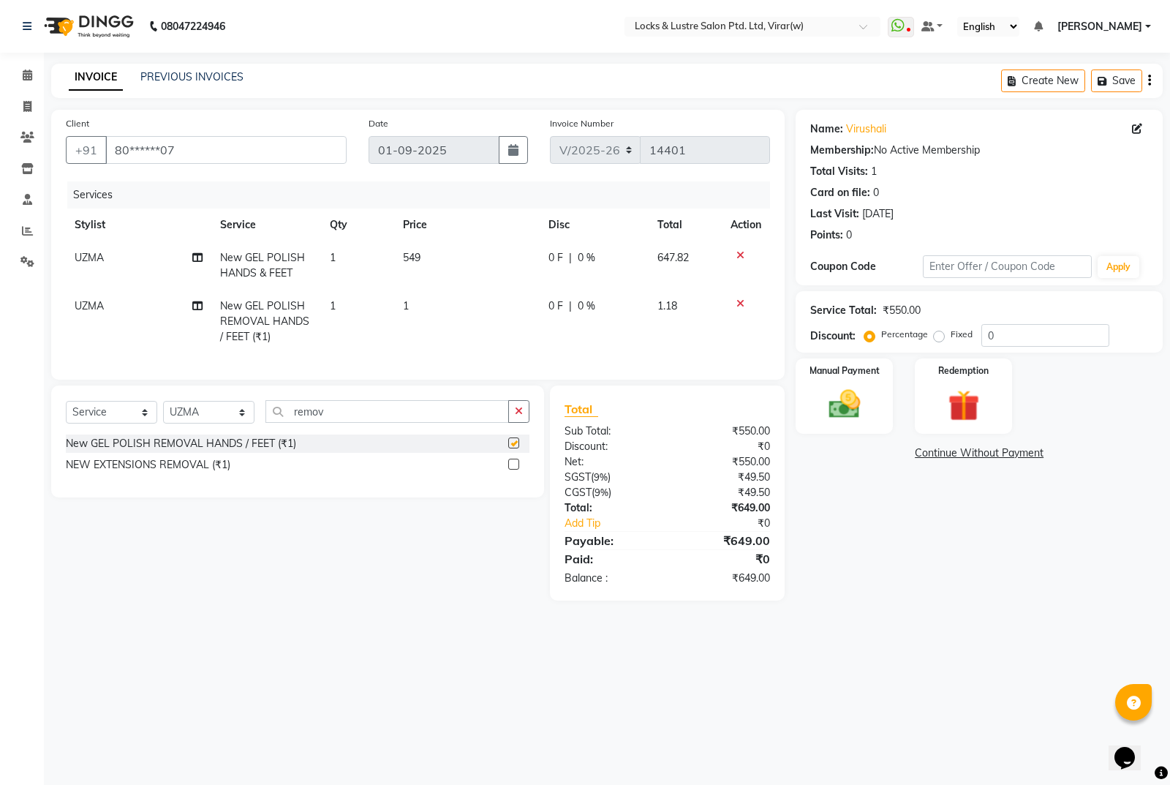
checkbox input "false"
click at [441, 296] on td "1" at bounding box center [467, 322] width 146 height 64
select select "68297"
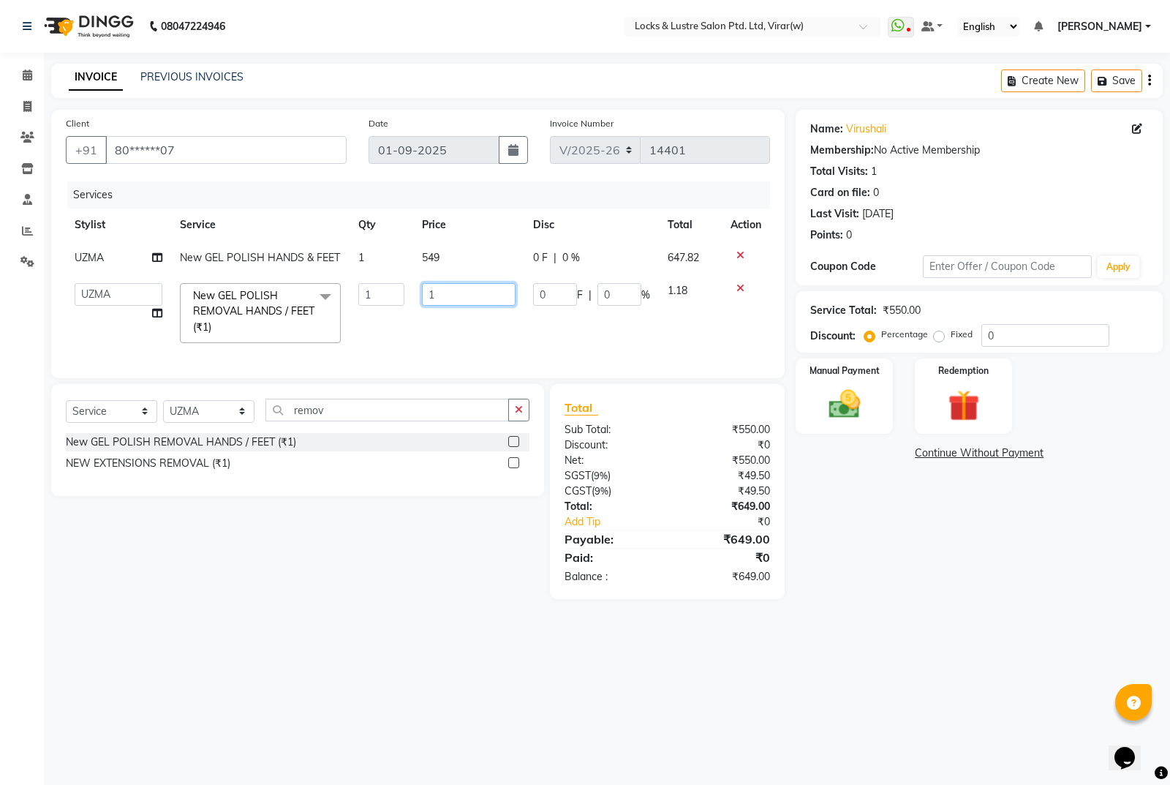
click at [485, 305] on input "1" at bounding box center [469, 294] width 94 height 23
type input "99"
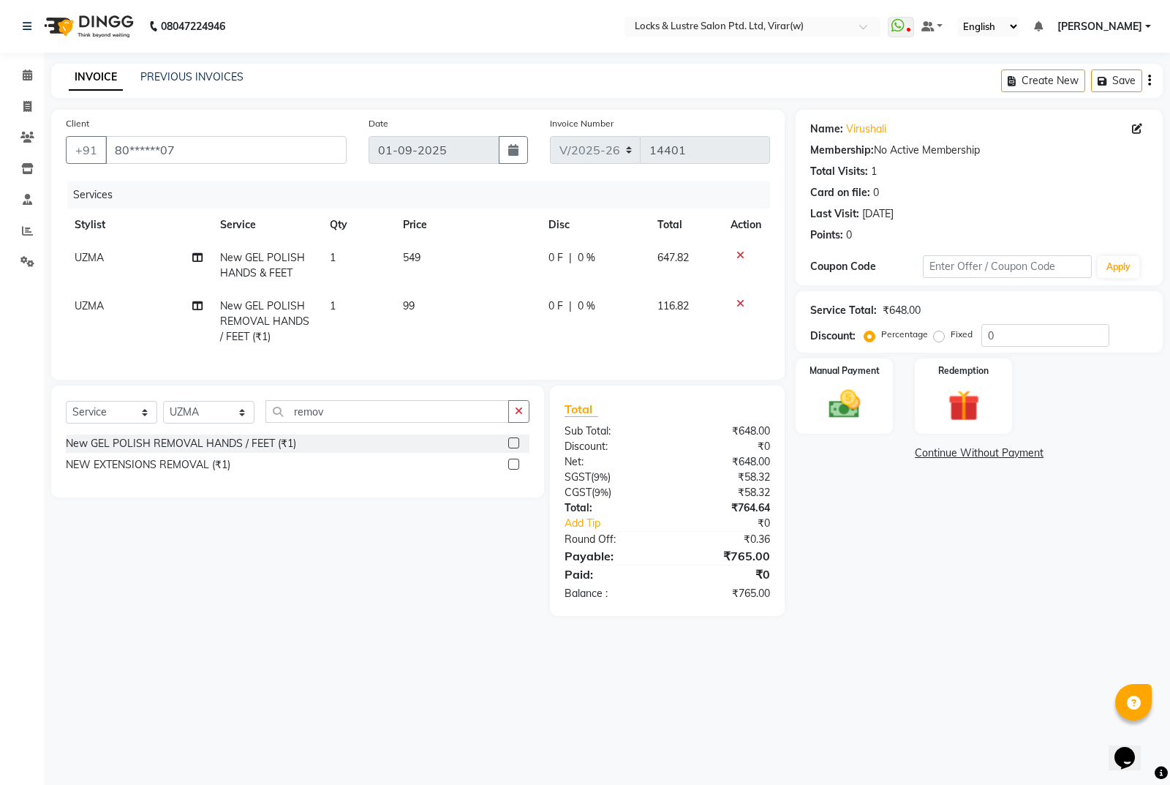
click at [969, 527] on div "Name: Virushali Membership: No Active Membership Total Visits: 1 Card on file: …" at bounding box center [985, 363] width 378 height 506
click at [227, 423] on select "Select Stylist AARTI Abdul Khan Adil Admin AJAY AKASH NHAVI ANUSHKA Ashwini Saw…" at bounding box center [208, 412] width 91 height 23
select select "80293"
click at [163, 412] on select "Select Stylist AARTI Abdul Khan Adil Admin AJAY AKASH NHAVI ANUSHKA Ashwini Saw…" at bounding box center [208, 412] width 91 height 23
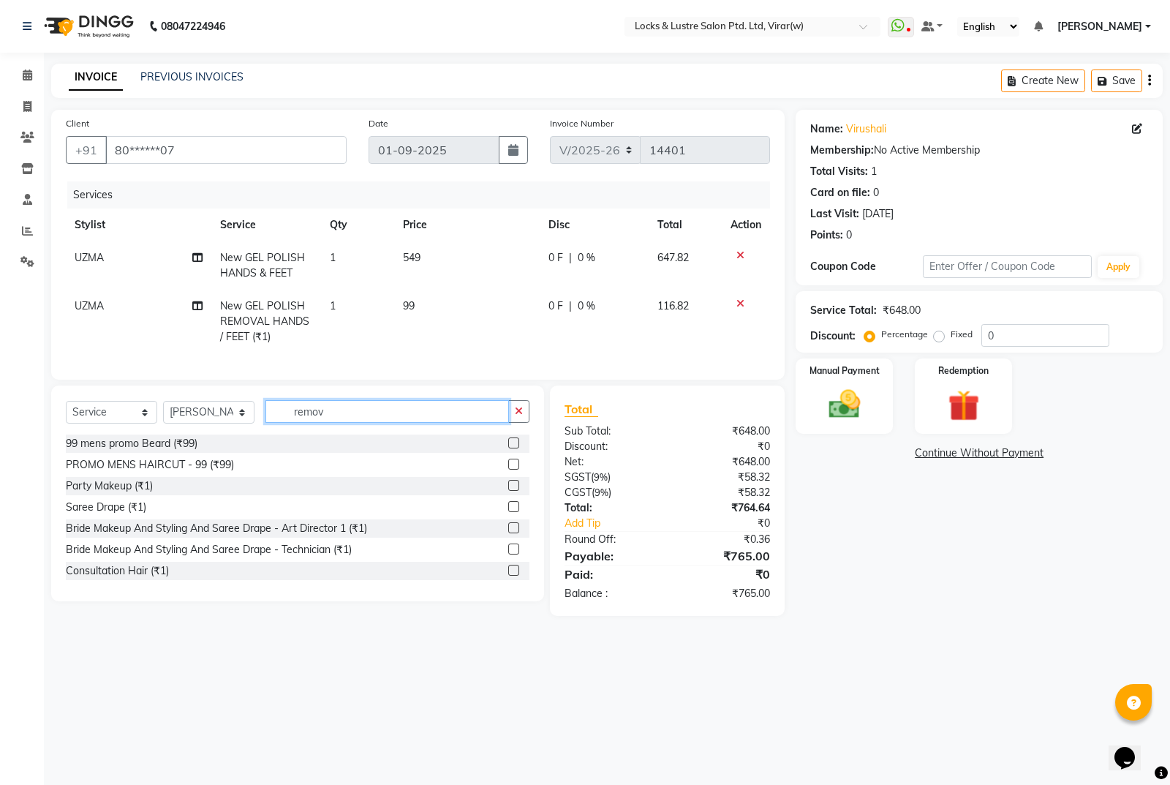
click at [363, 423] on input "remov" at bounding box center [387, 411] width 244 height 23
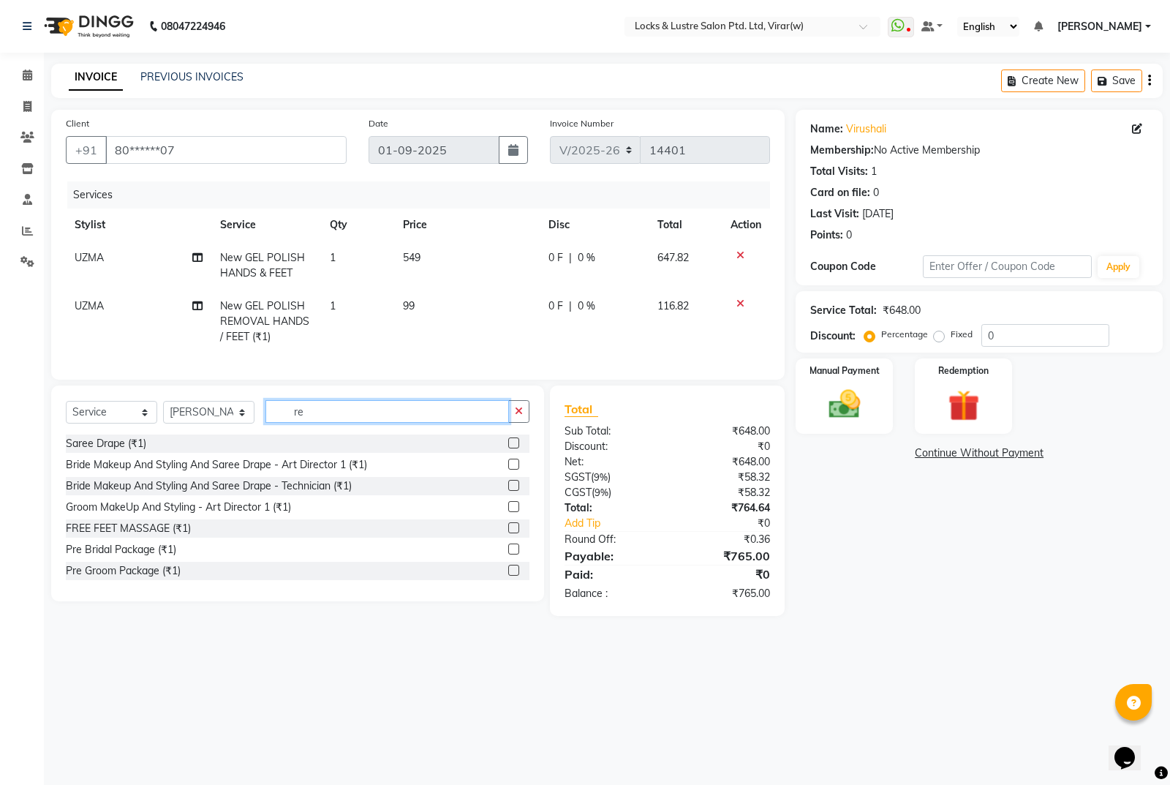
type input "r"
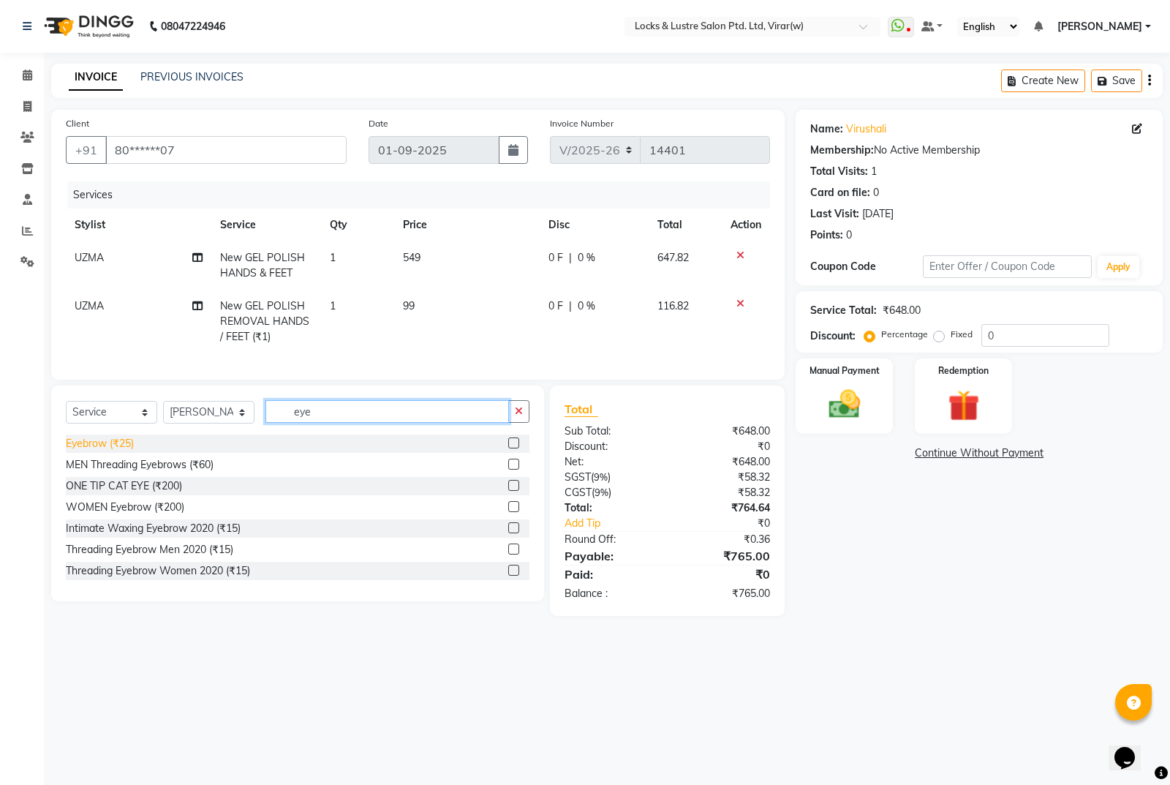
type input "eye"
click at [104, 451] on div "Eyebrow (₹25)" at bounding box center [100, 443] width 68 height 15
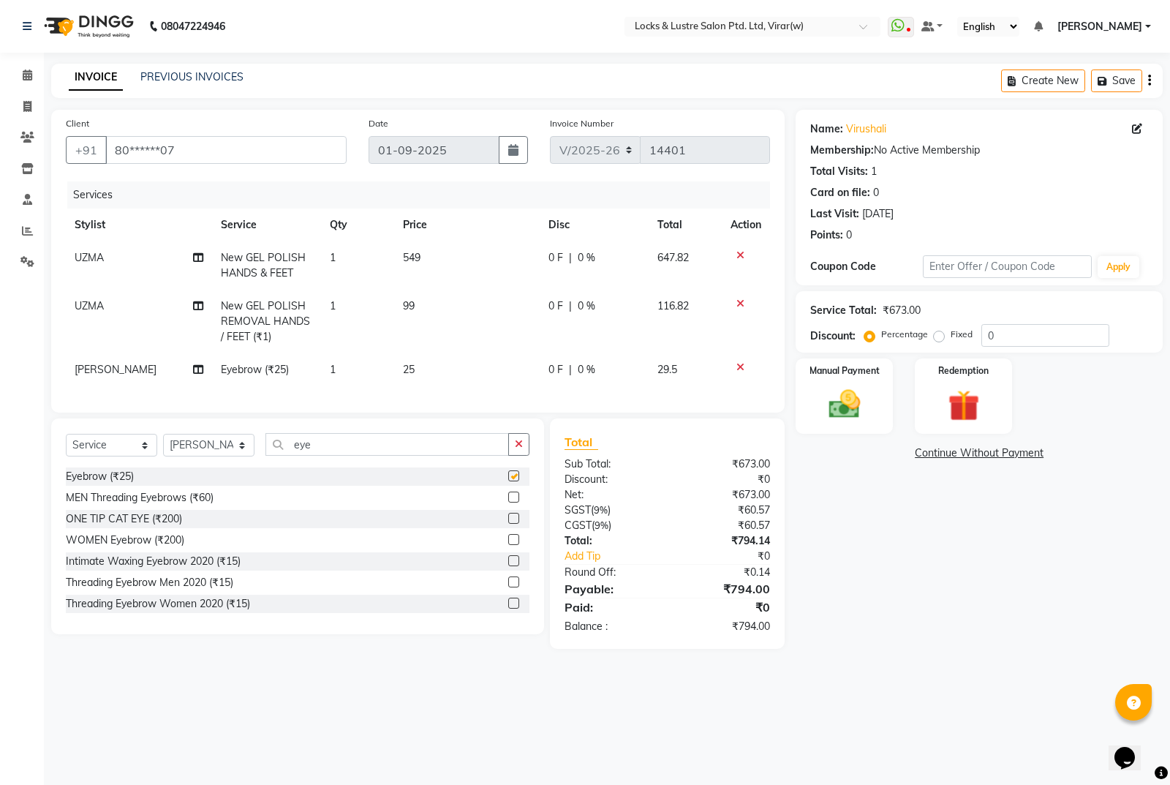
checkbox input "false"
click at [834, 402] on img at bounding box center [844, 403] width 53 height 37
click at [951, 450] on span "UPI" at bounding box center [950, 453] width 23 height 17
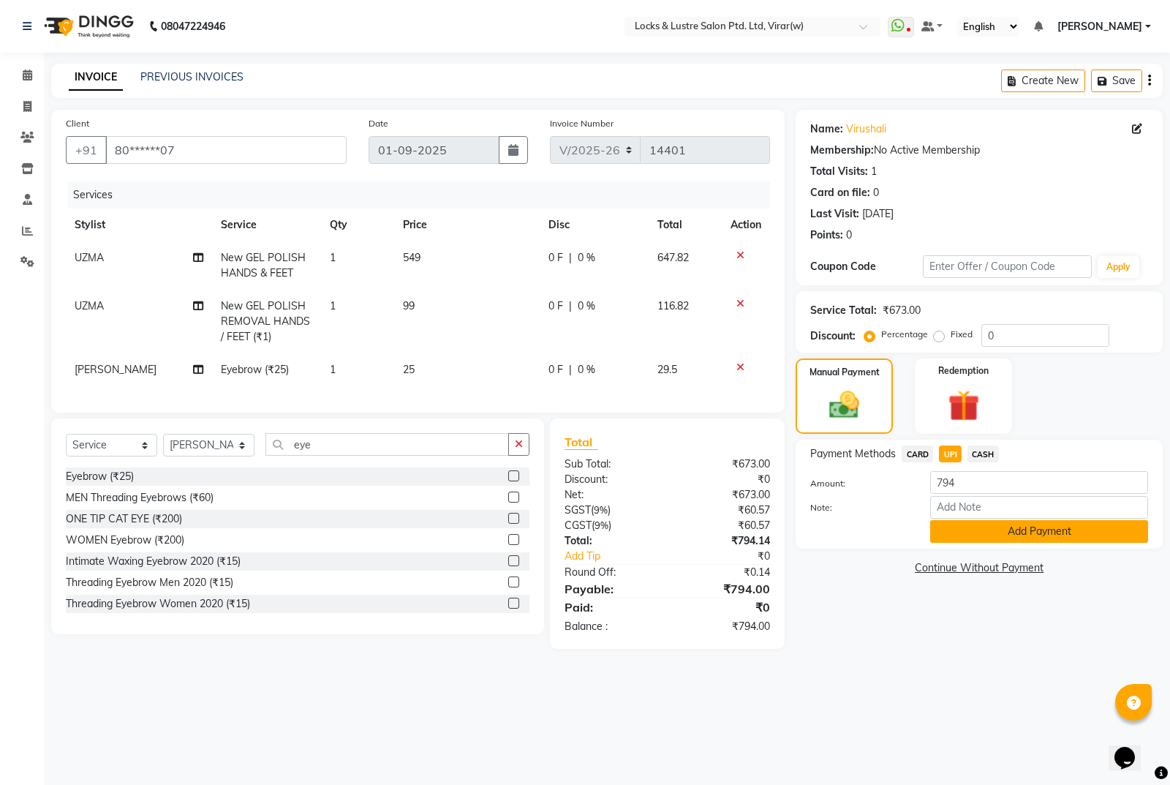
click at [989, 532] on button "Add Payment" at bounding box center [1039, 531] width 218 height 23
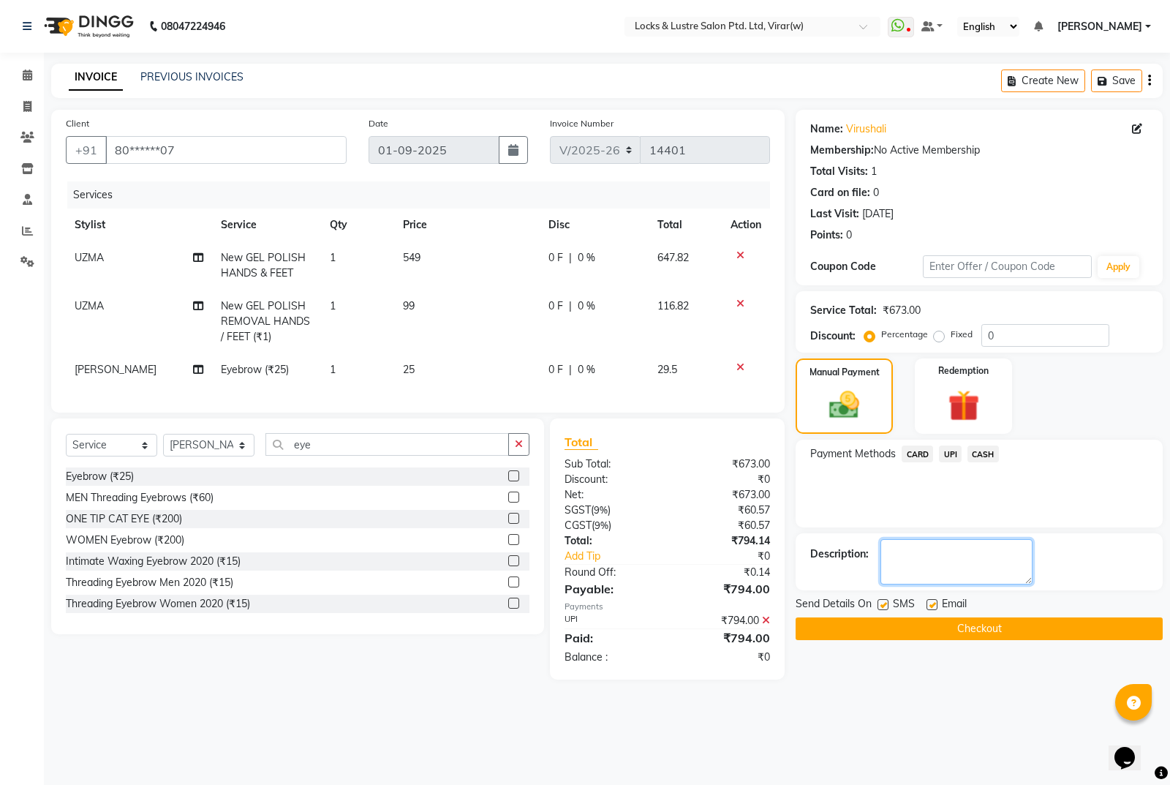
click at [946, 554] on textarea at bounding box center [957, 561] width 152 height 45
type textarea "561066390602"
click at [992, 631] on button "Checkout" at bounding box center [979, 628] width 367 height 23
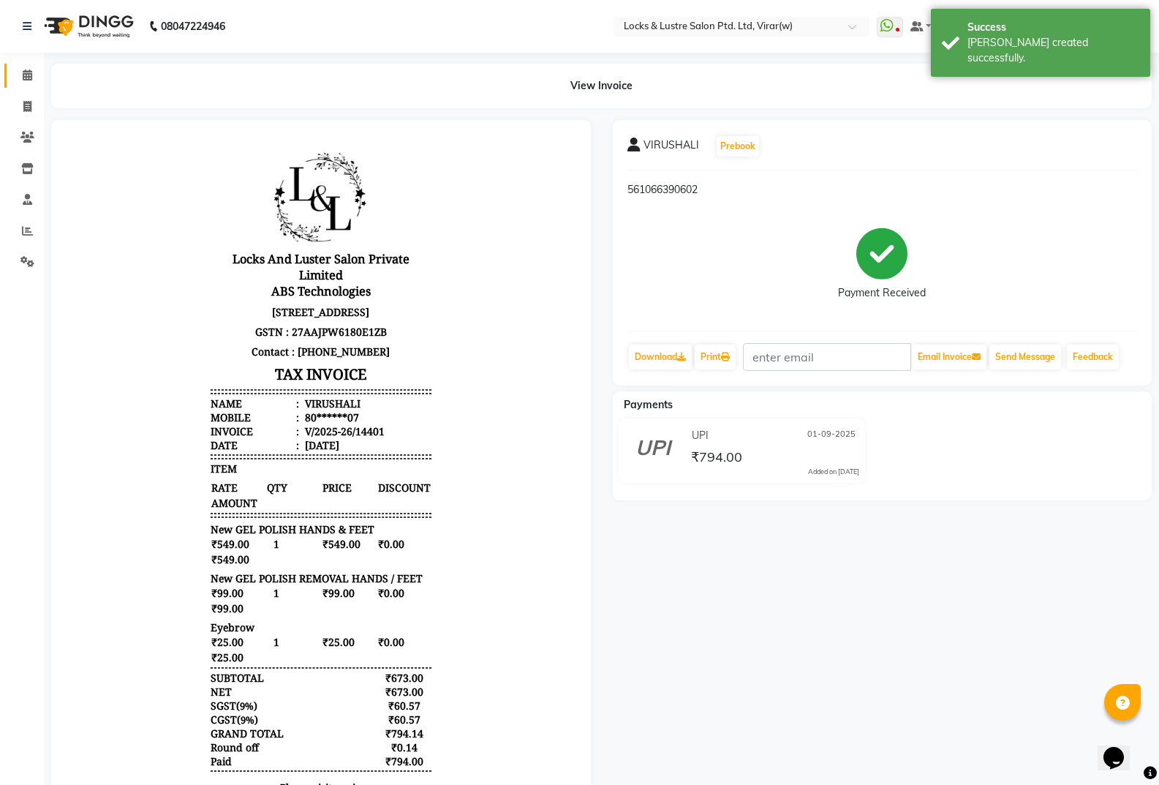
click at [20, 67] on link "Calendar" at bounding box center [21, 76] width 35 height 24
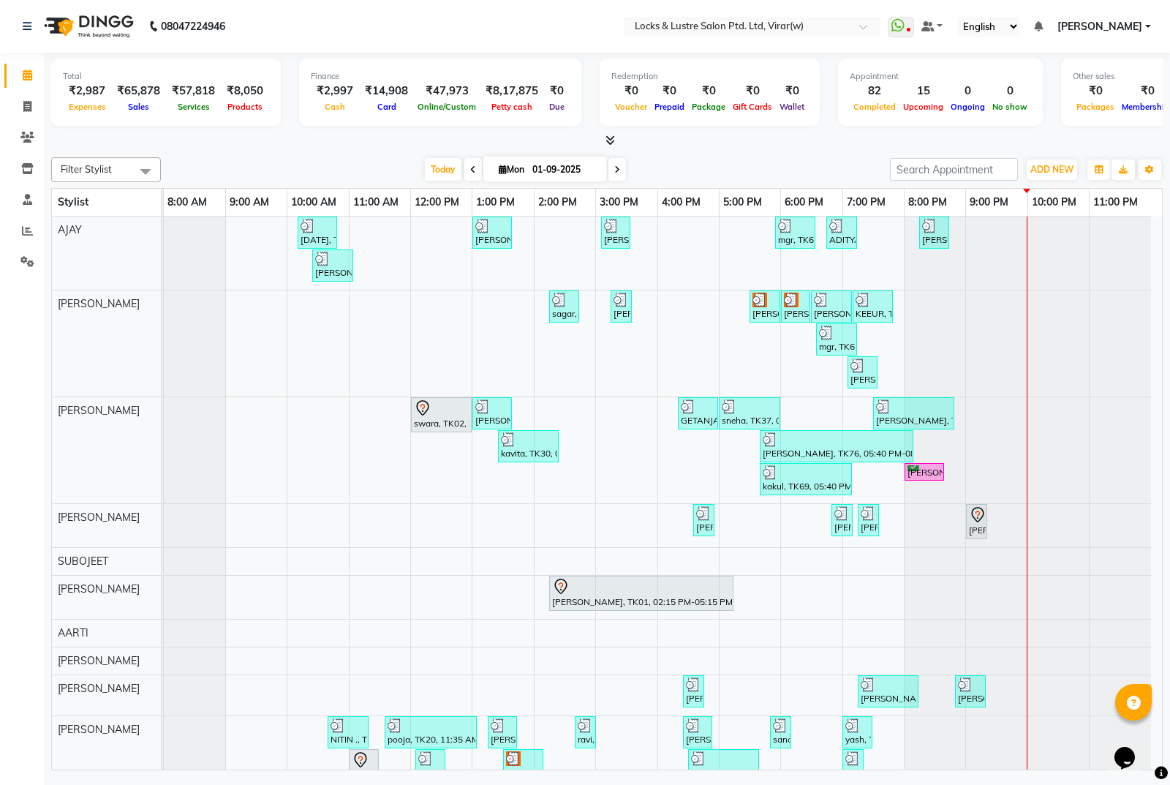
click at [614, 165] on icon at bounding box center [617, 169] width 6 height 9
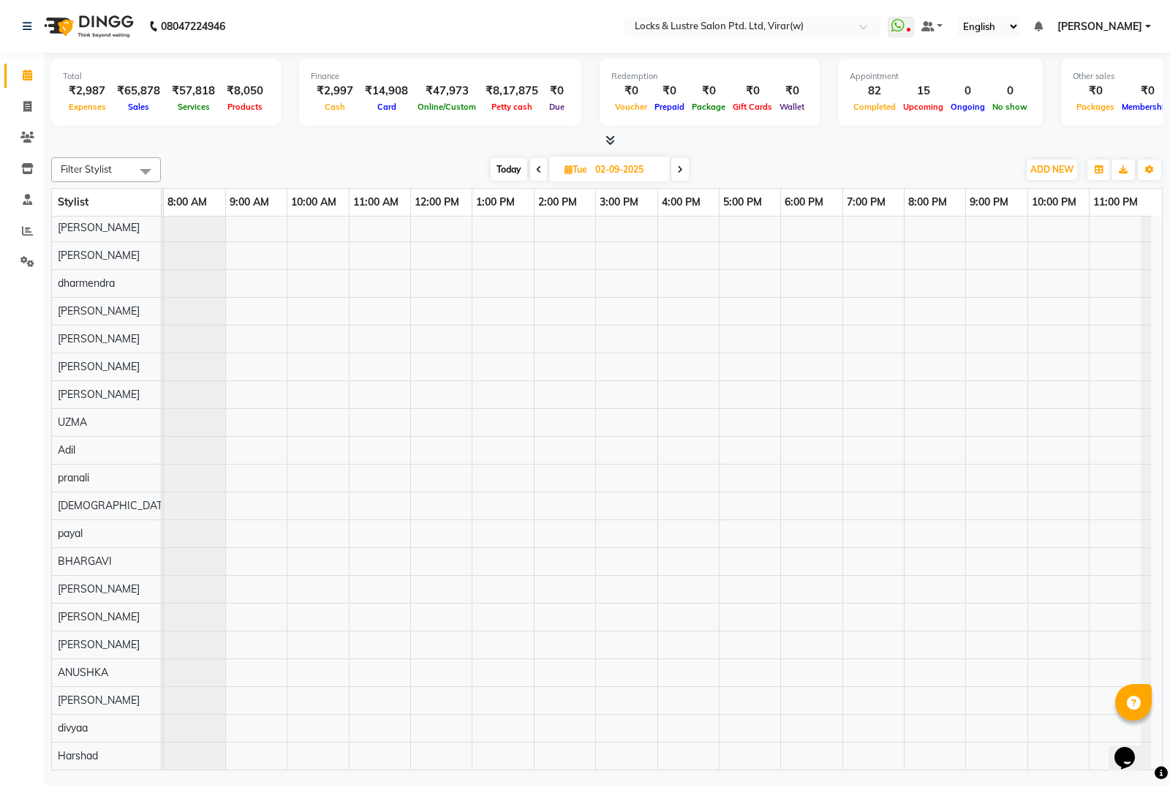
scroll to position [482, 0]
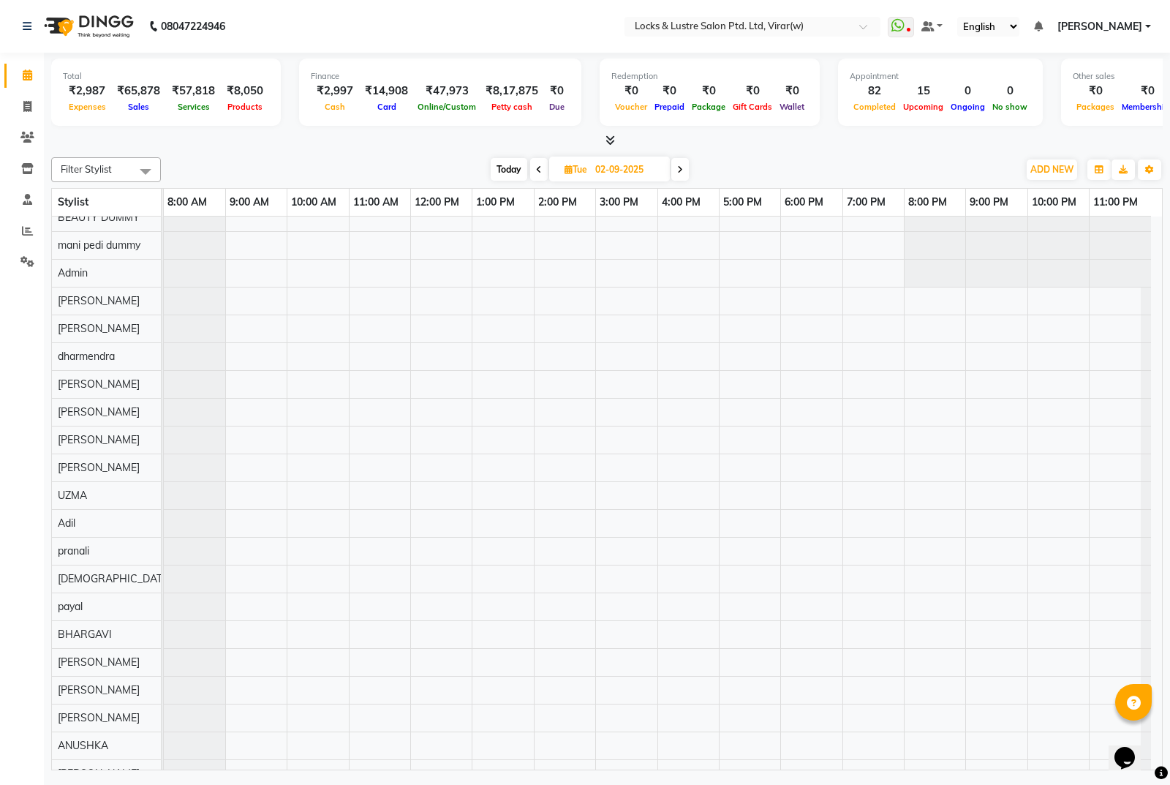
click at [491, 167] on span "Today" at bounding box center [509, 169] width 37 height 23
type input "01-09-2025"
